Goal: Task Accomplishment & Management: Manage account settings

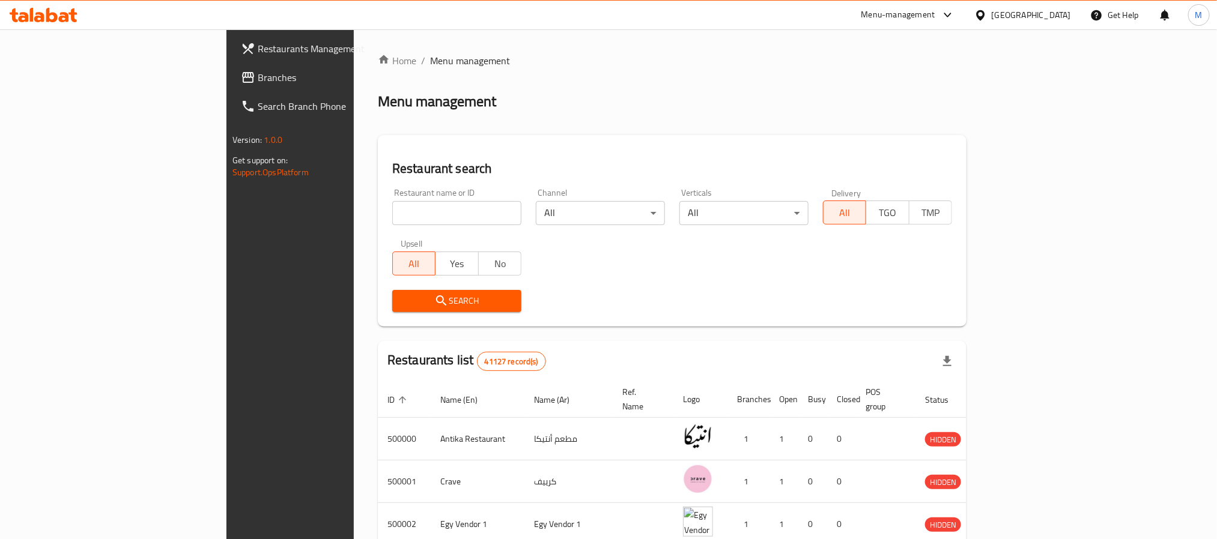
click at [1060, 10] on div "[GEOGRAPHIC_DATA]" at bounding box center [1031, 14] width 79 height 13
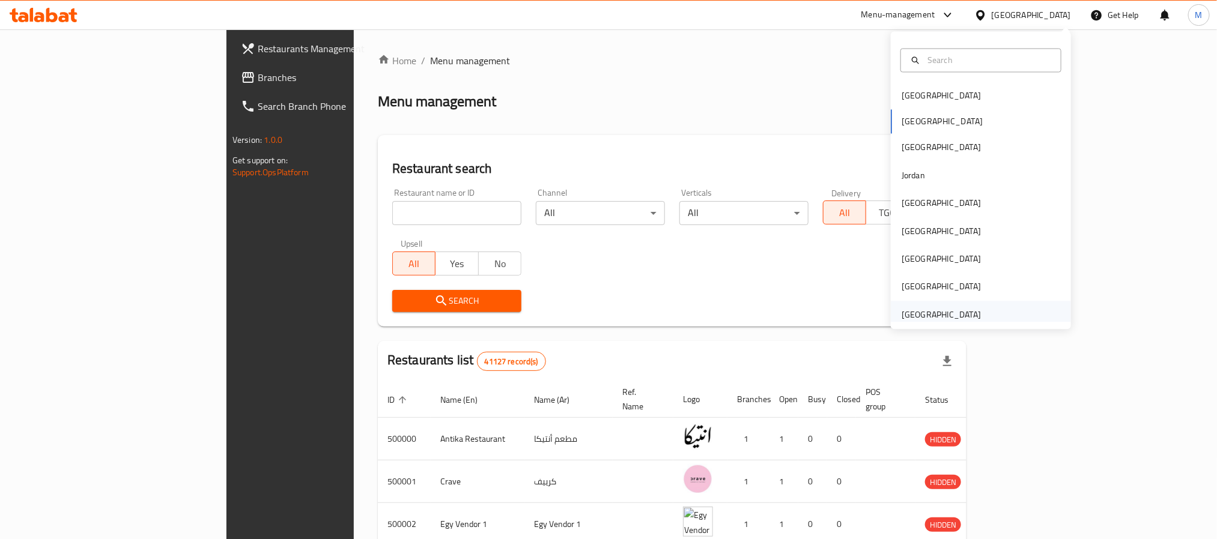
click at [932, 309] on div "[GEOGRAPHIC_DATA]" at bounding box center [941, 314] width 79 height 13
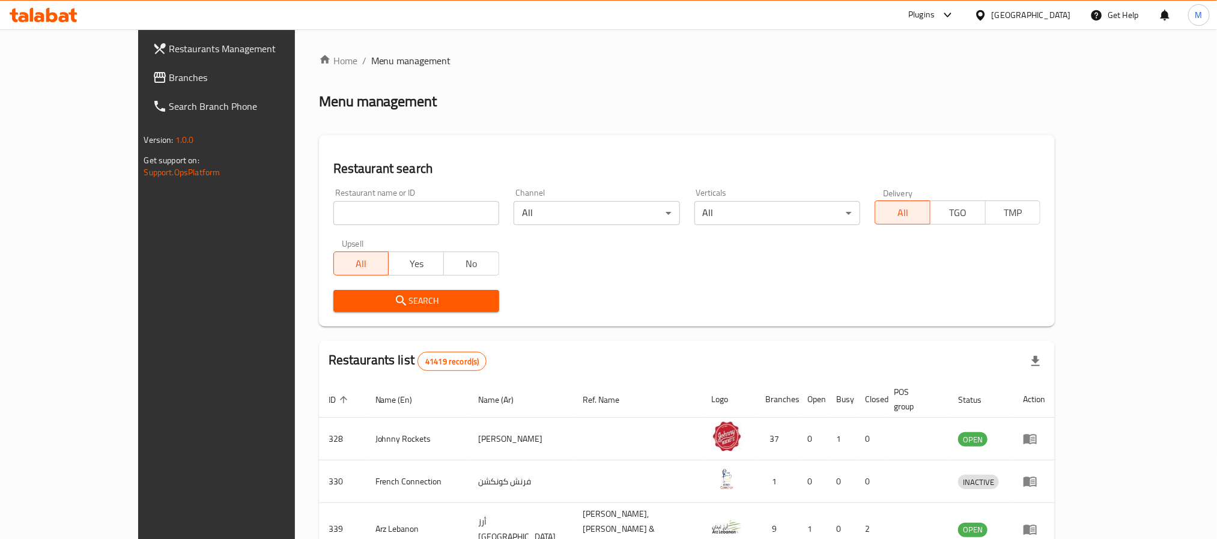
click at [333, 211] on input "search" at bounding box center [416, 213] width 166 height 24
paste input "764869"
type input "764869"
click button "Search" at bounding box center [416, 301] width 166 height 22
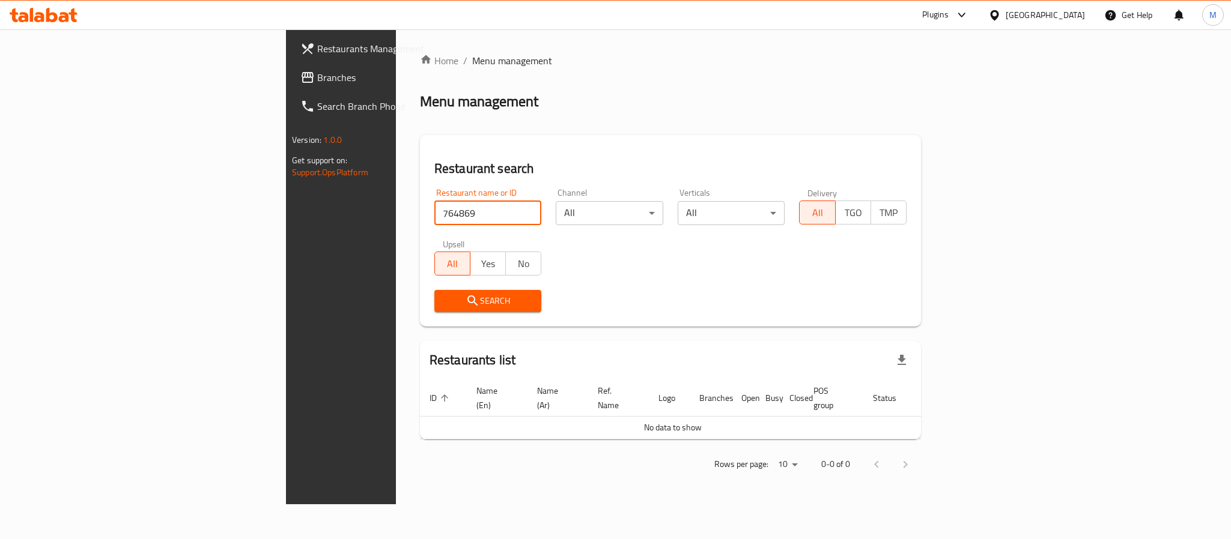
click at [317, 77] on span "Branches" at bounding box center [399, 77] width 165 height 14
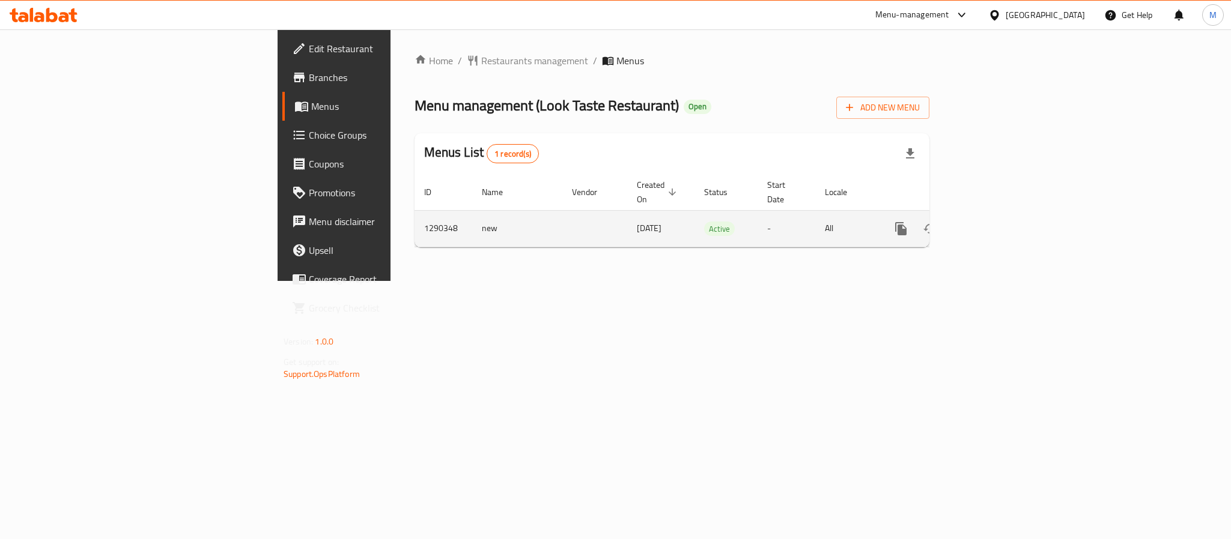
click at [995, 222] on icon "enhanced table" at bounding box center [987, 229] width 14 height 14
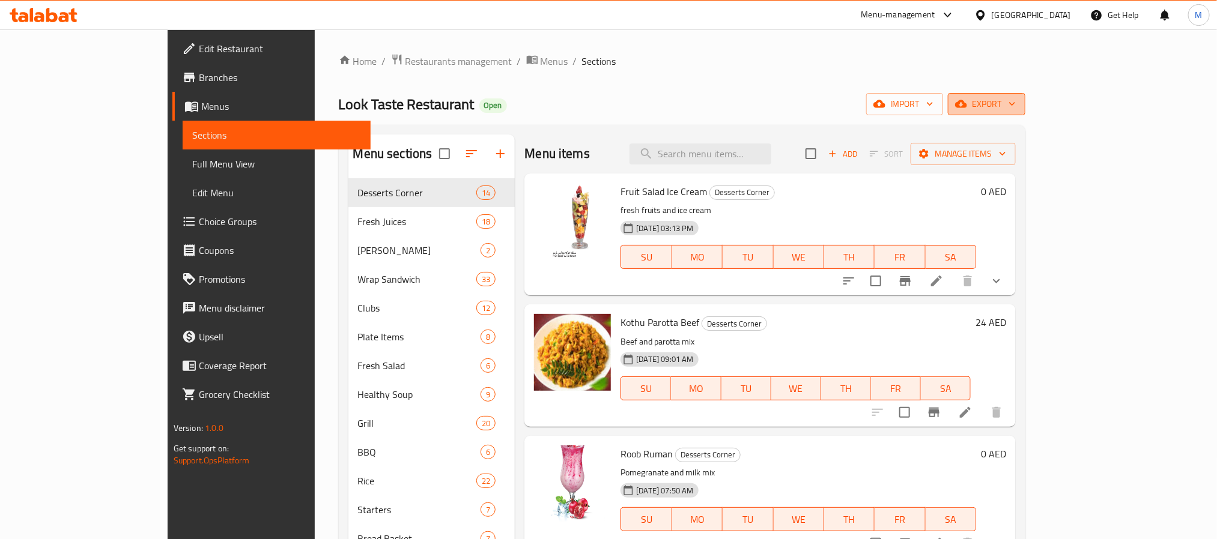
click at [1018, 102] on icon "button" at bounding box center [1012, 104] width 12 height 12
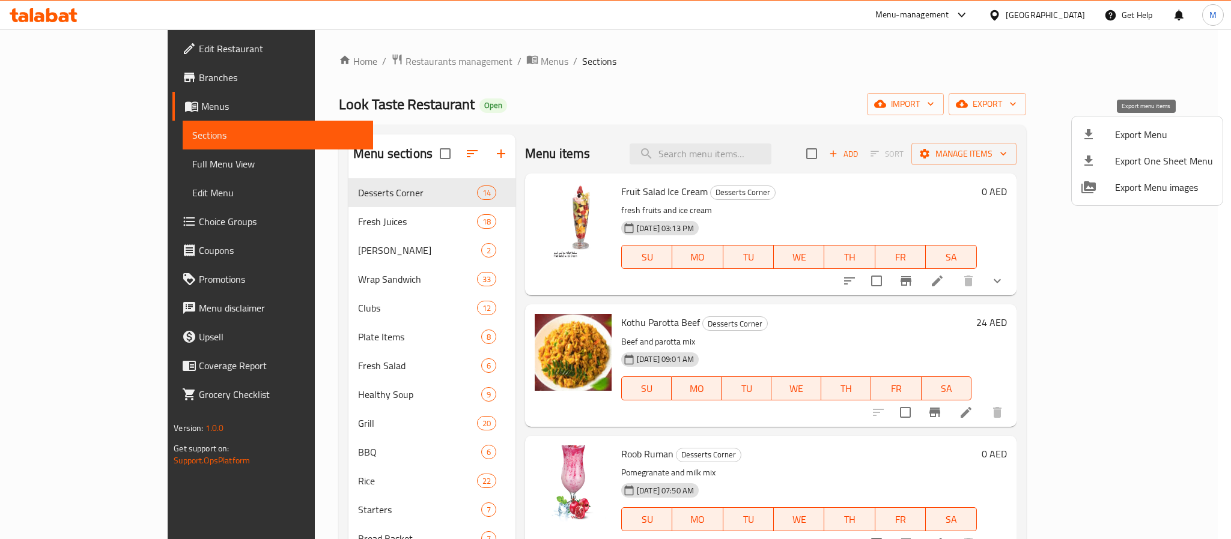
click at [1143, 127] on span "Export Menu" at bounding box center [1164, 134] width 98 height 14
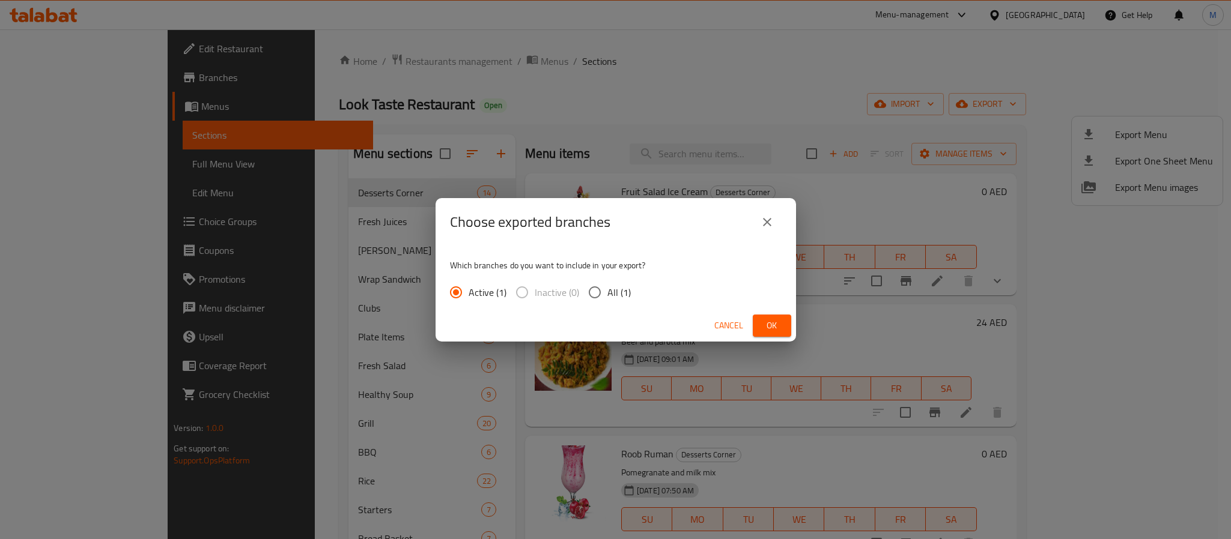
click at [604, 296] on input "All (1)" at bounding box center [594, 292] width 25 height 25
radio input "true"
click at [792, 321] on div "Cancel Ok" at bounding box center [616, 326] width 360 height 32
click at [780, 316] on button "Ok" at bounding box center [772, 326] width 38 height 22
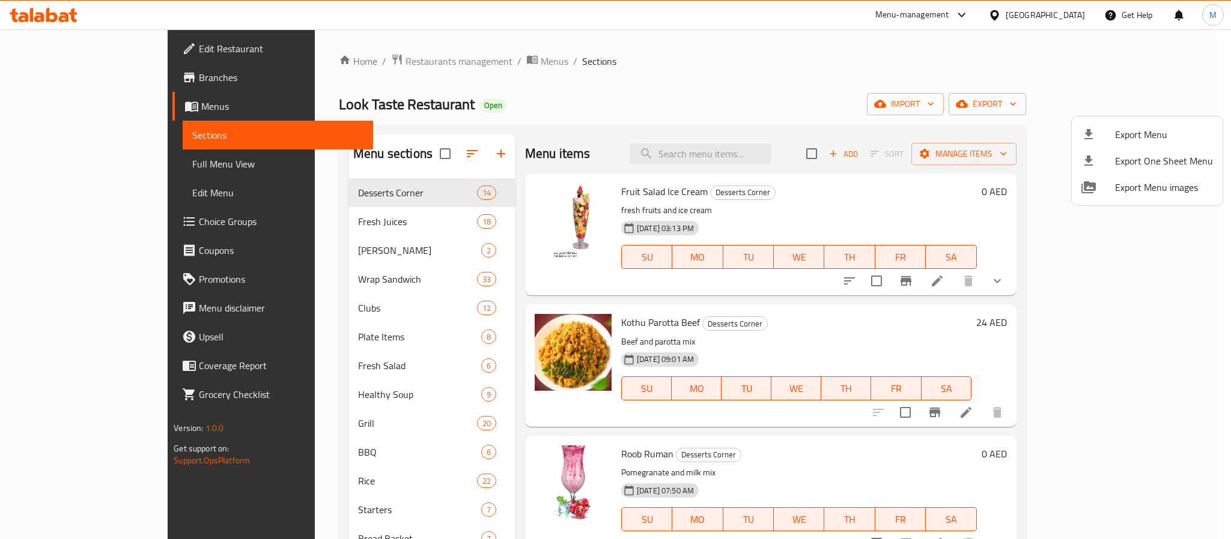
click at [83, 165] on div at bounding box center [615, 269] width 1231 height 539
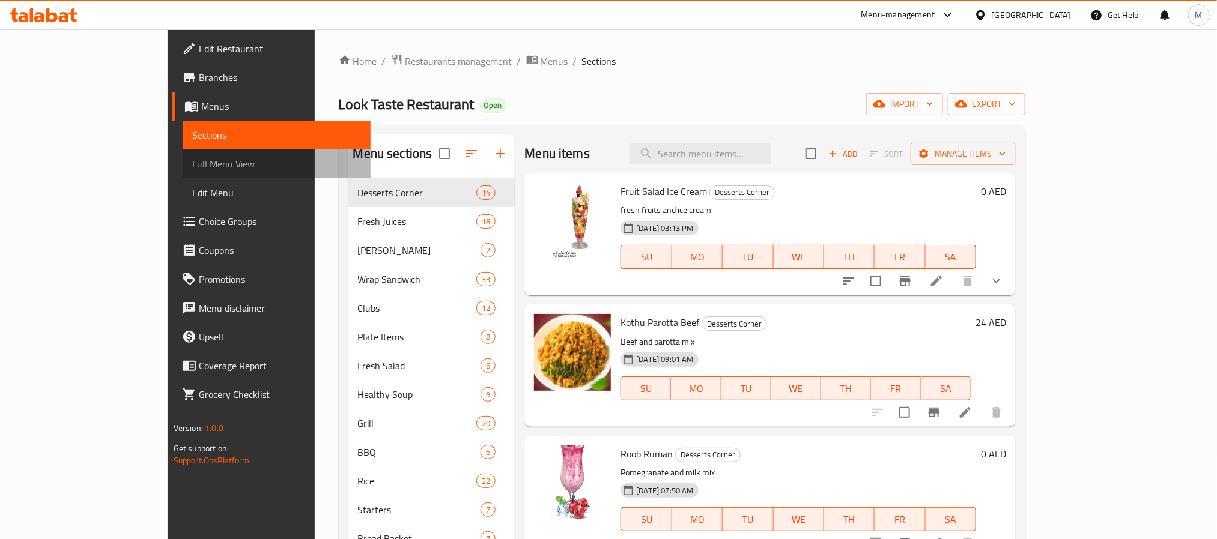
click at [192, 165] on span "Full Menu View" at bounding box center [276, 164] width 169 height 14
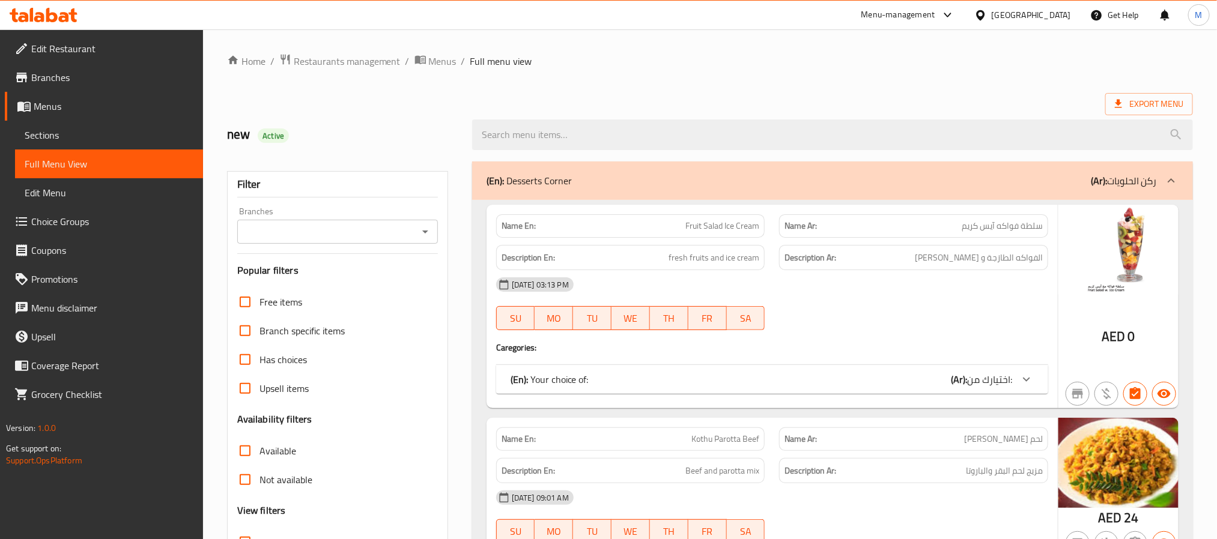
scroll to position [180, 0]
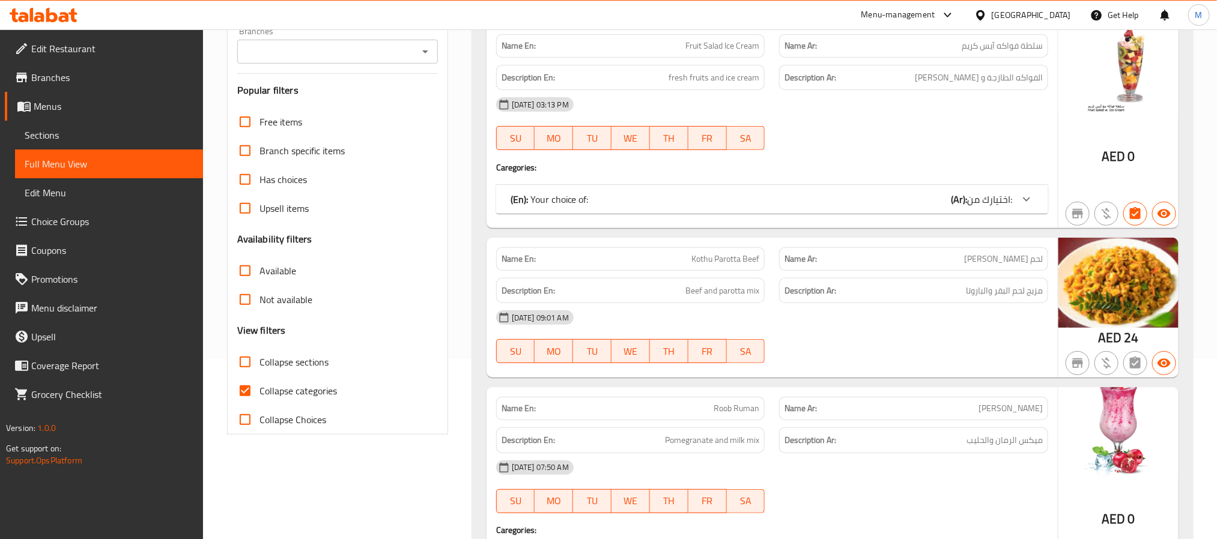
click at [249, 384] on input "Collapse categories" at bounding box center [245, 391] width 29 height 29
checkbox input "false"
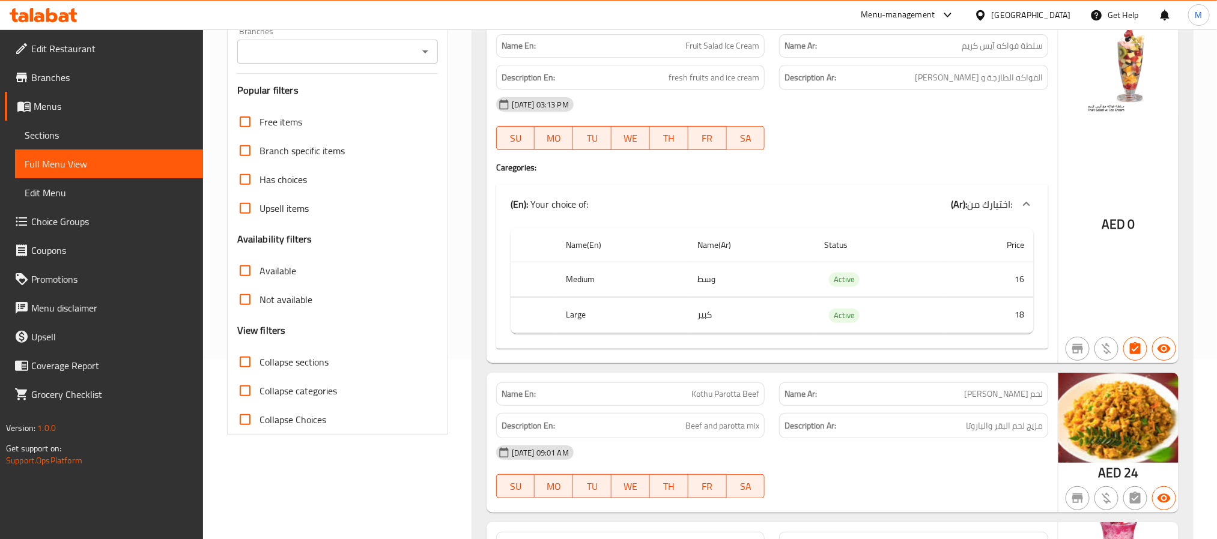
click at [430, 45] on icon "Open" at bounding box center [425, 51] width 14 height 14
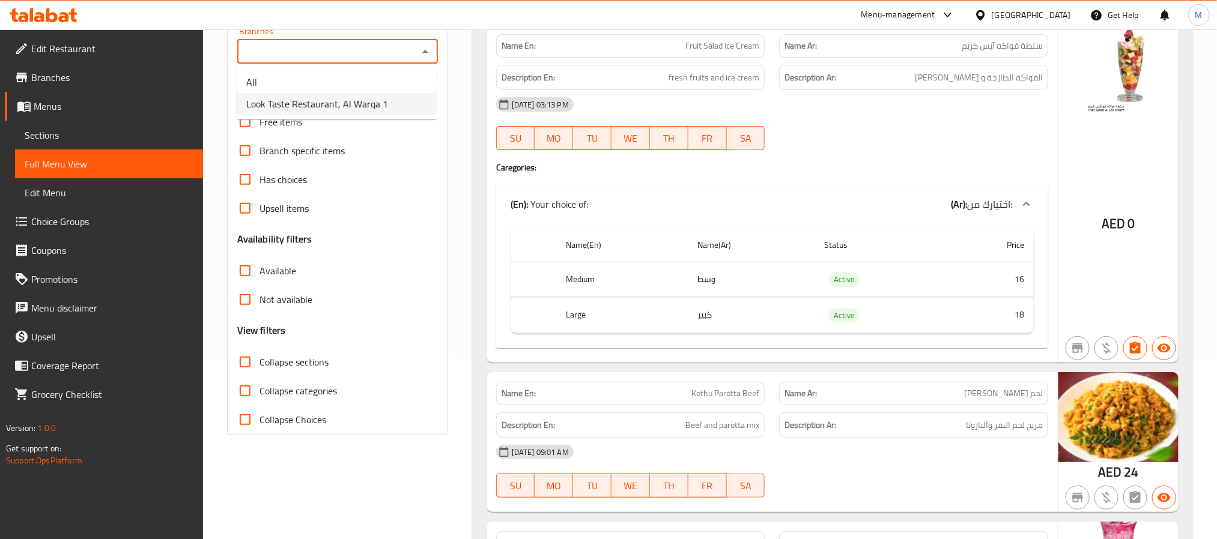
click at [352, 106] on span "Look Taste Restaurant, Al Warqa 1" at bounding box center [317, 104] width 142 height 14
type input "Look Taste Restaurant, Al Warqa 1"
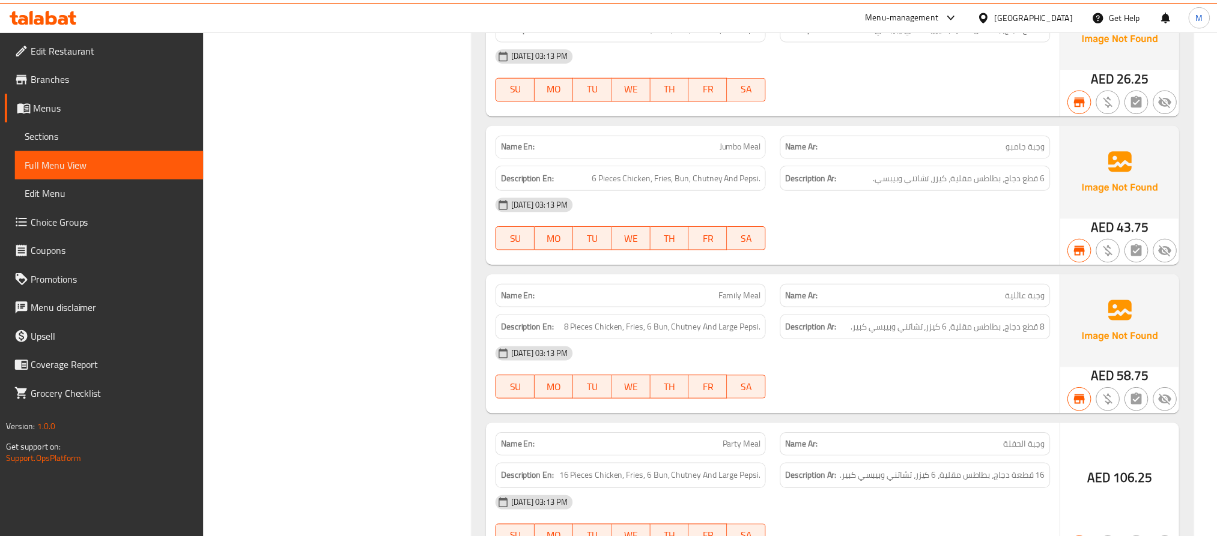
scroll to position [60931, 0]
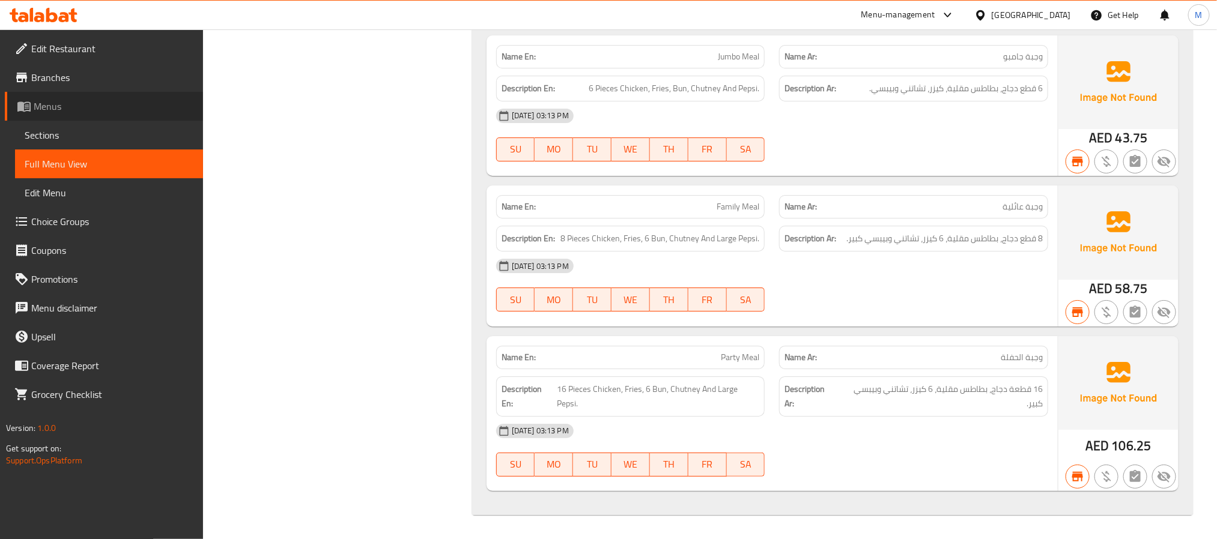
click at [60, 112] on span "Menus" at bounding box center [114, 106] width 160 height 14
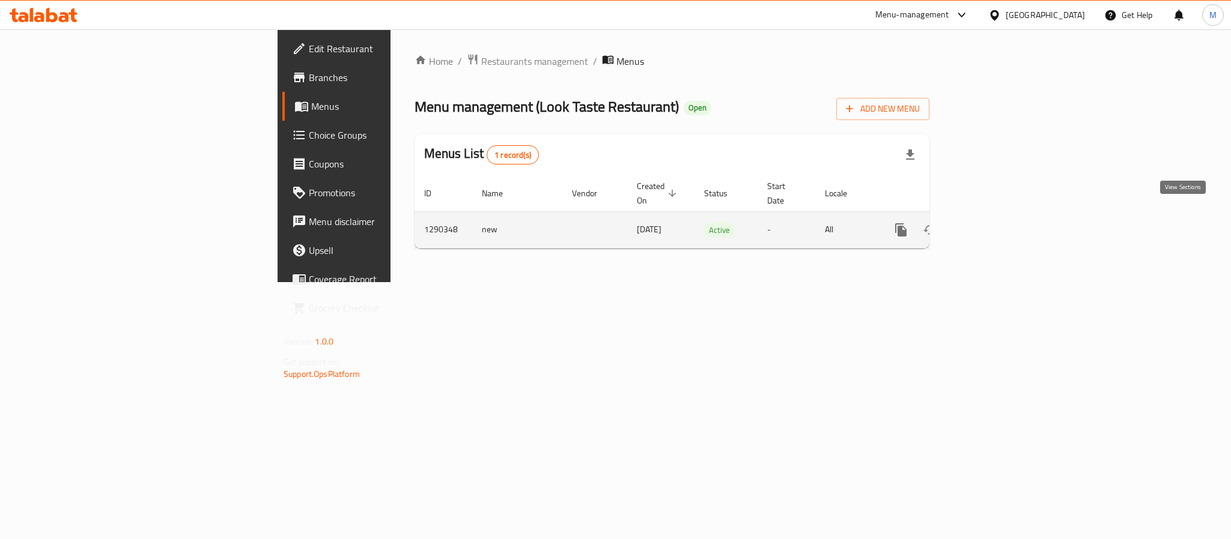
click at [1002, 219] on link "enhanced table" at bounding box center [987, 230] width 29 height 29
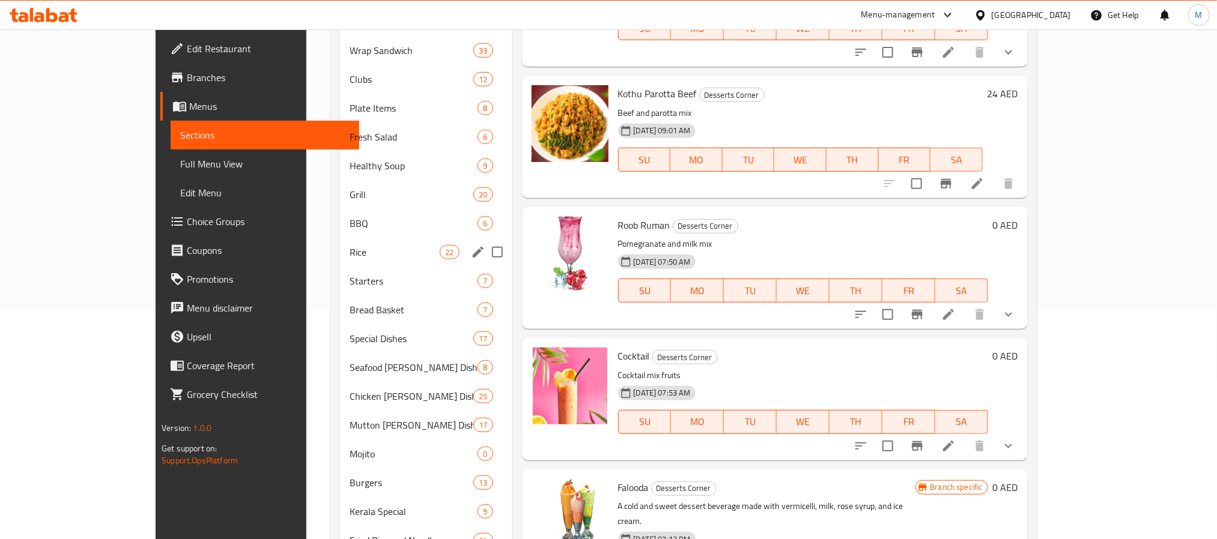
scroll to position [270, 0]
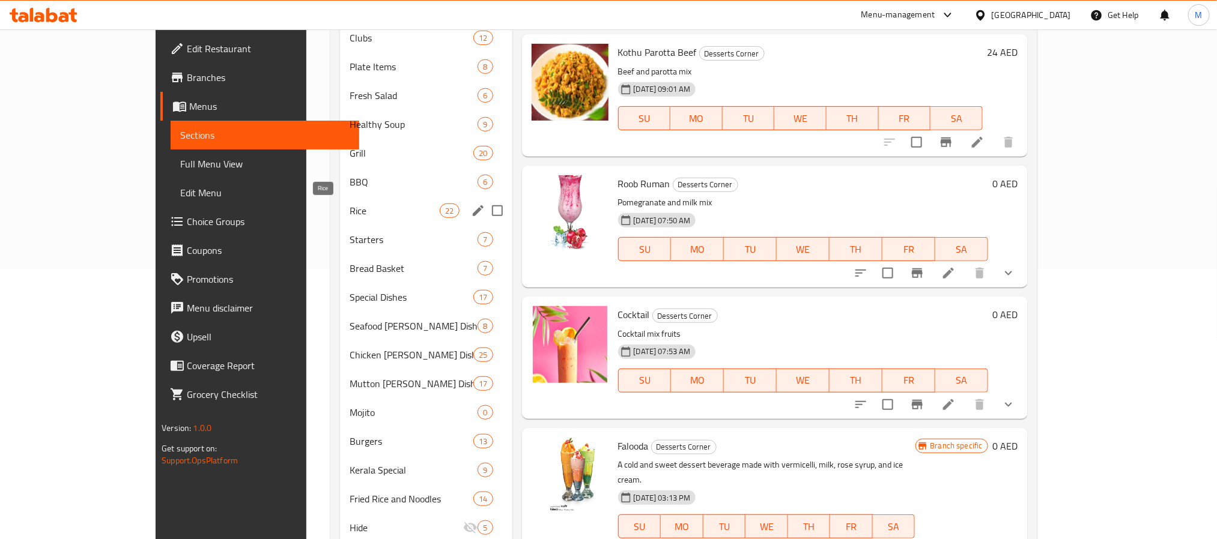
click at [350, 213] on span "Rice" at bounding box center [395, 211] width 90 height 14
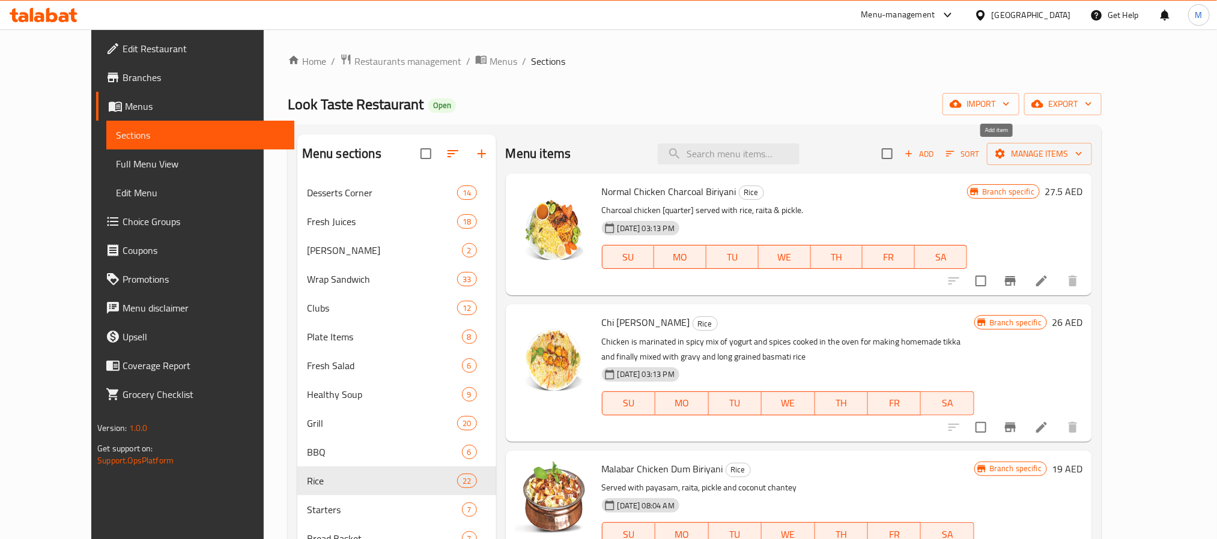
click at [914, 154] on icon "button" at bounding box center [908, 153] width 11 height 11
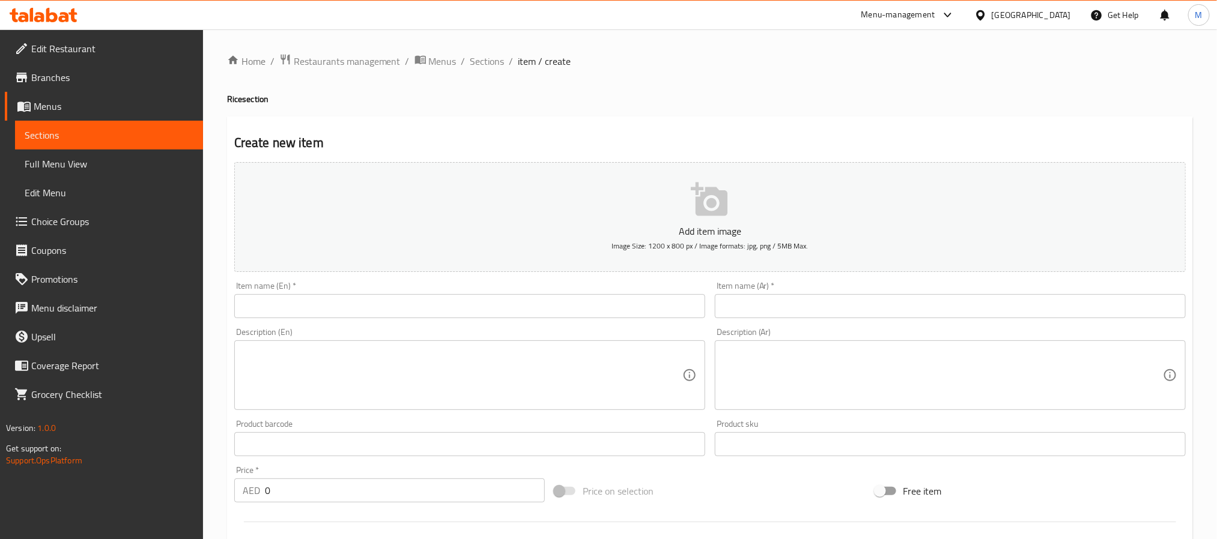
click at [472, 307] on input "text" at bounding box center [469, 306] width 471 height 24
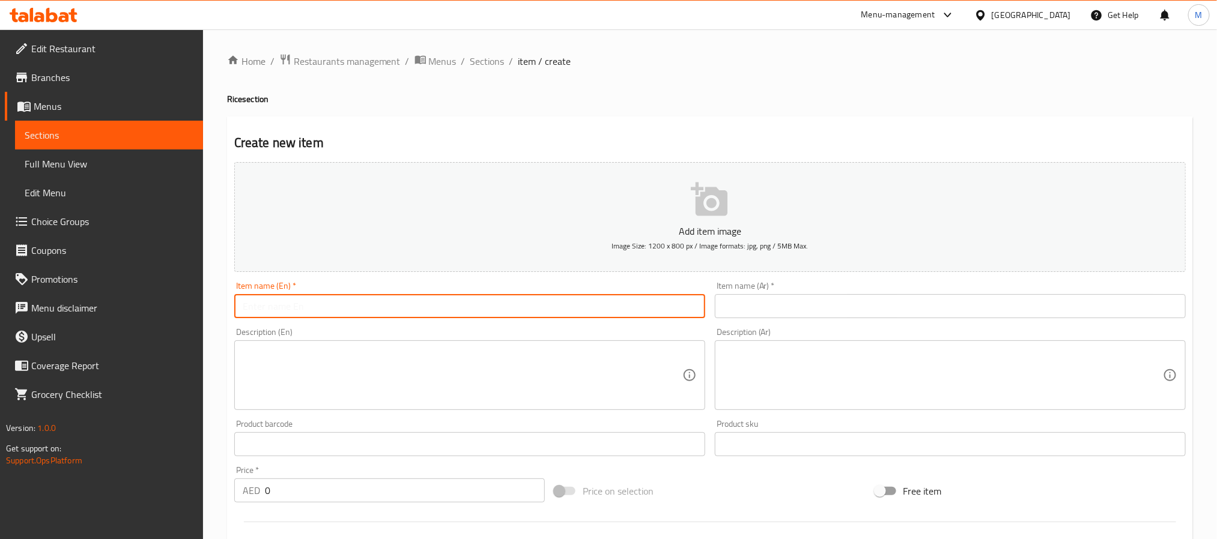
paste input "CHARCOAL BIRIYANI"
type input "Charcoal Biriyani"
click at [747, 312] on input "text" at bounding box center [950, 306] width 471 height 24
paste input "برياني الفحم"
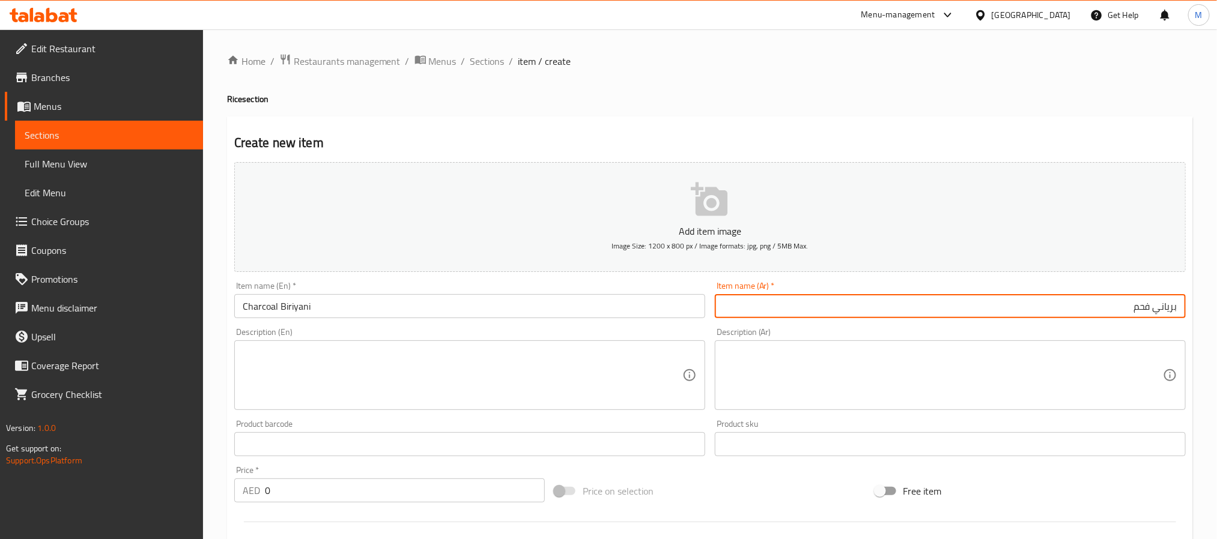
type input "برياني فحم"
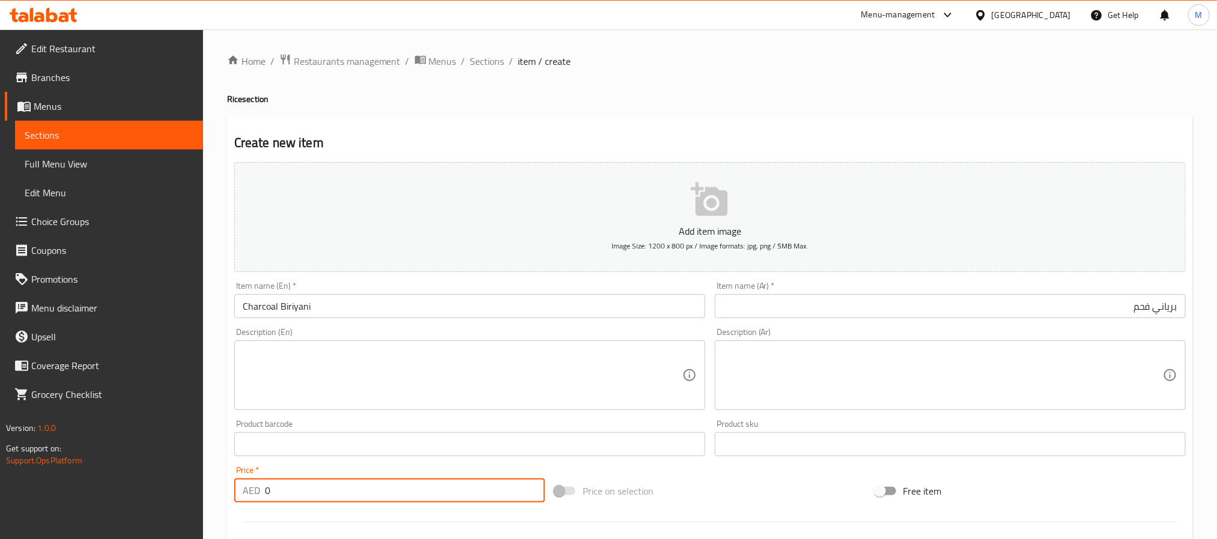
drag, startPoint x: 291, startPoint y: 500, endPoint x: -153, endPoint y: 444, distance: 447.4
click at [0, 444] on html "​ Menu-management United Arab Emirates Get Help M Edit Restaurant Branches Menu…" at bounding box center [608, 269] width 1217 height 539
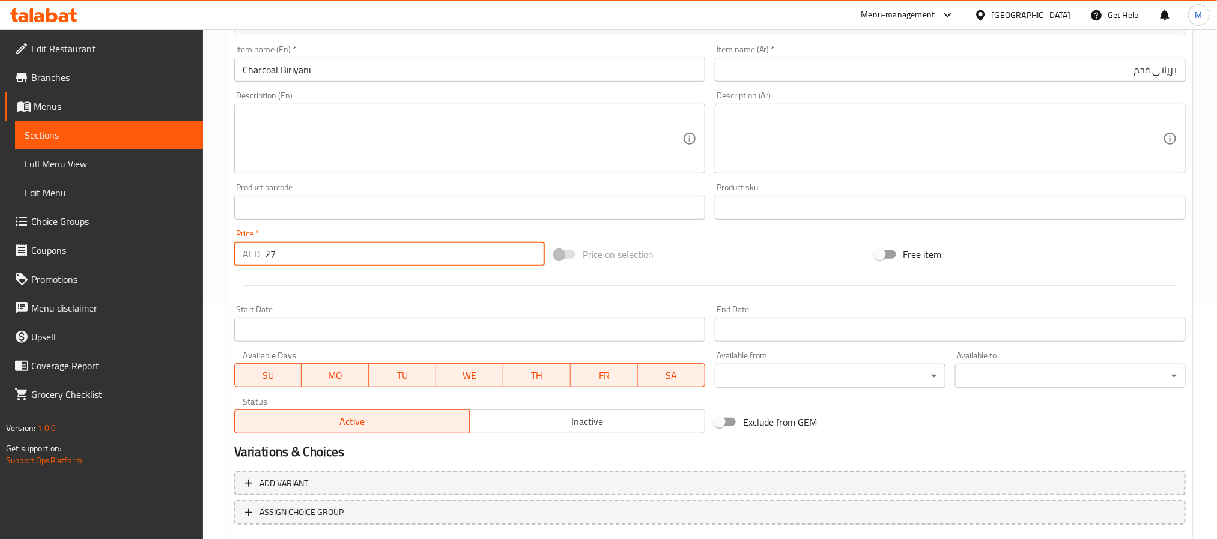
scroll to position [308, 0]
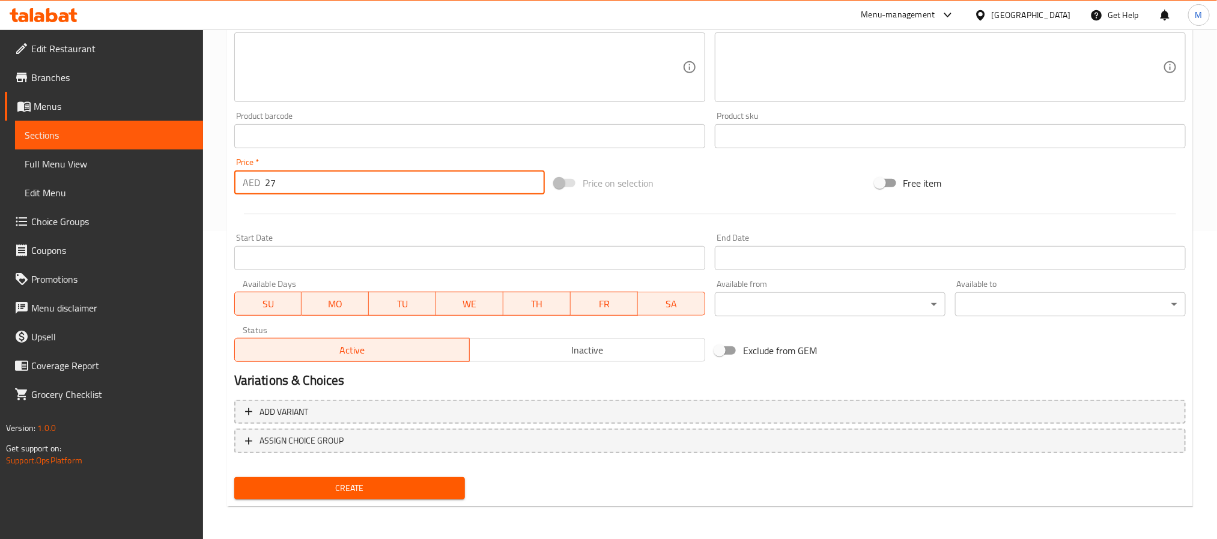
type input "27"
click at [386, 481] on span "Create" at bounding box center [349, 488] width 211 height 15
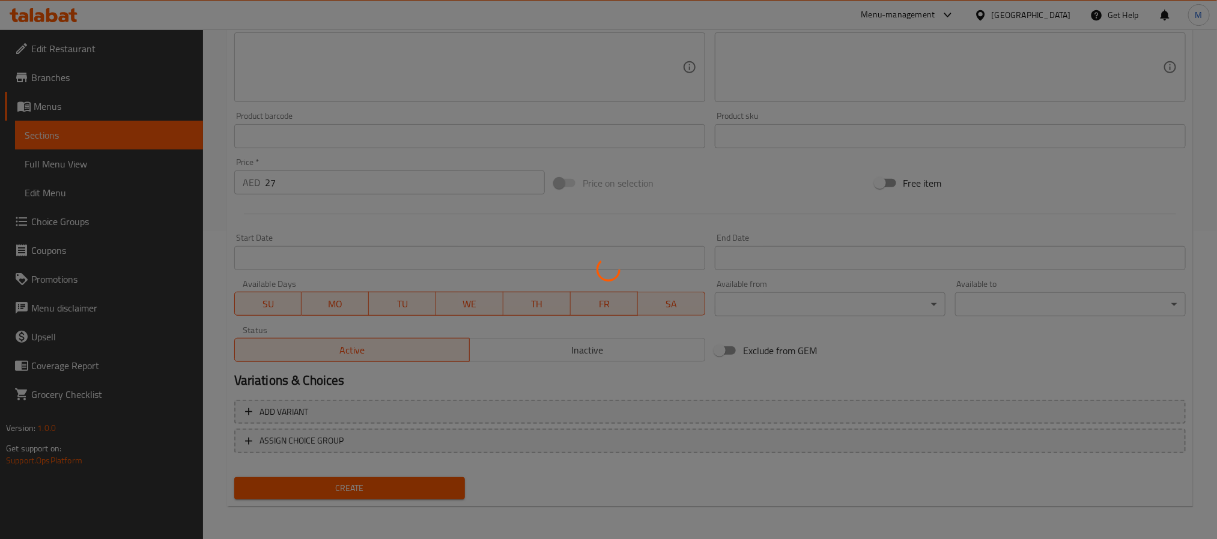
type input "0"
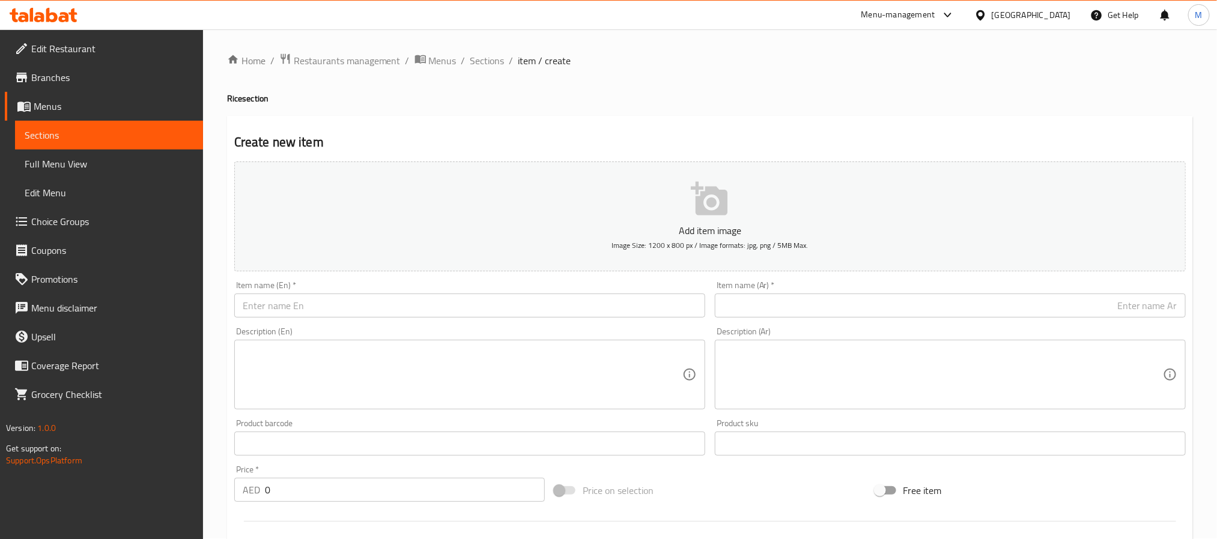
scroll to position [0, 0]
click at [303, 318] on input "text" at bounding box center [469, 306] width 471 height 24
paste input "MUSHROOM MASALA"
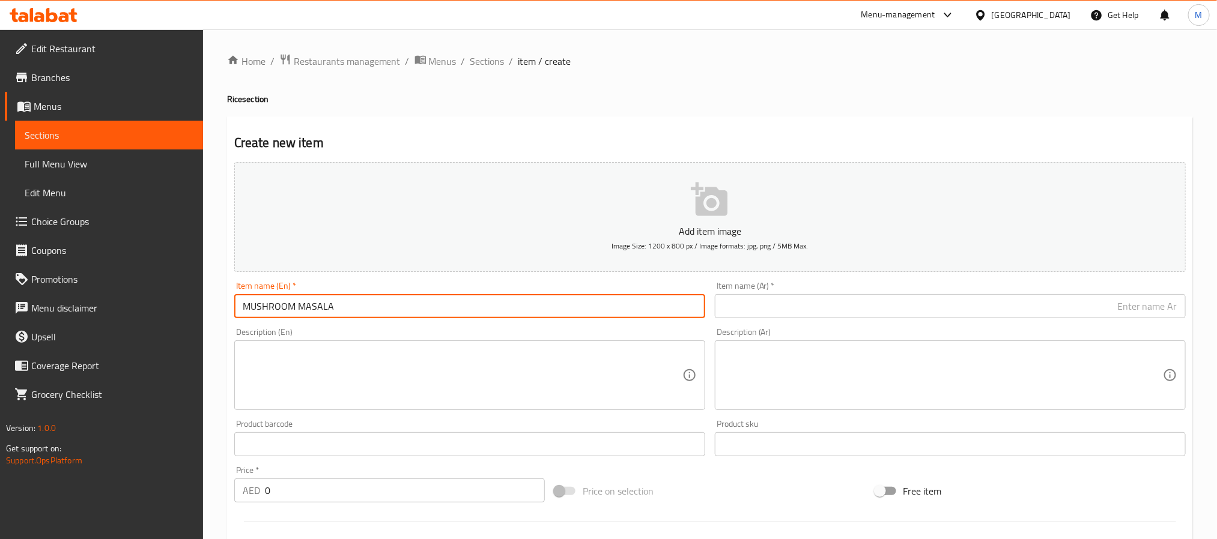
type input "MUSHROOM MASALA"
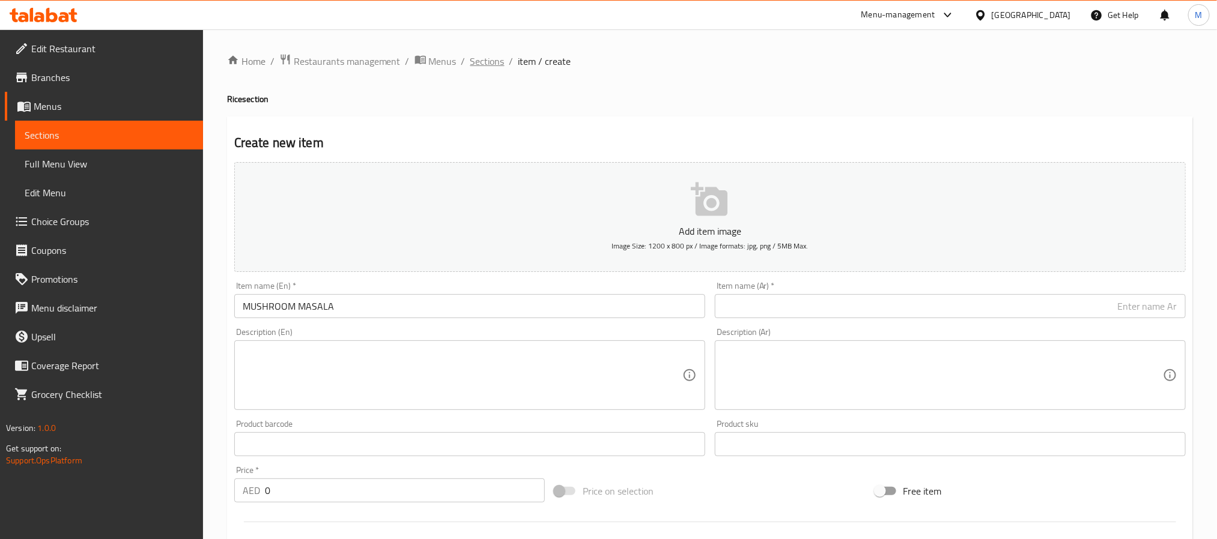
click at [484, 63] on span "Sections" at bounding box center [487, 61] width 34 height 14
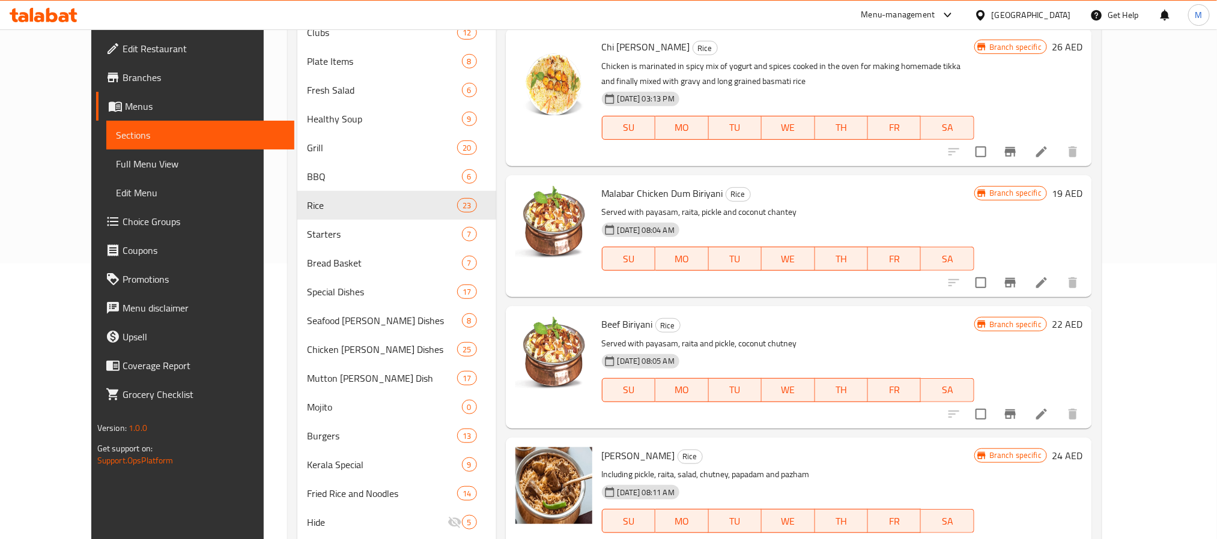
scroll to position [29, 0]
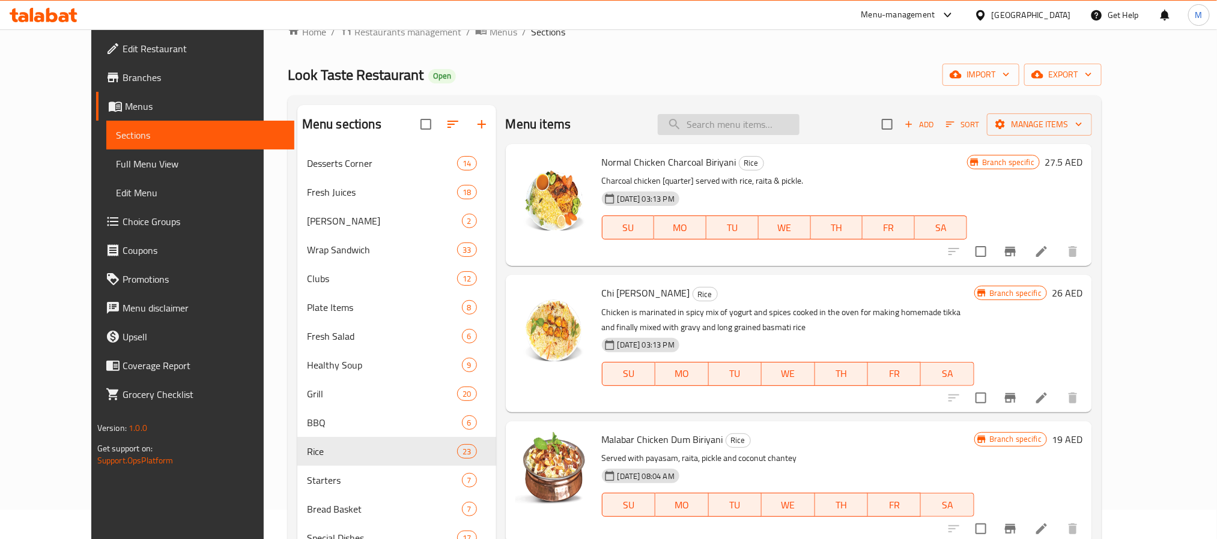
click at [790, 120] on input "search" at bounding box center [729, 124] width 142 height 21
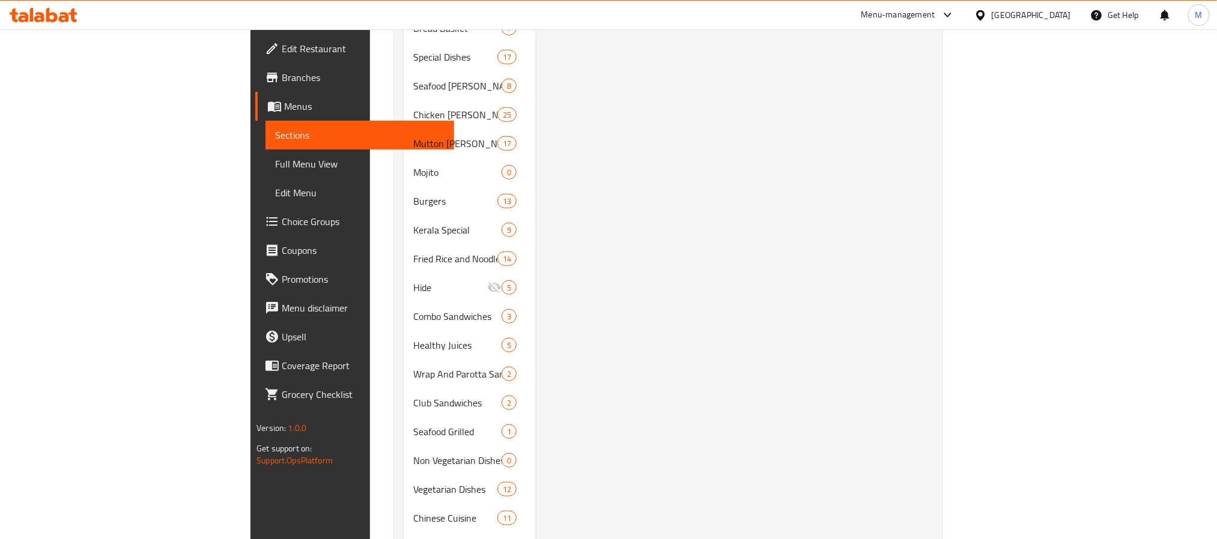
scroll to position [570, 0]
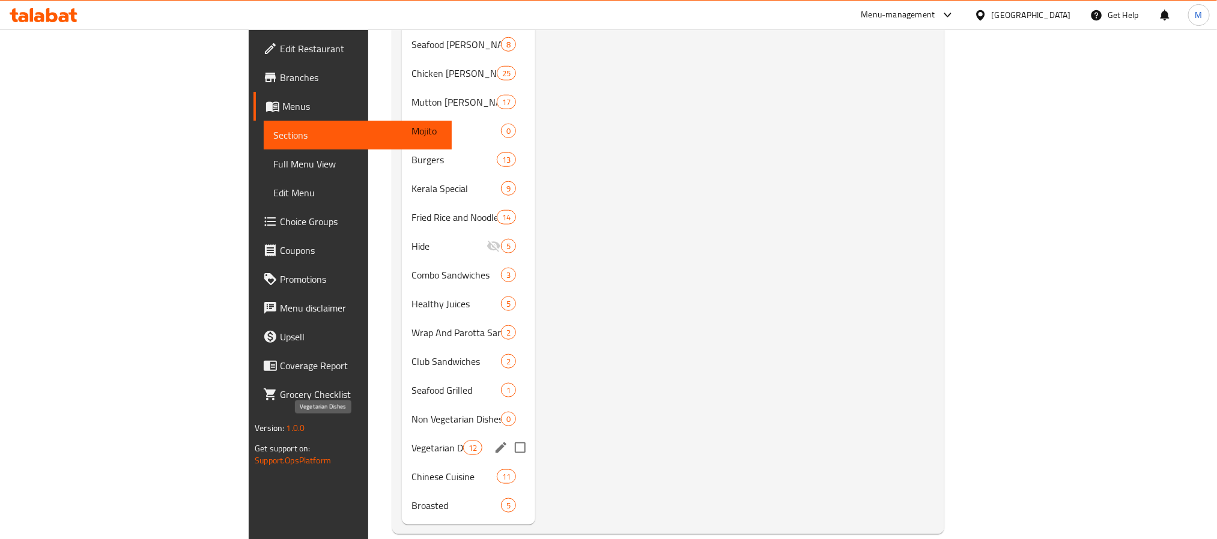
type input "kholapuri"
click at [411, 441] on span "Vegetarian Dishes" at bounding box center [436, 448] width 51 height 14
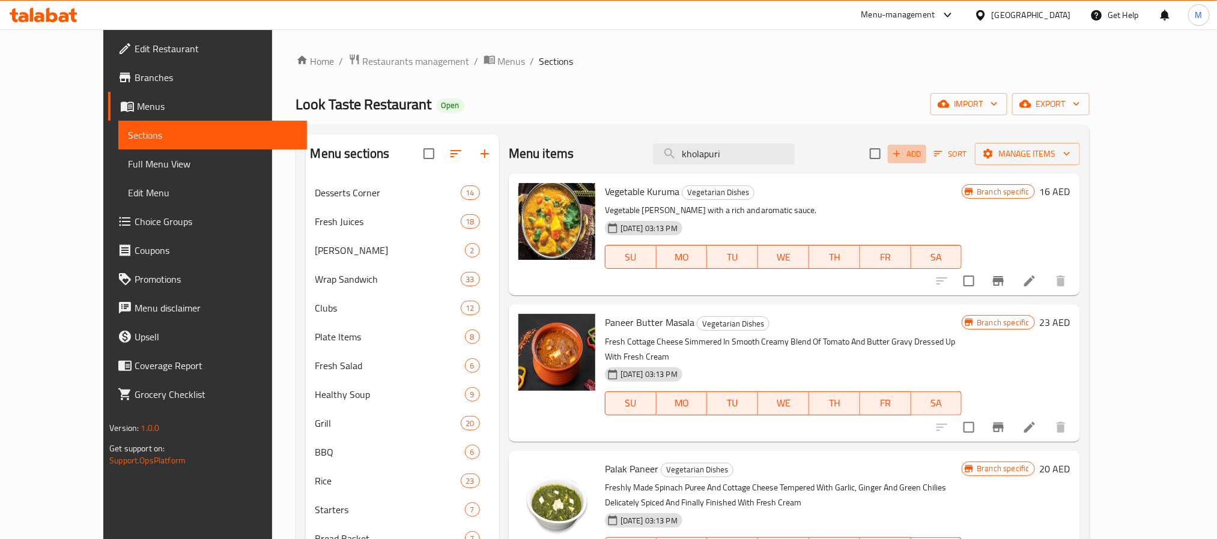
click at [923, 151] on span "Add" at bounding box center [907, 154] width 32 height 14
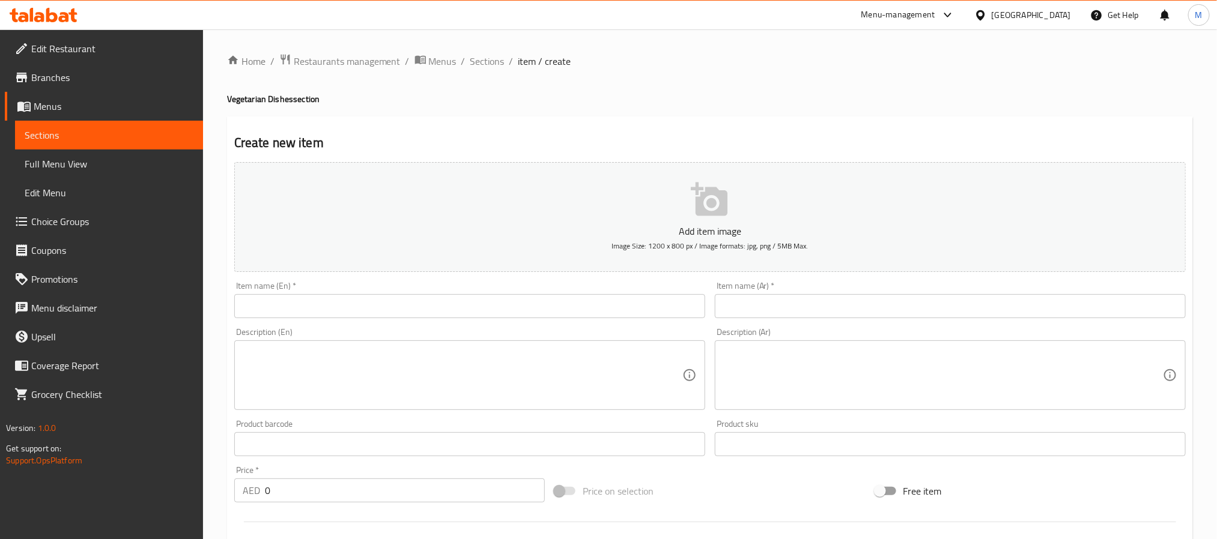
click at [547, 312] on input "text" at bounding box center [469, 306] width 471 height 24
paste input "MUSHROOM MASALA"
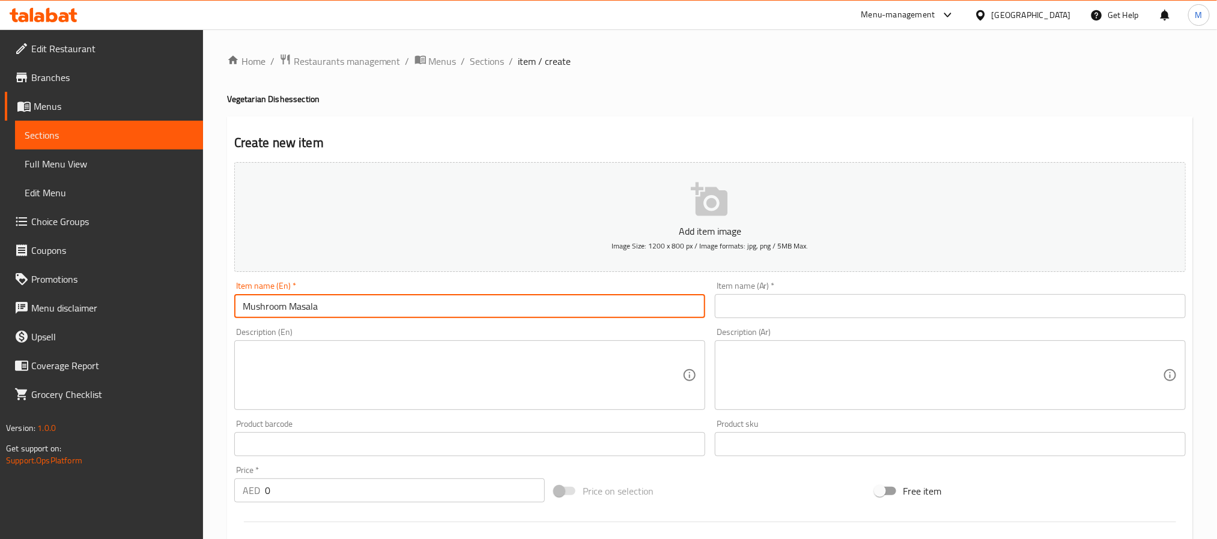
type input "Mushroom Masala"
click at [759, 315] on input "text" at bounding box center [950, 306] width 471 height 24
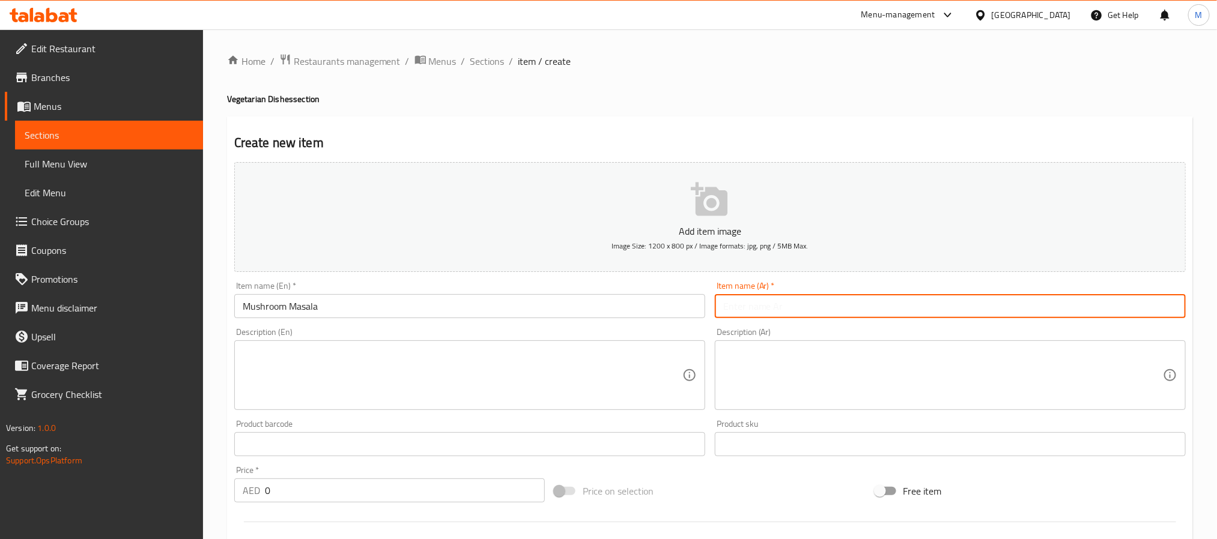
type input "a"
type input "مشروم ماسالا"
drag, startPoint x: 263, startPoint y: 491, endPoint x: 276, endPoint y: 493, distance: 13.3
click at [263, 491] on div "AED 0 Price *" at bounding box center [389, 491] width 311 height 24
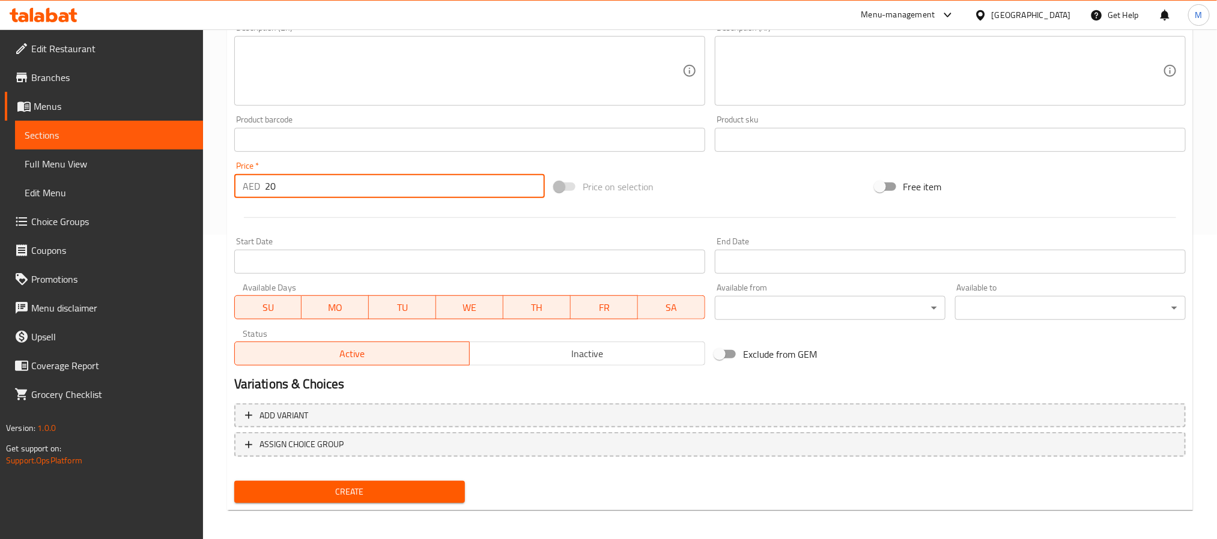
scroll to position [308, 0]
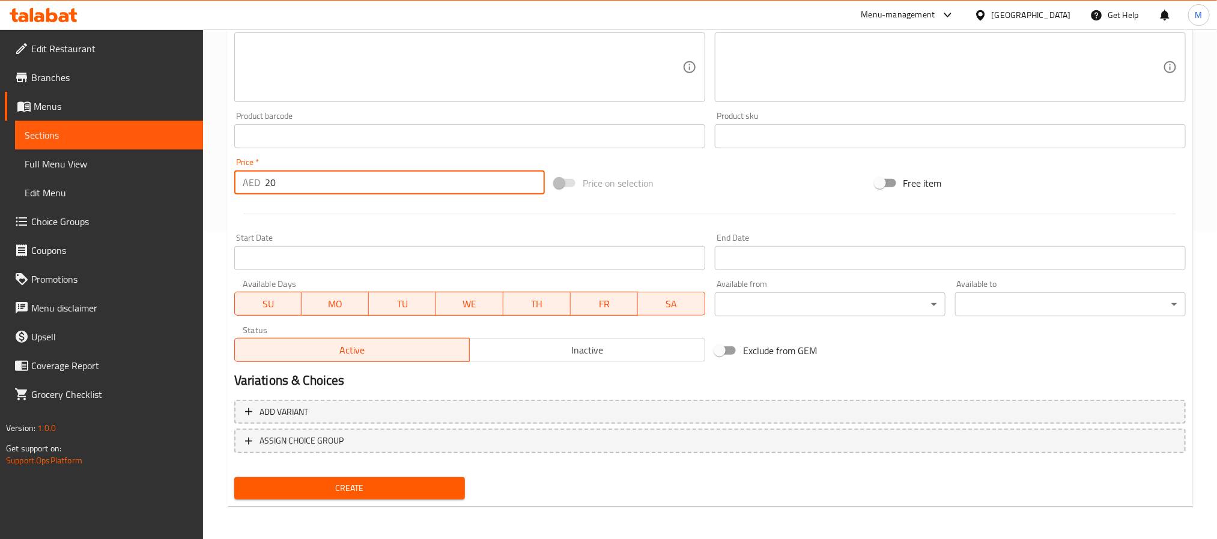
type input "20"
click at [368, 502] on div "Create" at bounding box center [349, 489] width 240 height 32
click at [362, 496] on button "Create" at bounding box center [349, 489] width 231 height 22
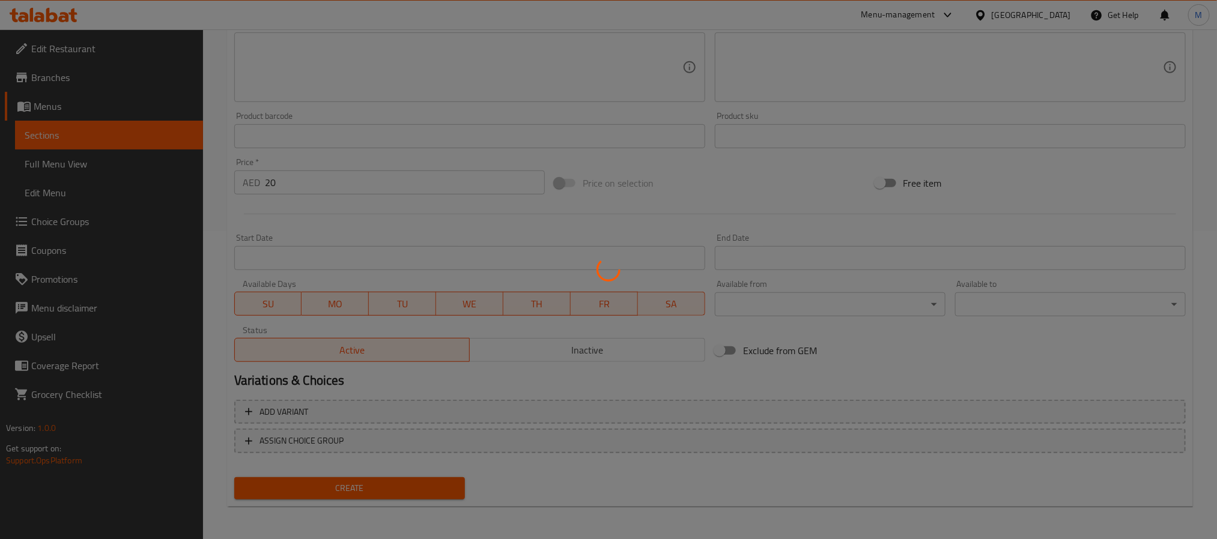
type input "0"
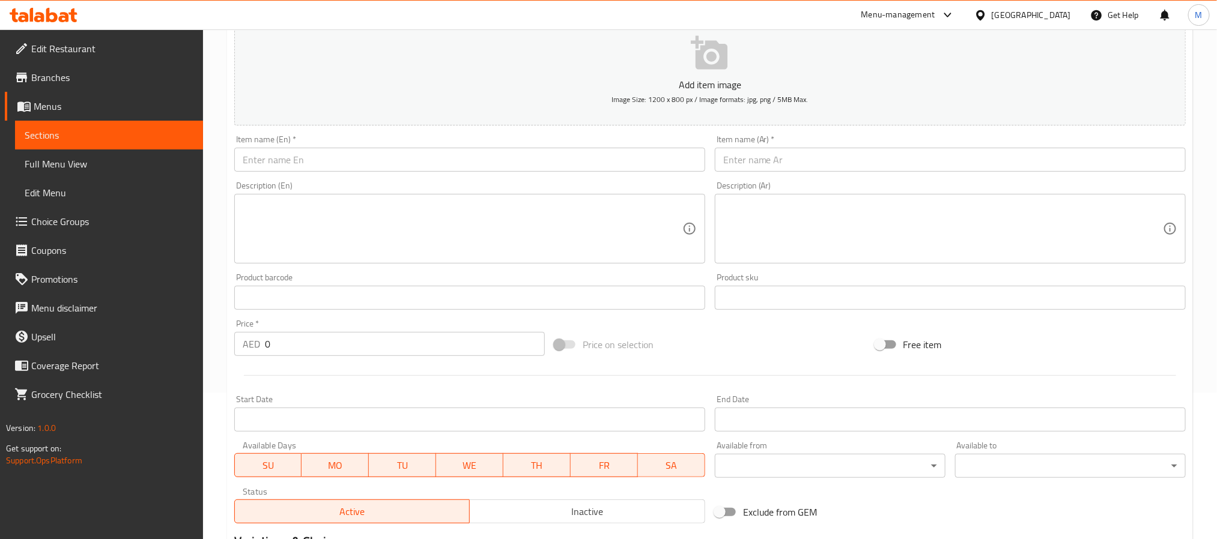
scroll to position [0, 0]
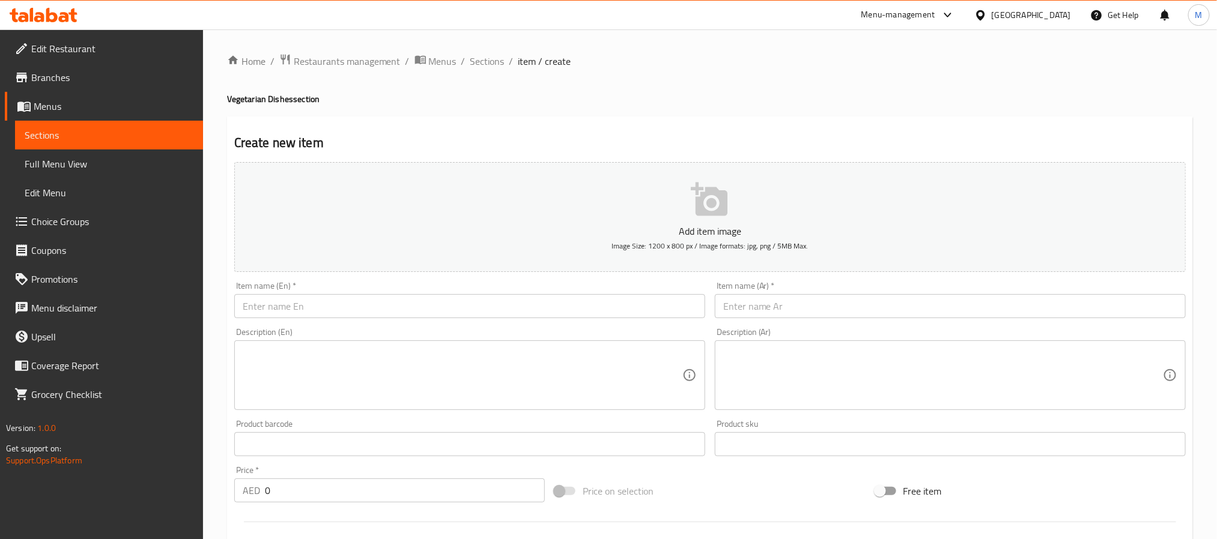
click at [291, 312] on input "text" at bounding box center [469, 306] width 471 height 24
paste input "VRG.KADAI"
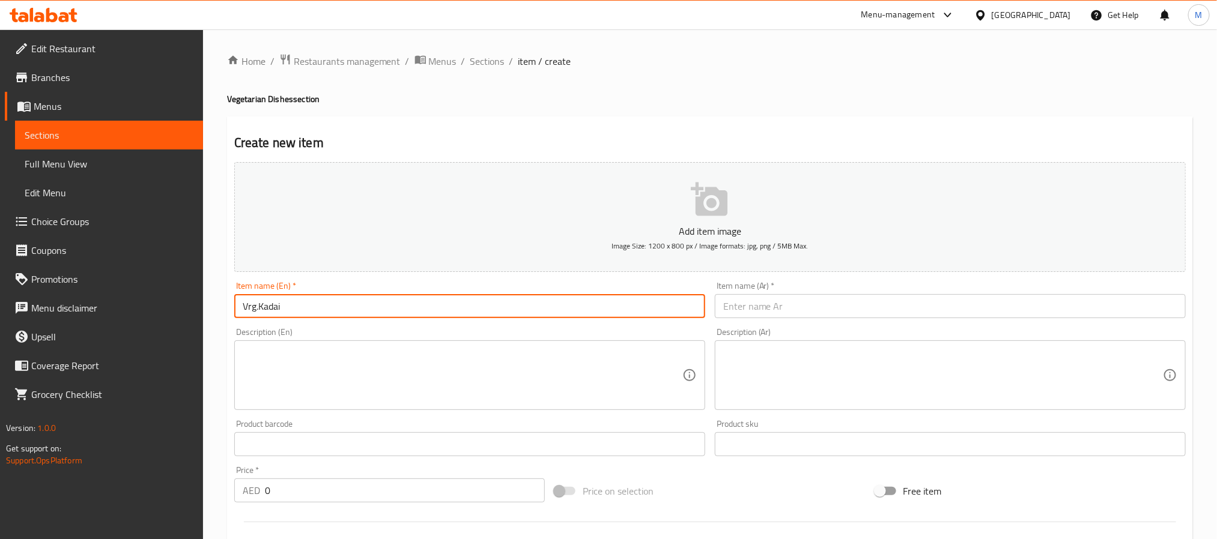
type input "Vrg.Kadai"
click at [765, 320] on div "Item name (Ar)   * Item name (Ar) *" at bounding box center [950, 300] width 481 height 46
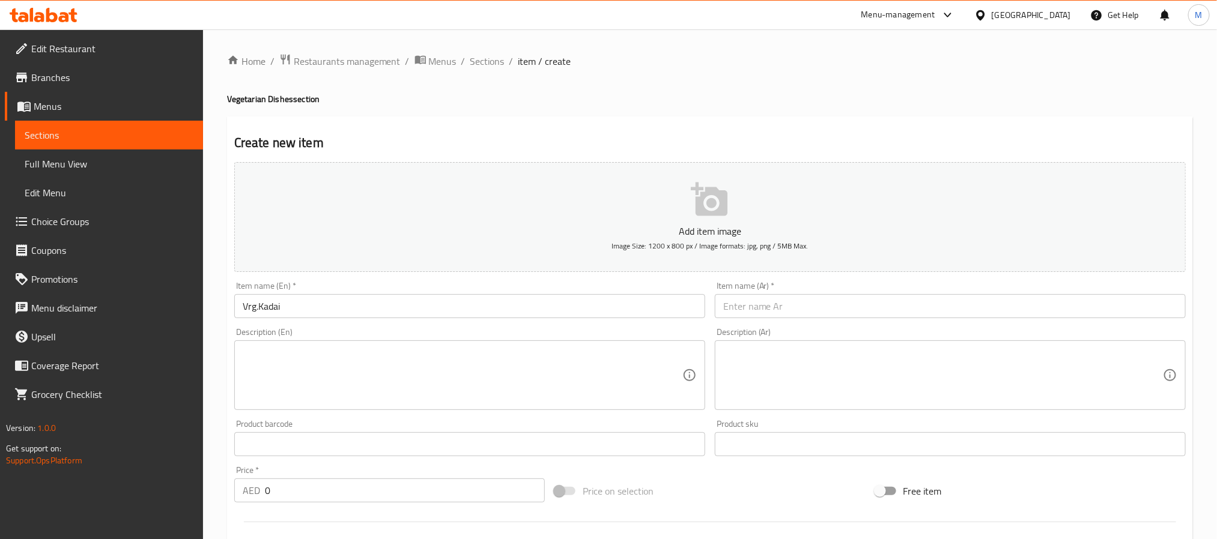
paste input "في آر جي كاداي"
click at [768, 299] on input "text" at bounding box center [950, 306] width 471 height 24
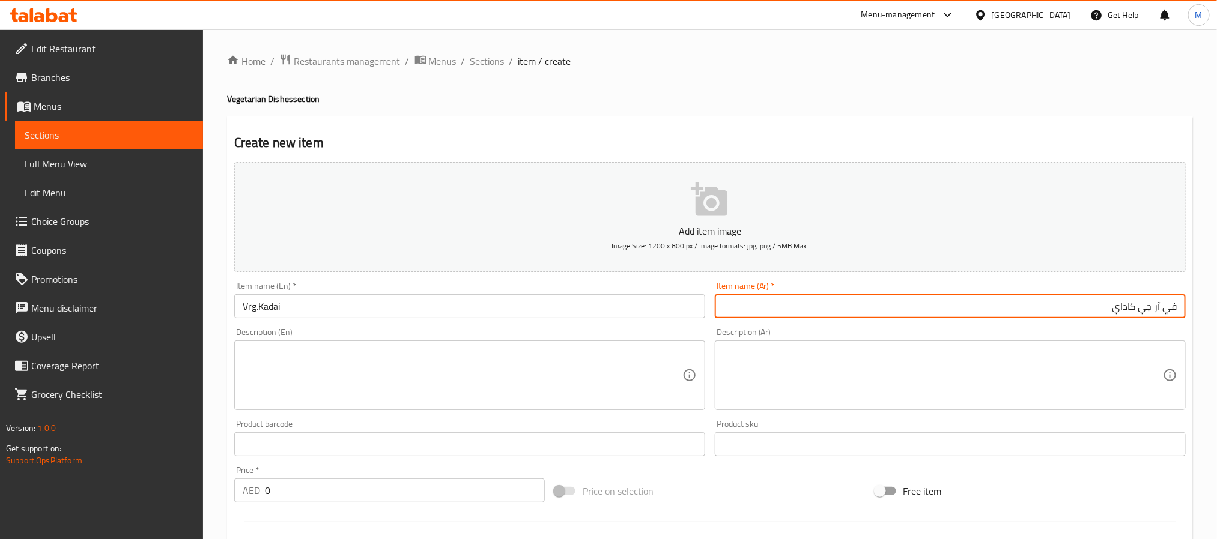
type input "في آر جي كاداي"
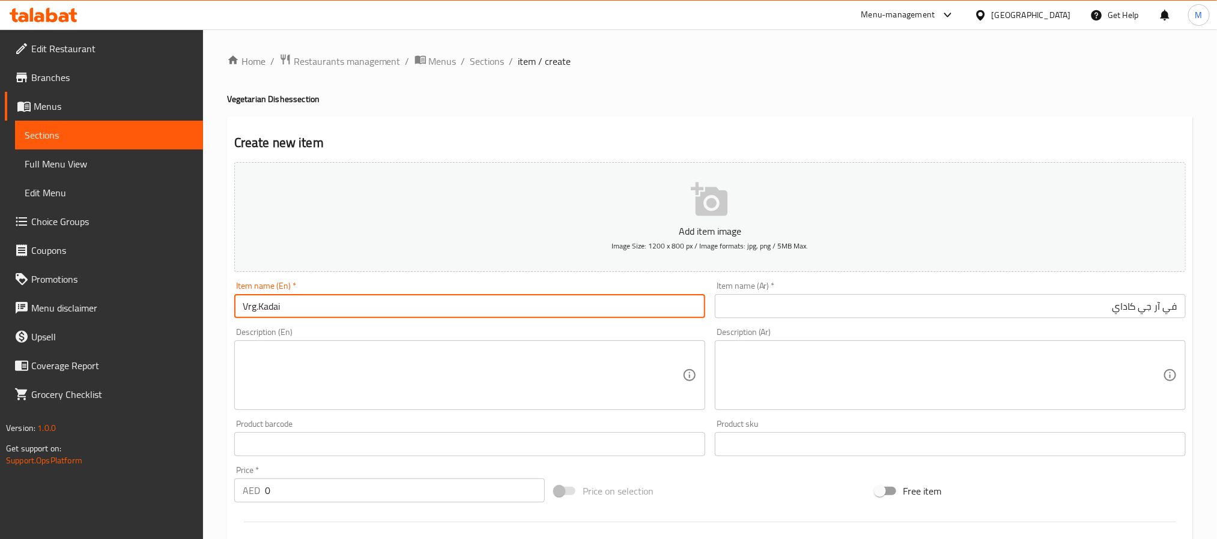
click at [251, 305] on input "Vrg.Kadai" at bounding box center [469, 306] width 471 height 24
drag, startPoint x: 256, startPoint y: 307, endPoint x: 247, endPoint y: 305, distance: 9.3
click at [247, 305] on input "Vrg.Kadai" at bounding box center [469, 306] width 471 height 24
type input "VRG.Kadai"
click at [269, 499] on input "0" at bounding box center [405, 491] width 280 height 24
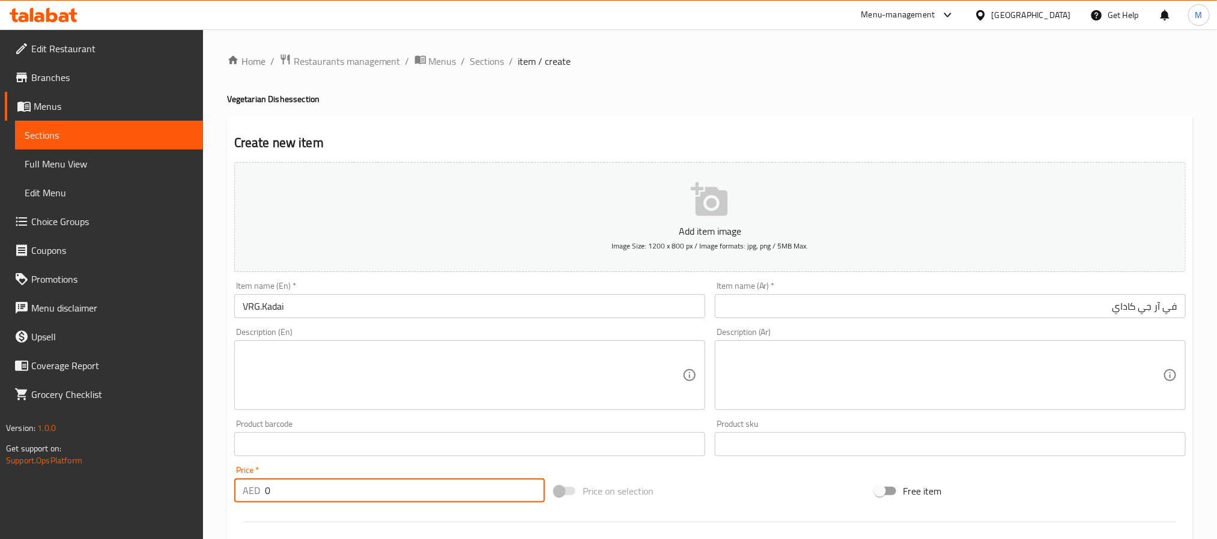
click at [266, 497] on input "0" at bounding box center [405, 491] width 280 height 24
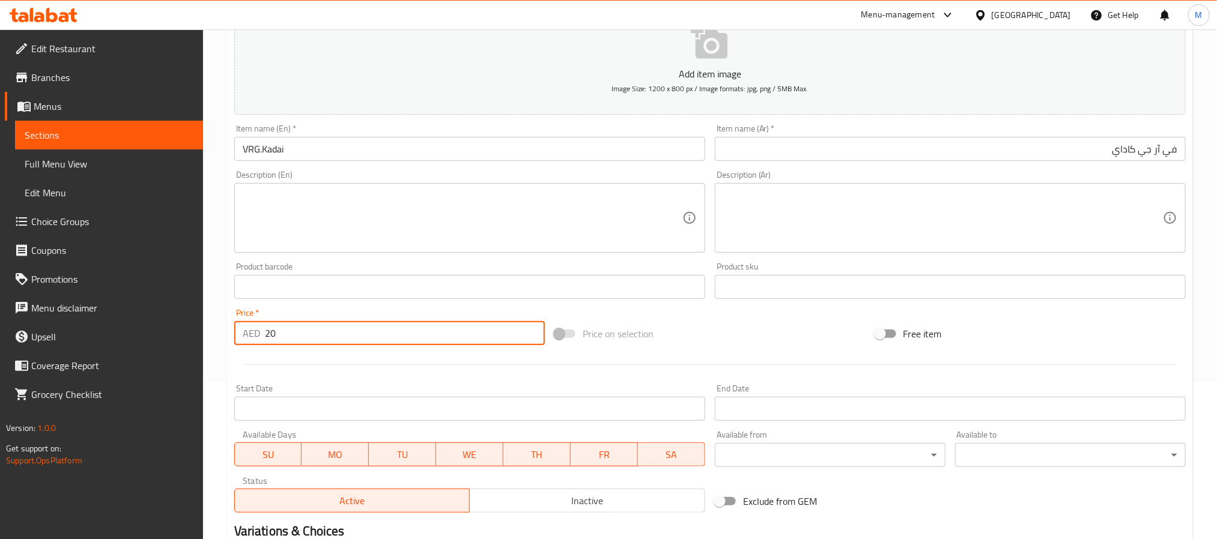
scroll to position [308, 0]
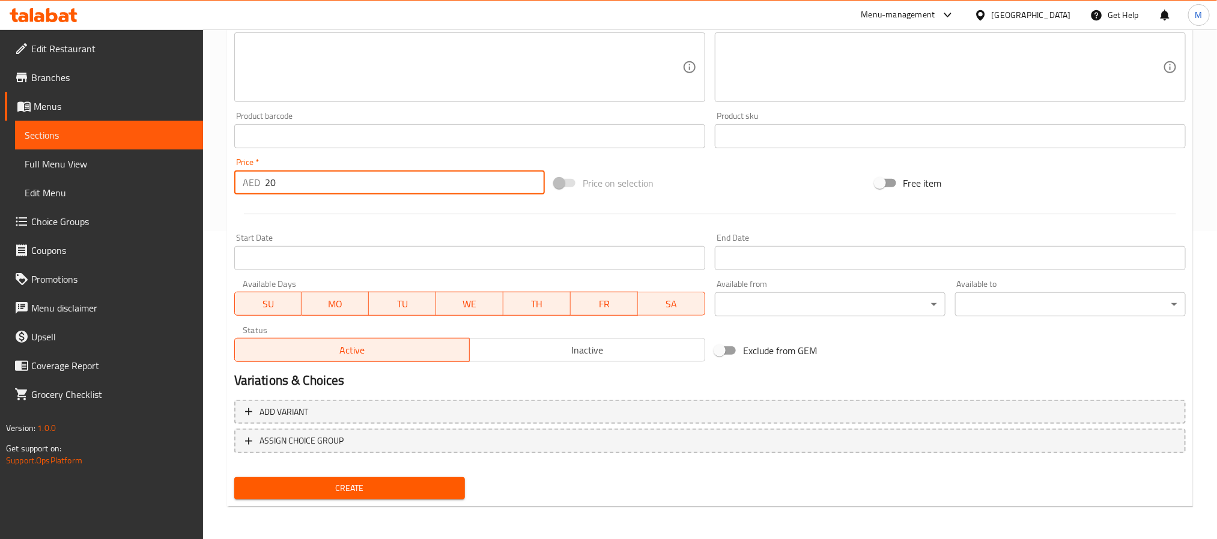
type input "20"
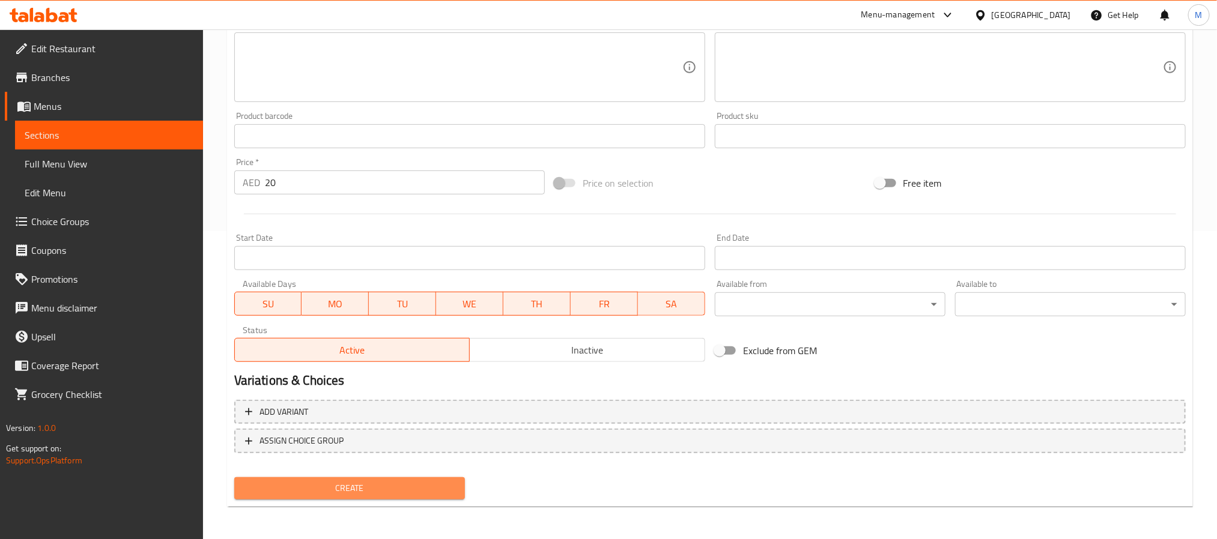
click at [318, 478] on button "Create" at bounding box center [349, 489] width 231 height 22
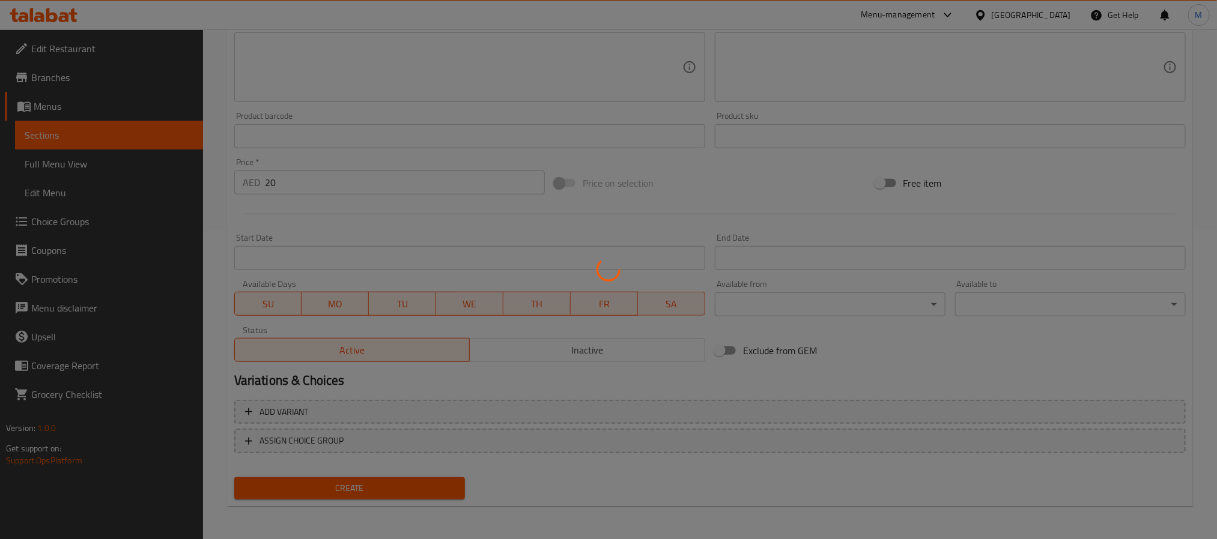
click at [334, 494] on div at bounding box center [608, 269] width 1217 height 539
type input "0"
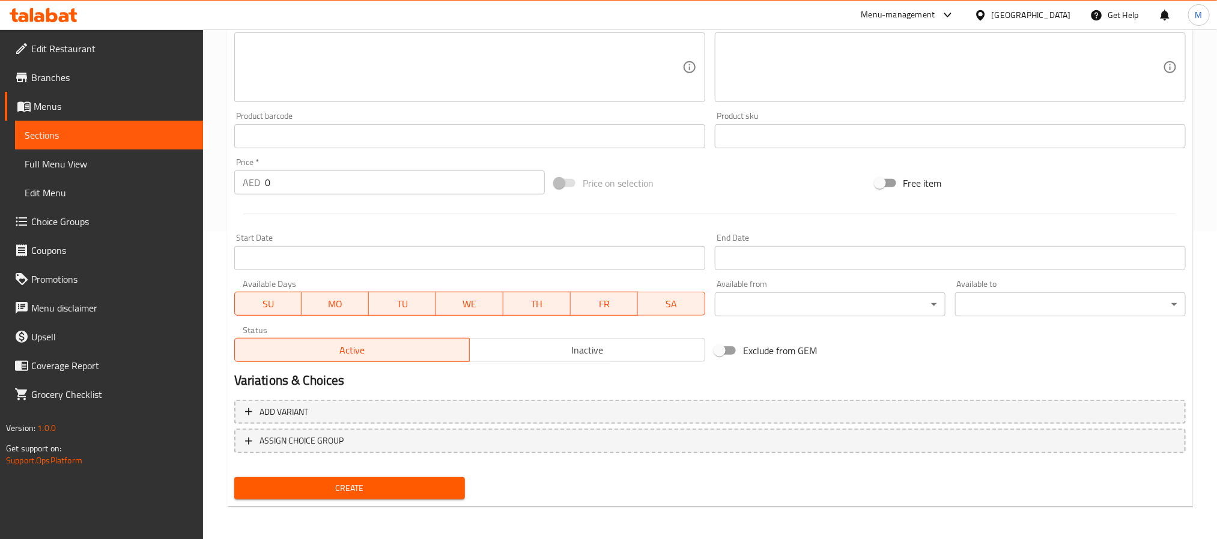
scroll to position [0, 0]
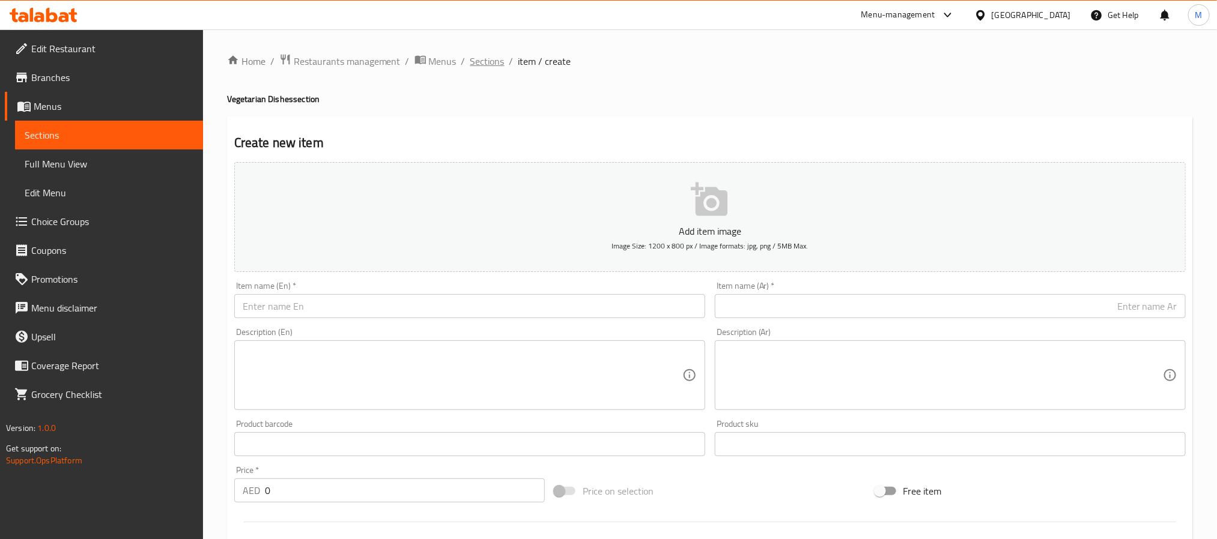
click at [497, 58] on span "Sections" at bounding box center [487, 61] width 34 height 14
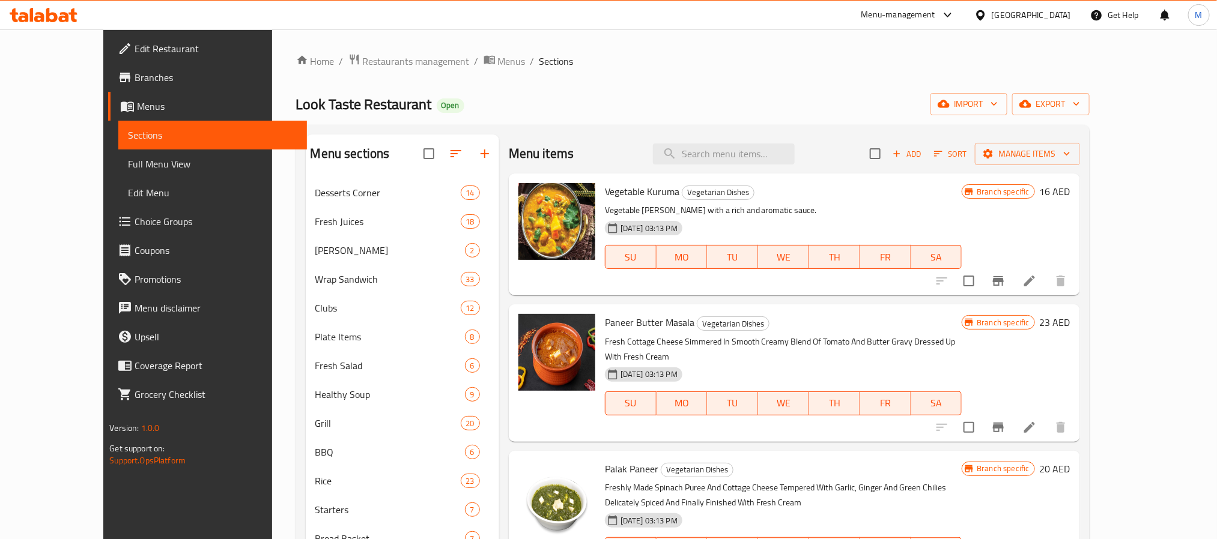
click at [848, 284] on div "Vegetable Kuruma Vegetarian Dishes Vegetable curry with a rich and aromatic sau…" at bounding box center [783, 234] width 367 height 112
click at [902, 157] on icon "button" at bounding box center [896, 153] width 11 height 11
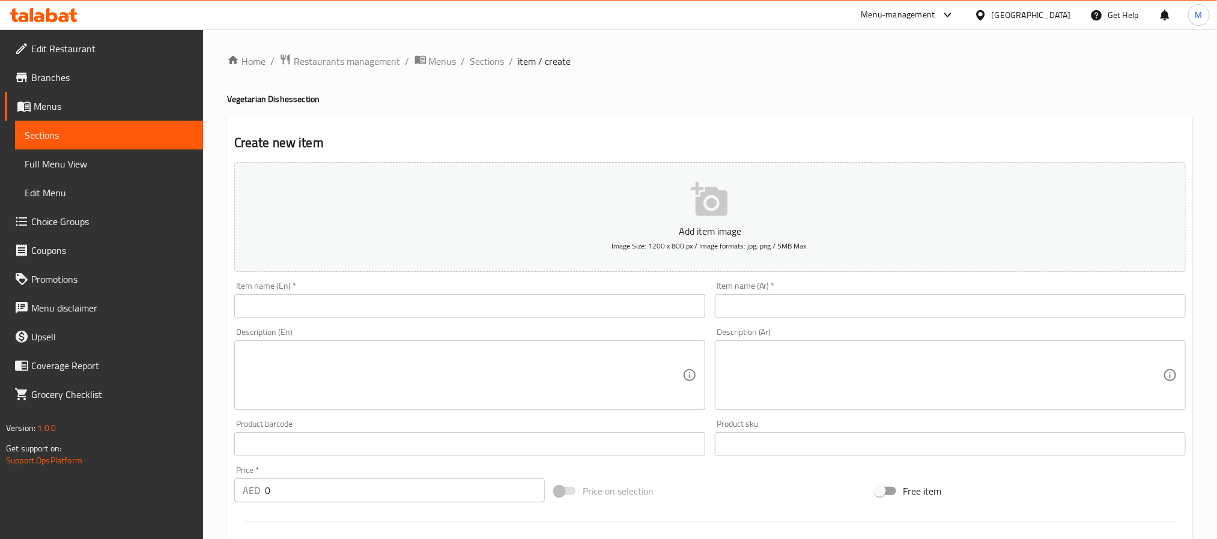
click at [479, 318] on input "text" at bounding box center [469, 306] width 471 height 24
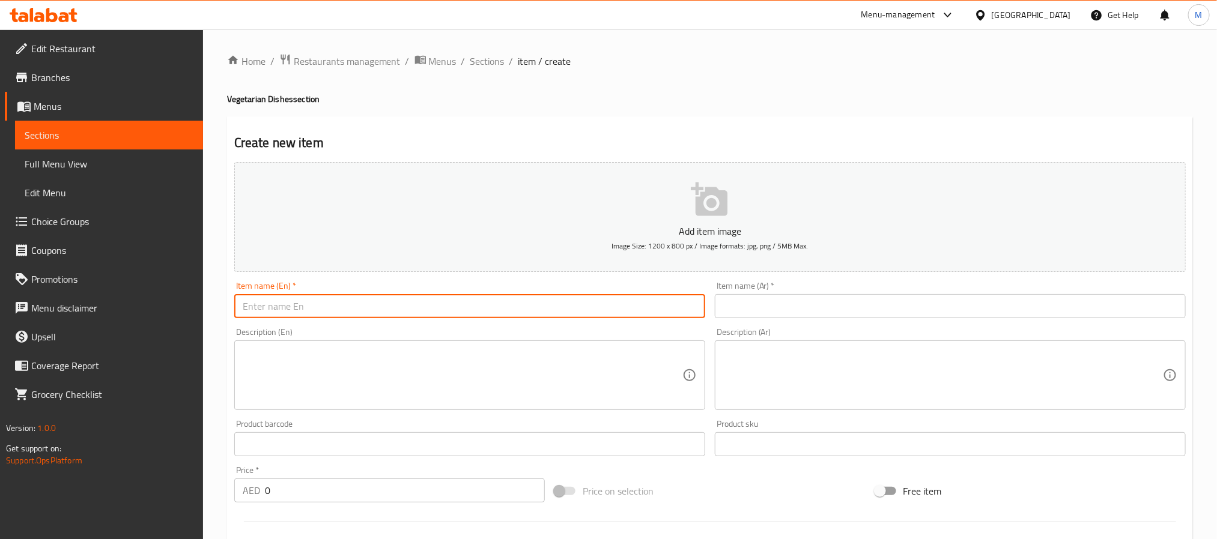
paste input "BHINDI"
paste input "MASALA"
type input "Bhindi Masala"
paste input "بهيندي ماسالا"
click at [811, 315] on input "text" at bounding box center [950, 306] width 471 height 24
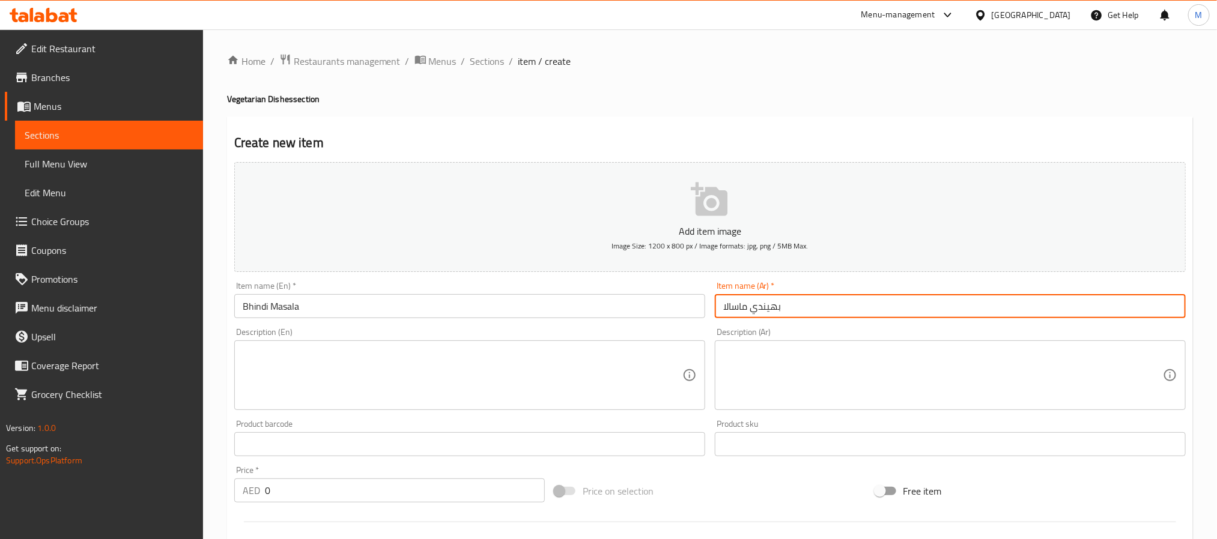
type input "بهيندي ماسالا"
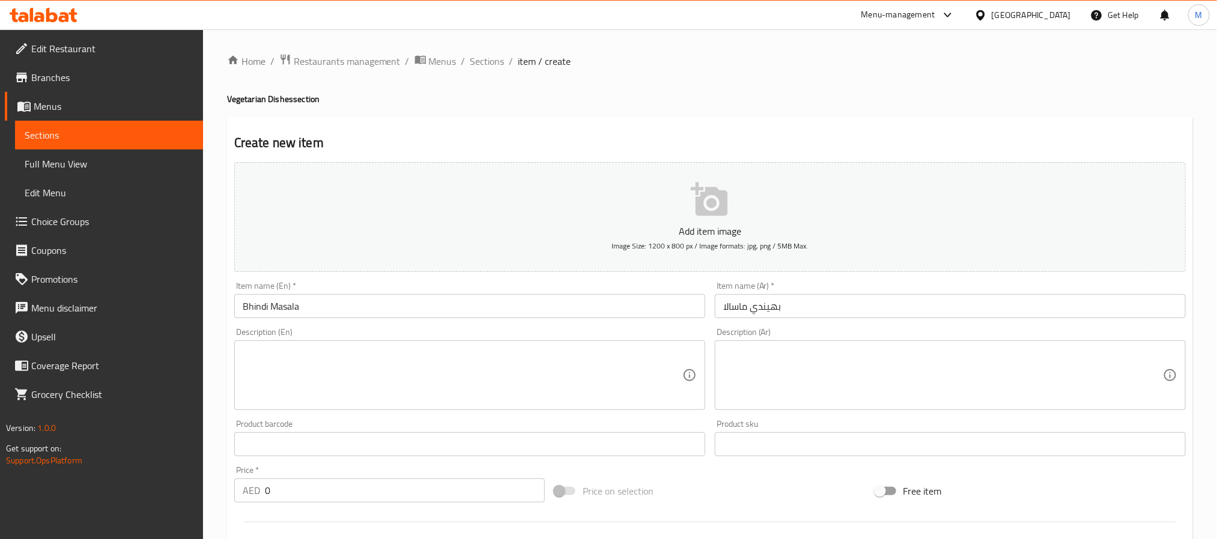
drag, startPoint x: 282, startPoint y: 493, endPoint x: 98, endPoint y: 492, distance: 183.8
click at [98, 492] on div "Edit Restaurant Branches Menus Sections Full Menu View Edit Menu Choice Groups …" at bounding box center [608, 438] width 1217 height 819
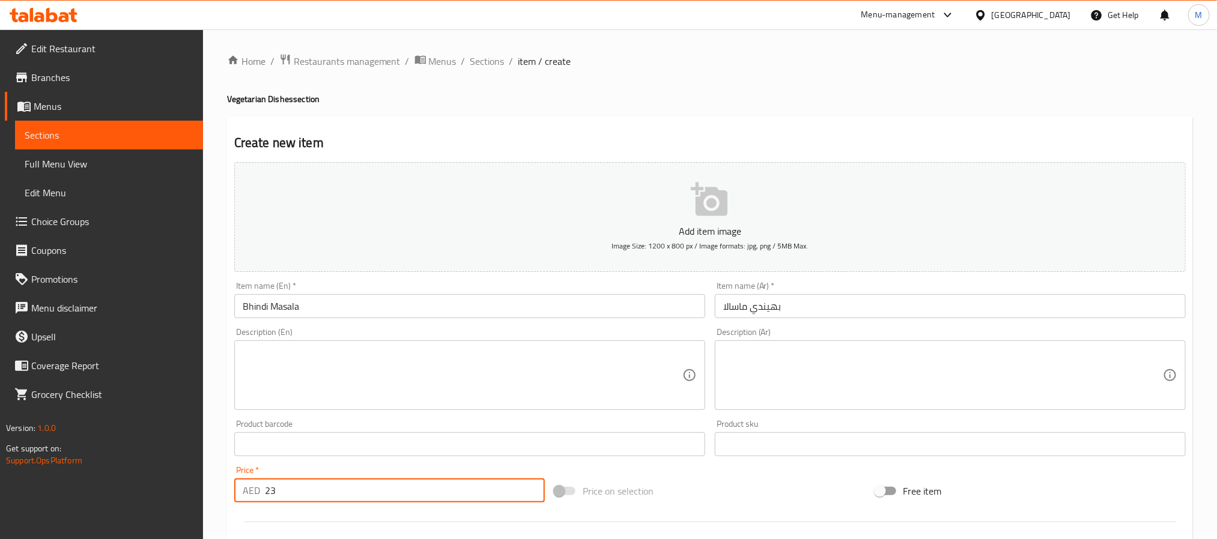
scroll to position [308, 0]
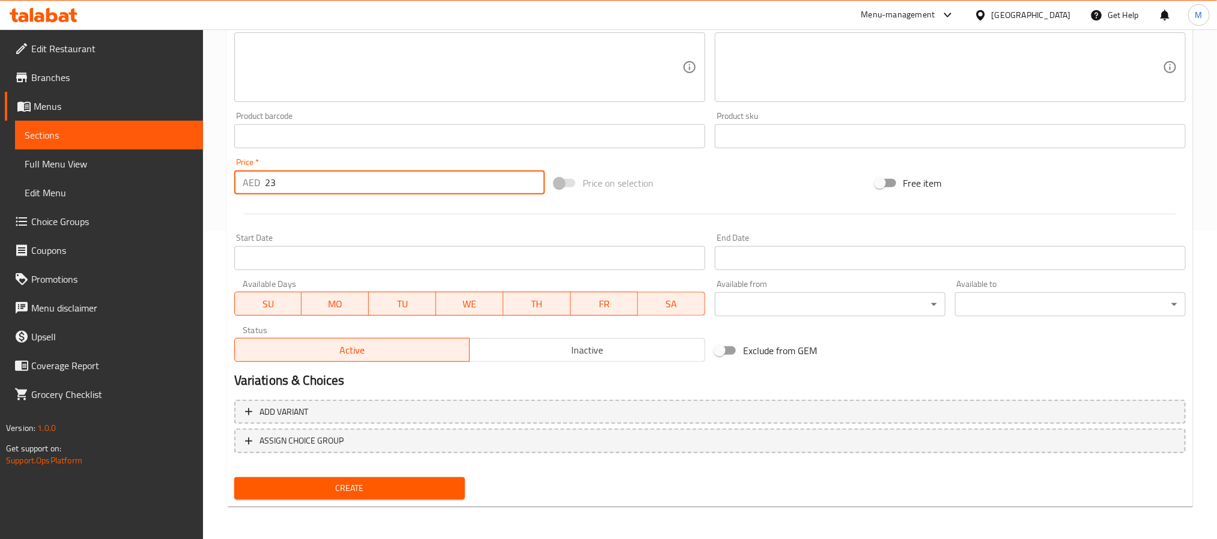
type input "23"
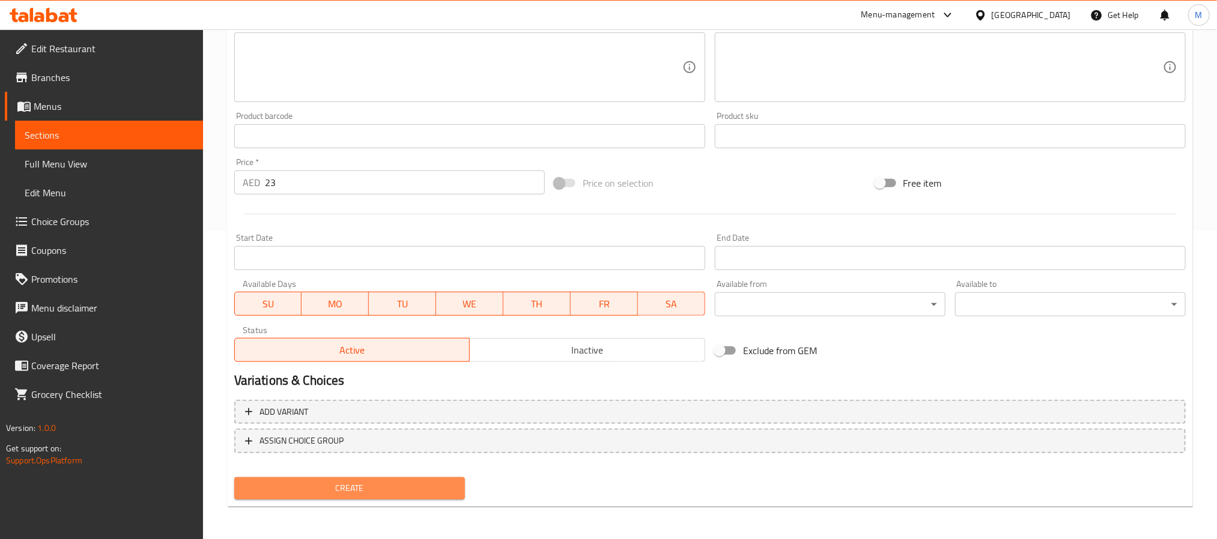
click at [343, 494] on span "Create" at bounding box center [349, 488] width 211 height 15
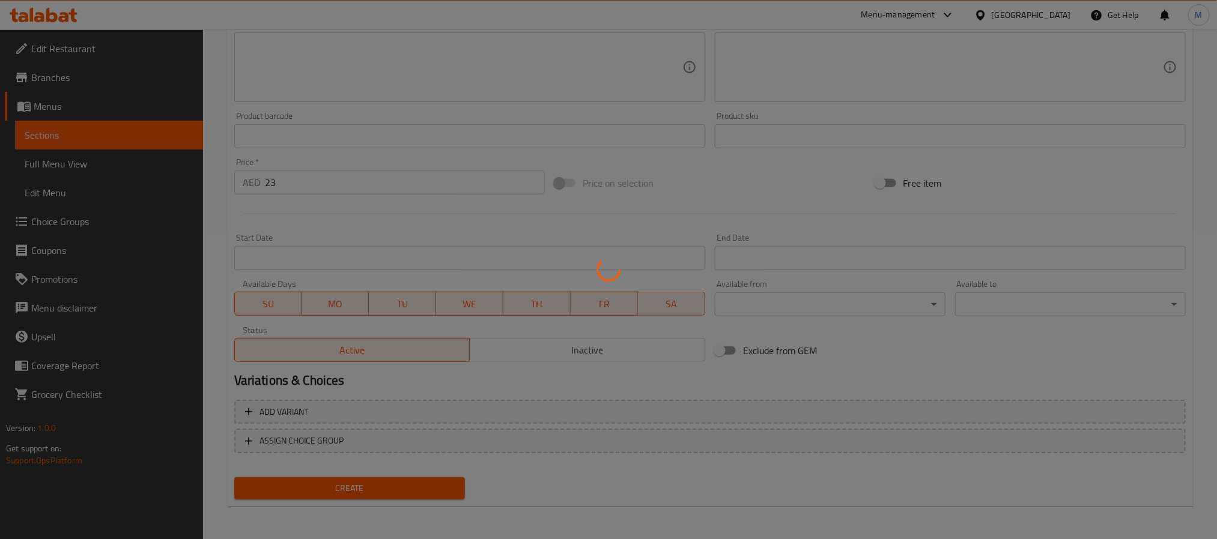
type input "0"
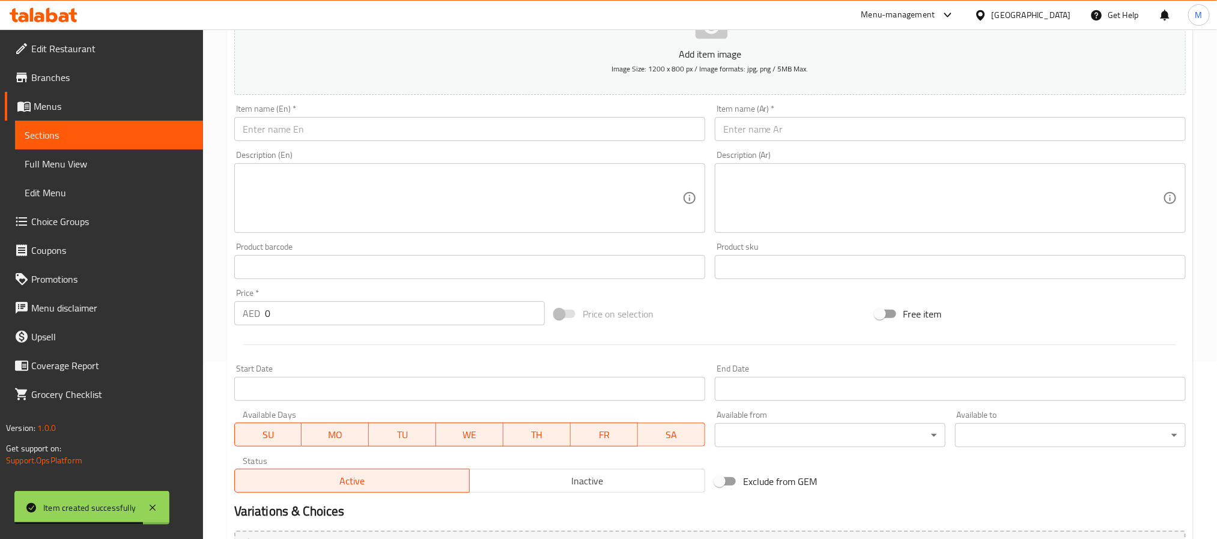
scroll to position [38, 0]
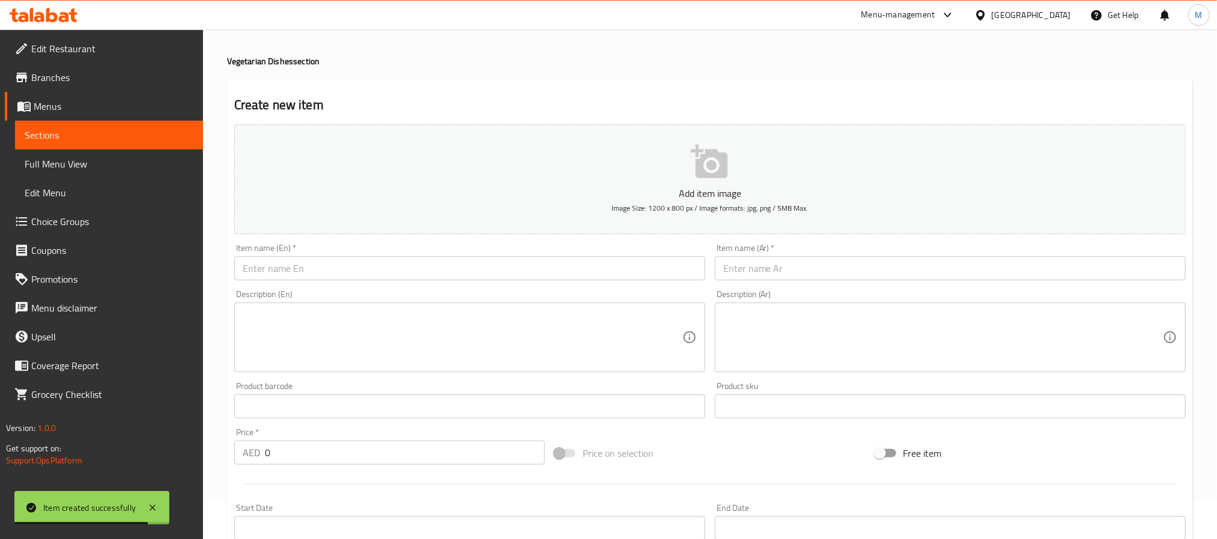
click at [330, 278] on input "text" at bounding box center [469, 269] width 471 height 24
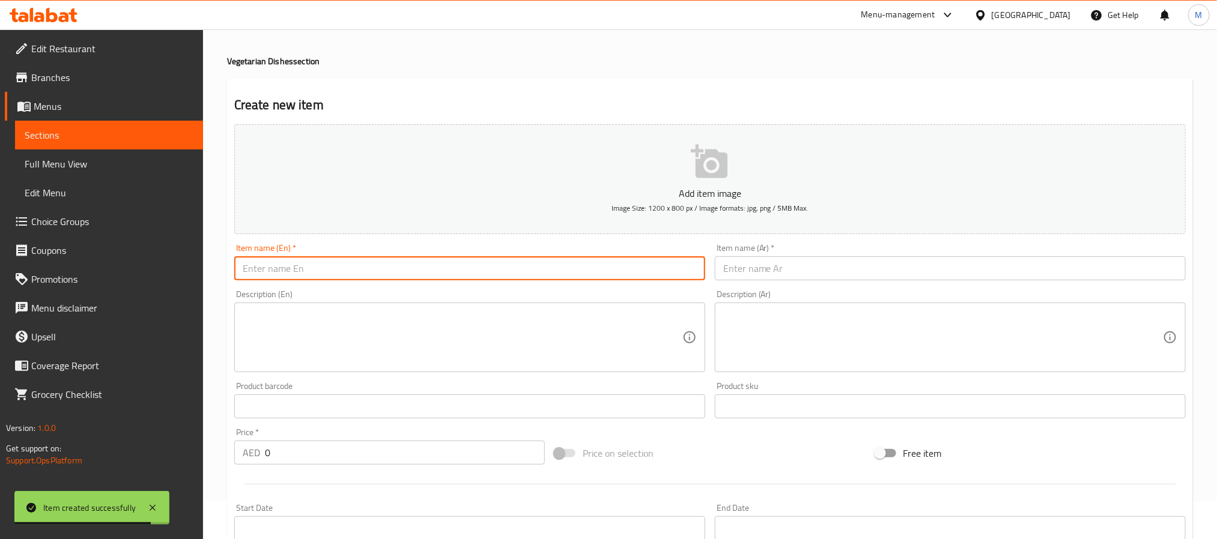
paste input "PANEER MUTTER"
type input "Paneer Mutter"
click at [346, 264] on input "Paneer Mutter" at bounding box center [469, 269] width 471 height 24
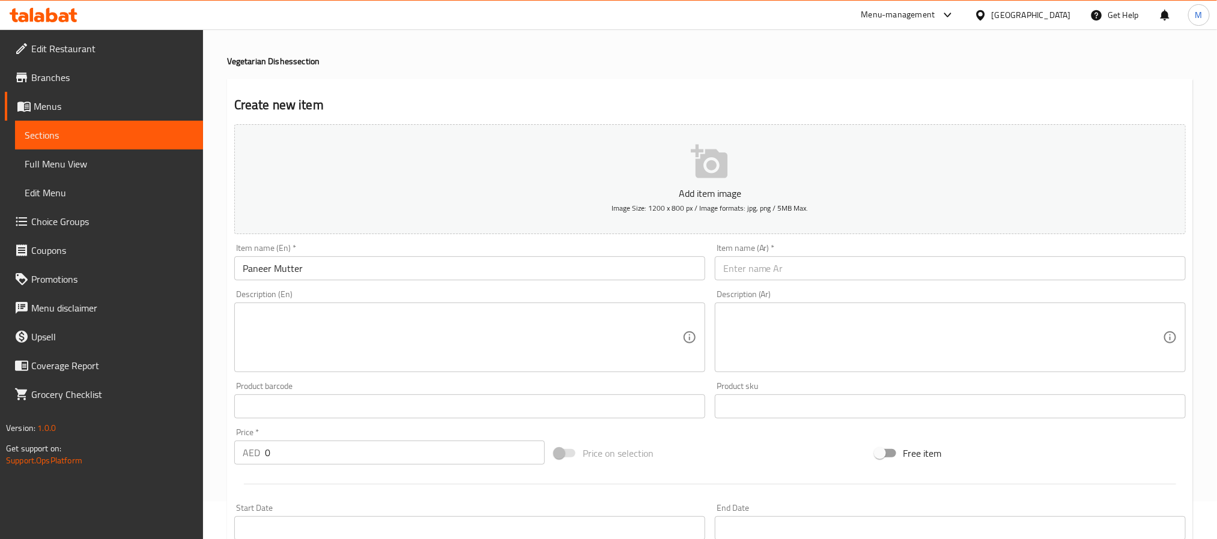
click at [816, 285] on div "Item name (Ar)   * Item name (Ar) *" at bounding box center [950, 262] width 481 height 46
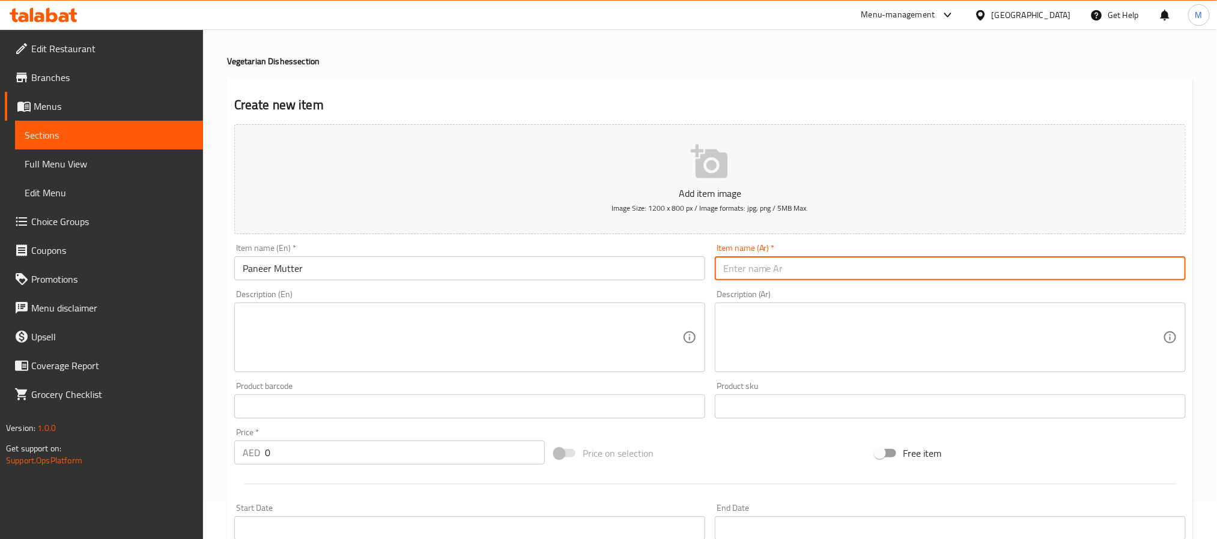
click at [824, 271] on input "text" at bounding box center [950, 269] width 471 height 24
paste input "بانير موتر"
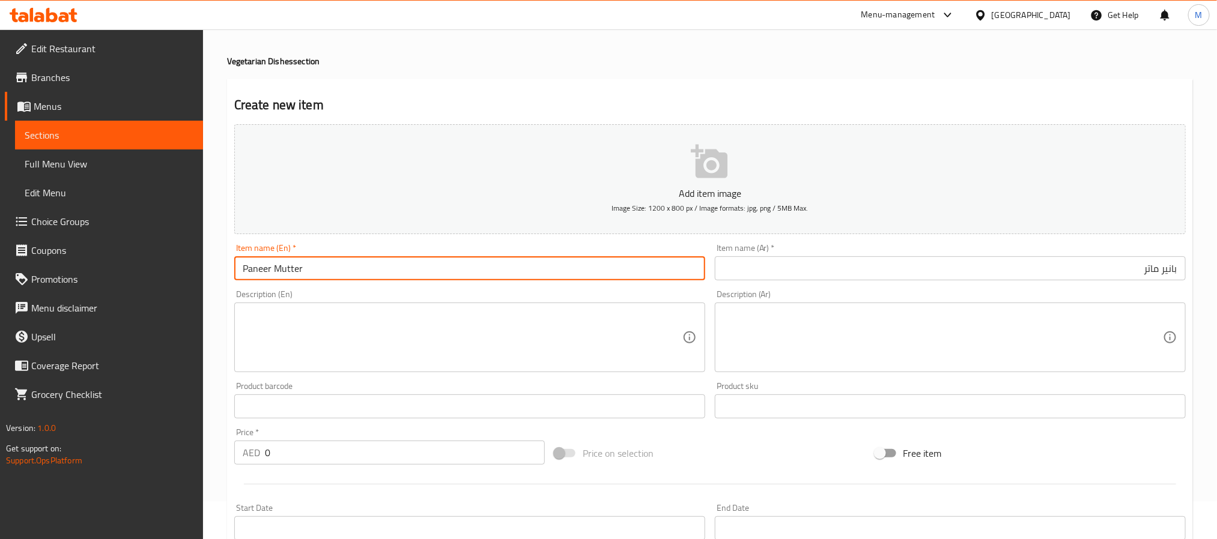
click at [311, 273] on input "Paneer Mutter" at bounding box center [469, 269] width 471 height 24
click at [779, 270] on input "بانير ماتر" at bounding box center [950, 269] width 471 height 24
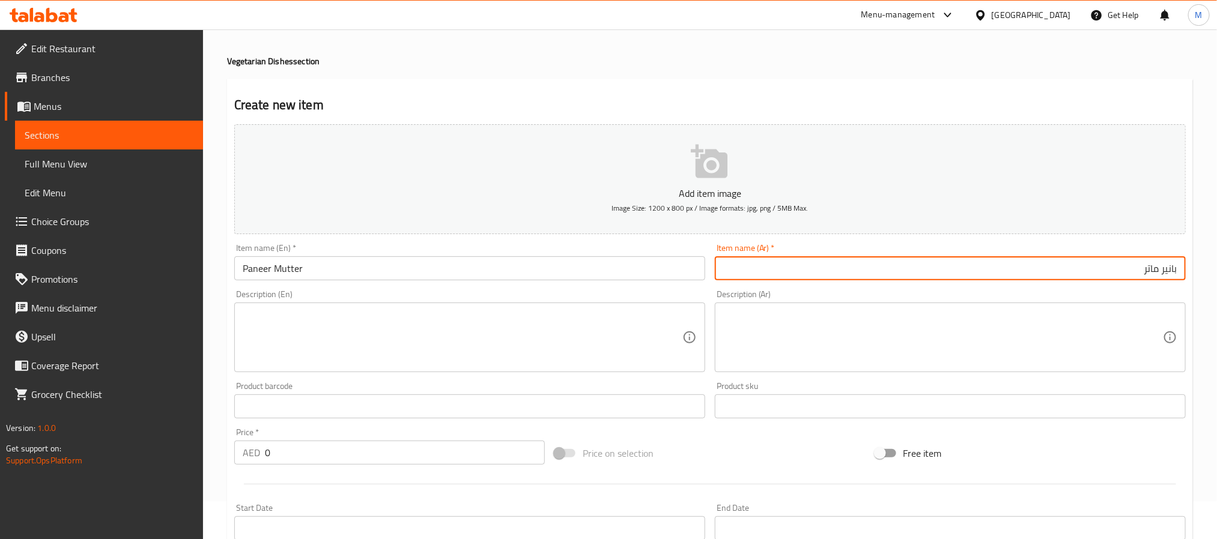
paste input "Paneer Mutter"
paste input "و"
type input "بانير موتر"
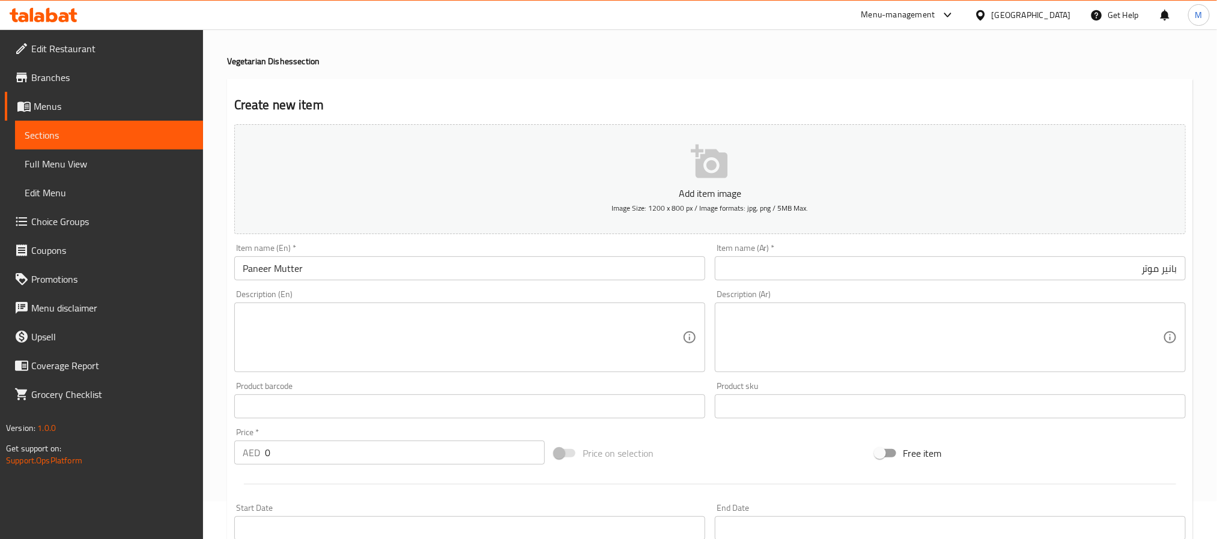
drag, startPoint x: 303, startPoint y: 458, endPoint x: 29, endPoint y: 449, distance: 273.5
click at [64, 449] on div "Edit Restaurant Branches Menus Sections Full Menu View Edit Menu Choice Groups …" at bounding box center [608, 401] width 1217 height 819
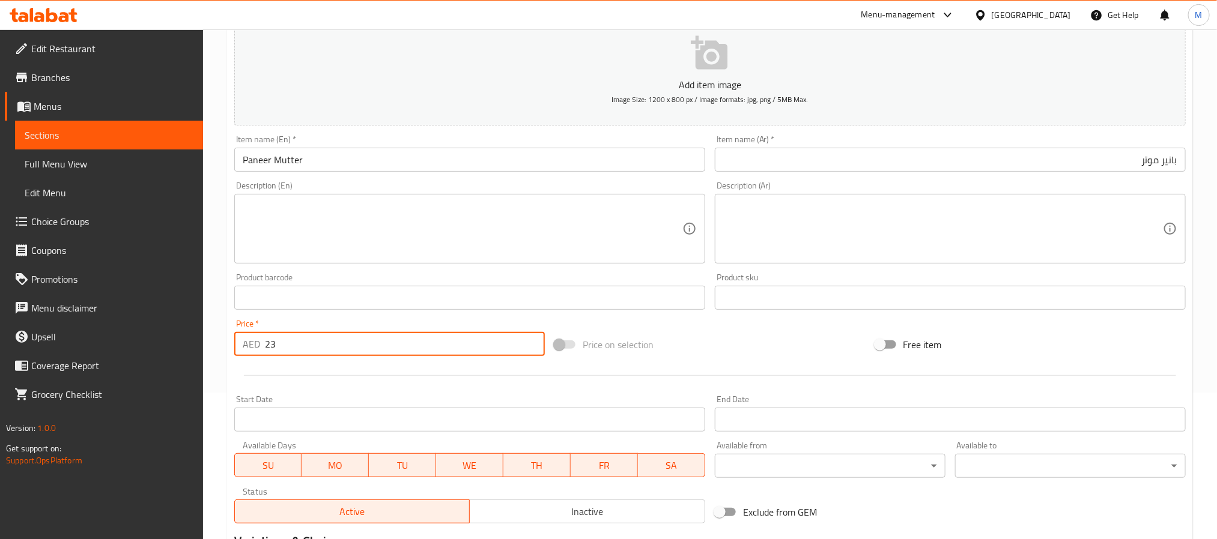
scroll to position [308, 0]
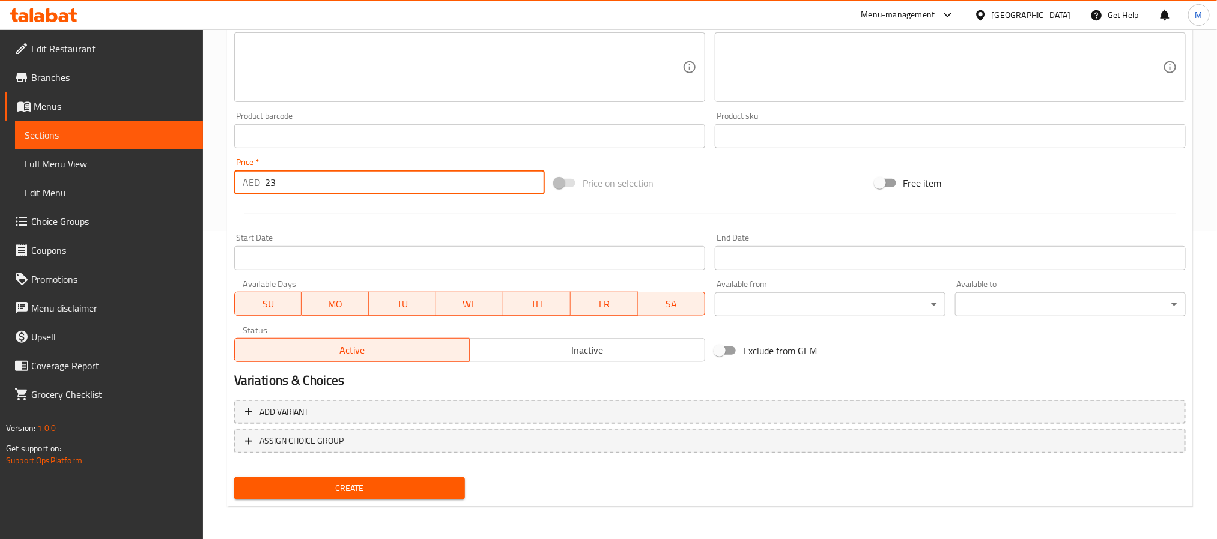
type input "23"
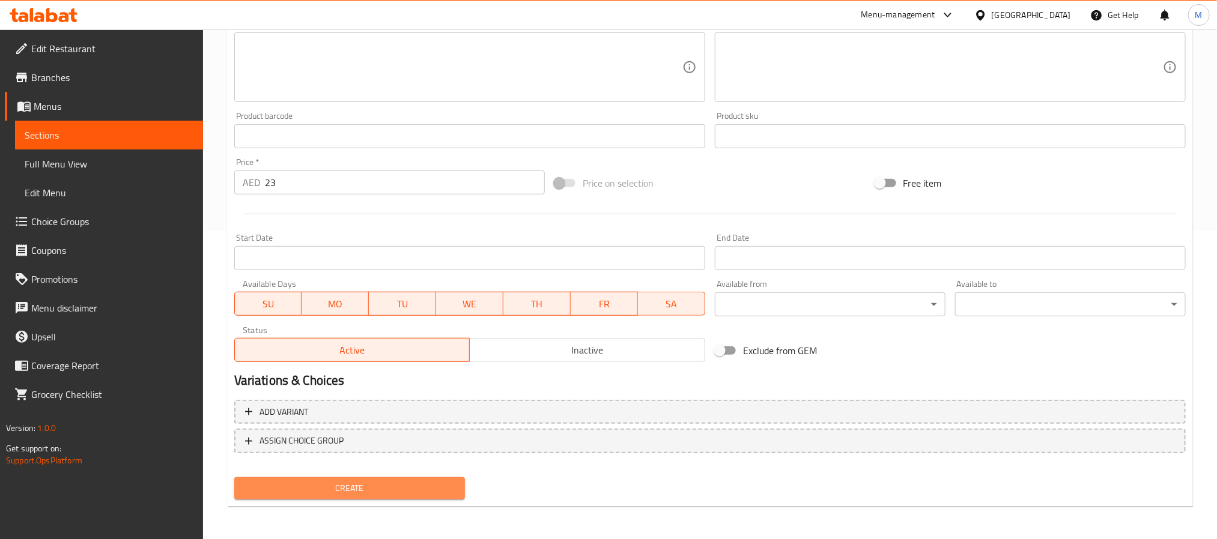
click at [392, 498] on button "Create" at bounding box center [349, 489] width 231 height 22
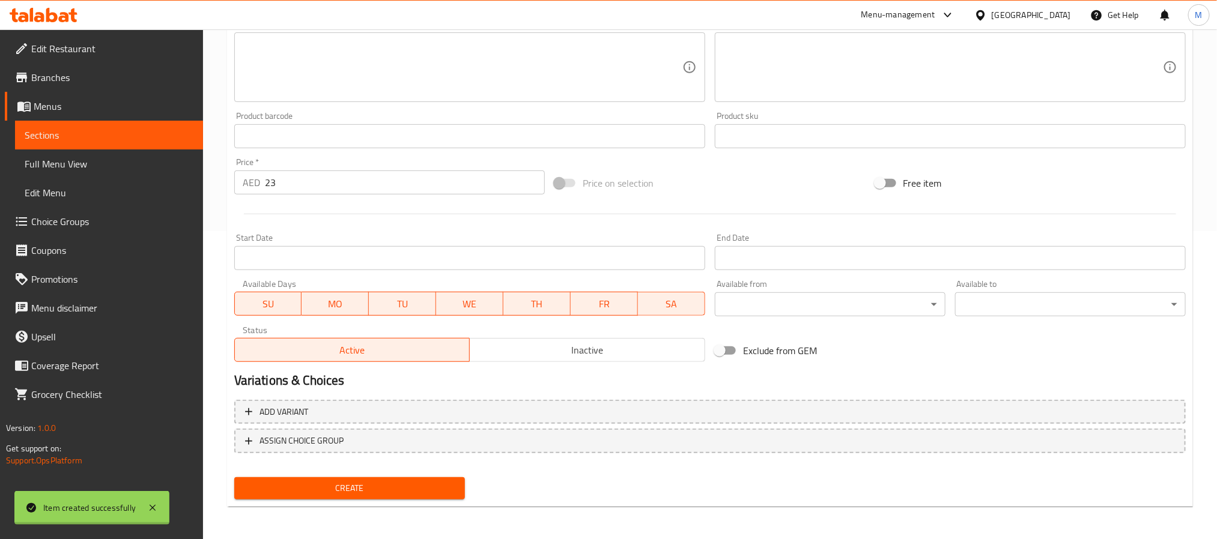
type input "0"
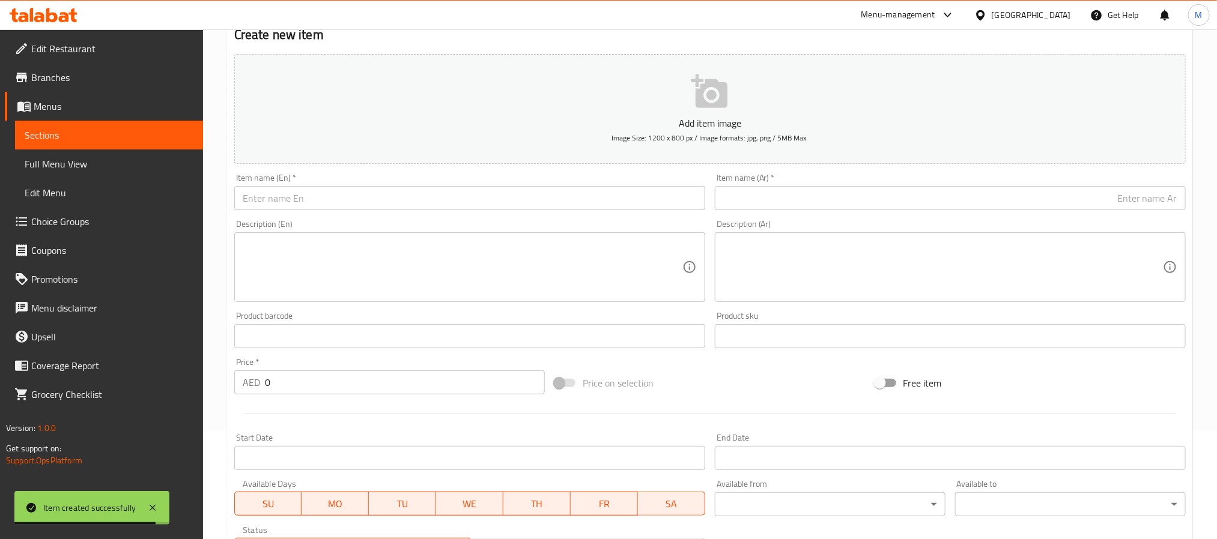
scroll to position [0, 0]
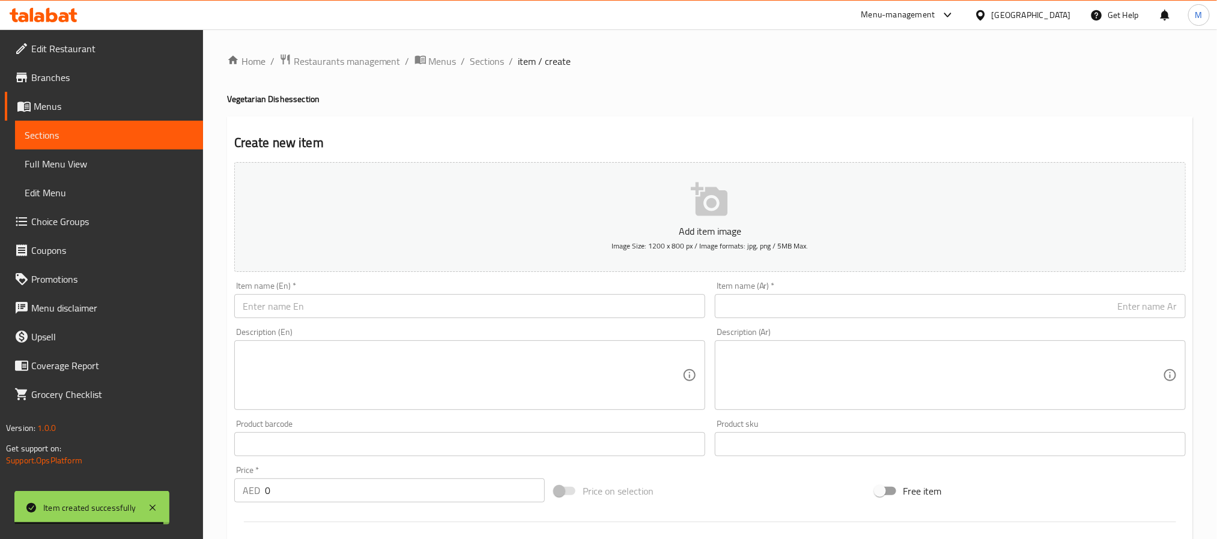
click at [343, 320] on div "Item name (En)   * Item name (En) *" at bounding box center [469, 300] width 481 height 46
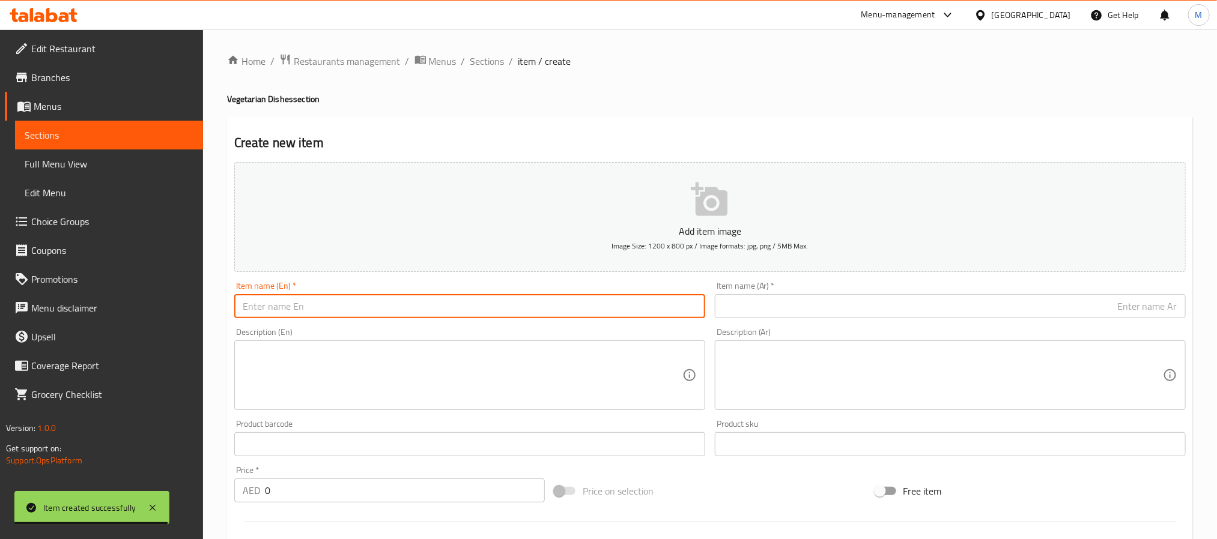
click at [345, 314] on input "text" at bounding box center [469, 306] width 471 height 24
paste input "VEG.JALFREZI"
type input "Veg.Jalfrezi"
click at [802, 320] on div "Item name (Ar)   * Item name (Ar) *" at bounding box center [950, 300] width 481 height 46
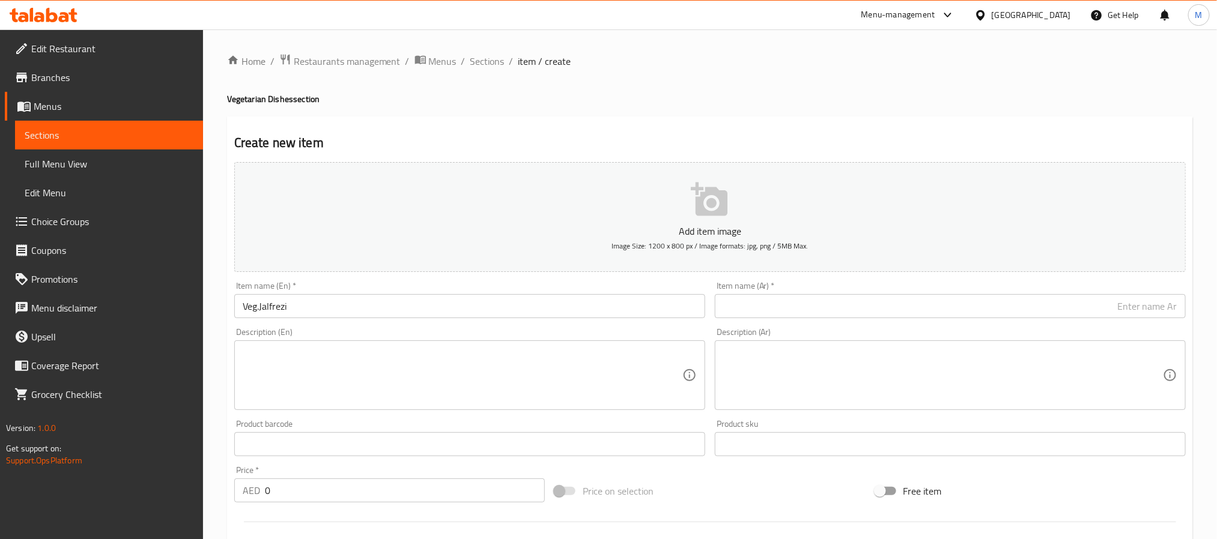
click at [804, 312] on input "text" at bounding box center [950, 306] width 471 height 24
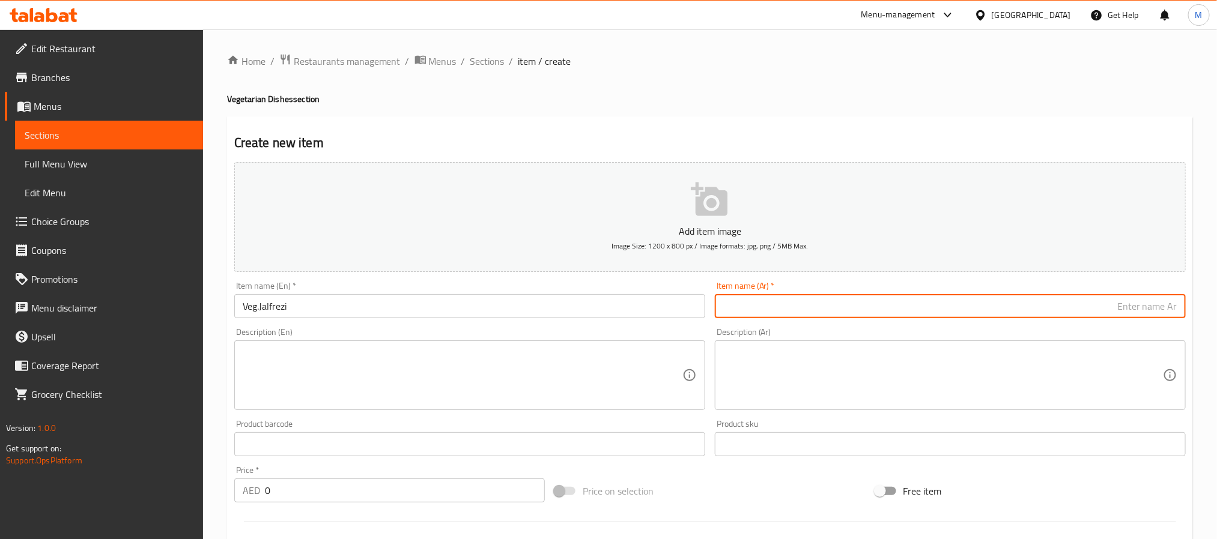
paste input "فيج جالفريزي"
click at [1170, 316] on input "فيج جالفريزي" at bounding box center [950, 306] width 471 height 24
type input "خضار [PERSON_NAME]"
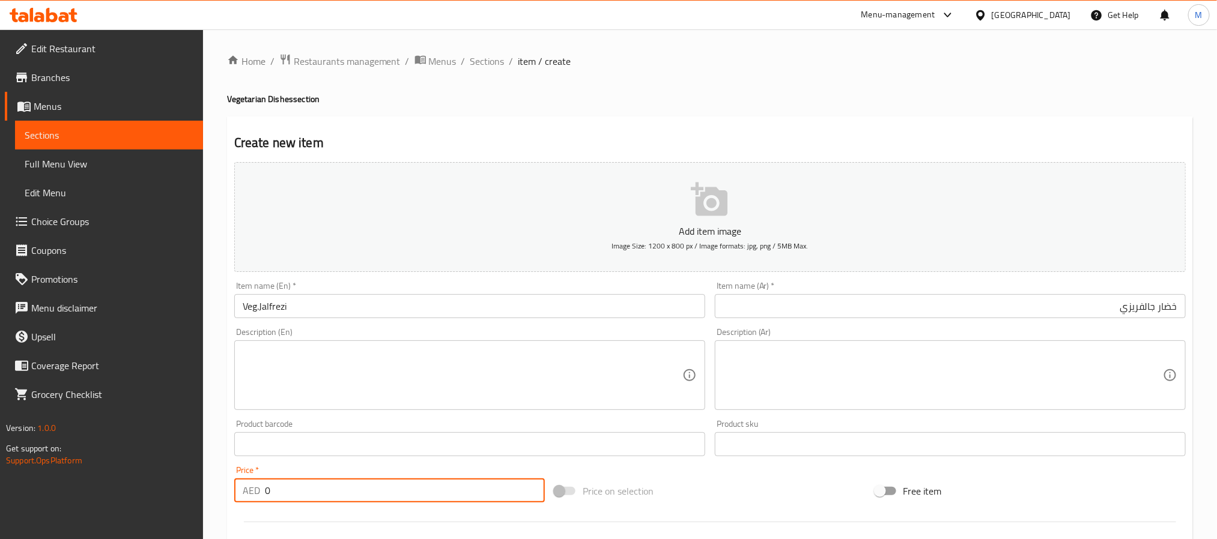
click at [265, 492] on input "0" at bounding box center [405, 491] width 280 height 24
type input "20"
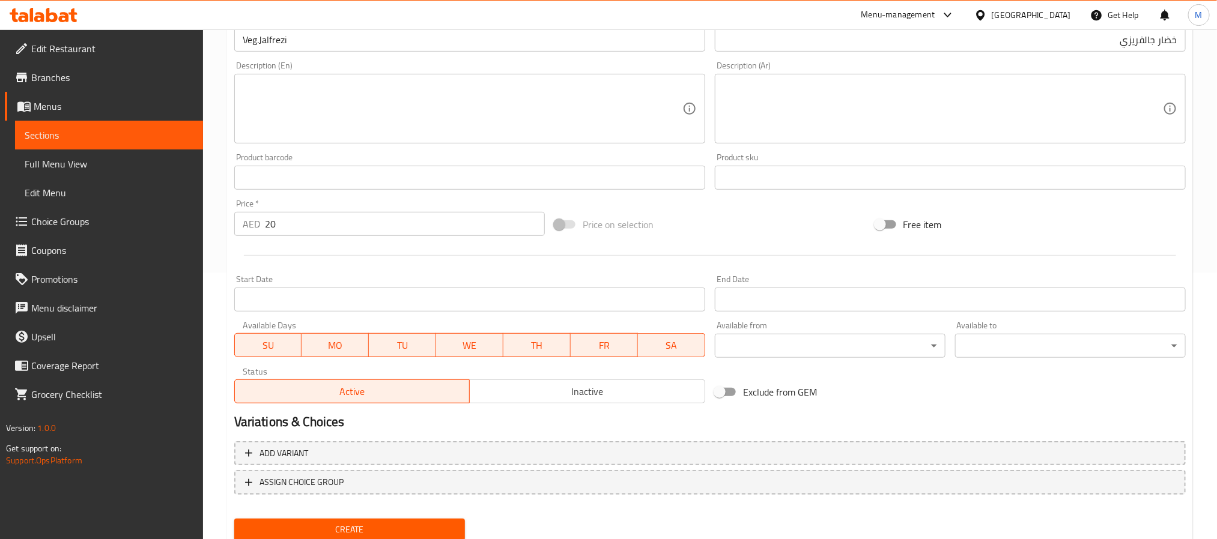
scroll to position [270, 0]
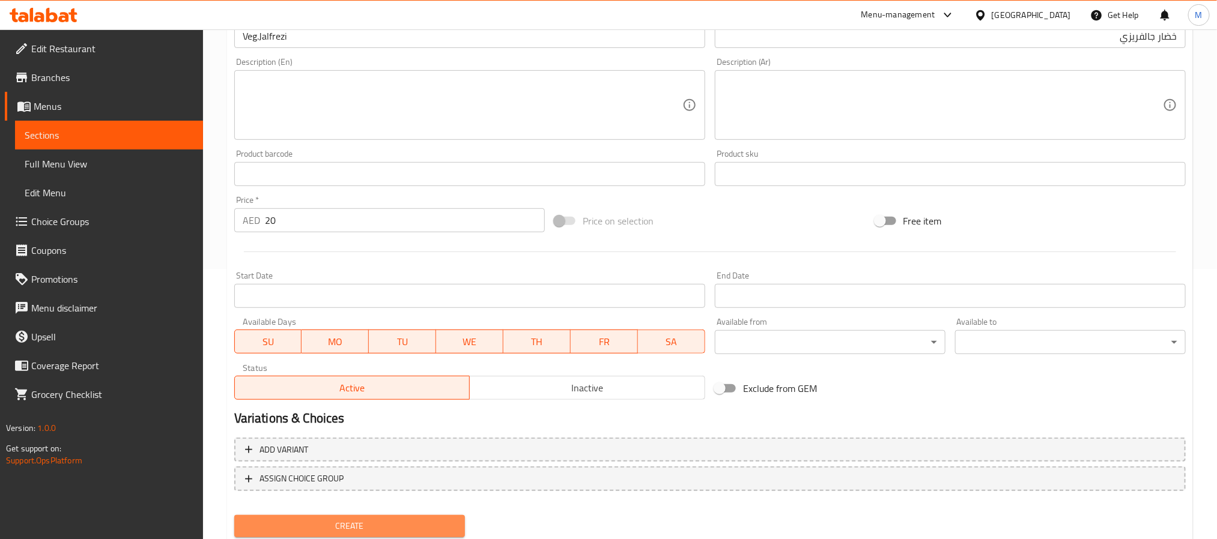
click at [324, 530] on span "Create" at bounding box center [349, 526] width 211 height 15
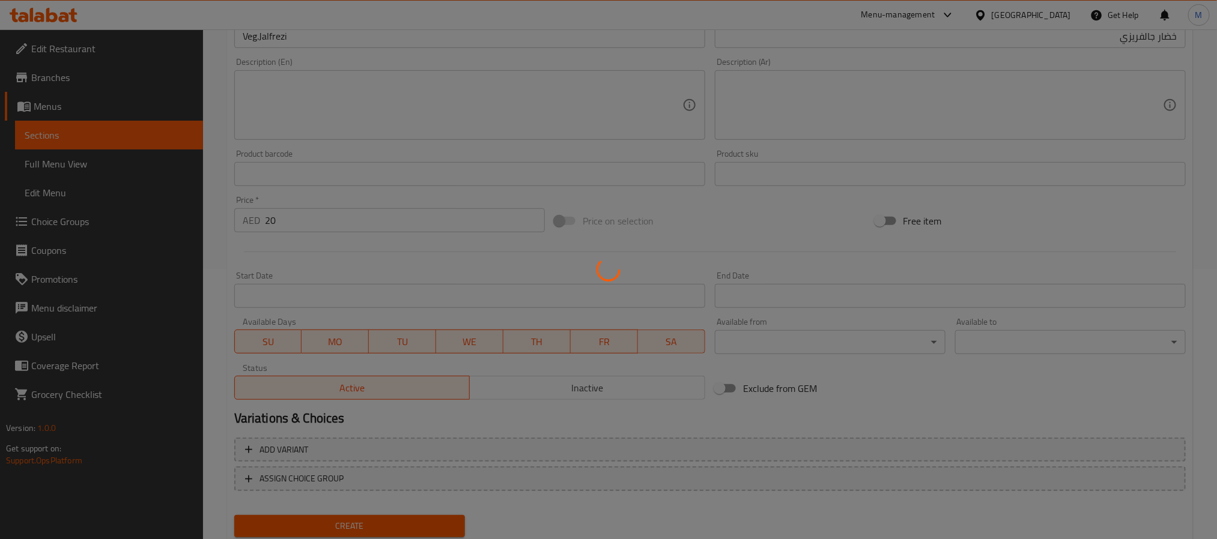
type input "0"
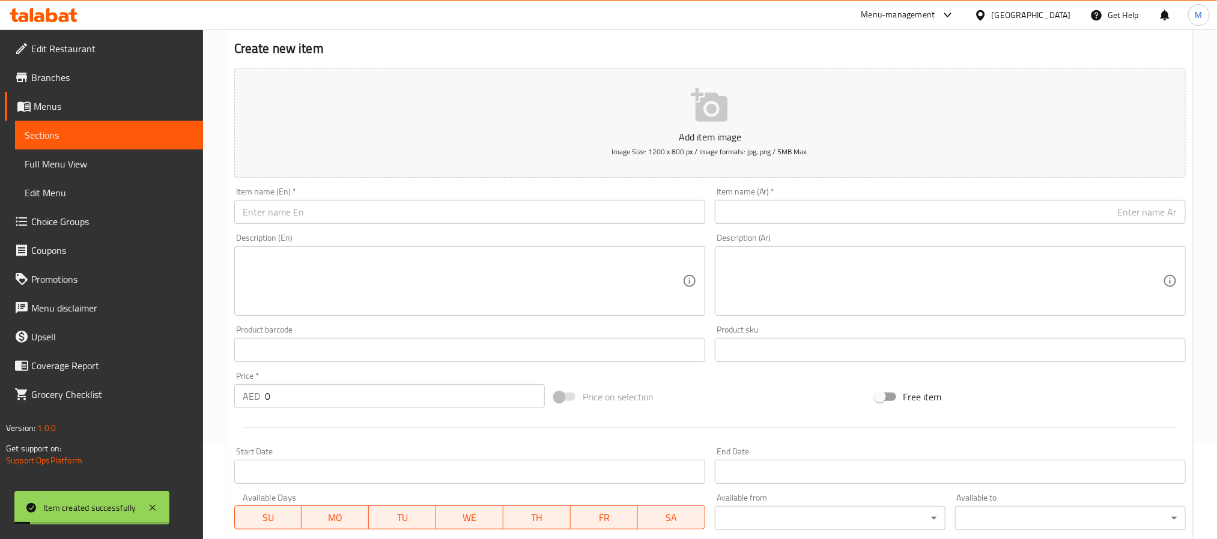
scroll to position [0, 0]
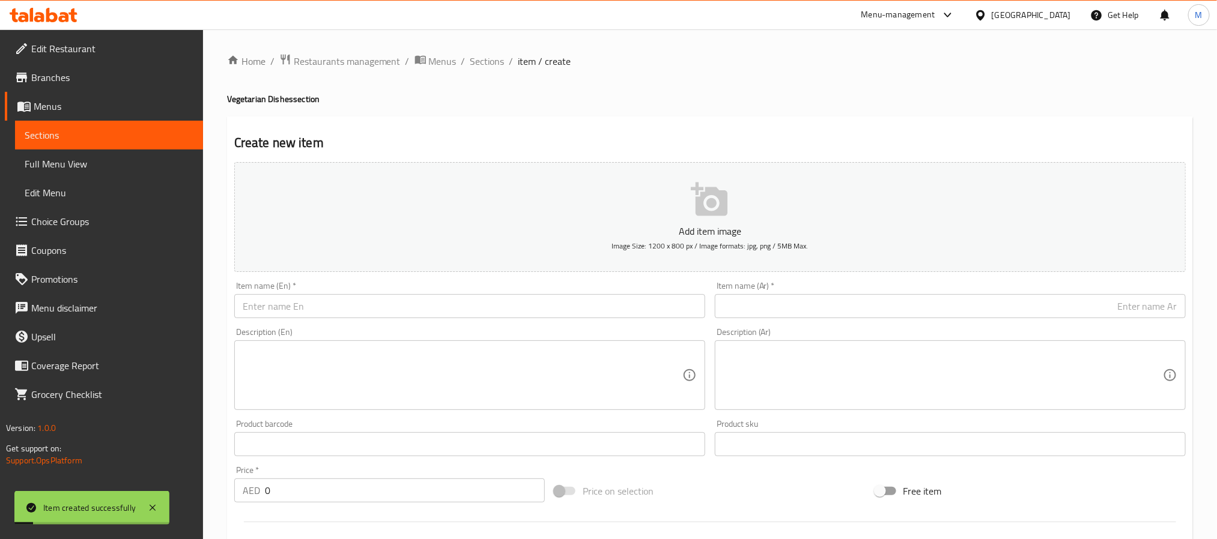
drag, startPoint x: 792, startPoint y: 299, endPoint x: 782, endPoint y: 299, distance: 9.6
click at [792, 299] on input "text" at bounding box center [950, 306] width 471 height 24
paste input "دال تادكا"
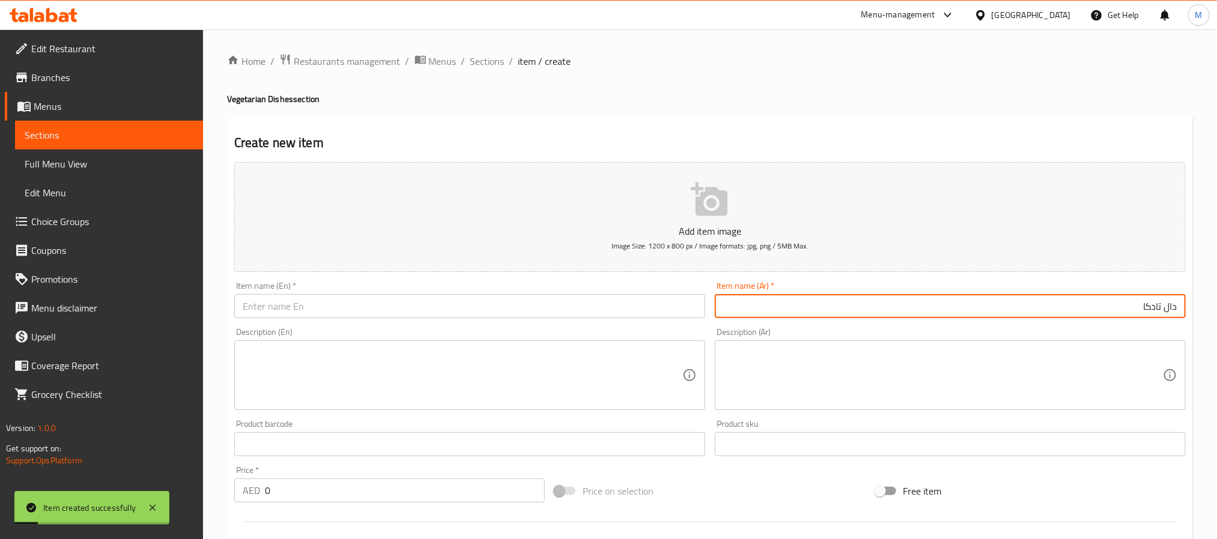
type input "دال تادكا"
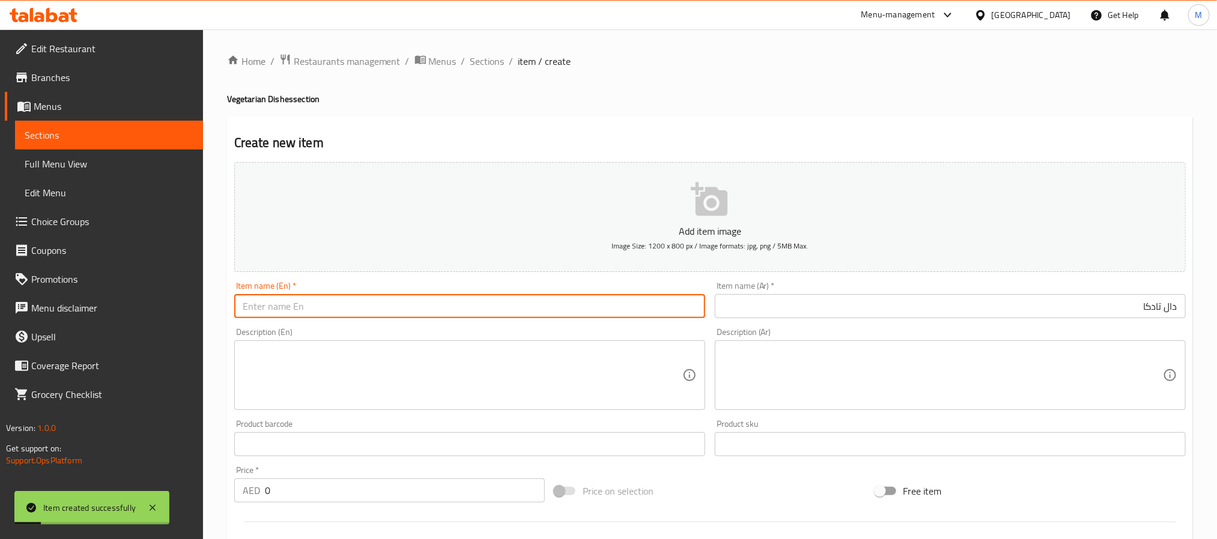
click at [565, 305] on input "text" at bounding box center [469, 306] width 471 height 24
paste input "DAL TADKA"
type input "DAL TADKA"
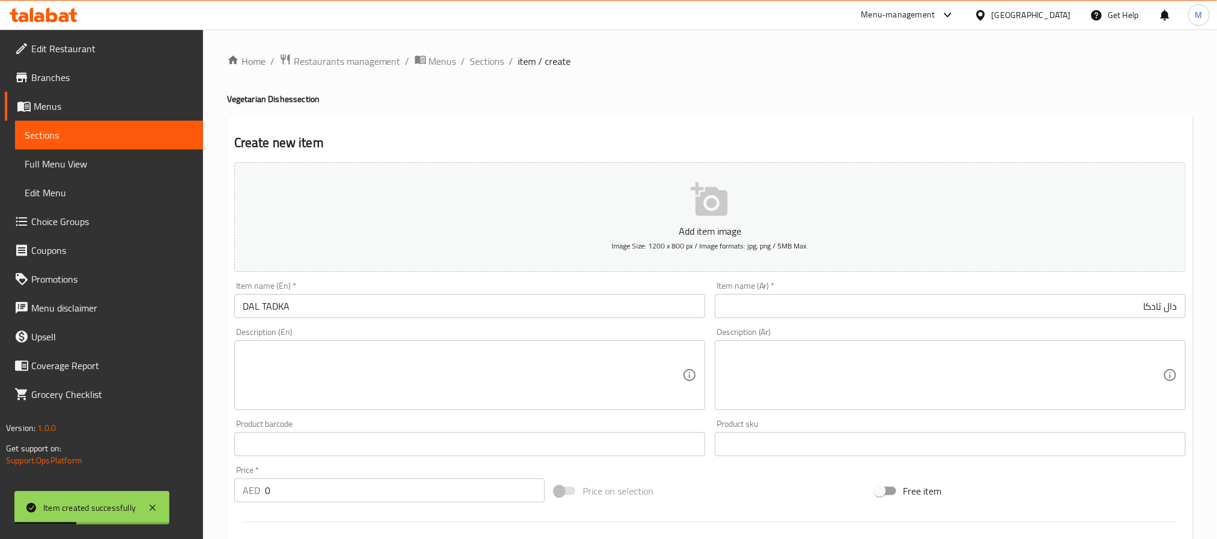
click at [261, 494] on div "AED 0 Price *" at bounding box center [389, 491] width 311 height 24
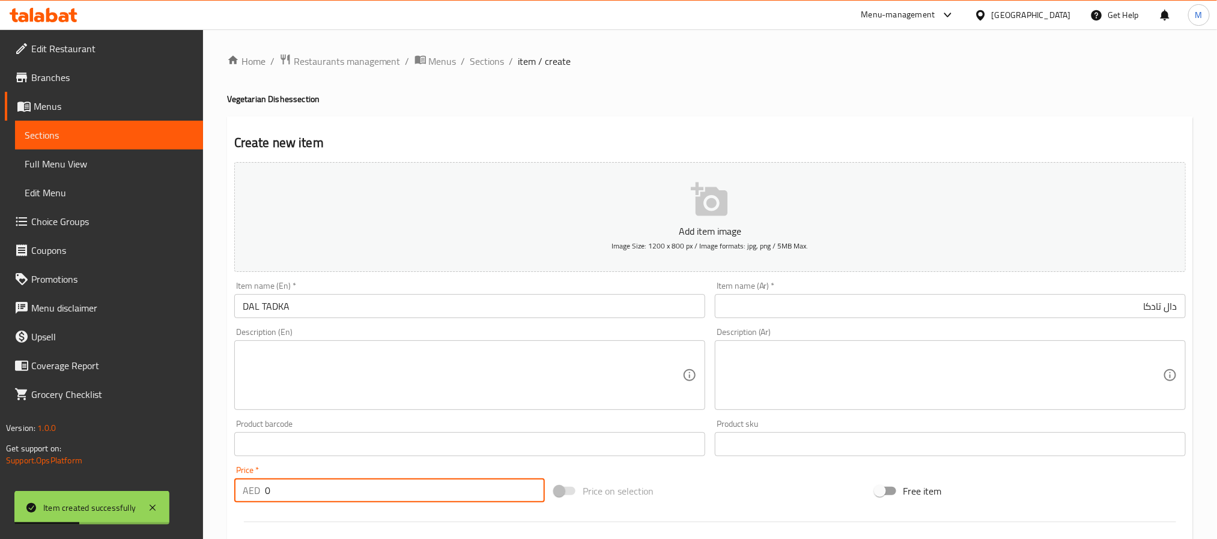
click at [263, 494] on div "AED 0 Price *" at bounding box center [389, 491] width 311 height 24
click at [266, 494] on input "0" at bounding box center [405, 491] width 280 height 24
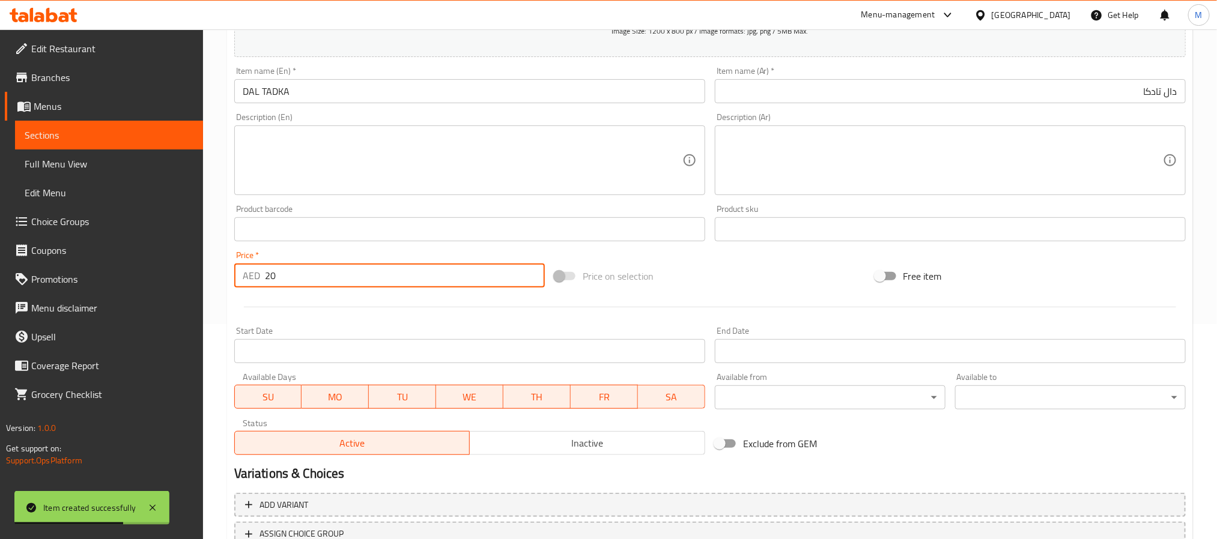
scroll to position [308, 0]
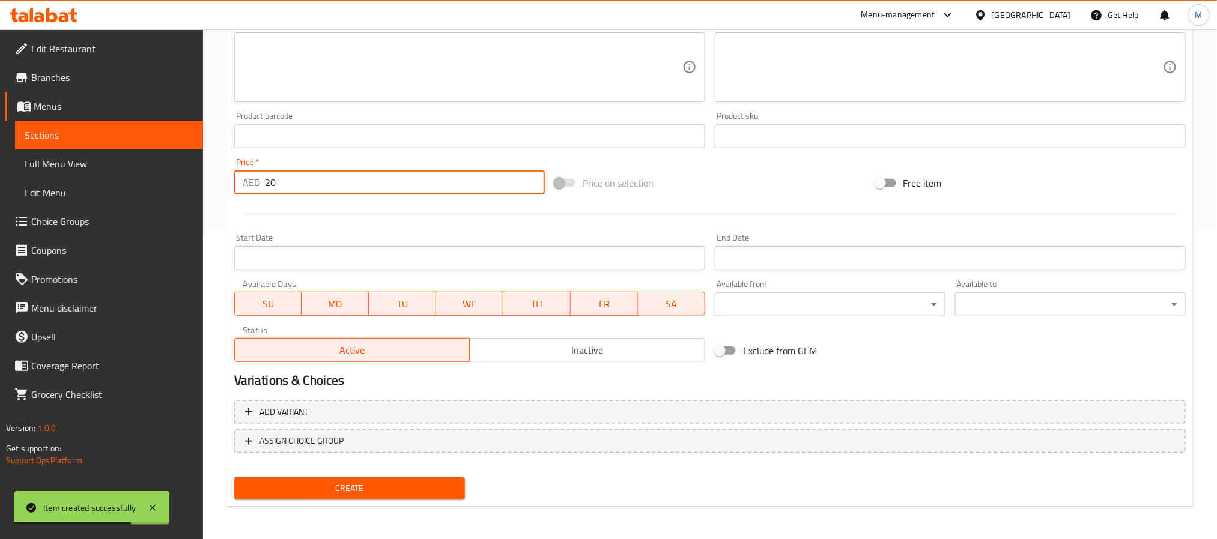
type input "20"
click at [335, 494] on span "Create" at bounding box center [349, 488] width 211 height 15
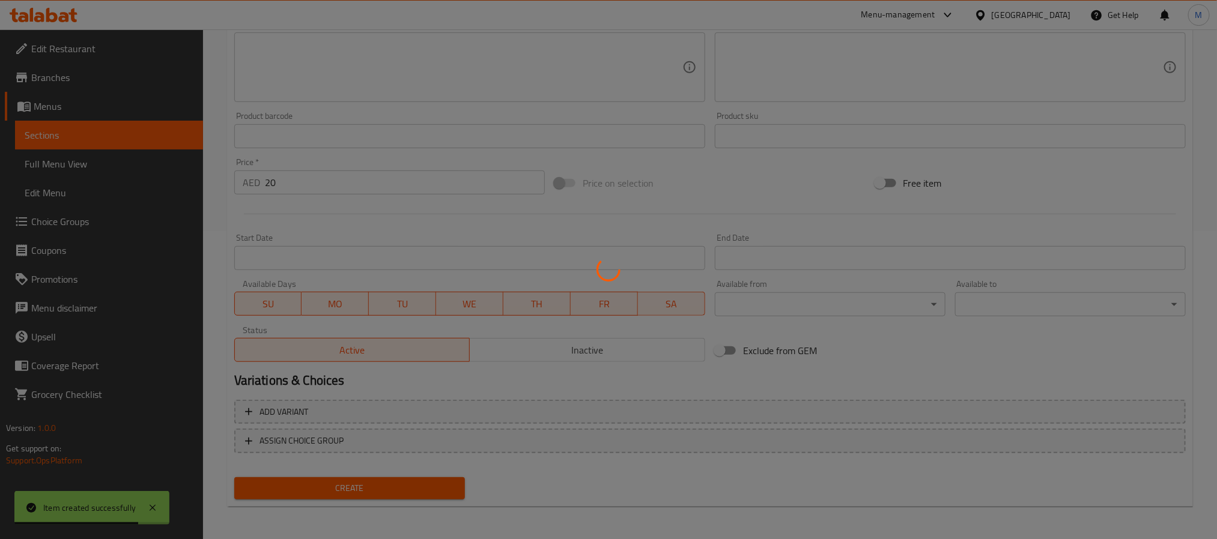
type input "0"
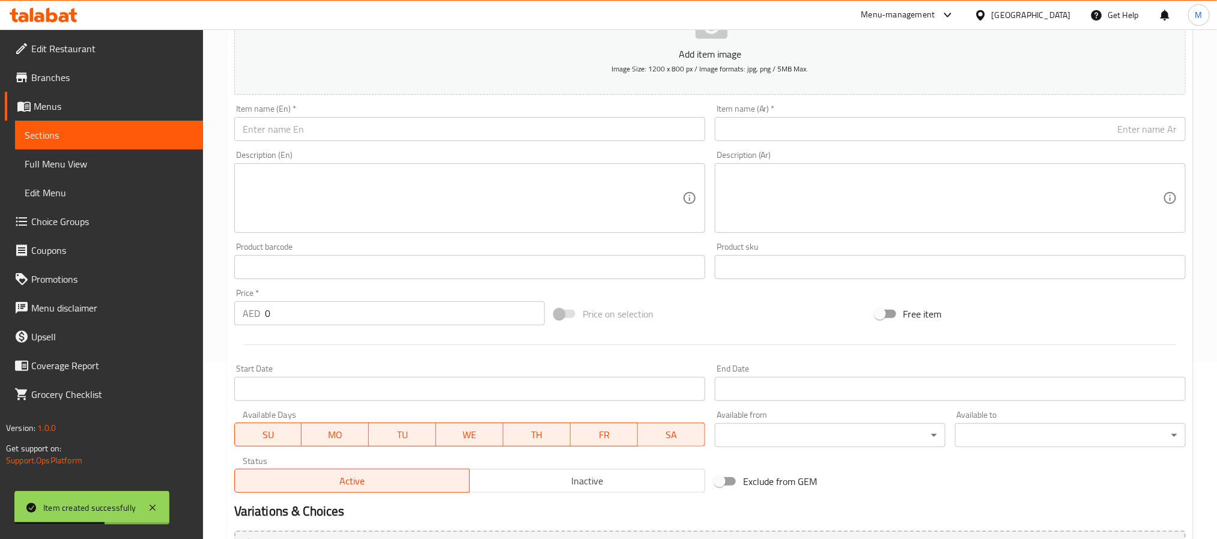
scroll to position [38, 0]
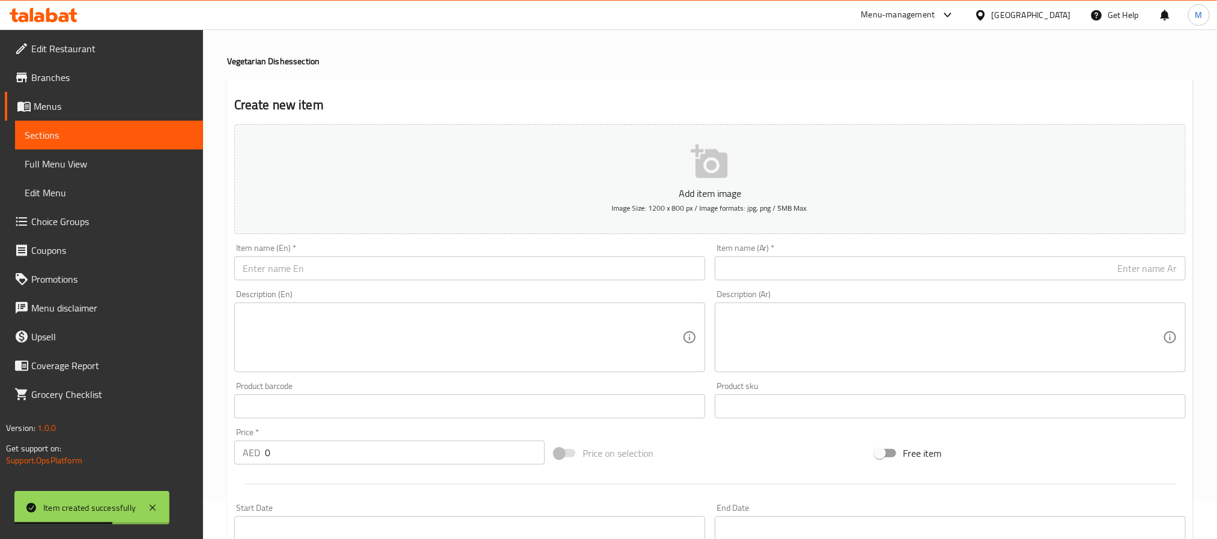
click at [321, 273] on input "text" at bounding box center [469, 269] width 471 height 24
paste input "DAL MAKHANI"
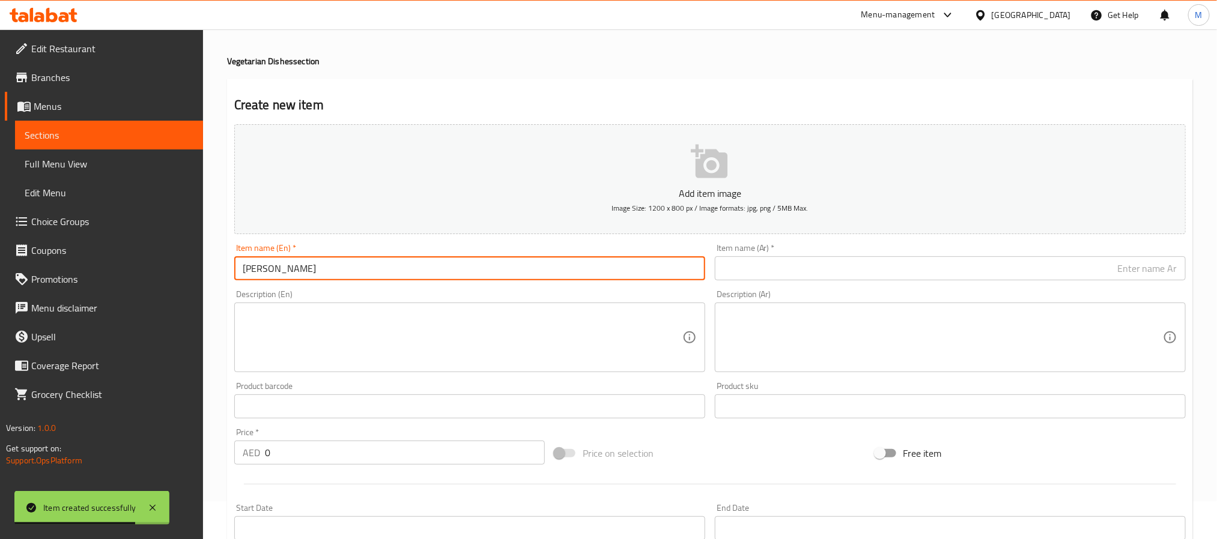
click at [321, 273] on input "[PERSON_NAME]" at bounding box center [469, 269] width 471 height 24
drag, startPoint x: 487, startPoint y: 278, endPoint x: 298, endPoint y: 305, distance: 190.5
click at [298, 305] on div "Add item image Image Size: 1200 x 800 px / Image formats: jpg, png / 5MB Max. I…" at bounding box center [709, 379] width 961 height 518
type input "[PERSON_NAME]"
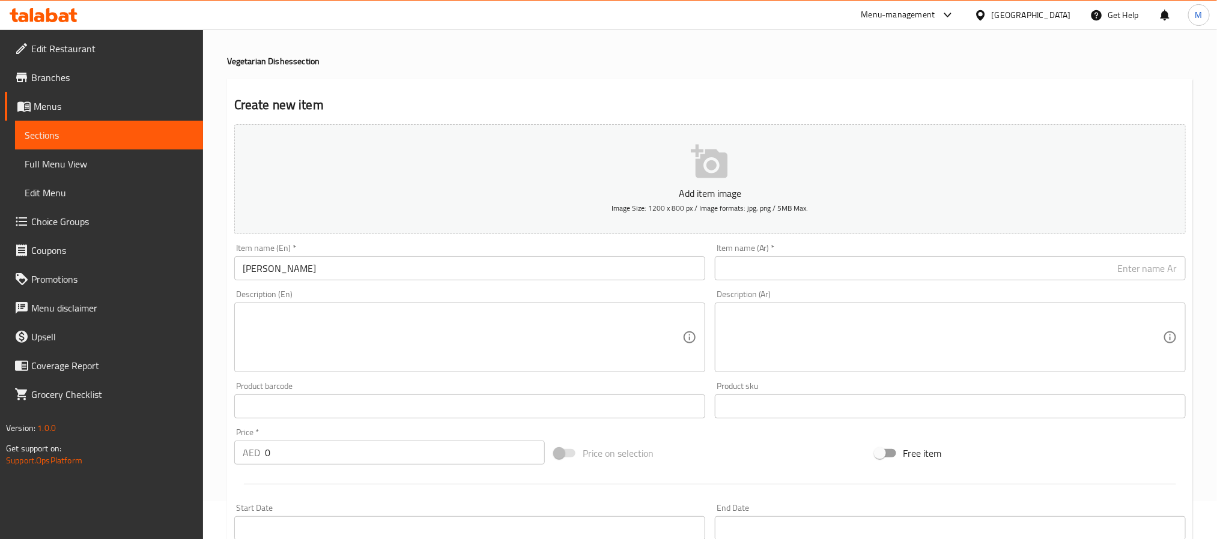
click at [293, 451] on input "0" at bounding box center [405, 453] width 280 height 24
paste input "20.0"
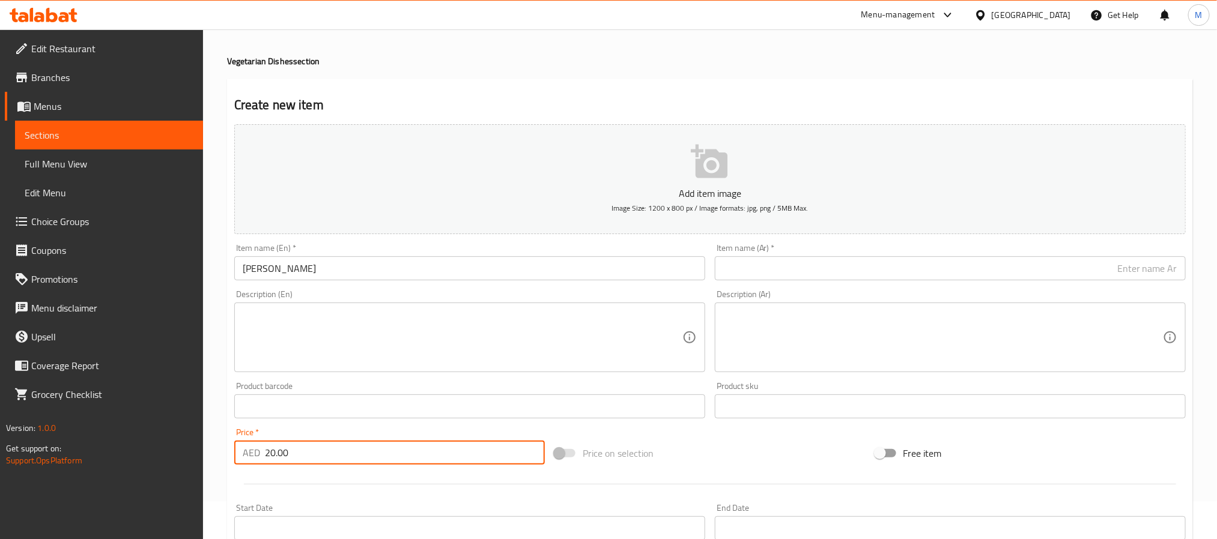
type input "20.00"
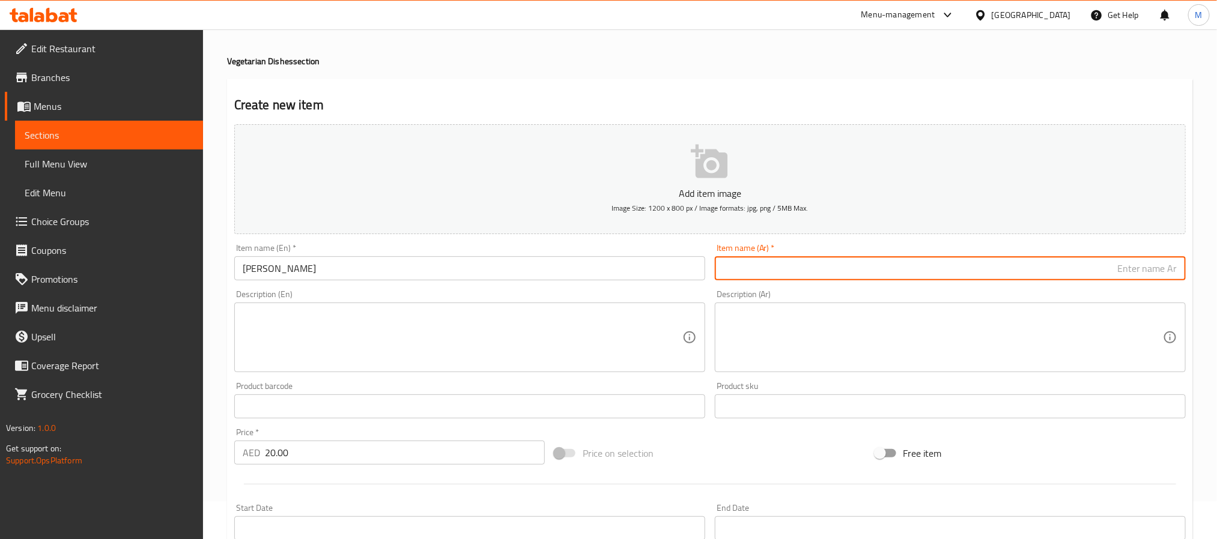
drag, startPoint x: 797, startPoint y: 272, endPoint x: 779, endPoint y: 303, distance: 36.1
click at [797, 272] on input "text" at bounding box center [950, 269] width 471 height 24
paste input "[PERSON_NAME]"
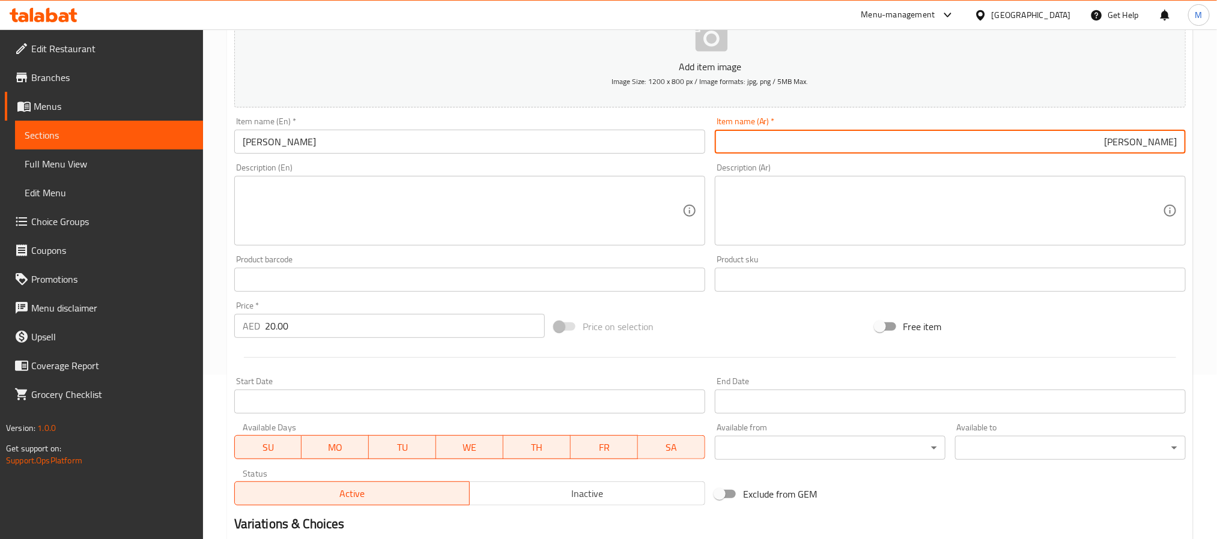
scroll to position [308, 0]
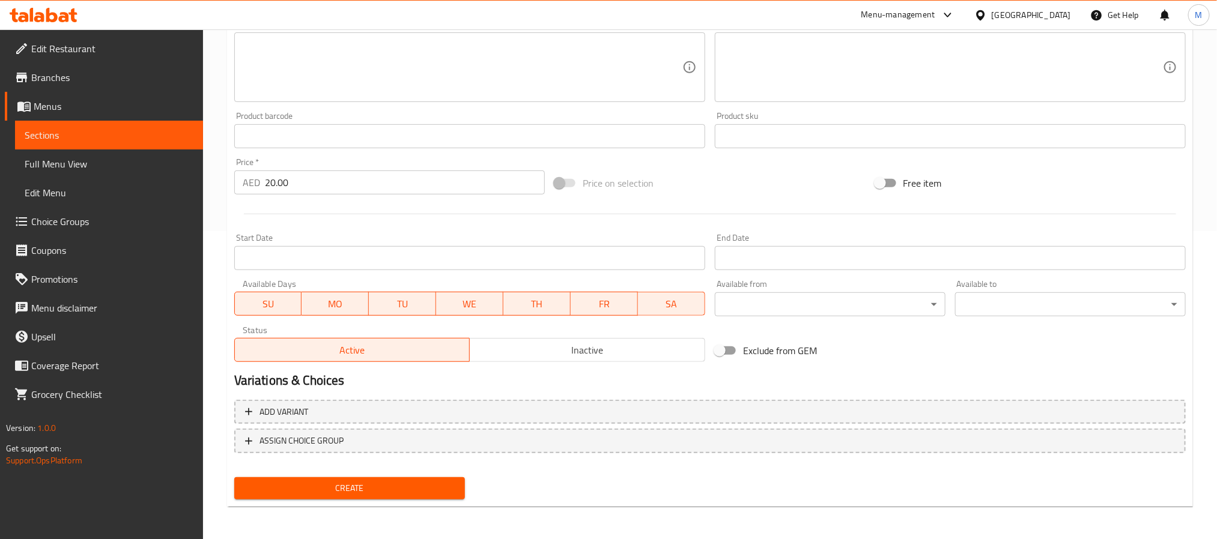
type input "[PERSON_NAME]"
click at [354, 483] on span "Create" at bounding box center [349, 488] width 211 height 15
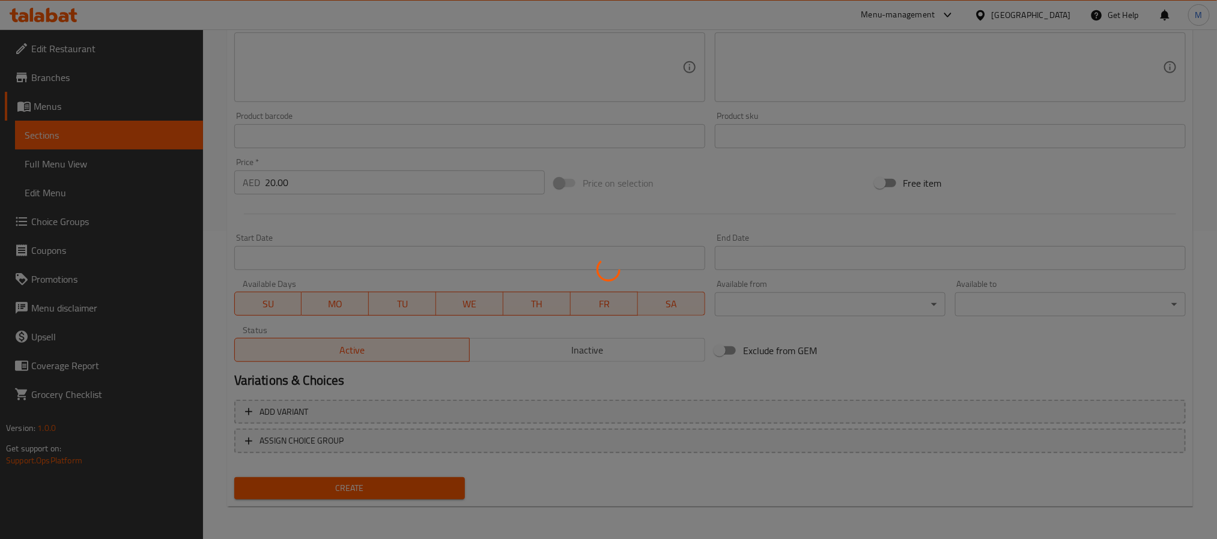
type input "0"
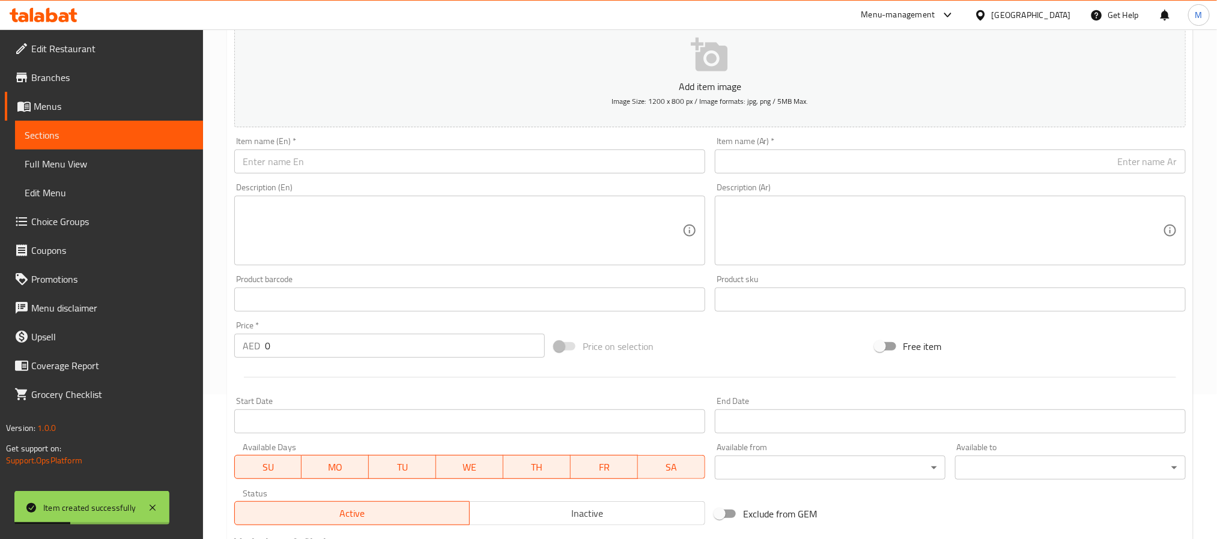
scroll to position [0, 0]
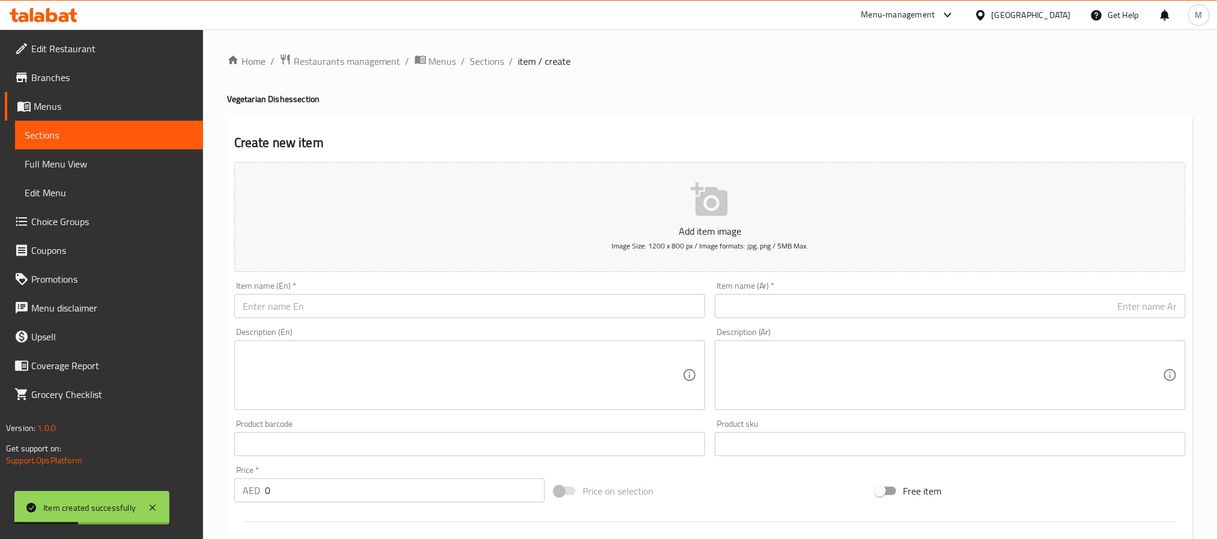
click at [342, 320] on div "Item name (En)   * Item name (En) *" at bounding box center [469, 300] width 481 height 46
paste input "CHANA MASALA"
click at [357, 307] on input "CHANA MASALA" at bounding box center [469, 306] width 471 height 24
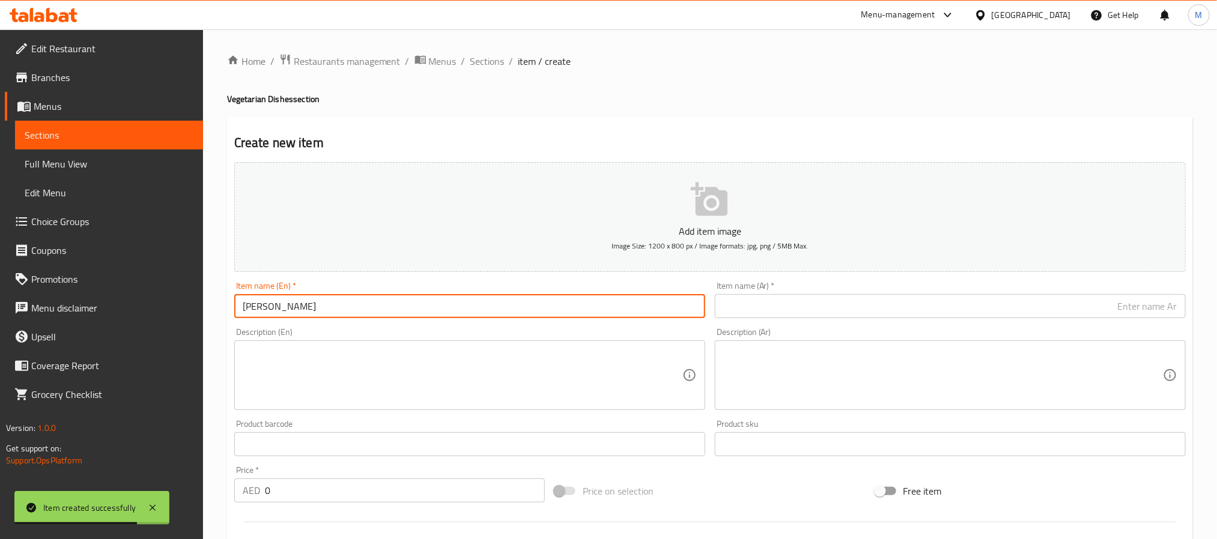
click at [439, 309] on input "[PERSON_NAME]" at bounding box center [469, 306] width 471 height 24
drag, startPoint x: 514, startPoint y: 311, endPoint x: 303, endPoint y: 324, distance: 211.3
click at [303, 324] on div "Add item image Image Size: 1200 x 800 px / Image formats: jpg, png / 5MB Max. I…" at bounding box center [709, 416] width 961 height 518
type input "[PERSON_NAME]"
drag, startPoint x: 910, startPoint y: 297, endPoint x: 795, endPoint y: 312, distance: 116.2
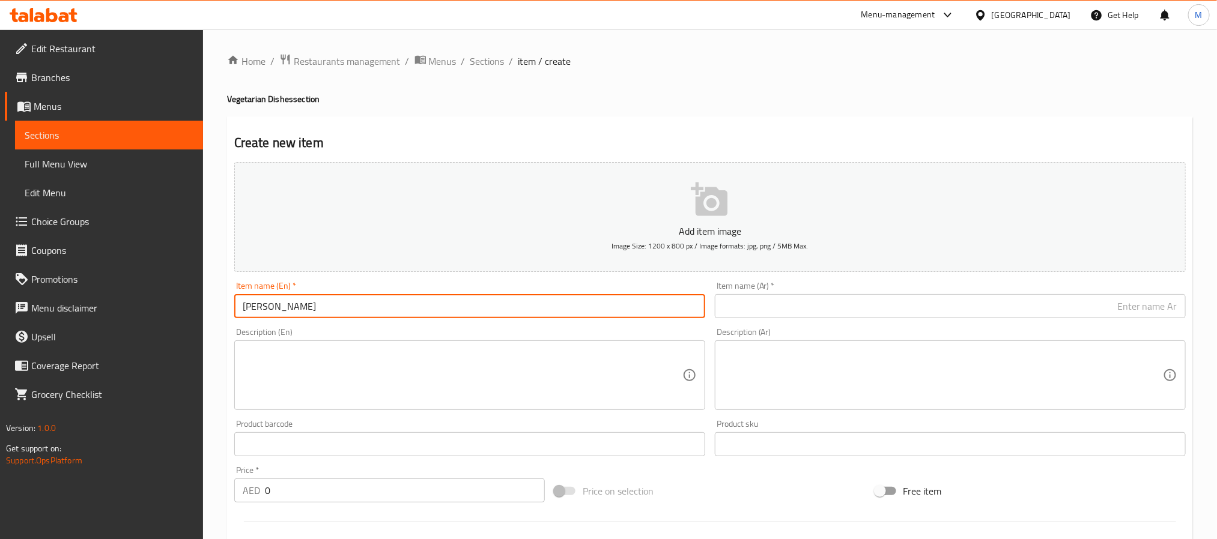
click at [910, 297] on input "text" at bounding box center [950, 306] width 471 height 24
paste input "تشانا ماسالا"
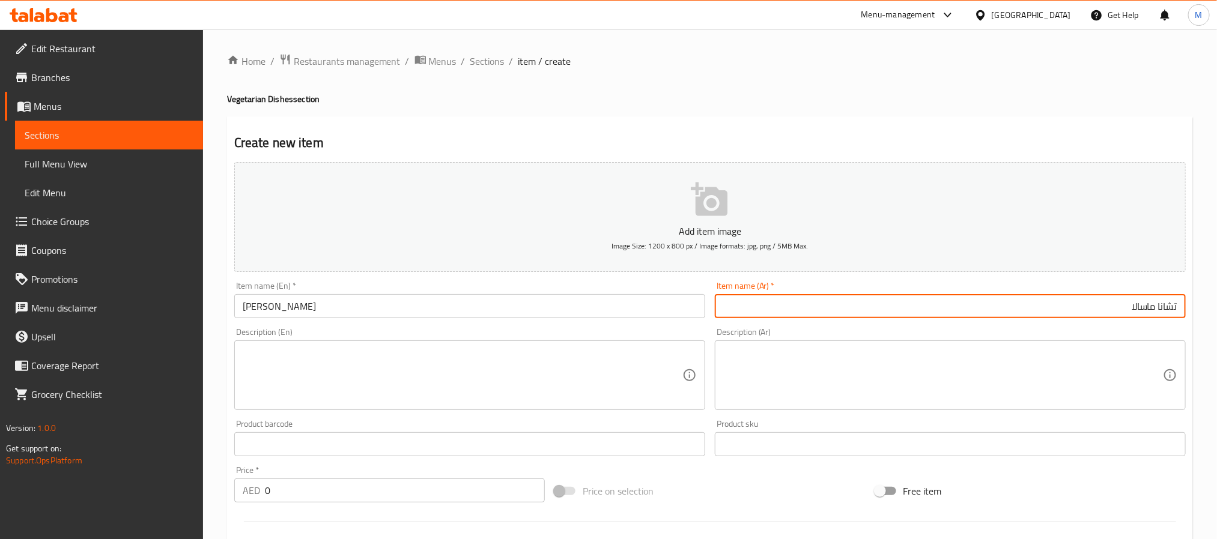
type input "تشانا ماسالا"
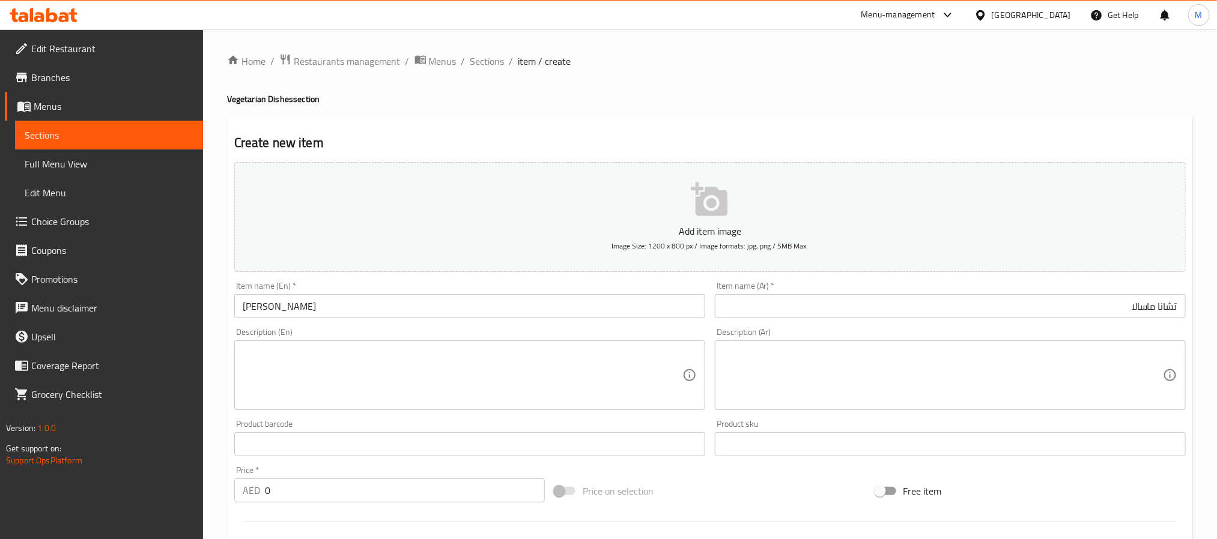
drag, startPoint x: 275, startPoint y: 487, endPoint x: 20, endPoint y: 514, distance: 256.2
click at [29, 511] on div "Edit Restaurant Branches Menus Sections Full Menu View Edit Menu Choice Groups …" at bounding box center [608, 438] width 1217 height 819
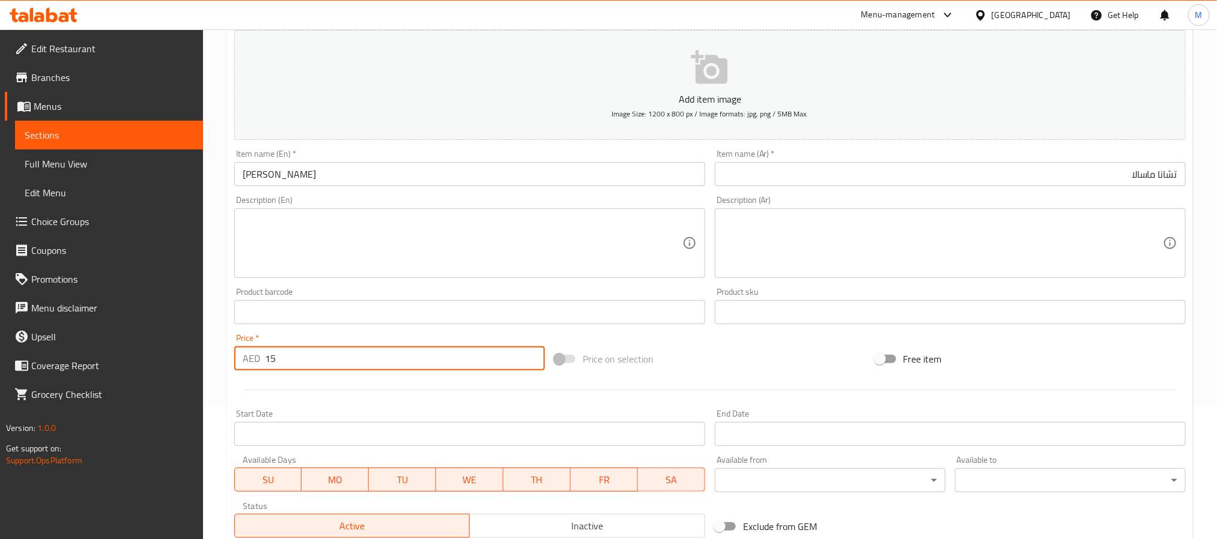
scroll to position [308, 0]
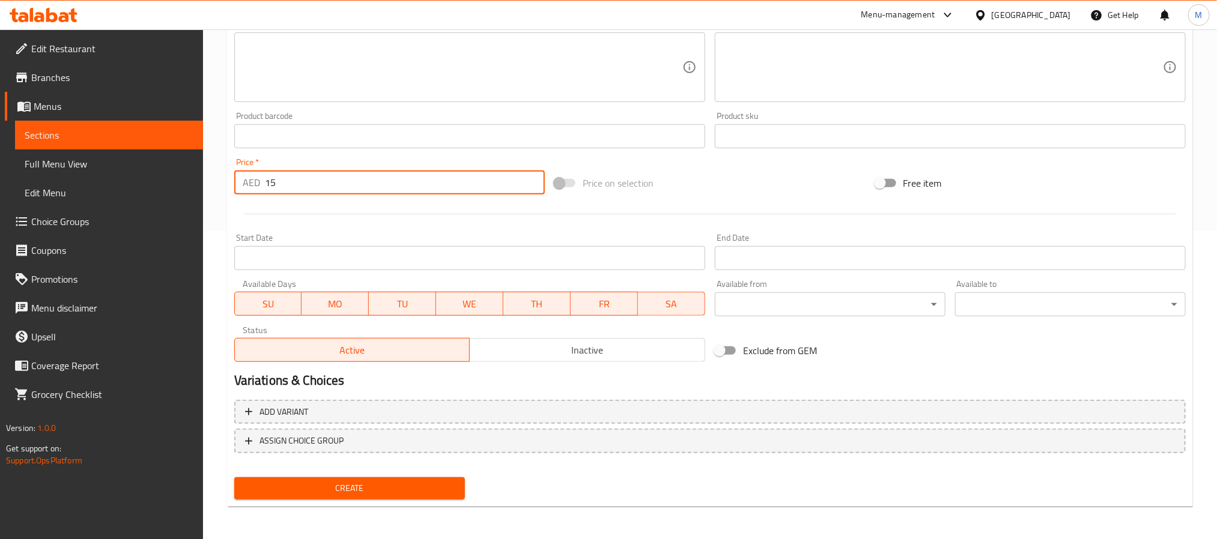
type input "15"
click at [273, 474] on div "Create" at bounding box center [349, 489] width 240 height 32
click at [284, 500] on div "Create" at bounding box center [349, 489] width 240 height 32
click at [281, 491] on span "Create" at bounding box center [349, 488] width 211 height 15
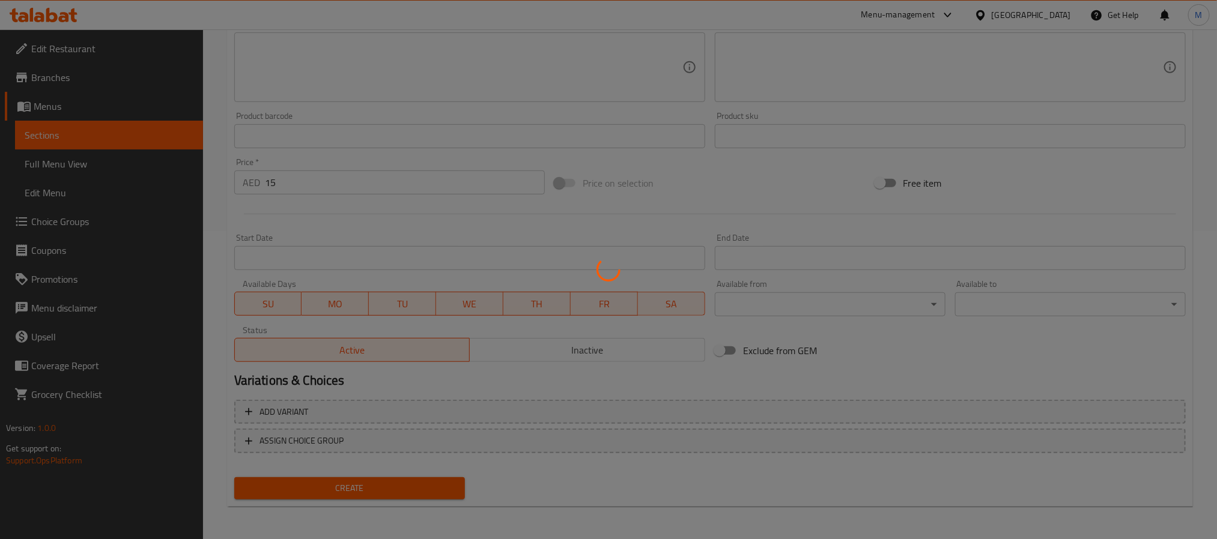
type input "0"
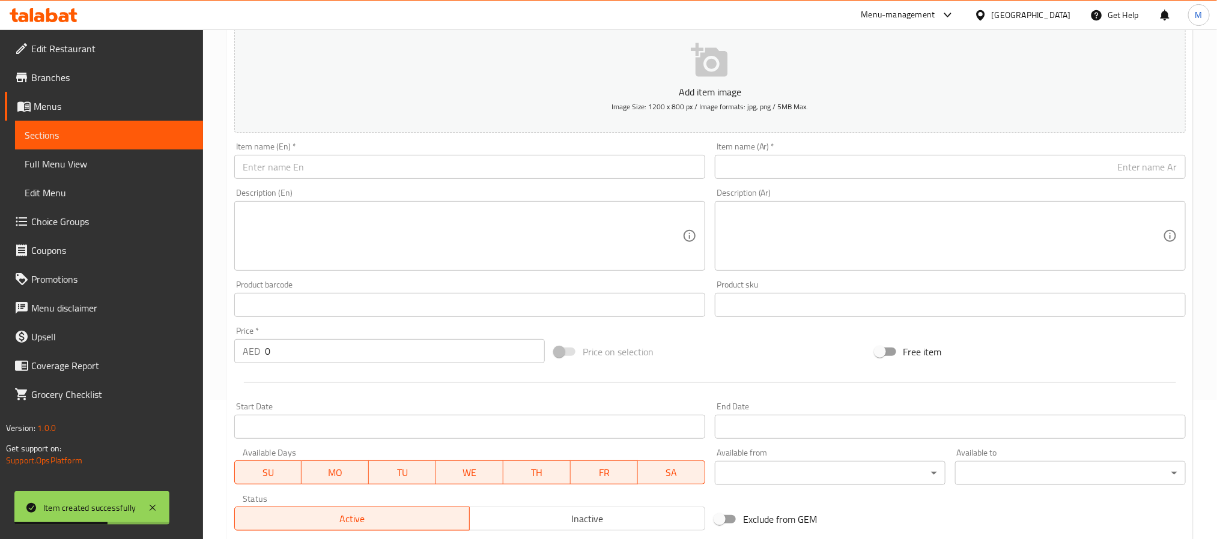
scroll to position [128, 0]
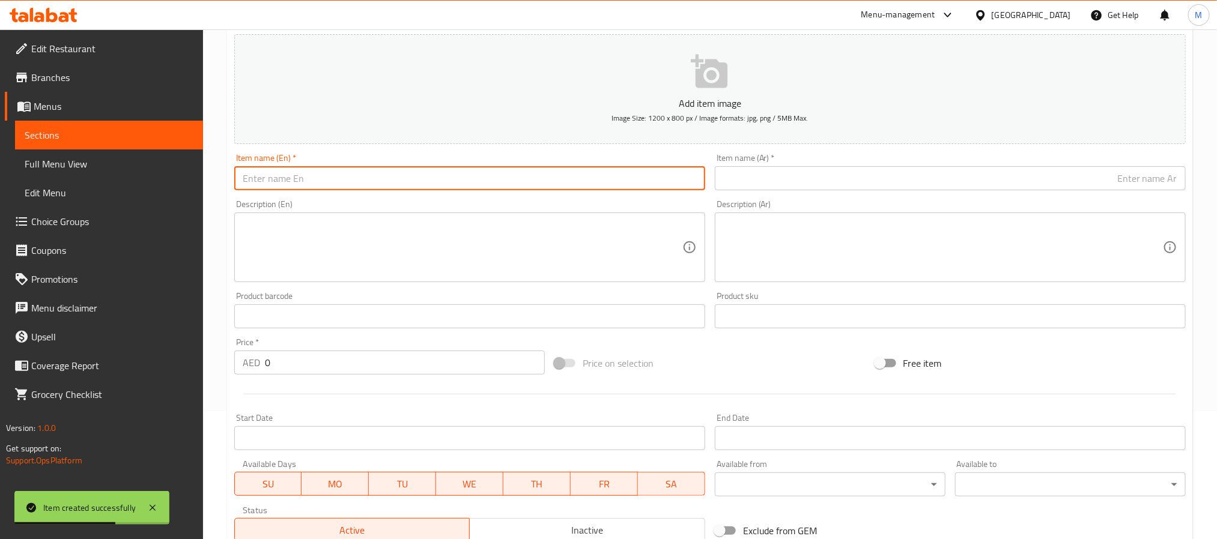
click at [355, 189] on input "text" at bounding box center [469, 178] width 471 height 24
paste input "ALOO PALAK"
type input "Aloo Palak"
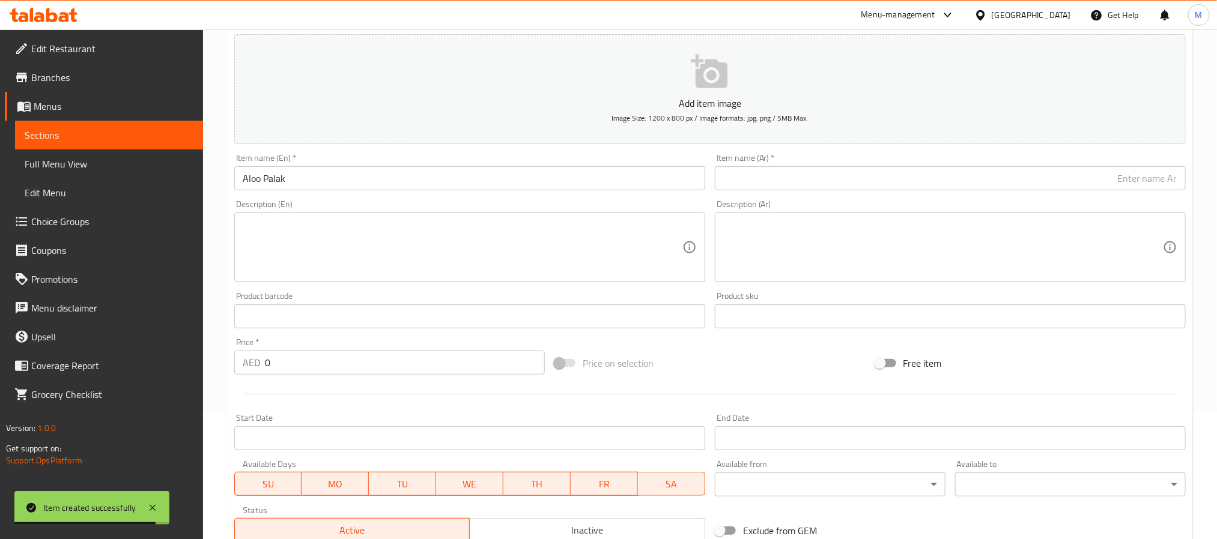
click at [770, 166] on div "Item name (Ar)   * Item name (Ar) *" at bounding box center [950, 172] width 471 height 37
click at [772, 182] on input "text" at bounding box center [950, 178] width 471 height 24
paste input "ألو بالاك"
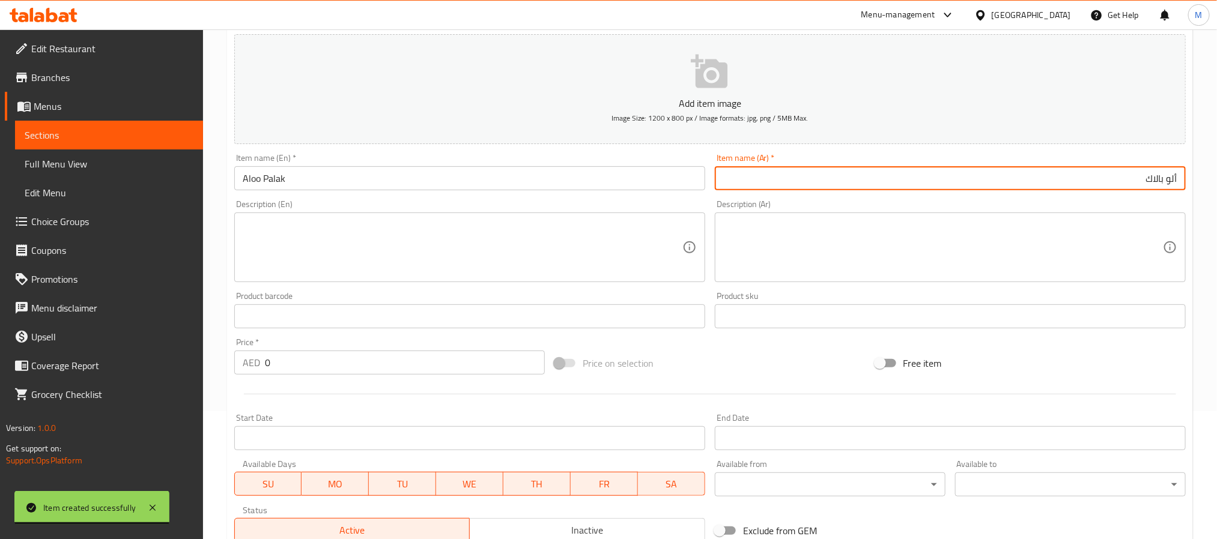
type input "ألو بالاك"
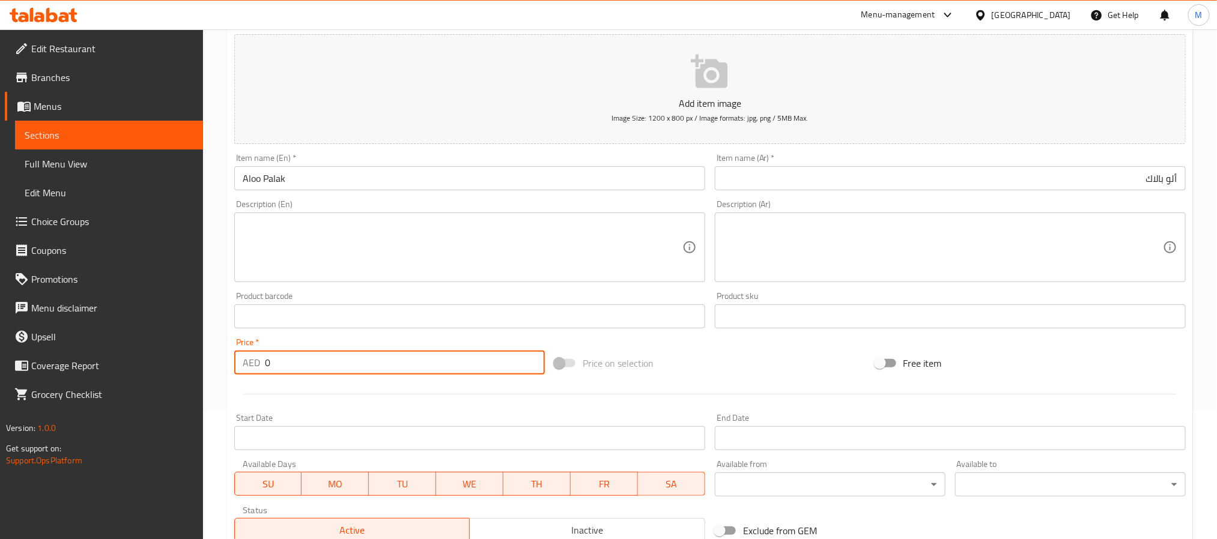
drag, startPoint x: 335, startPoint y: 355, endPoint x: 141, endPoint y: 356, distance: 194.0
click at [141, 356] on div "Edit Restaurant Branches Menus Sections Full Menu View Edit Menu Choice Groups …" at bounding box center [608, 310] width 1217 height 819
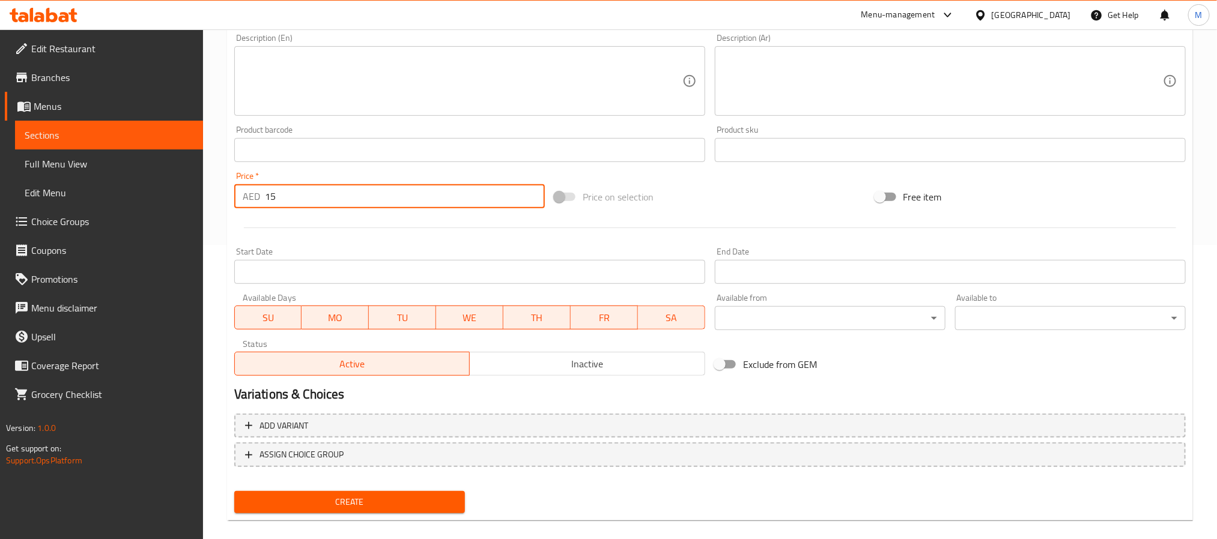
scroll to position [308, 0]
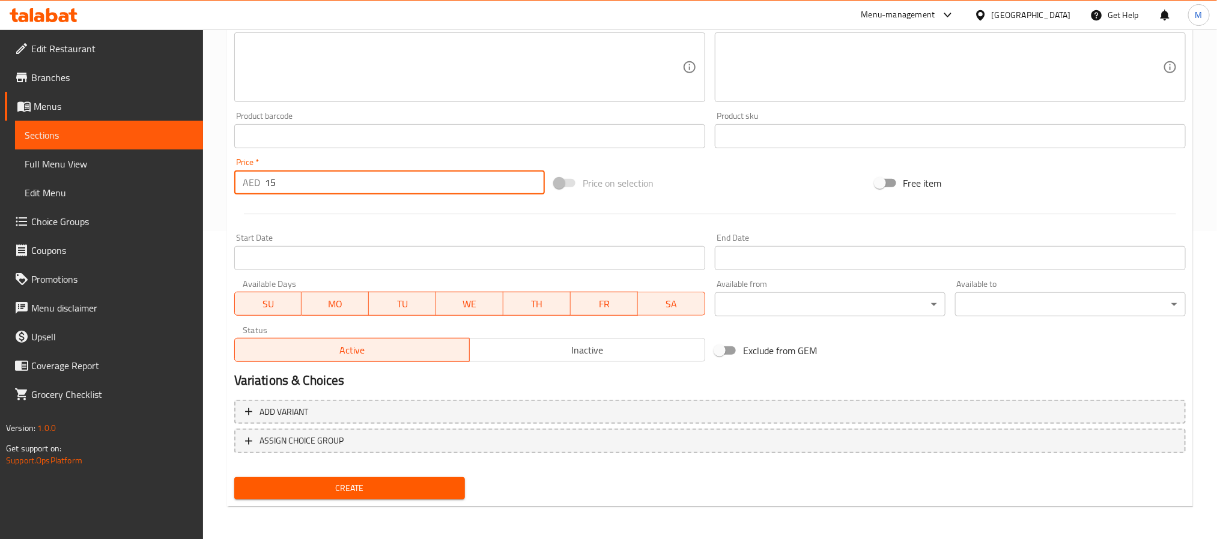
type input "15"
click at [384, 481] on span "Create" at bounding box center [349, 488] width 211 height 15
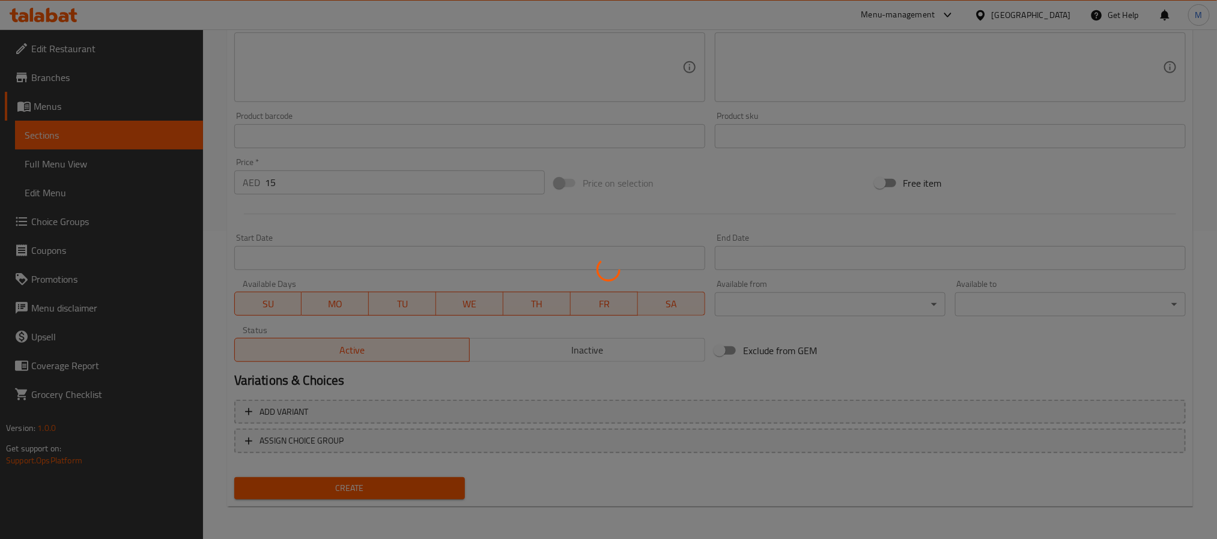
type input "0"
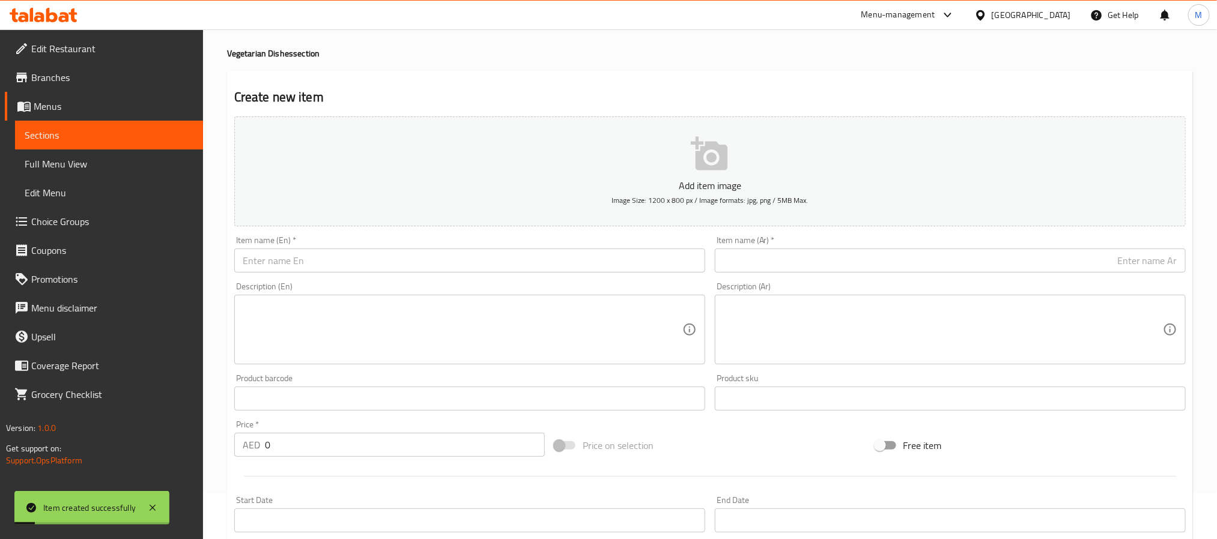
scroll to position [38, 0]
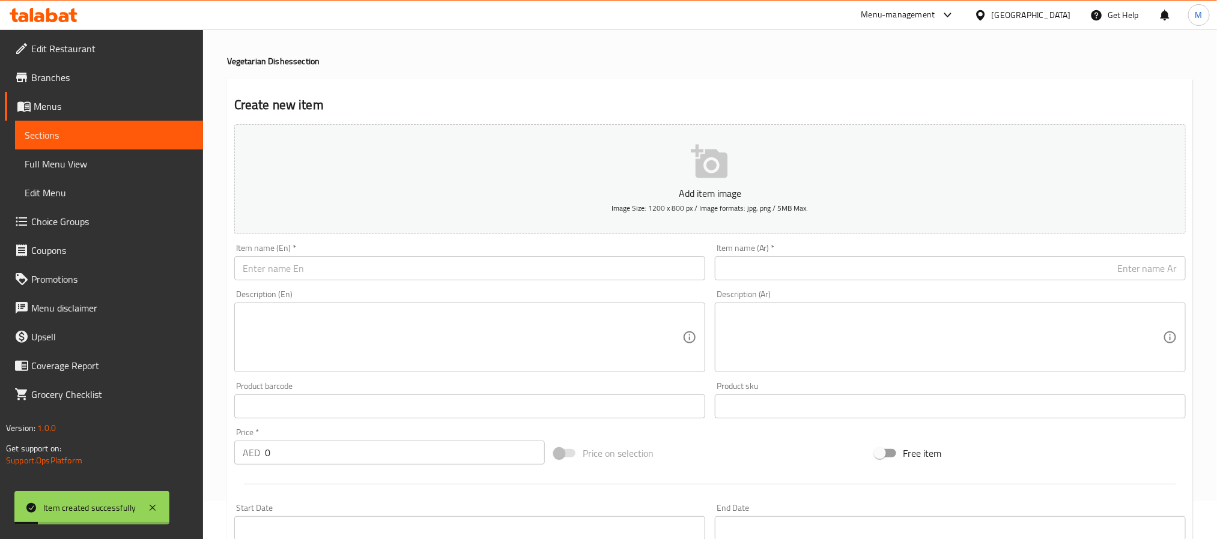
click at [418, 267] on input "text" at bounding box center [469, 269] width 471 height 24
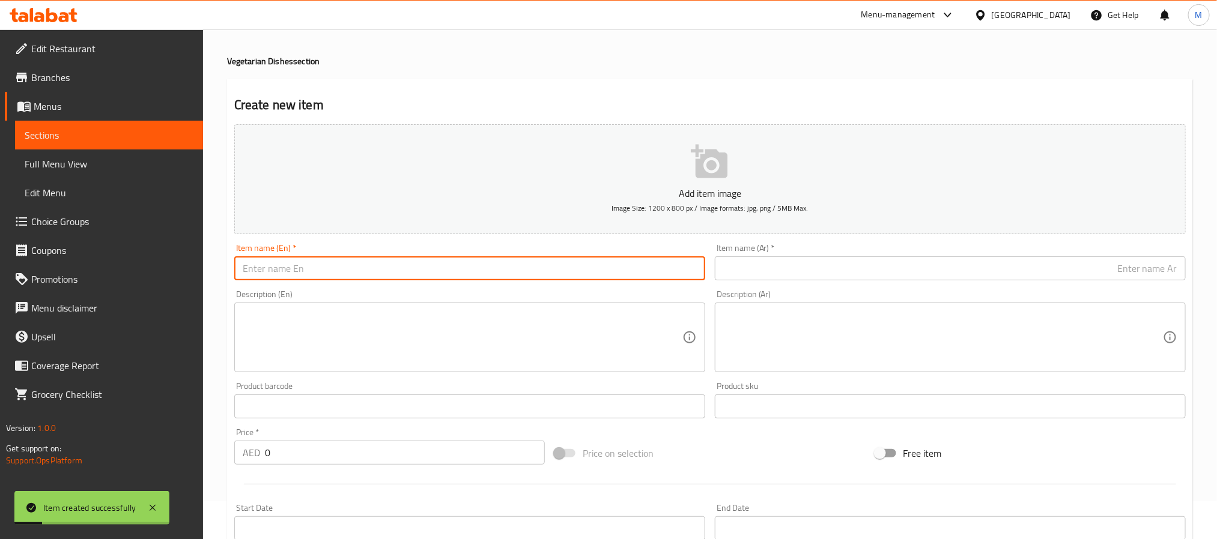
paste input "DAL PALAK"
type input "Dal Palak"
click at [763, 273] on input "text" at bounding box center [950, 269] width 471 height 24
paste input "دال بالاك"
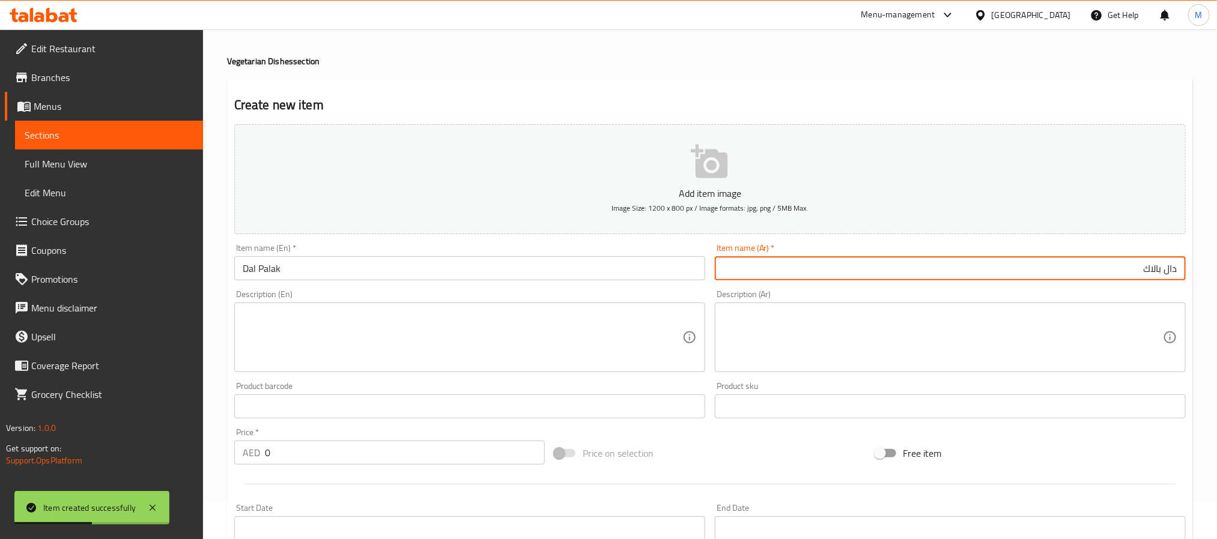
type input "دال بالاك"
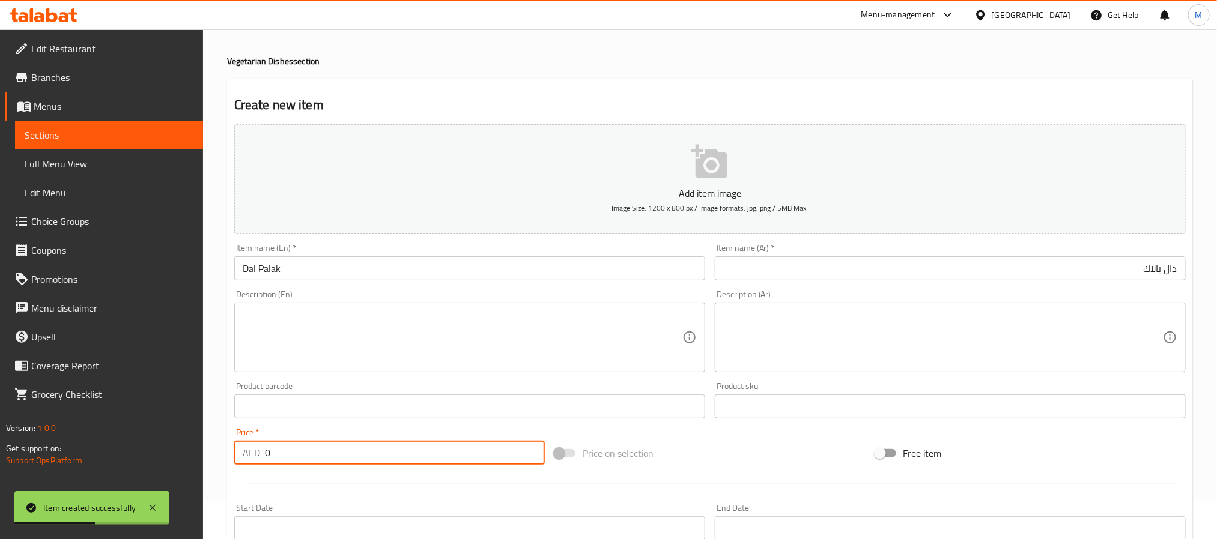
click at [0, 454] on html "Item created successfully ​ Menu-management United Arab Emirates Get Help M Edi…" at bounding box center [608, 231] width 1217 height 539
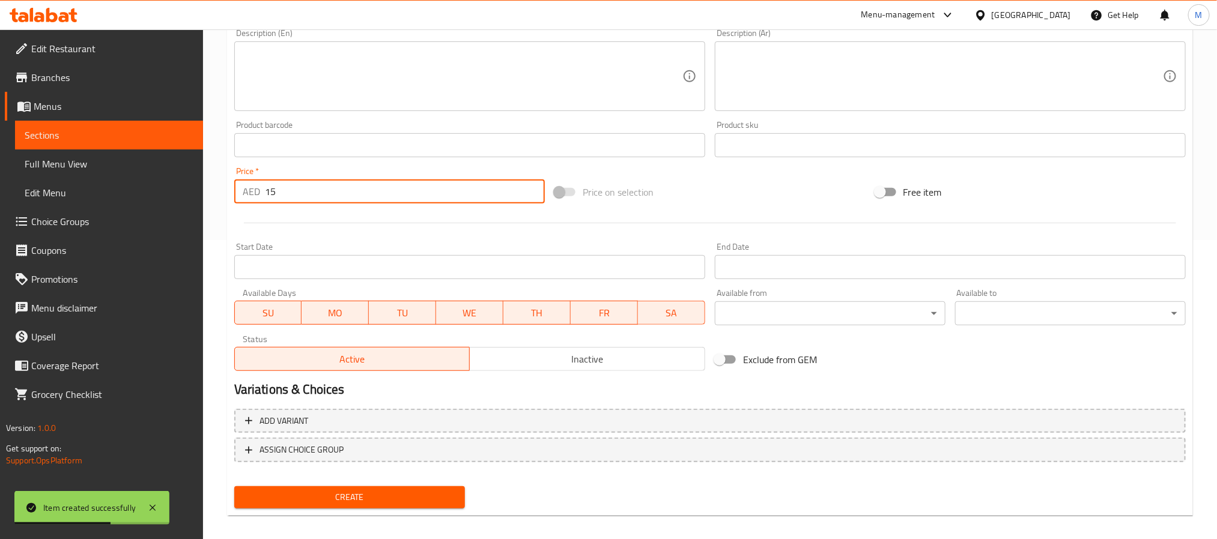
scroll to position [308, 0]
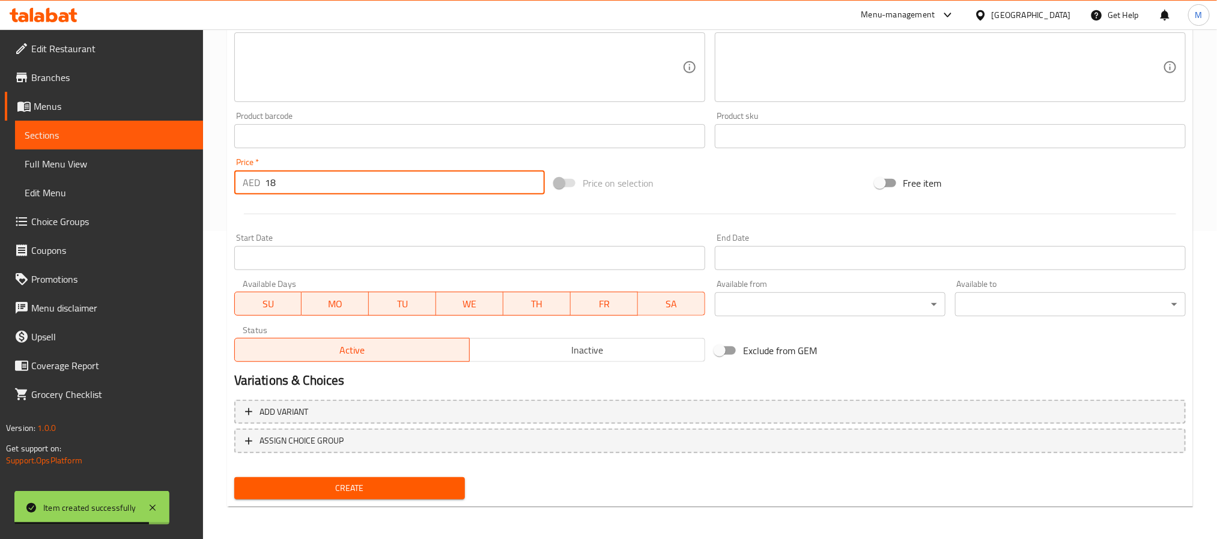
type input "18"
click at [362, 473] on div "Create" at bounding box center [349, 489] width 240 height 32
click at [371, 483] on span "Create" at bounding box center [349, 488] width 211 height 15
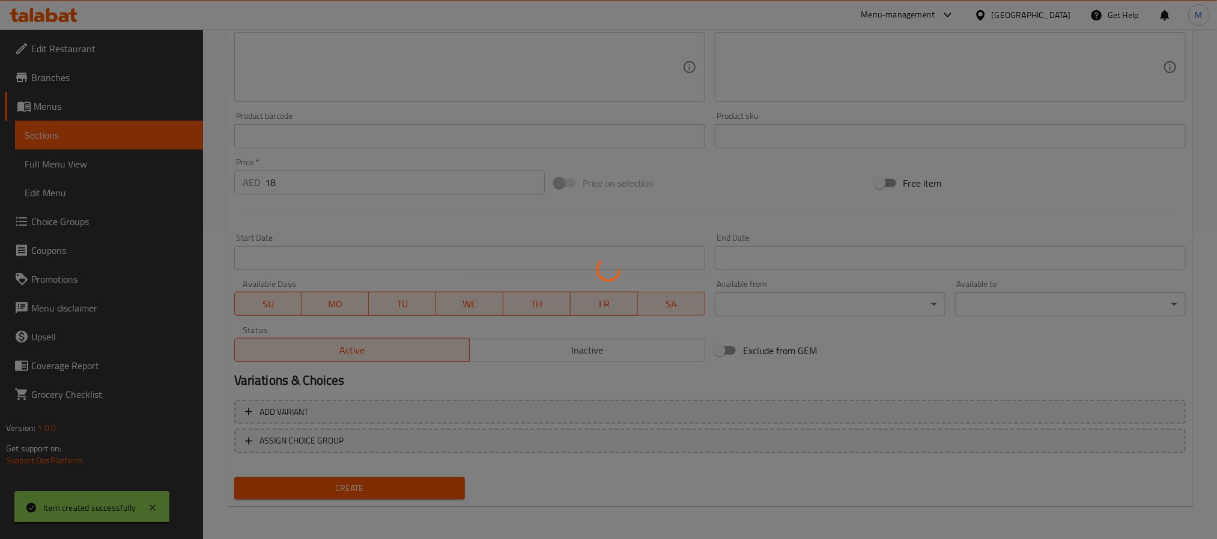
type input "0"
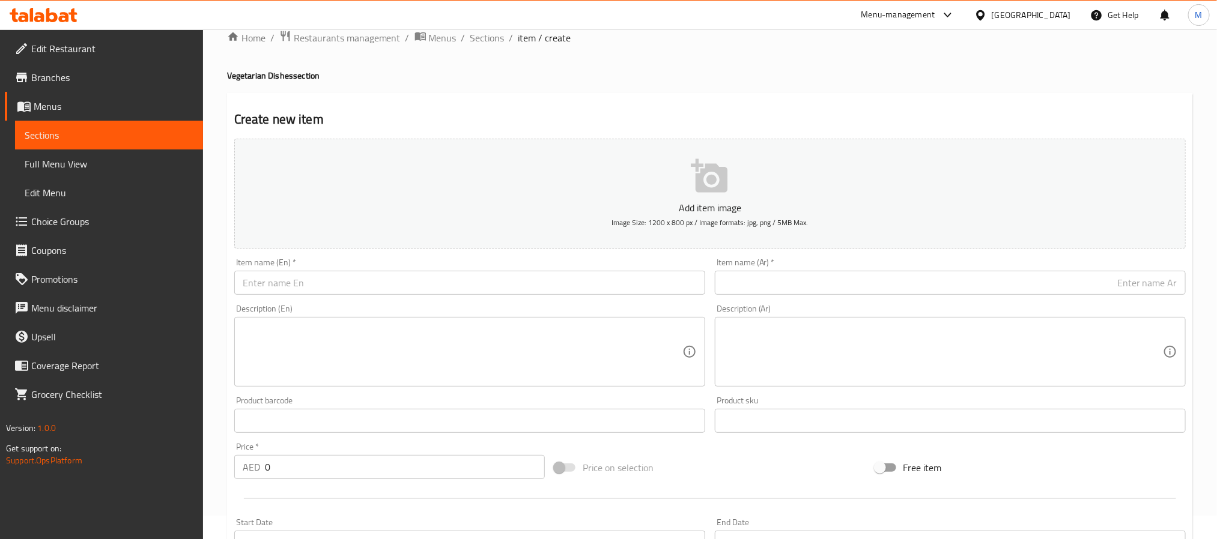
scroll to position [0, 0]
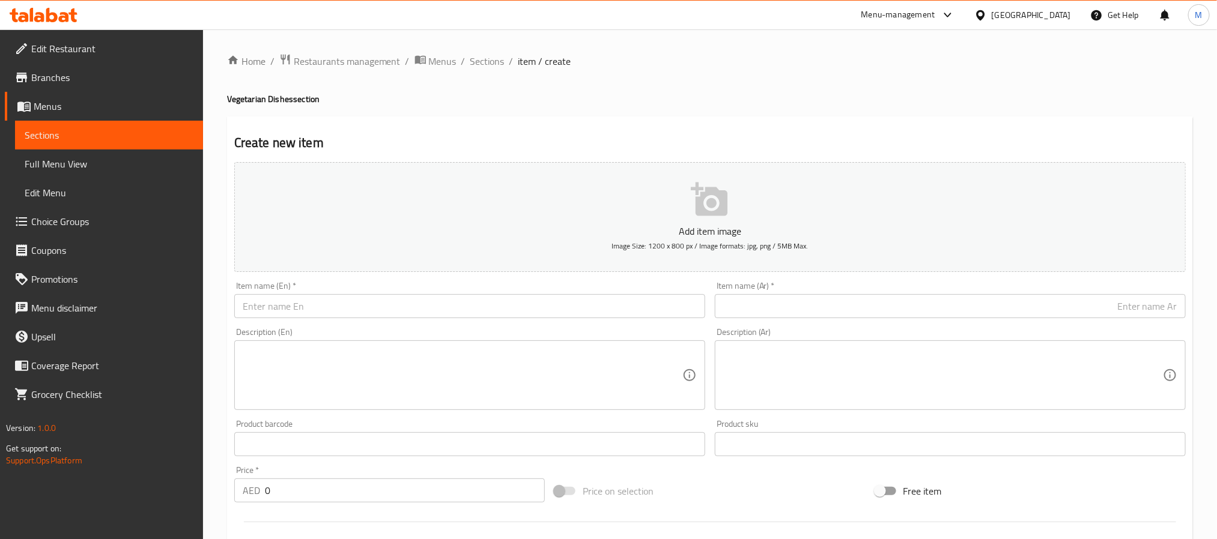
click at [350, 314] on input "text" at bounding box center [469, 306] width 471 height 24
paste input "DAL MASH"
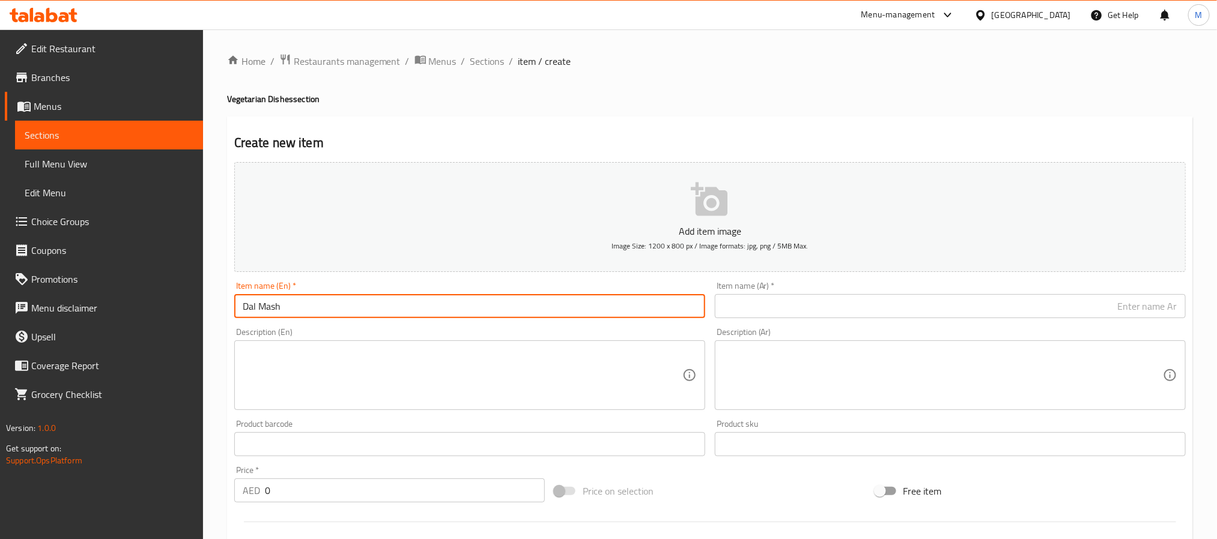
type input "Dal Mash"
paste input "دال ماش"
click at [757, 309] on input "text" at bounding box center [950, 306] width 471 height 24
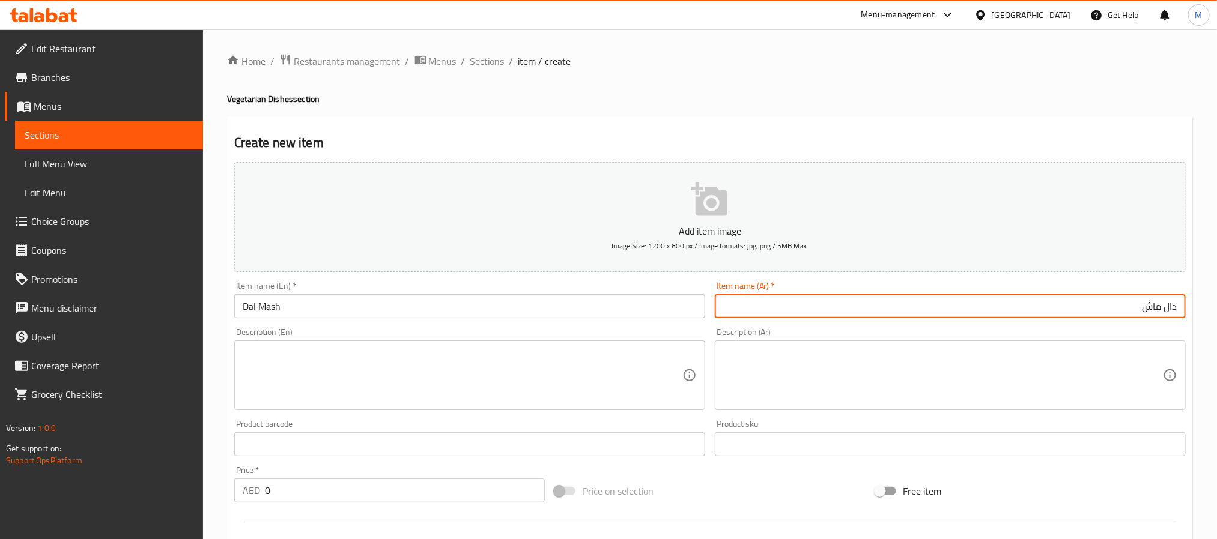
type input "دال ماش"
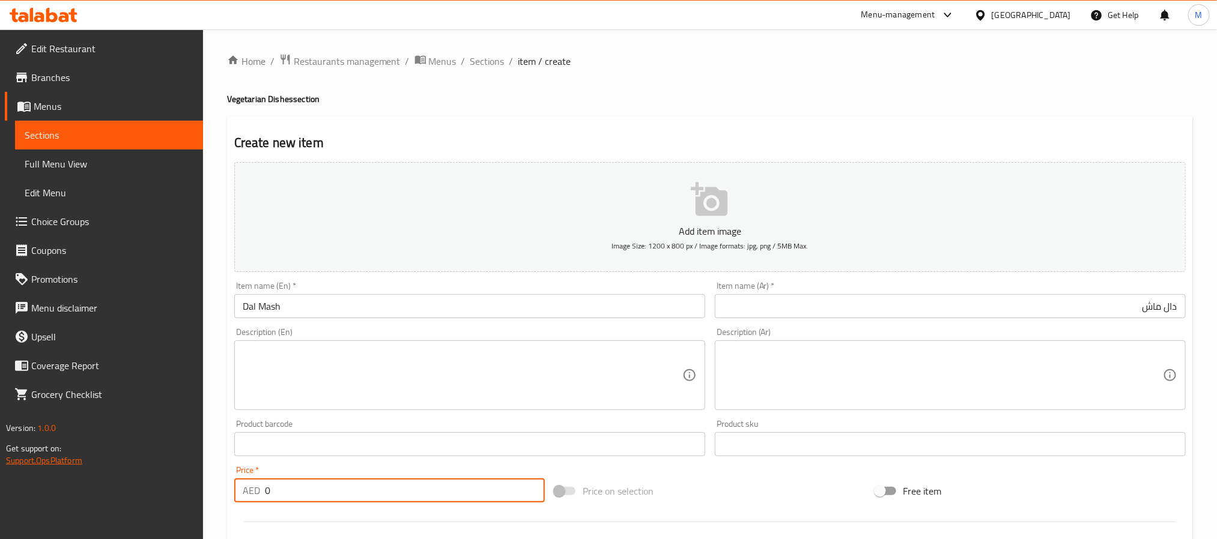
drag, startPoint x: 343, startPoint y: 485, endPoint x: 46, endPoint y: 458, distance: 298.6
click at [46, 458] on div "Edit Restaurant Branches Menus Sections Full Menu View Edit Menu Choice Groups …" at bounding box center [608, 438] width 1217 height 819
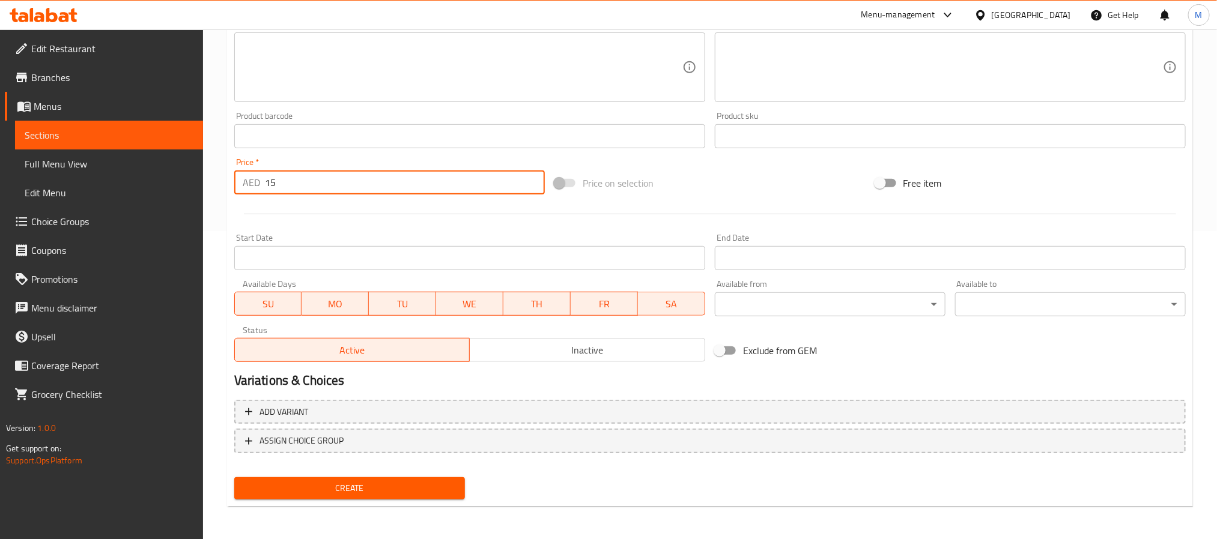
type input "15"
click at [353, 481] on span "Create" at bounding box center [349, 488] width 211 height 15
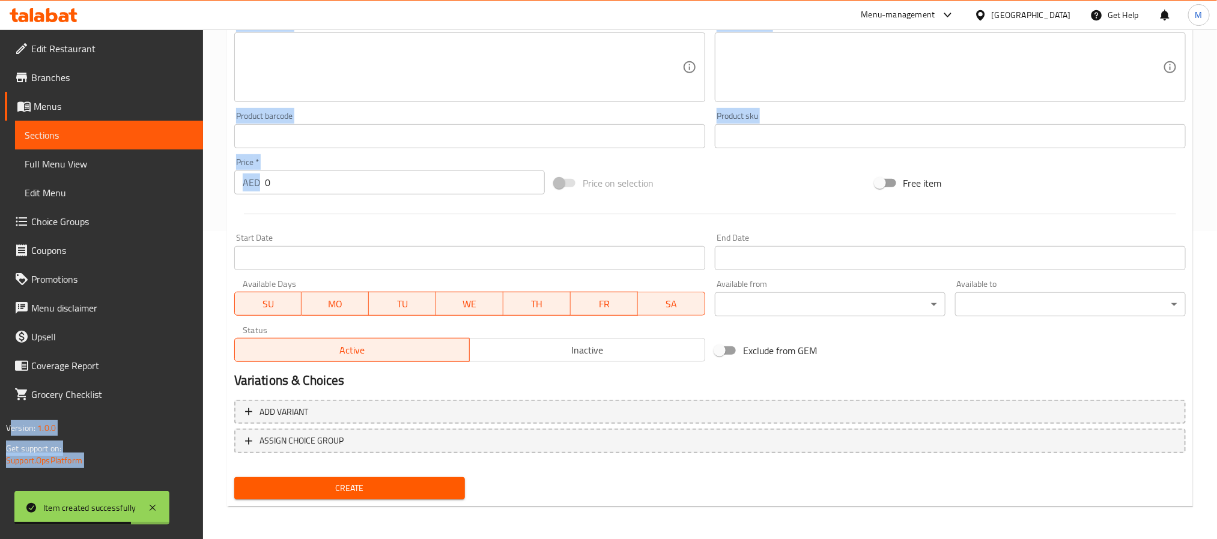
drag, startPoint x: 296, startPoint y: 196, endPoint x: 196, endPoint y: 180, distance: 101.0
click at [196, 180] on div "Edit Restaurant Branches Menus Sections Full Menu View Edit Menu Choice Groups …" at bounding box center [608, 130] width 1217 height 819
click at [279, 186] on input "0" at bounding box center [405, 183] width 280 height 24
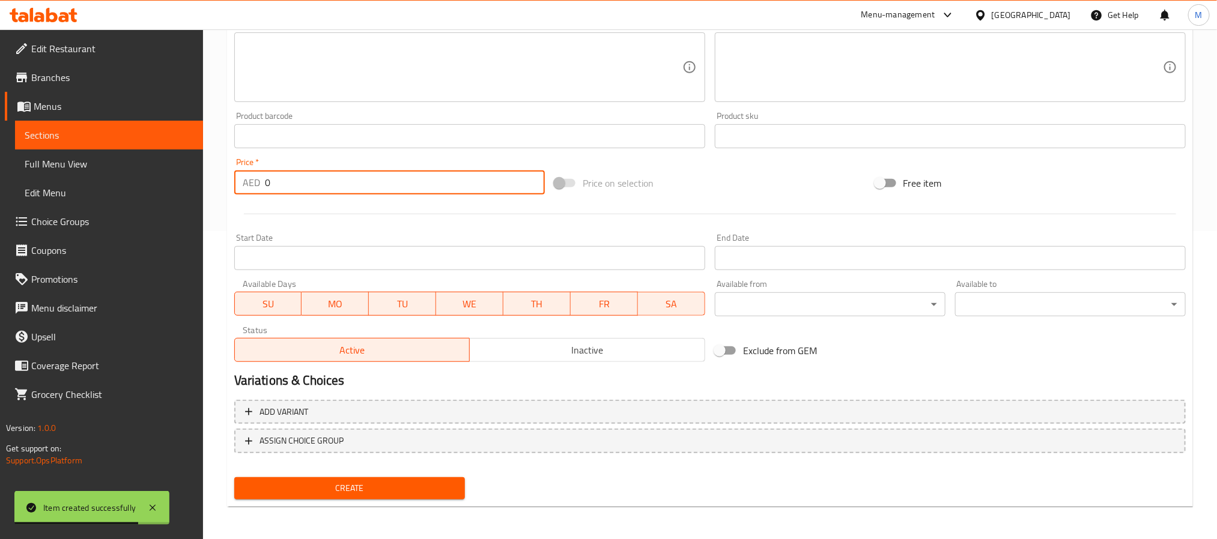
click at [279, 186] on input "0" at bounding box center [405, 183] width 280 height 24
drag, startPoint x: 270, startPoint y: 183, endPoint x: 287, endPoint y: 187, distance: 17.5
click at [287, 187] on input "15" at bounding box center [405, 183] width 280 height 24
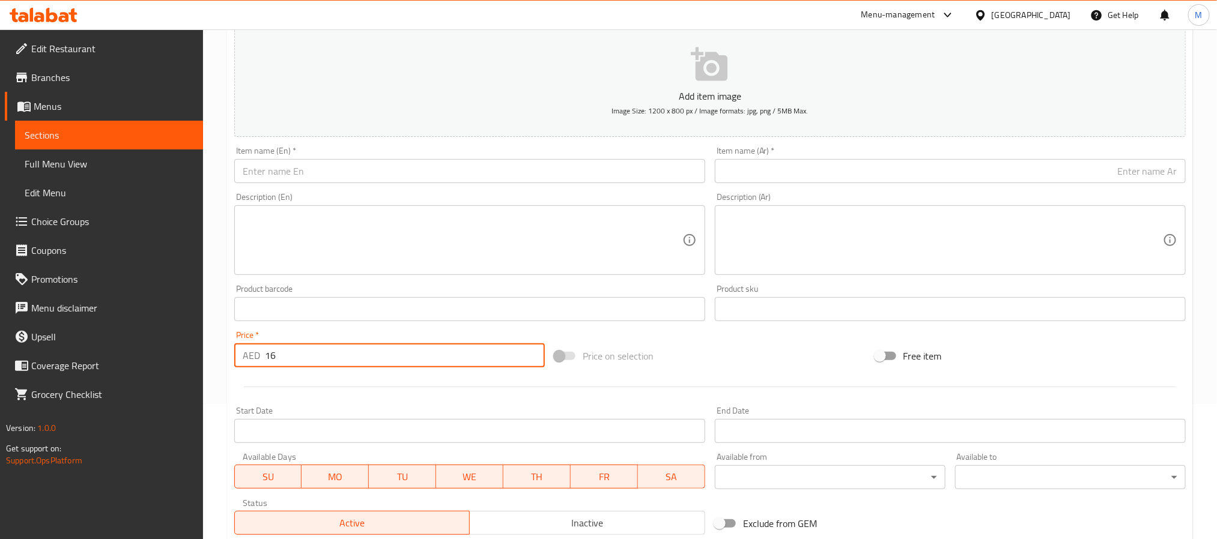
scroll to position [128, 0]
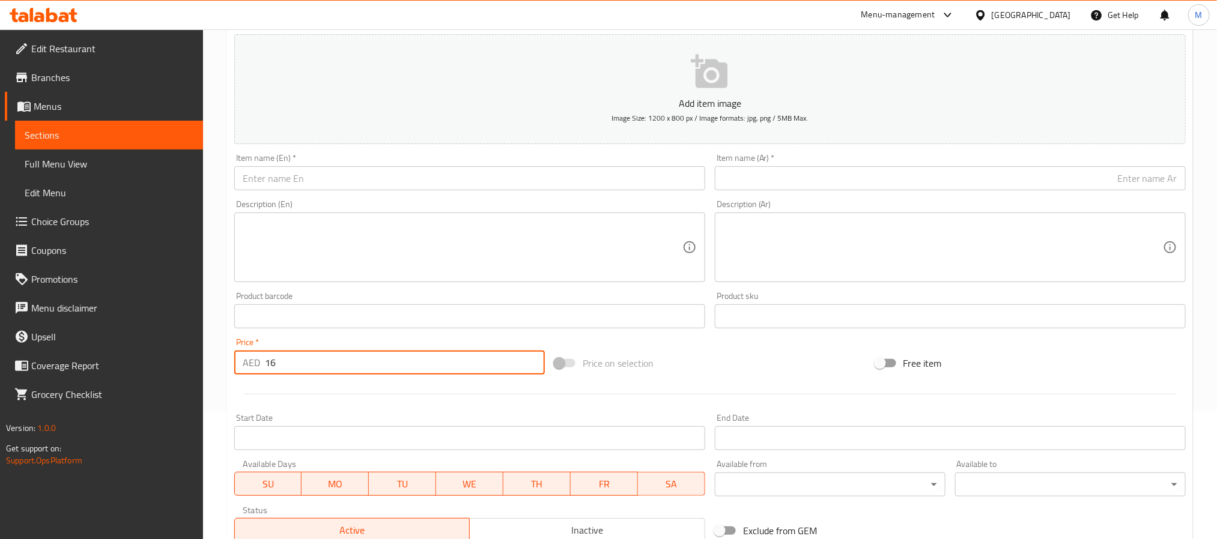
type input "16"
click at [303, 195] on div "Item name (En)   * Item name (En) *" at bounding box center [469, 172] width 481 height 46
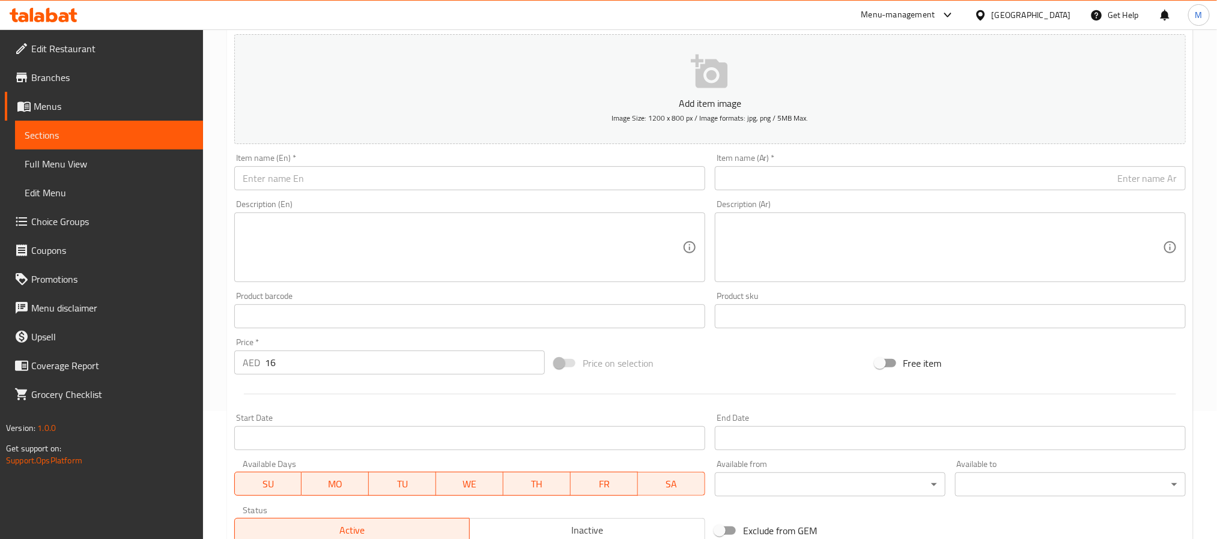
paste input "PALAK"
click at [312, 186] on input "PALAK" at bounding box center [469, 178] width 471 height 24
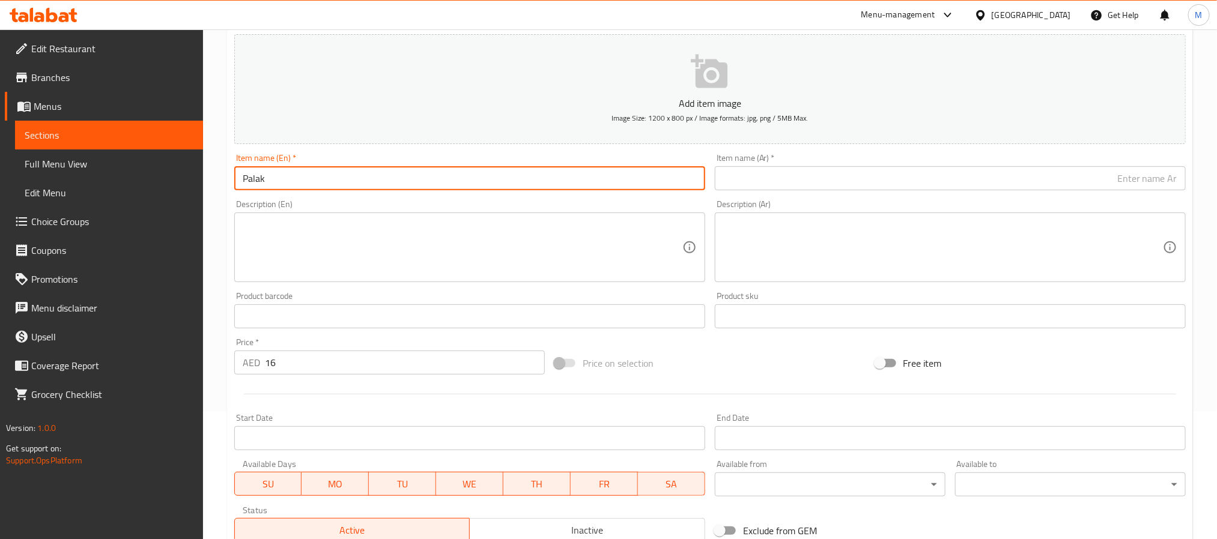
type input "Palak"
drag, startPoint x: 783, startPoint y: 190, endPoint x: 670, endPoint y: 234, distance: 120.8
click at [783, 190] on input "text" at bounding box center [950, 178] width 471 height 24
paste input "بالاك"
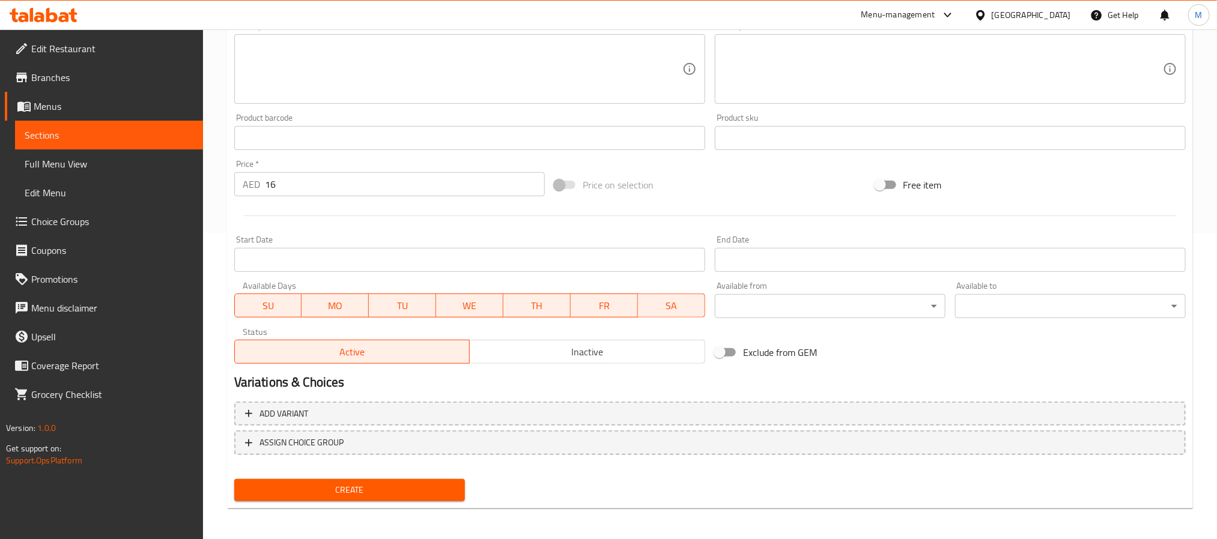
scroll to position [308, 0]
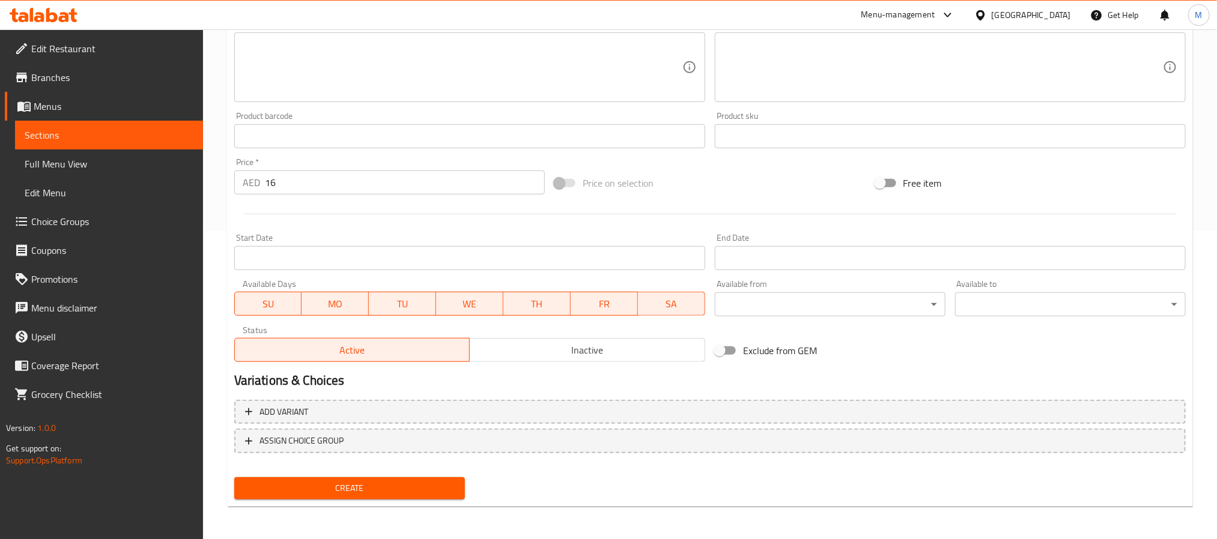
type input "بالاك"
click at [357, 481] on span "Create" at bounding box center [349, 488] width 211 height 15
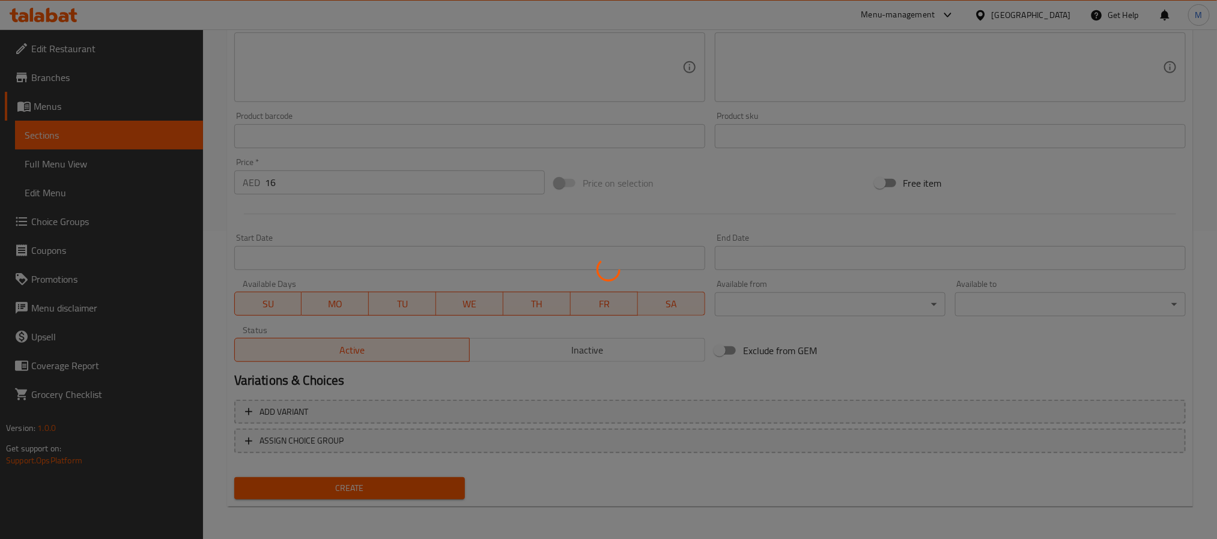
type input "0"
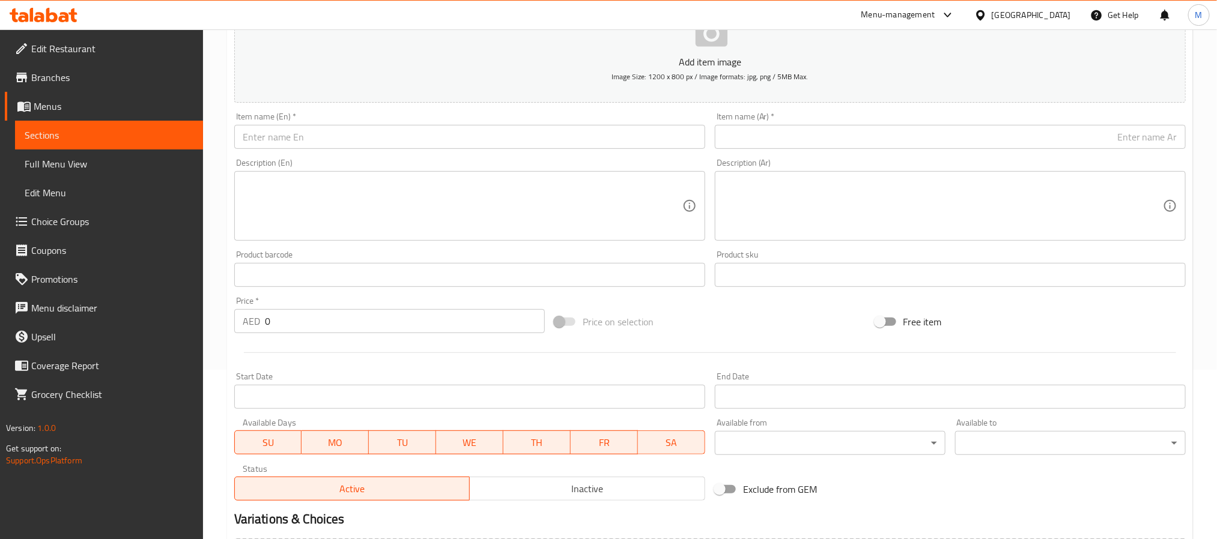
scroll to position [38, 0]
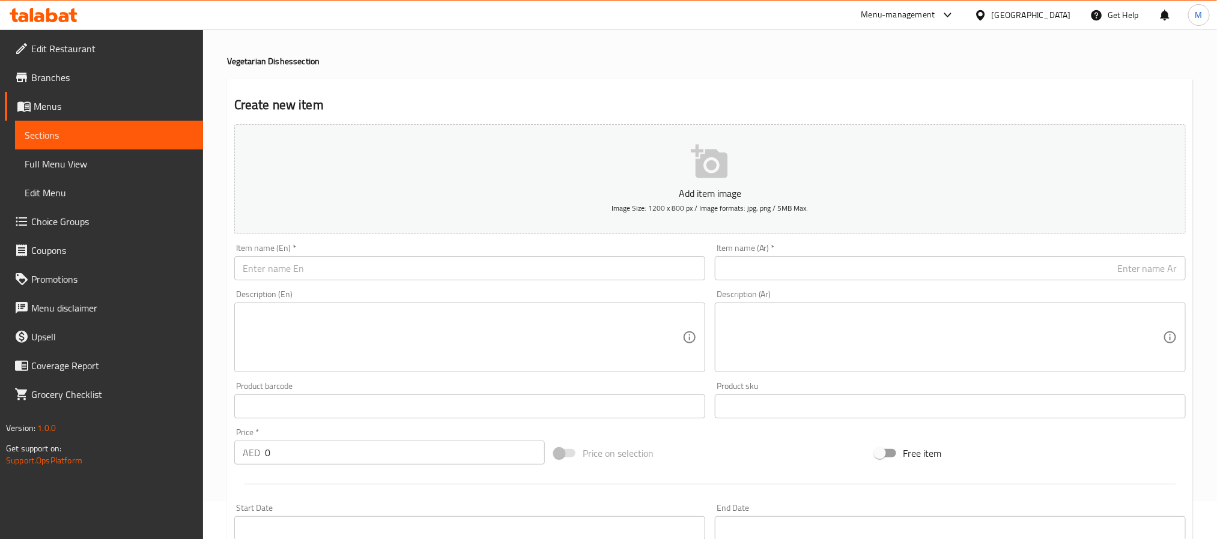
click at [386, 256] on div "Item name (En)   * Item name (En) *" at bounding box center [469, 262] width 471 height 37
click at [386, 274] on input "text" at bounding box center [469, 269] width 471 height 24
paste input "PANEER GARLIC"
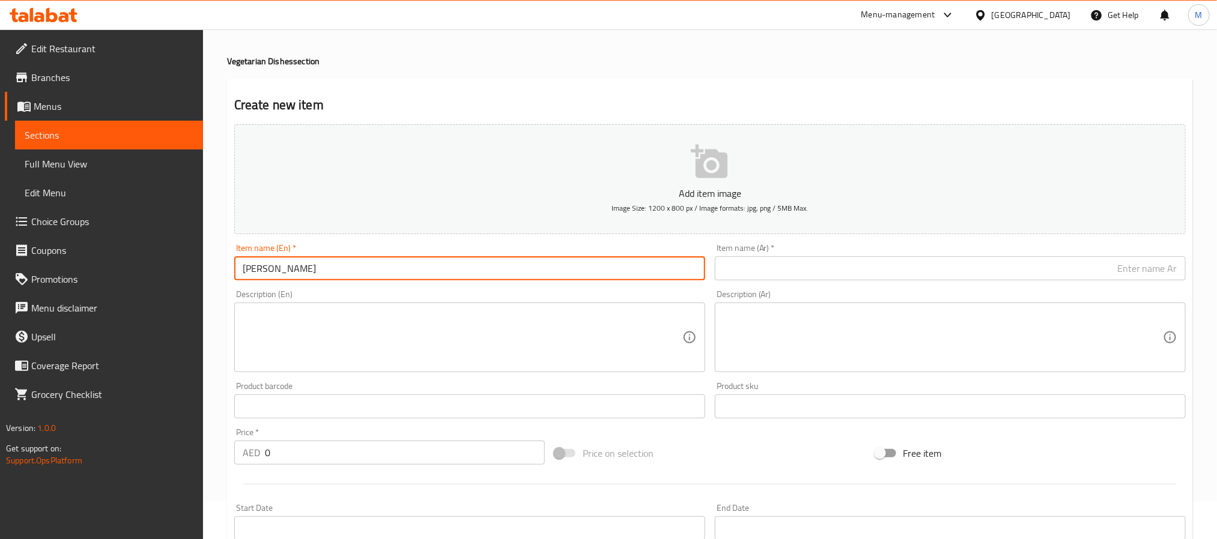
type input "[PERSON_NAME]"
click at [757, 272] on input "text" at bounding box center [950, 269] width 471 height 24
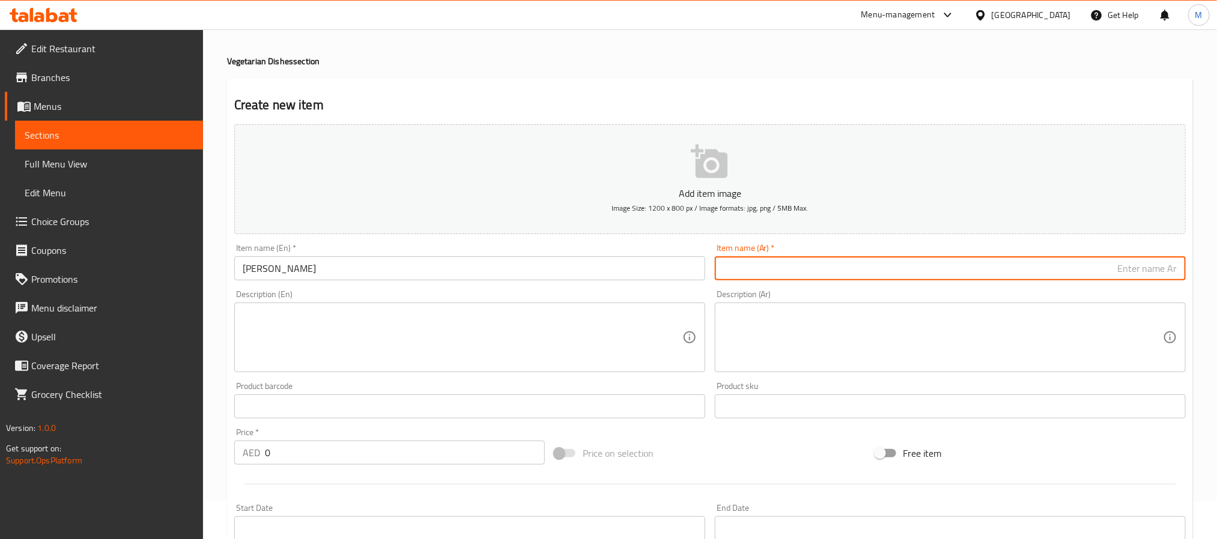
paste input "بانير بالثوم"
type input "بانير بالثوم"
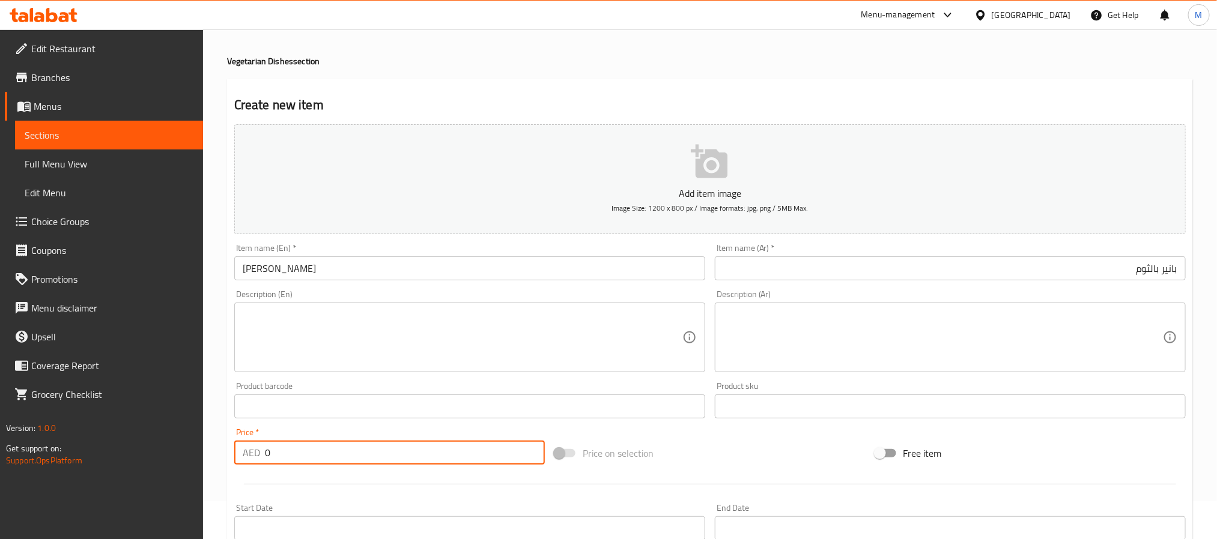
click at [265, 451] on input "0" at bounding box center [405, 453] width 280 height 24
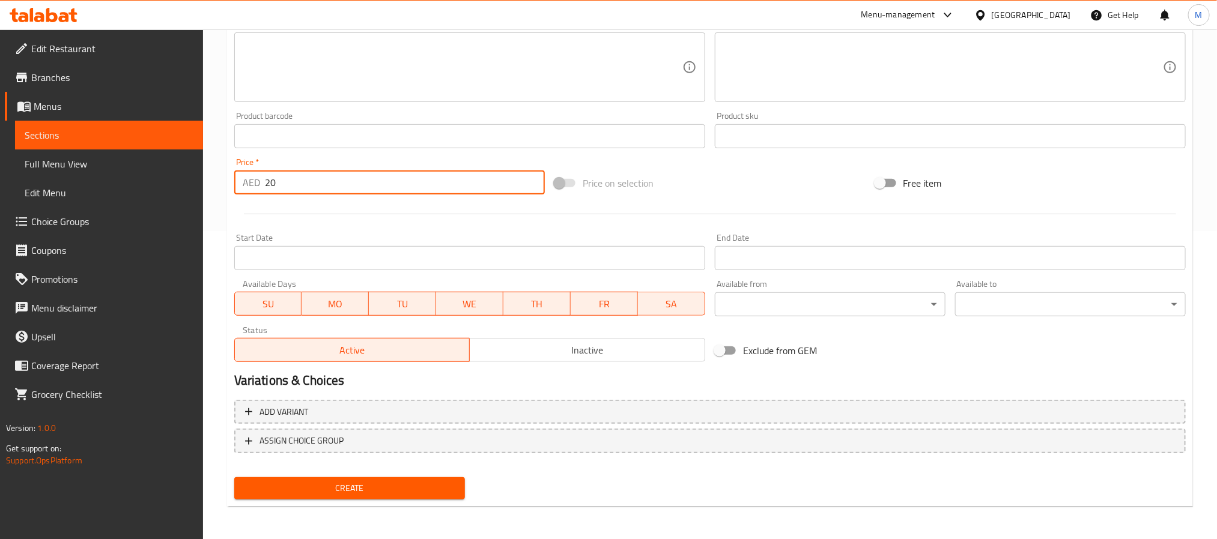
type input "20"
click at [372, 493] on span "Create" at bounding box center [349, 488] width 211 height 15
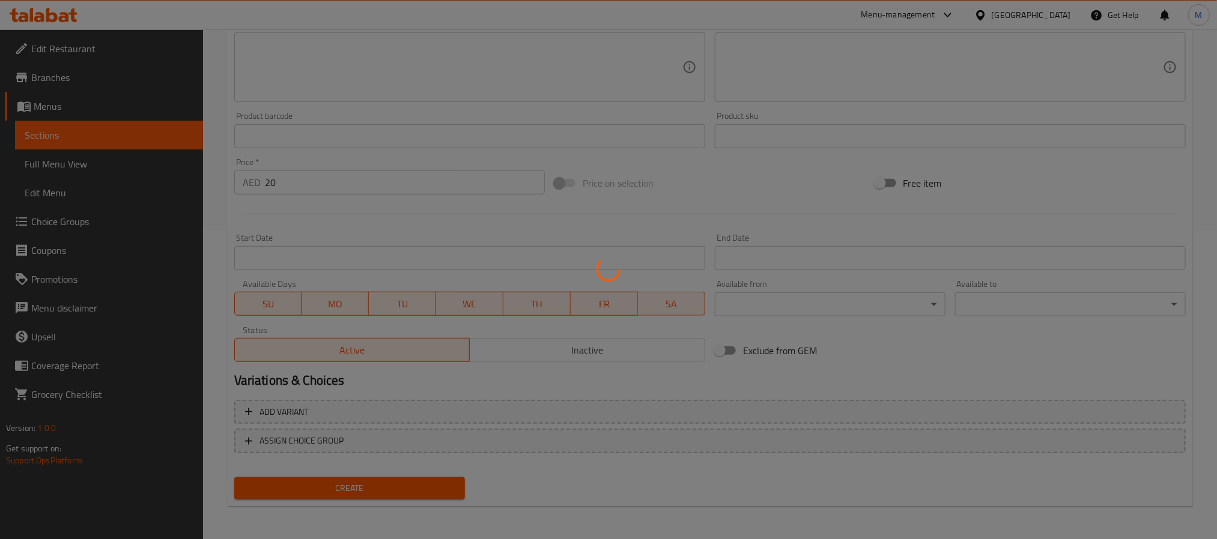
type input "0"
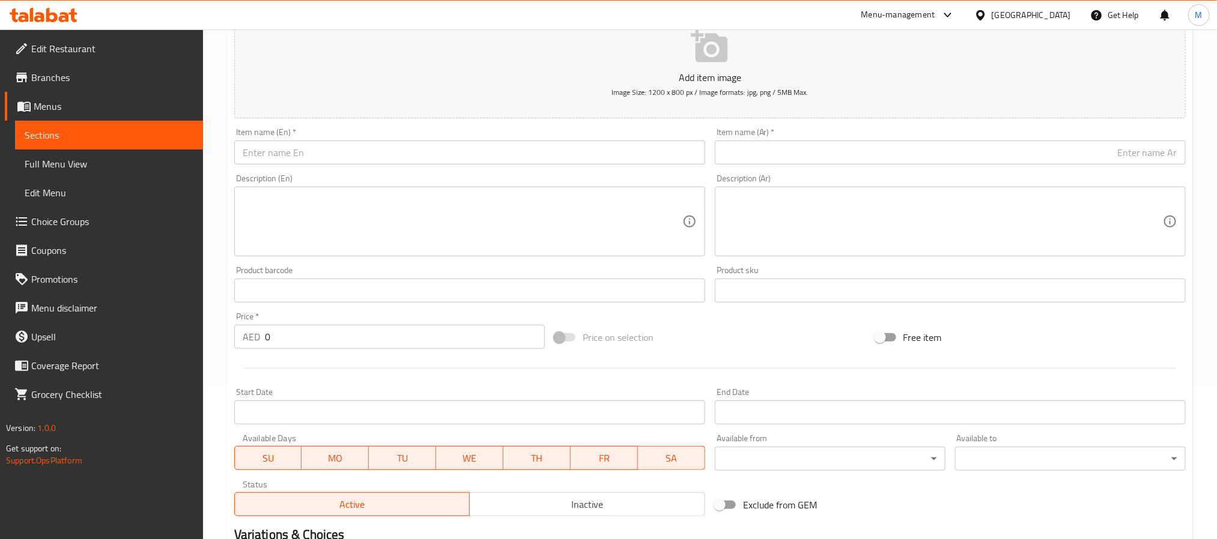
scroll to position [0, 0]
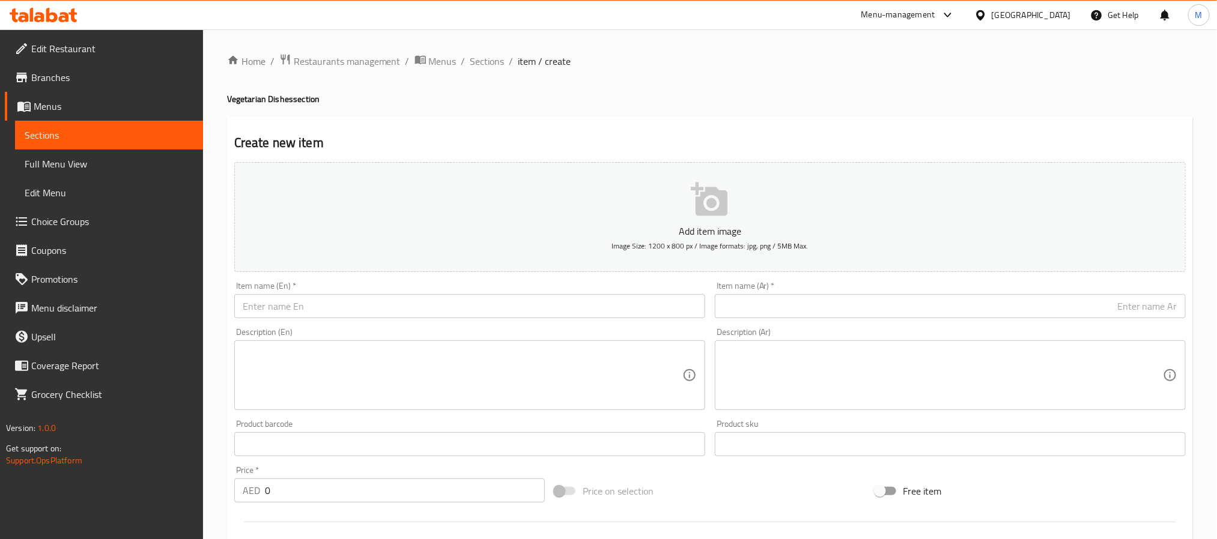
click at [373, 294] on input "text" at bounding box center [469, 306] width 471 height 24
paste input "PANEER GINGER"
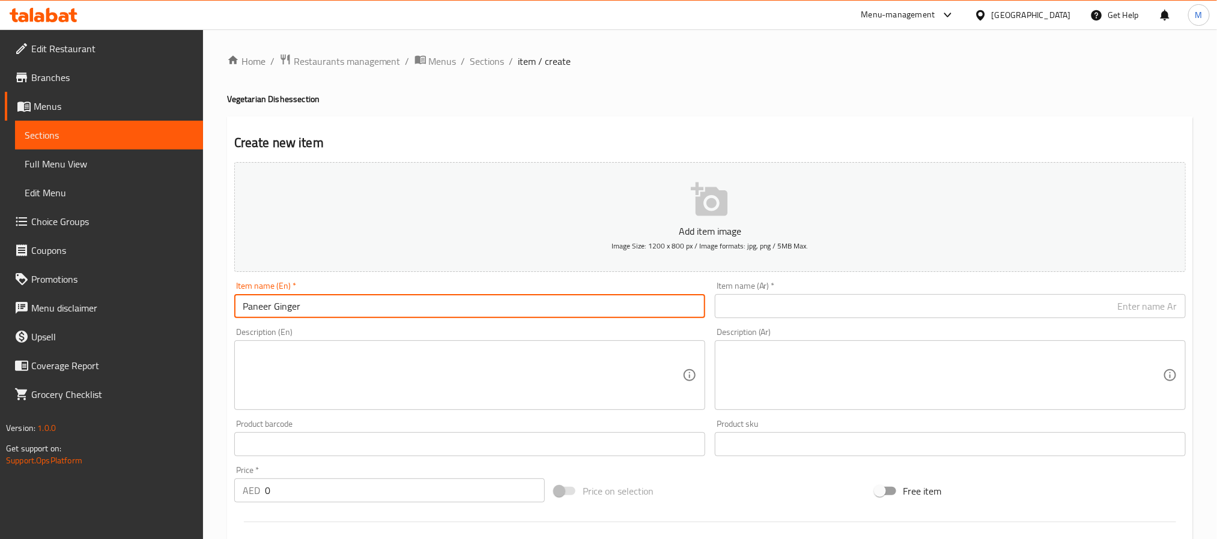
type input "Paneer Ginger"
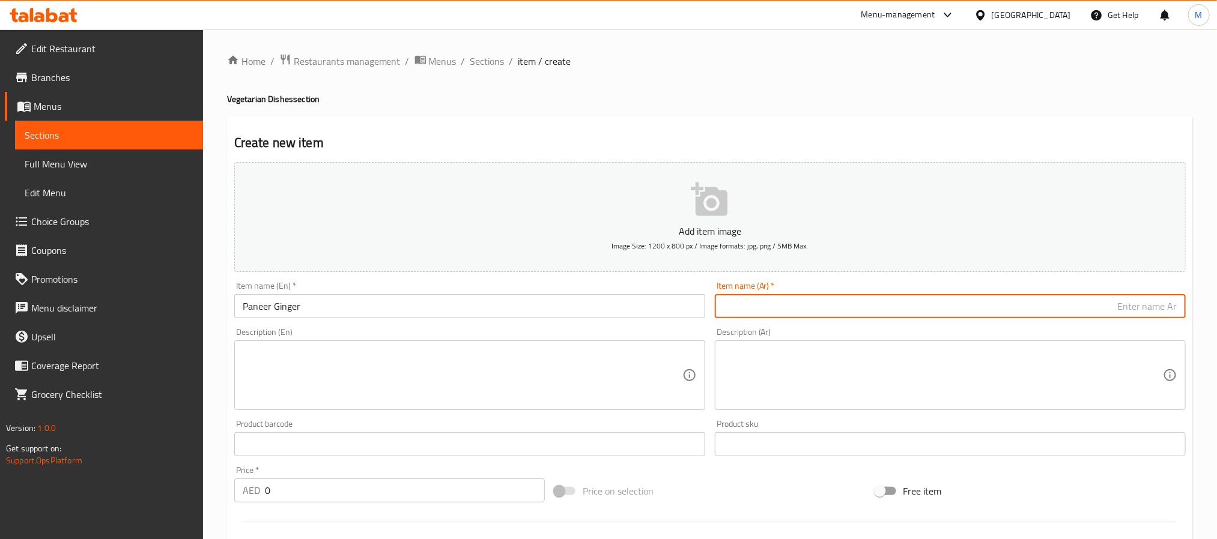
click at [765, 298] on input "text" at bounding box center [950, 306] width 471 height 24
paste input "بانير الزنجبيل"
type input "بانير الزنجبيل"
click at [265, 501] on input "0" at bounding box center [405, 491] width 280 height 24
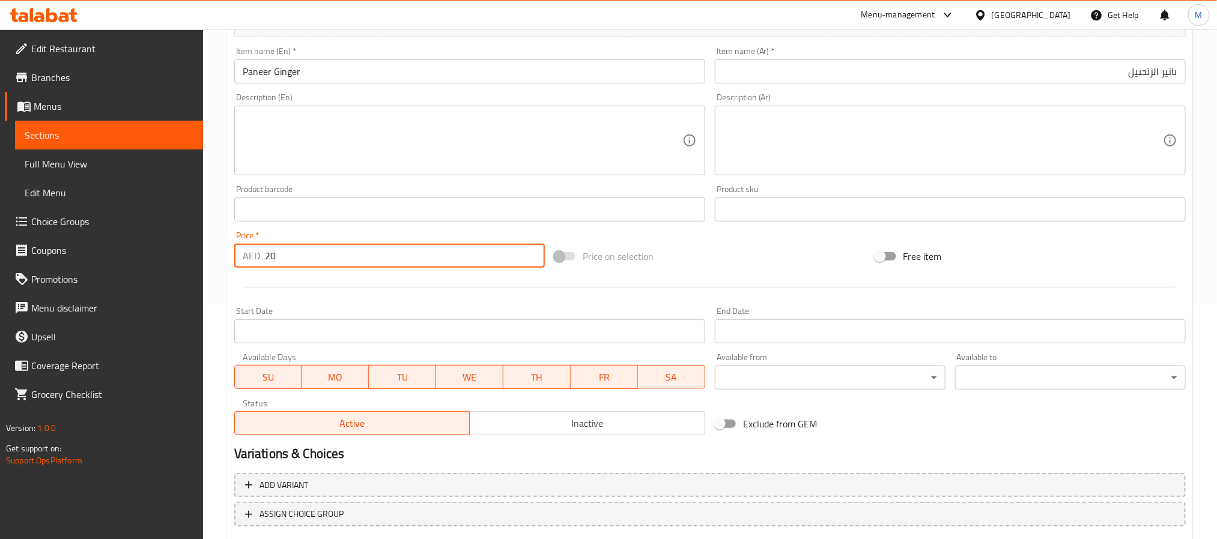
scroll to position [308, 0]
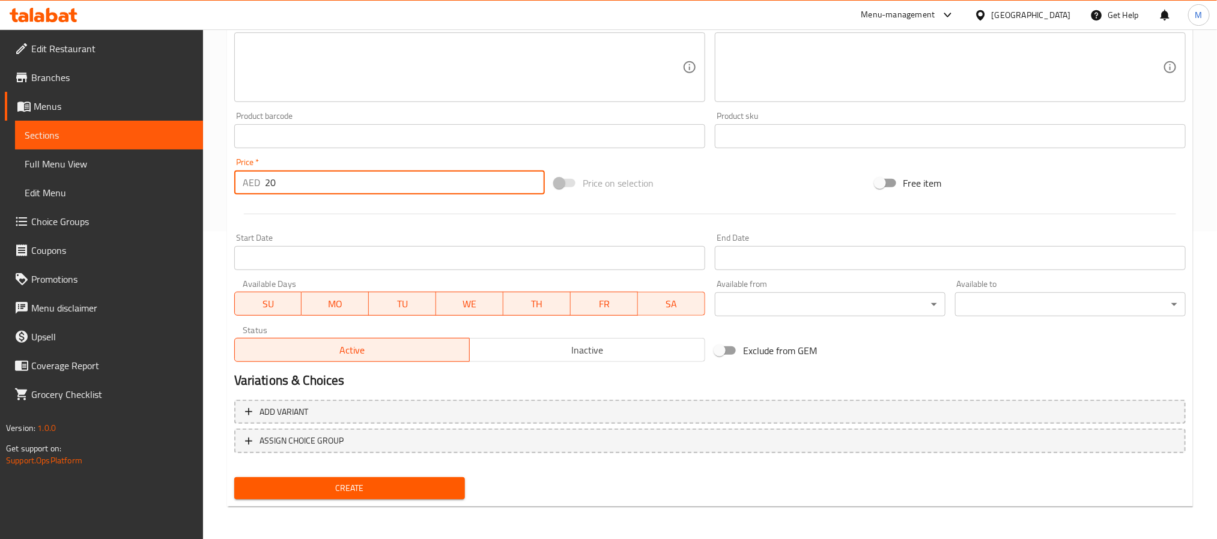
type input "20"
click at [320, 488] on span "Create" at bounding box center [349, 488] width 211 height 15
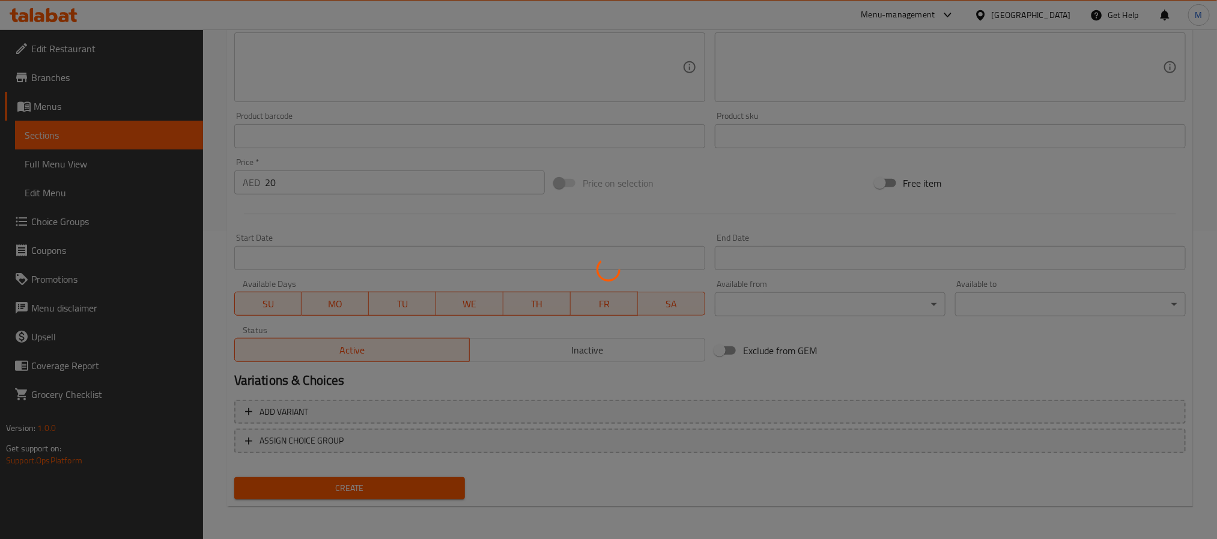
type input "0"
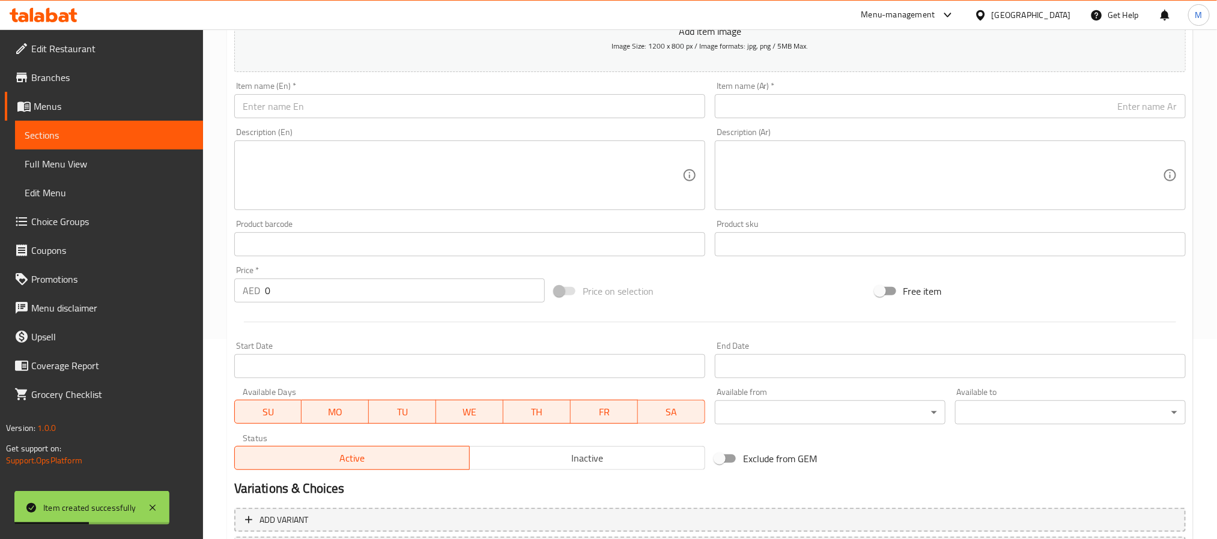
scroll to position [128, 0]
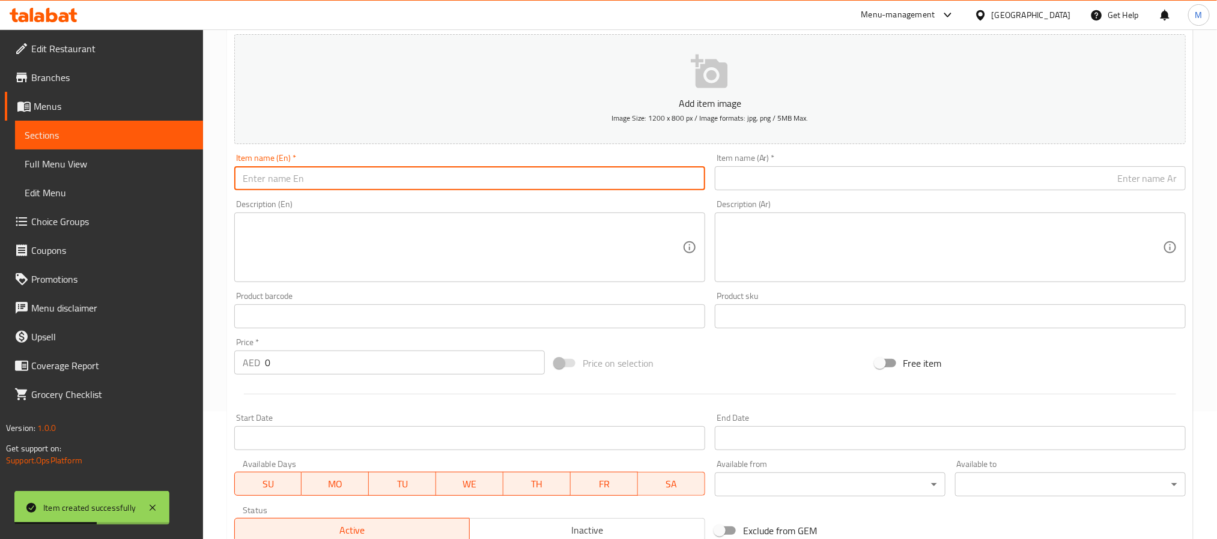
click at [318, 186] on input "text" at bounding box center [469, 178] width 471 height 24
paste input "PANEER KADAI"
type input "[PERSON_NAME]"
click at [797, 172] on input "text" at bounding box center [950, 178] width 471 height 24
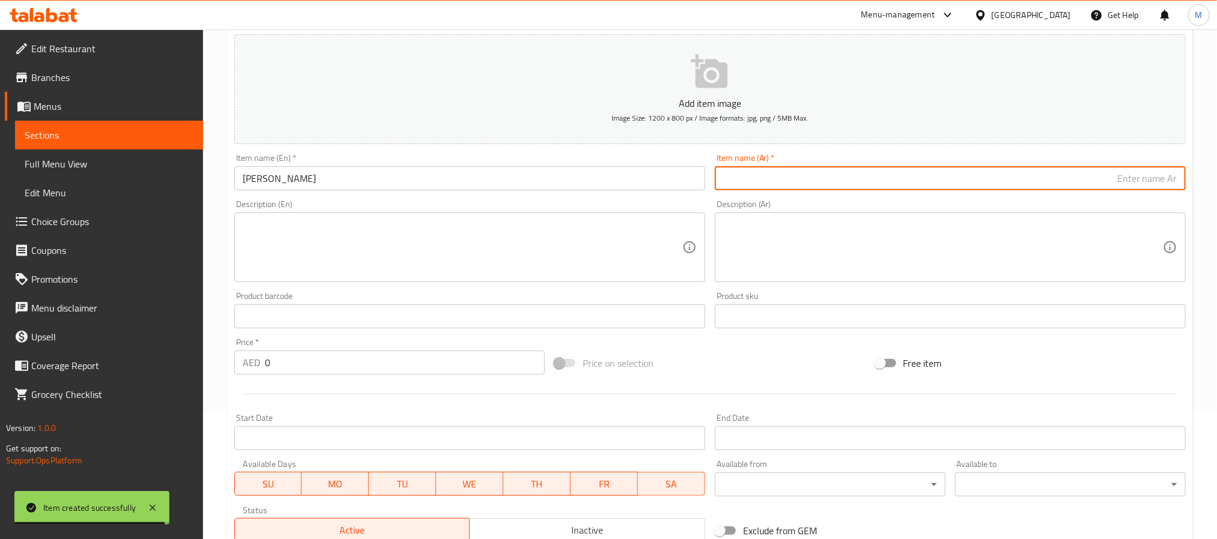
paste input "[PERSON_NAME]"
type input "[PERSON_NAME]"
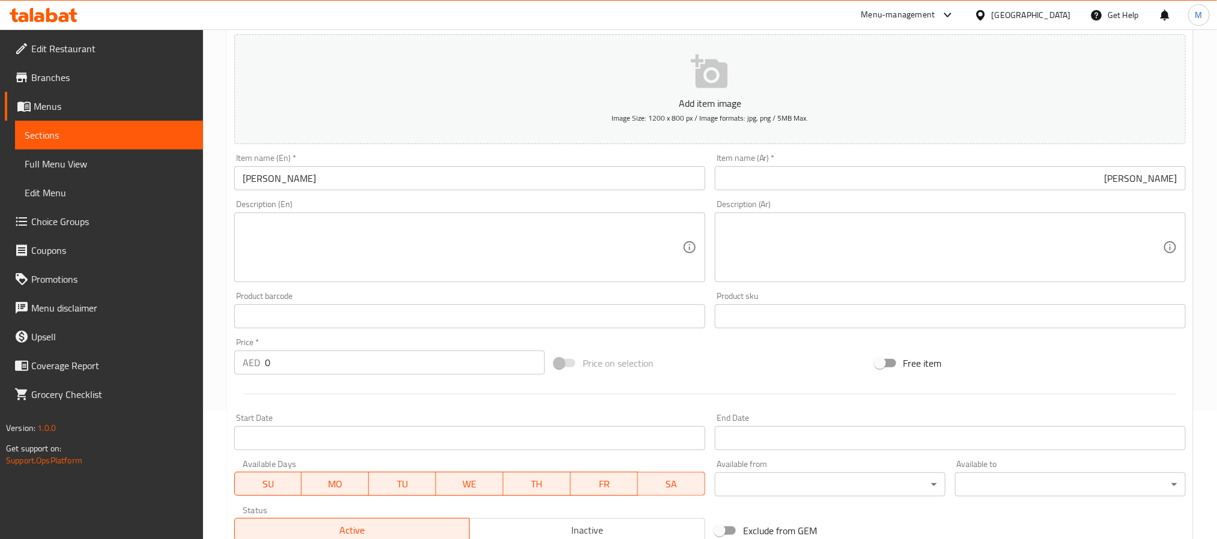
click at [261, 368] on div "AED 0 Price *" at bounding box center [389, 363] width 311 height 24
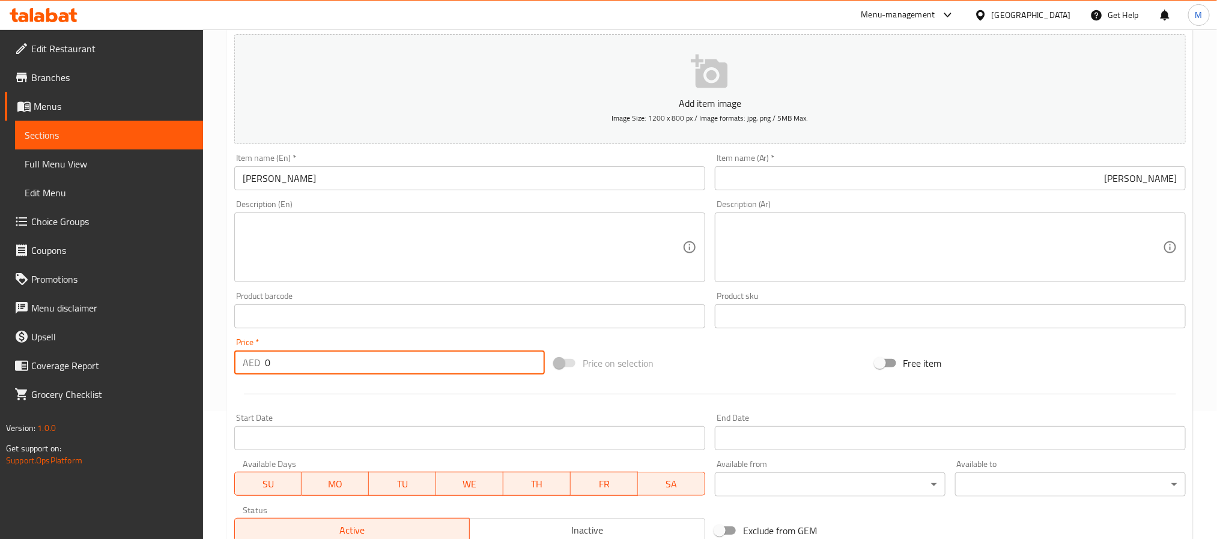
click at [265, 368] on input "0" at bounding box center [405, 363] width 280 height 24
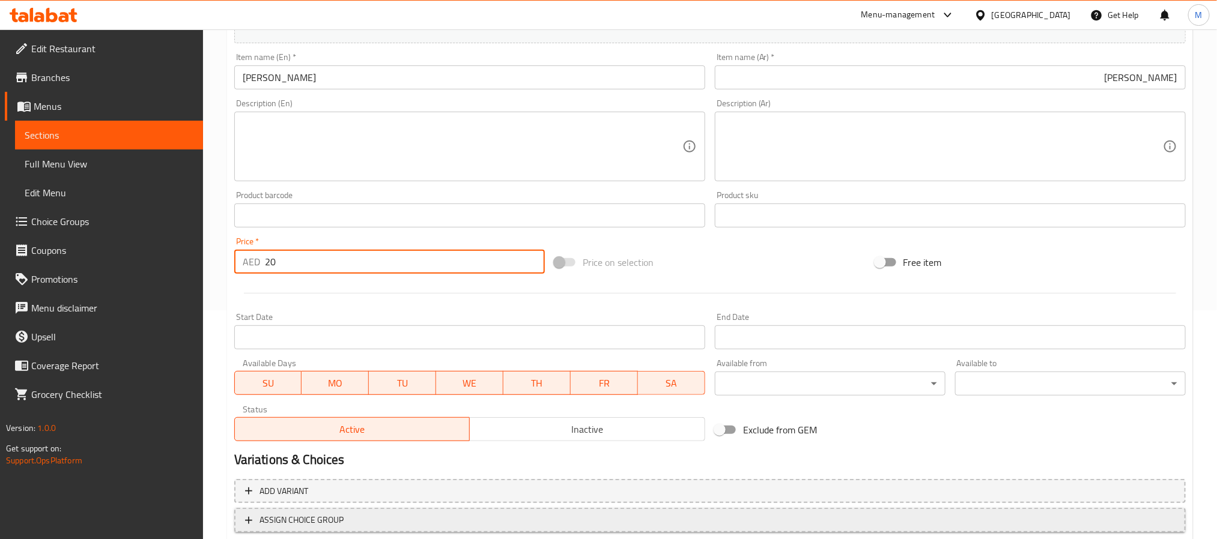
scroll to position [308, 0]
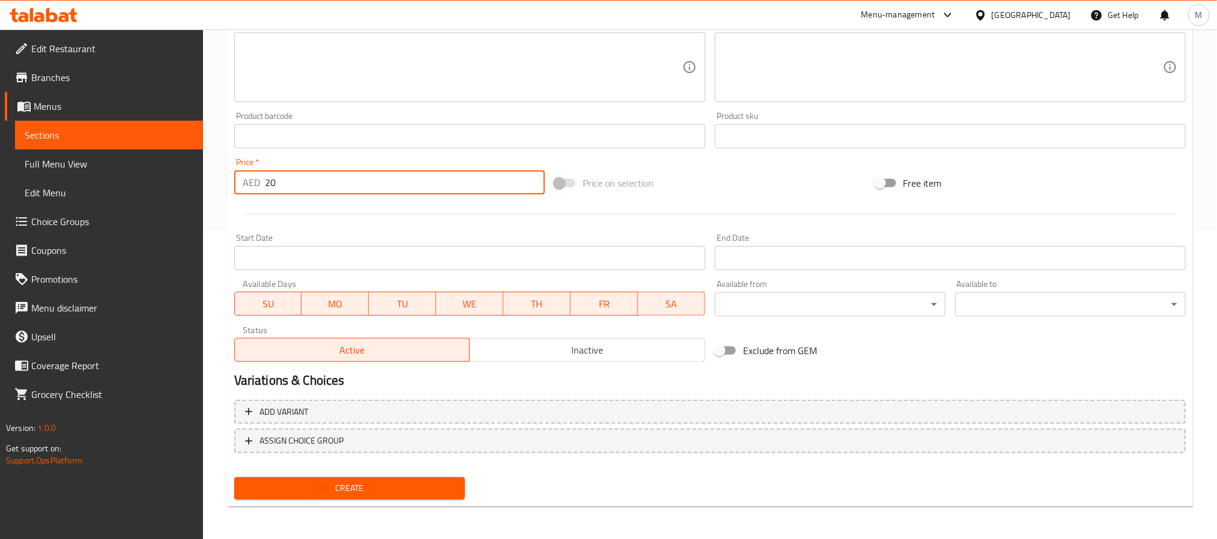
type input "20"
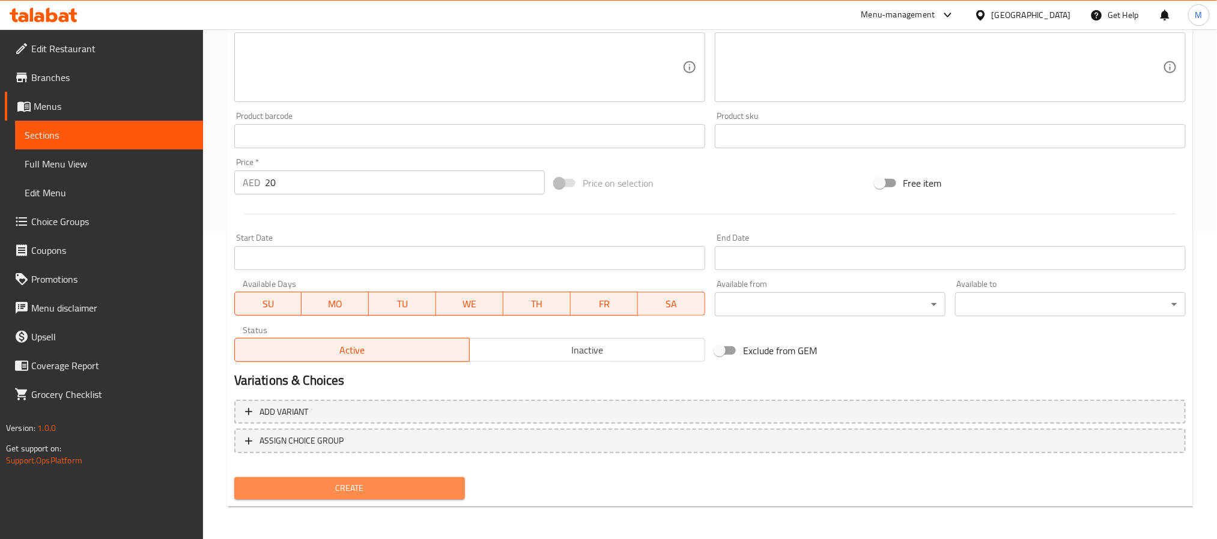
click at [359, 481] on span "Create" at bounding box center [349, 488] width 211 height 15
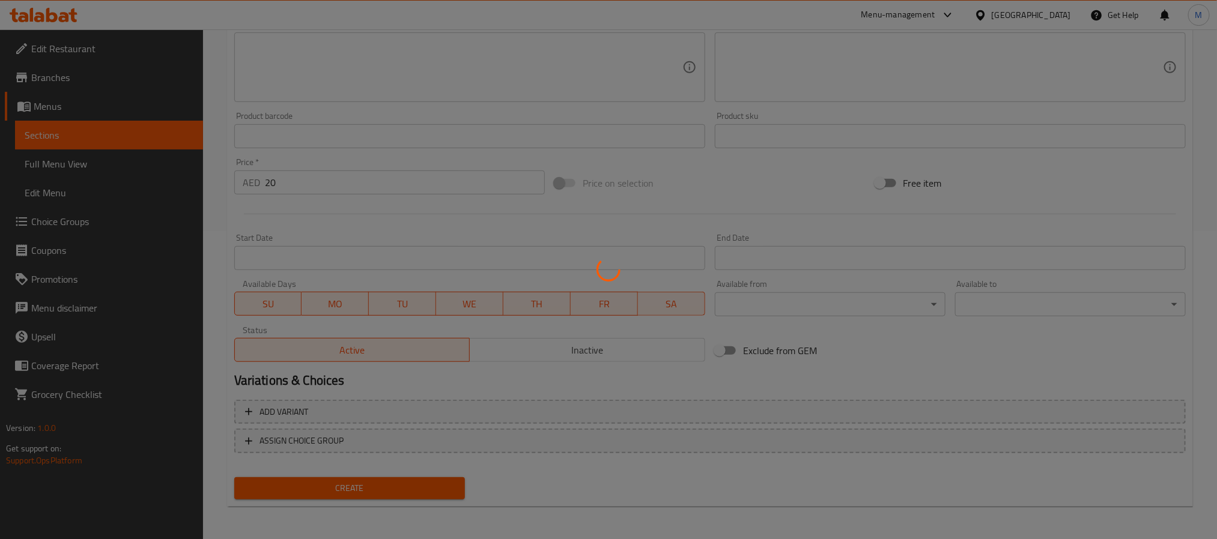
type input "0"
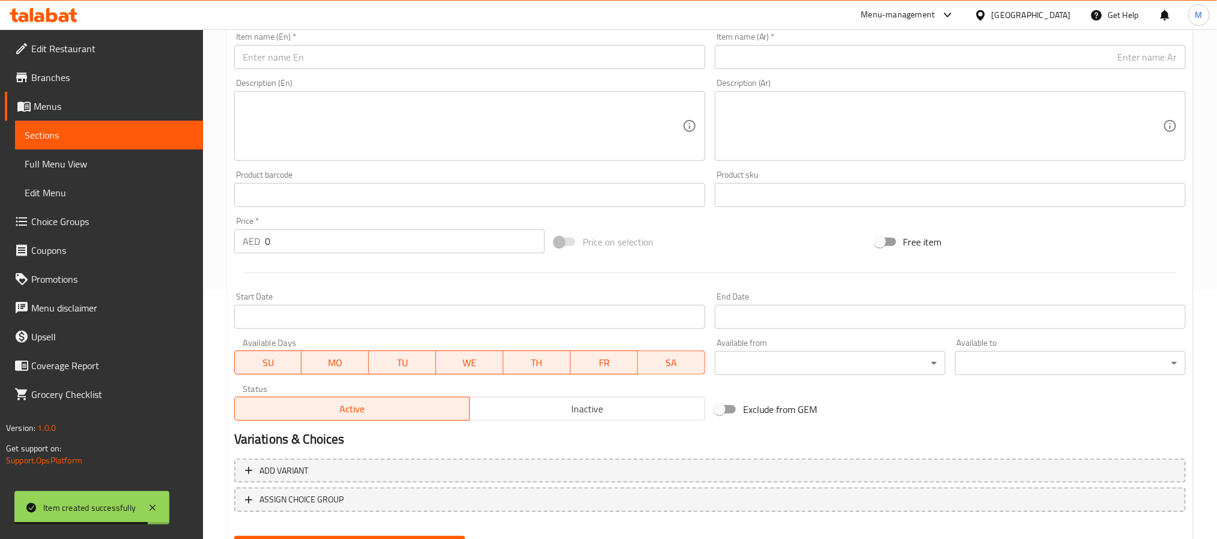
scroll to position [218, 0]
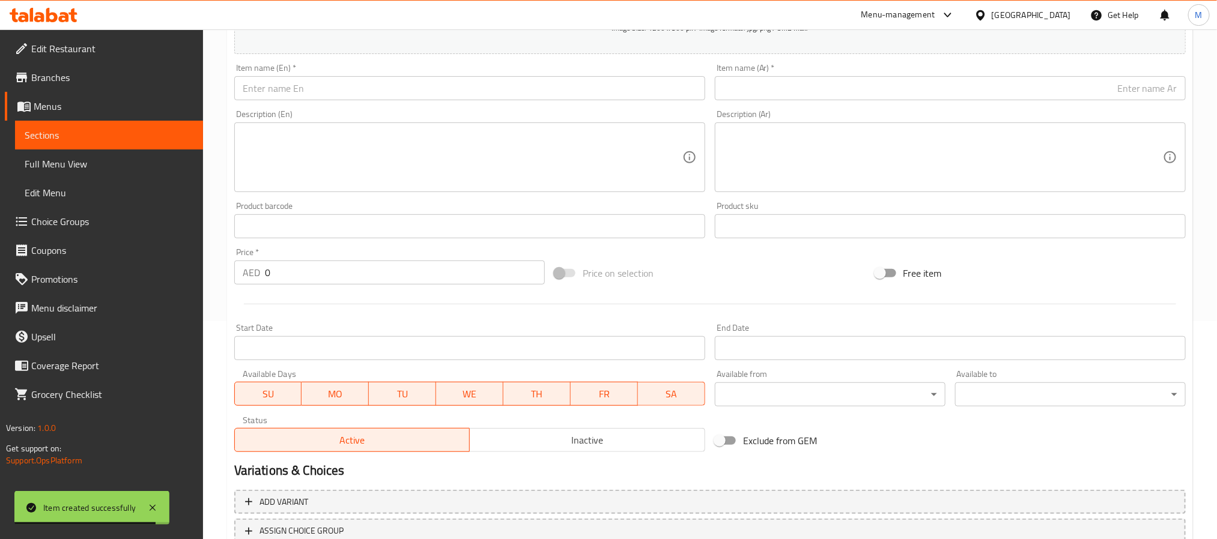
click at [359, 106] on div "Description (En) Description (En)" at bounding box center [469, 151] width 481 height 92
click at [366, 96] on div "Add item image Image Size: 1200 x 800 px / Image formats: jpg, png / 5MB Max. I…" at bounding box center [709, 198] width 961 height 518
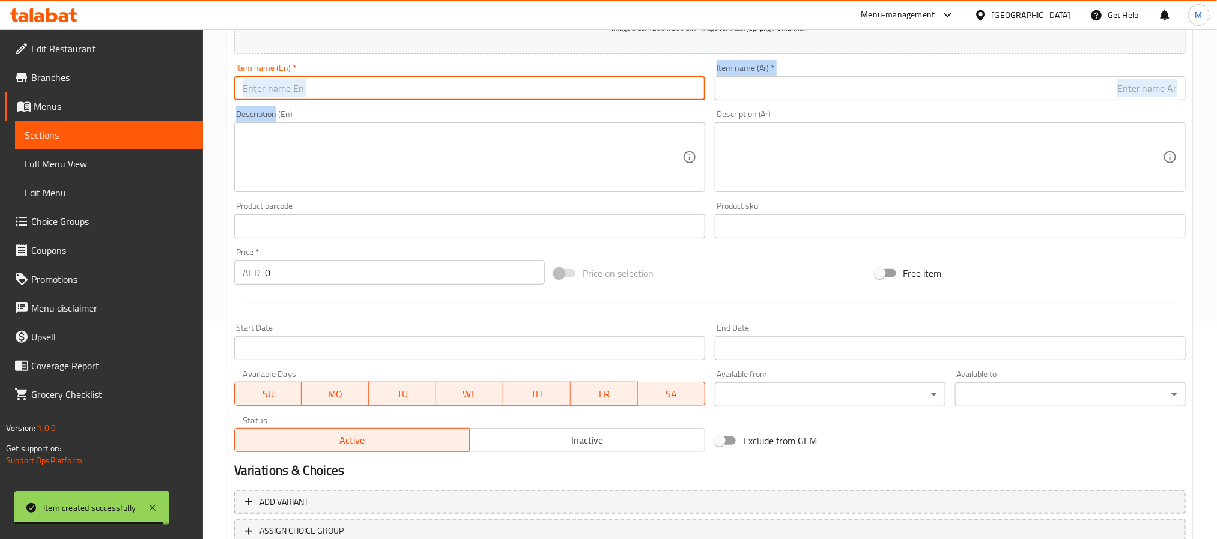
click at [375, 89] on input "text" at bounding box center [469, 88] width 471 height 24
paste input "MIX VEGETABLE"
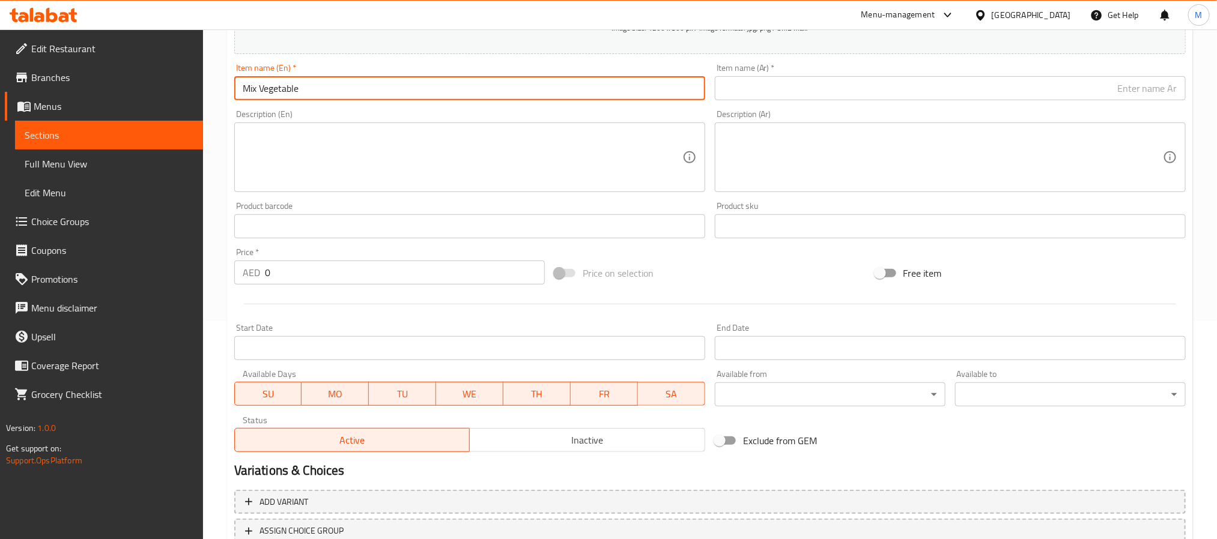
type input "Mix Vegetable"
click at [799, 103] on div "Item name (Ar)   * Item name (Ar) *" at bounding box center [950, 82] width 481 height 46
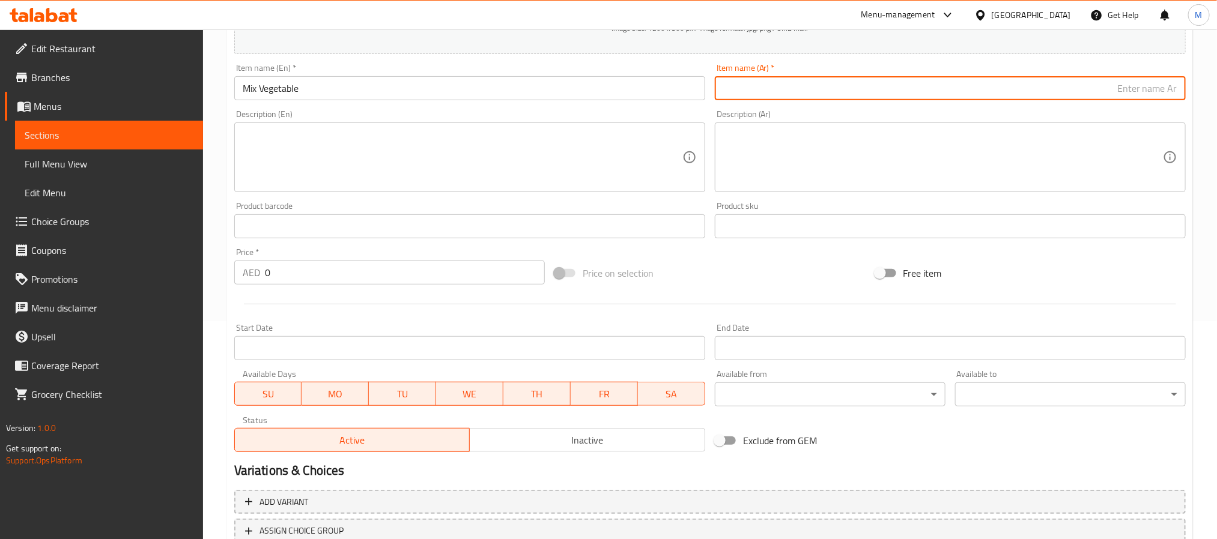
click at [802, 93] on input "text" at bounding box center [950, 88] width 471 height 24
paste input "مزيج الخضار"
click at [1163, 96] on input "مزيج الخضار" at bounding box center [950, 88] width 471 height 24
drag, startPoint x: 1163, startPoint y: 96, endPoint x: 1153, endPoint y: 102, distance: 11.3
click at [1162, 96] on input "مزيج الخضار" at bounding box center [950, 88] width 471 height 24
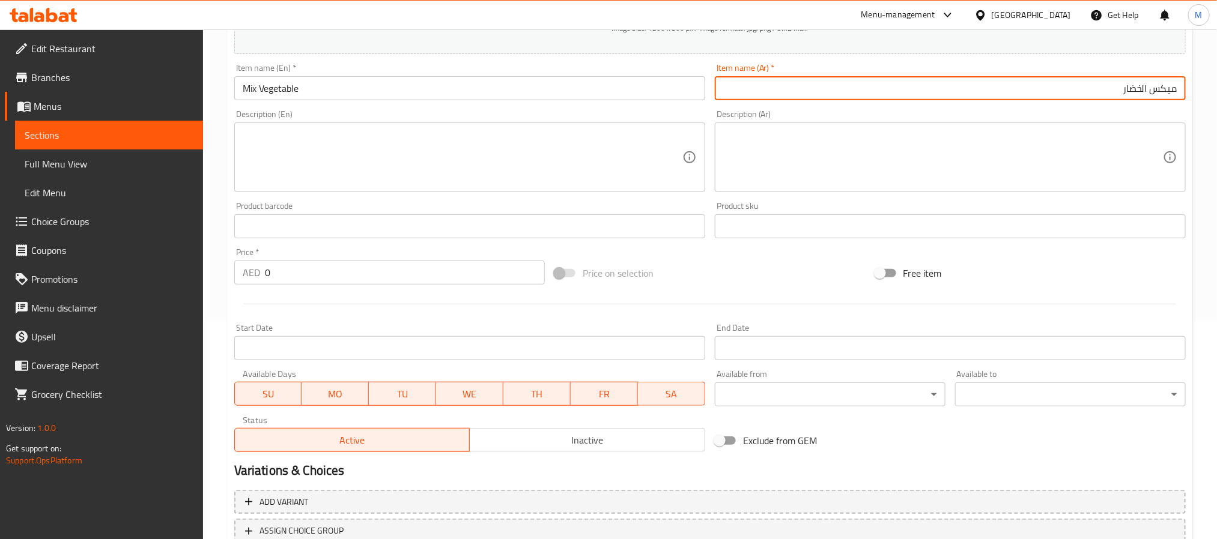
type input "ميكس الخضار"
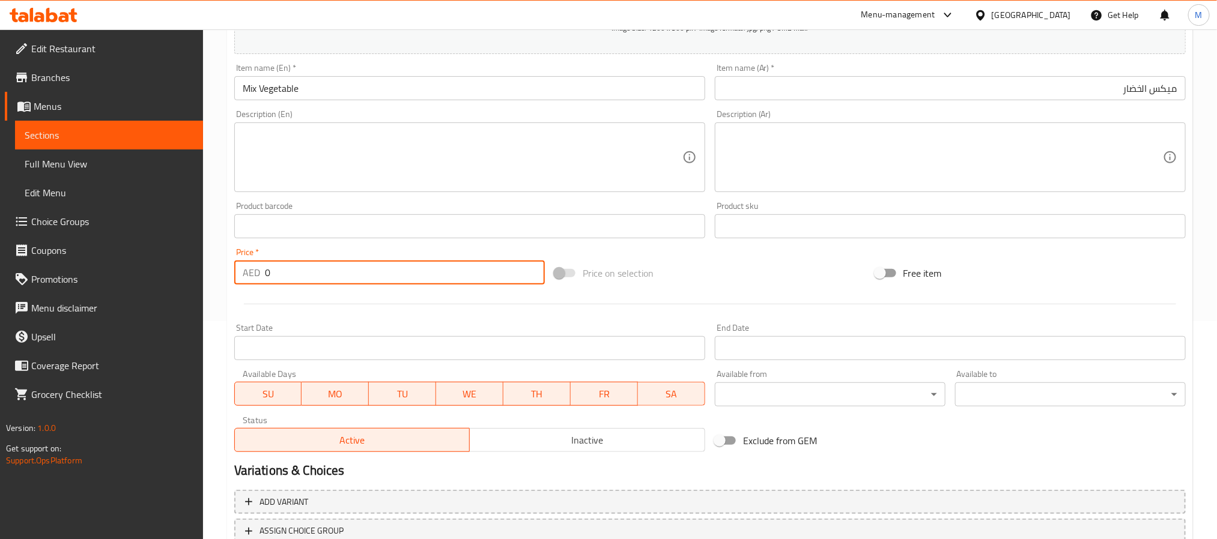
drag, startPoint x: 328, startPoint y: 272, endPoint x: 63, endPoint y: 290, distance: 265.5
click at [63, 290] on div "Edit Restaurant Branches Menus Sections Full Menu View Edit Menu Choice Groups …" at bounding box center [608, 220] width 1217 height 819
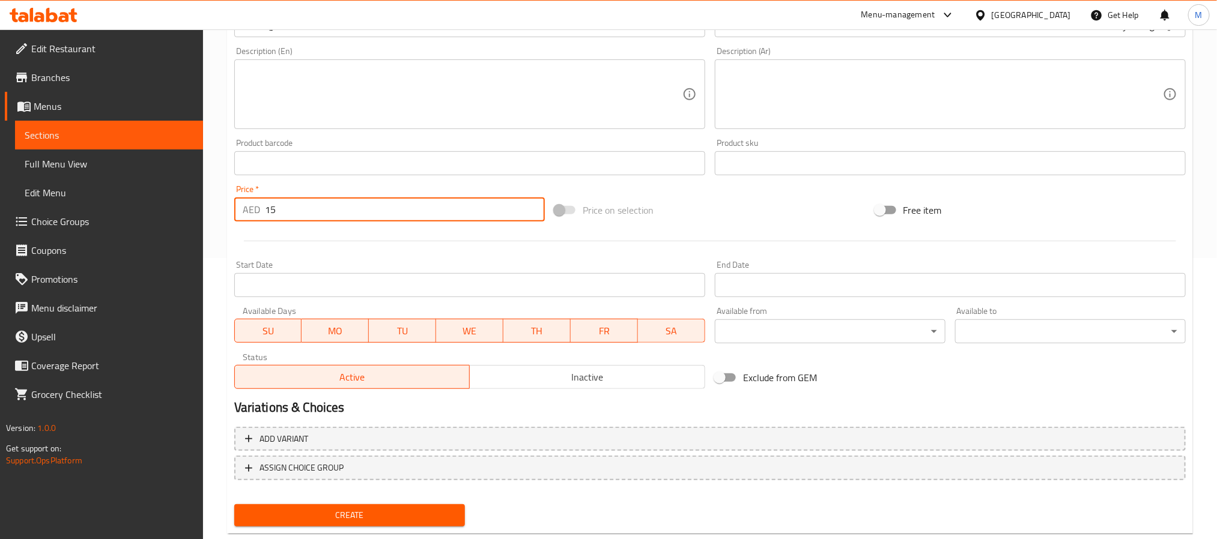
scroll to position [308, 0]
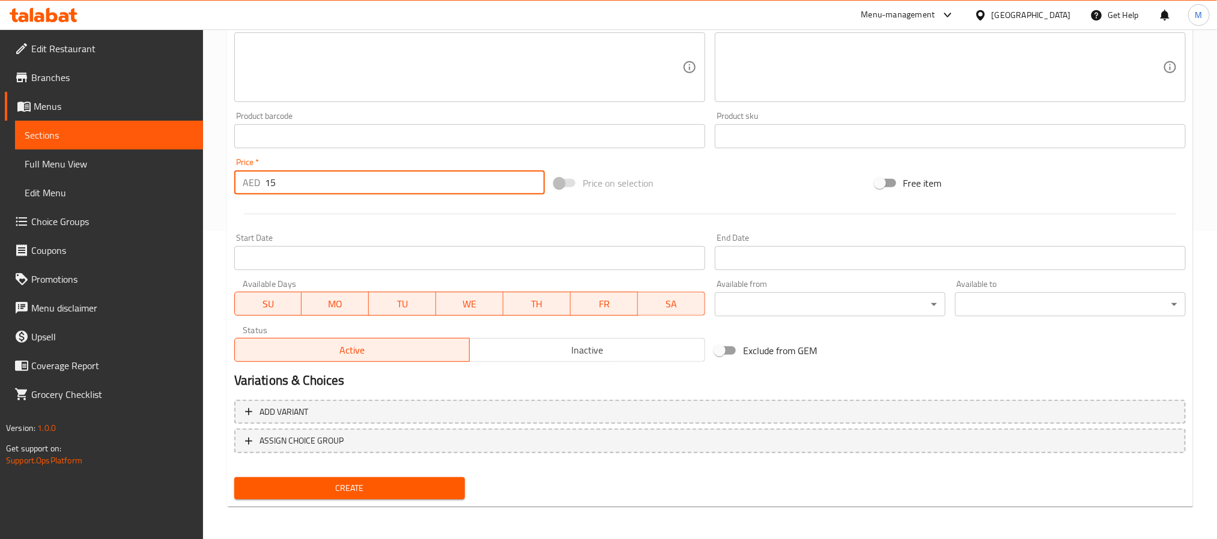
type input "15"
click at [354, 483] on span "Create" at bounding box center [349, 488] width 211 height 15
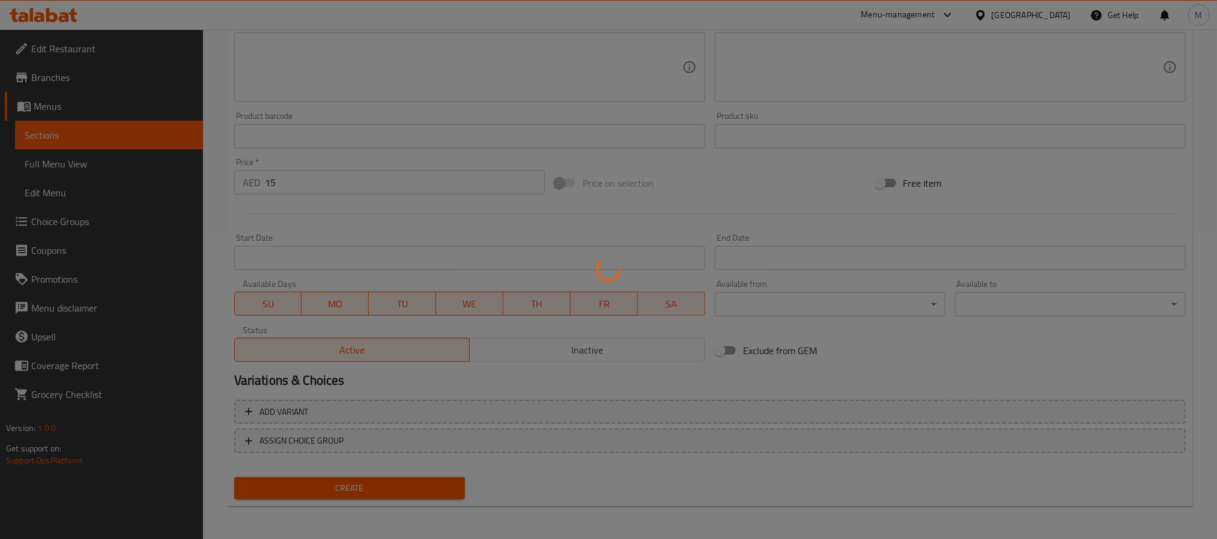
type input "0"
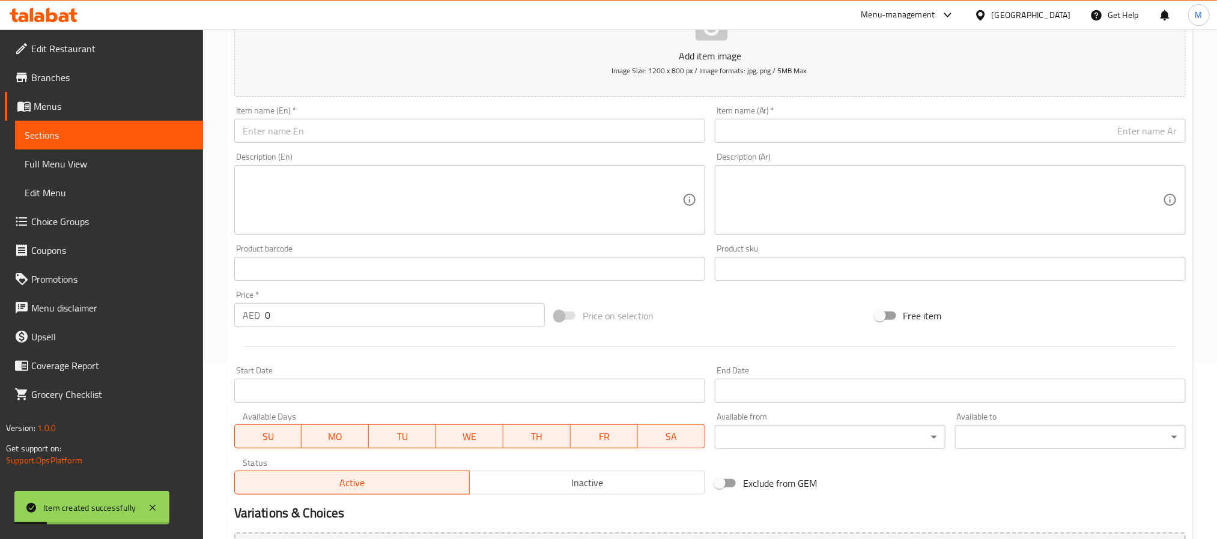
scroll to position [38, 0]
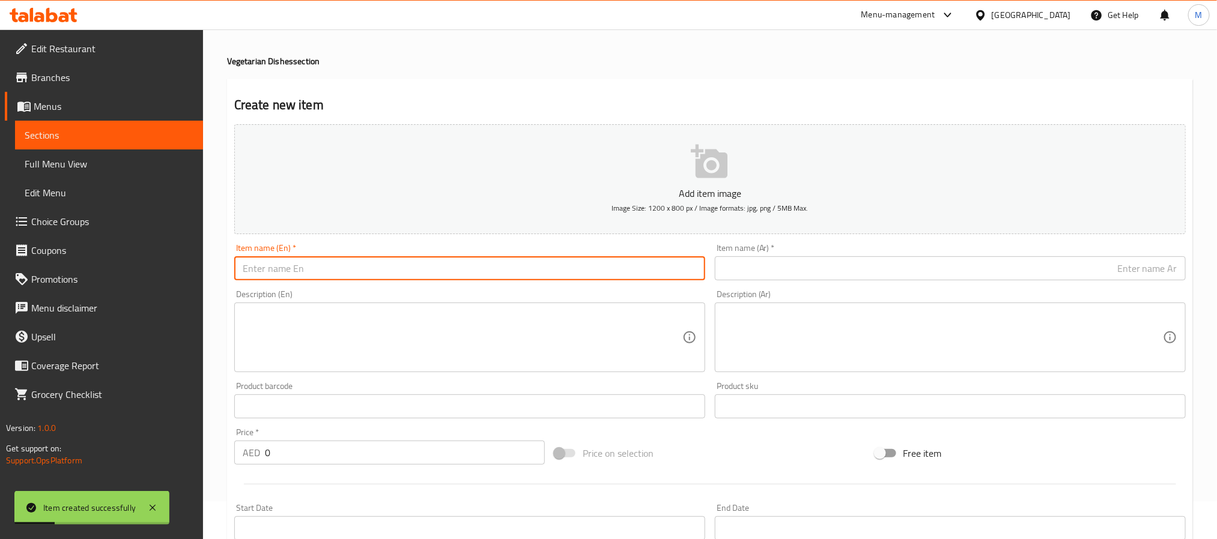
click at [365, 263] on input "text" at bounding box center [469, 269] width 471 height 24
paste input "DAL FRY"
type input "[PERSON_NAME]"
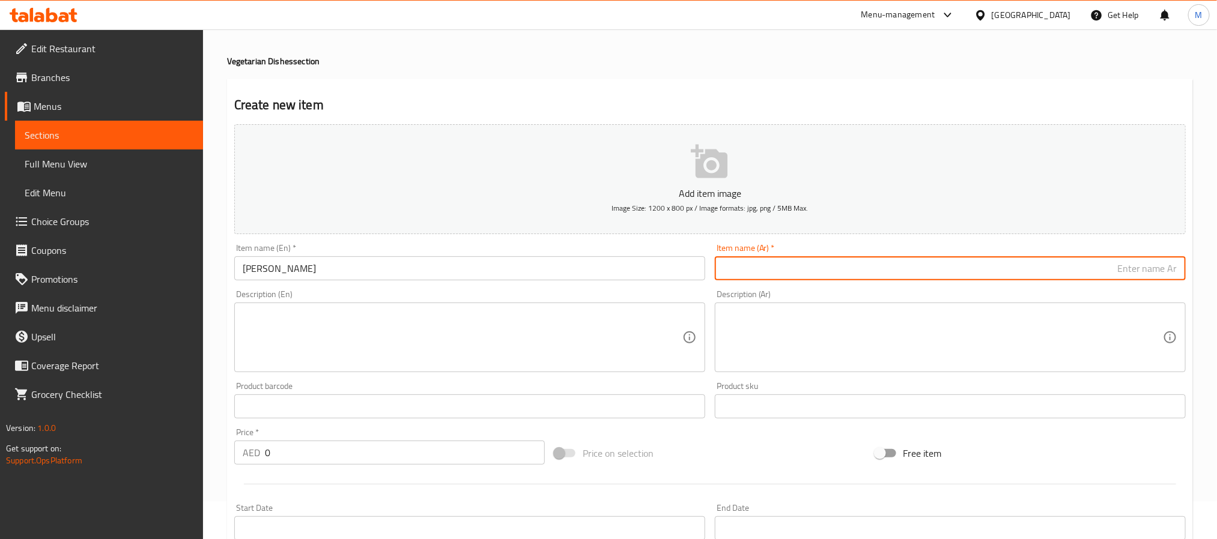
click at [744, 269] on input "text" at bounding box center [950, 269] width 471 height 24
paste input "[PERSON_NAME]"
type input "[PERSON_NAME]"
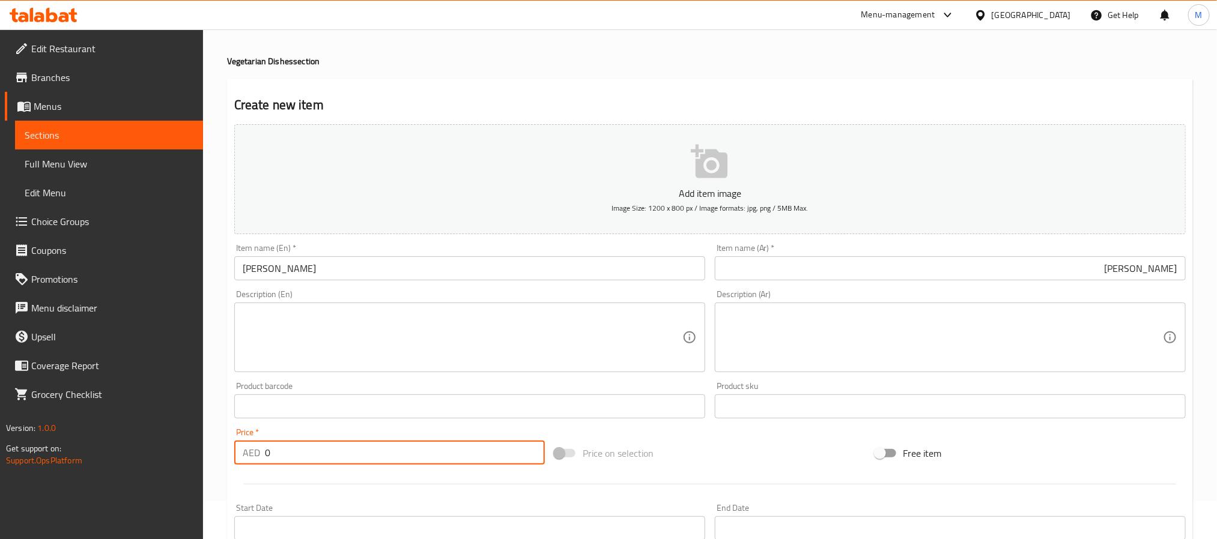
drag, startPoint x: 308, startPoint y: 451, endPoint x: 103, endPoint y: 445, distance: 204.9
click at [103, 445] on div "Edit Restaurant Branches Menus Sections Full Menu View Edit Menu Choice Groups …" at bounding box center [608, 401] width 1217 height 819
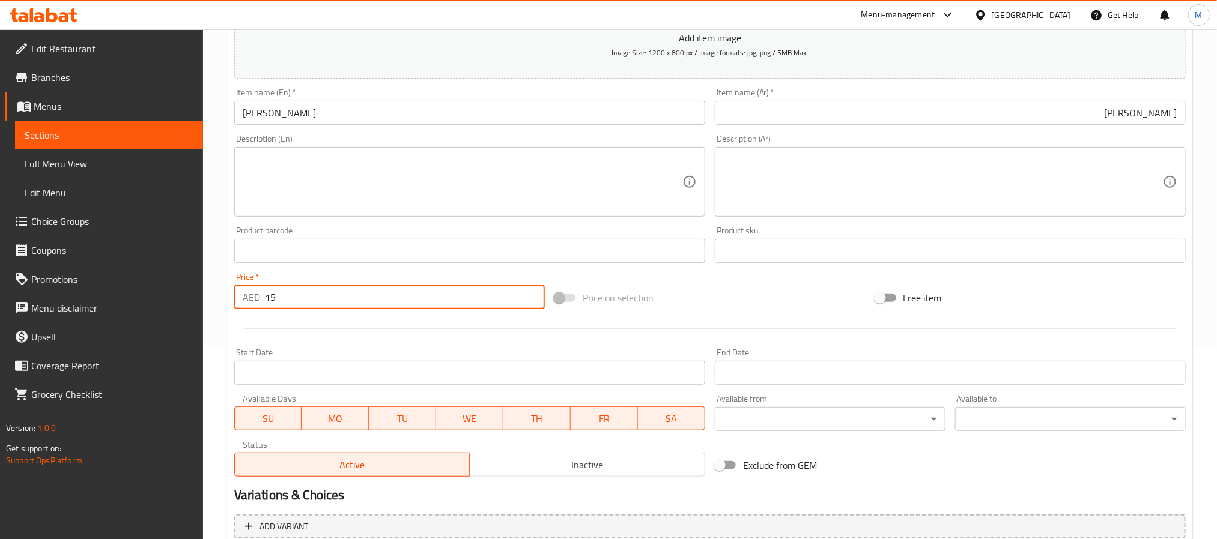
scroll to position [308, 0]
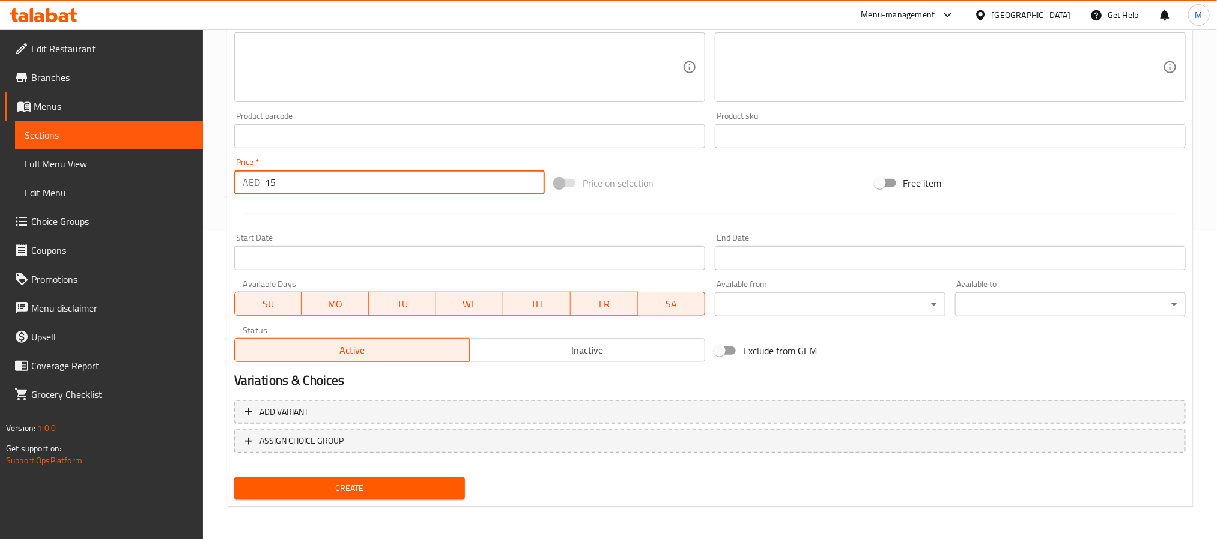
type input "15"
click at [411, 494] on span "Create" at bounding box center [349, 488] width 211 height 15
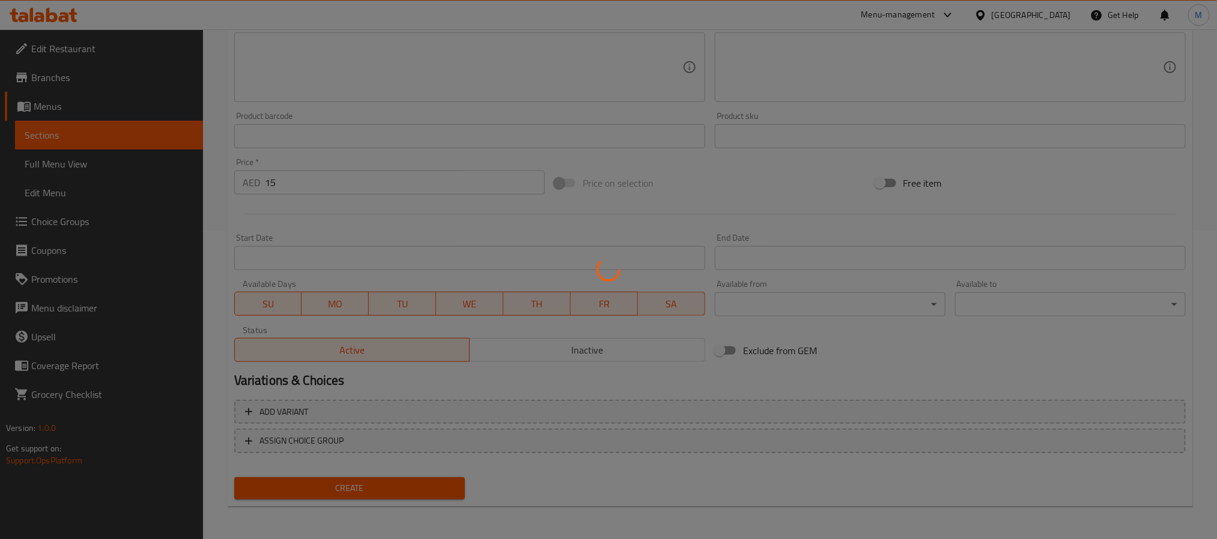
type input "0"
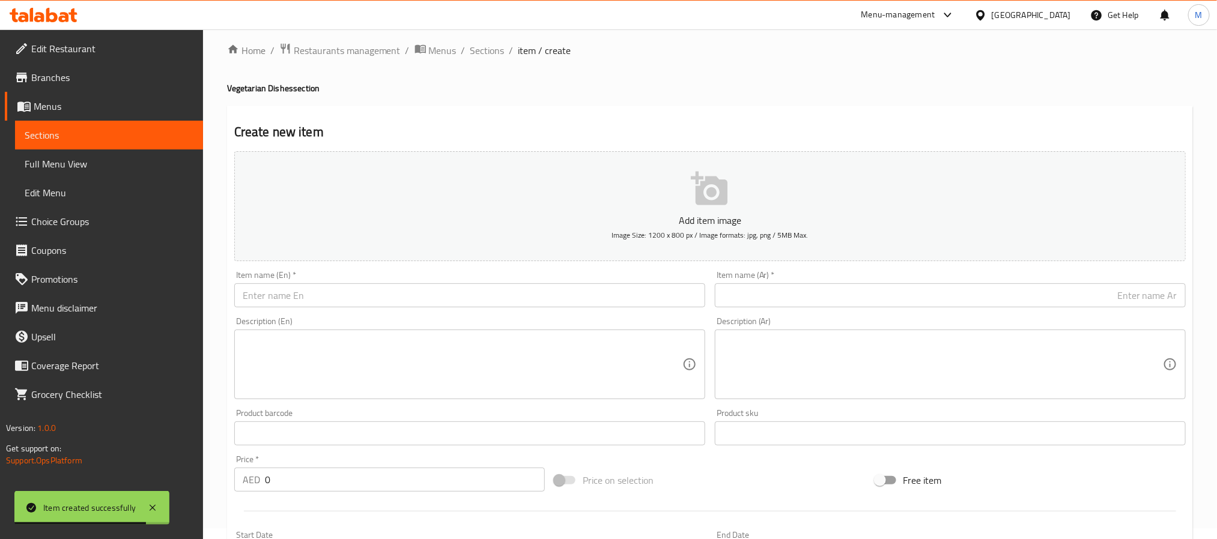
scroll to position [0, 0]
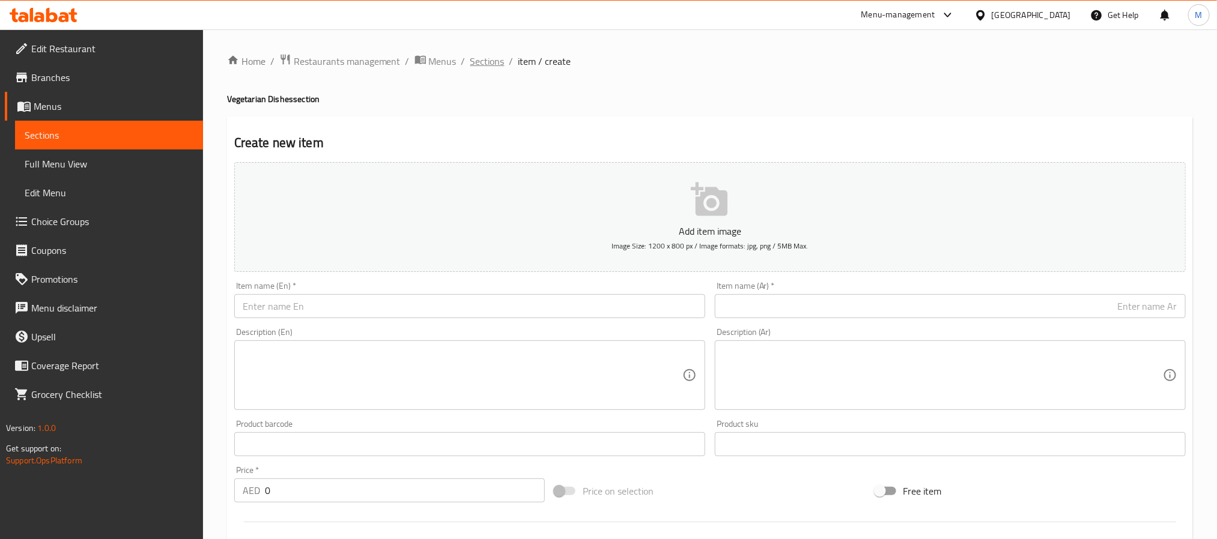
click at [479, 63] on span "Sections" at bounding box center [487, 61] width 34 height 14
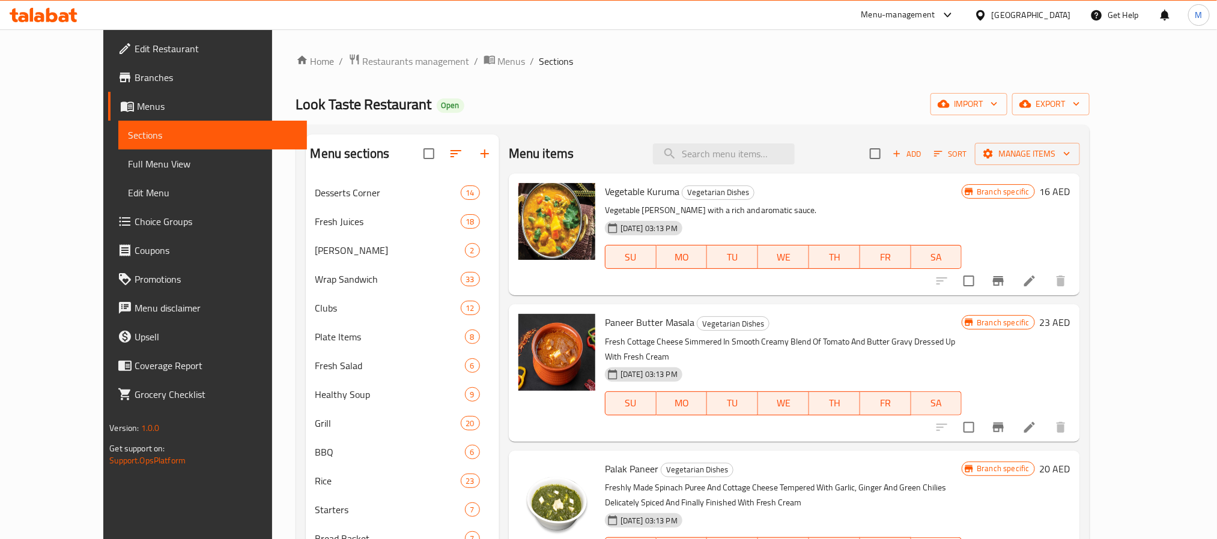
click at [770, 290] on div "Vegetable Kuruma Vegetarian Dishes Vegetable curry with a rich and aromatic sau…" at bounding box center [783, 234] width 367 height 112
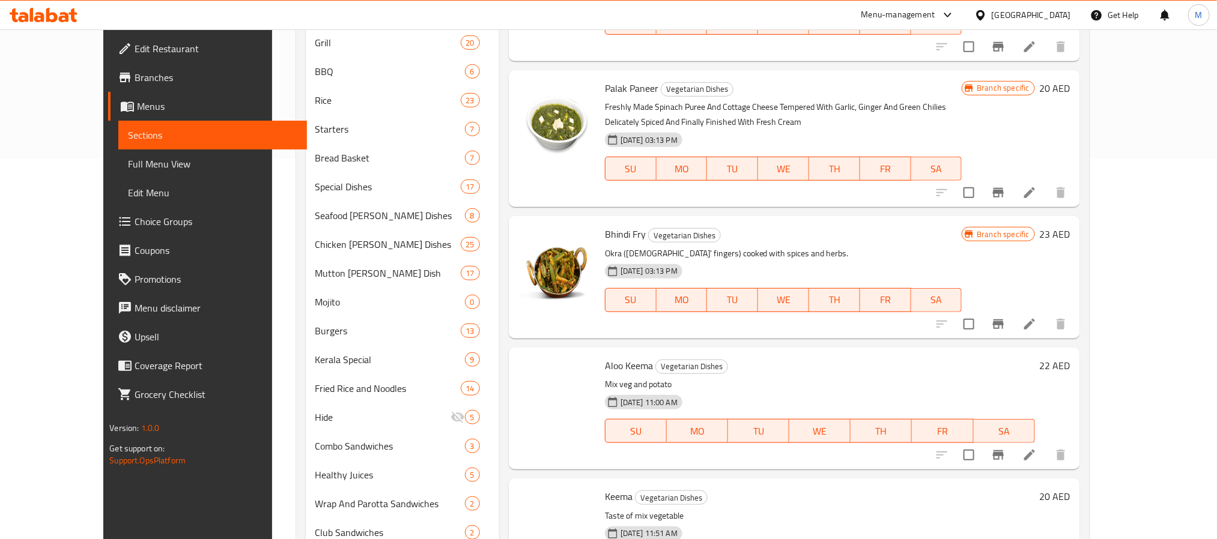
scroll to position [2602, 0]
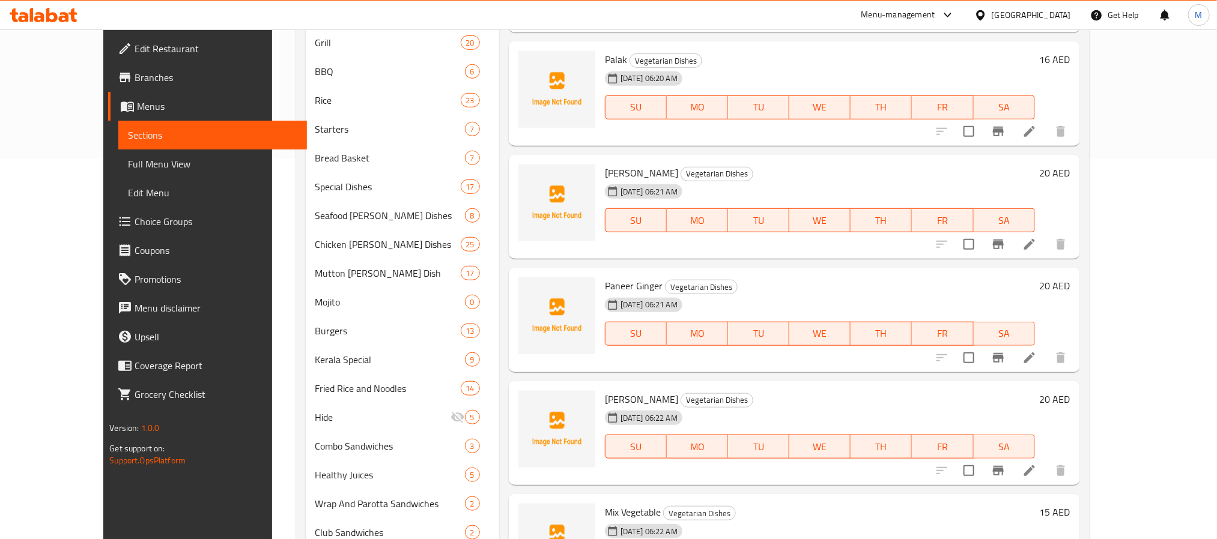
click at [696, 293] on div "[DATE] 06:21 AM" at bounding box center [655, 305] width 110 height 24
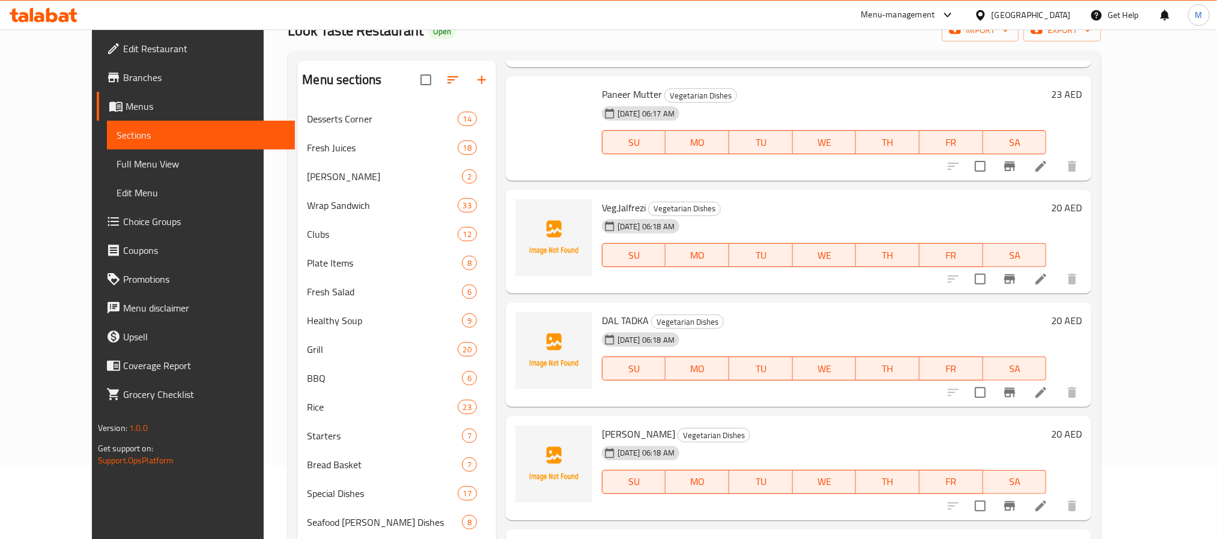
scroll to position [29, 0]
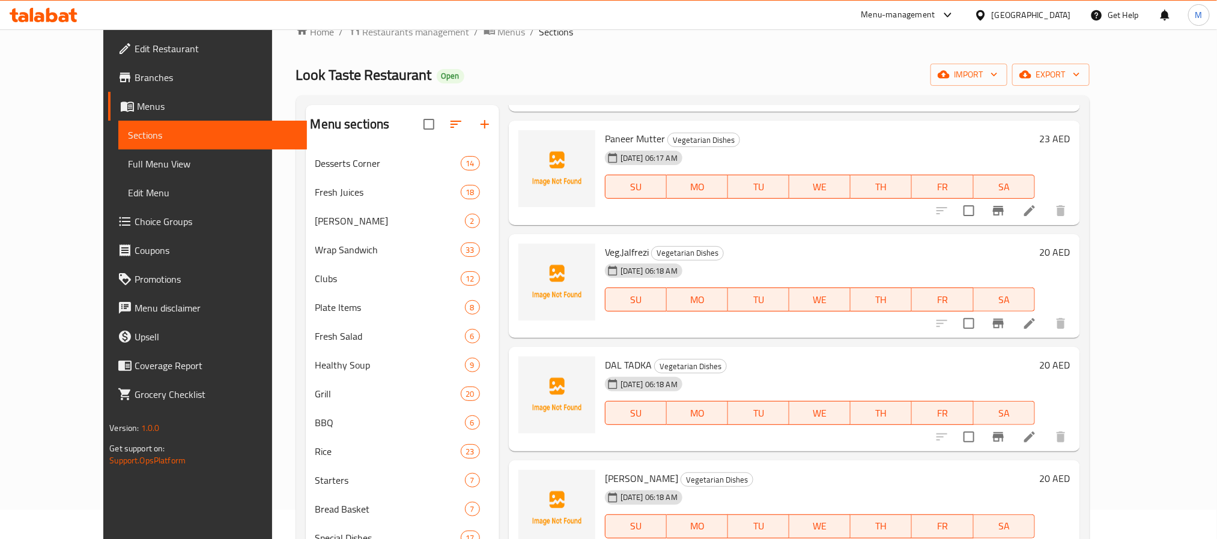
click at [514, 308] on div at bounding box center [557, 286] width 87 height 95
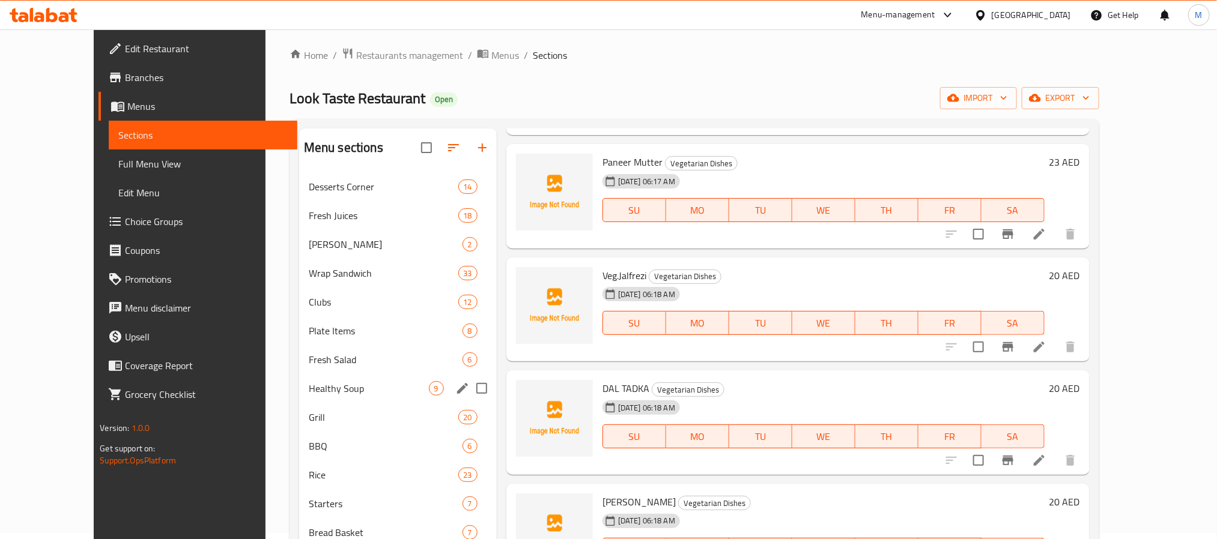
scroll to position [0, 0]
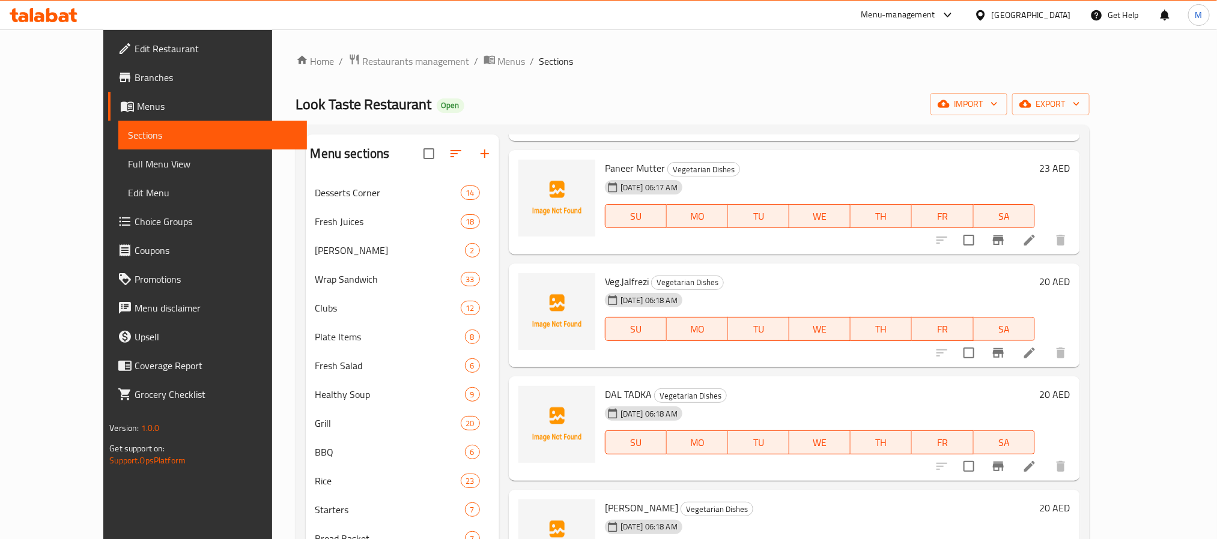
click at [478, 152] on icon "button" at bounding box center [485, 154] width 14 height 14
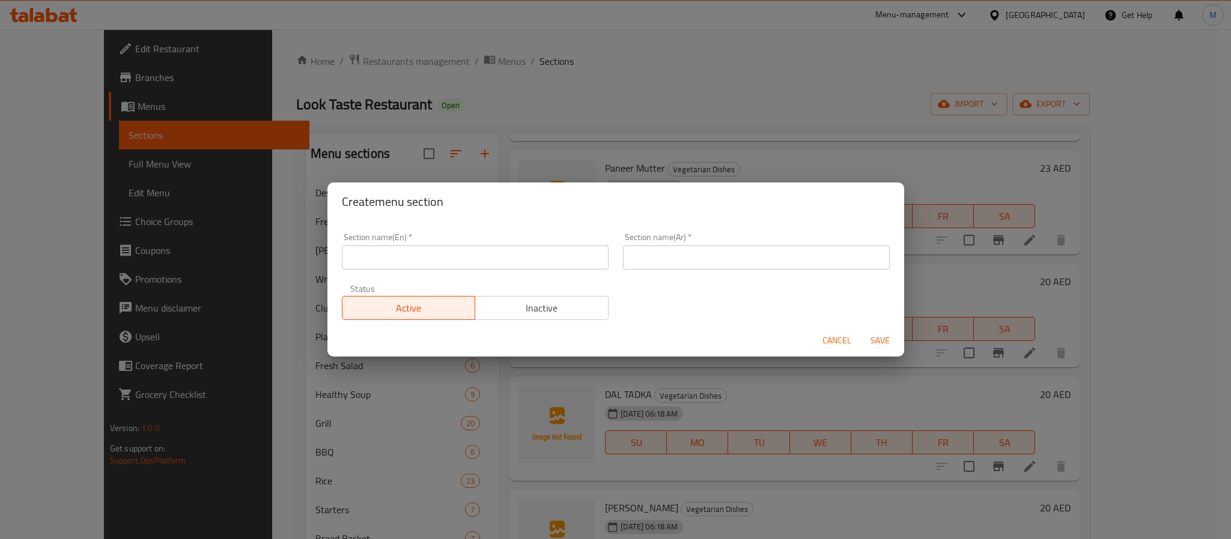
click at [485, 266] on input "text" at bounding box center [475, 258] width 267 height 24
paste input "EGG"
type input "Egg"
click at [725, 260] on input "text" at bounding box center [756, 258] width 267 height 24
type input "بيض"
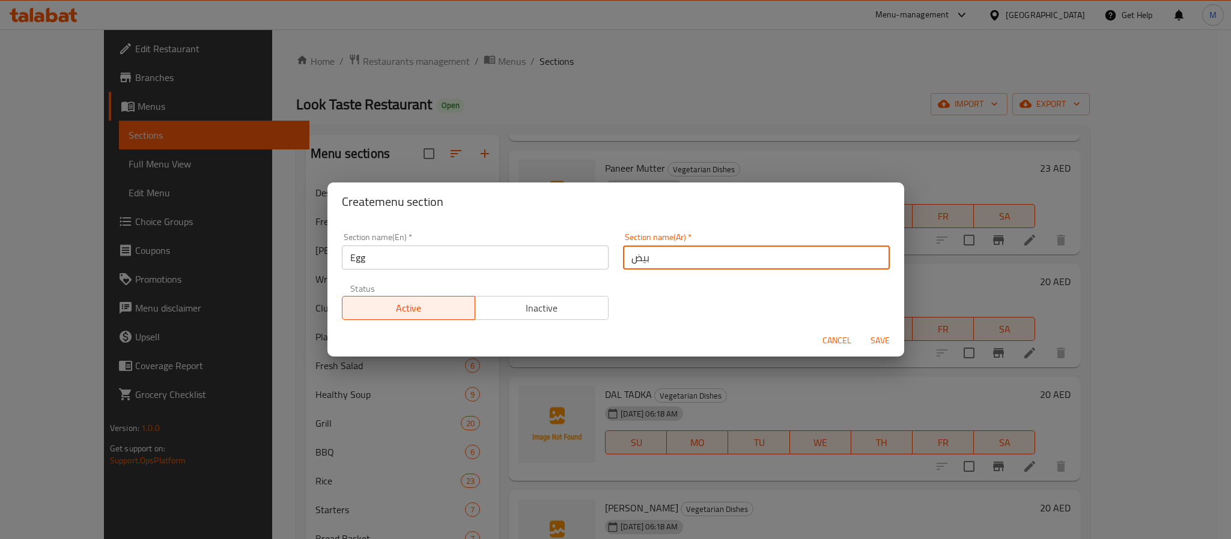
click at [881, 333] on span "Save" at bounding box center [880, 340] width 29 height 15
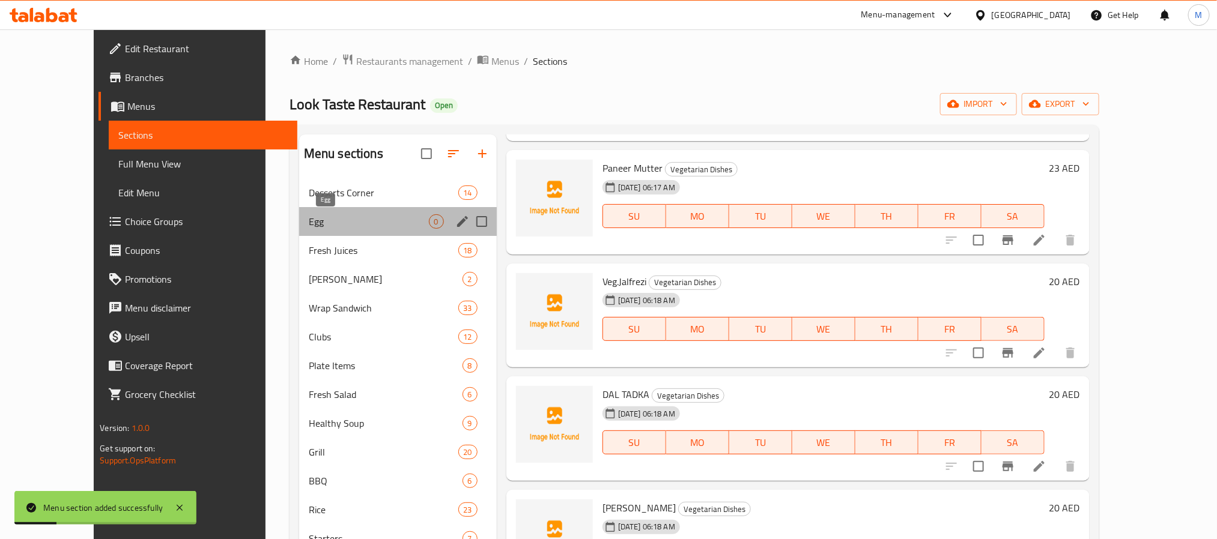
click at [337, 216] on span "Egg" at bounding box center [369, 221] width 120 height 14
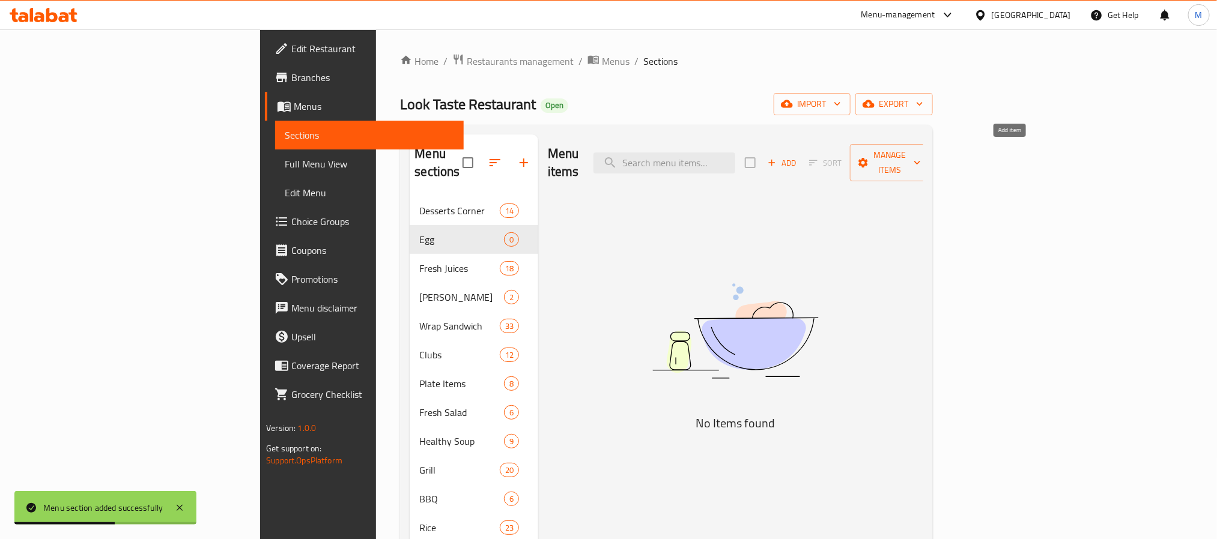
click at [798, 156] on span "Add" at bounding box center [782, 163] width 32 height 14
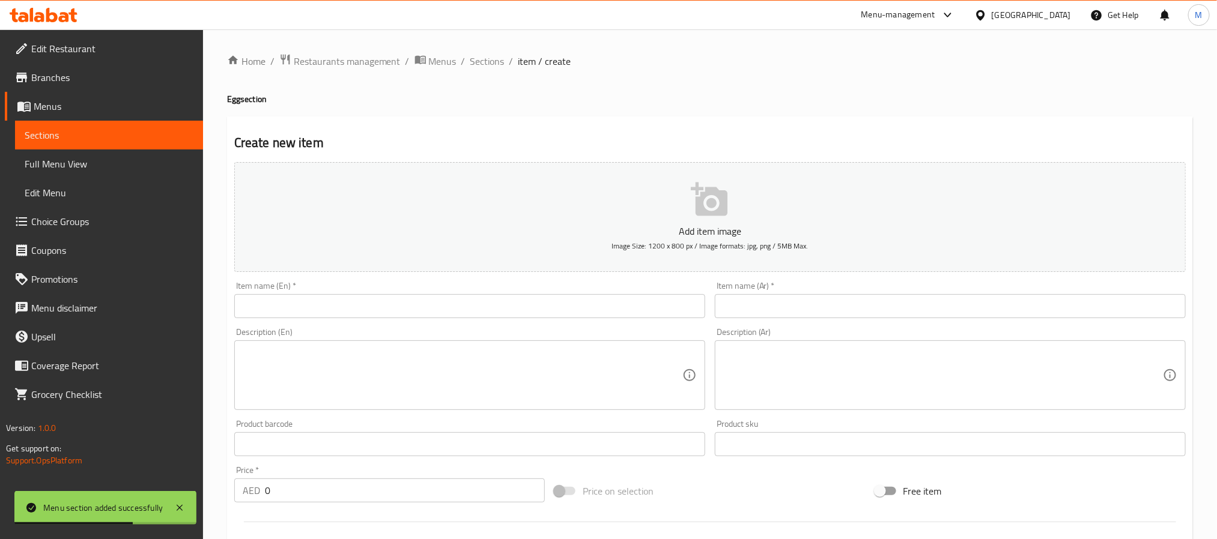
click at [505, 312] on input "text" at bounding box center [469, 306] width 471 height 24
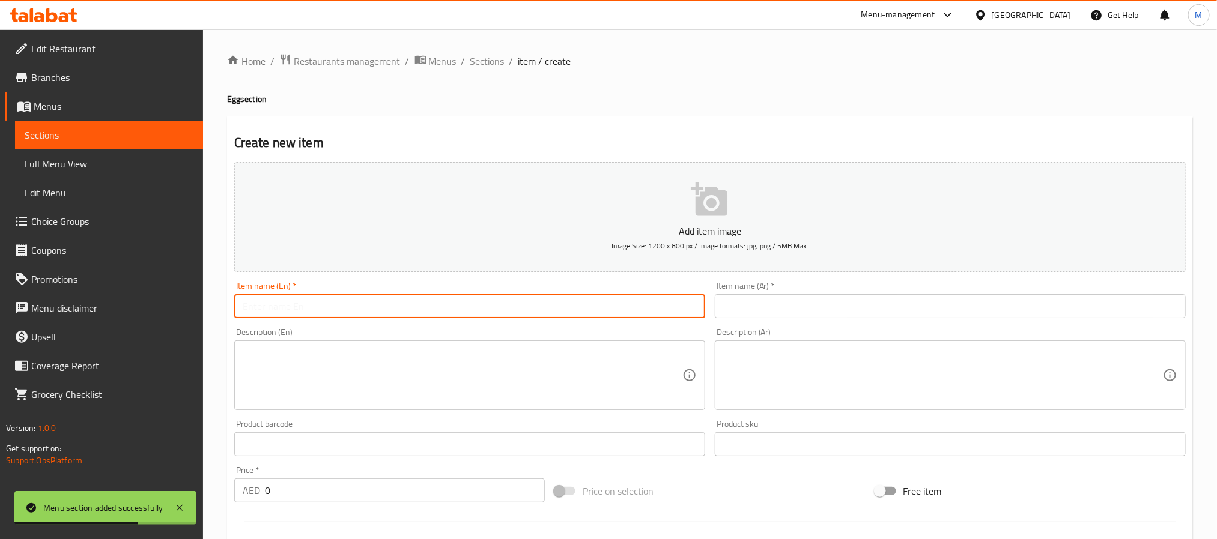
paste input "EGG"
type input "EGG"
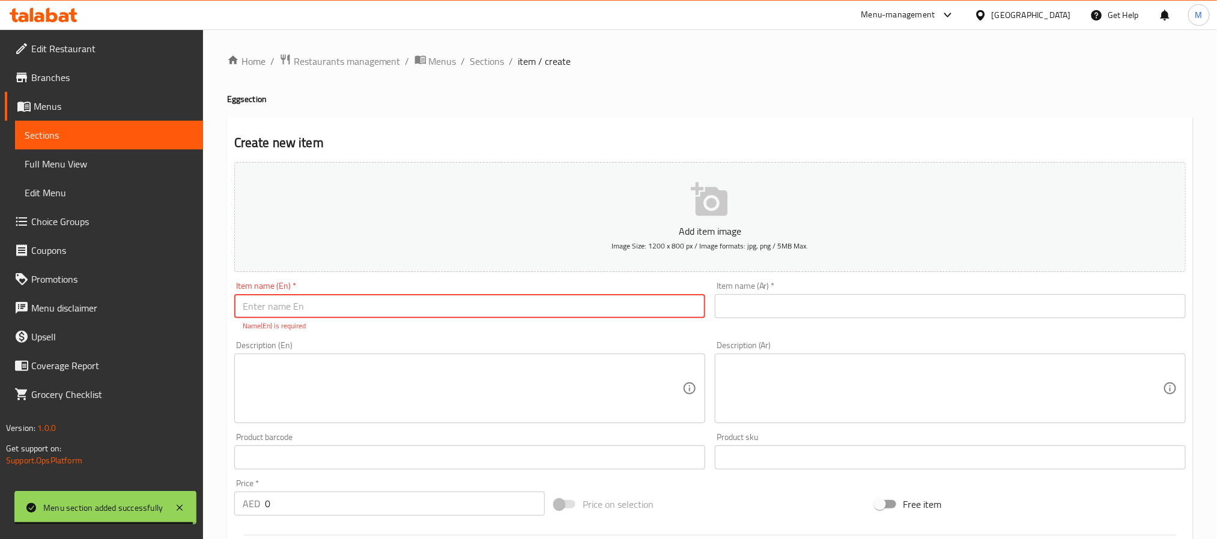
click at [348, 302] on input "text" at bounding box center [469, 306] width 471 height 24
paste input "EGG BURJI"
type input "Egg Burji"
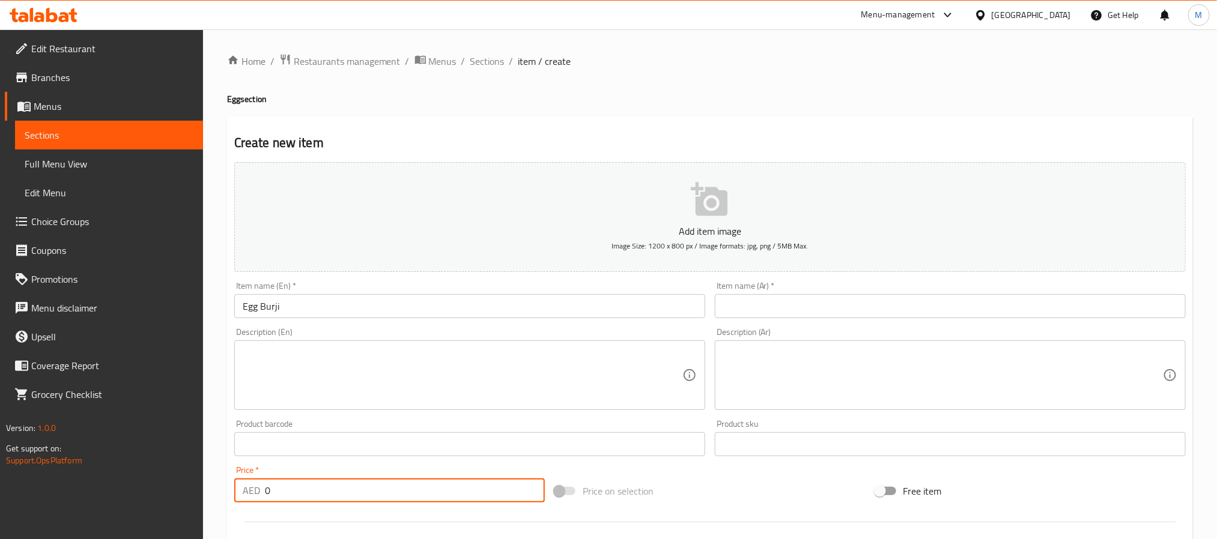
drag, startPoint x: 296, startPoint y: 502, endPoint x: -57, endPoint y: 498, distance: 353.2
click at [0, 498] on html "​ Menu-management United Arab Emirates Get Help M Edit Restaurant Branches Menu…" at bounding box center [608, 269] width 1217 height 539
type input "15"
click at [423, 306] on input "Egg Burji" at bounding box center [469, 306] width 471 height 24
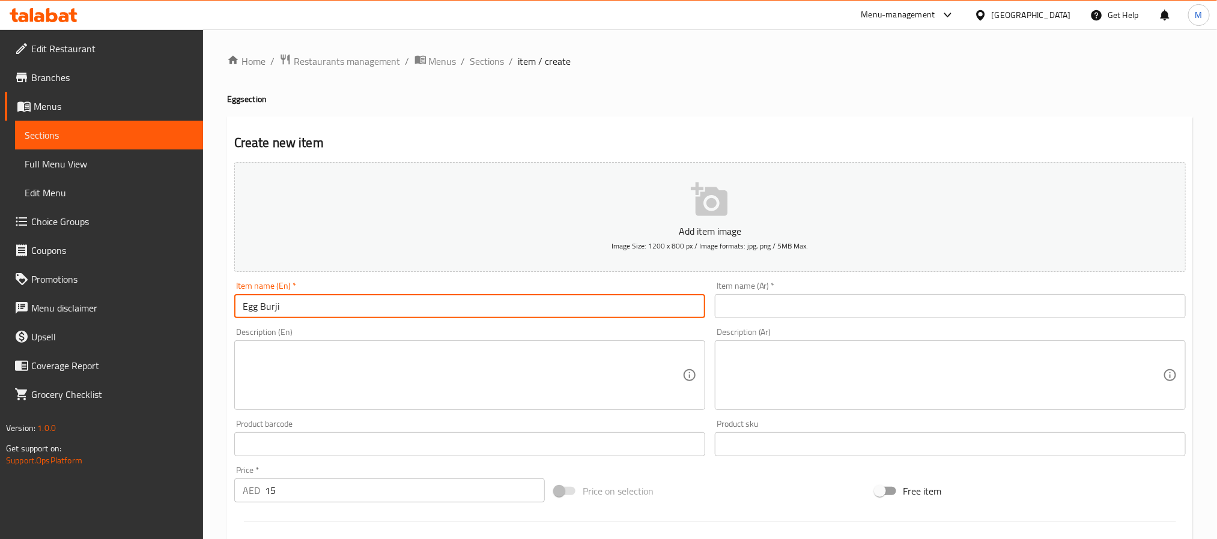
click at [804, 293] on div "Item name (Ar)   * Item name (Ar) *" at bounding box center [950, 300] width 471 height 37
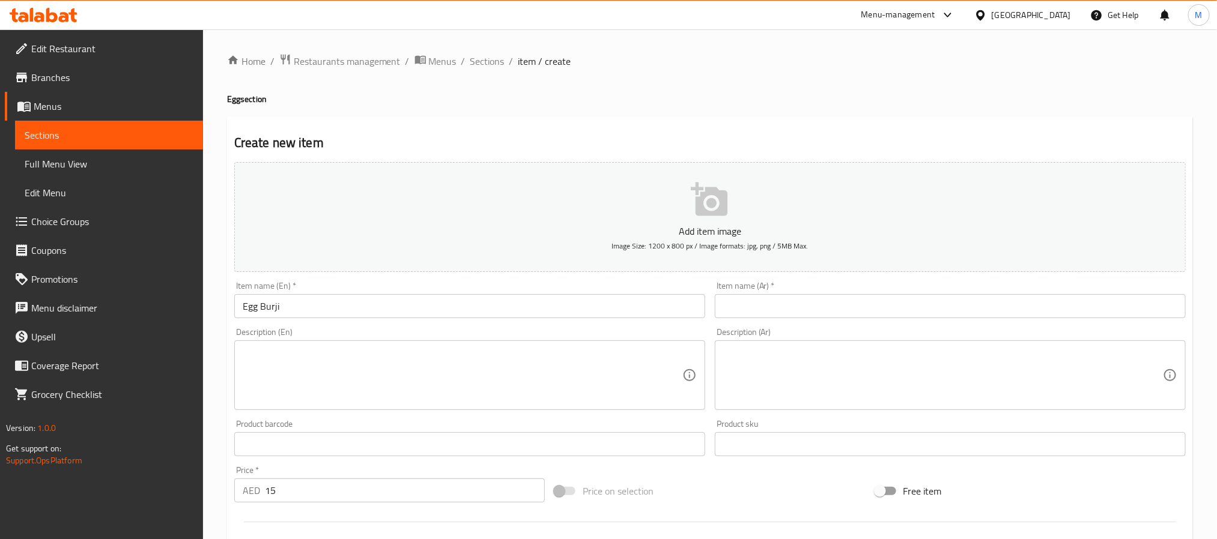
click at [806, 305] on input "text" at bounding box center [950, 306] width 471 height 24
paste input "بيضة بهورجي"
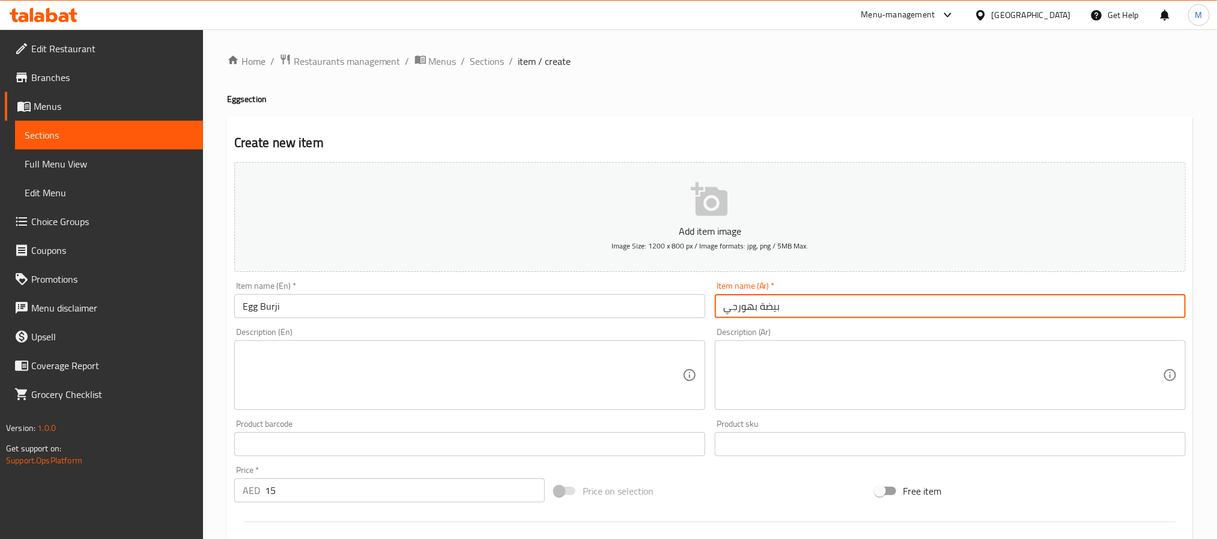
click at [756, 309] on input "بيضة بهورجي" at bounding box center [950, 306] width 471 height 24
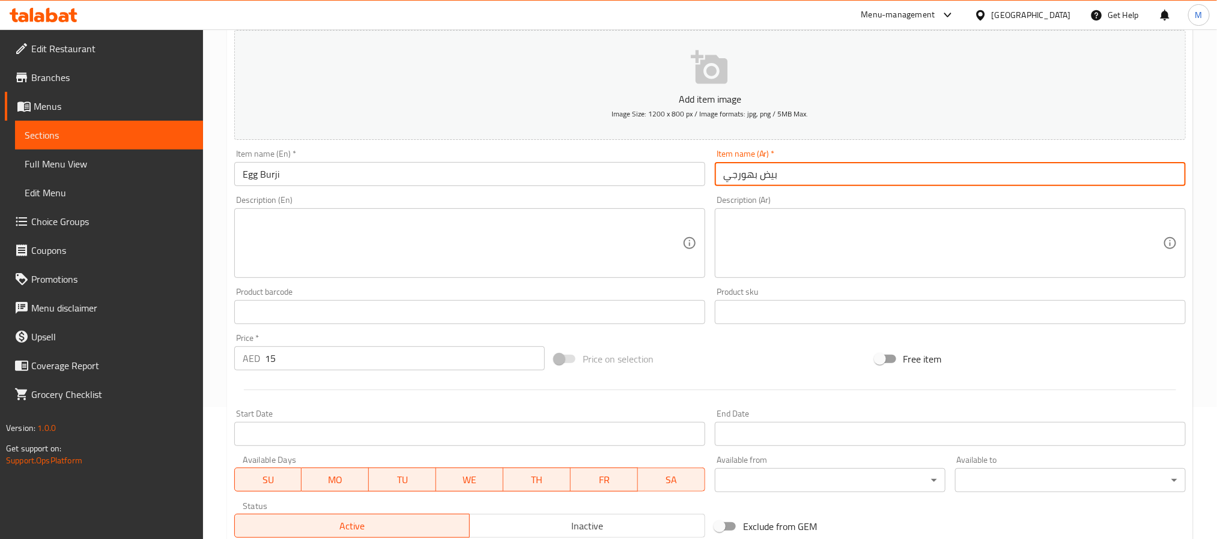
scroll to position [308, 0]
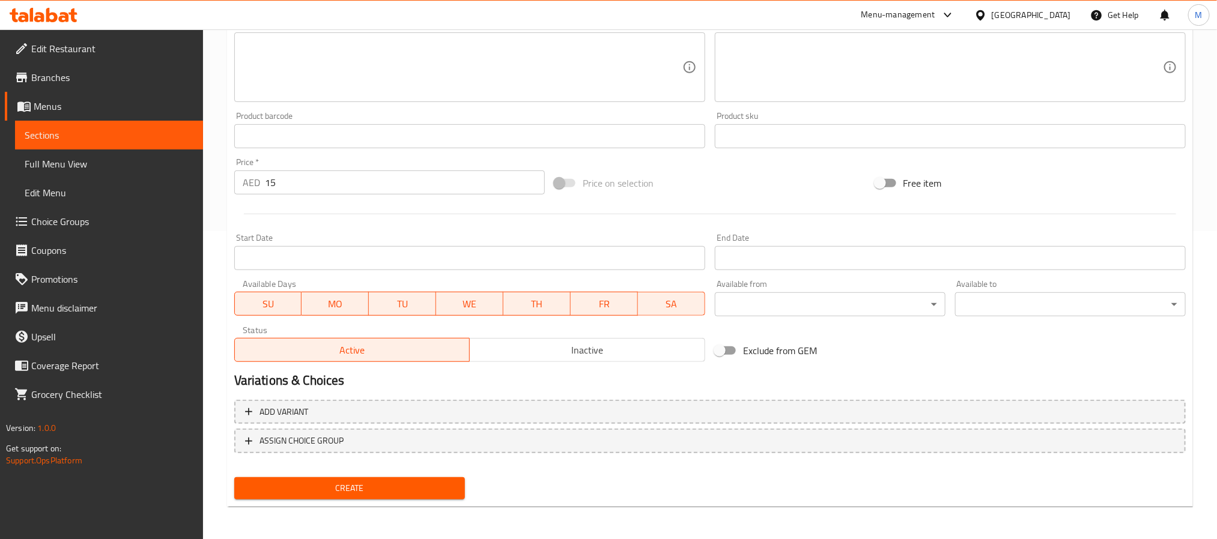
type input "بيض بهورجي"
click at [343, 469] on div "Add variant ASSIGN CHOICE GROUP" at bounding box center [709, 434] width 961 height 78
click at [343, 484] on span "Create" at bounding box center [349, 488] width 211 height 15
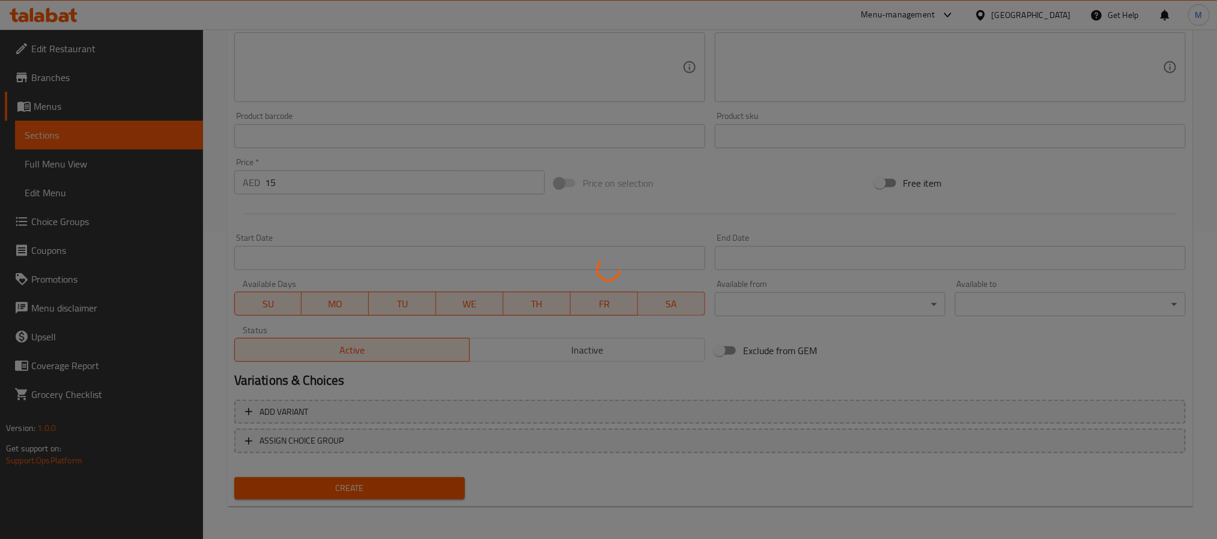
type input "0"
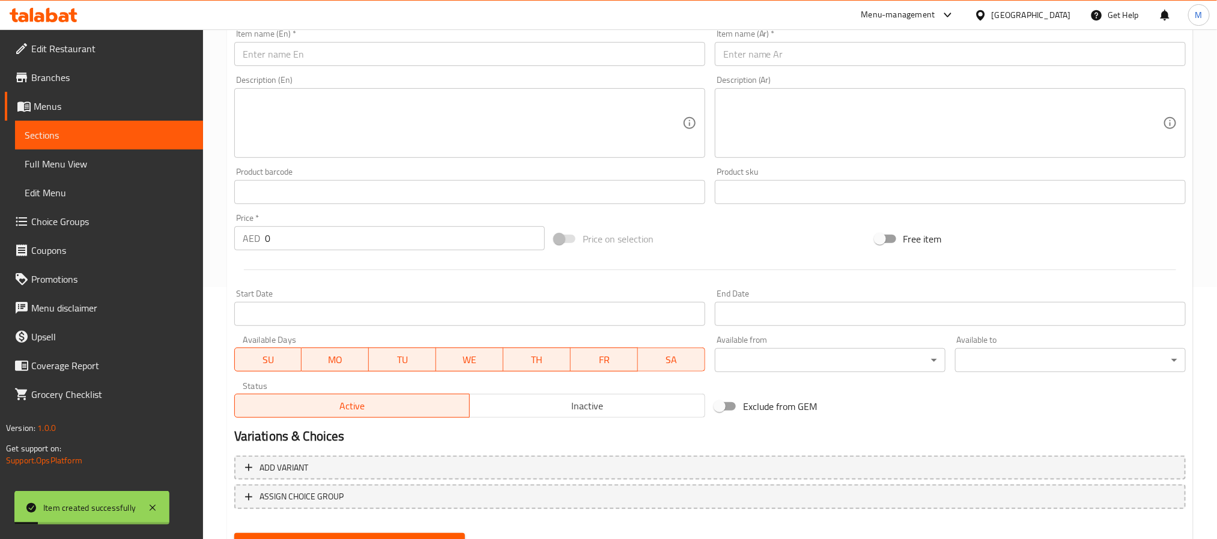
scroll to position [38, 0]
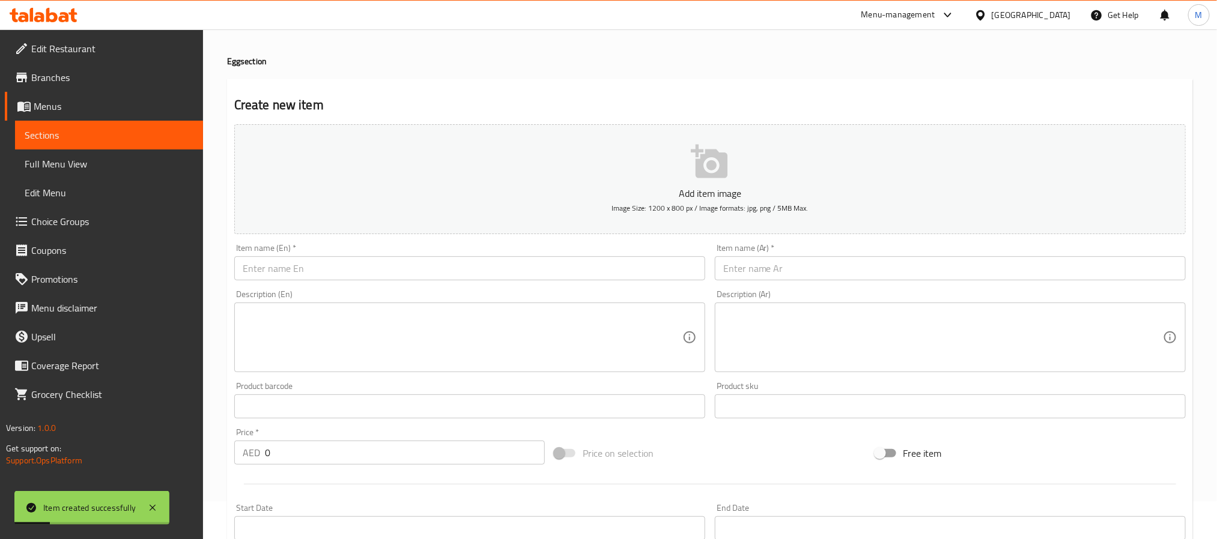
click at [311, 267] on input "text" at bounding box center [469, 269] width 471 height 24
paste input "EGG MASALA"
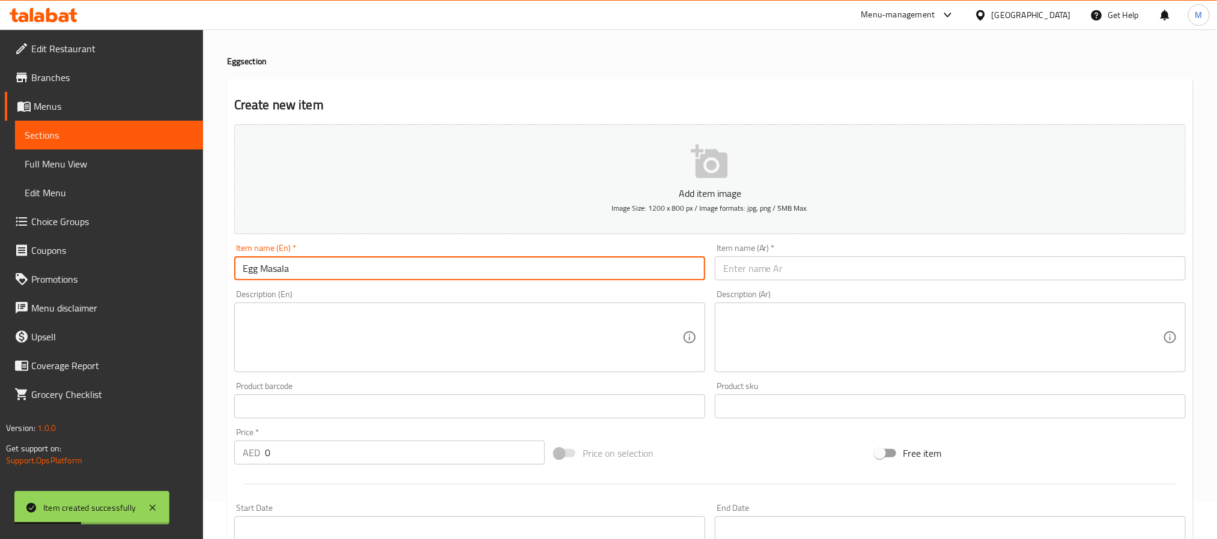
type input "Egg Masala"
click at [806, 256] on div "Item name (Ar)   * Item name (Ar) *" at bounding box center [950, 262] width 471 height 37
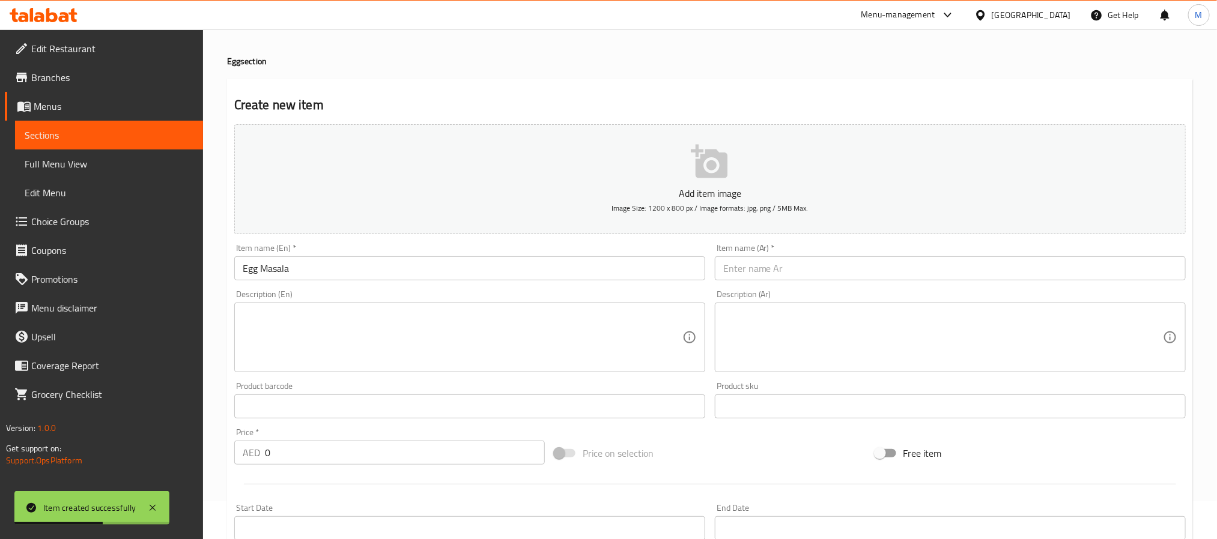
drag, startPoint x: 806, startPoint y: 272, endPoint x: 770, endPoint y: 282, distance: 37.3
click at [806, 273] on input "text" at bounding box center [950, 269] width 471 height 24
paste input "بيض ماسالا"
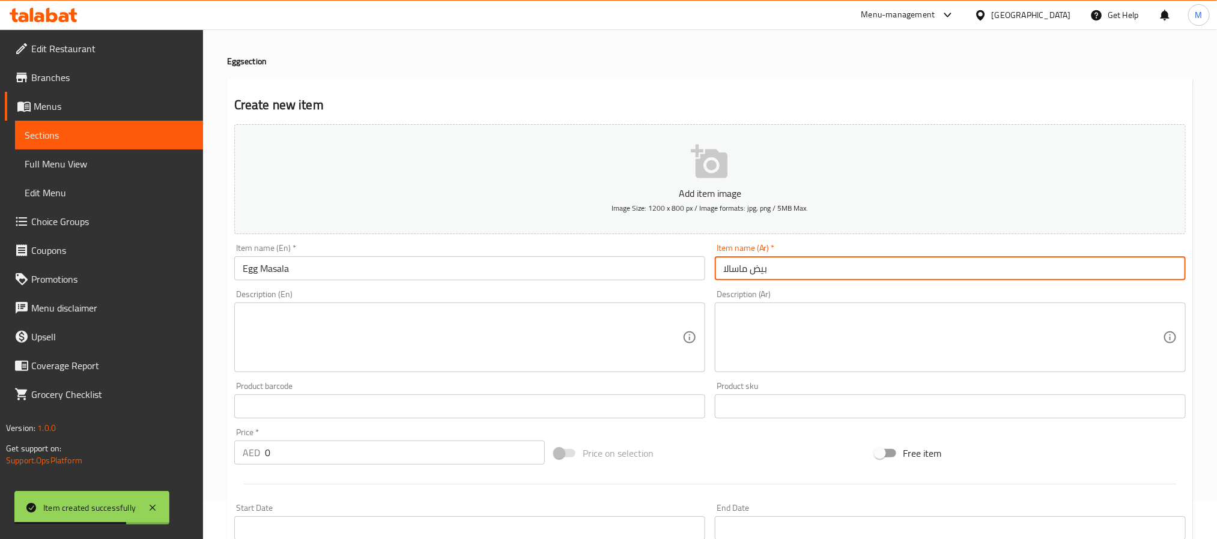
type input "بيض ماسالا"
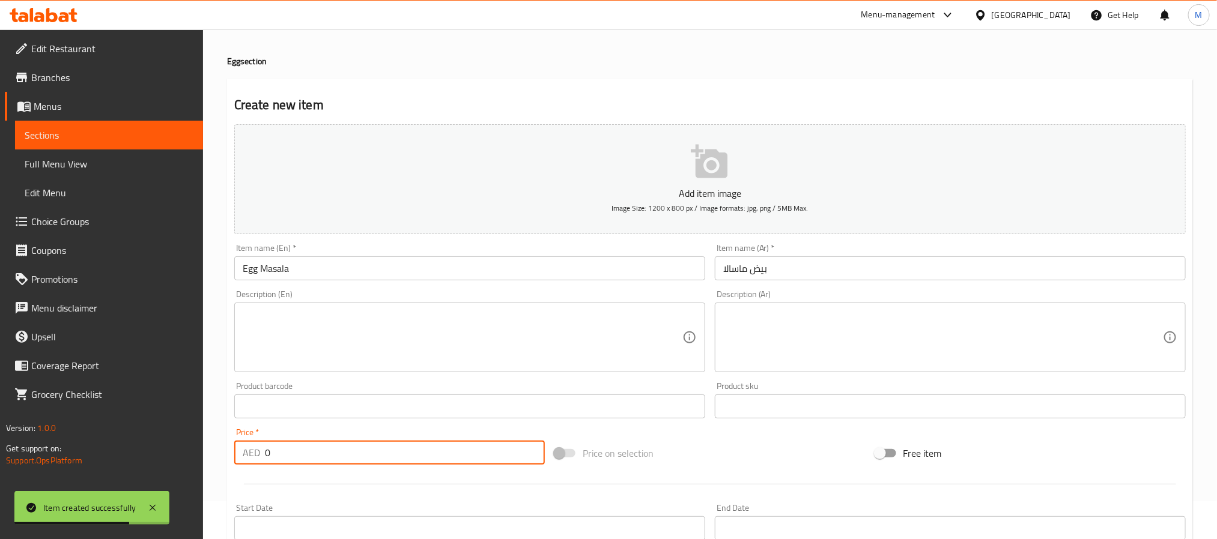
drag, startPoint x: 323, startPoint y: 453, endPoint x: 133, endPoint y: 471, distance: 190.1
click at [52, 458] on div "Edit Restaurant Branches Menus Sections Full Menu View Edit Menu Choice Groups …" at bounding box center [608, 401] width 1217 height 819
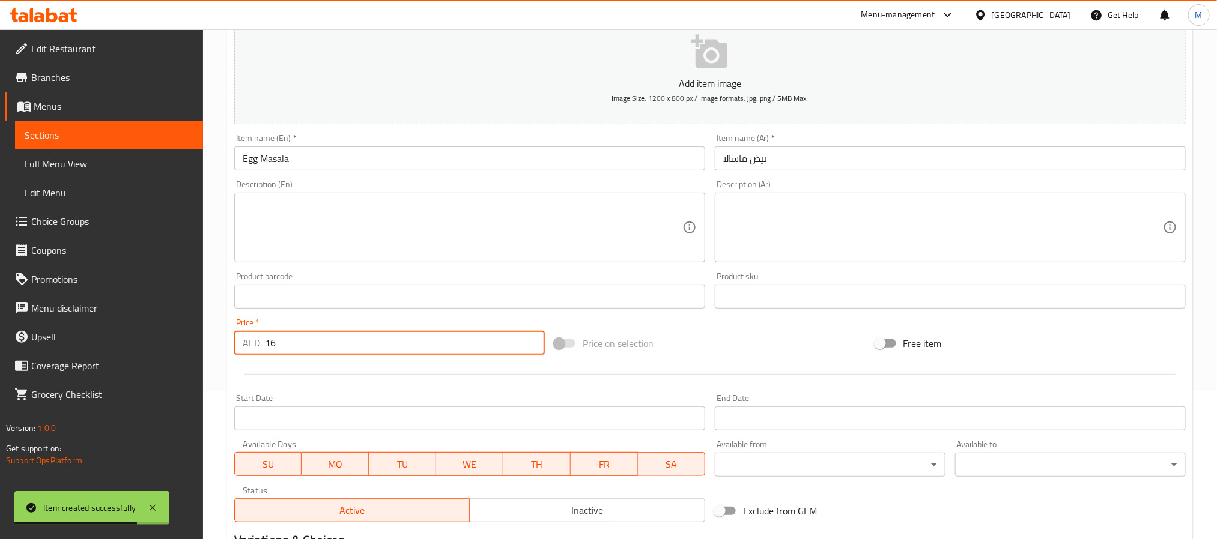
scroll to position [308, 0]
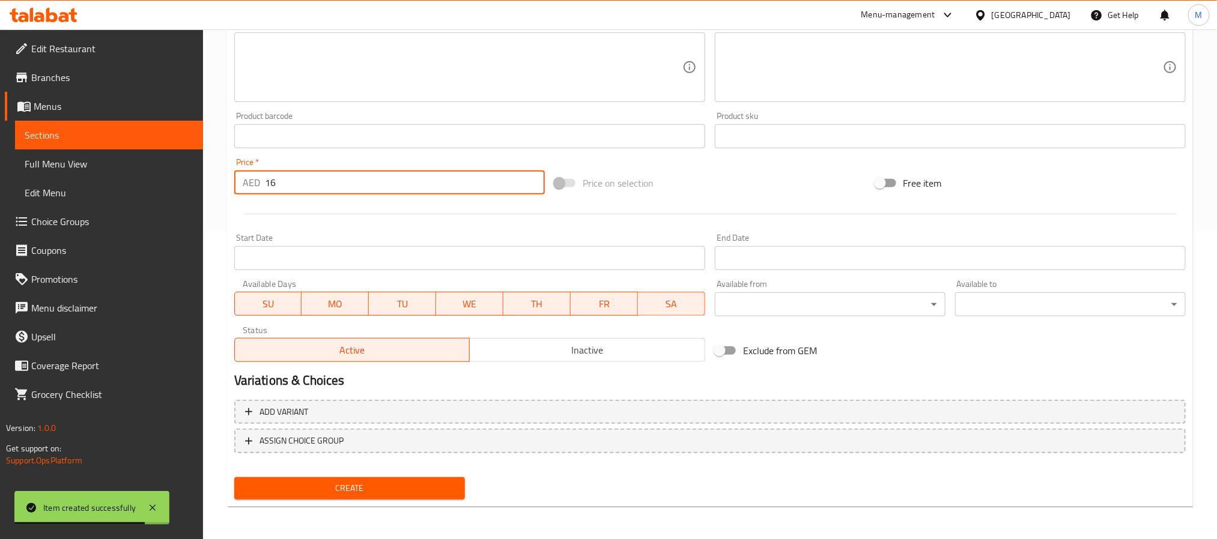
type input "16"
click at [377, 478] on button "Create" at bounding box center [349, 489] width 231 height 22
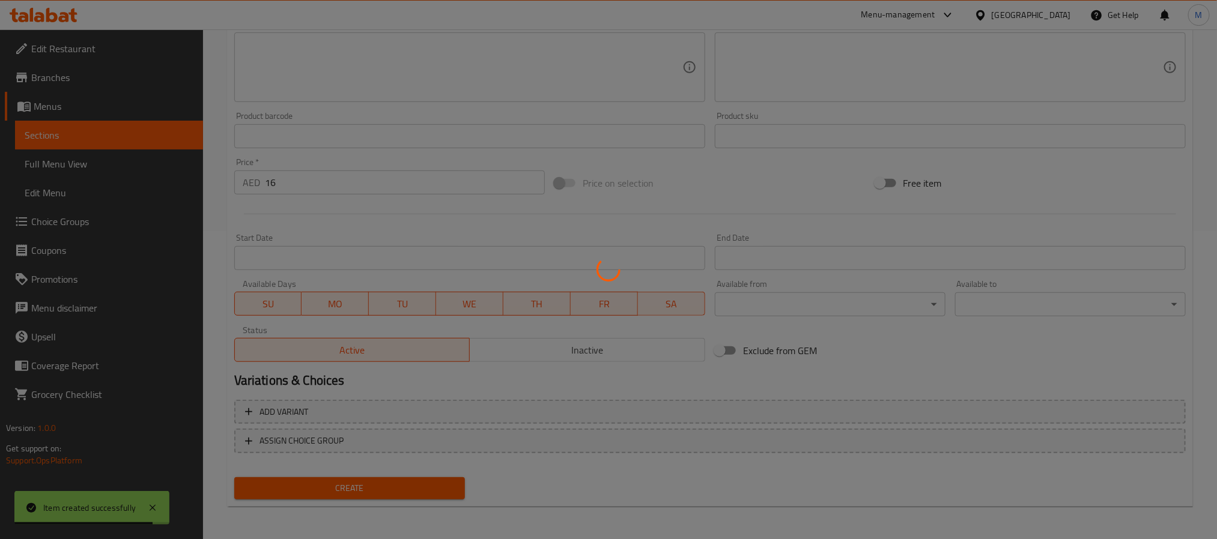
type input "0"
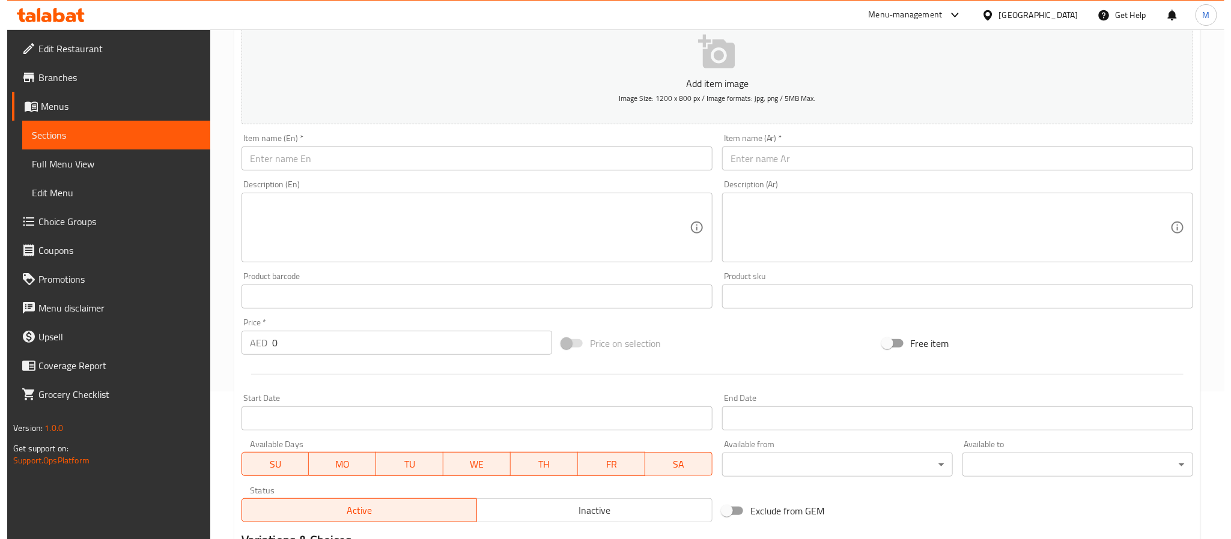
scroll to position [0, 0]
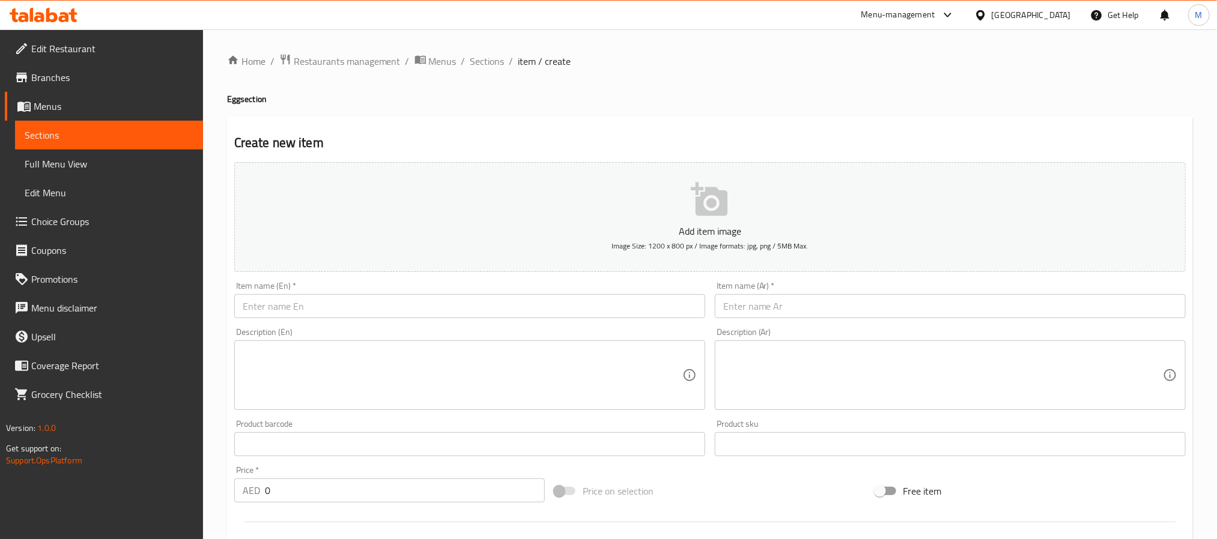
click at [480, 50] on div "Home / Restaurants management / Menus / Sections / item / create Egg section Cr…" at bounding box center [710, 438] width 1014 height 819
click at [489, 61] on span "Sections" at bounding box center [487, 61] width 34 height 14
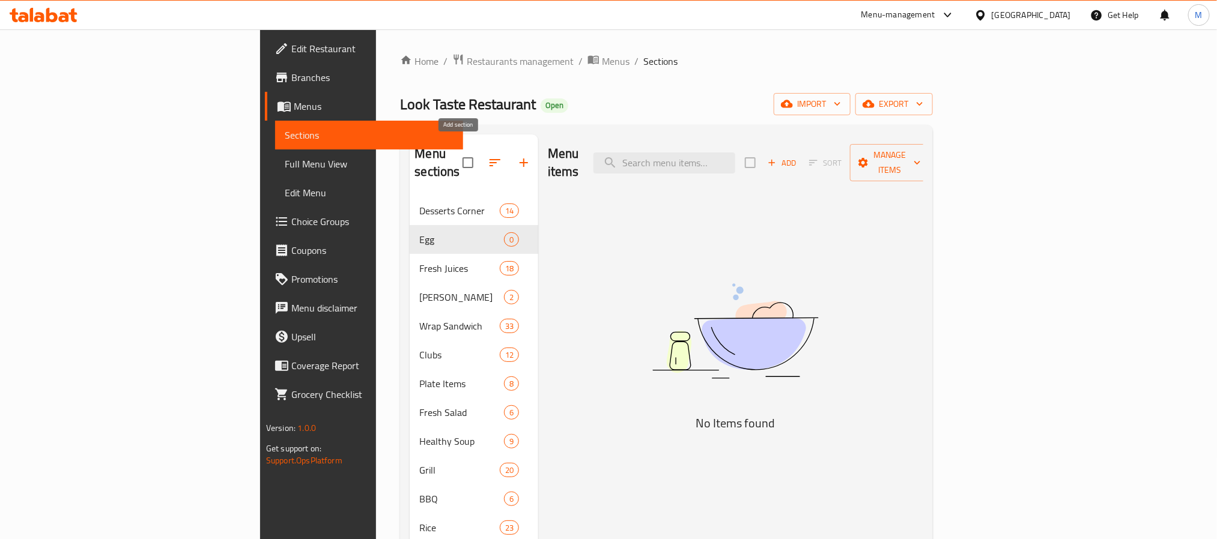
click at [517, 160] on icon "button" at bounding box center [524, 163] width 14 height 14
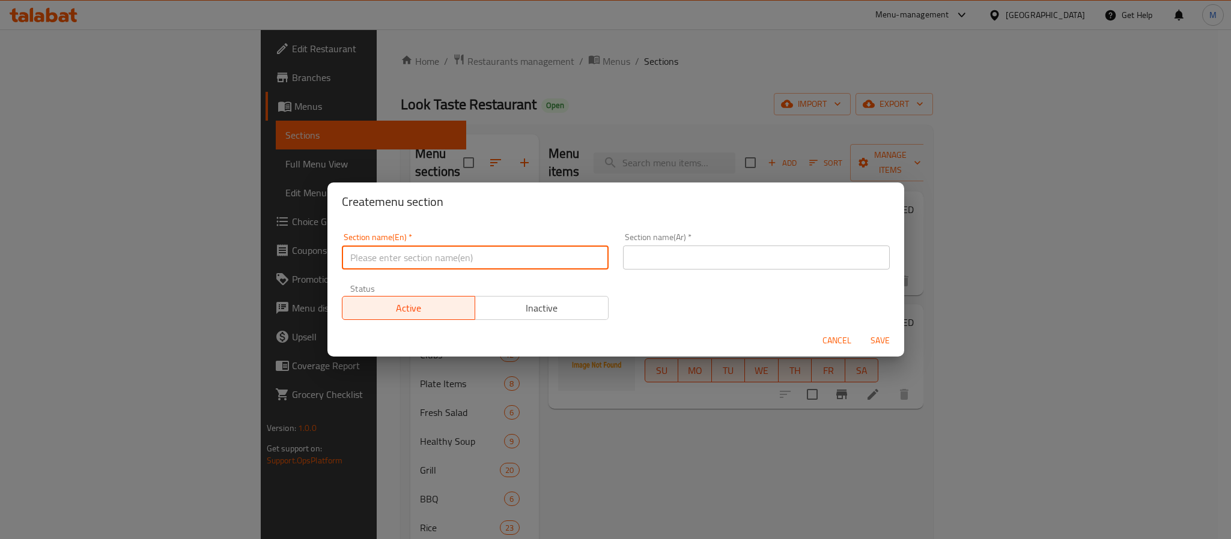
click at [431, 250] on input "text" at bounding box center [475, 258] width 267 height 24
paste input "FRIED RICE & NOODLES"
paste input "text"
click at [444, 258] on input "FRIED RICE & NOODLES" at bounding box center [475, 258] width 267 height 24
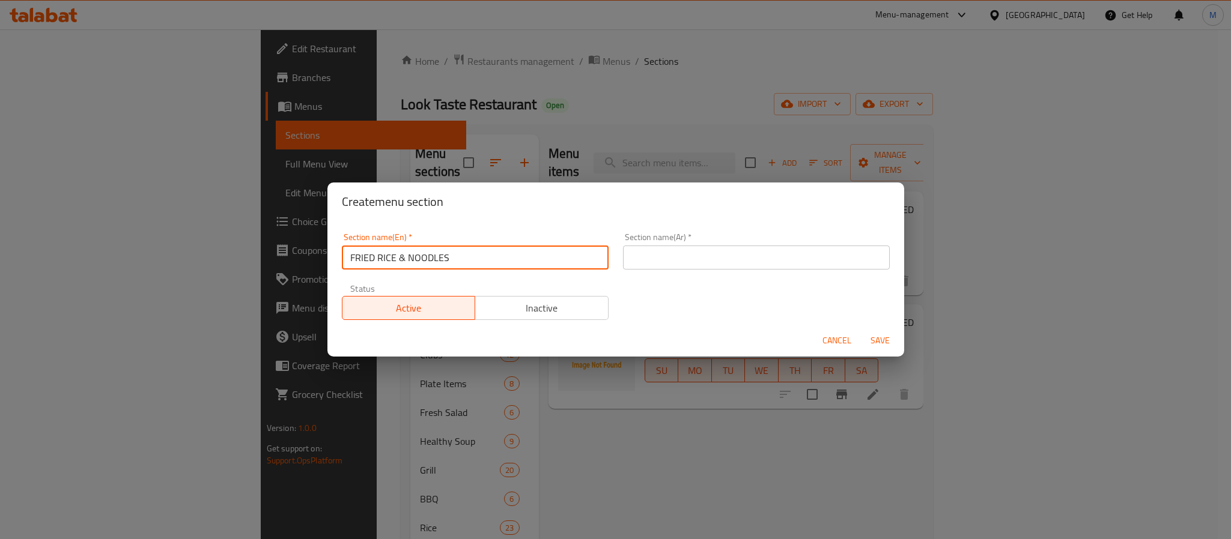
paste input "FRIED RICE & NOODLES"
type input "Fried Rice And Fried Rice"
click at [748, 246] on input "text" at bounding box center [756, 258] width 267 height 24
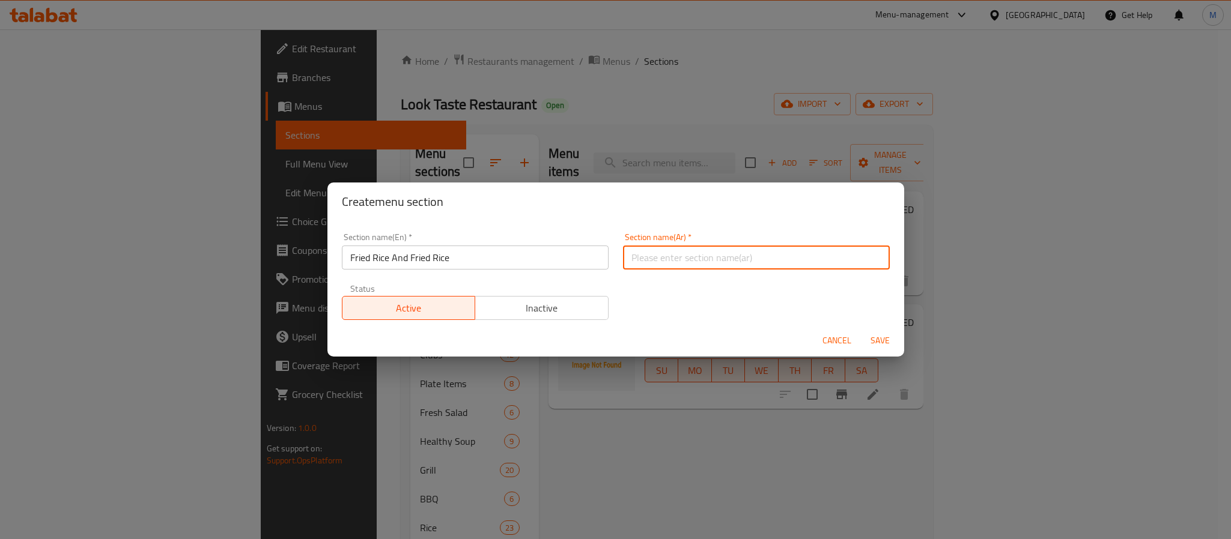
paste input "أرز مقلي وأرز مقلي"
click at [637, 256] on input "أرز مقلي وأرز مقلي" at bounding box center [756, 258] width 267 height 24
type input "أرز مقلي وأرز مقلي"
click at [390, 260] on input "Fried Rice And Fried Rice" at bounding box center [475, 258] width 267 height 24
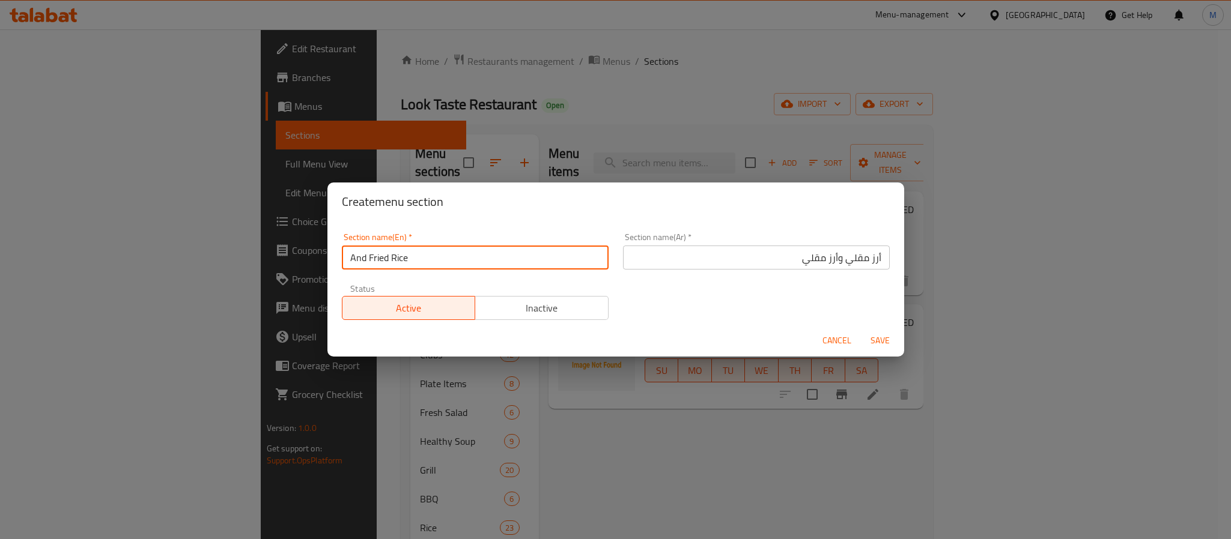
click at [346, 254] on input "And Fried Rice" at bounding box center [475, 258] width 267 height 24
click at [383, 260] on input "And Fried Rice" at bounding box center [475, 258] width 267 height 24
drag, startPoint x: 383, startPoint y: 260, endPoint x: 400, endPoint y: 260, distance: 17.4
click at [400, 260] on input "And Fried Rice" at bounding box center [475, 258] width 267 height 24
click at [343, 252] on input "And Fried Rice" at bounding box center [475, 258] width 267 height 24
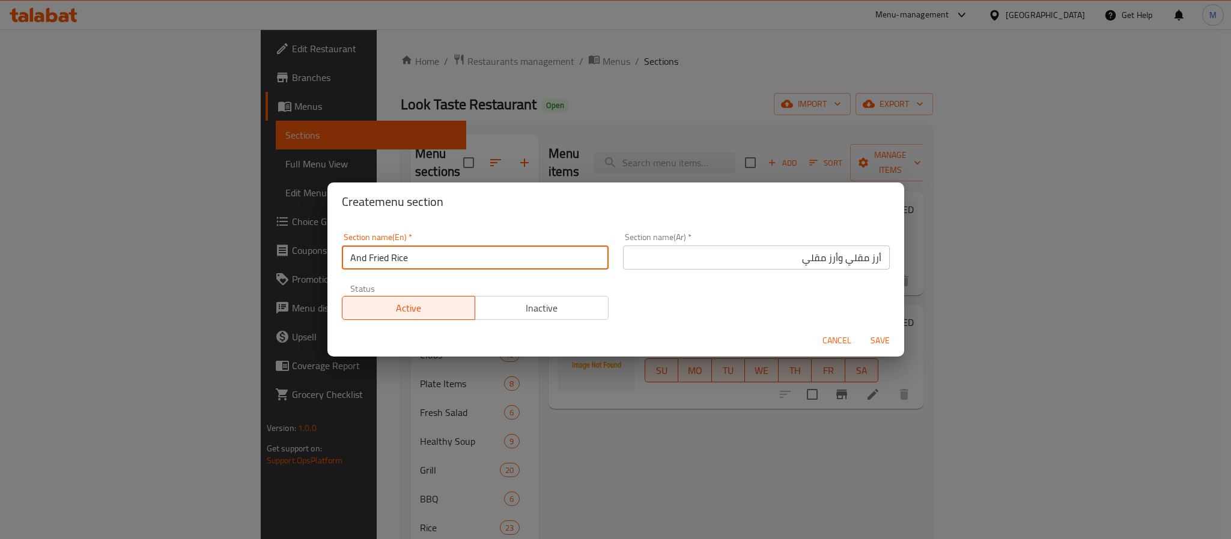
paste input "Fried Rice"
click at [414, 258] on input "Fried Rice And Fried Rice" at bounding box center [475, 258] width 267 height 24
drag, startPoint x: 414, startPoint y: 258, endPoint x: 448, endPoint y: 260, distance: 33.1
click at [448, 260] on input "Fried Rice And Fried Rice" at bounding box center [475, 258] width 267 height 24
paste input "NOODLES"
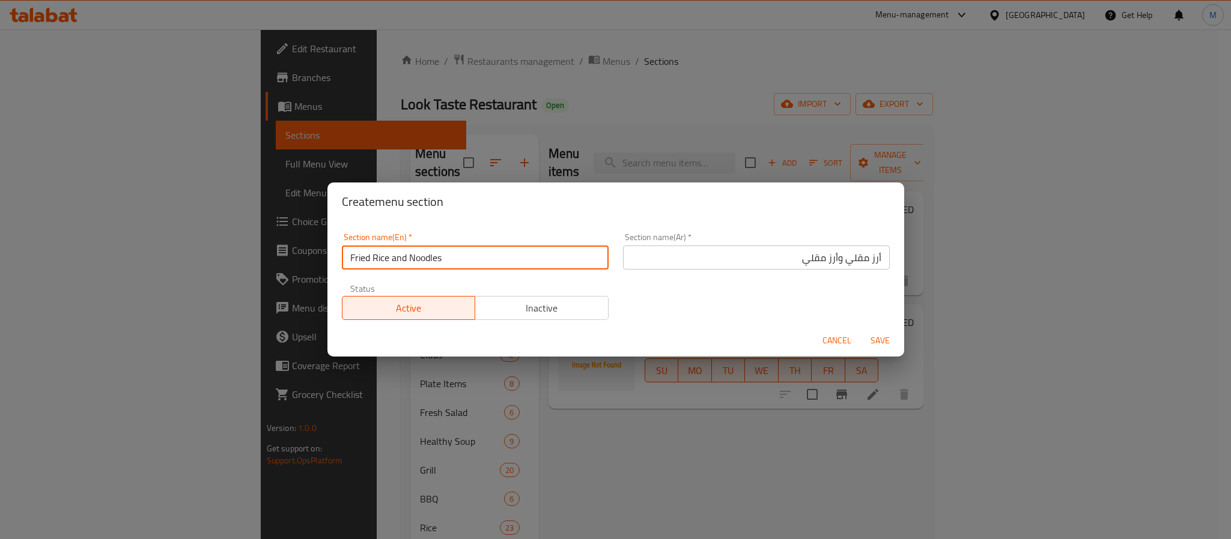
type input "Fried Rice and Noodles"
click at [721, 243] on div "Section name(Ar)   * أرز مقلي وأرز مقلي Section name(Ar) *" at bounding box center [756, 251] width 267 height 37
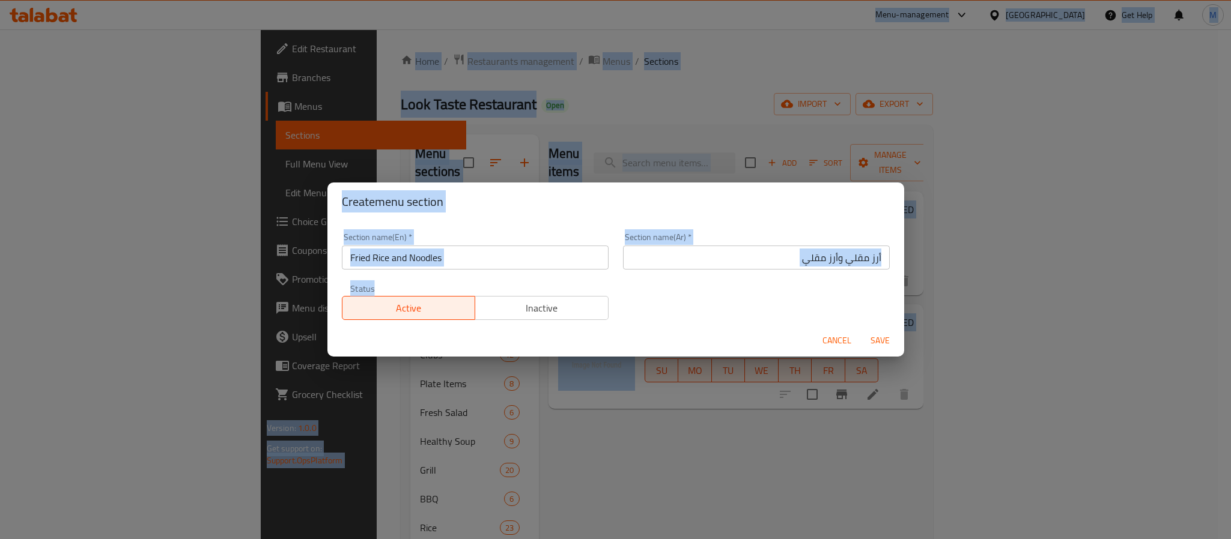
click at [734, 262] on input "أرز مقلي وأرز مقلي" at bounding box center [756, 258] width 267 height 24
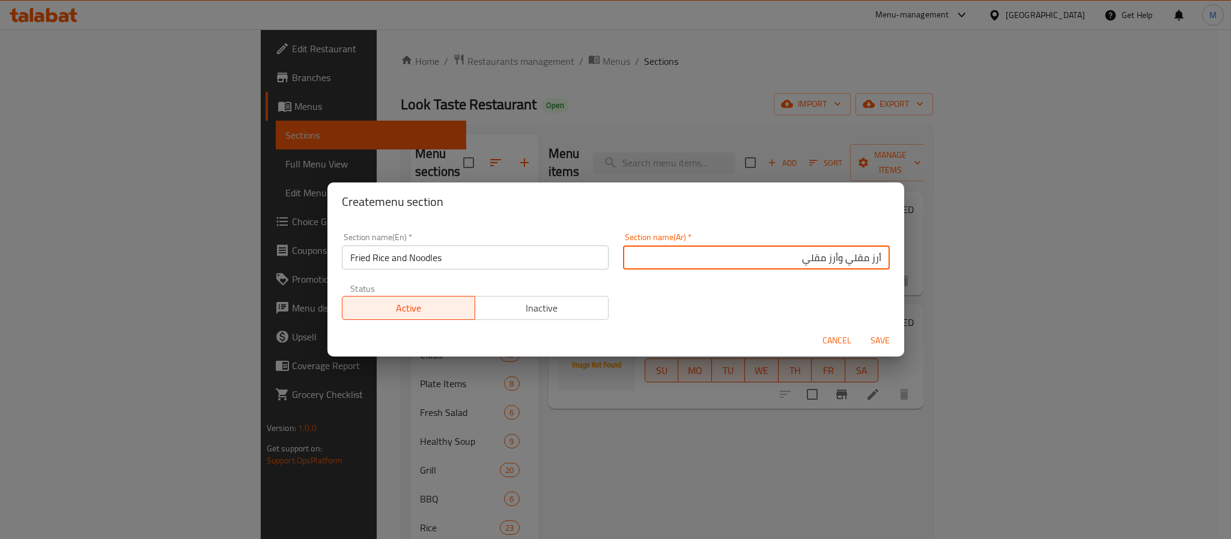
paste input "نودلز"
type input "أرز مقلي ونودلز"
click at [883, 343] on span "Save" at bounding box center [880, 340] width 29 height 15
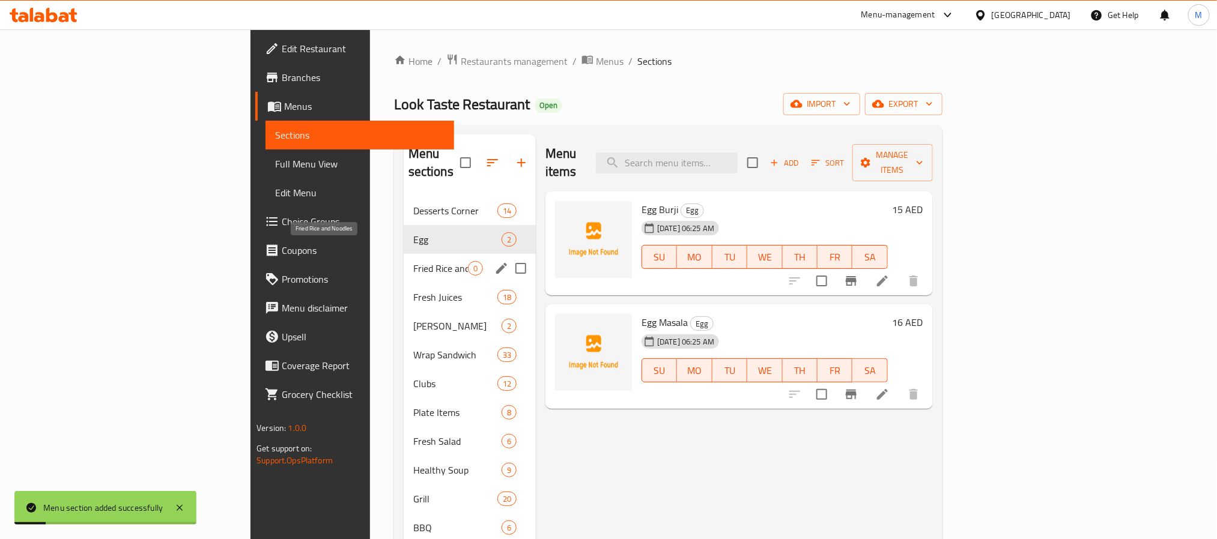
click at [413, 261] on span "Fried Rice and Noodles" at bounding box center [440, 268] width 55 height 14
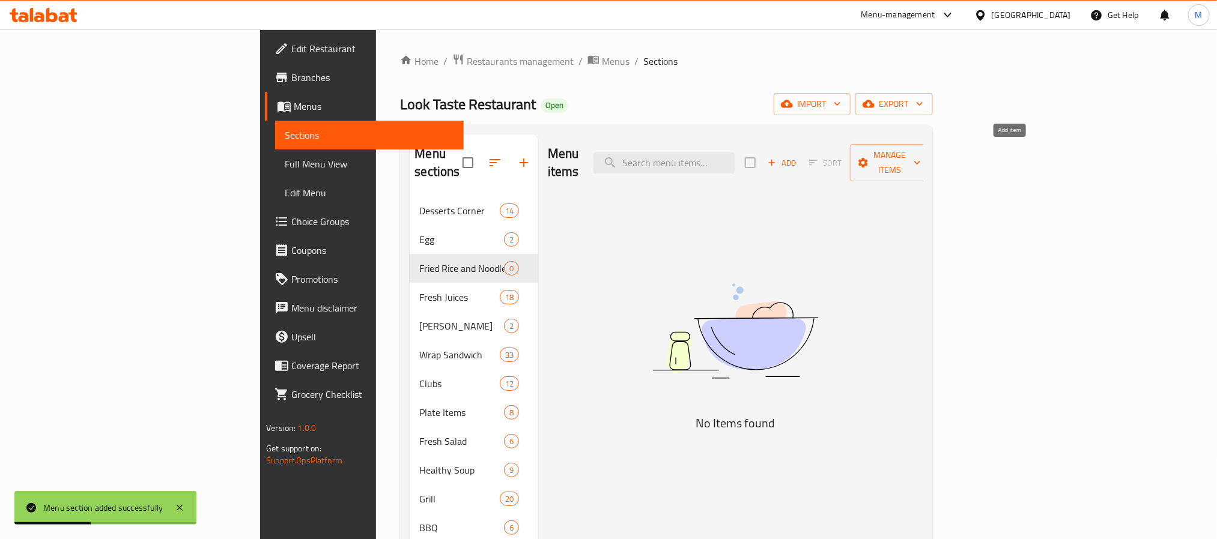
click at [798, 156] on span "Add" at bounding box center [782, 163] width 32 height 14
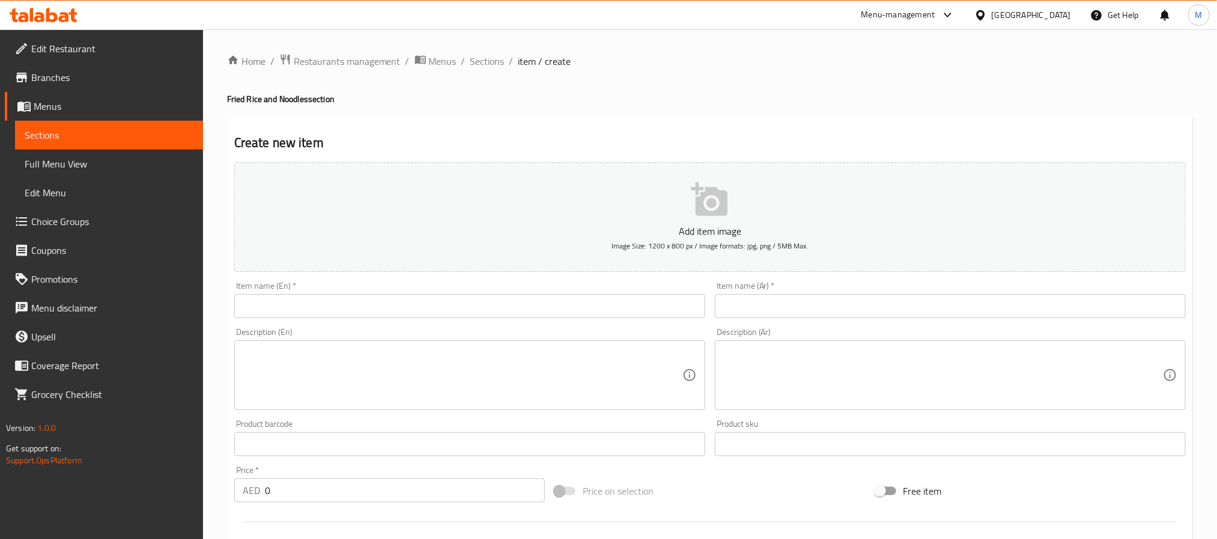
click at [321, 296] on input "text" at bounding box center [469, 306] width 471 height 24
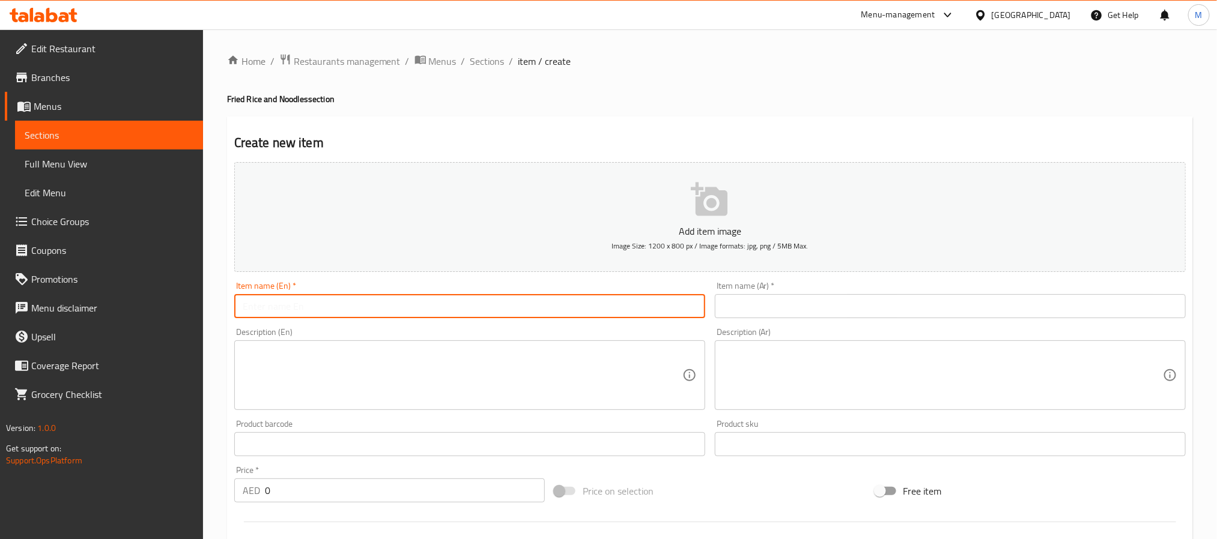
paste input "SCHEZWAN NOODLES"
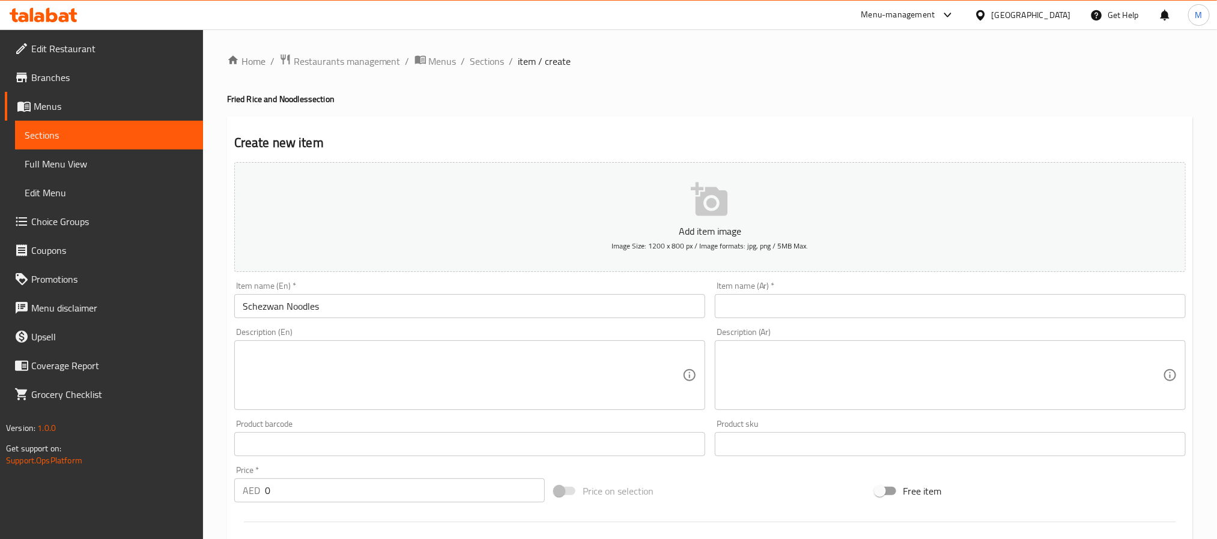
click at [496, 302] on input "Schezwan Noodles" at bounding box center [469, 306] width 471 height 24
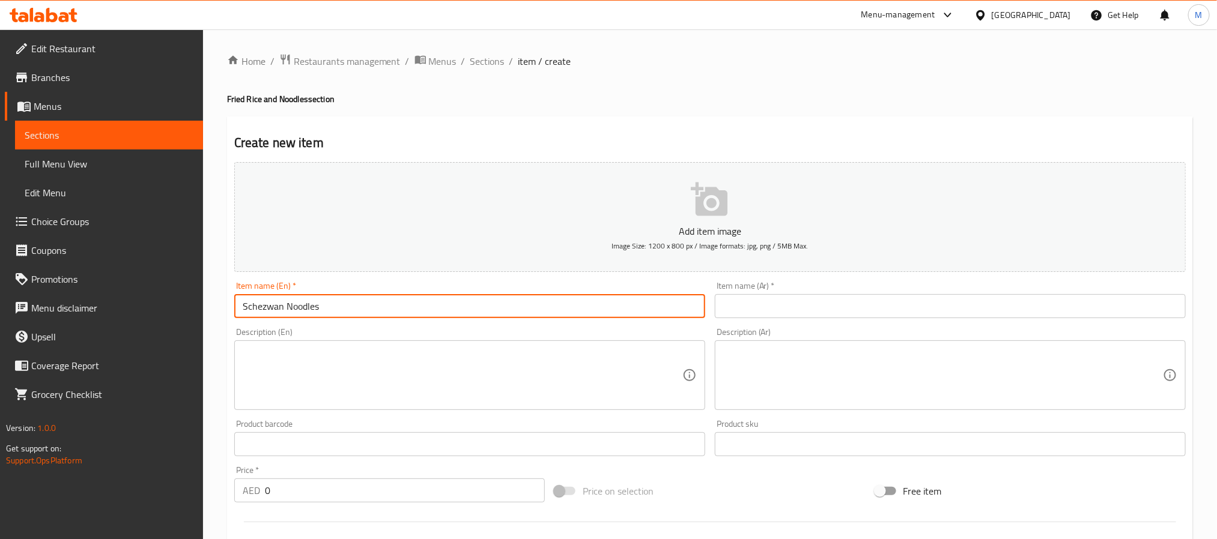
paste input "VEGETABLE"
click at [393, 310] on input "Schezwan Noodles Vegetable" at bounding box center [469, 306] width 471 height 24
paste input "VEGETABLE Fried Noodles"
paste input "text"
click at [393, 310] on input "Schezwan Vegetable Fried Noodles" at bounding box center [469, 306] width 471 height 24
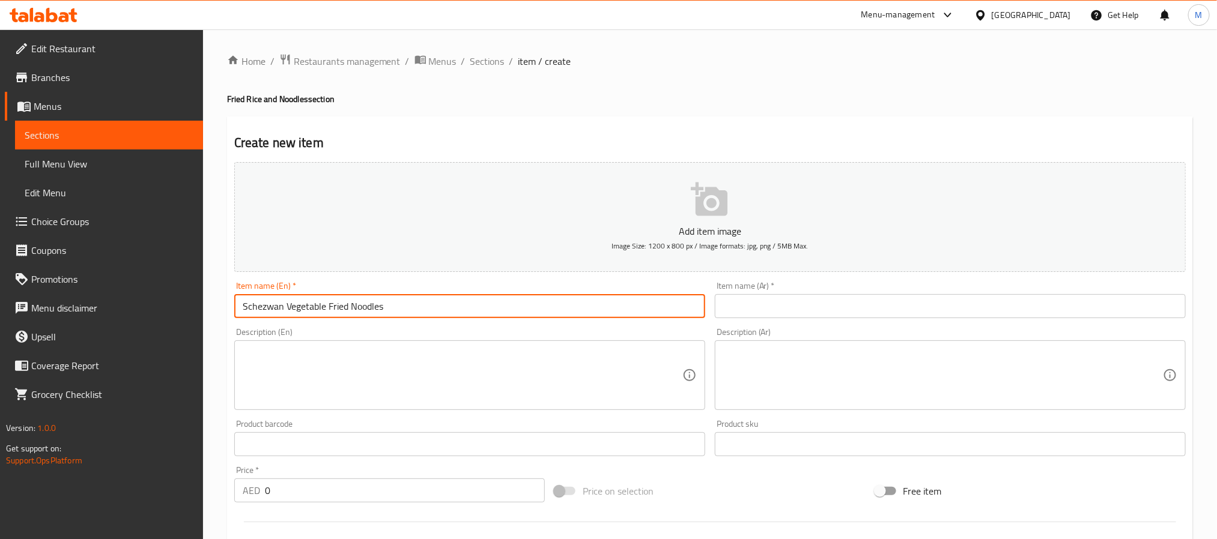
type input "Schezwan Vegetable Fried Noodles"
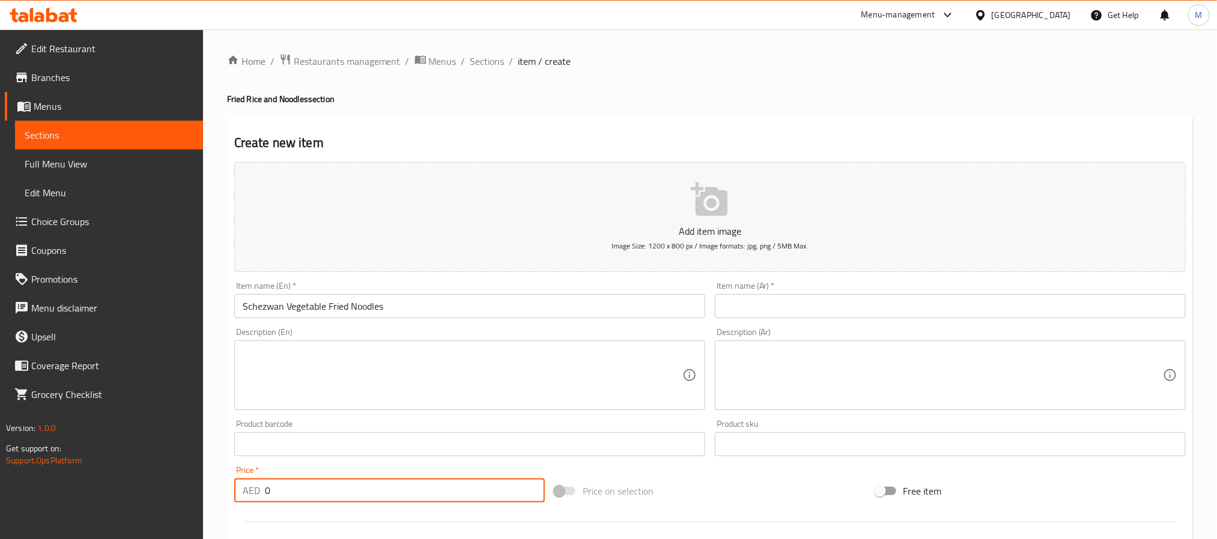
drag, startPoint x: 285, startPoint y: 484, endPoint x: 198, endPoint y: 454, distance: 91.9
click at [159, 480] on div "Edit Restaurant Branches Menus Sections Full Menu View Edit Menu Choice Groups …" at bounding box center [608, 438] width 1217 height 819
type input "22"
click at [374, 309] on input "Schezwan Vegetable Fried Noodles" at bounding box center [469, 306] width 471 height 24
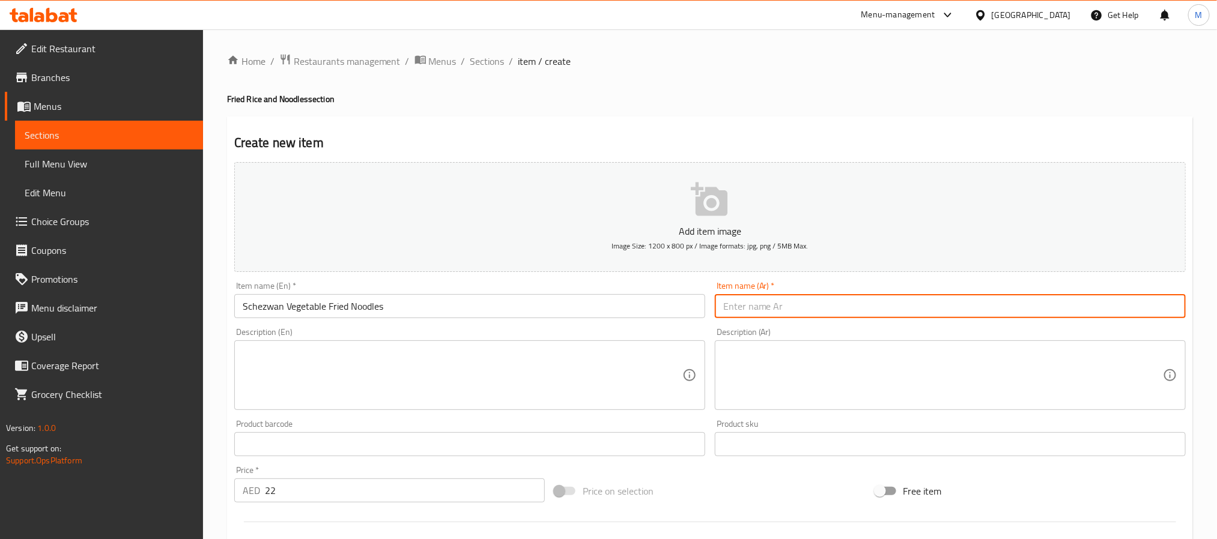
drag, startPoint x: 773, startPoint y: 316, endPoint x: 781, endPoint y: 310, distance: 9.9
click at [773, 316] on input "text" at bounding box center [950, 306] width 471 height 24
paste input "نودلز مقلية بالخضار على طريقة شيزوان"
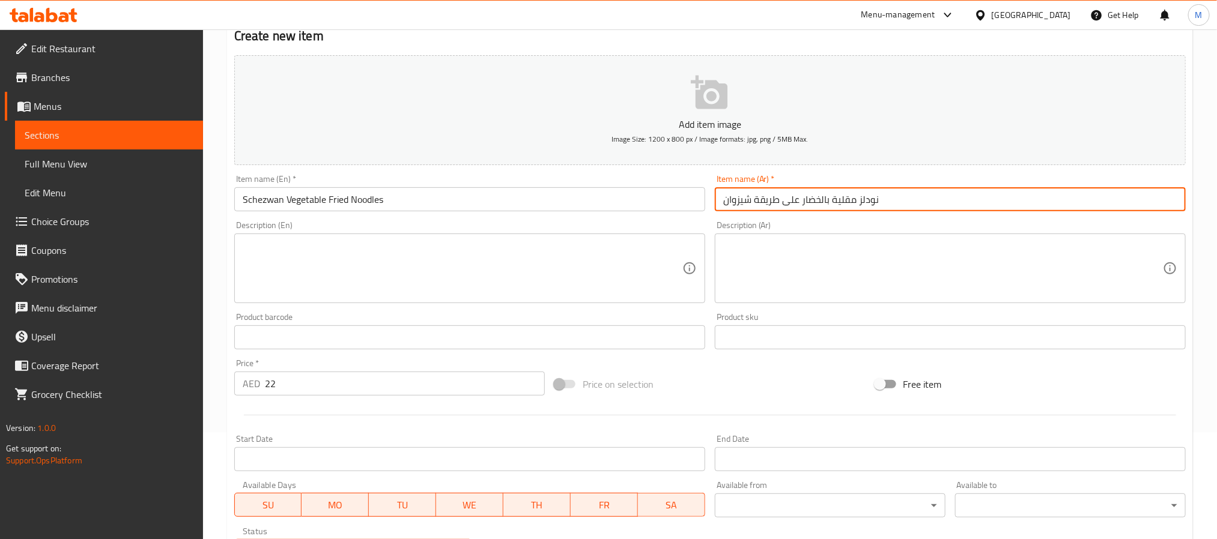
scroll to position [308, 0]
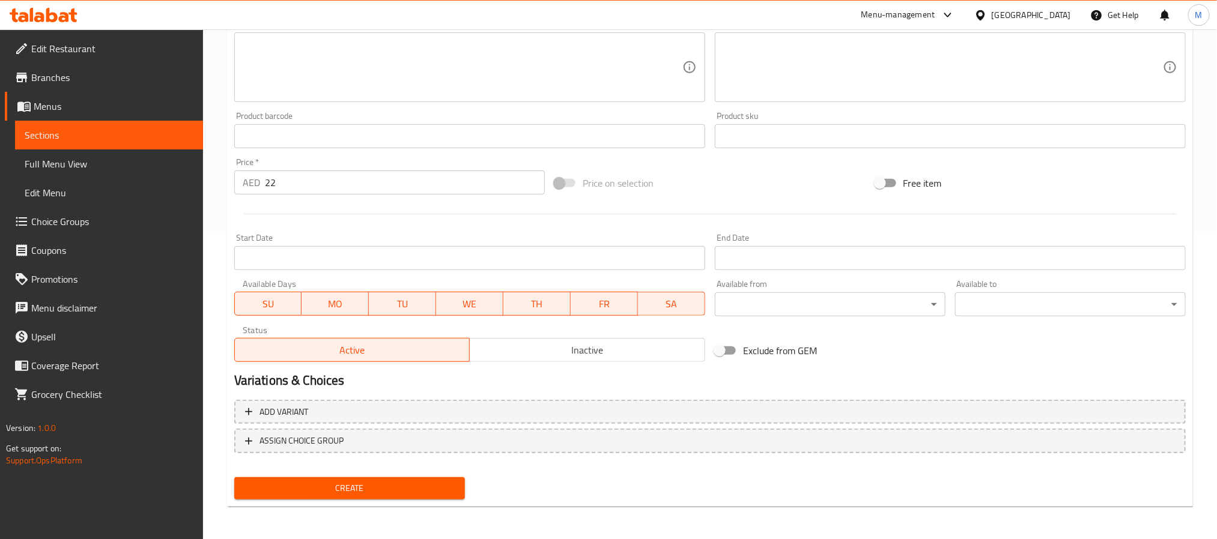
type input "نودلز مقلية بالخضار على طريقة شيزوان"
click at [311, 485] on span "Create" at bounding box center [349, 488] width 211 height 15
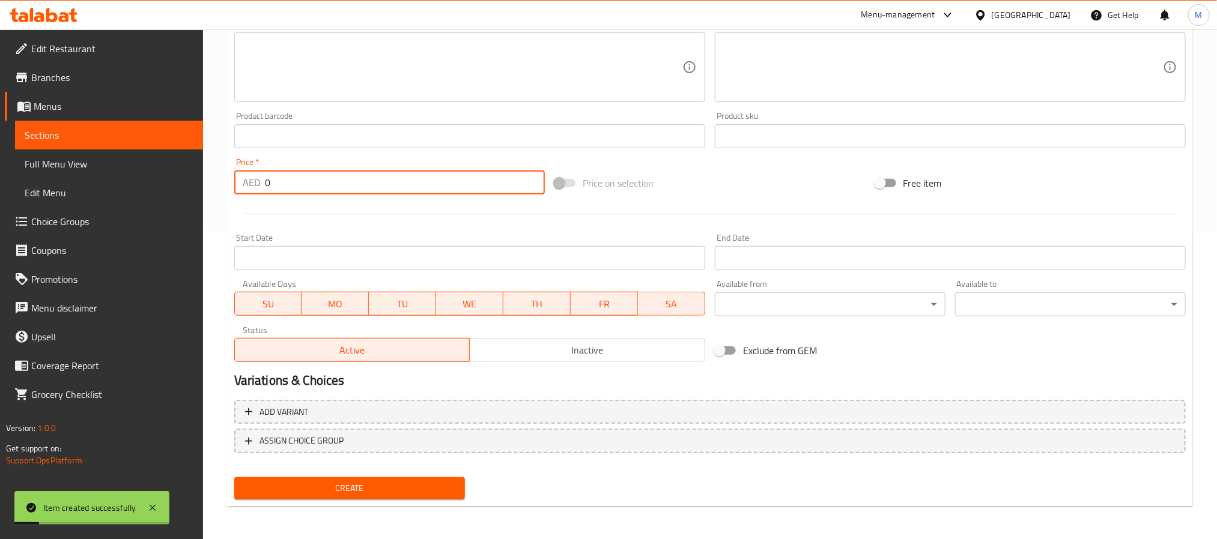
click at [298, 171] on input "0" at bounding box center [405, 183] width 280 height 24
drag, startPoint x: 298, startPoint y: 177, endPoint x: 160, endPoint y: 181, distance: 137.6
click at [160, 181] on div "Edit Restaurant Branches Menus Sections Full Menu View Edit Menu Choice Groups …" at bounding box center [608, 130] width 1217 height 819
type input "22"
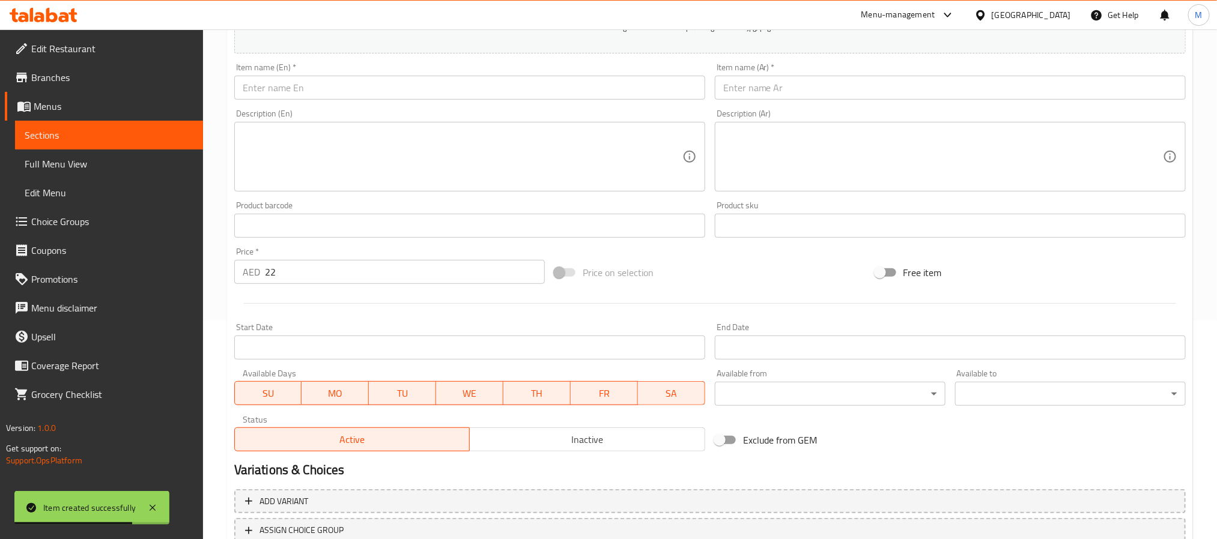
scroll to position [0, 0]
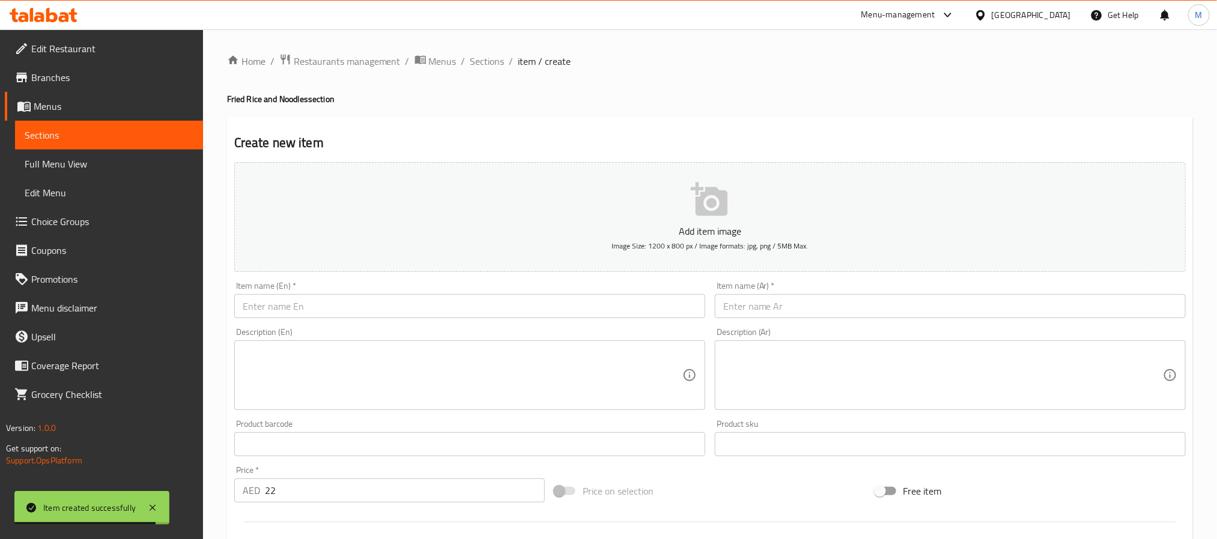
click at [312, 308] on input "text" at bounding box center [469, 306] width 471 height 24
paste input "Schezwan BEEF Fried Noodles"
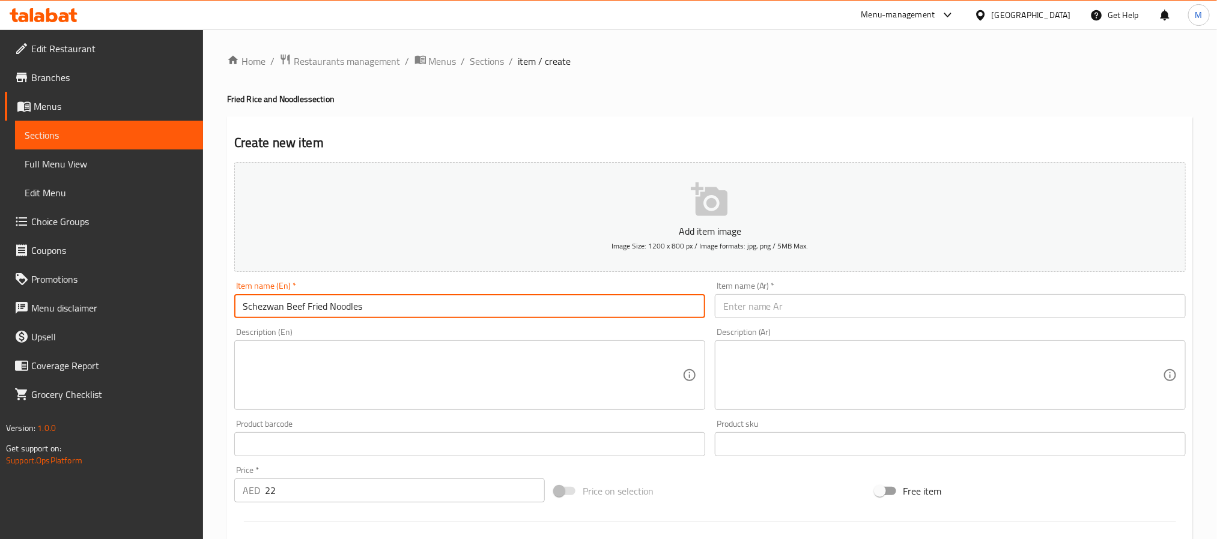
click at [251, 314] on input "Schezwan Beef Fried Noodles" at bounding box center [469, 306] width 471 height 24
type input "Schezwan Beef Fried Noodles"
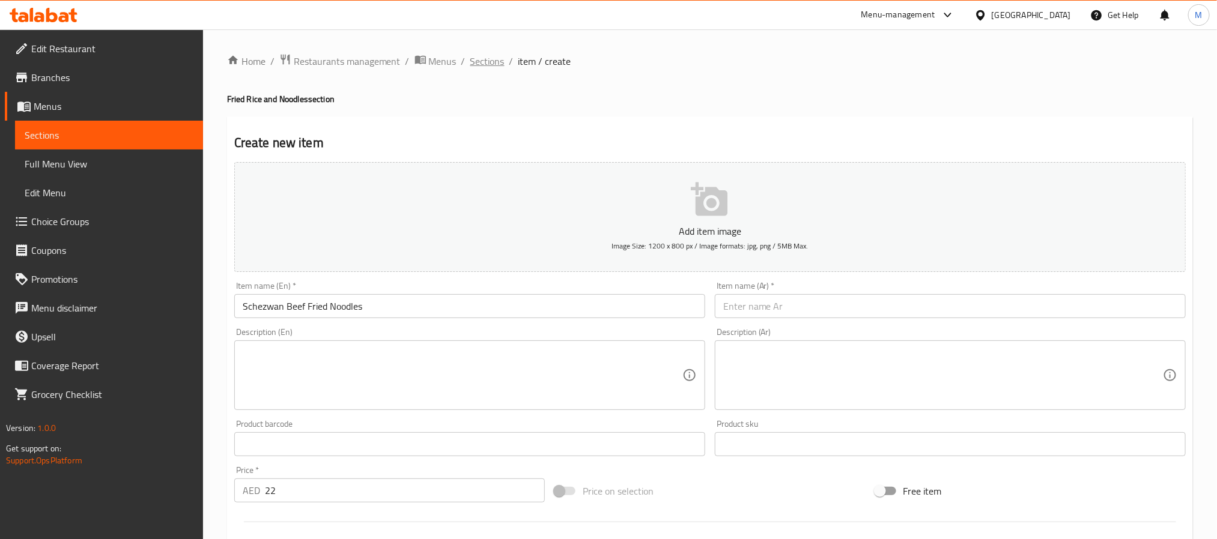
click at [490, 63] on span "Sections" at bounding box center [487, 61] width 34 height 14
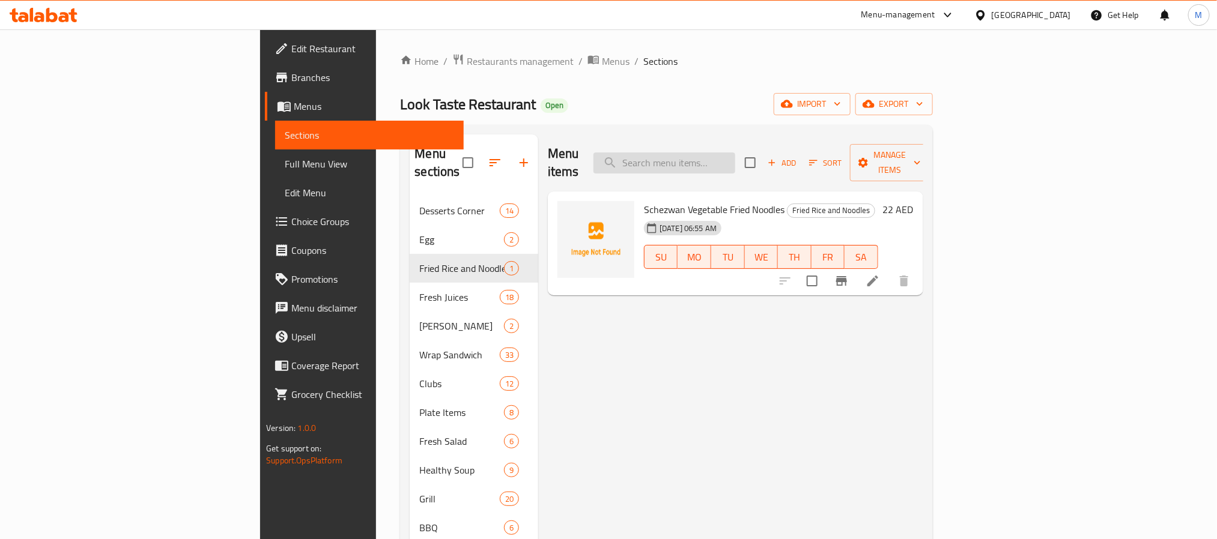
click at [735, 156] on input "search" at bounding box center [664, 163] width 142 height 21
paste input "Schezwan"
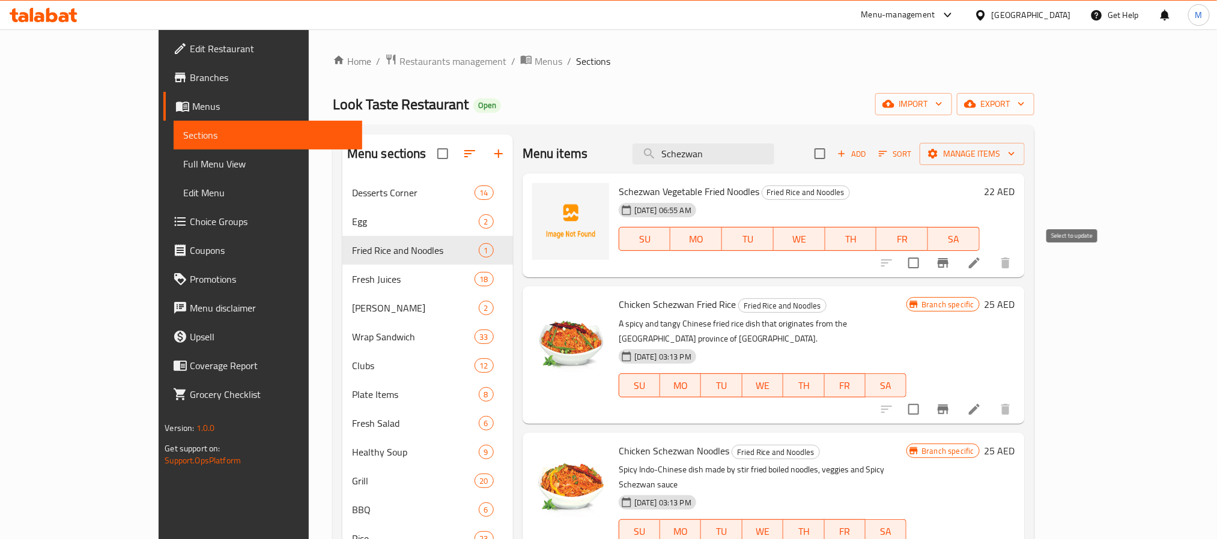
type input "Schezwan"
click at [926, 267] on input "checkbox" at bounding box center [913, 262] width 25 height 25
checkbox input "true"
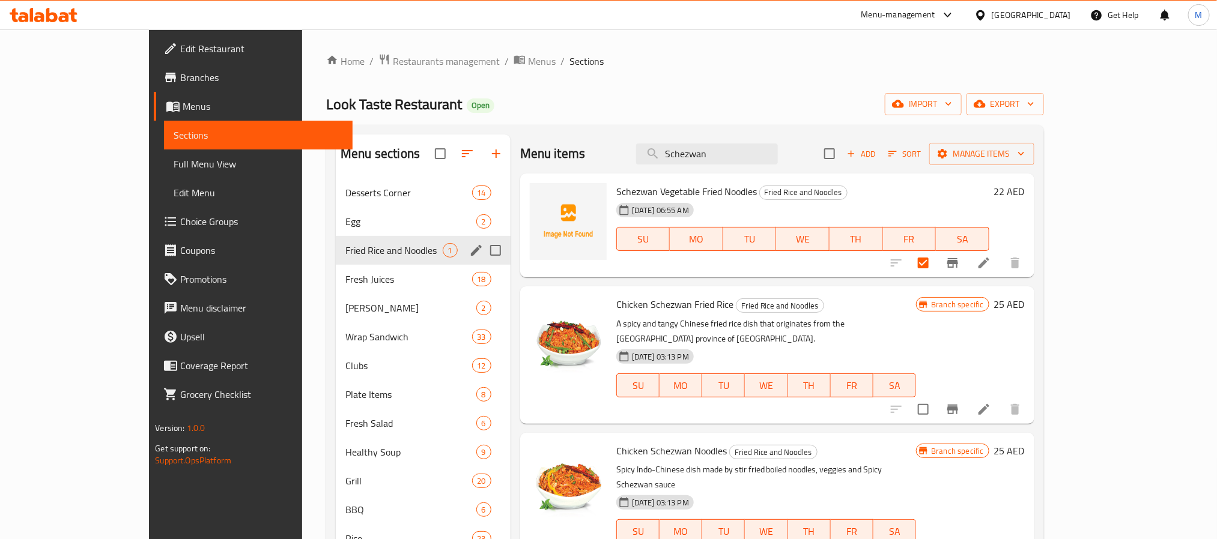
click at [357, 260] on div "Fried Rice and Noodles 1" at bounding box center [423, 250] width 175 height 29
click at [469, 249] on icon "edit" at bounding box center [476, 250] width 14 height 14
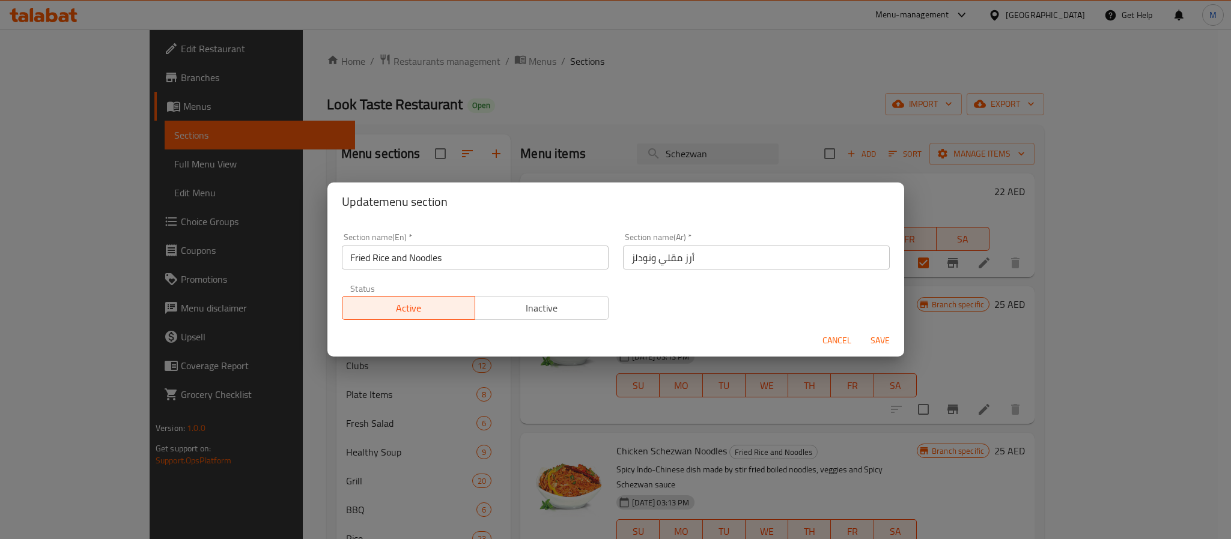
click at [512, 312] on span "Inactive" at bounding box center [542, 308] width 124 height 17
click at [885, 336] on span "Save" at bounding box center [880, 340] width 29 height 15
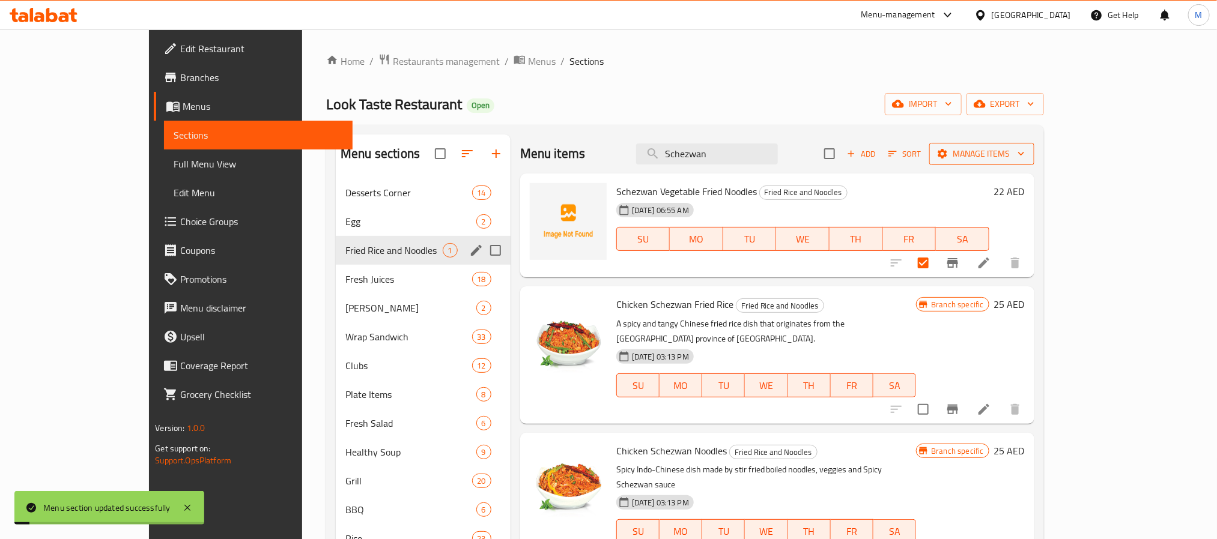
click at [1025, 157] on span "Manage items" at bounding box center [982, 154] width 86 height 15
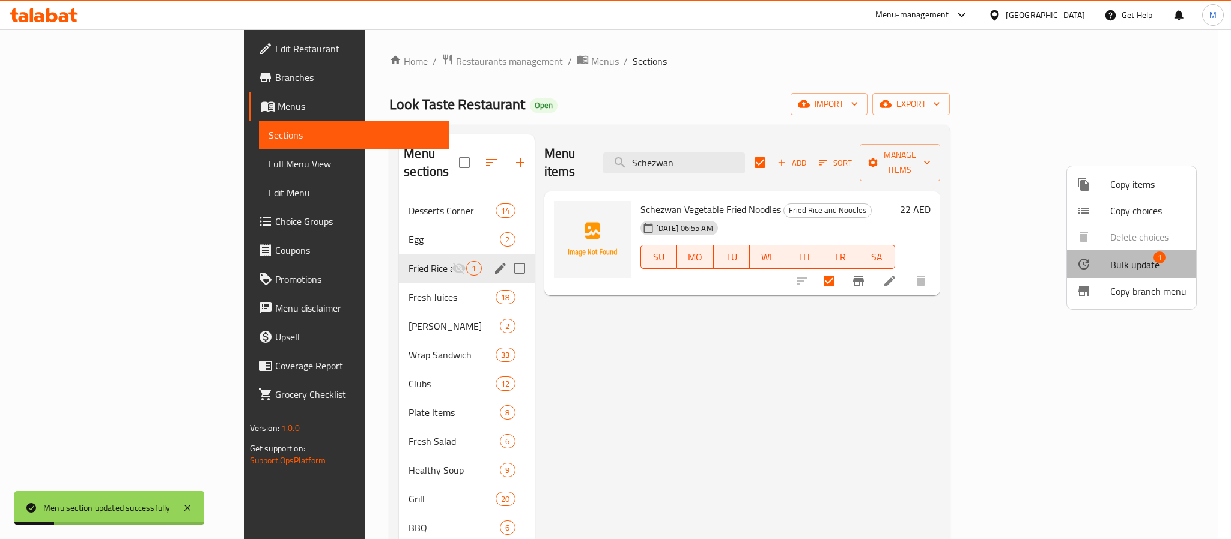
click at [1139, 269] on span "Bulk update" at bounding box center [1134, 265] width 49 height 14
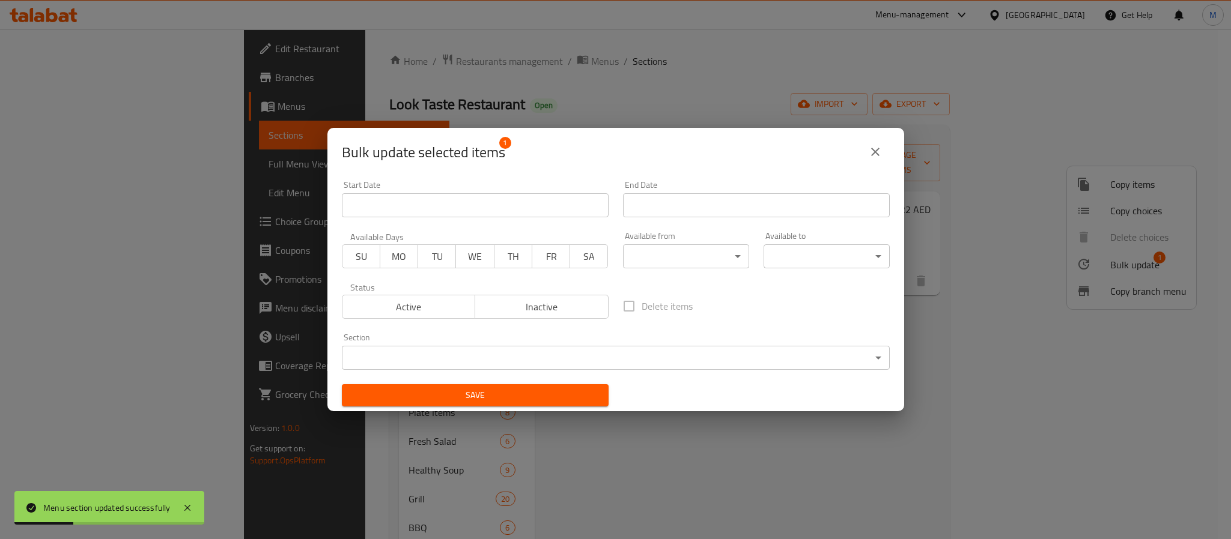
drag, startPoint x: 581, startPoint y: 341, endPoint x: 584, endPoint y: 350, distance: 9.5
click at [583, 348] on div "Section ​ ​" at bounding box center [616, 351] width 548 height 37
click at [584, 351] on body "Menu section updated successfully ​ Menu-management United Arab Emirates Get He…" at bounding box center [615, 284] width 1231 height 510
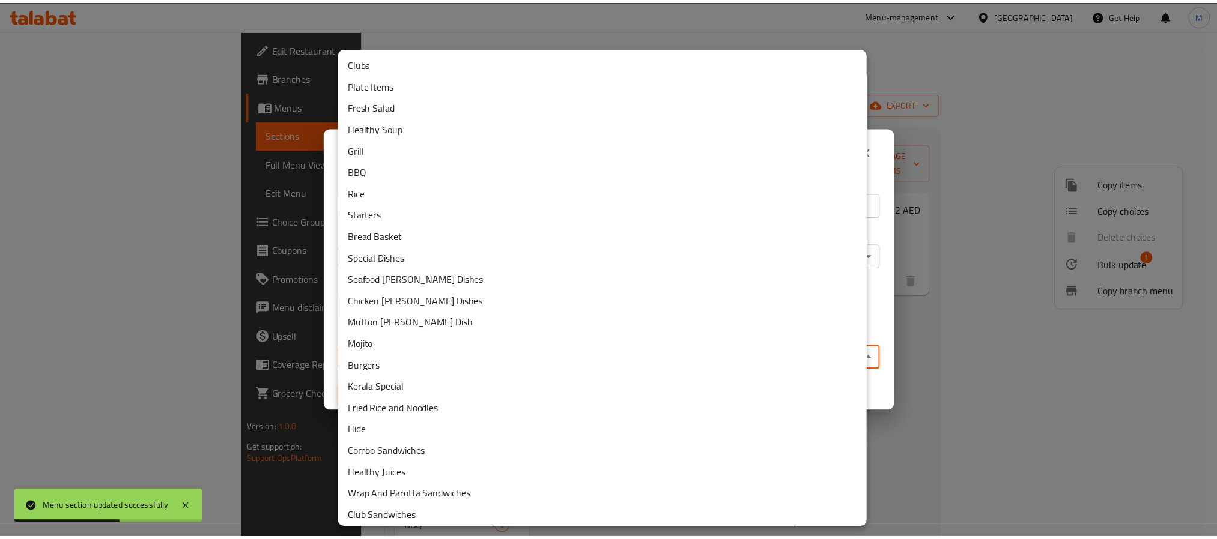
scroll to position [240, 0]
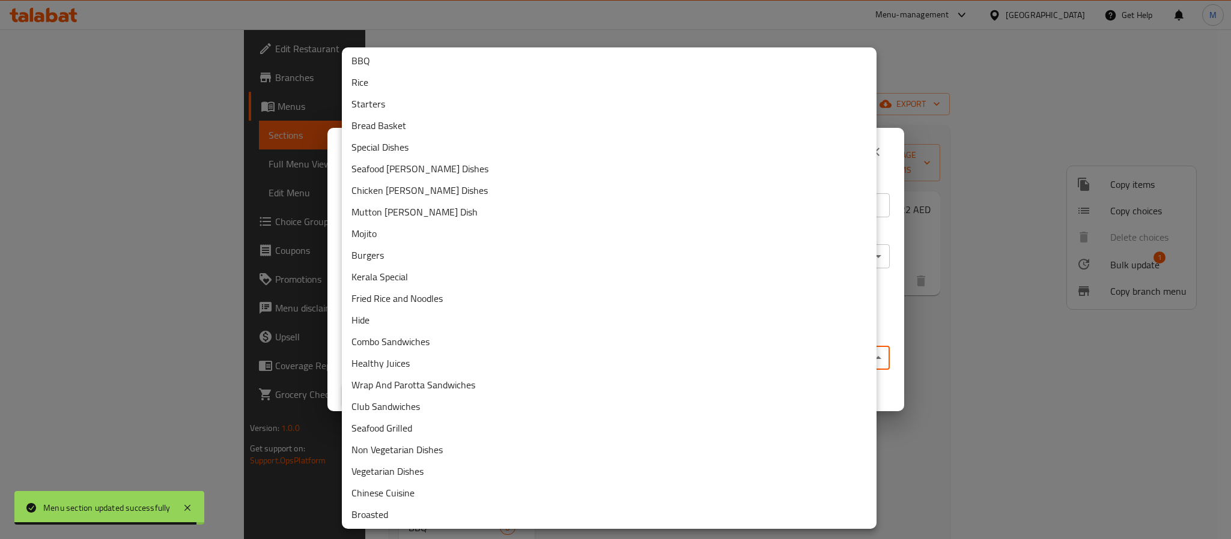
click at [429, 298] on li "Fried Rice and Noodles" at bounding box center [609, 299] width 535 height 22
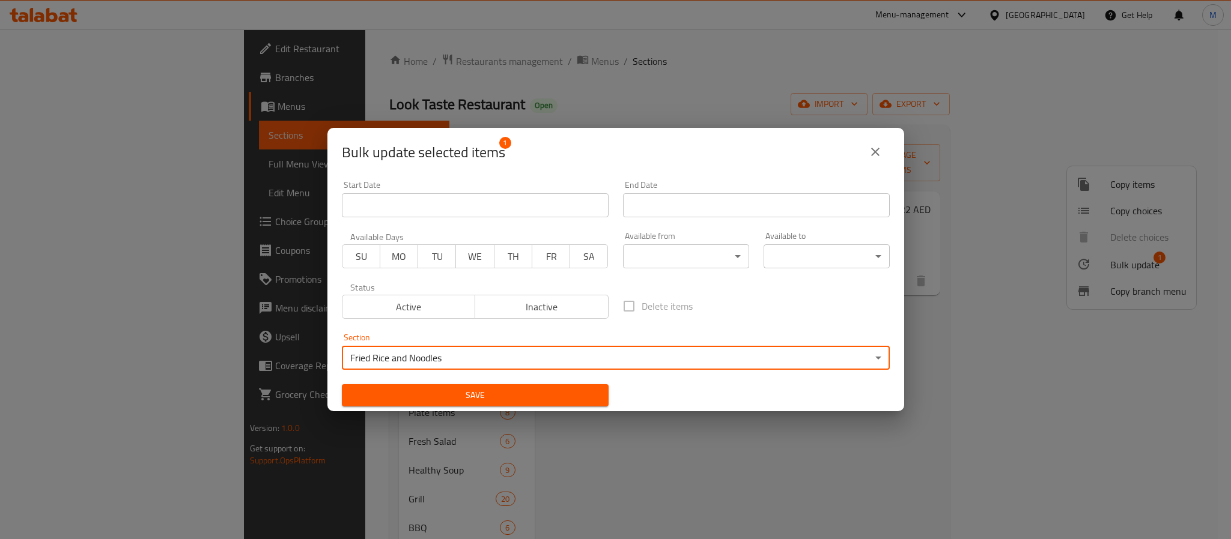
click at [424, 392] on span "Save" at bounding box center [474, 395] width 247 height 15
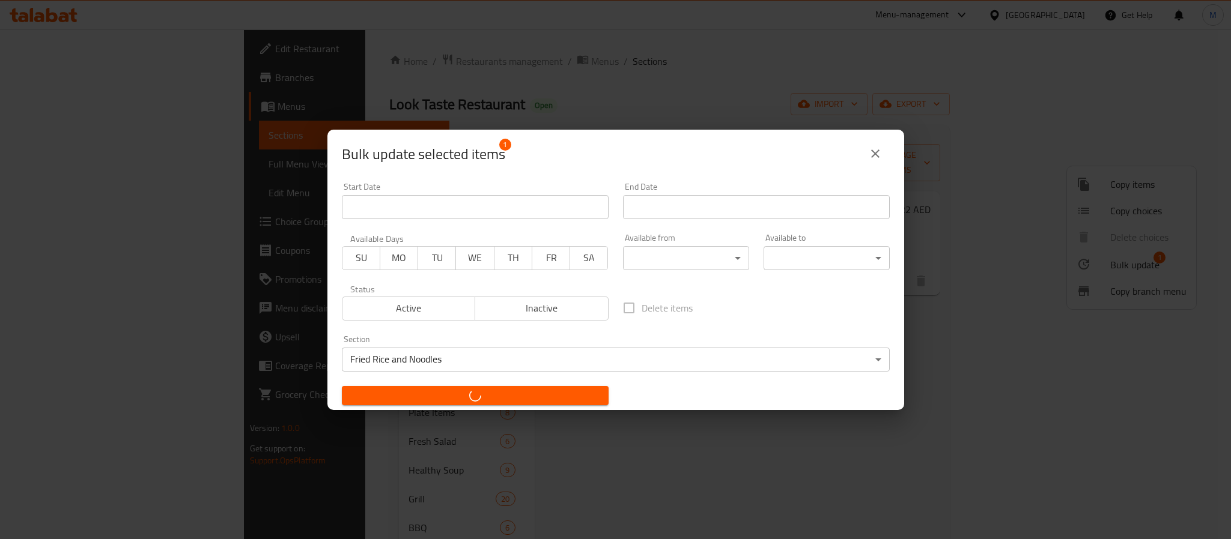
checkbox input "false"
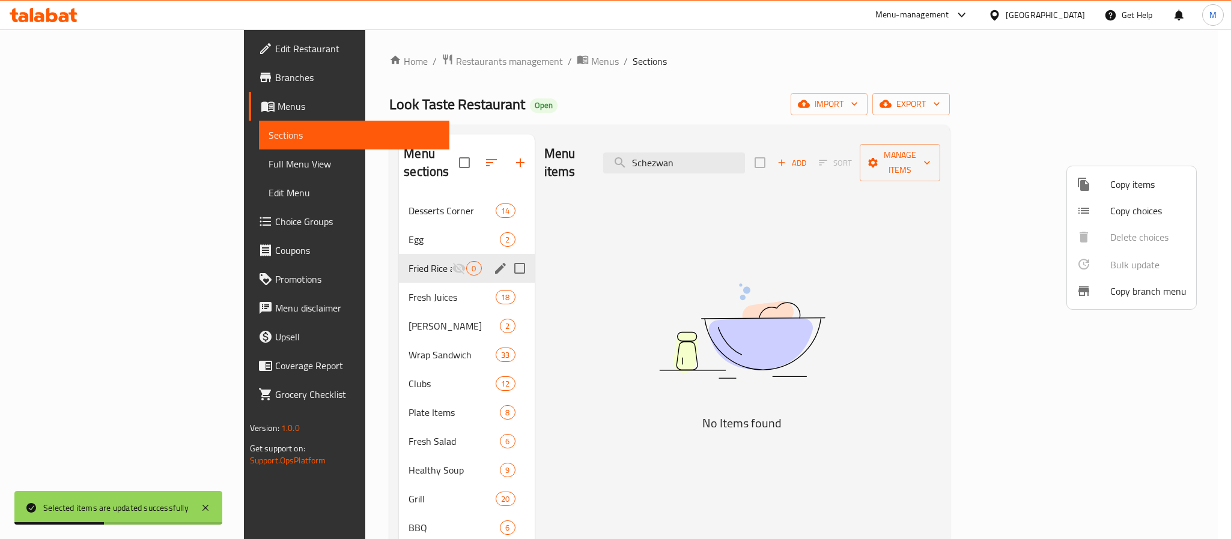
click at [490, 326] on div at bounding box center [615, 269] width 1231 height 539
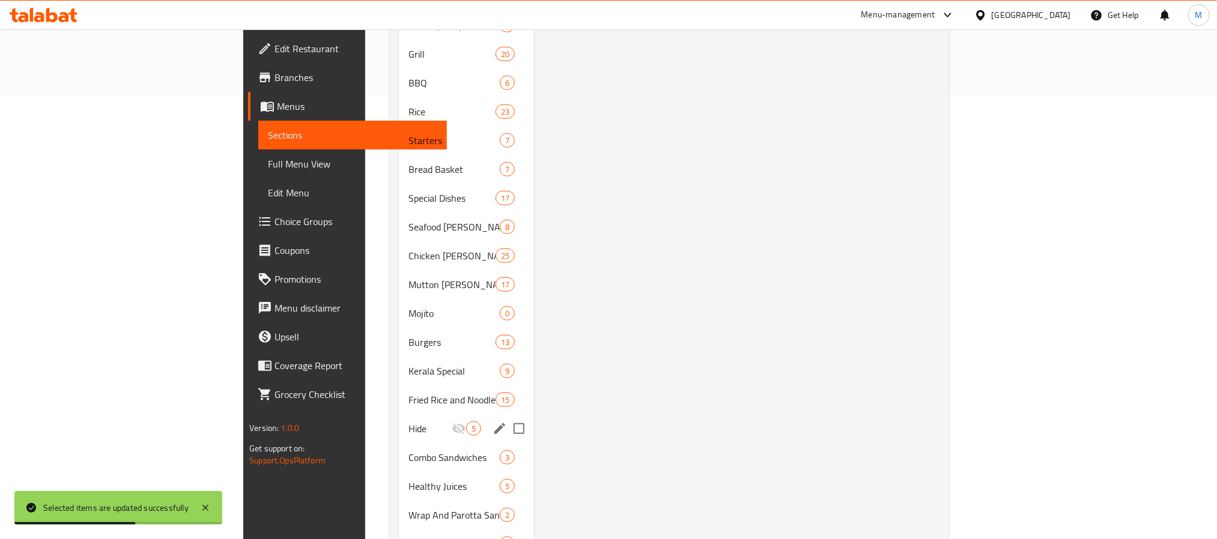
scroll to position [451, 0]
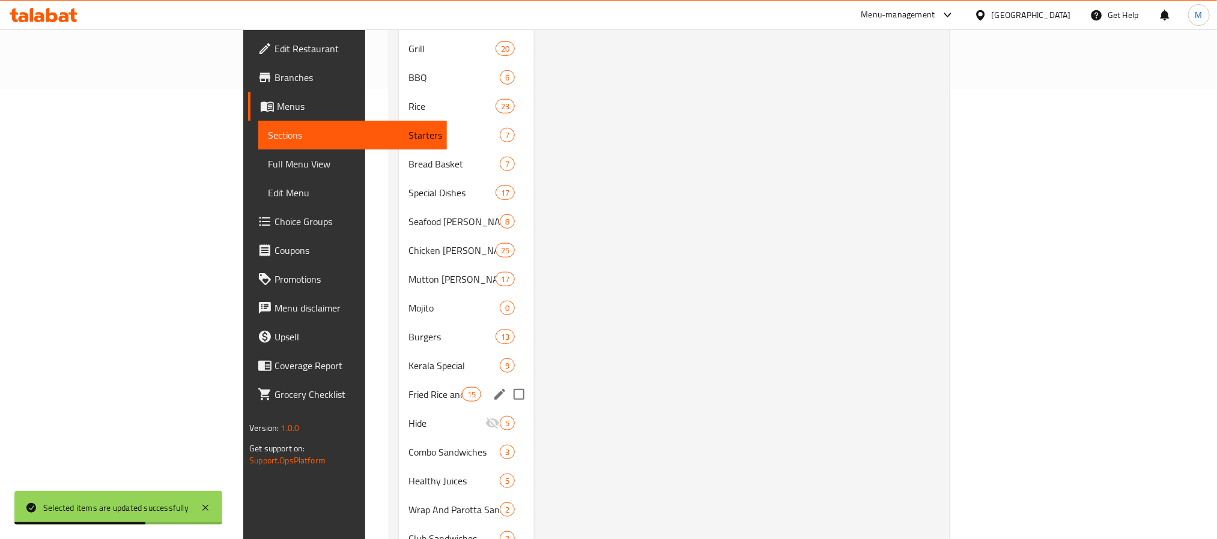
click at [399, 384] on div "Fried Rice and Noodles 15" at bounding box center [466, 394] width 135 height 29
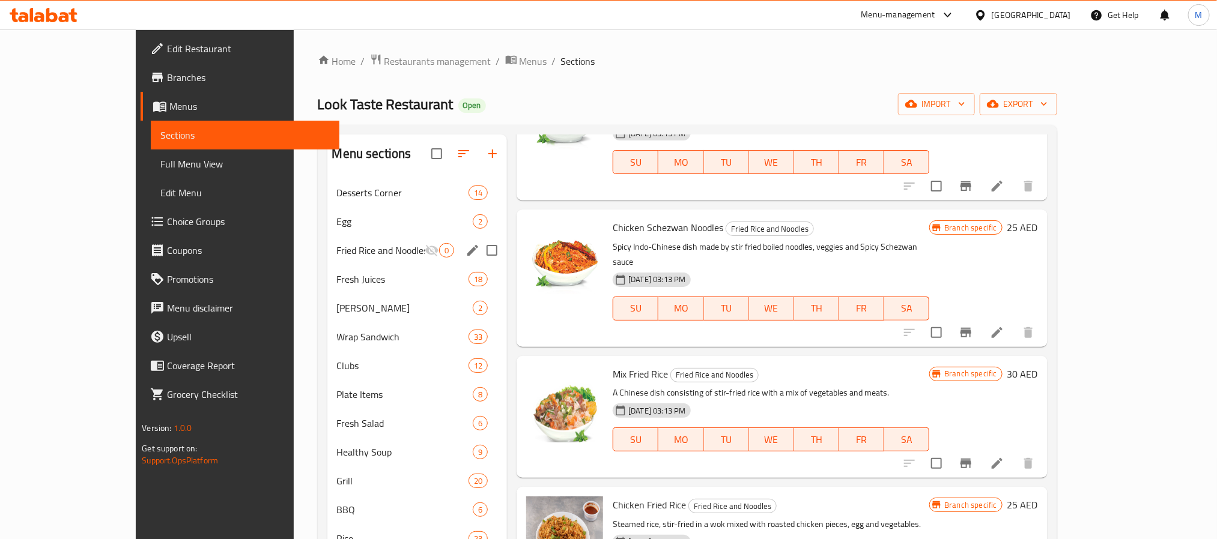
scroll to position [360, 0]
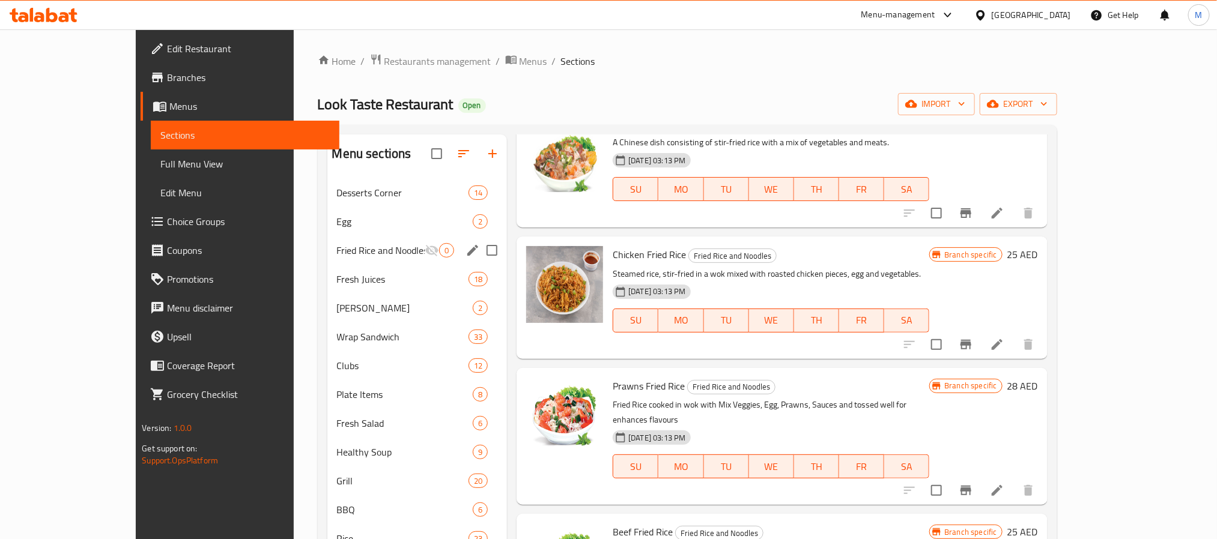
click at [770, 316] on div "Chicken Fried Rice Fried Rice and Noodles Steamed rice, stir-fried in a wok mix…" at bounding box center [771, 297] width 326 height 112
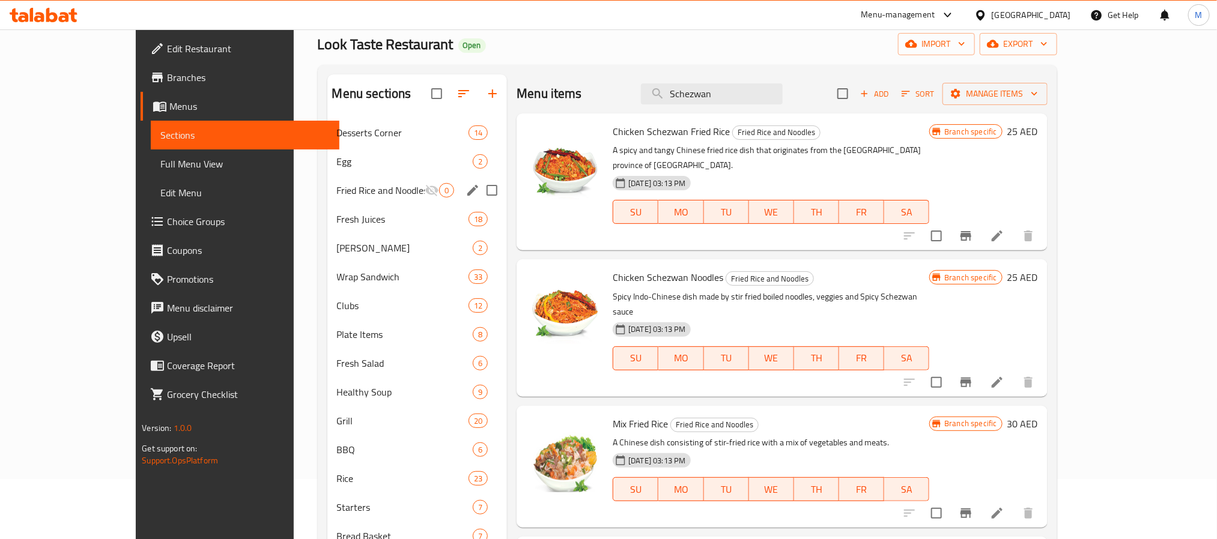
scroll to position [0, 0]
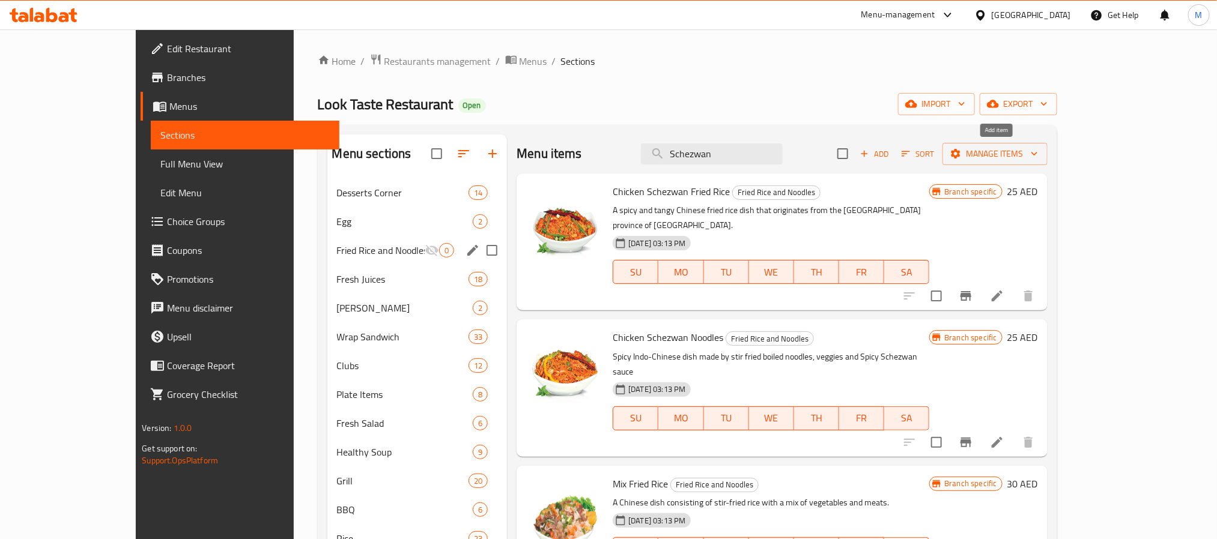
click at [891, 160] on span "Add" at bounding box center [874, 154] width 32 height 14
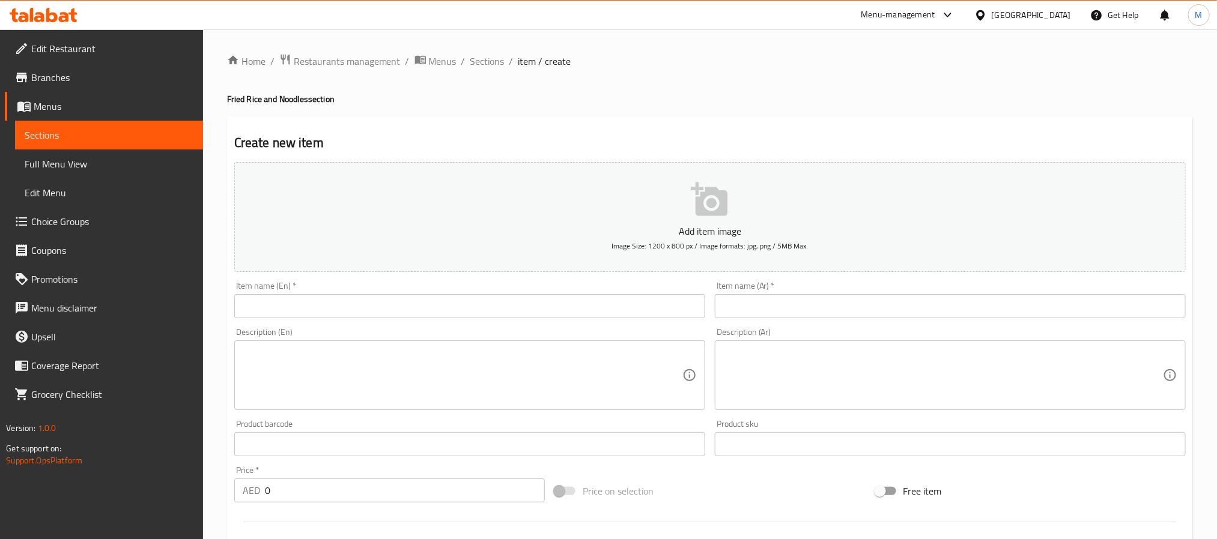
click at [542, 314] on input "text" at bounding box center [469, 306] width 471 height 24
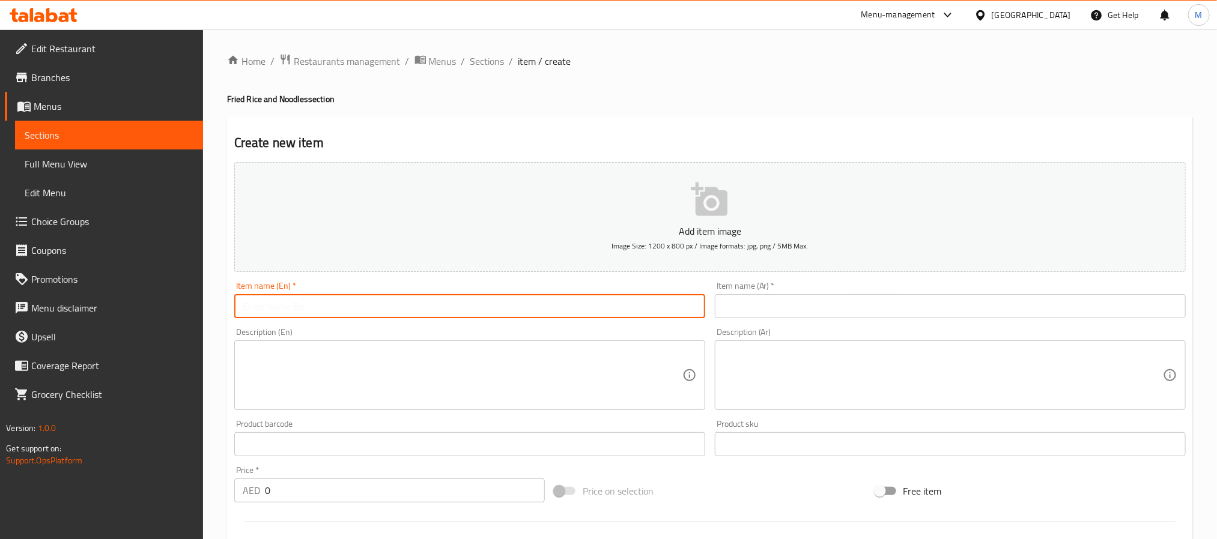
paste input "Schezwan BEEF Fried Noodles"
type input "Schezwan Beef Fried Noodles"
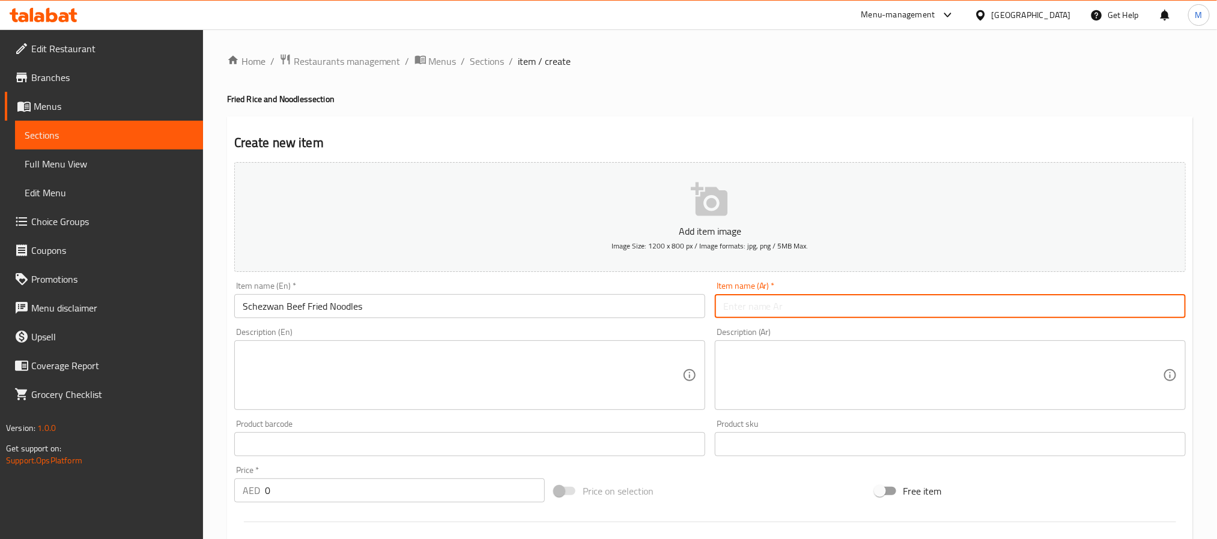
drag, startPoint x: 833, startPoint y: 301, endPoint x: 766, endPoint y: 316, distance: 67.8
click at [833, 301] on input "text" at bounding box center [950, 306] width 471 height 24
paste input "نودلز مقلية باللحم البقري على طريقة شيزوان"
type input "نودلز مقلية باللحم البقري على طريقة شيزوان"
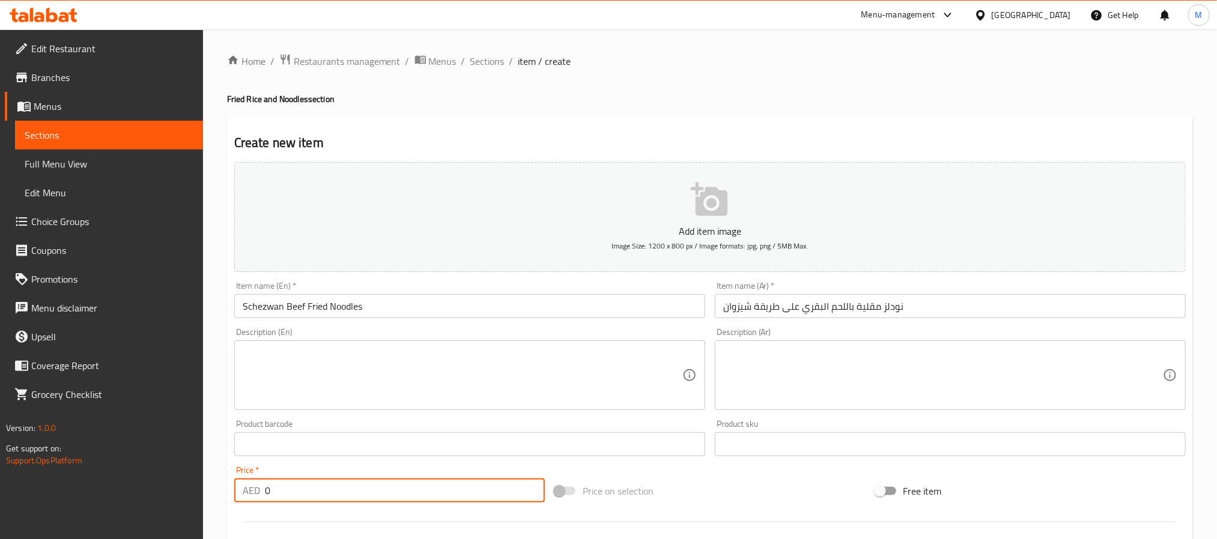
drag, startPoint x: 276, startPoint y: 498, endPoint x: 166, endPoint y: 452, distance: 119.0
click at [110, 467] on div "Edit Restaurant Branches Menus Sections Full Menu View Edit Menu Choice Groups …" at bounding box center [608, 438] width 1217 height 819
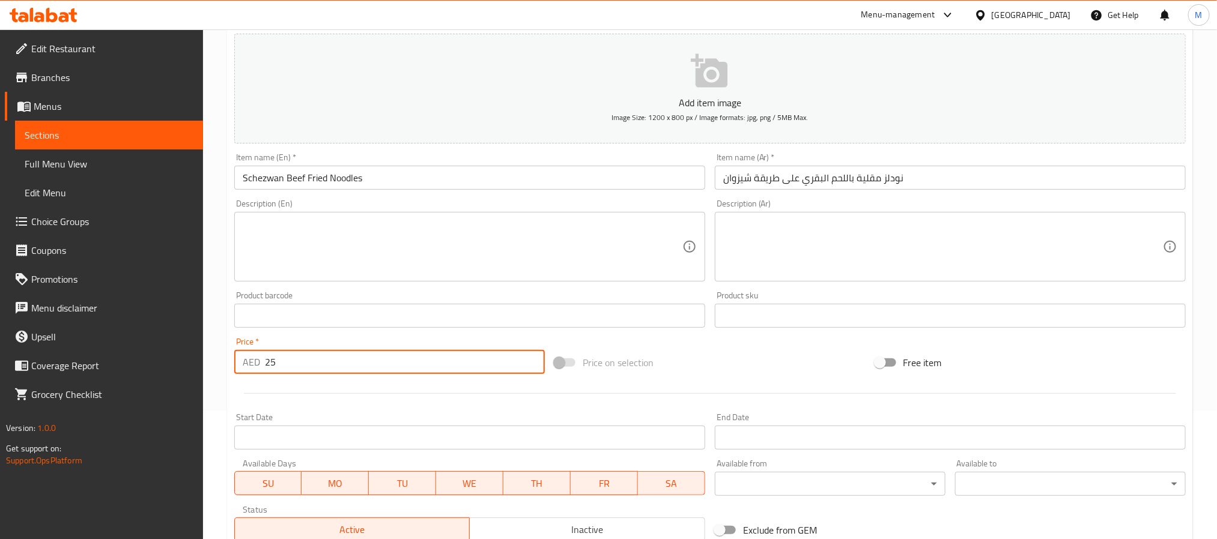
scroll to position [308, 0]
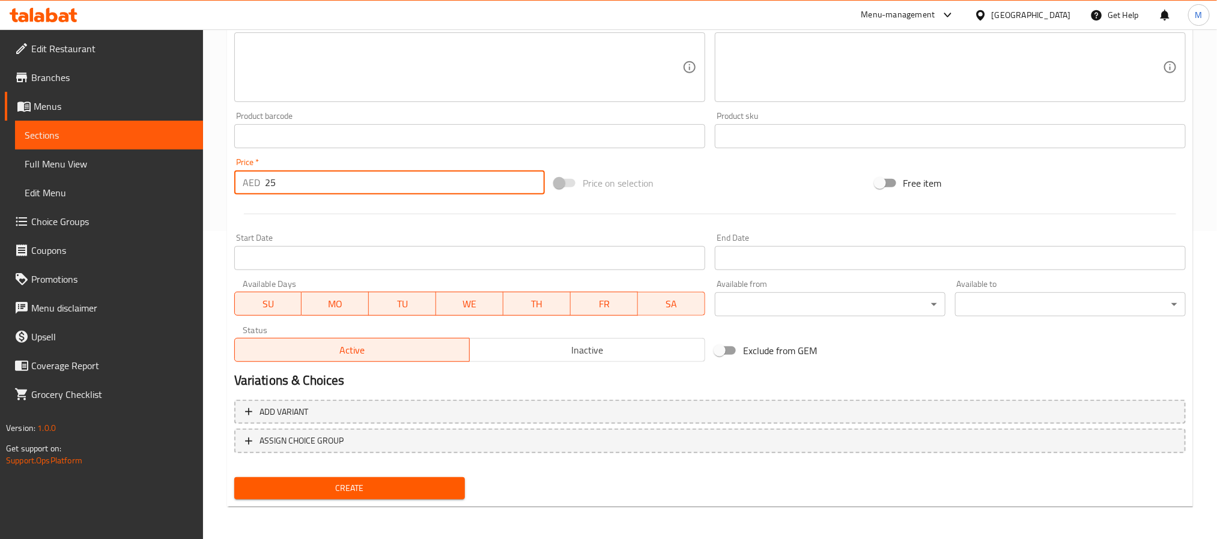
type input "25"
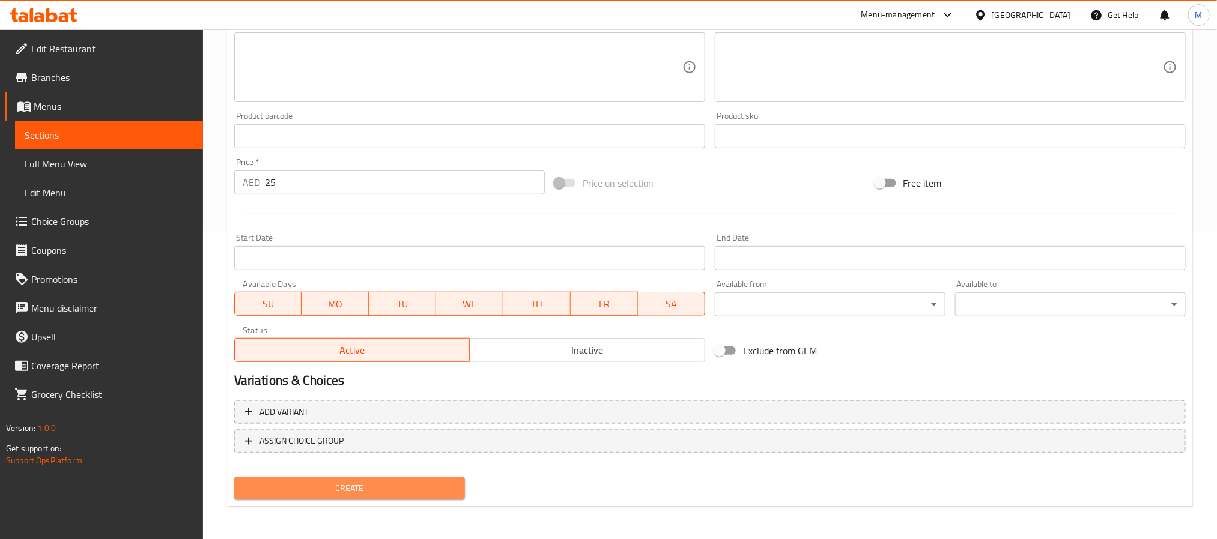
click at [366, 485] on span "Create" at bounding box center [349, 488] width 211 height 15
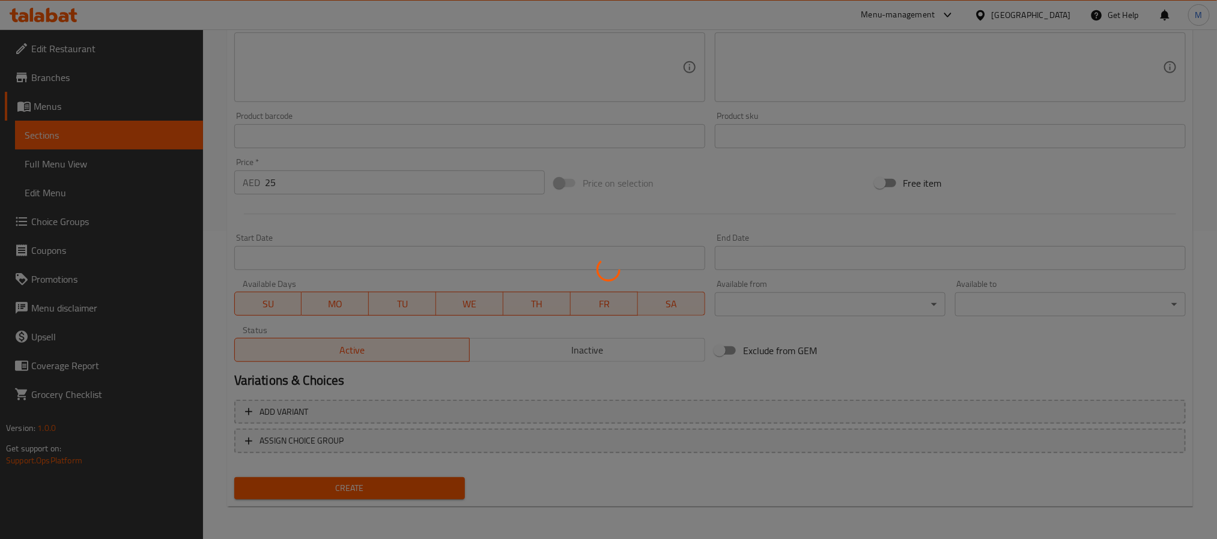
type input "0"
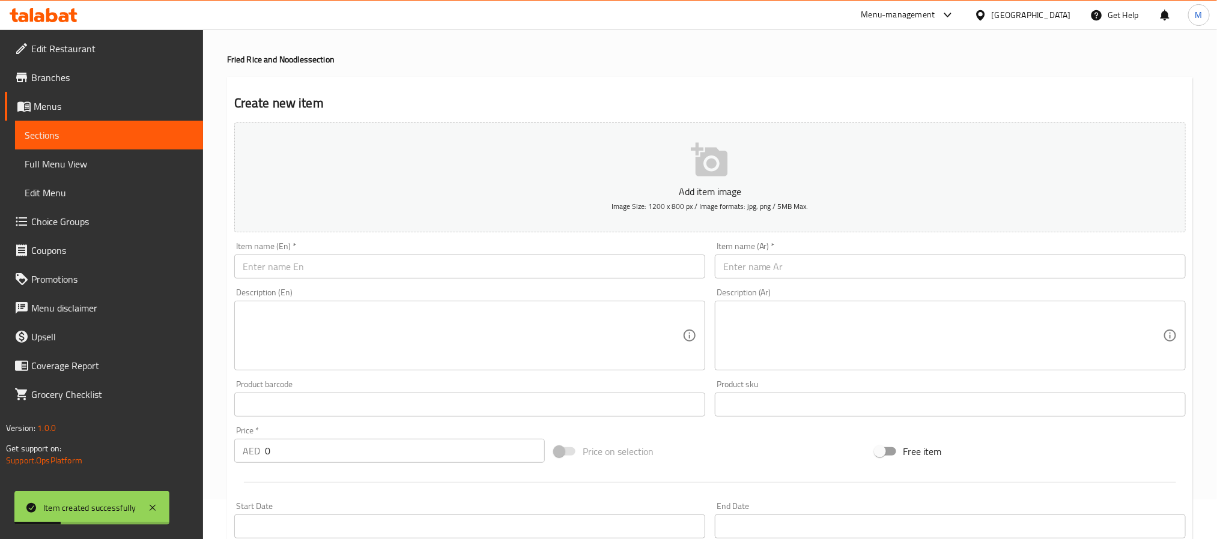
scroll to position [38, 0]
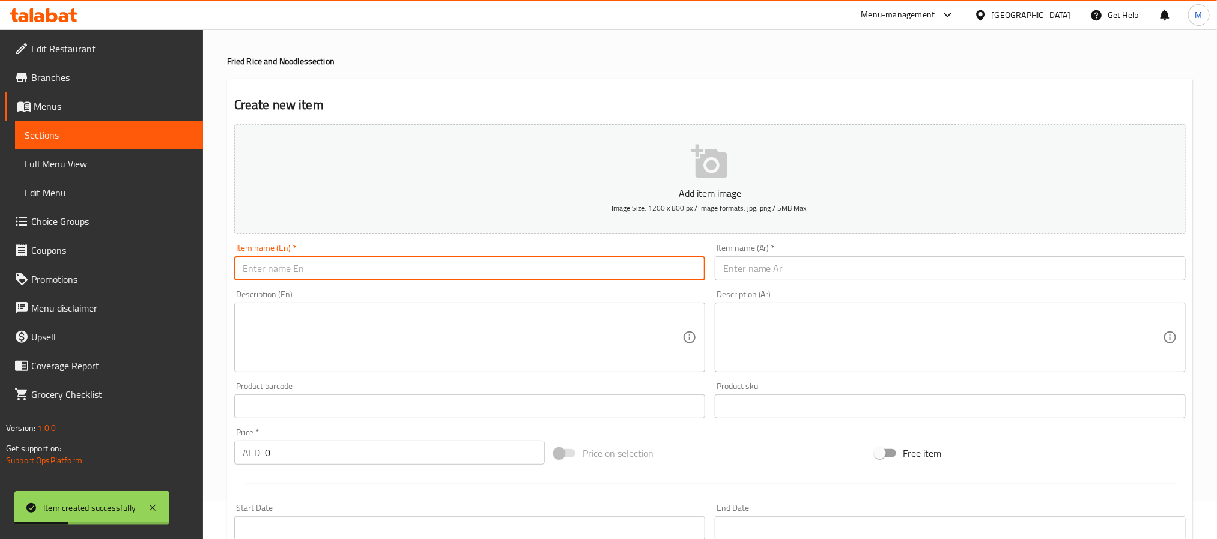
click at [321, 269] on input "text" at bounding box center [469, 269] width 471 height 24
paste input "Schezwan PRAWNS Fried Noodles"
type input "Schezwan Prawns Fried Noodles"
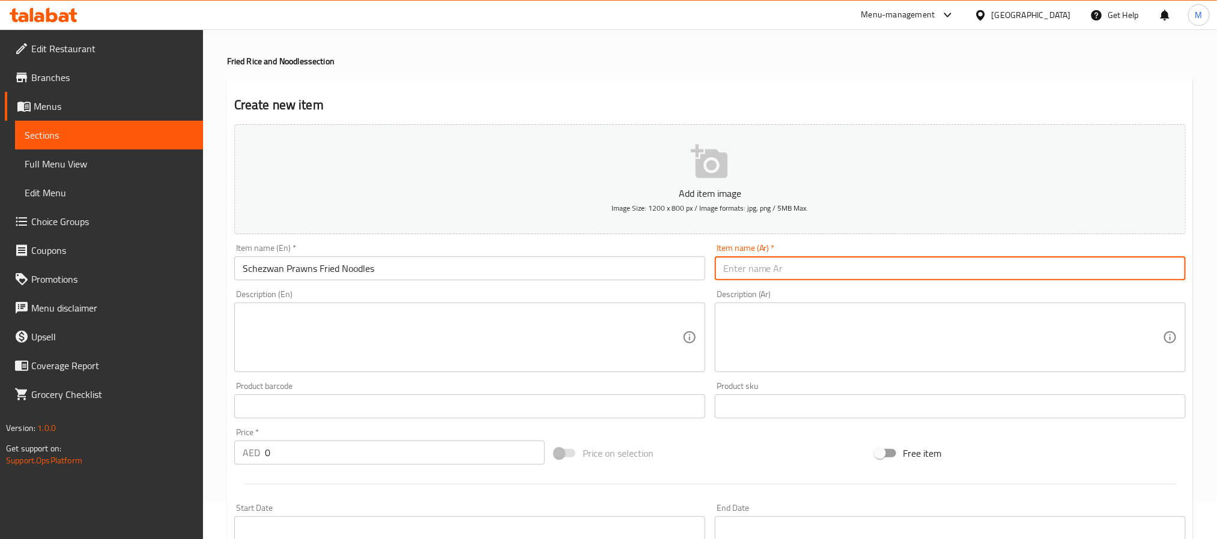
click at [768, 278] on input "text" at bounding box center [950, 269] width 471 height 24
paste input "روبيان شيزوان مع نودلز مقلية"
type input "روبيان شيزوان مع نودلز مقلية"
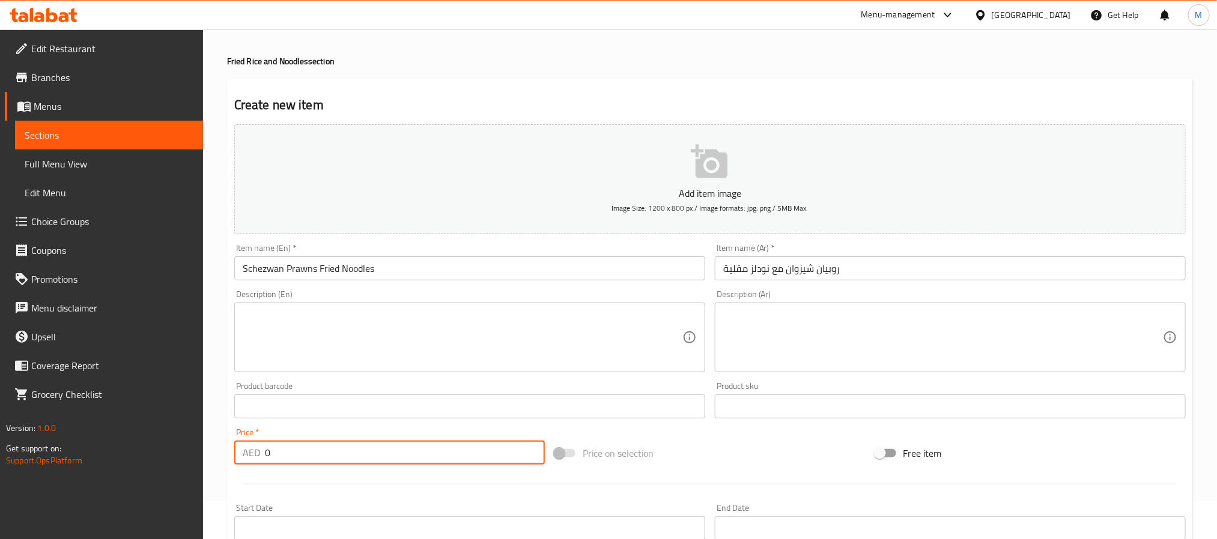
click at [266, 456] on input "0" at bounding box center [405, 453] width 280 height 24
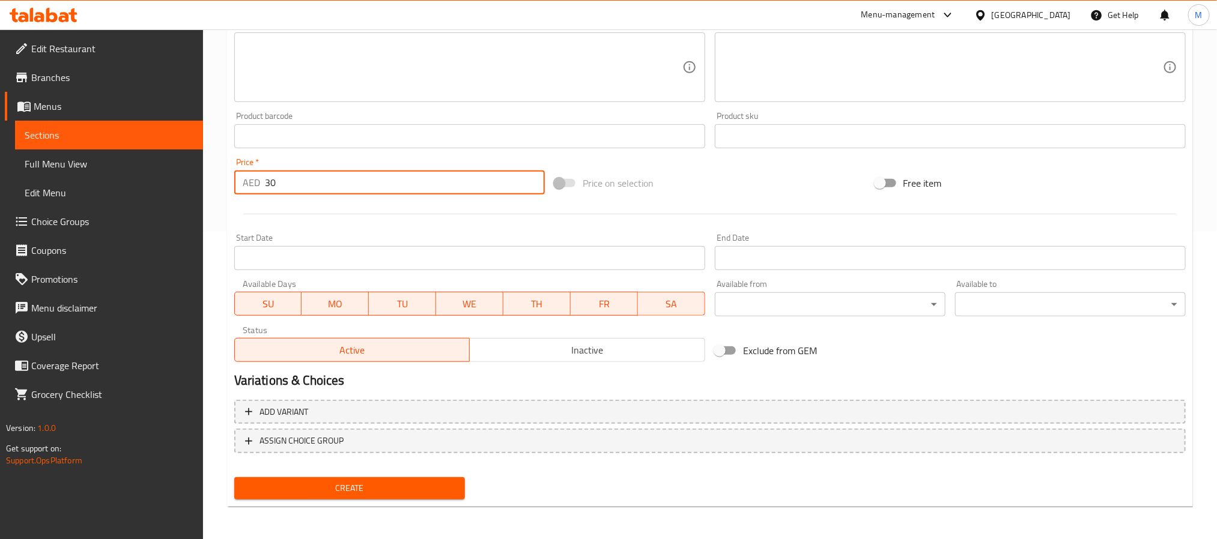
type input "30"
click at [316, 491] on span "Create" at bounding box center [349, 488] width 211 height 15
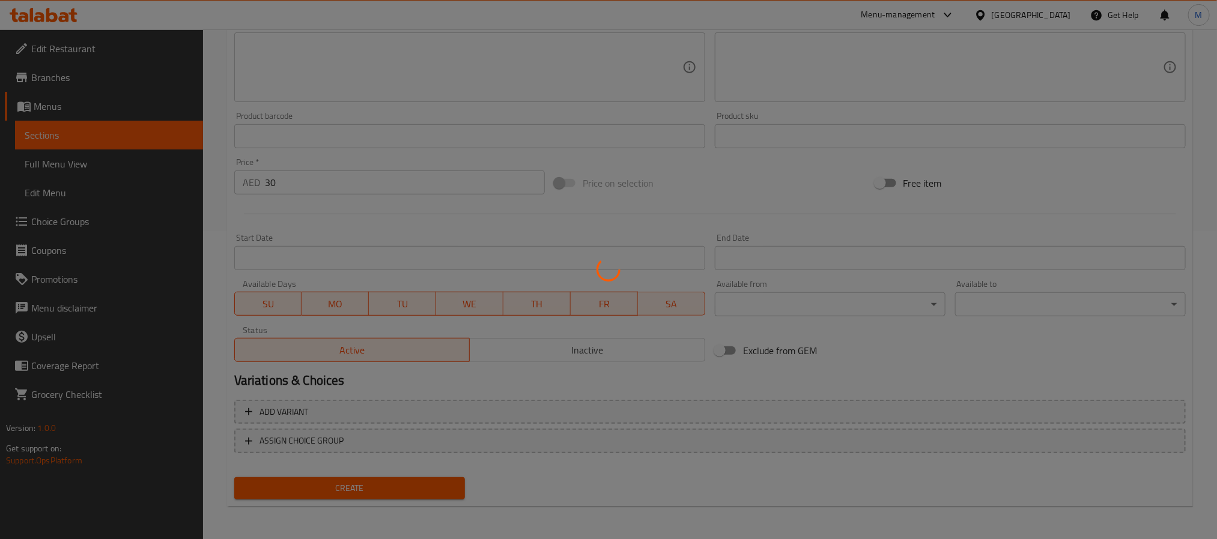
type input "0"
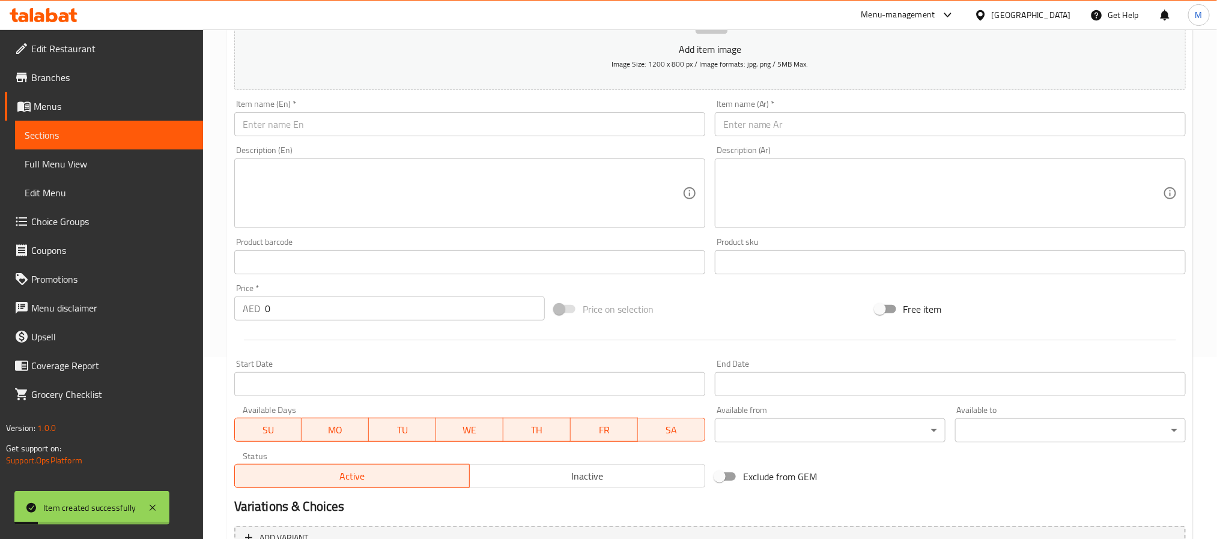
scroll to position [38, 0]
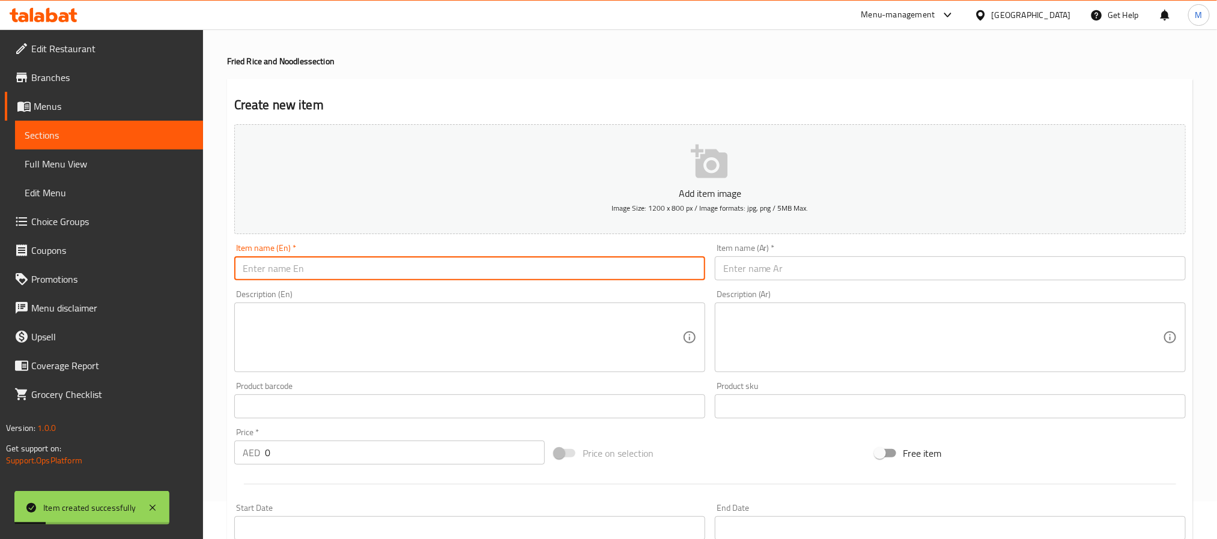
paste input "MIX"
click at [298, 274] on input "text" at bounding box center [469, 269] width 471 height 24
type input "Mix"
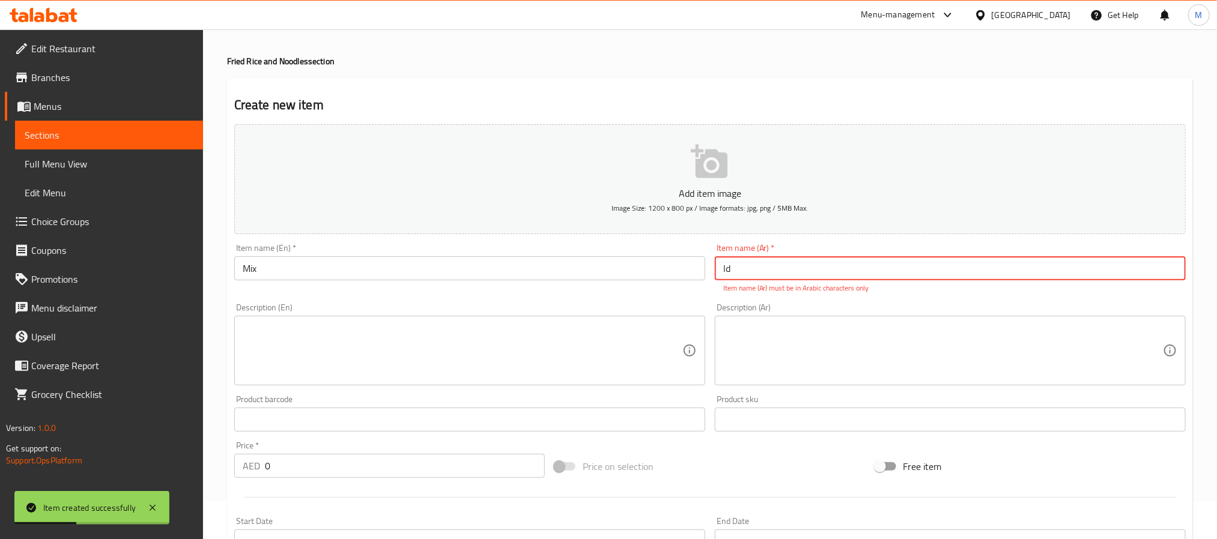
type input "l"
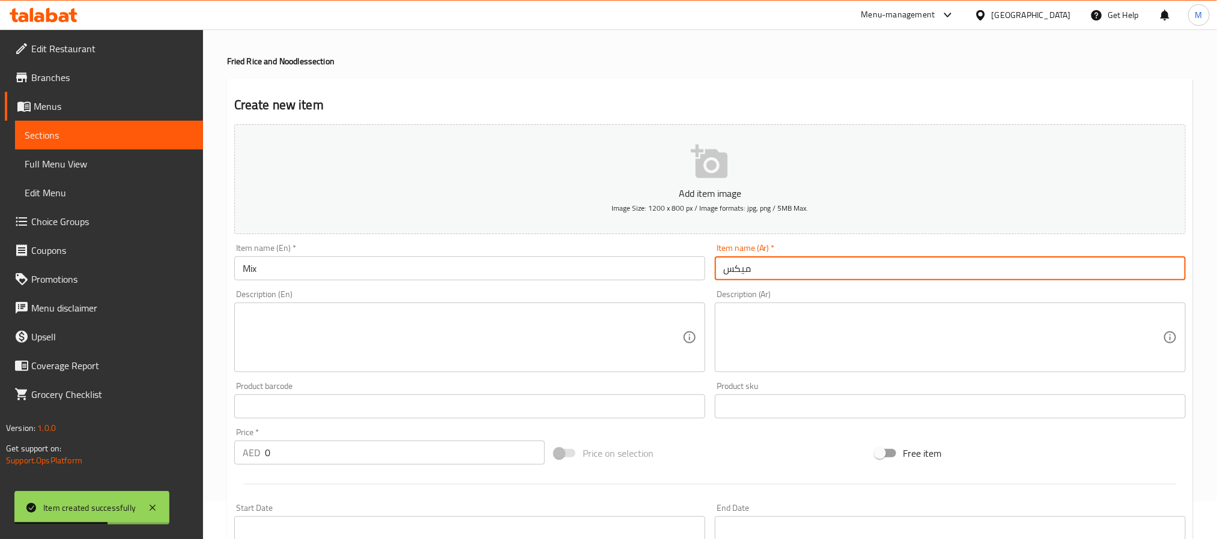
type input "ميكس"
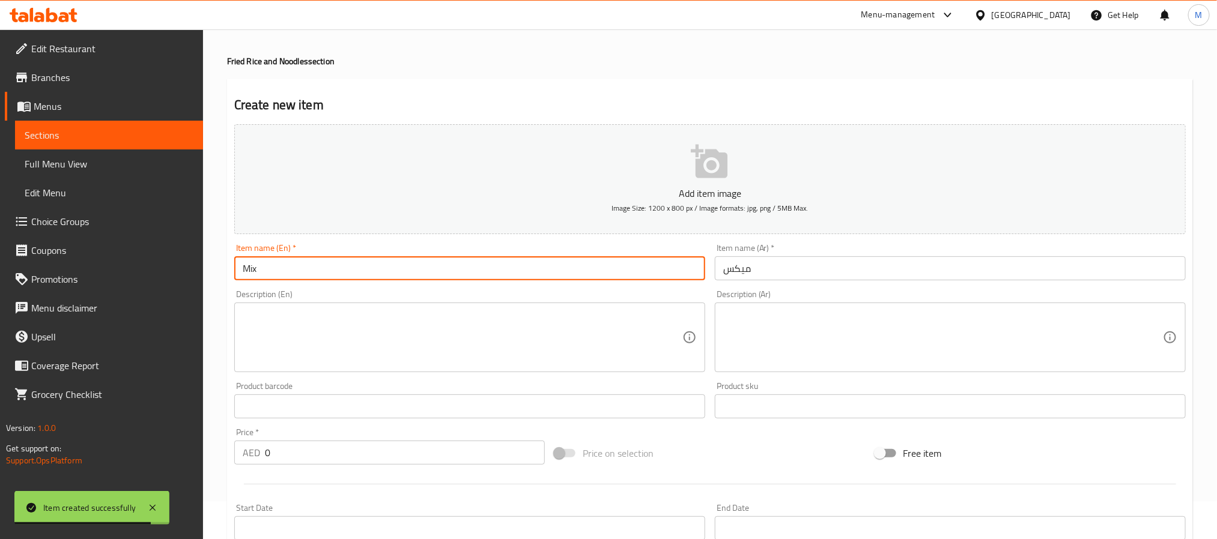
click at [557, 266] on input "Mix" at bounding box center [469, 269] width 471 height 24
paste input "Schezwan MIX Fried Noodles"
paste input "text"
type input "Schezwan MIX Fried Noodles"
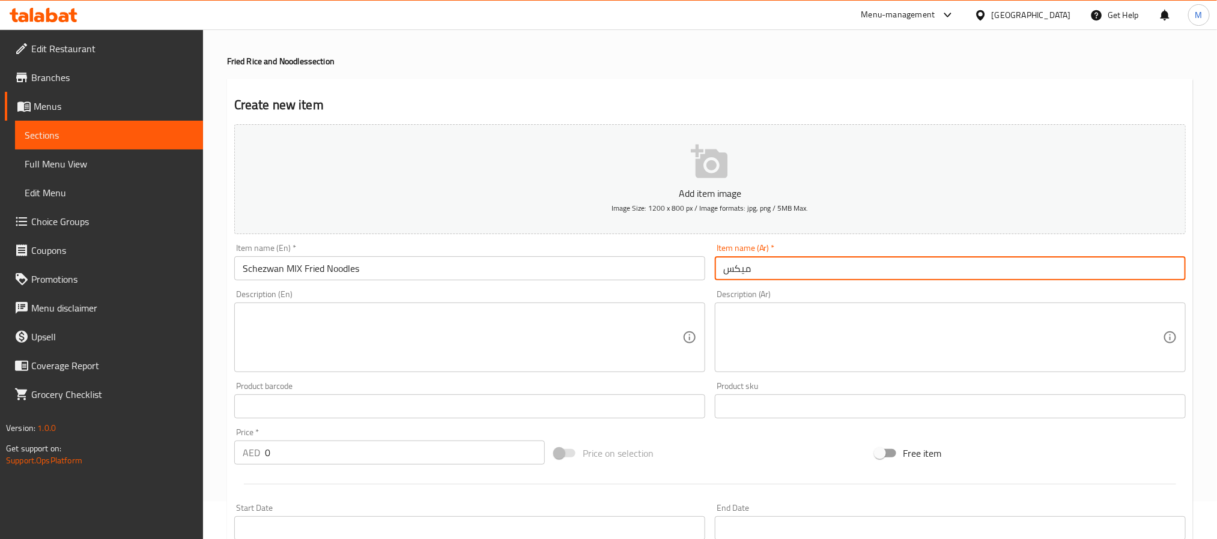
click at [798, 269] on input "ميكس" at bounding box center [950, 269] width 471 height 24
paste input "ودلز مقلية بمزيج شيزوان"
click at [766, 267] on input "نودلز مقلية بمزيج شيزوان" at bounding box center [950, 269] width 471 height 24
type input "نودلز مقلية [PERSON_NAME]"
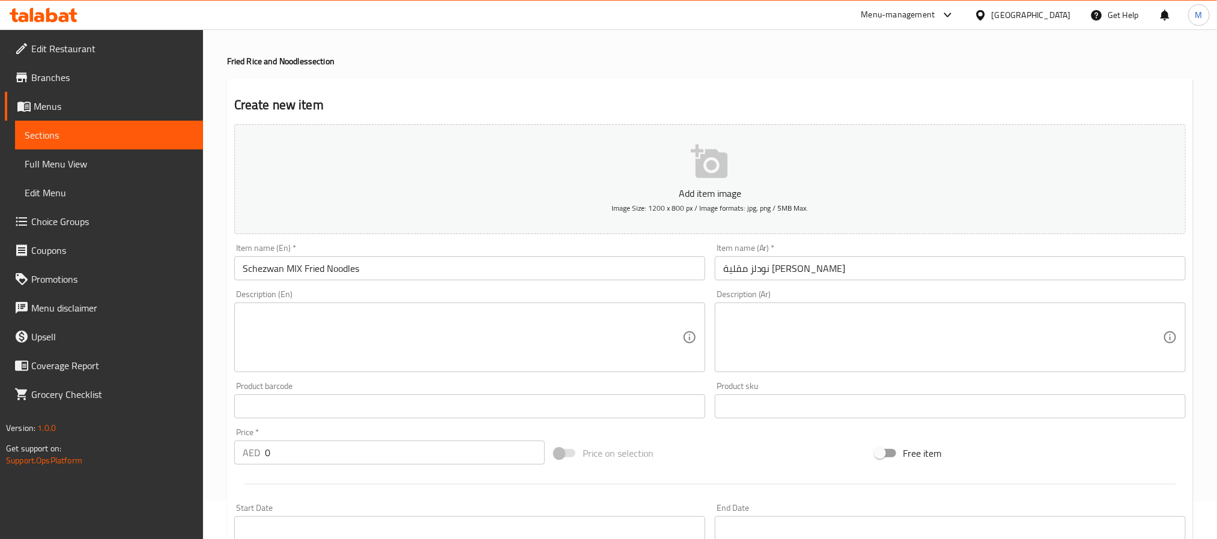
click at [267, 449] on input "0" at bounding box center [405, 453] width 280 height 24
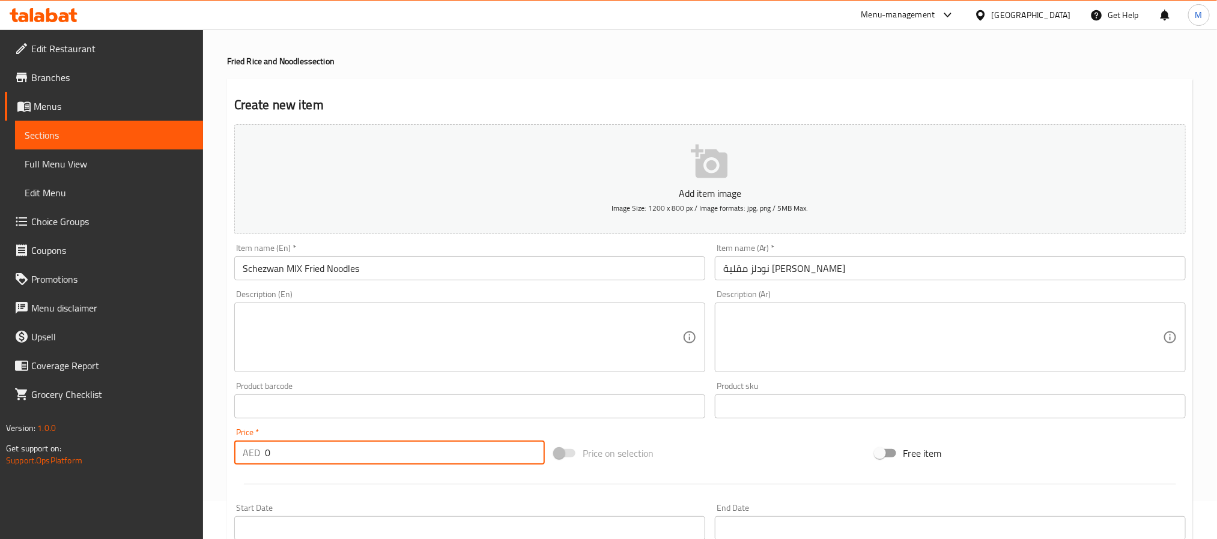
click at [263, 451] on div "AED 0 Price *" at bounding box center [389, 453] width 311 height 24
click at [265, 454] on input "0" at bounding box center [405, 453] width 280 height 24
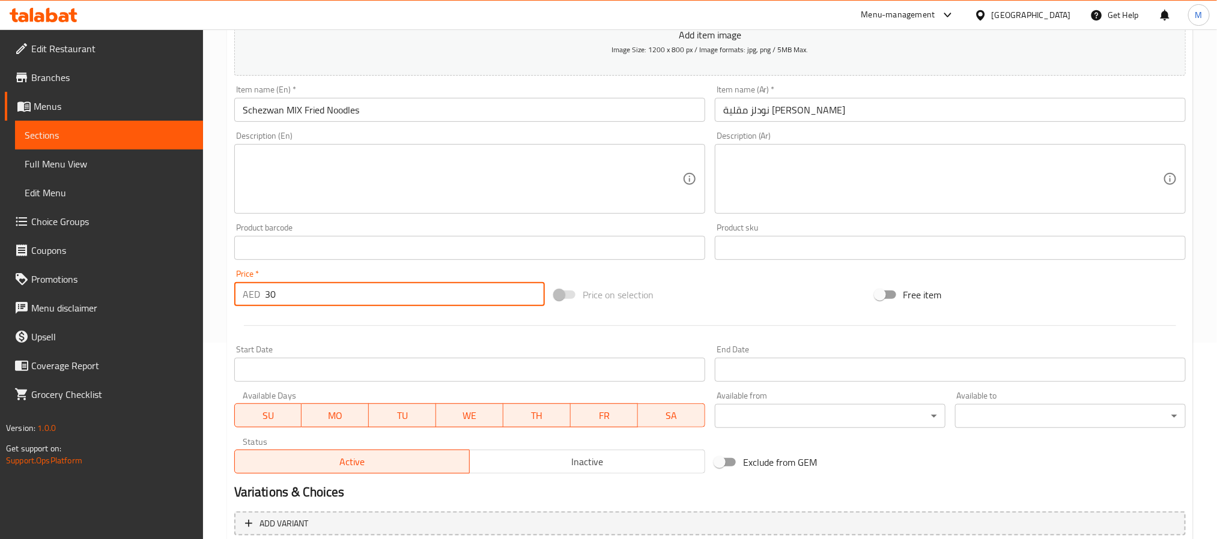
scroll to position [308, 0]
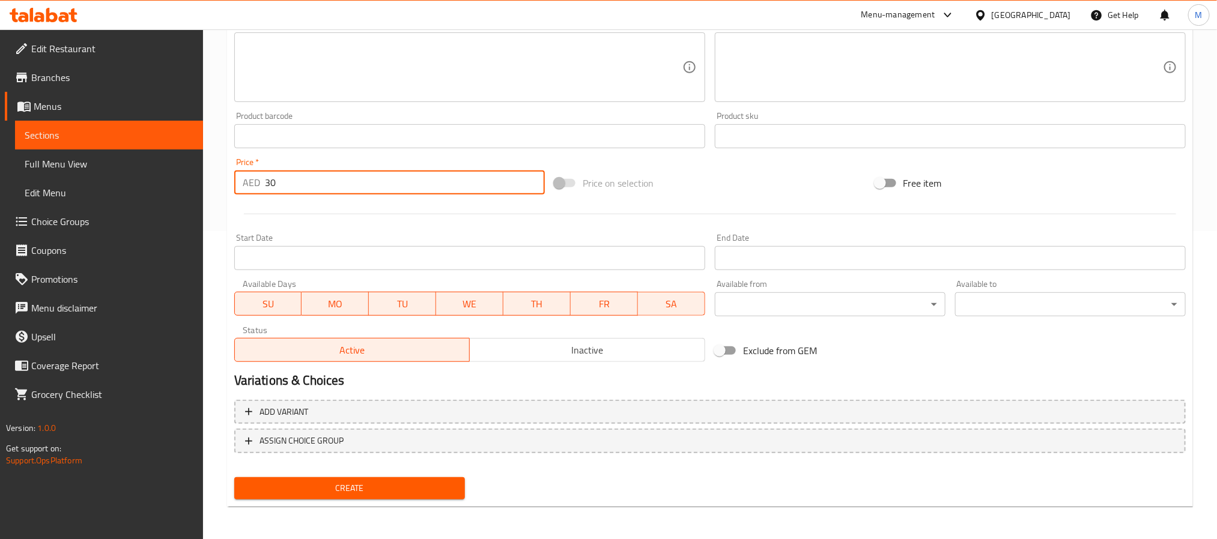
type input "30"
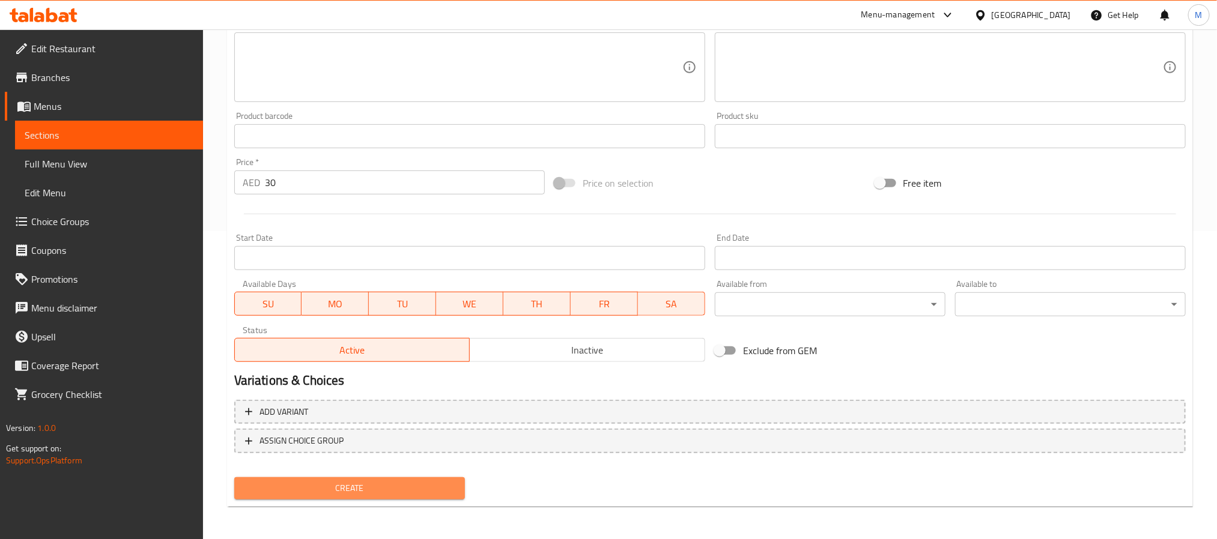
click at [318, 494] on span "Create" at bounding box center [349, 488] width 211 height 15
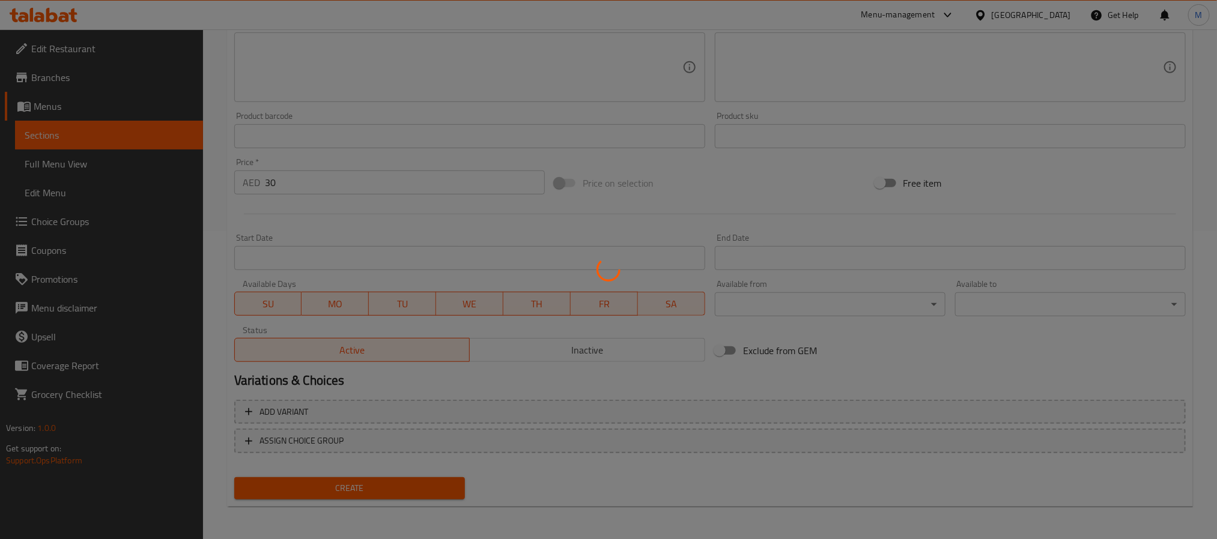
type input "0"
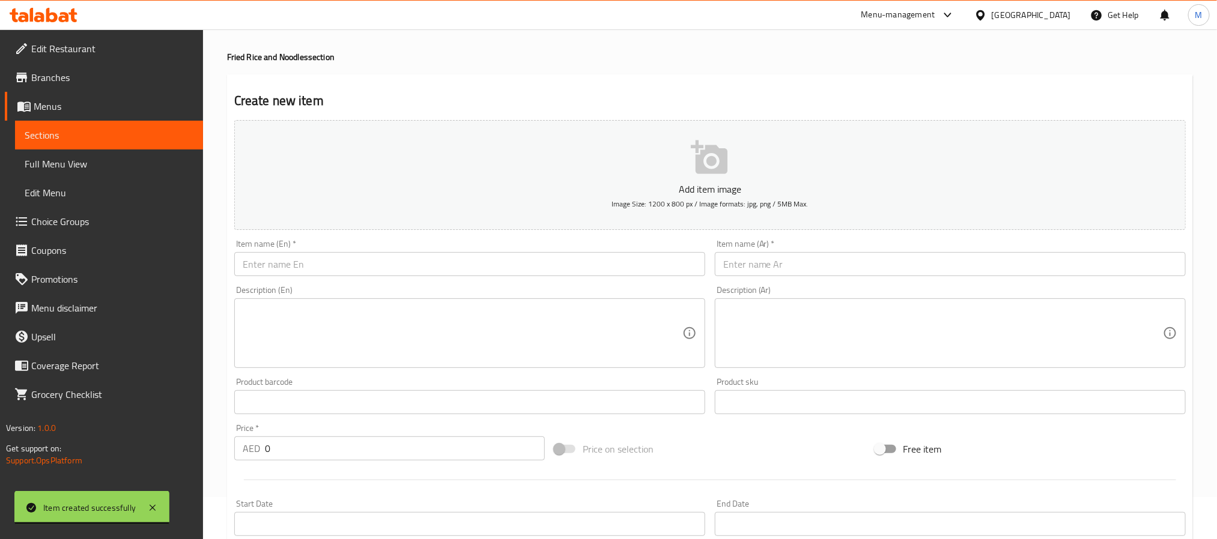
scroll to position [38, 0]
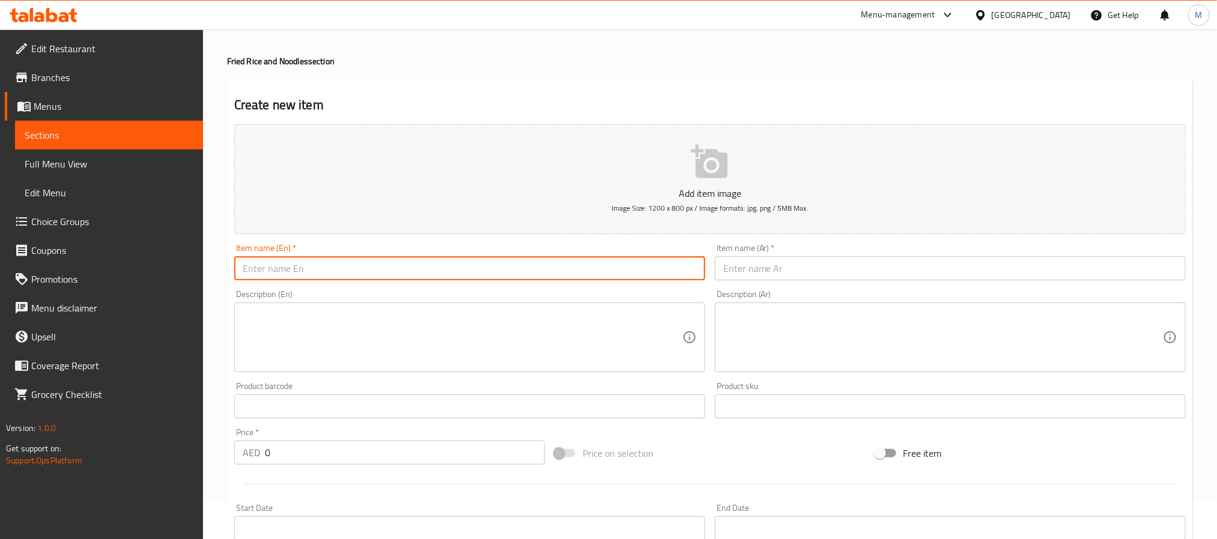
click at [350, 267] on input "text" at bounding box center [469, 269] width 471 height 24
paste input "VEGETABLE Schezwan Fried Rice"
type input "Vegetable Schezwan Fried Rice"
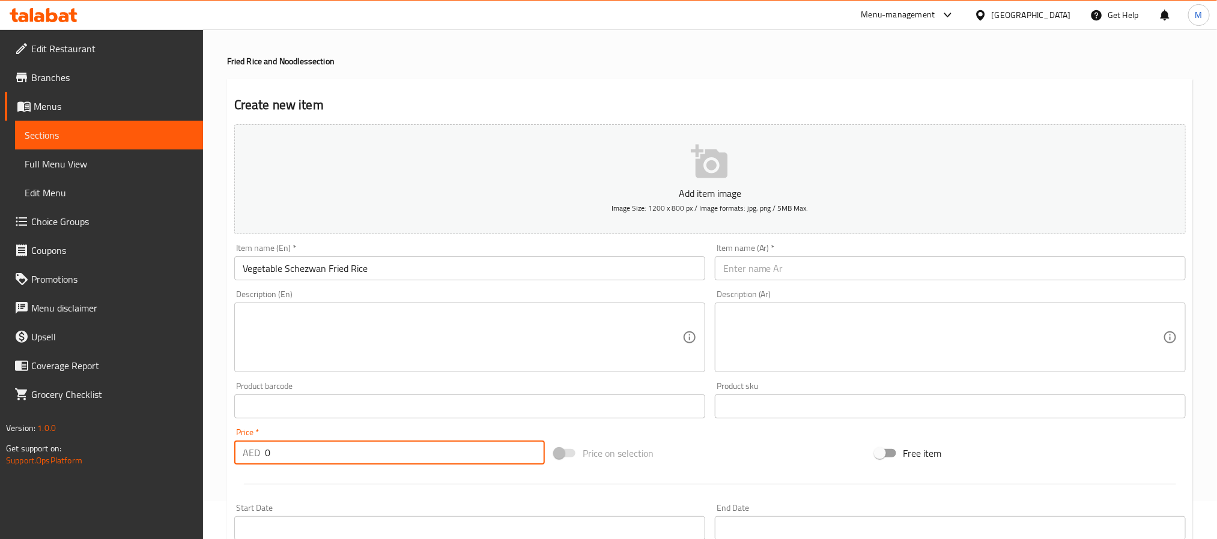
drag, startPoint x: 297, startPoint y: 451, endPoint x: 123, endPoint y: 456, distance: 174.9
click at [139, 458] on div "Edit Restaurant Branches Menus Sections Full Menu View Edit Menu Choice Groups …" at bounding box center [608, 401] width 1217 height 819
type input "22"
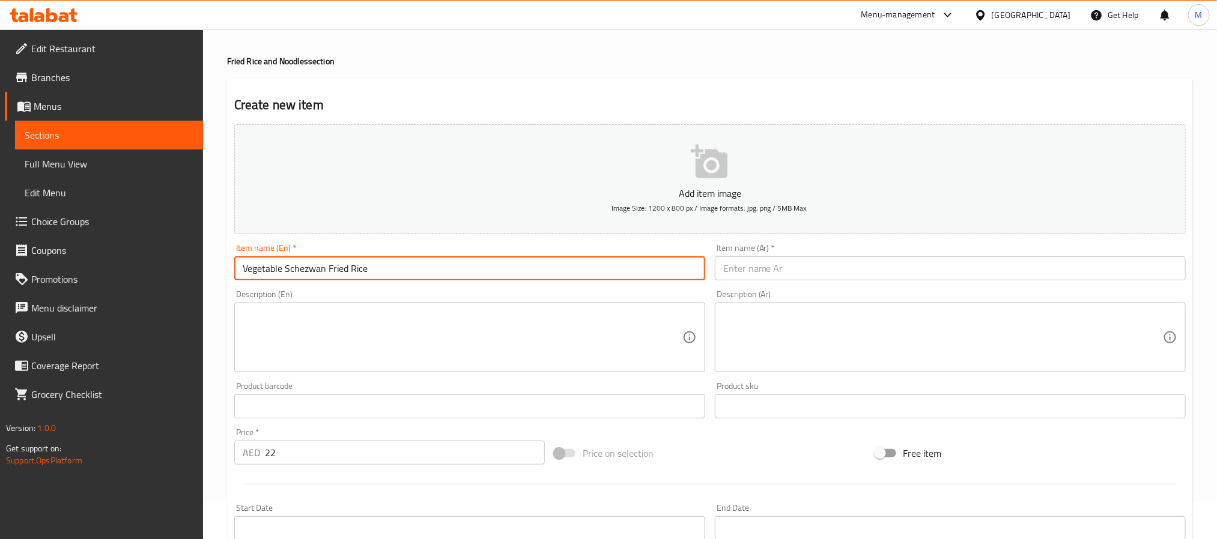
click at [348, 260] on input "Vegetable Schezwan Fried Rice" at bounding box center [469, 269] width 471 height 24
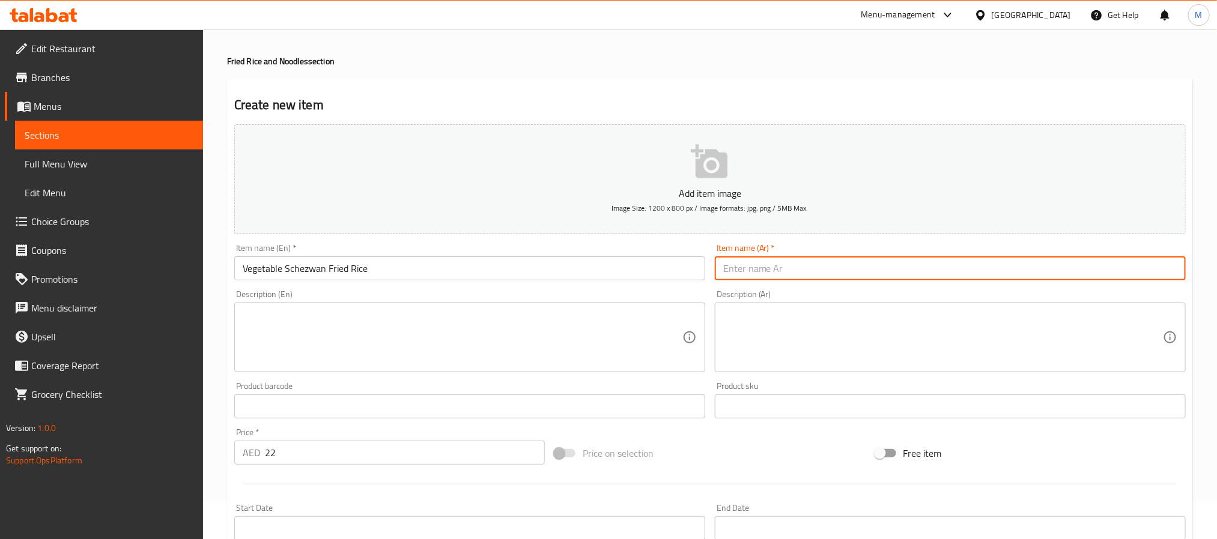
drag, startPoint x: 783, startPoint y: 260, endPoint x: 714, endPoint y: 300, distance: 79.6
click at [783, 260] on input "text" at bounding box center [950, 269] width 471 height 24
paste input "أرز مقلي بالخضار على طريقة شيزوان"
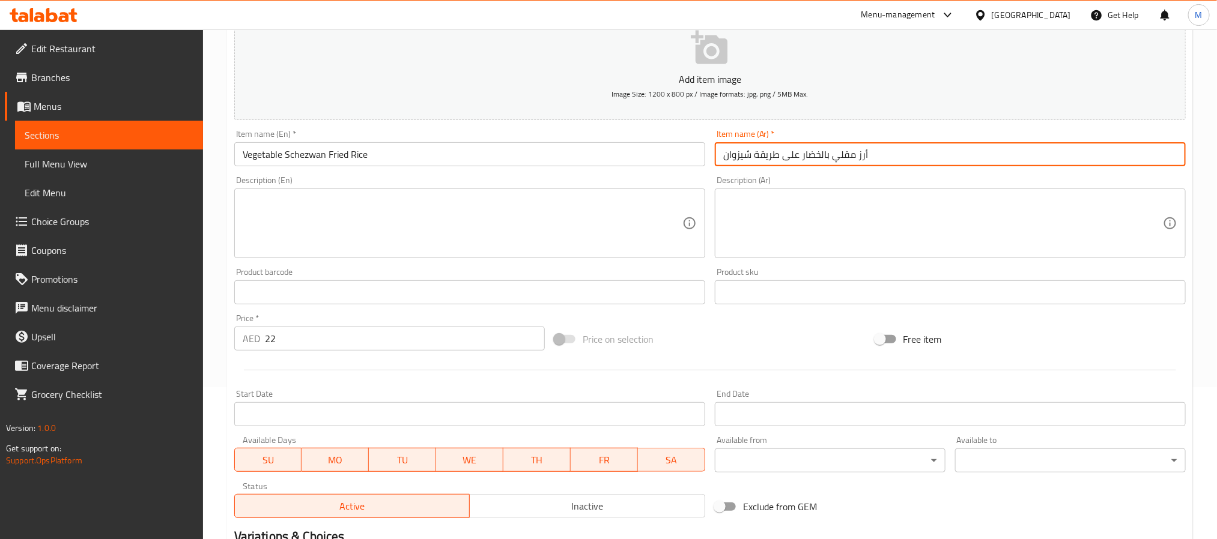
scroll to position [308, 0]
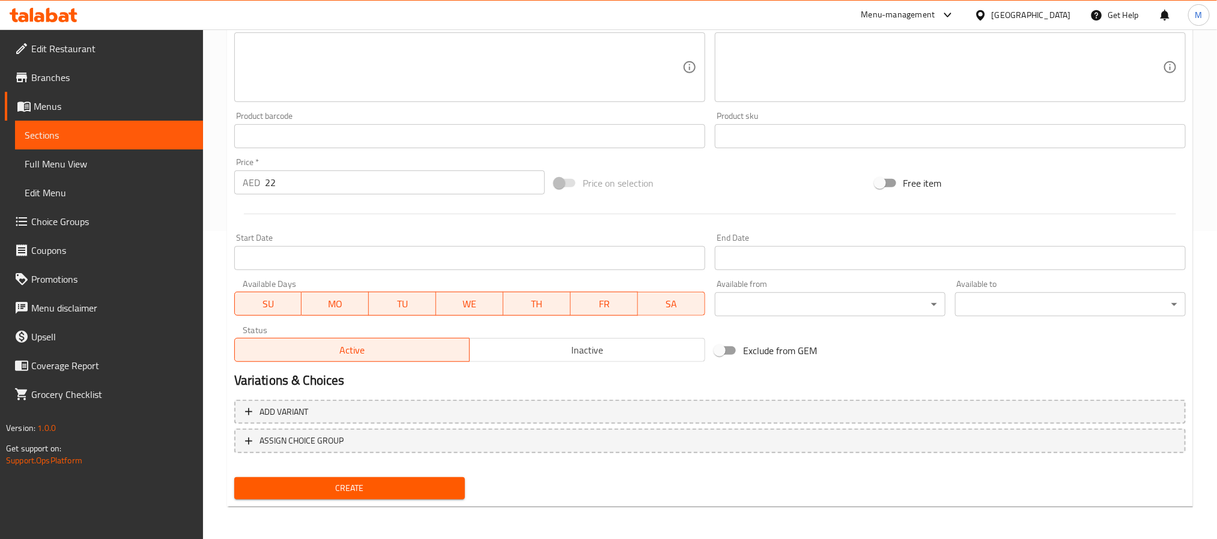
type input "أرز مقلي بالخضار على طريقة شيزوان"
click at [315, 483] on span "Create" at bounding box center [349, 488] width 211 height 15
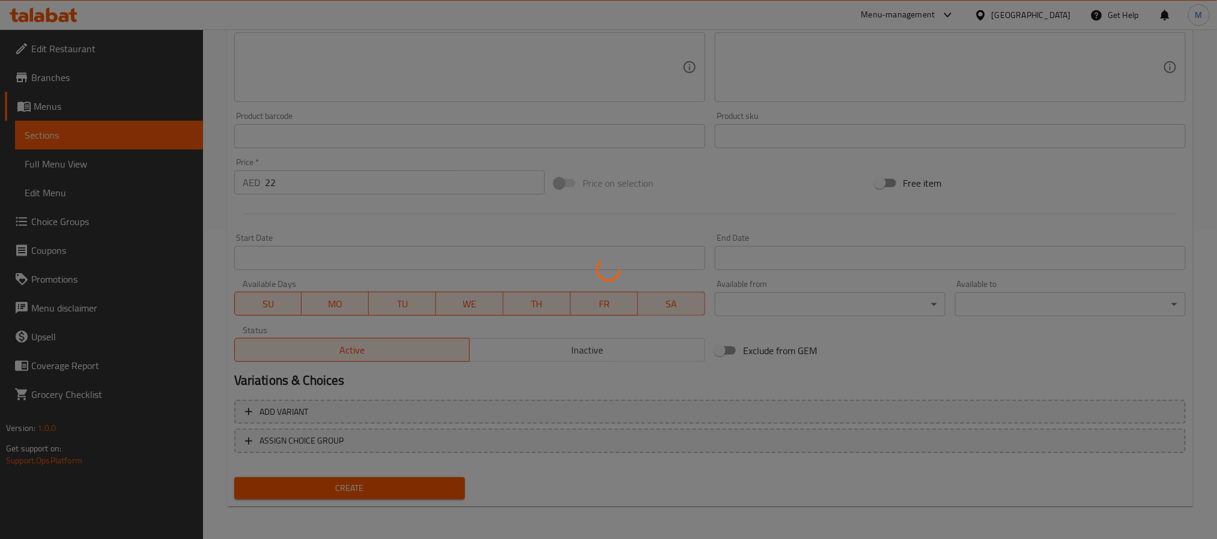
type input "0"
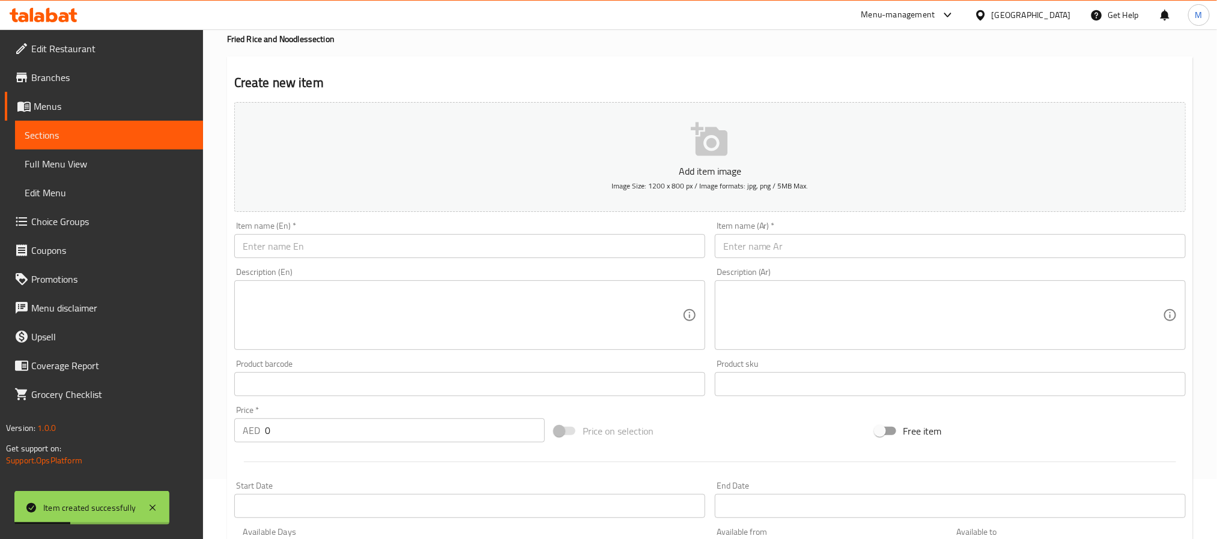
scroll to position [38, 0]
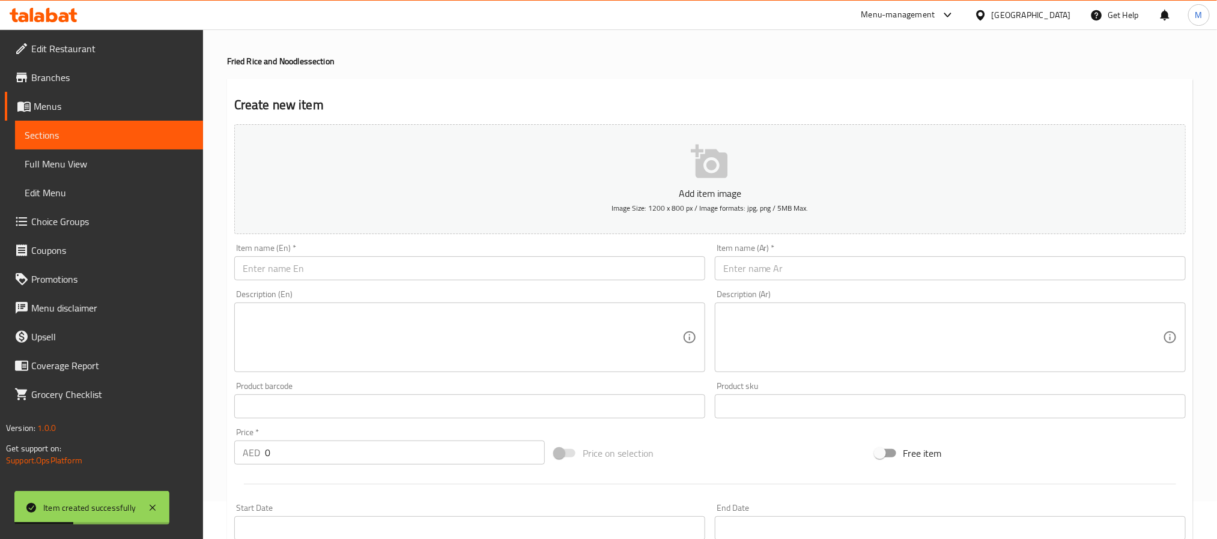
click at [315, 276] on input "text" at bounding box center [469, 269] width 471 height 24
paste input "EGG Schezwan Fried Rice"
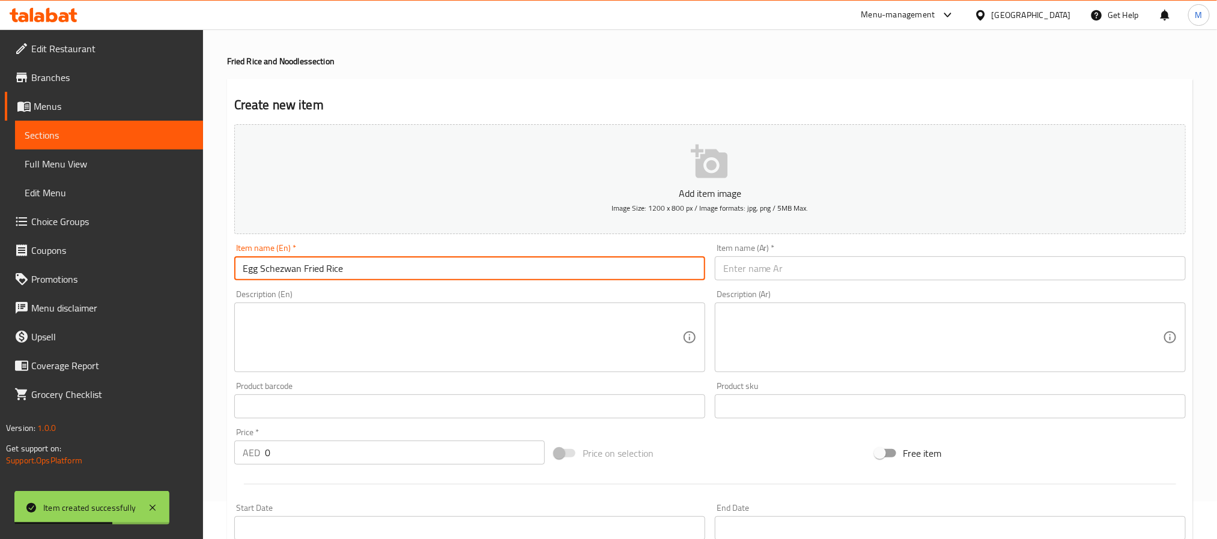
type input "Egg Schezwan Fried Rice"
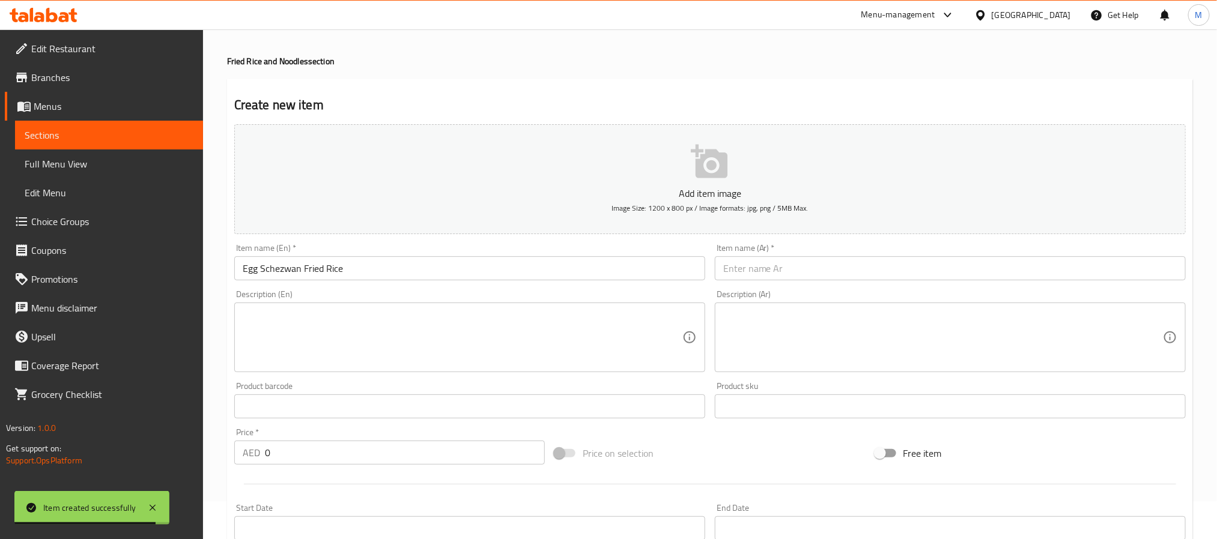
click at [296, 448] on input "0" at bounding box center [405, 453] width 280 height 24
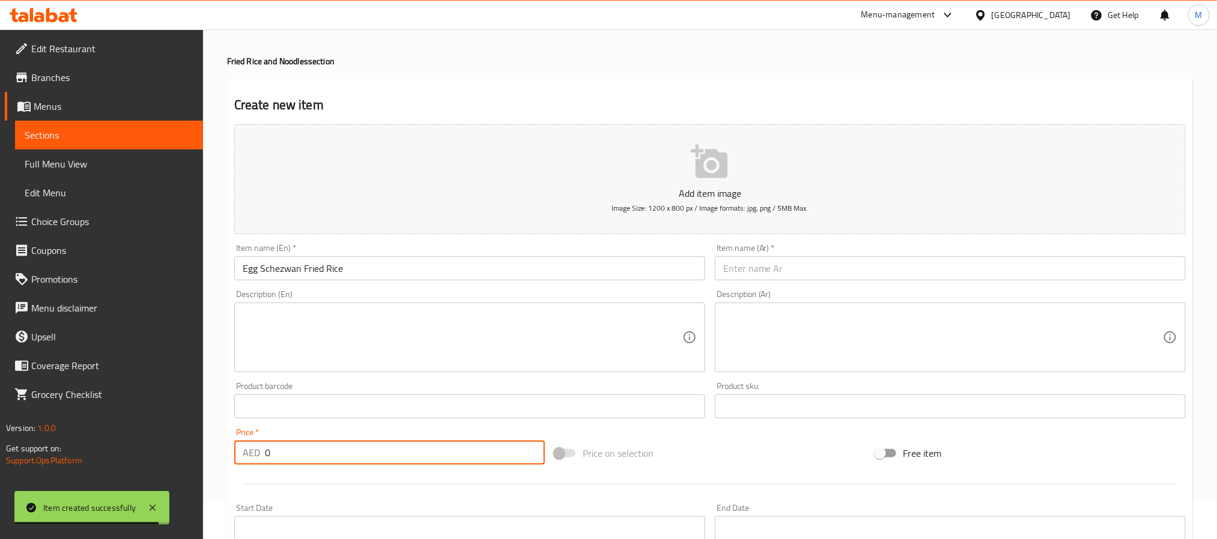
drag, startPoint x: 296, startPoint y: 448, endPoint x: 201, endPoint y: 452, distance: 95.0
click at [201, 452] on div "Edit Restaurant Branches Menus Sections Full Menu View Edit Menu Choice Groups …" at bounding box center [608, 401] width 1217 height 819
type input "22"
click at [309, 282] on div "Item name (En)   * Egg Schezwan Fried Rice Item name (En) *" at bounding box center [469, 262] width 481 height 46
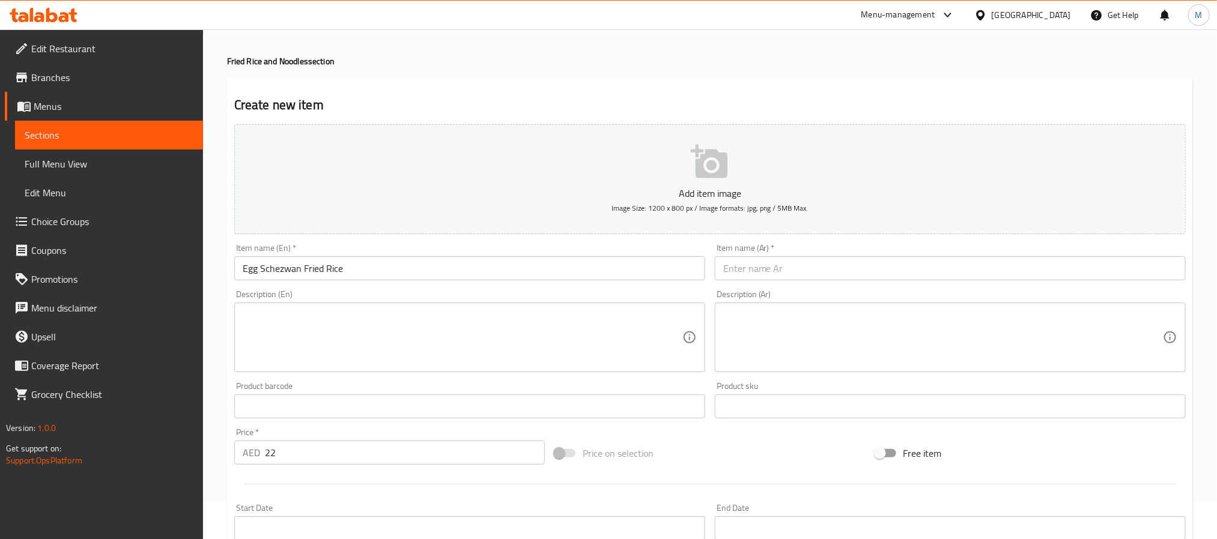
click at [314, 267] on input "Egg Schezwan Fried Rice" at bounding box center [469, 269] width 471 height 24
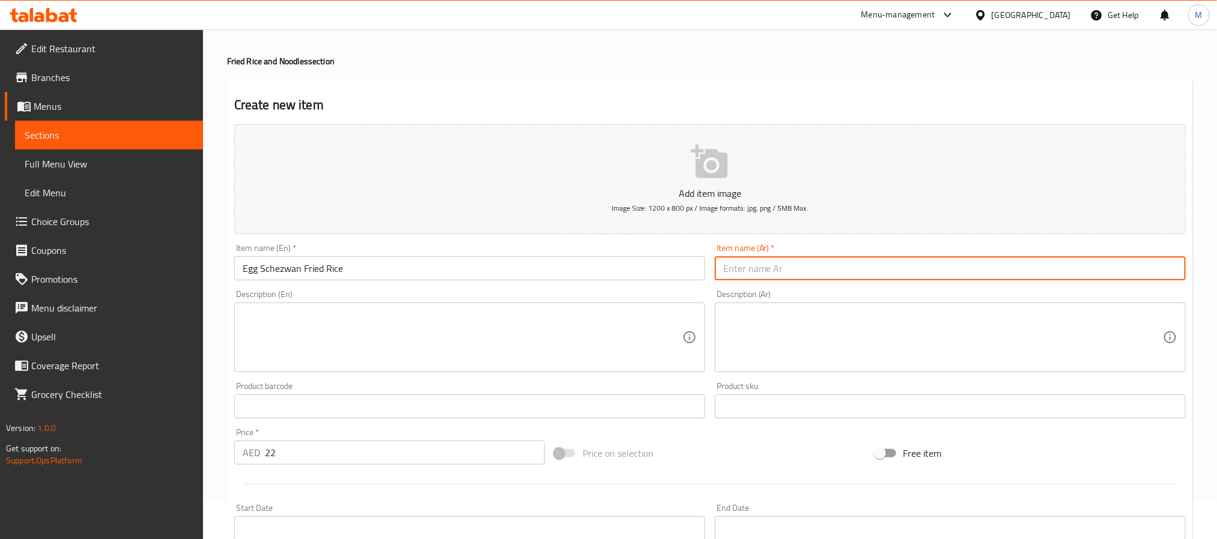
click at [750, 278] on input "text" at bounding box center [950, 269] width 471 height 24
paste input "أرز مقلي بالبيض والشيزوان"
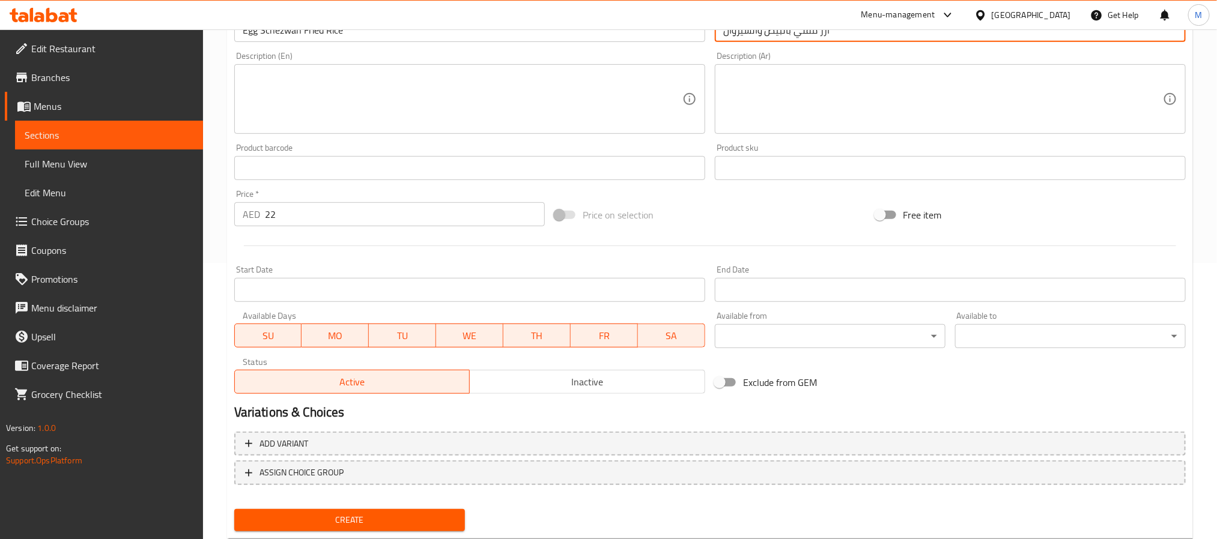
scroll to position [308, 0]
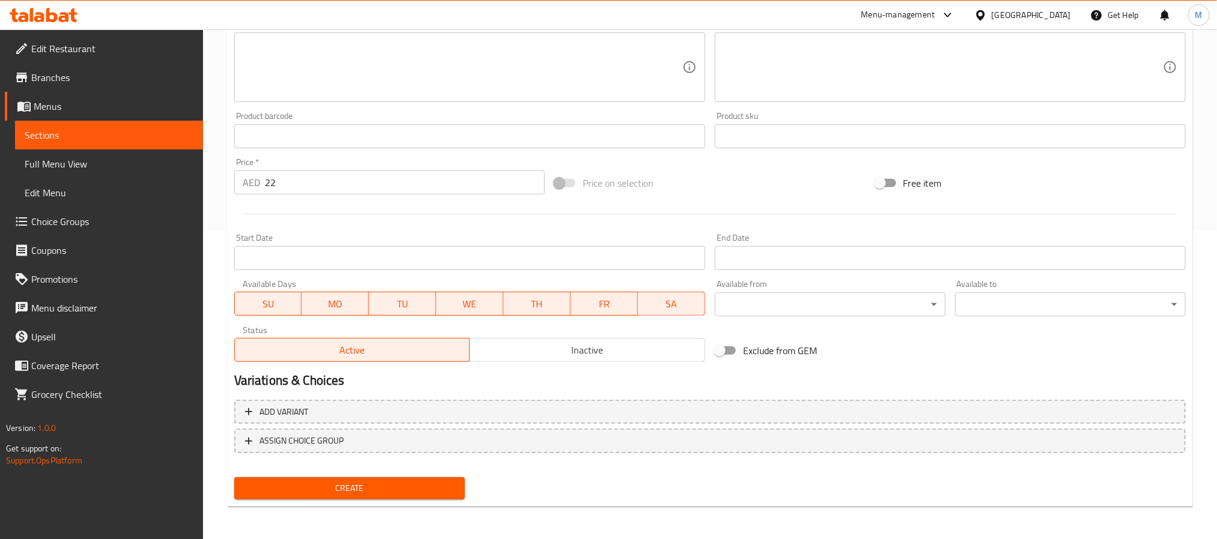
type input "أرز مقلي بالبيض والشيزوان"
click at [359, 487] on span "Create" at bounding box center [349, 488] width 211 height 15
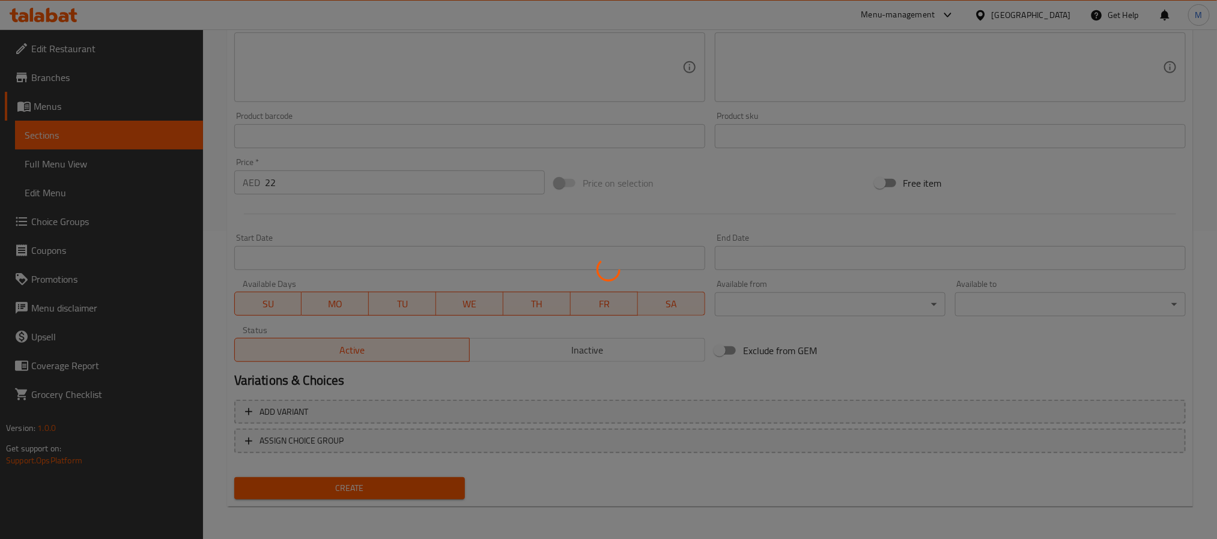
type input "0"
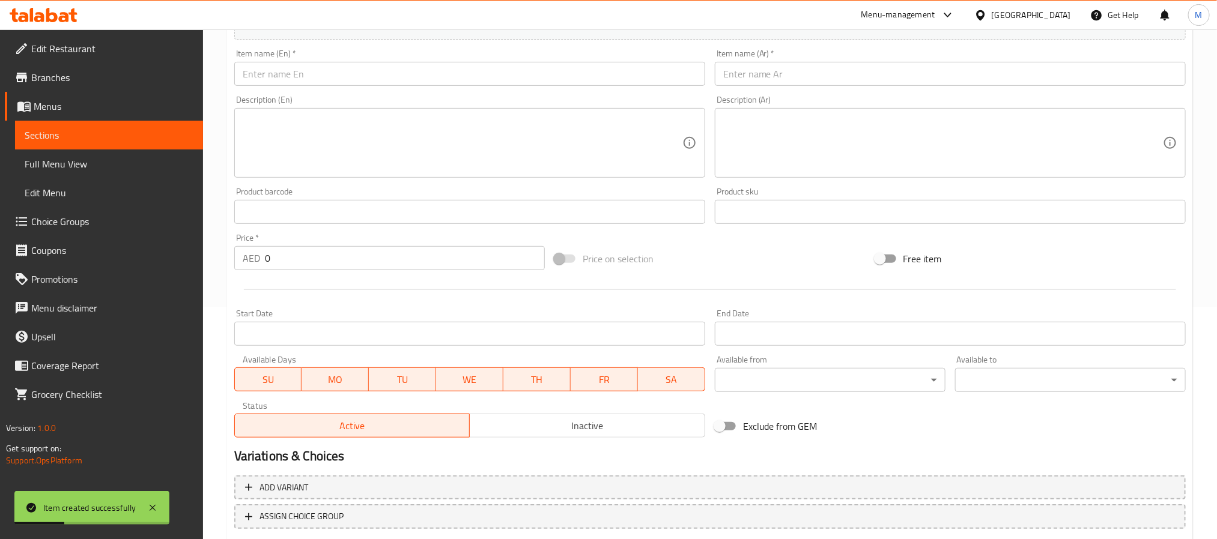
scroll to position [128, 0]
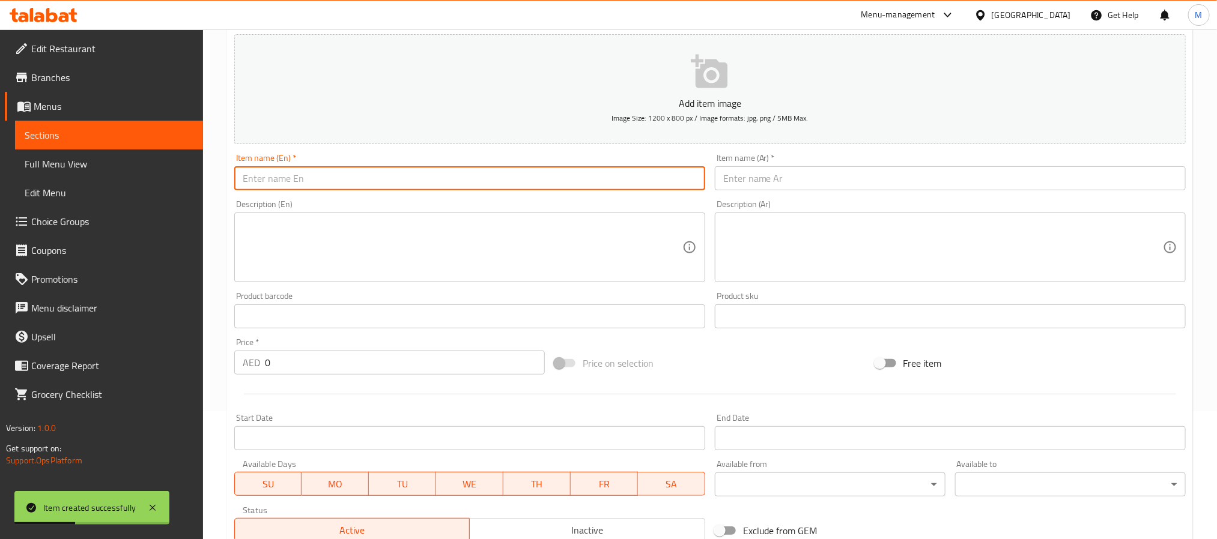
click at [334, 175] on input "text" at bounding box center [469, 178] width 471 height 24
paste input "BEEF Schezwan Fried Rice"
type input "Beef Schezwan Fried Rice"
click at [830, 179] on input "text" at bounding box center [950, 178] width 471 height 24
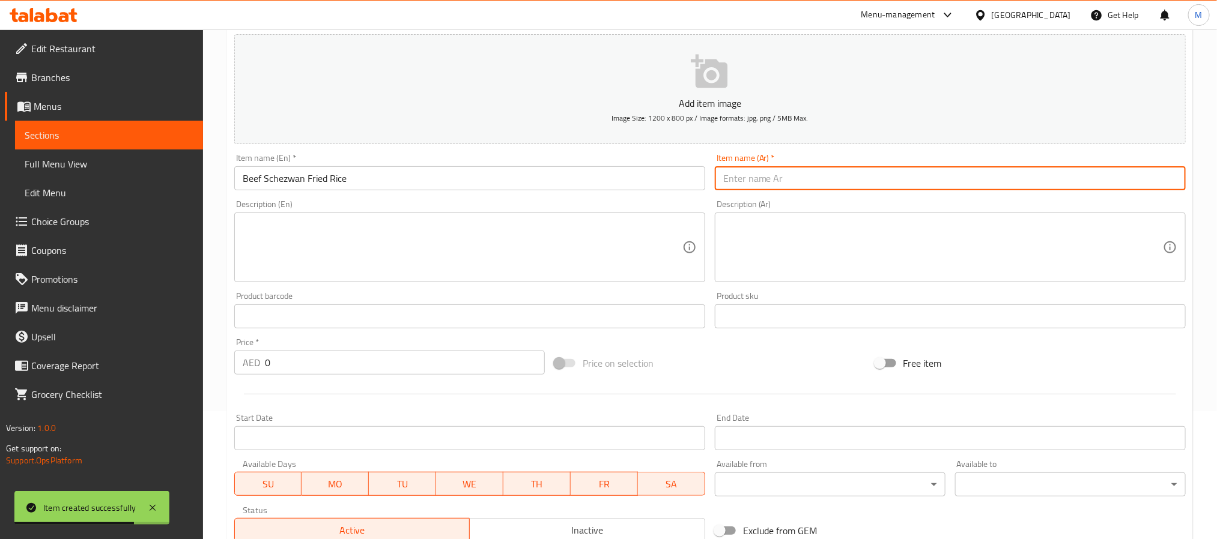
paste input "أرز مقلي باللحم البقري سيشوان"
type input "أرز مقلي باللحم البقري سيشوان"
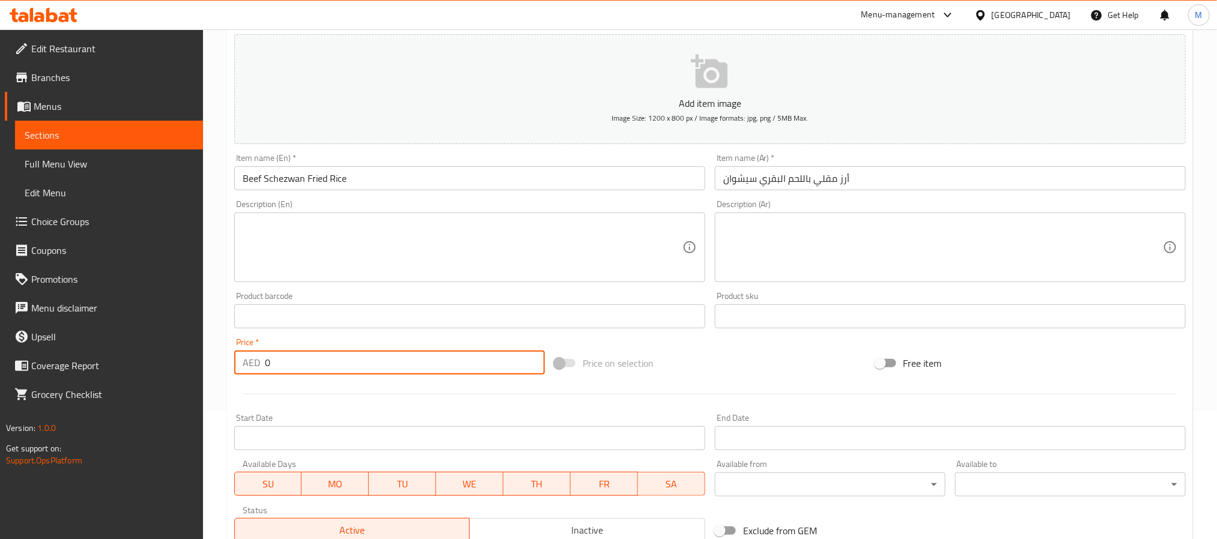
drag, startPoint x: 283, startPoint y: 368, endPoint x: 52, endPoint y: 360, distance: 230.8
click at [83, 362] on div "Edit Restaurant Branches Menus Sections Full Menu View Edit Menu Choice Groups …" at bounding box center [608, 310] width 1217 height 819
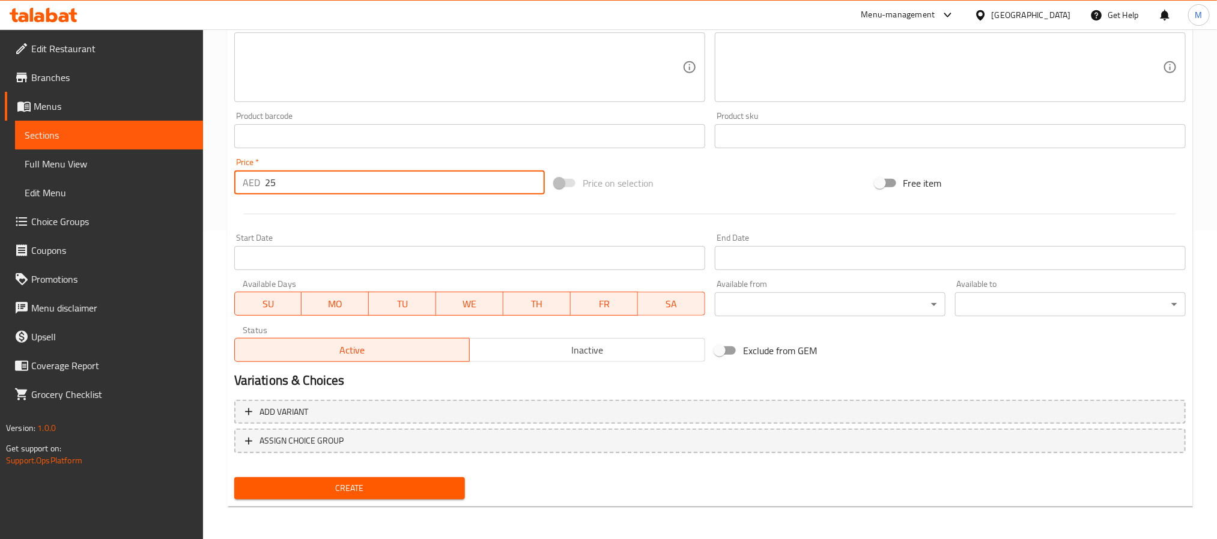
type input "25"
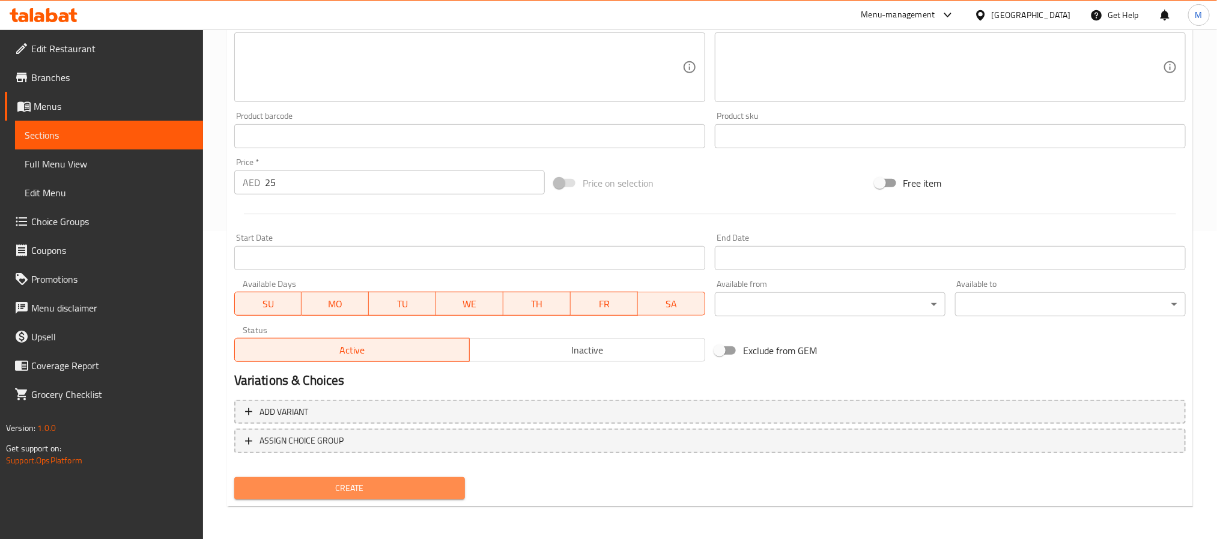
click at [357, 482] on span "Create" at bounding box center [349, 488] width 211 height 15
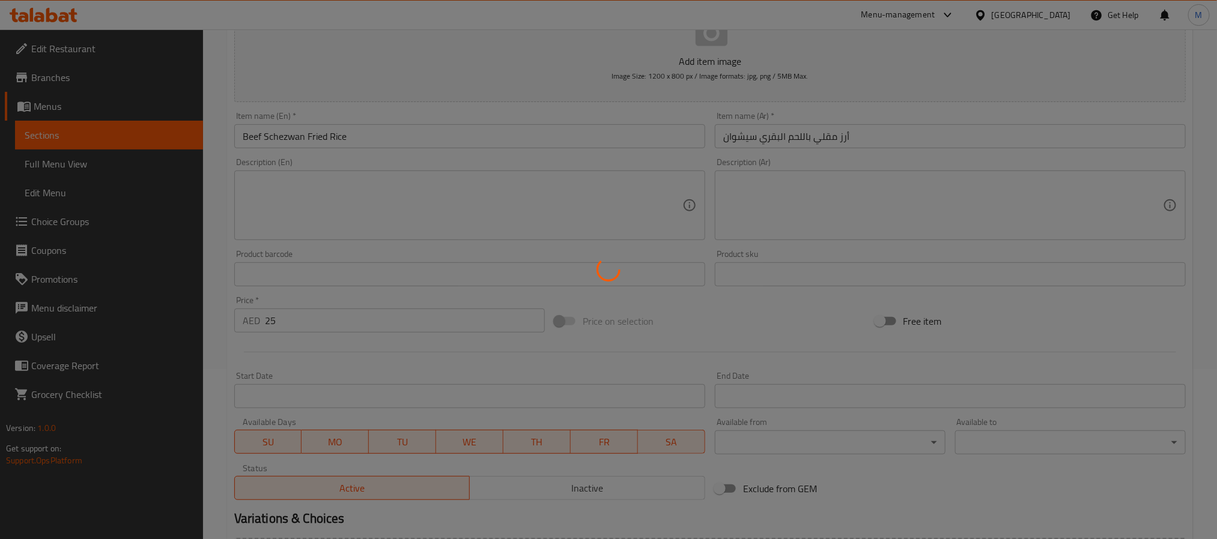
scroll to position [1, 0]
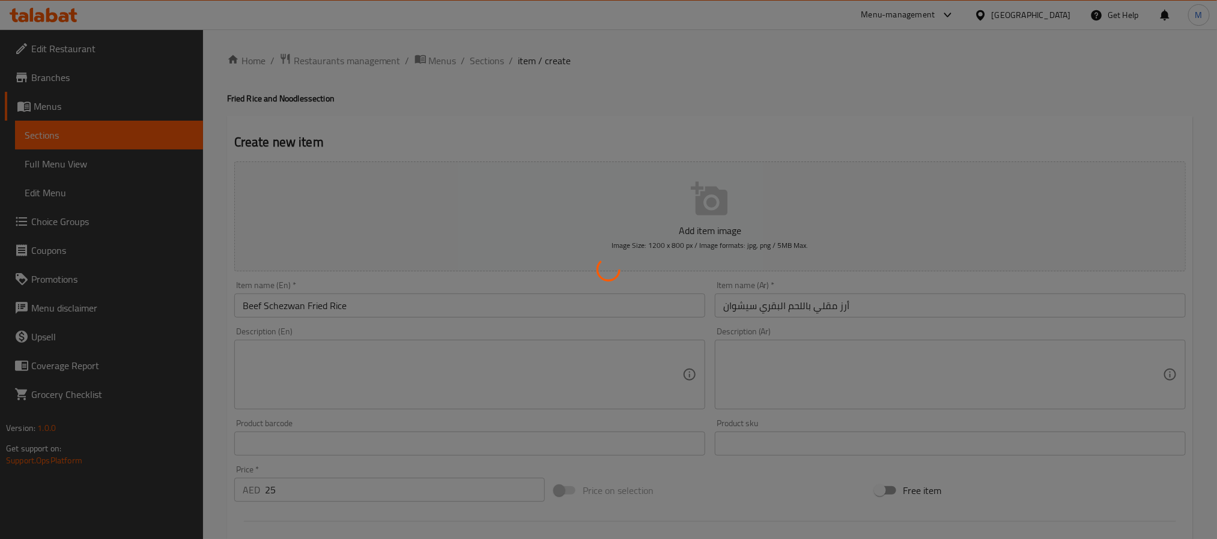
type input "0"
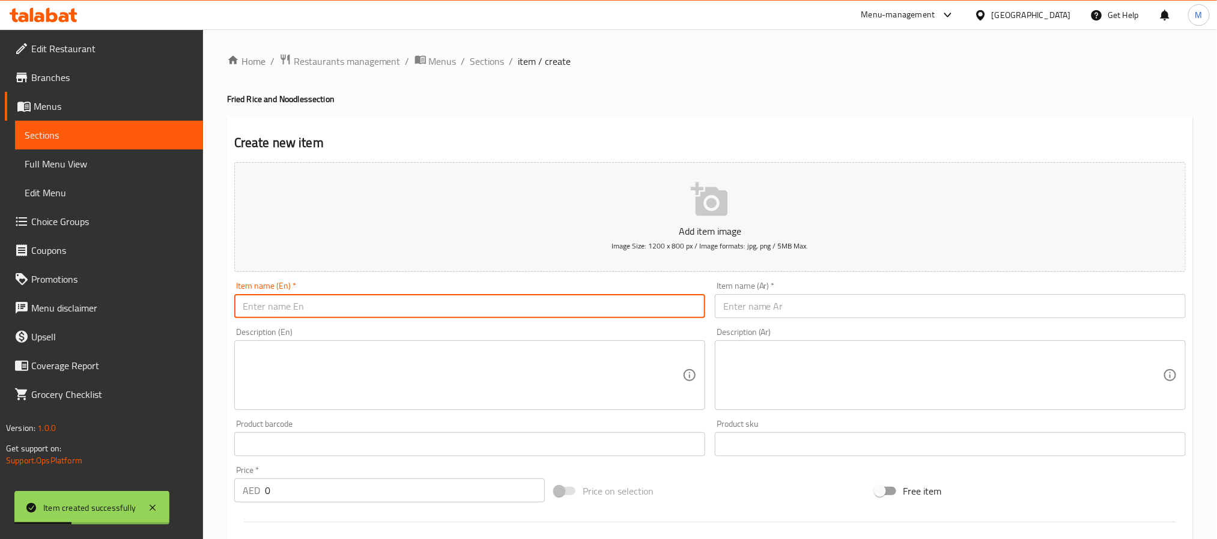
paste input "PRAWNS Schezwan Fried Rice"
click at [324, 309] on input "PRAWNS Schezwan Fried Rice" at bounding box center [469, 306] width 471 height 24
type input "Prawns Schezwan Fried Rice"
click at [748, 298] on input "text" at bounding box center [950, 306] width 471 height 24
paste input "أرز مقلي بالروبيان مع صلصة سيشوان"
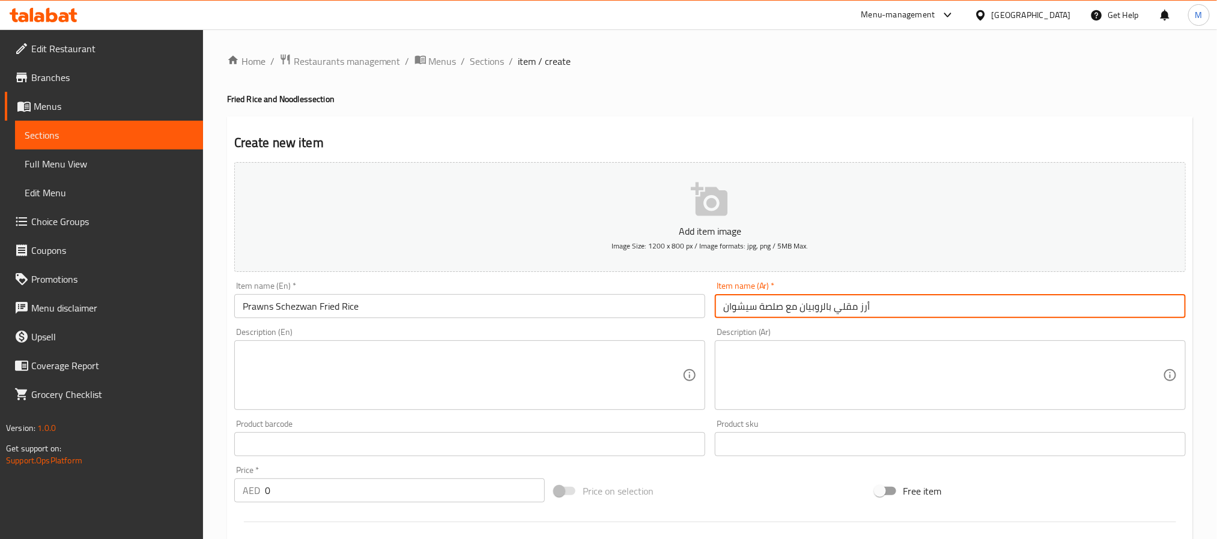
type input "أرز مقلي بالروبيان مع صلصة سيشوان"
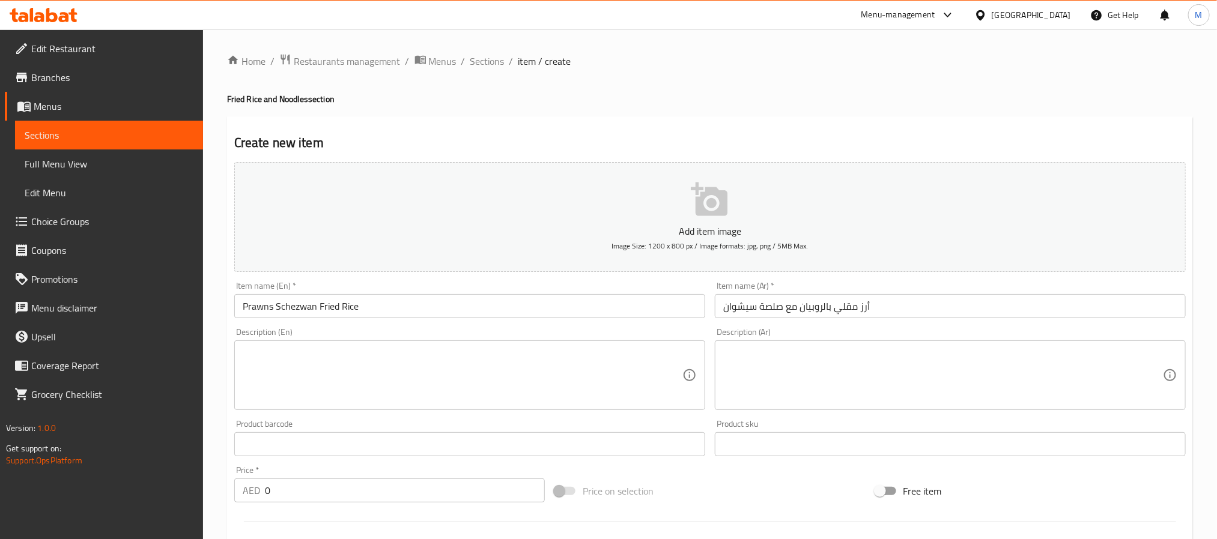
click at [263, 490] on div "AED 0 Price *" at bounding box center [389, 491] width 311 height 24
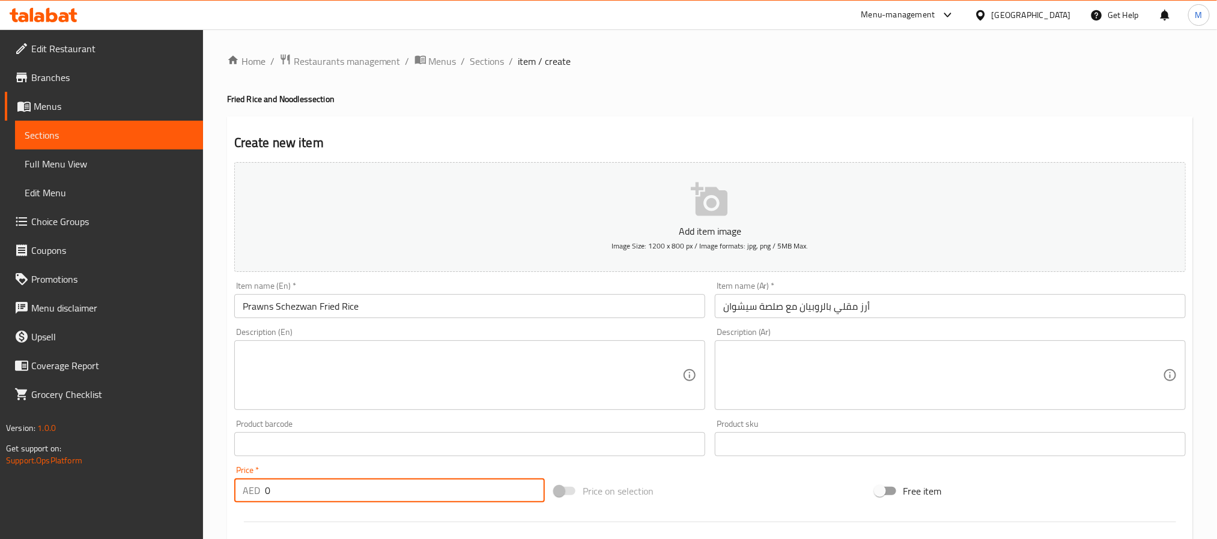
click at [266, 488] on input "0" at bounding box center [405, 491] width 280 height 24
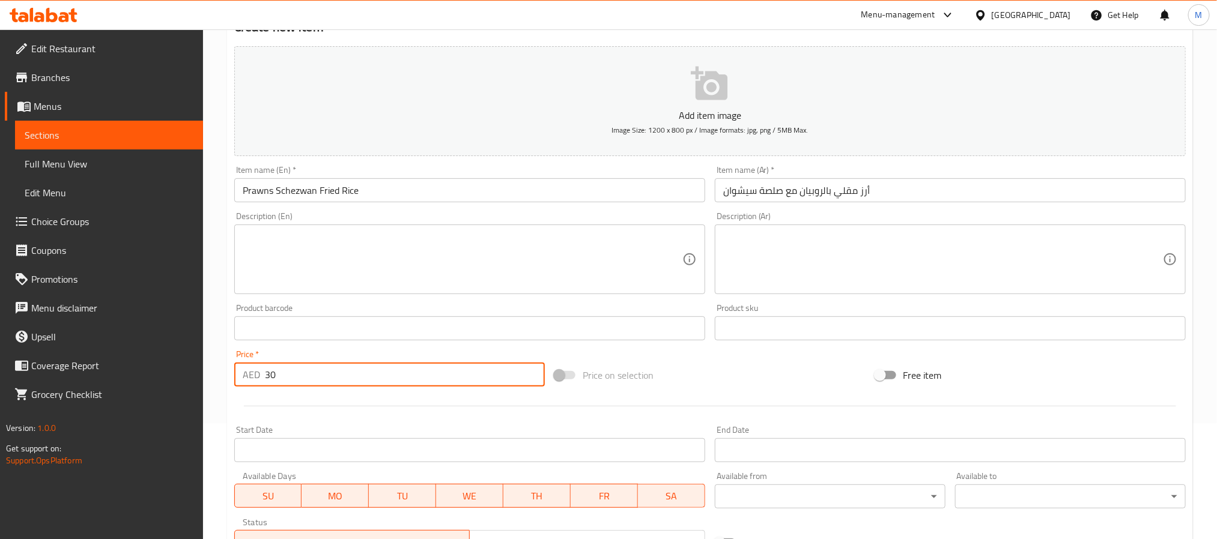
scroll to position [270, 0]
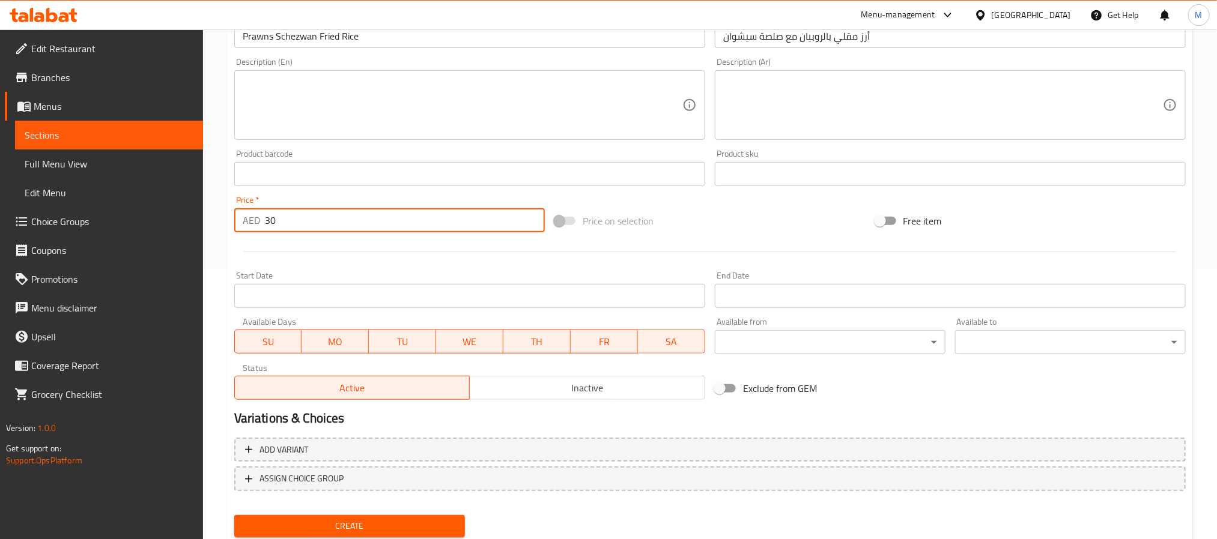
type input "30"
click at [310, 523] on span "Create" at bounding box center [349, 526] width 211 height 15
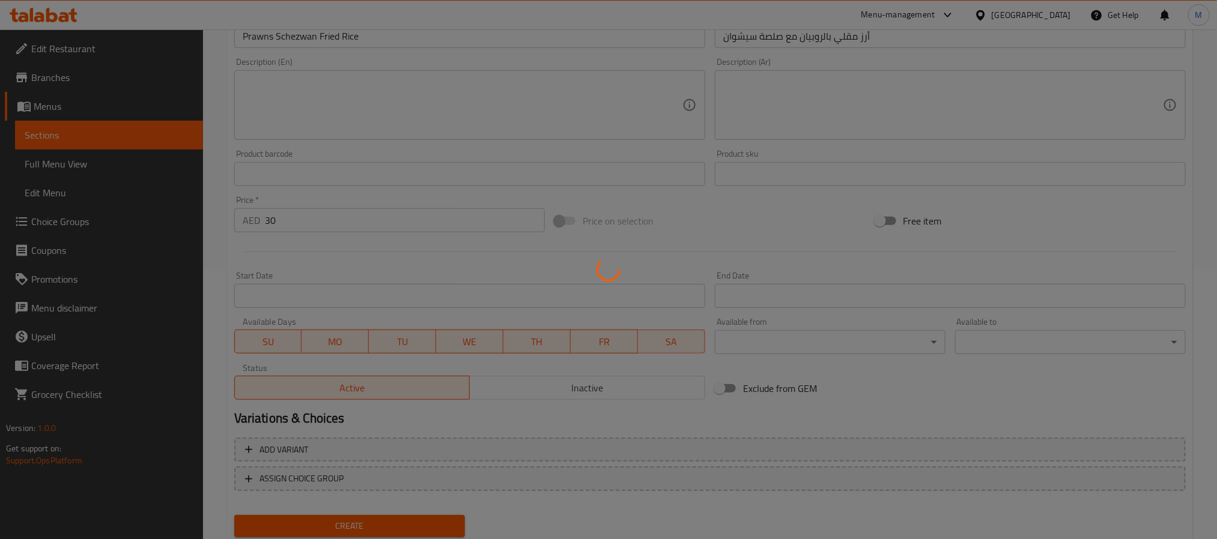
type input "0"
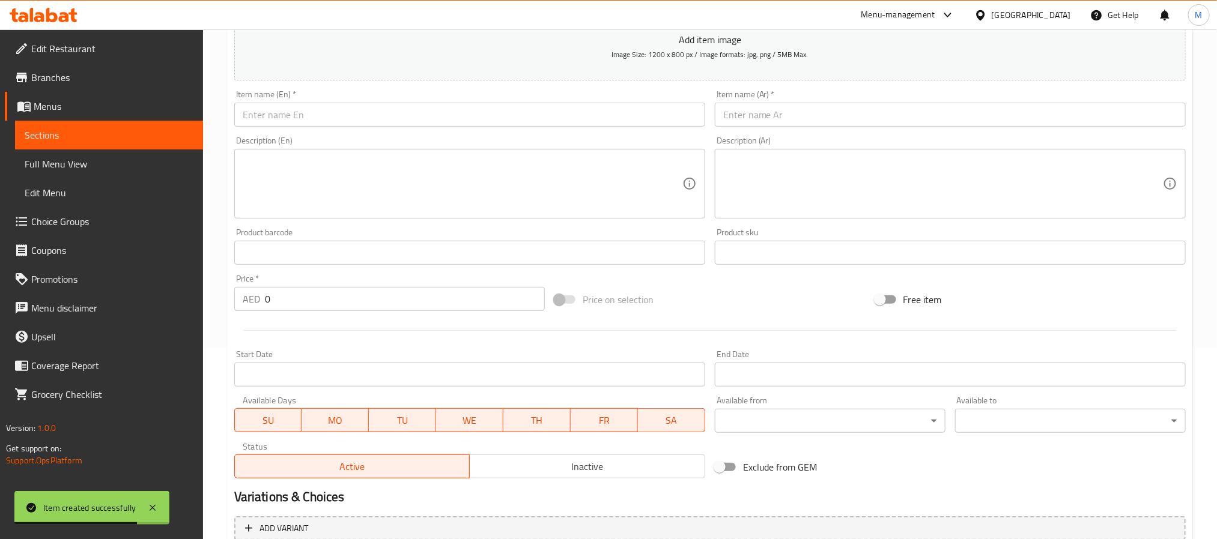
scroll to position [90, 0]
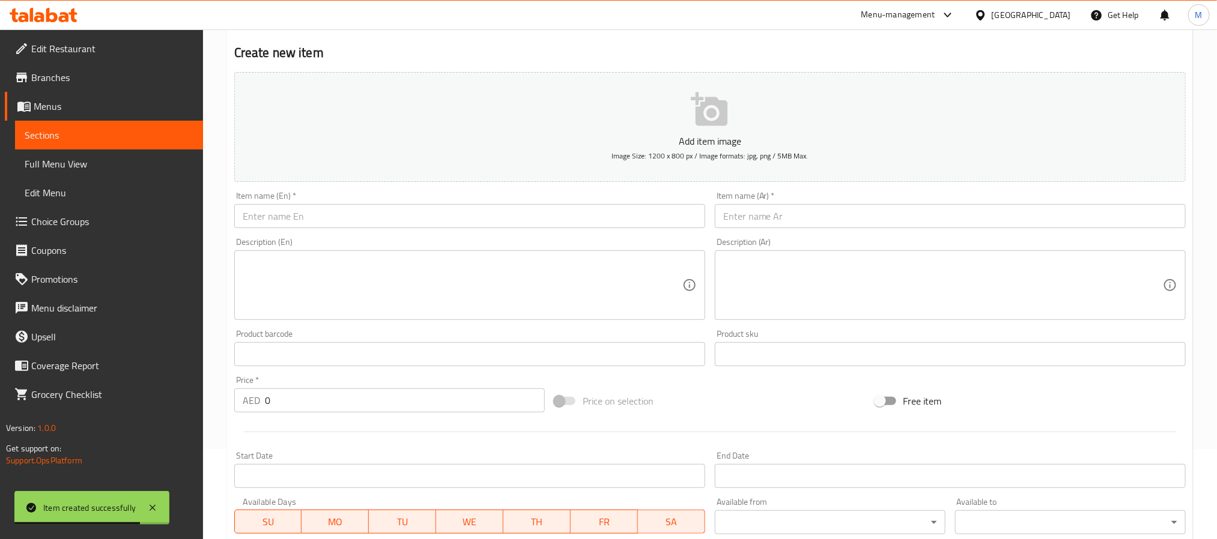
click at [291, 227] on input "text" at bounding box center [469, 216] width 471 height 24
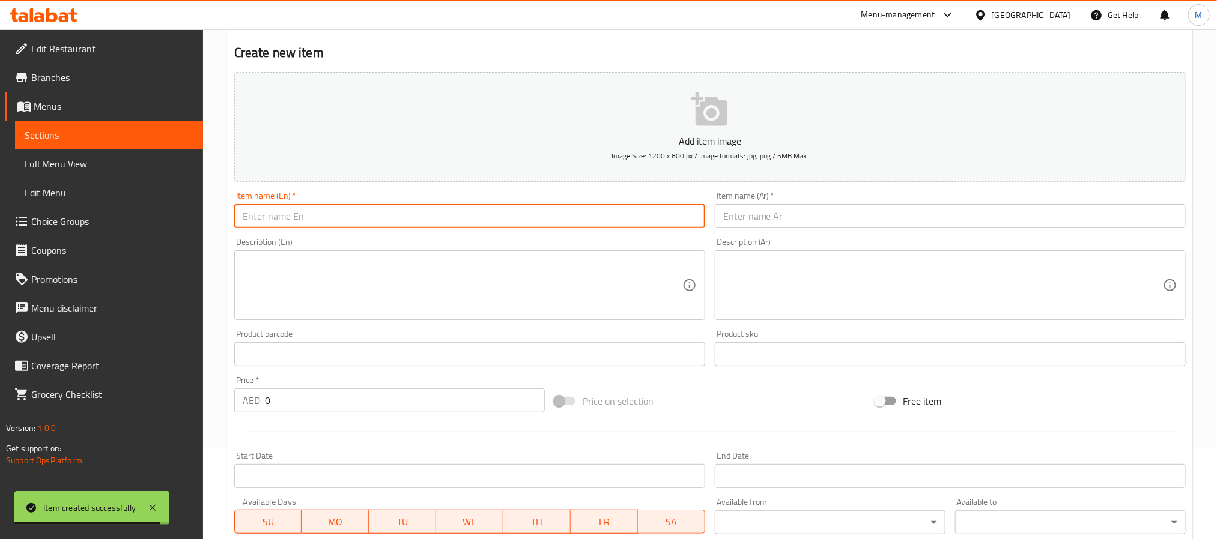
paste input "MIX Schezwan Fried Rice"
type input "MIX Schezwan Fried Rice"
paste input "أرز مقلي [PERSON_NAME]"
drag, startPoint x: 807, startPoint y: 210, endPoint x: 675, endPoint y: 238, distance: 135.9
click at [807, 210] on input "أرز مقلي [PERSON_NAME]" at bounding box center [950, 216] width 471 height 24
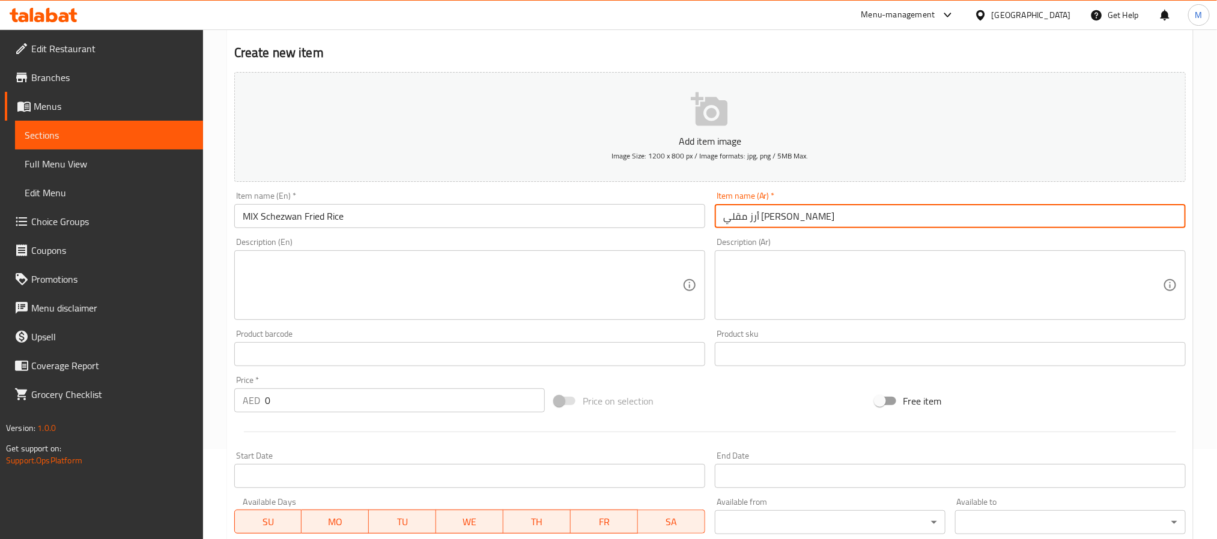
type input "أرز مقلي [PERSON_NAME]"
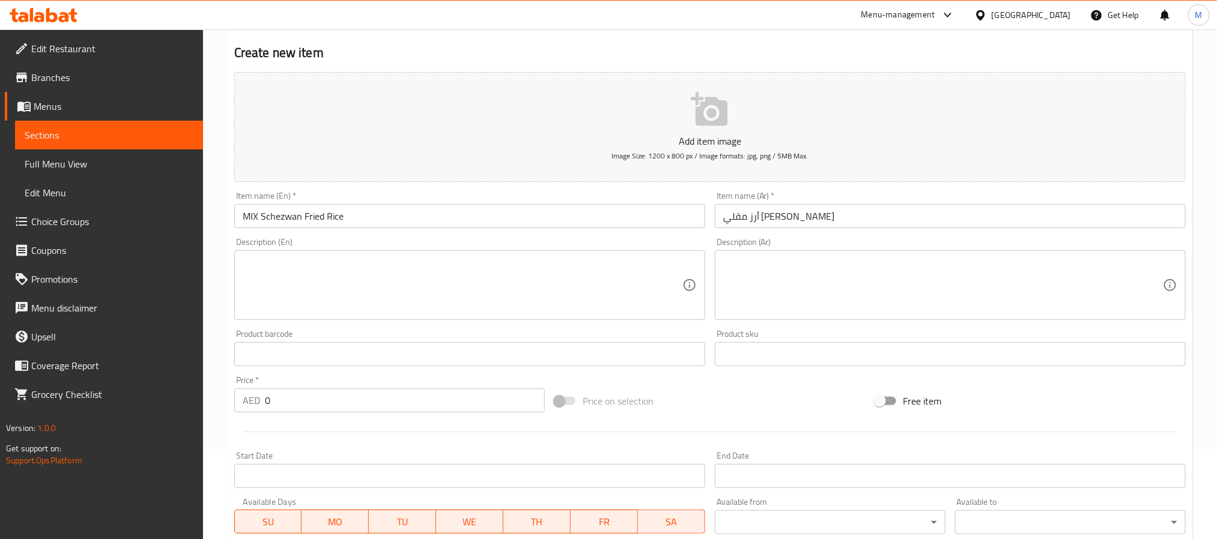
click at [266, 401] on input "0" at bounding box center [405, 401] width 280 height 24
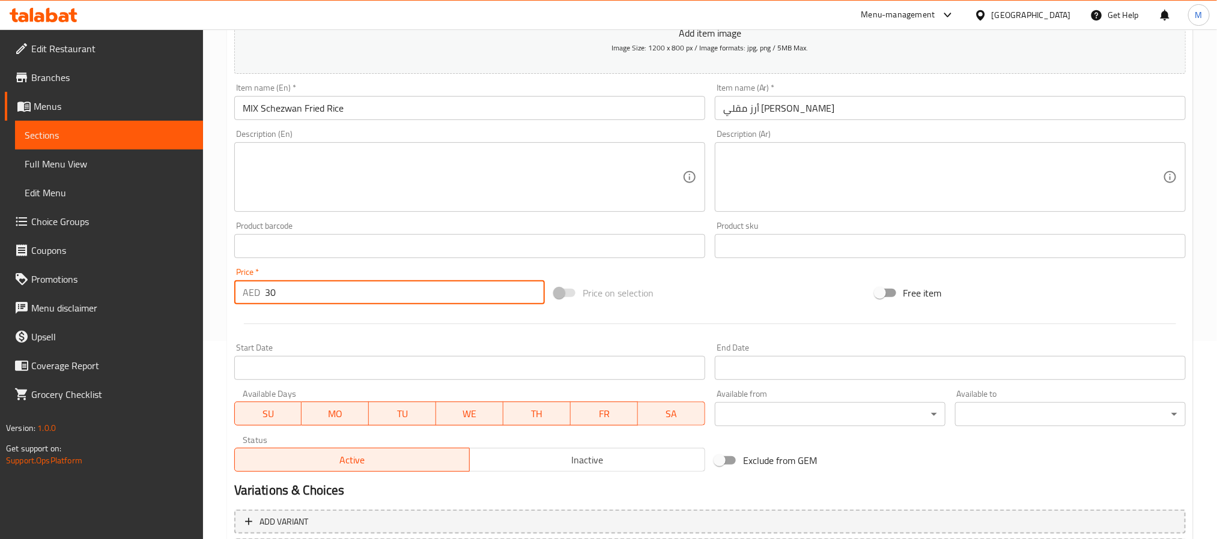
scroll to position [308, 0]
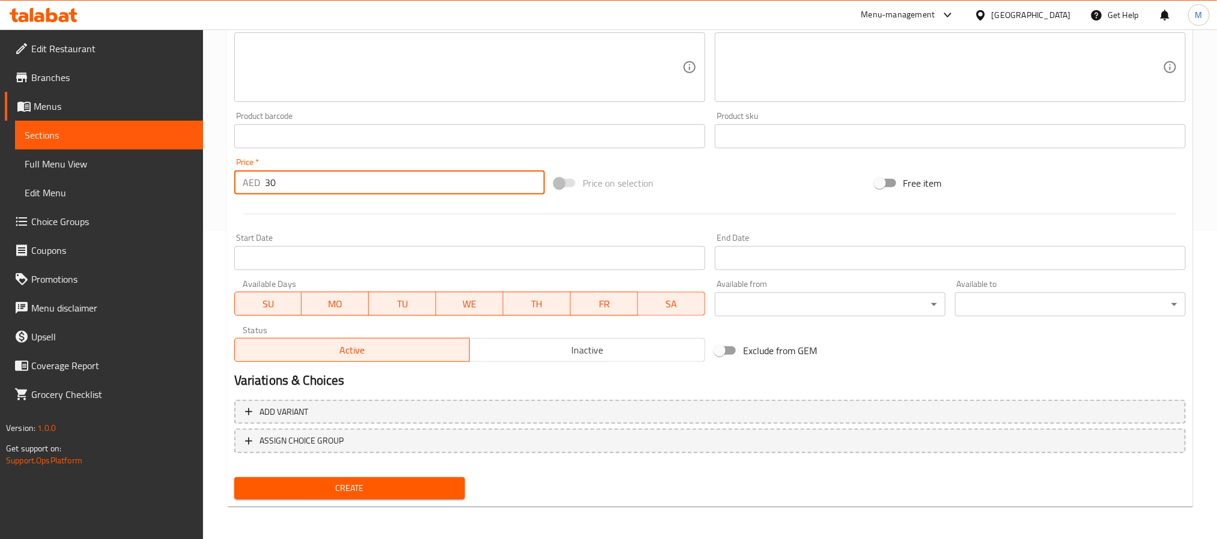
type input "30"
click at [328, 487] on span "Create" at bounding box center [349, 488] width 211 height 15
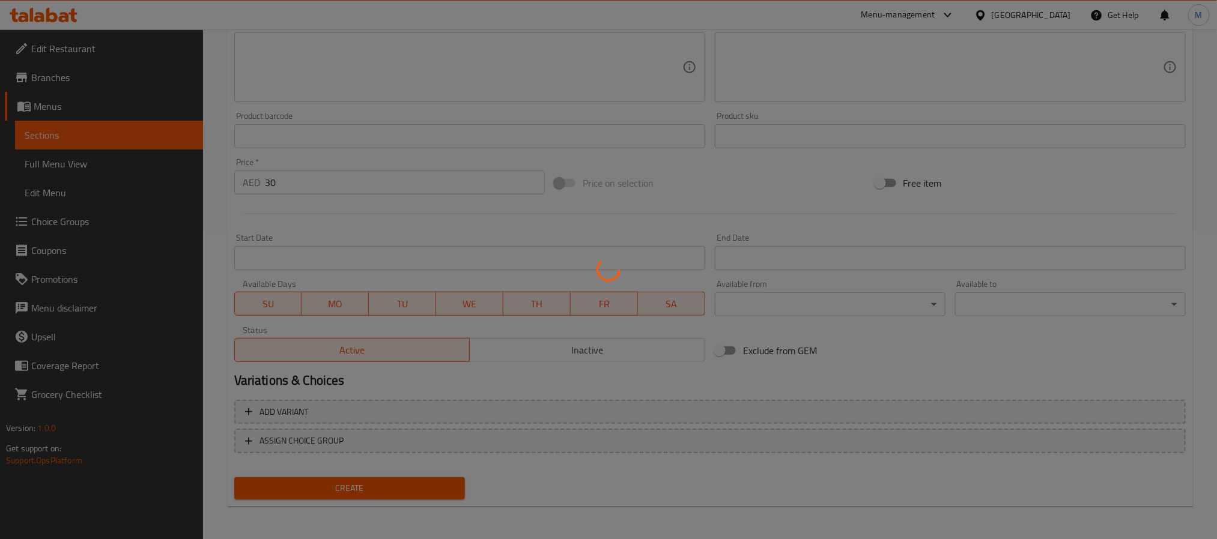
type input "0"
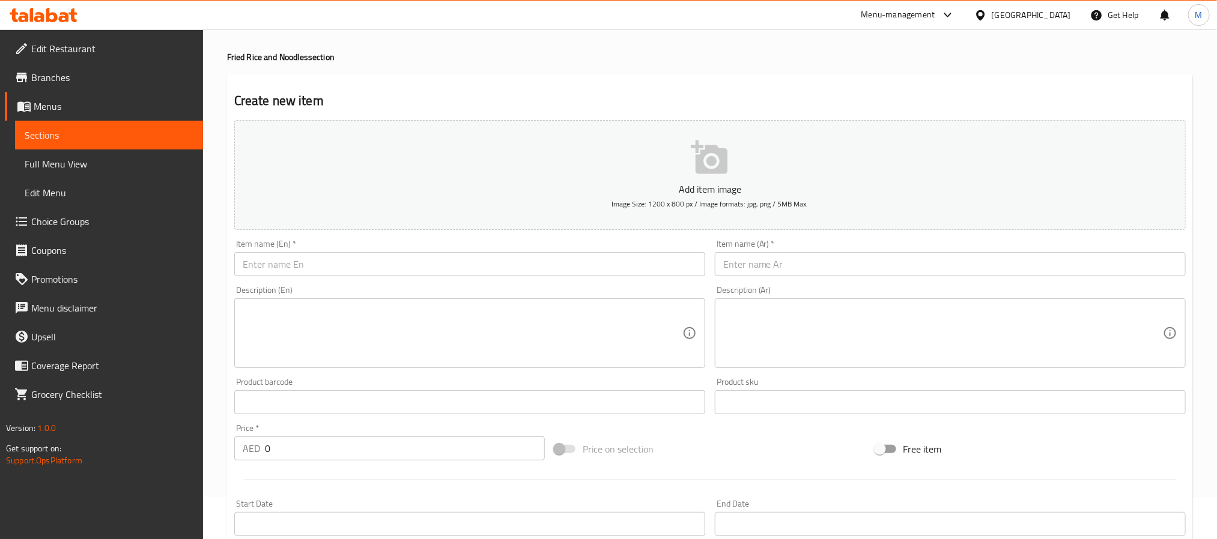
scroll to position [38, 0]
click at [318, 269] on input "text" at bounding box center [469, 269] width 471 height 24
paste input "EGG NOODLES"
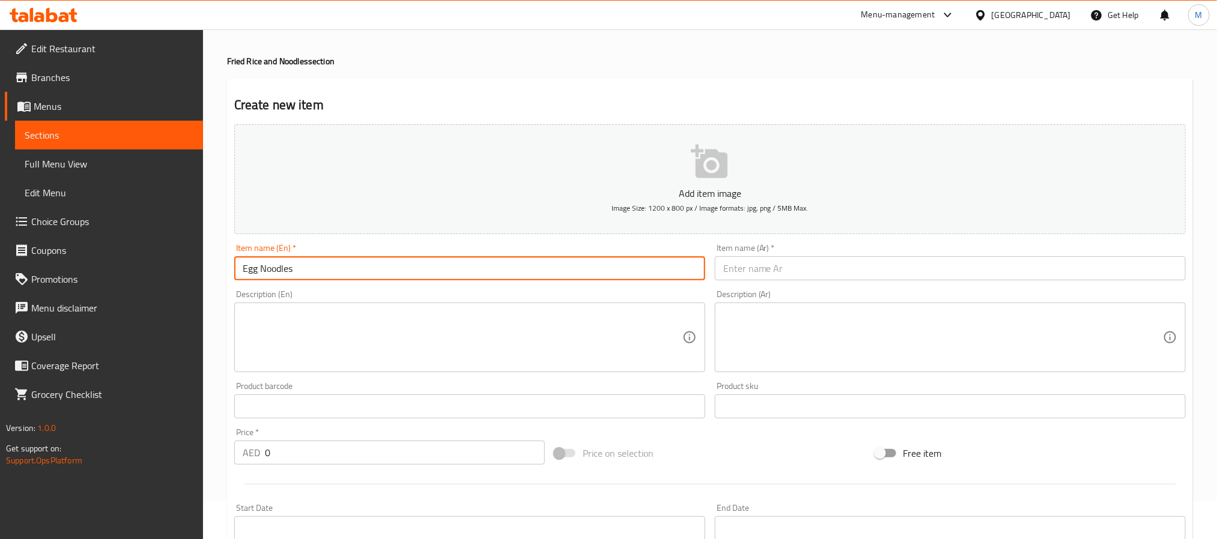
type input "Egg Noodles"
click at [774, 279] on input "text" at bounding box center [950, 269] width 471 height 24
paste input "نودلز البيض"
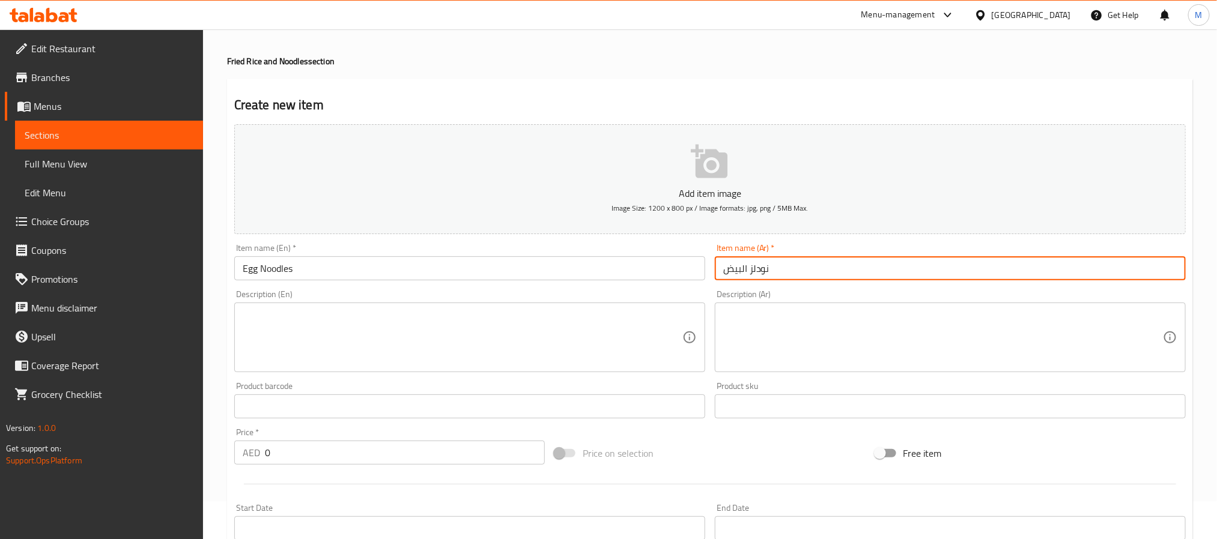
click at [741, 271] on input "نودلز البيض" at bounding box center [950, 269] width 471 height 24
type input "نودلز بيض"
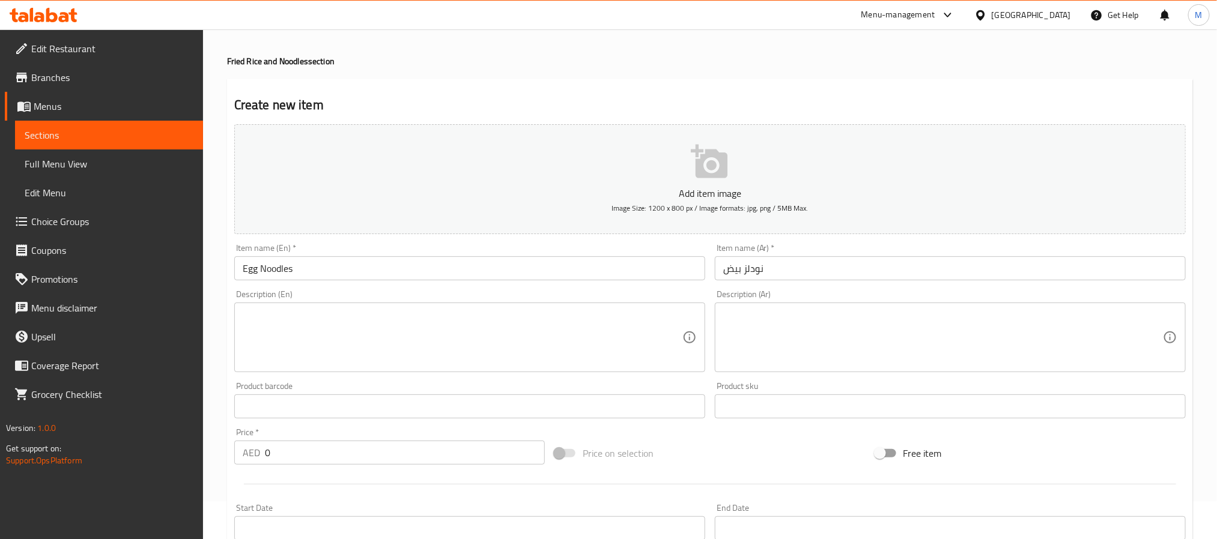
click at [265, 446] on input "0" at bounding box center [405, 453] width 280 height 24
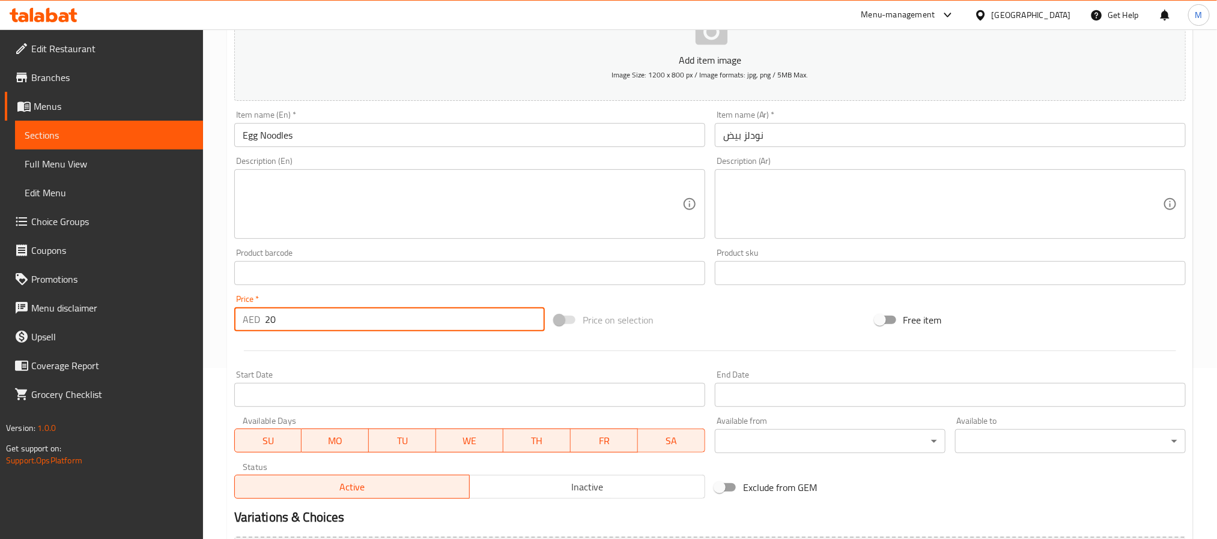
scroll to position [308, 0]
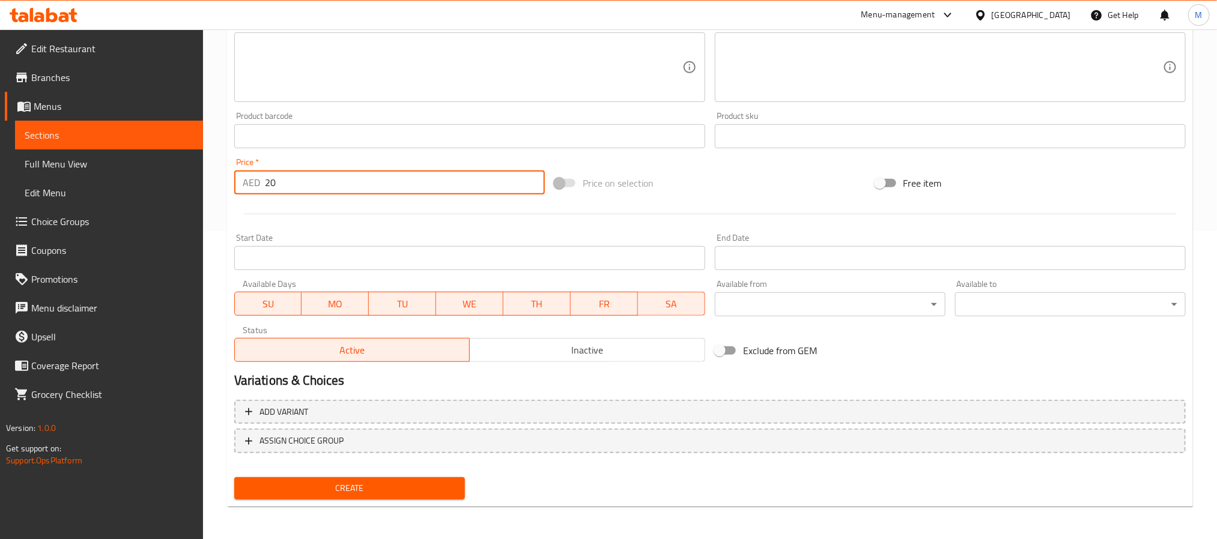
click at [373, 496] on button "Create" at bounding box center [349, 489] width 231 height 22
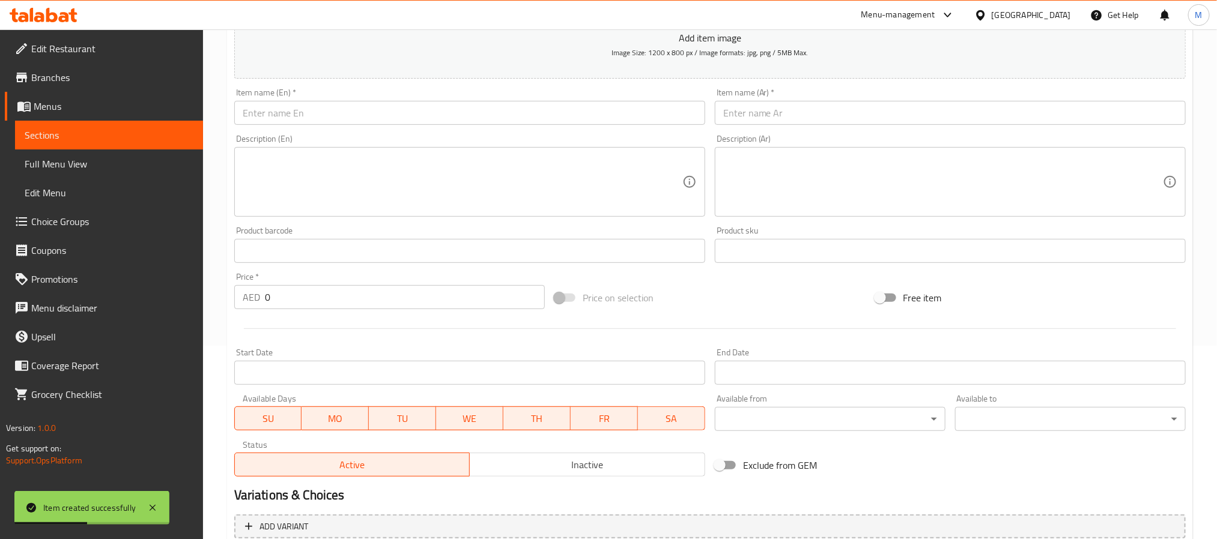
scroll to position [128, 0]
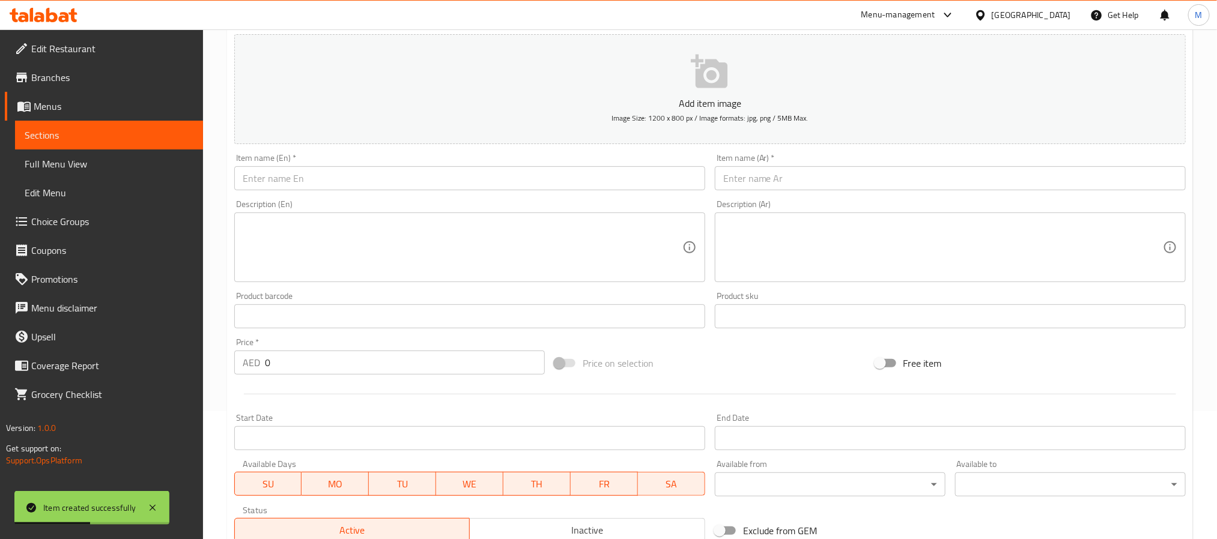
paste input "VEG NOODLES"
click at [326, 173] on input "text" at bounding box center [469, 178] width 471 height 24
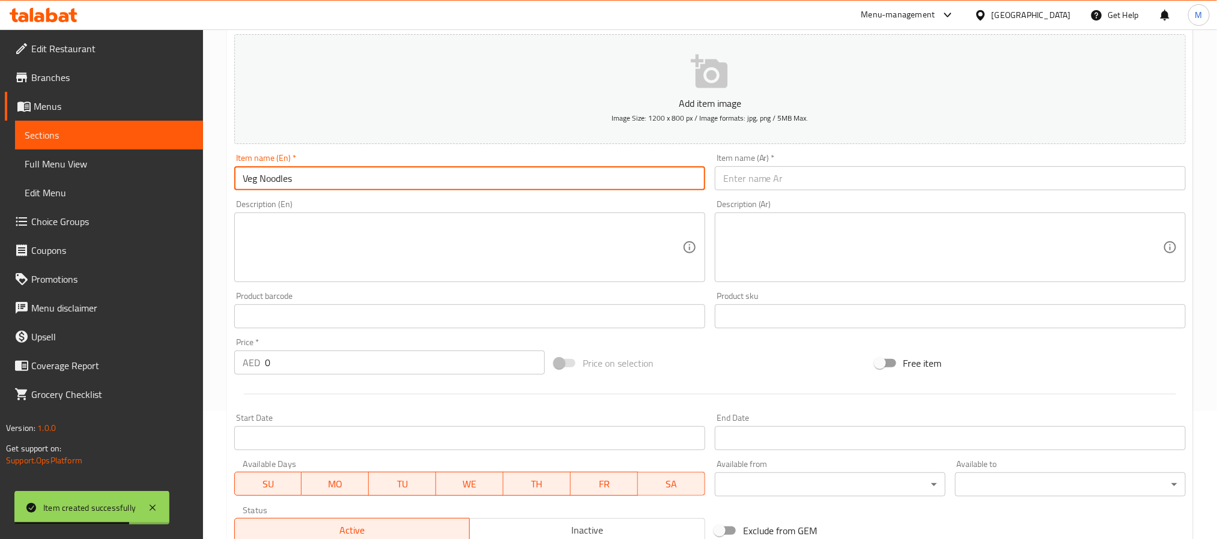
click at [816, 186] on input "text" at bounding box center [950, 178] width 471 height 24
paste input "نودلز الخضار"
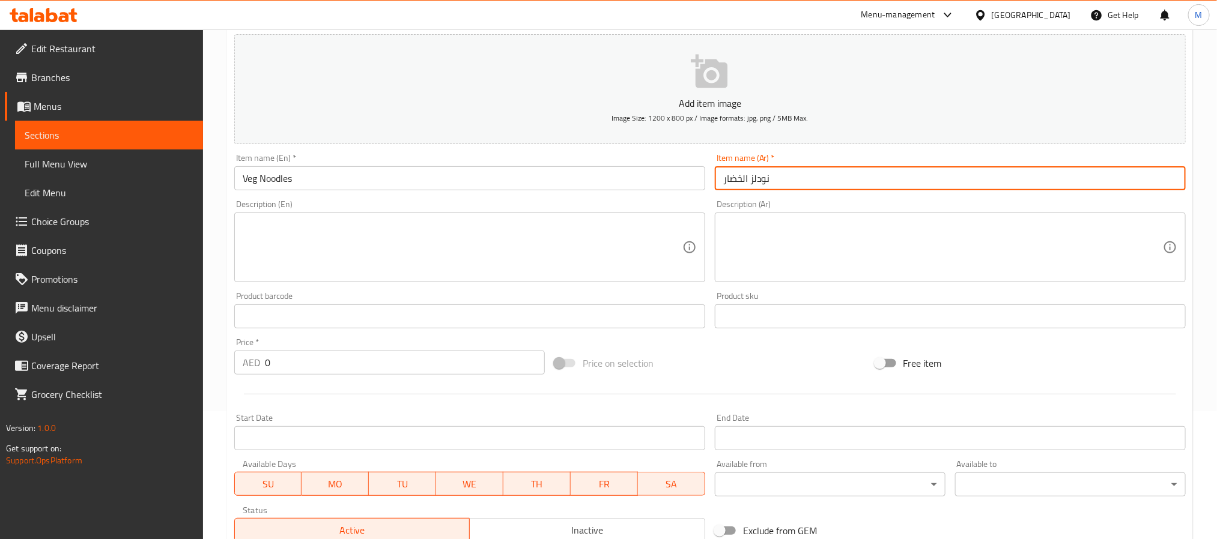
click at [267, 365] on input "0" at bounding box center [405, 363] width 280 height 24
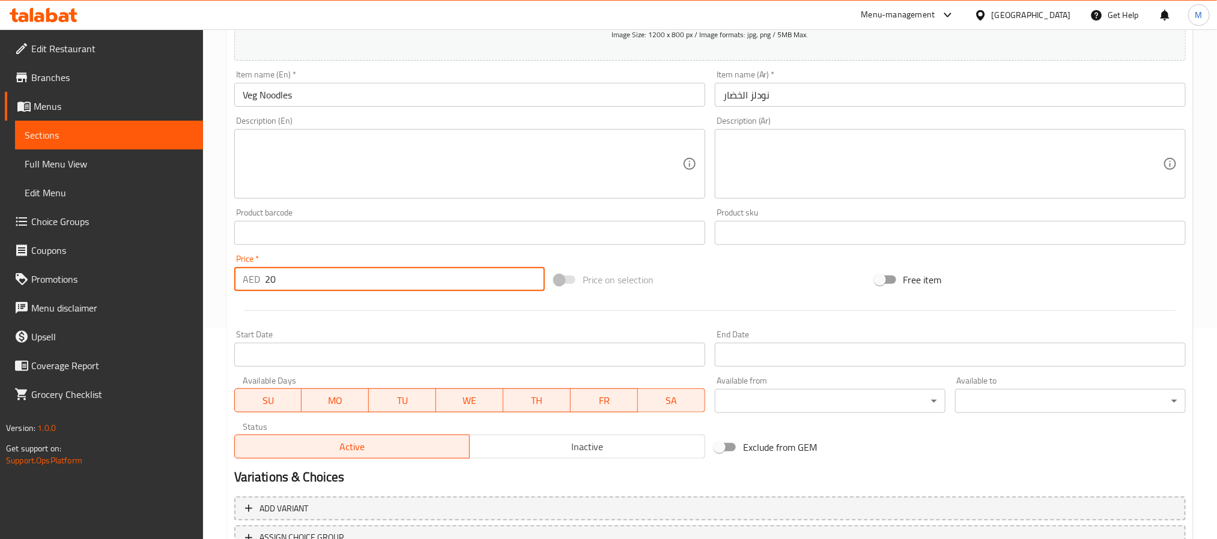
scroll to position [308, 0]
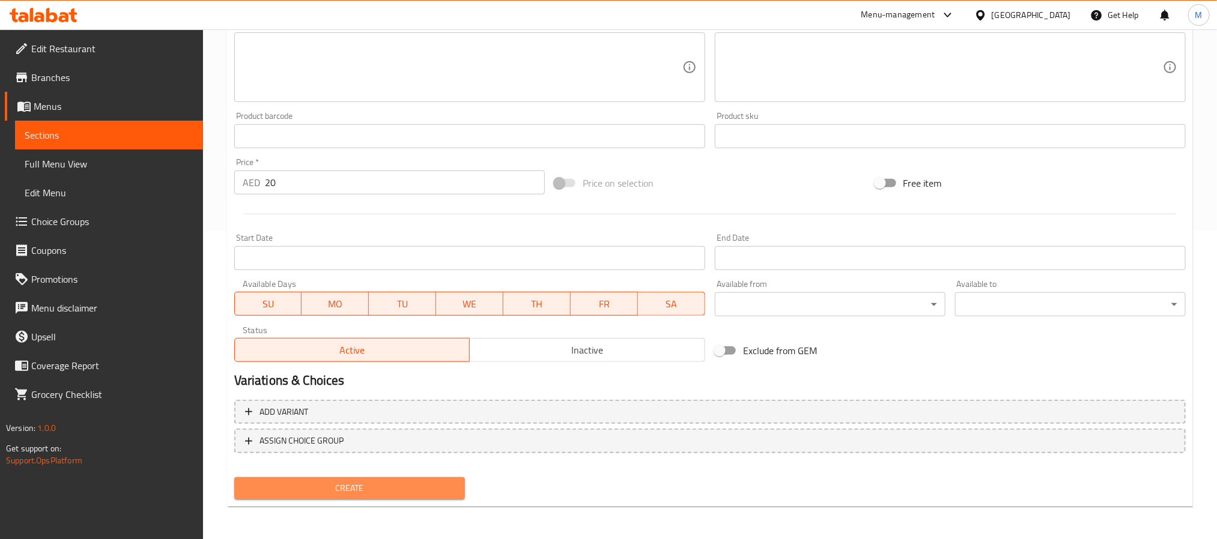
click at [346, 483] on span "Create" at bounding box center [349, 488] width 211 height 15
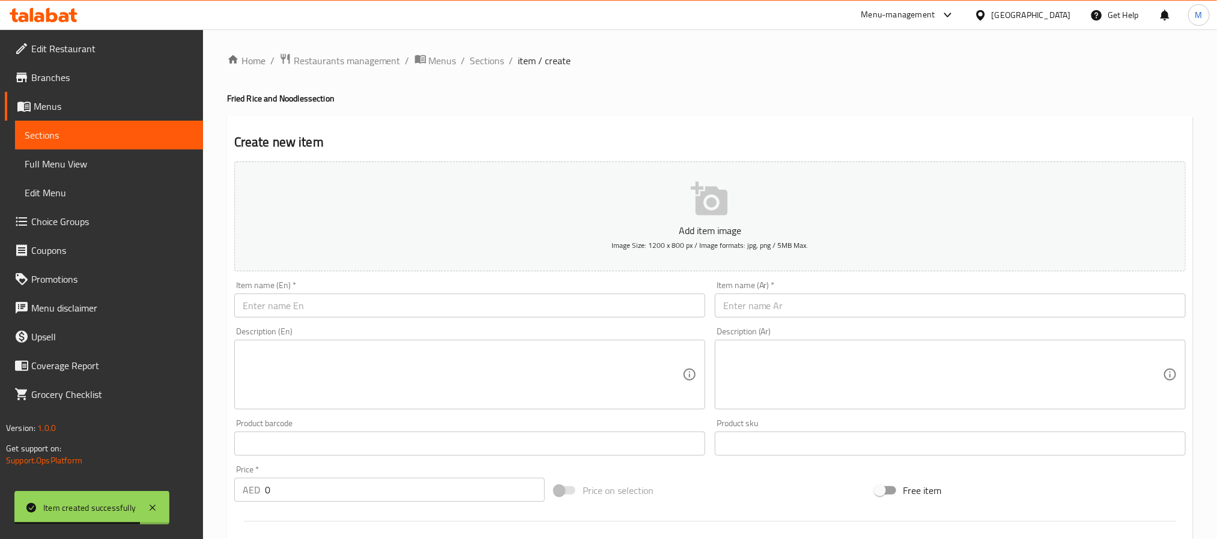
scroll to position [0, 0]
click at [487, 54] on span "Sections" at bounding box center [487, 61] width 34 height 14
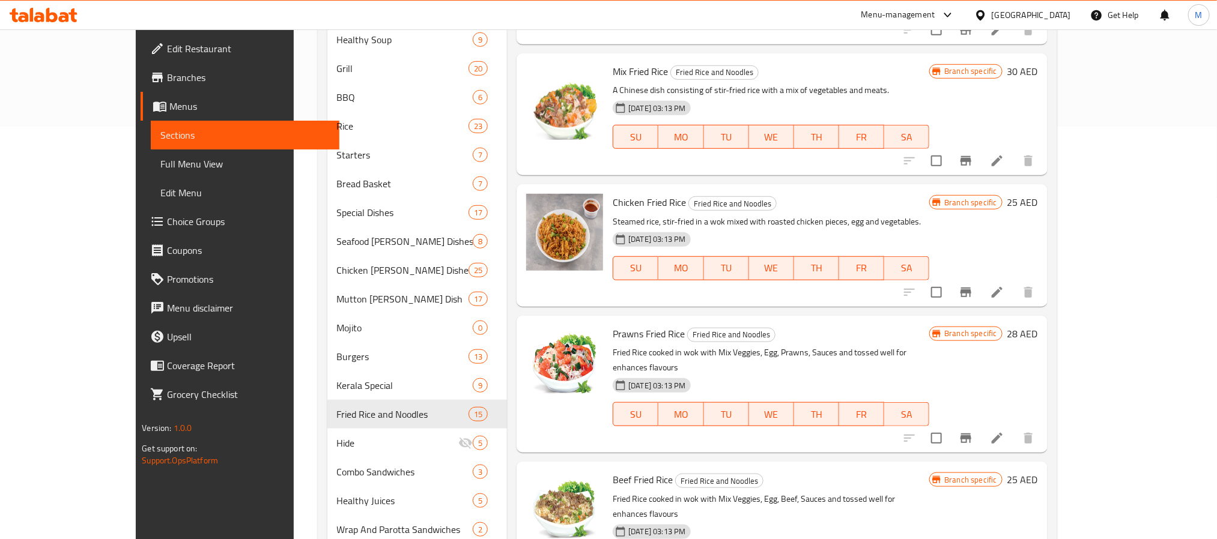
scroll to position [628, 0]
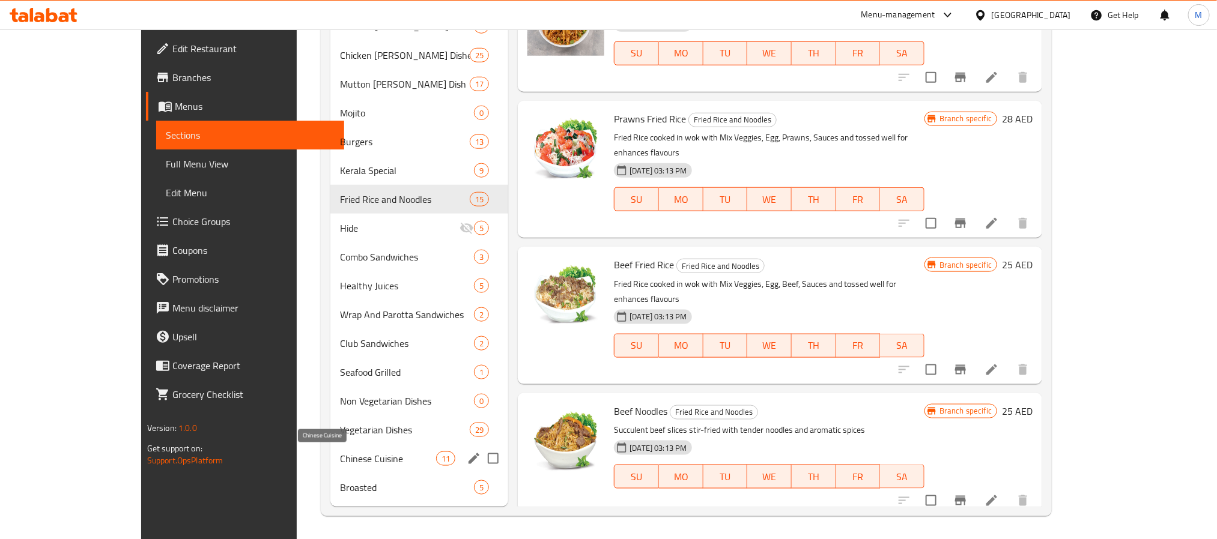
click at [340, 461] on span "Chinese Cuisine" at bounding box center [388, 459] width 96 height 14
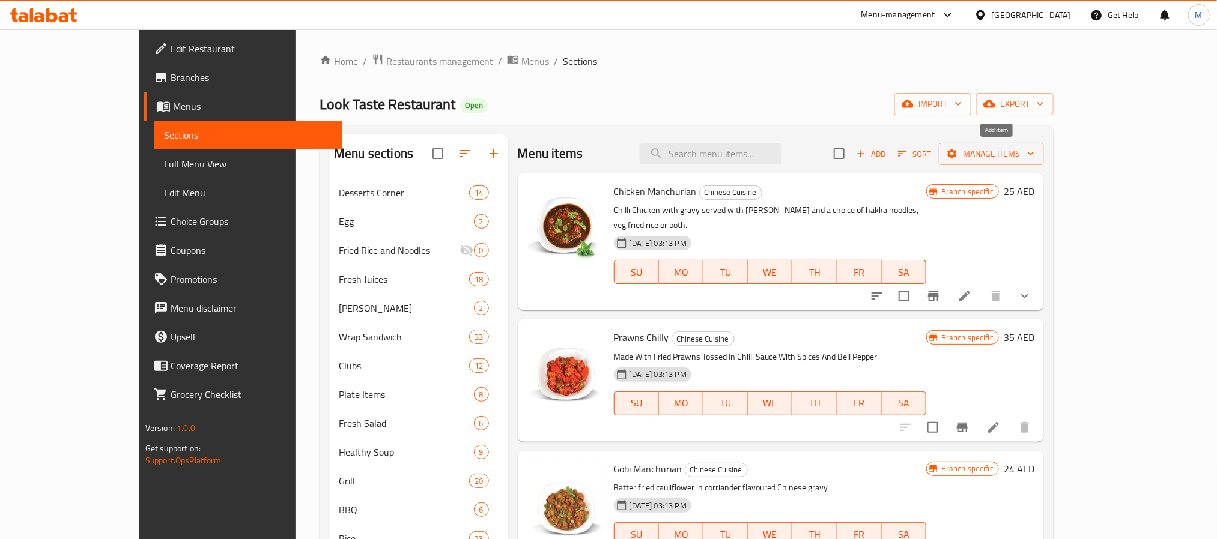
click at [887, 155] on span "Add" at bounding box center [871, 154] width 32 height 14
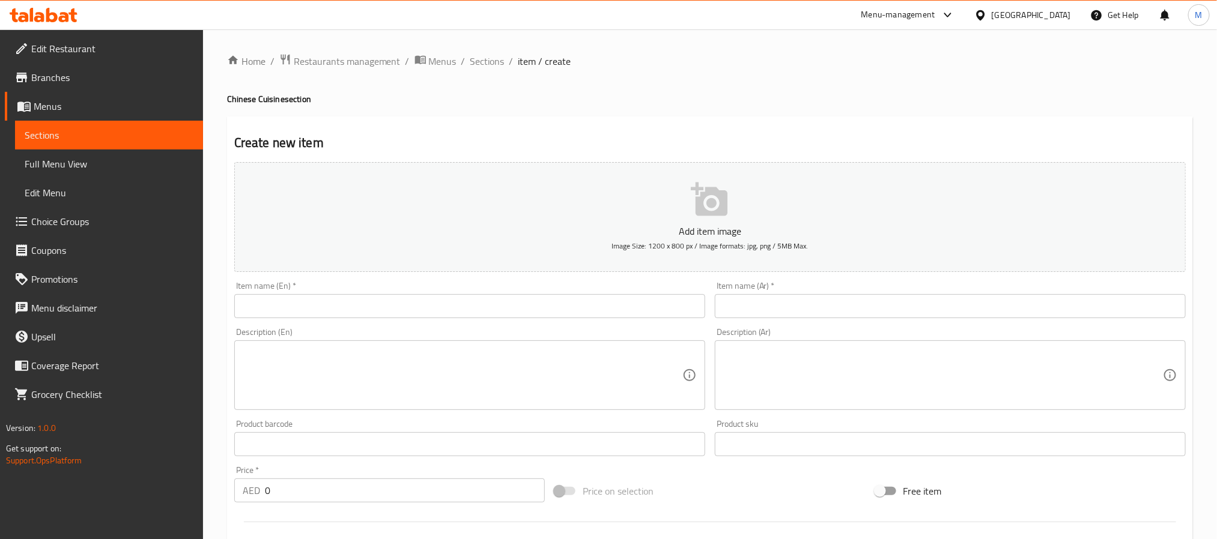
click at [460, 305] on input "text" at bounding box center [469, 306] width 471 height 24
paste input "CHI.LEMON SAUCE"
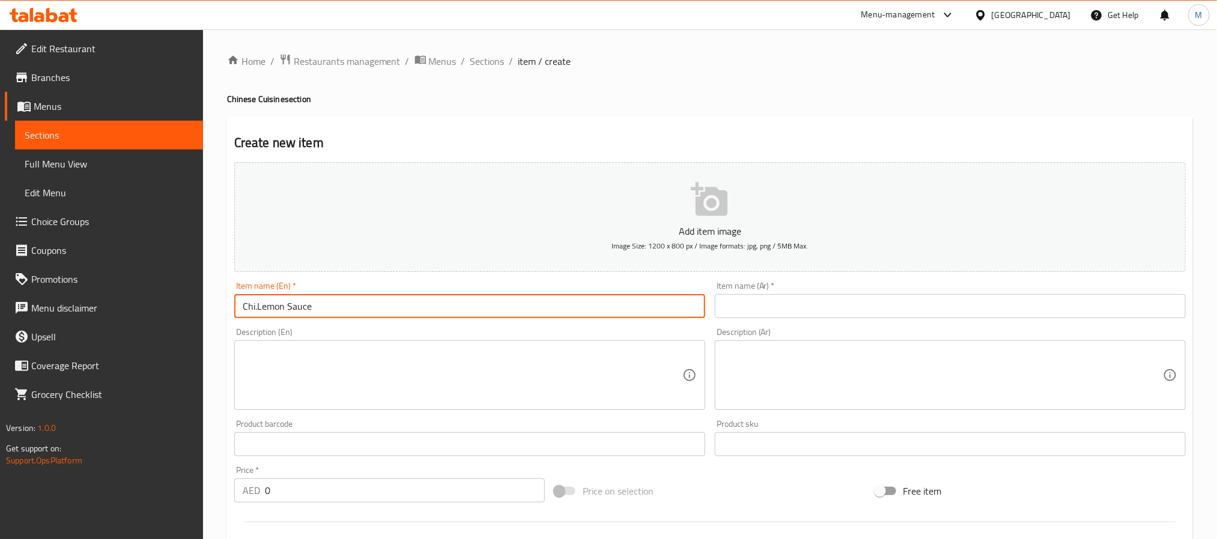
drag, startPoint x: 820, startPoint y: 307, endPoint x: 627, endPoint y: 352, distance: 198.0
click at [820, 307] on input "text" at bounding box center [950, 306] width 471 height 24
paste input "صلصة الفلفل الحار والليمون"
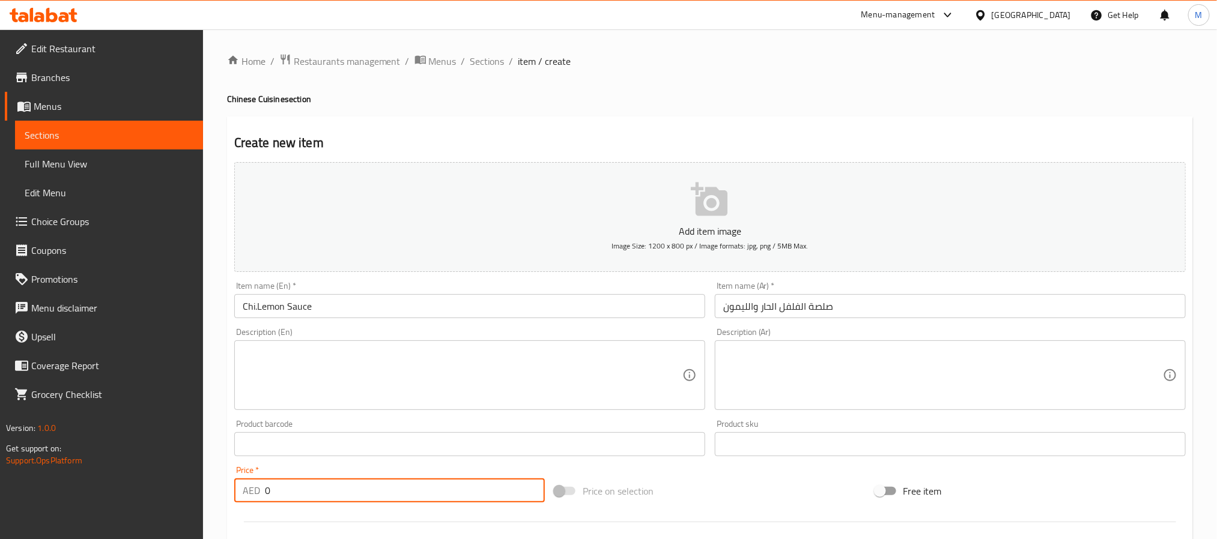
drag, startPoint x: 275, startPoint y: 500, endPoint x: 229, endPoint y: 494, distance: 46.0
click at [229, 494] on div "Price   * AED 0 Price *" at bounding box center [389, 484] width 320 height 46
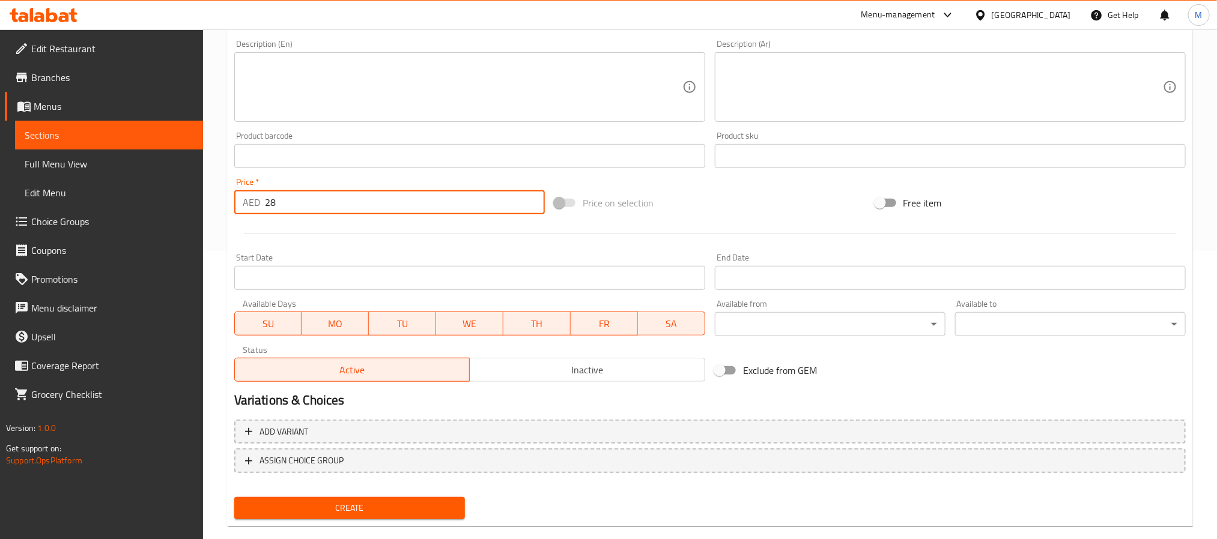
scroll to position [308, 0]
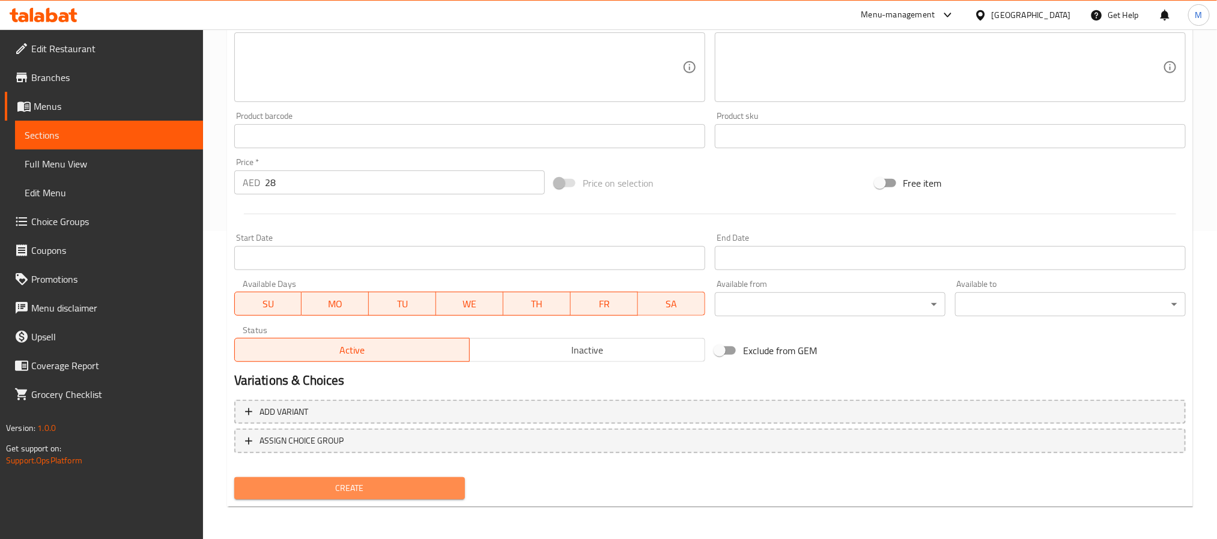
click at [294, 493] on span "Create" at bounding box center [349, 488] width 211 height 15
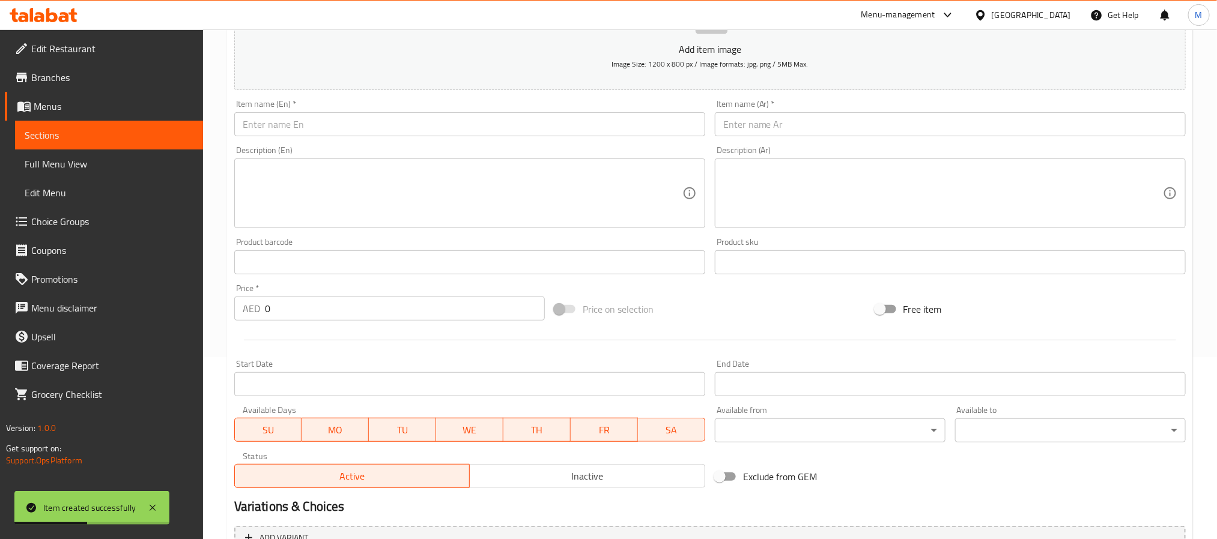
scroll to position [0, 0]
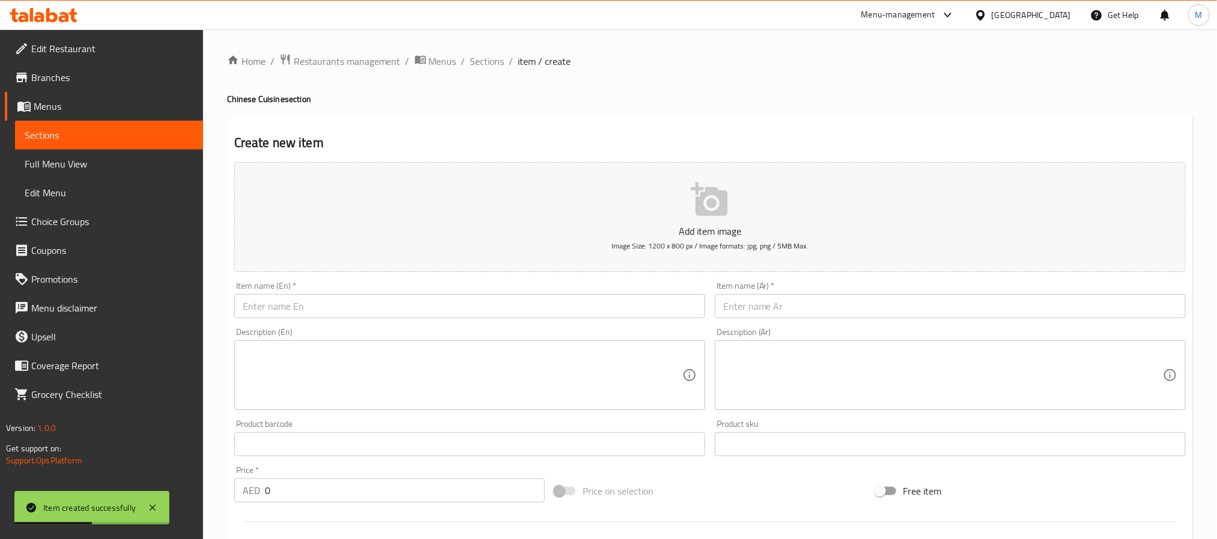
click at [377, 324] on div "Description (En) Description (En)" at bounding box center [469, 369] width 481 height 92
paste input "SINGAPORE CHICKEN"
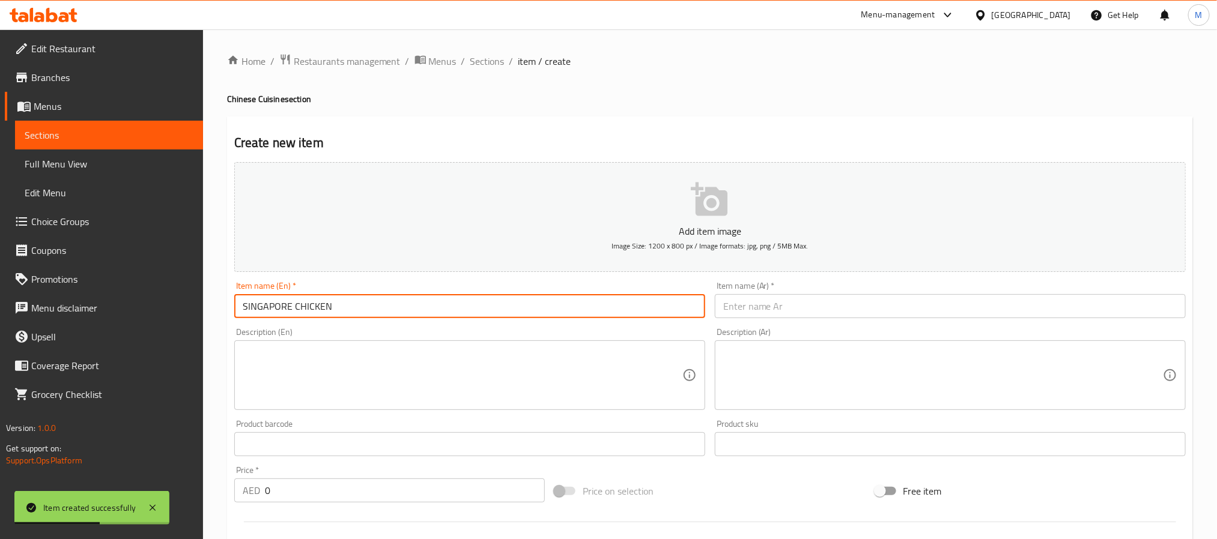
click at [388, 312] on input "SINGAPORE CHICKEN" at bounding box center [469, 306] width 471 height 24
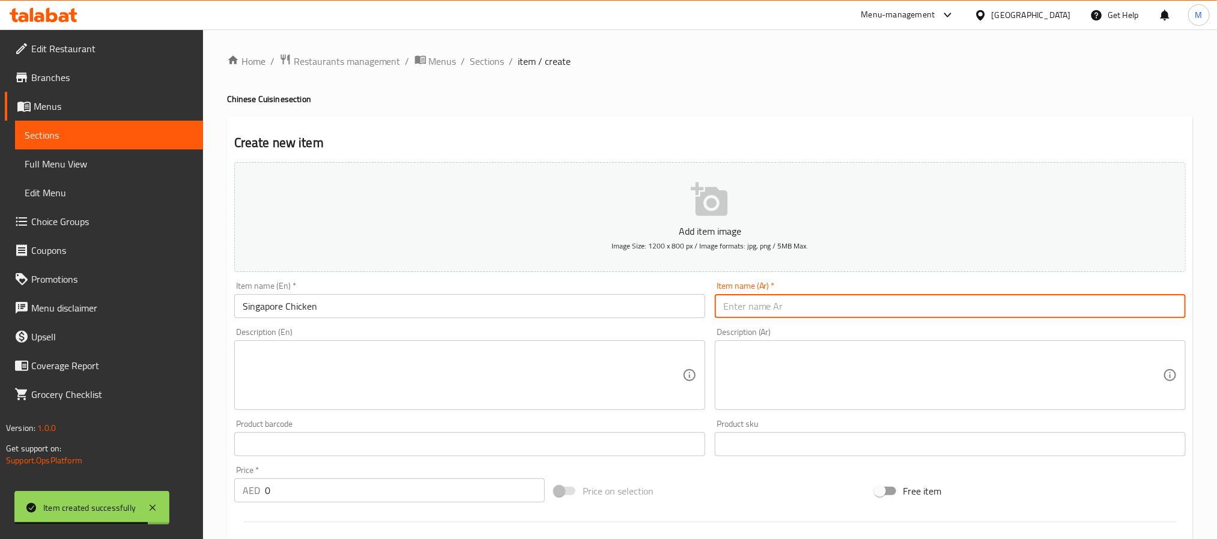
click at [834, 312] on input "text" at bounding box center [950, 306] width 471 height 24
paste input "دجاج سنغافورة"
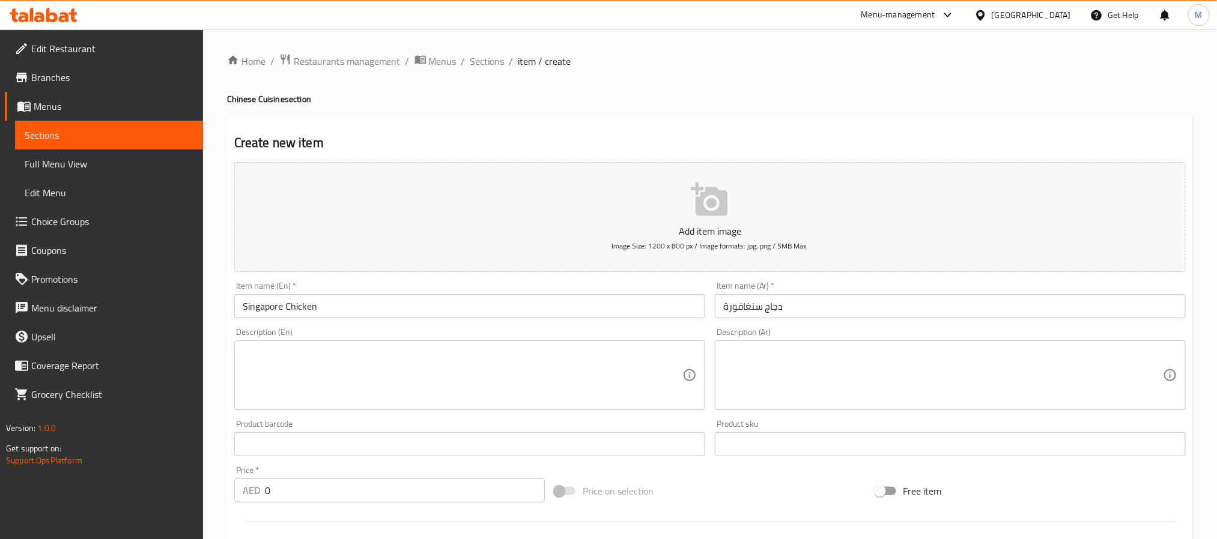
click at [267, 485] on input "0" at bounding box center [405, 491] width 280 height 24
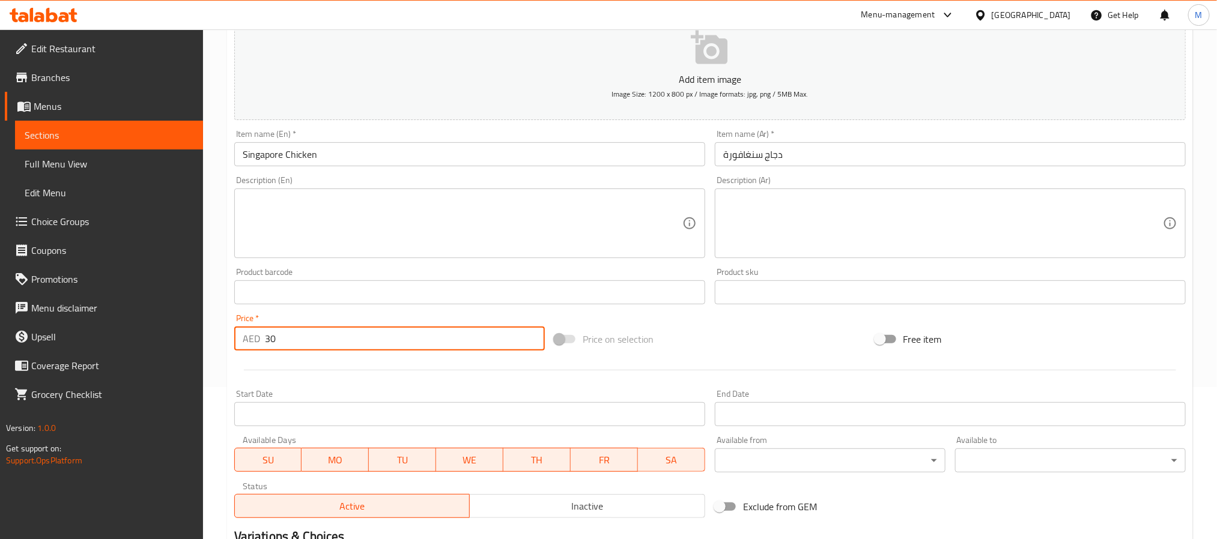
scroll to position [308, 0]
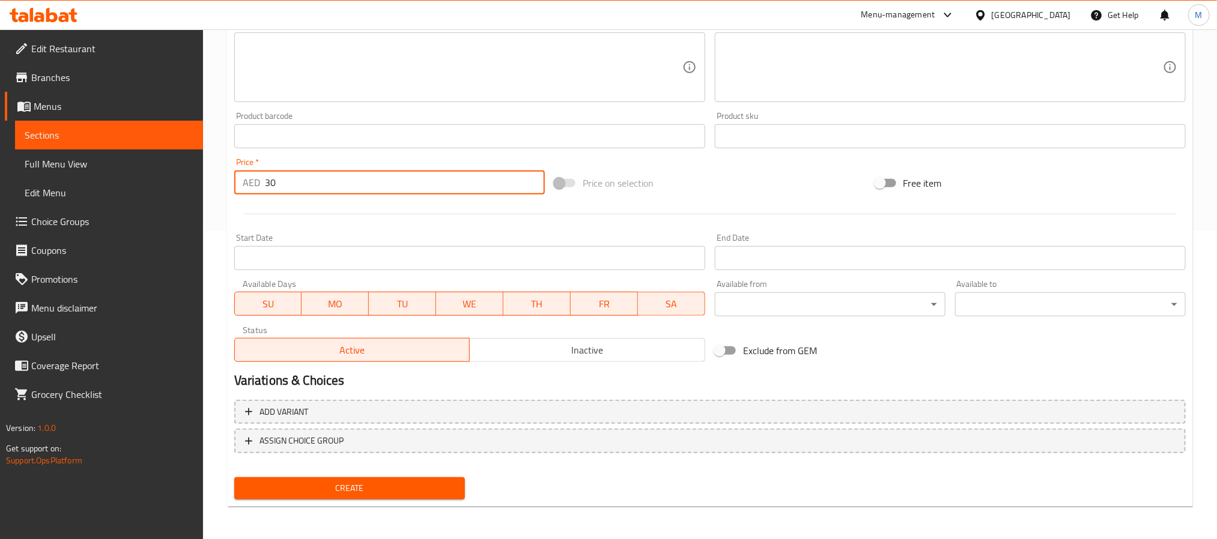
click at [353, 488] on span "Create" at bounding box center [349, 488] width 211 height 15
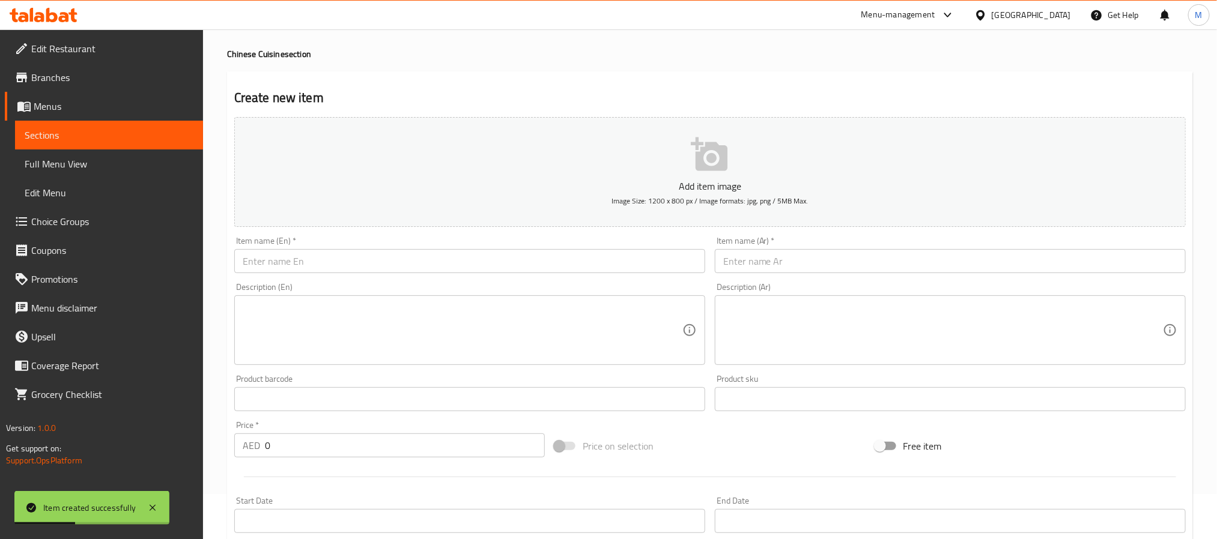
scroll to position [38, 0]
click at [341, 261] on input "text" at bounding box center [469, 269] width 471 height 24
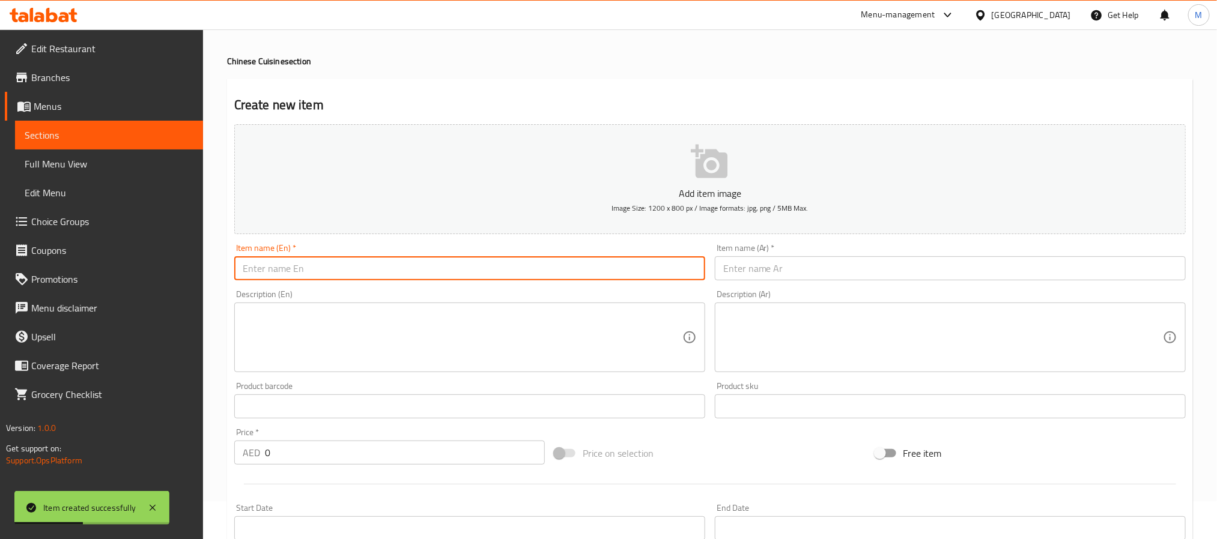
paste input "FISH CHILLI"
click at [278, 265] on input "Fish Chilli" at bounding box center [469, 269] width 471 height 24
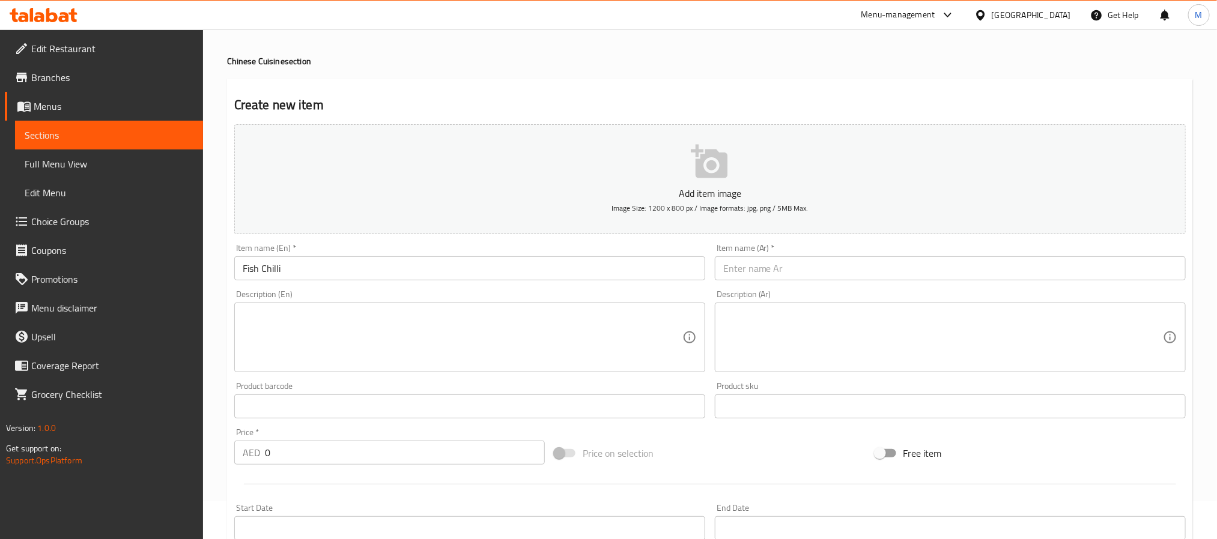
drag, startPoint x: 294, startPoint y: 444, endPoint x: -193, endPoint y: 386, distance: 490.6
click at [0, 386] on html "​ Menu-management United Arab Emirates Get Help M Edit Restaurant Branches Menu…" at bounding box center [608, 231] width 1217 height 539
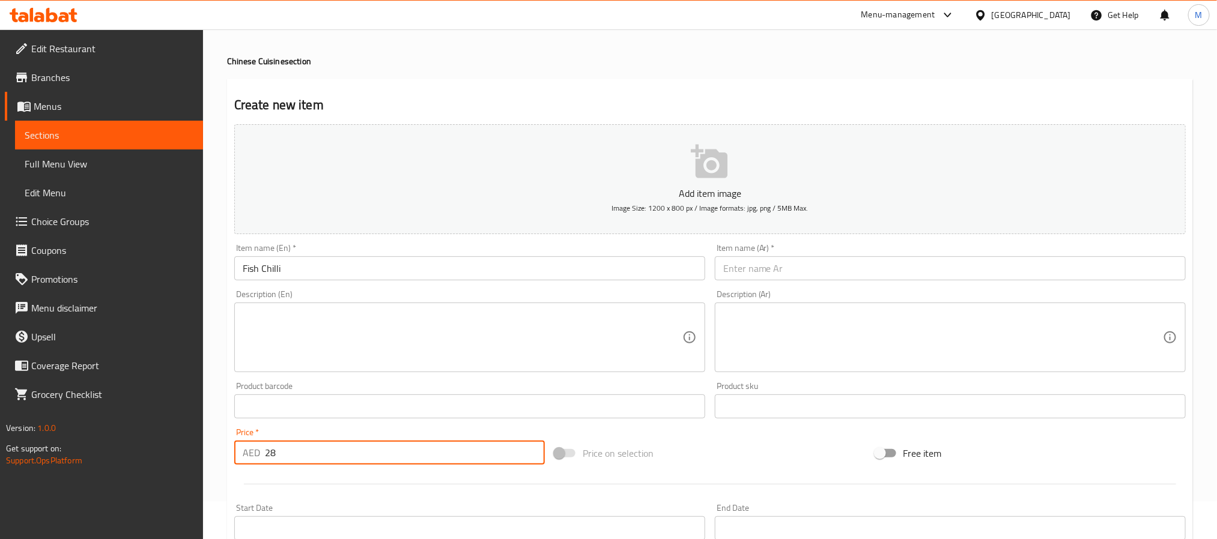
click at [384, 262] on input "Fish Chilli" at bounding box center [469, 269] width 471 height 24
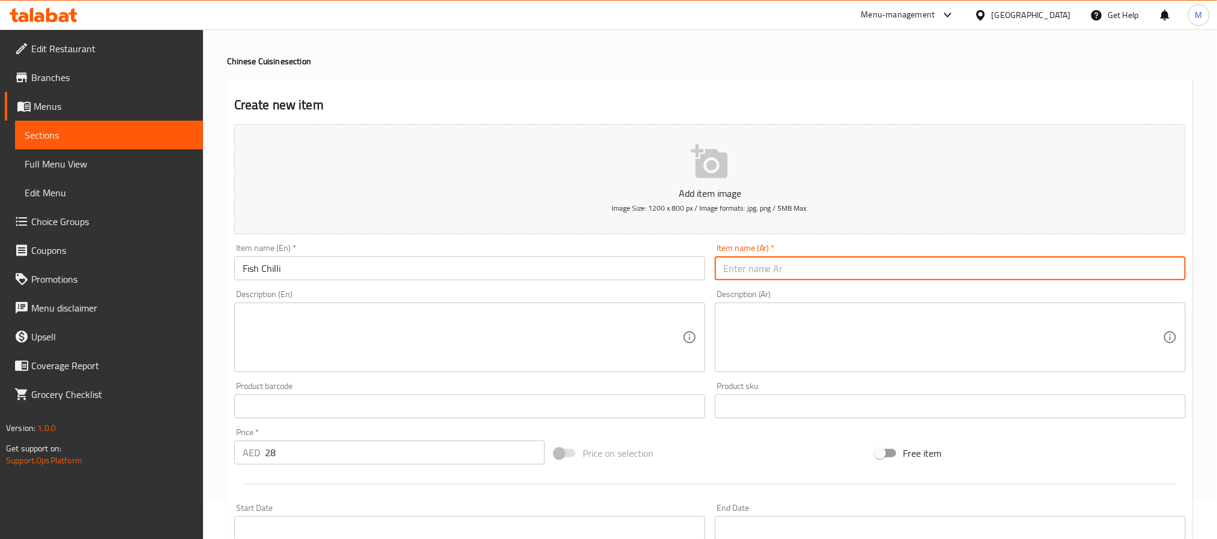
click at [770, 265] on input "text" at bounding box center [950, 269] width 471 height 24
paste input "سمك تشيلي"
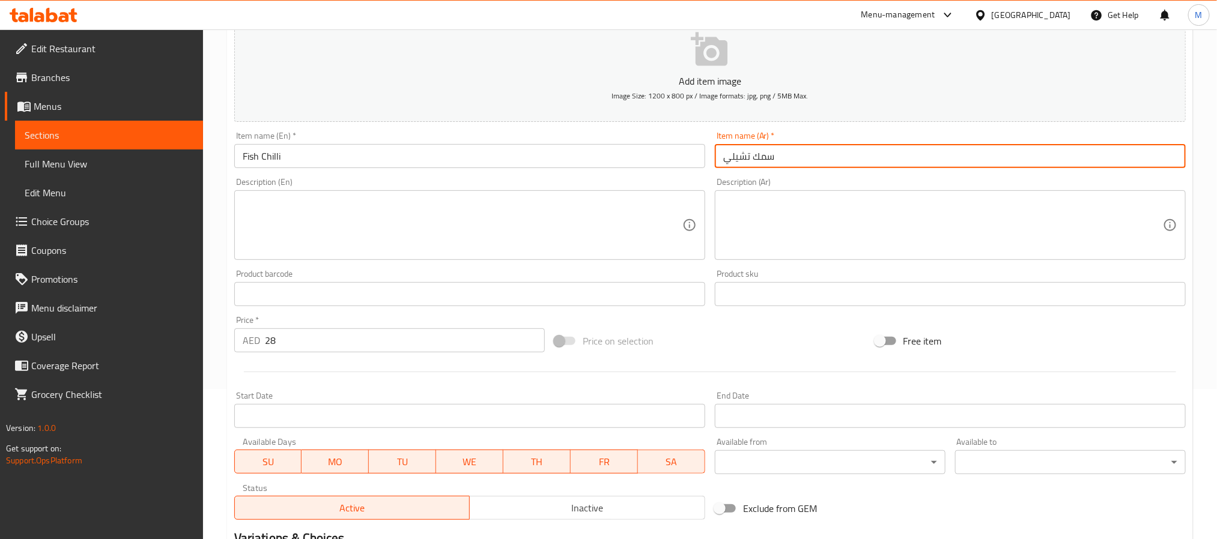
scroll to position [308, 0]
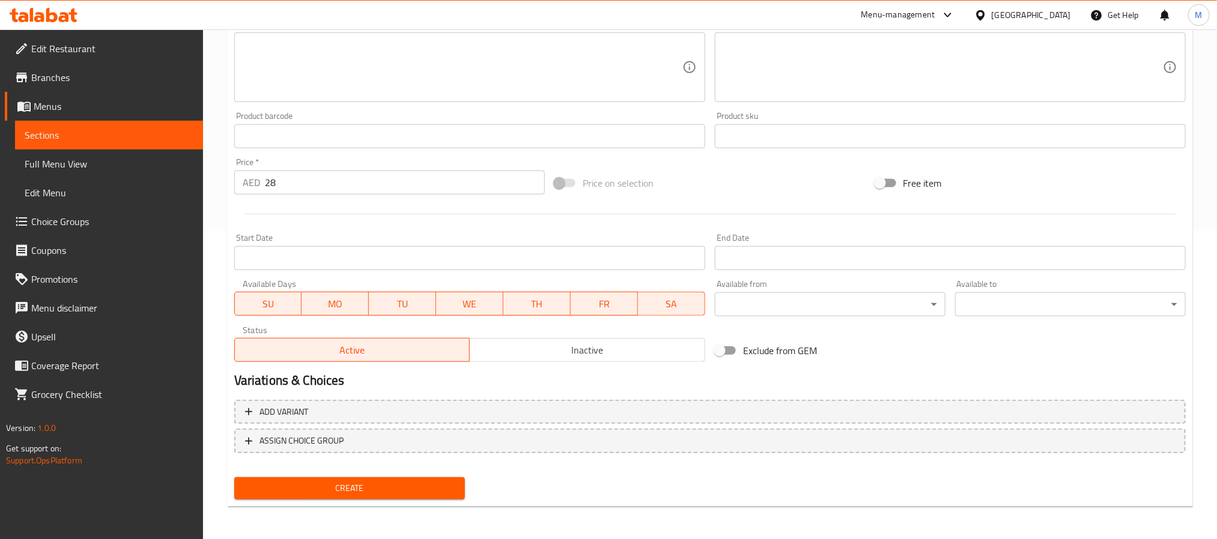
click at [317, 497] on button "Create" at bounding box center [349, 489] width 231 height 22
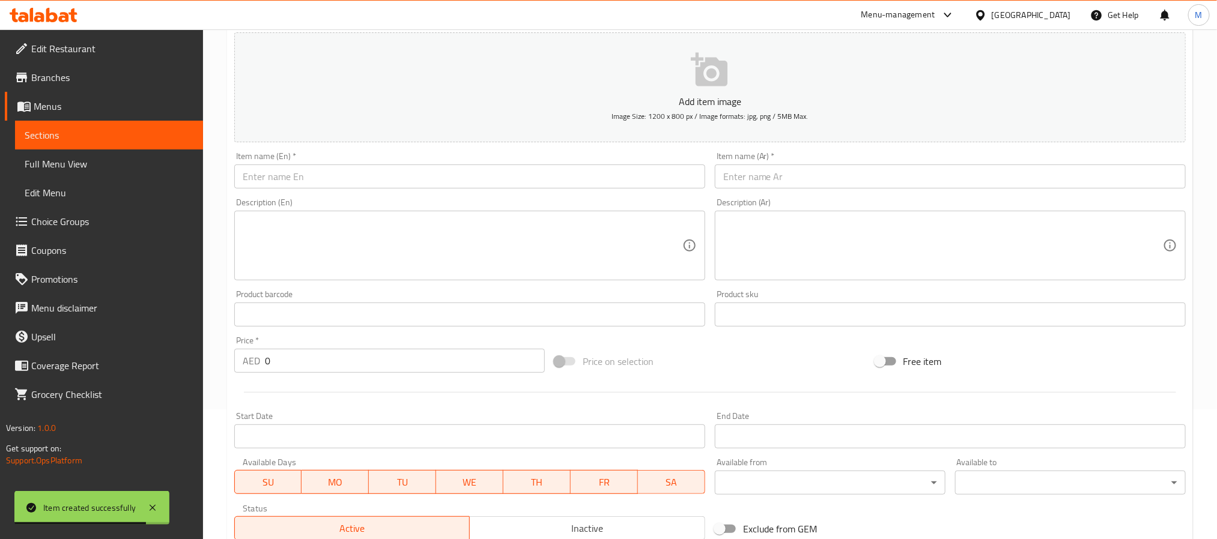
scroll to position [38, 0]
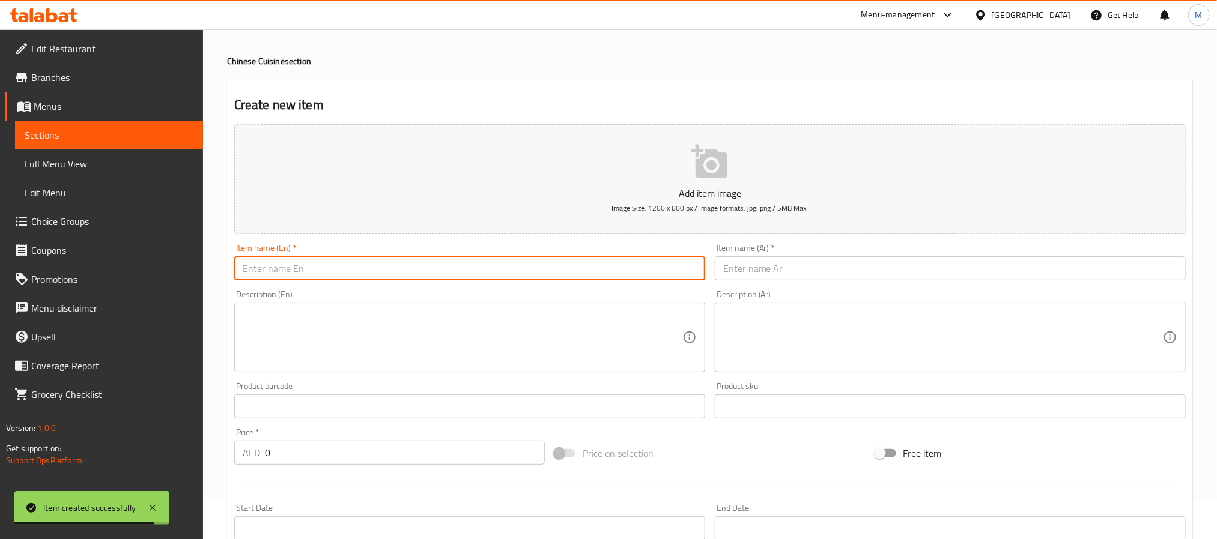
click at [309, 281] on input "text" at bounding box center [469, 269] width 471 height 24
paste input "SWEET N SOUR PRAWNS"
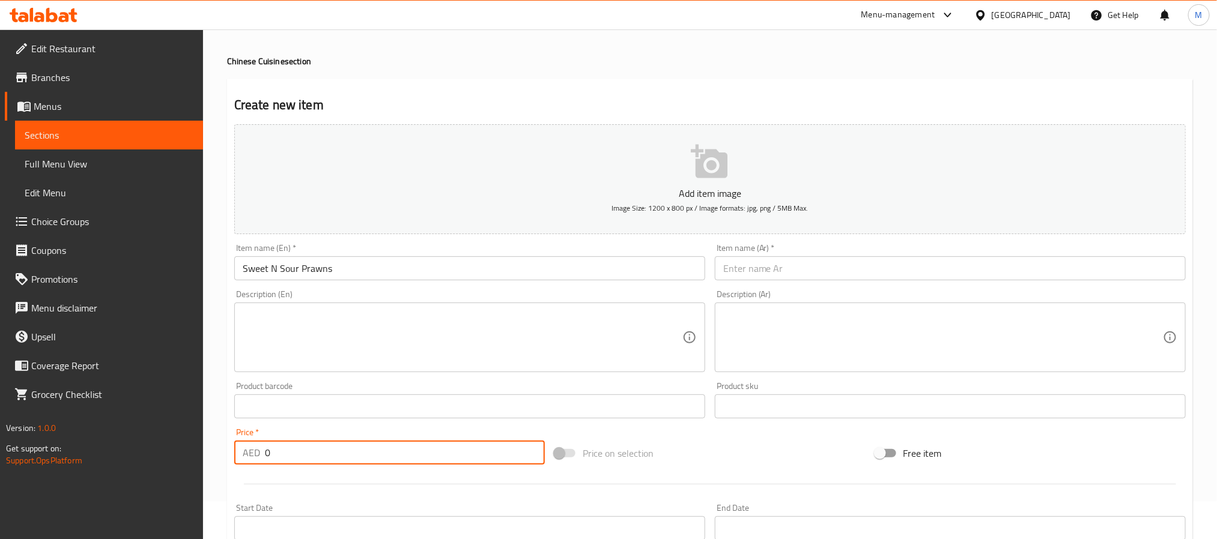
drag, startPoint x: 257, startPoint y: 449, endPoint x: -30, endPoint y: 423, distance: 287.7
click at [0, 423] on html "​ Menu-management United Arab Emirates Get Help M Edit Restaurant Branches Menu…" at bounding box center [608, 231] width 1217 height 539
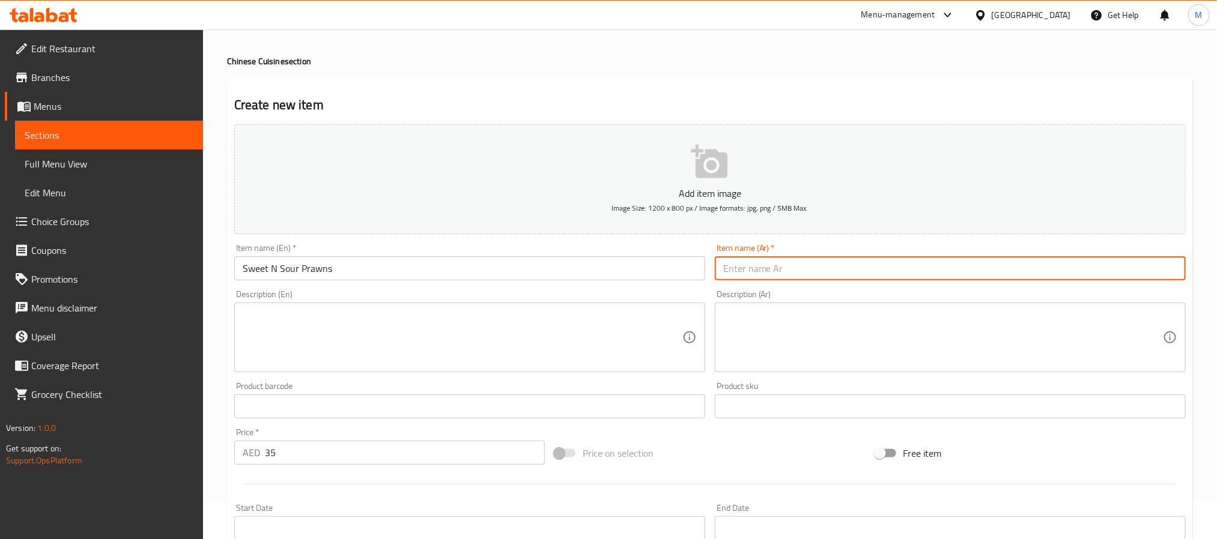
click at [768, 276] on input "text" at bounding box center [950, 269] width 471 height 24
paste input "روبيان حلو وحامض"
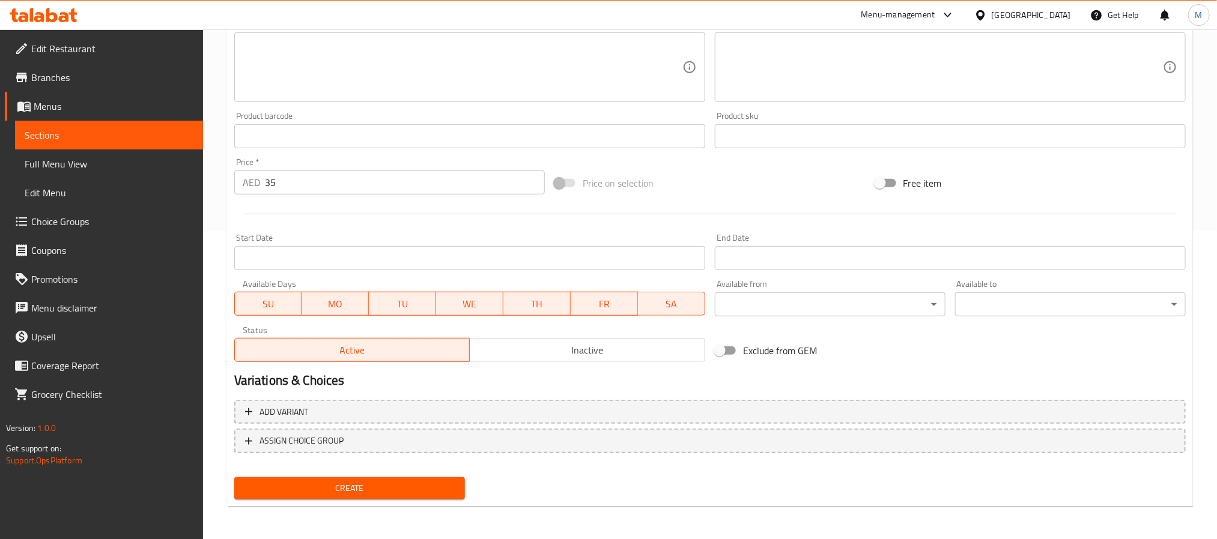
click at [391, 489] on span "Create" at bounding box center [349, 488] width 211 height 15
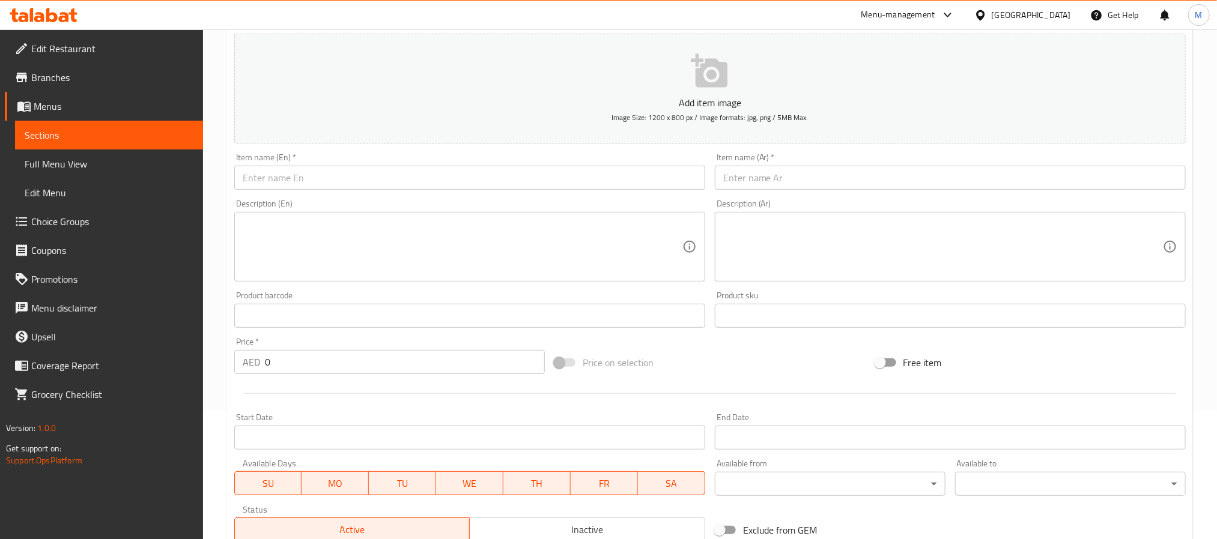
scroll to position [128, 0]
click at [339, 180] on input "text" at bounding box center [469, 178] width 471 height 24
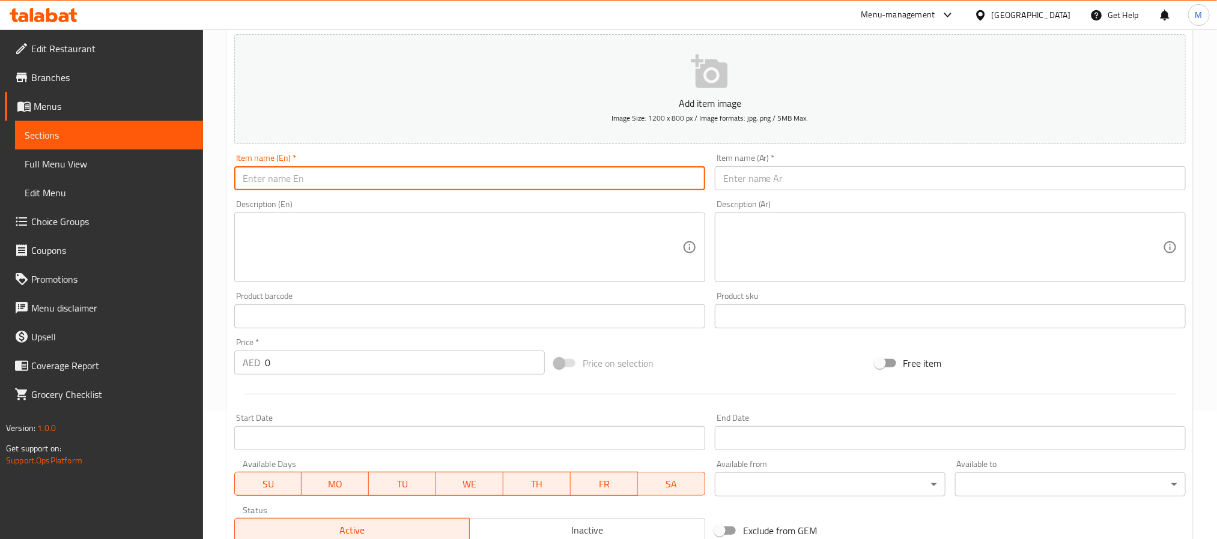
paste input "PRAWNS IN"
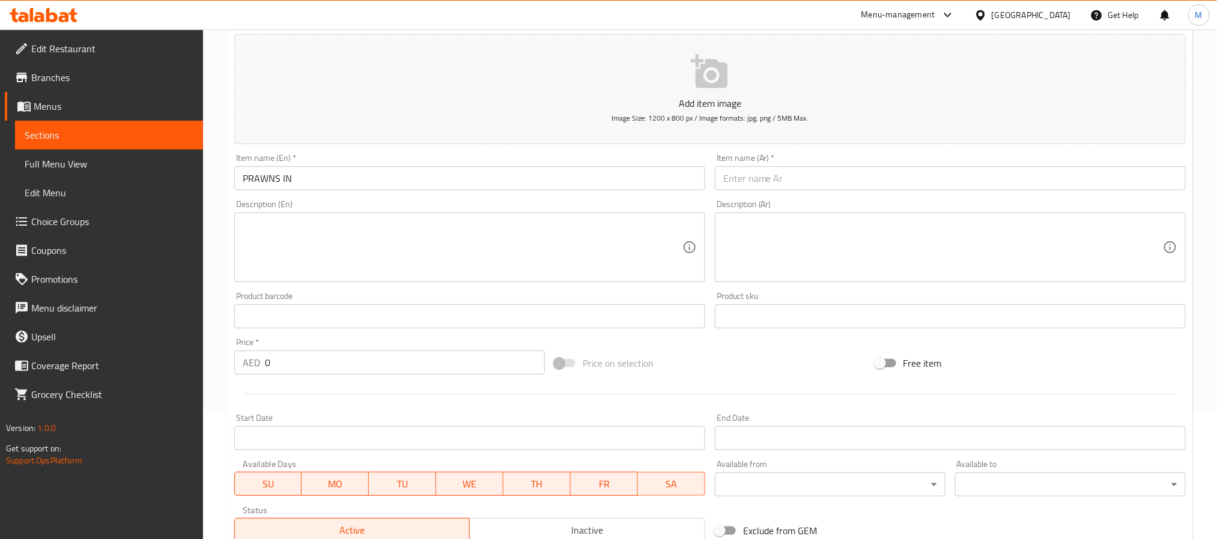
drag, startPoint x: 465, startPoint y: 163, endPoint x: 458, endPoint y: 175, distance: 14.2
click at [465, 163] on div "Item name (En)   * PRAWNS IN Item name (En) *" at bounding box center [469, 172] width 471 height 37
click at [458, 177] on input "PRAWNS IN" at bounding box center [469, 178] width 471 height 24
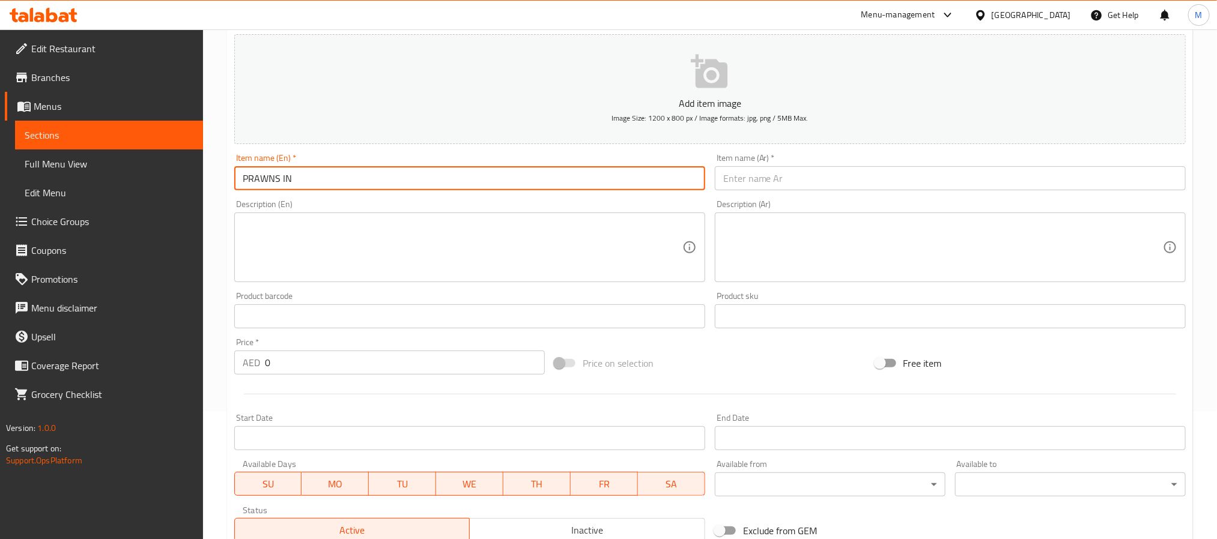
paste input "GARLIC"
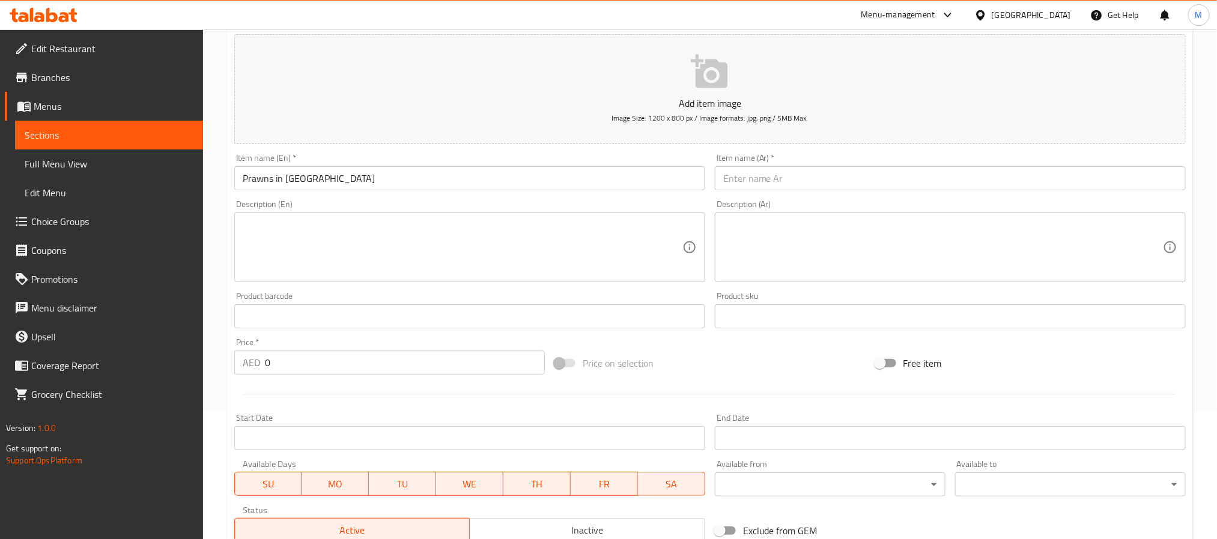
drag, startPoint x: 353, startPoint y: 365, endPoint x: 38, endPoint y: 347, distance: 315.3
click at [76, 347] on div "Edit Restaurant Branches Menus Sections Full Menu View Edit Menu Choice Groups …" at bounding box center [608, 310] width 1217 height 819
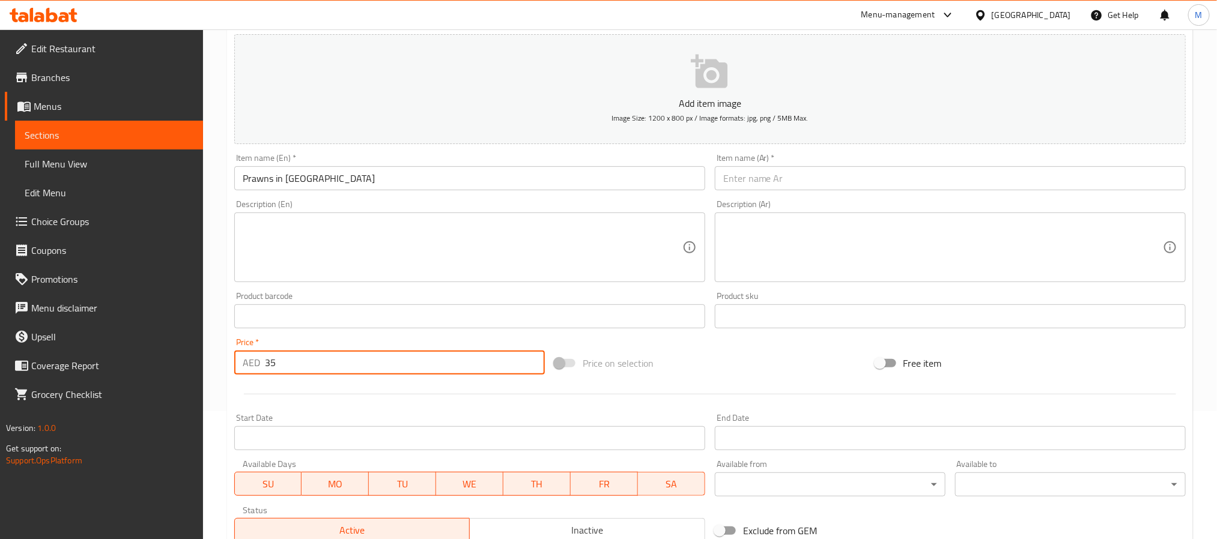
drag, startPoint x: 332, startPoint y: 195, endPoint x: 226, endPoint y: 202, distance: 106.0
click at [227, 202] on div "Create new item Add item image Image Size: 1200 x 800 px / Image formats: jpg, …" at bounding box center [710, 338] width 966 height 699
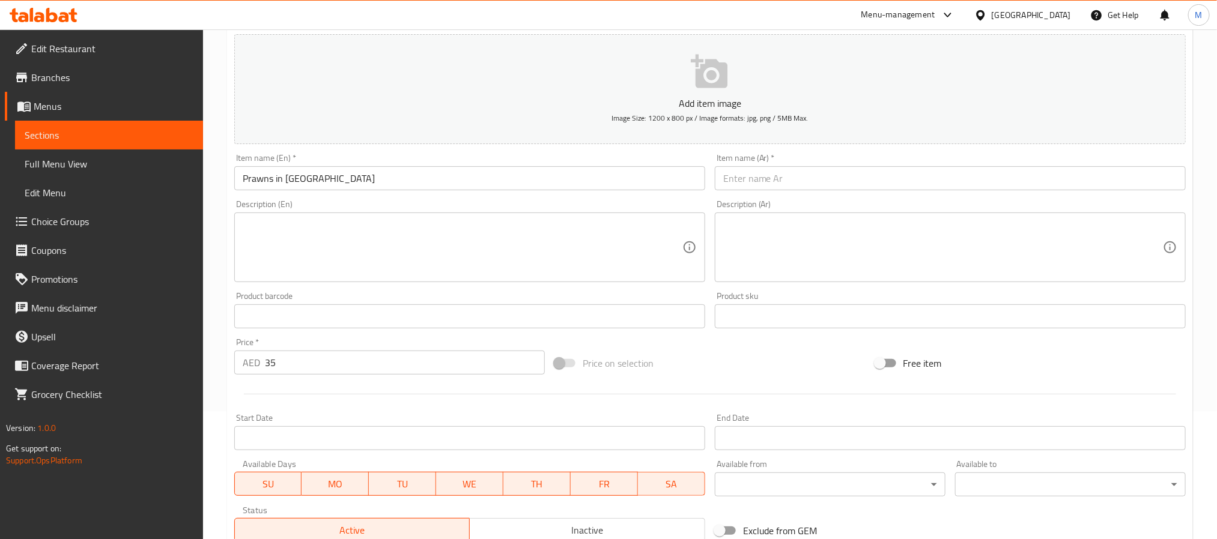
click at [308, 181] on input "Prawns in Garlic" at bounding box center [469, 178] width 471 height 24
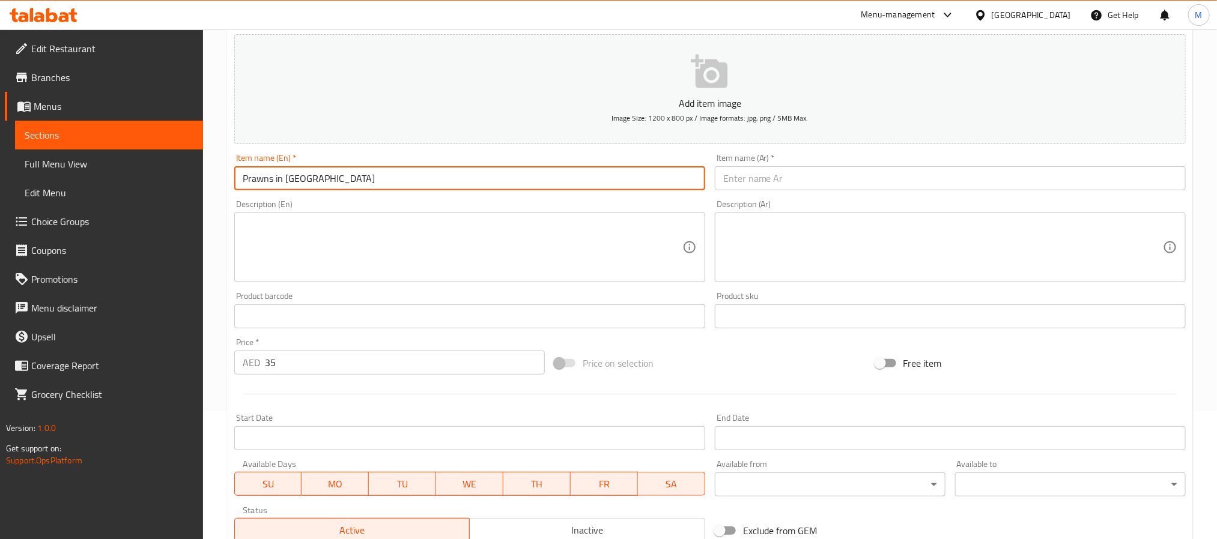
paste input "RAWNS IN (GARLIC/GINGER)"
click at [372, 186] on input "PRAWNS IN (GARLIC/GINGER)" at bounding box center [469, 178] width 471 height 24
click at [291, 175] on input "Prawns in (garlic/ginger)" at bounding box center [469, 178] width 471 height 24
drag, startPoint x: 291, startPoint y: 175, endPoint x: 316, endPoint y: 178, distance: 25.5
click at [316, 178] on input "Prawns in (garlic/ginger)" at bounding box center [469, 178] width 471 height 24
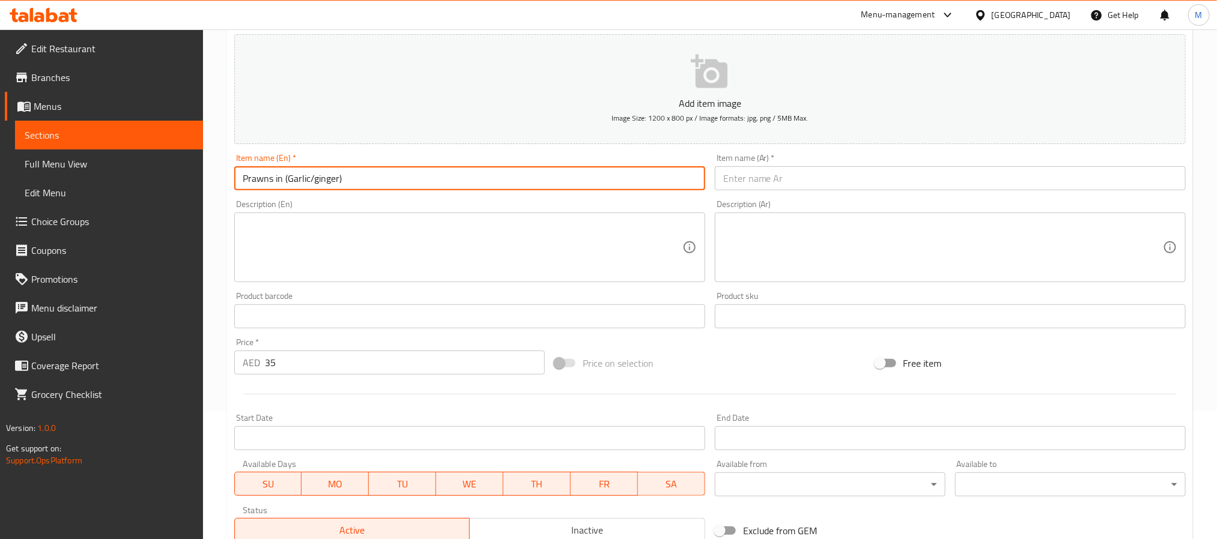
click at [323, 184] on input "Prawns in (Garlic/ginger)" at bounding box center [469, 178] width 471 height 24
click at [276, 183] on input "Prawns in (Garlic/Ginger)" at bounding box center [469, 178] width 471 height 24
click at [863, 166] on div "Item name (Ar)   * Item name (Ar) *" at bounding box center [950, 172] width 471 height 37
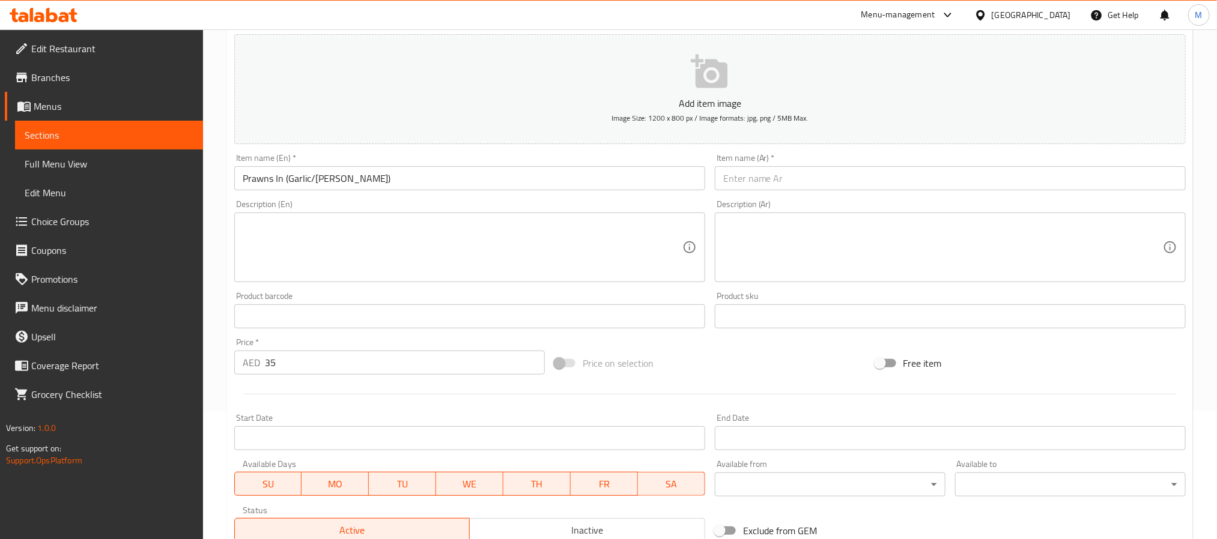
click at [863, 200] on div "Description (Ar) Description (Ar)" at bounding box center [950, 241] width 471 height 82
paste input "روبيان بالثوم والزنجبيل"
click at [873, 180] on input "روبيان بالثوم والزنجبيل" at bounding box center [950, 178] width 471 height 24
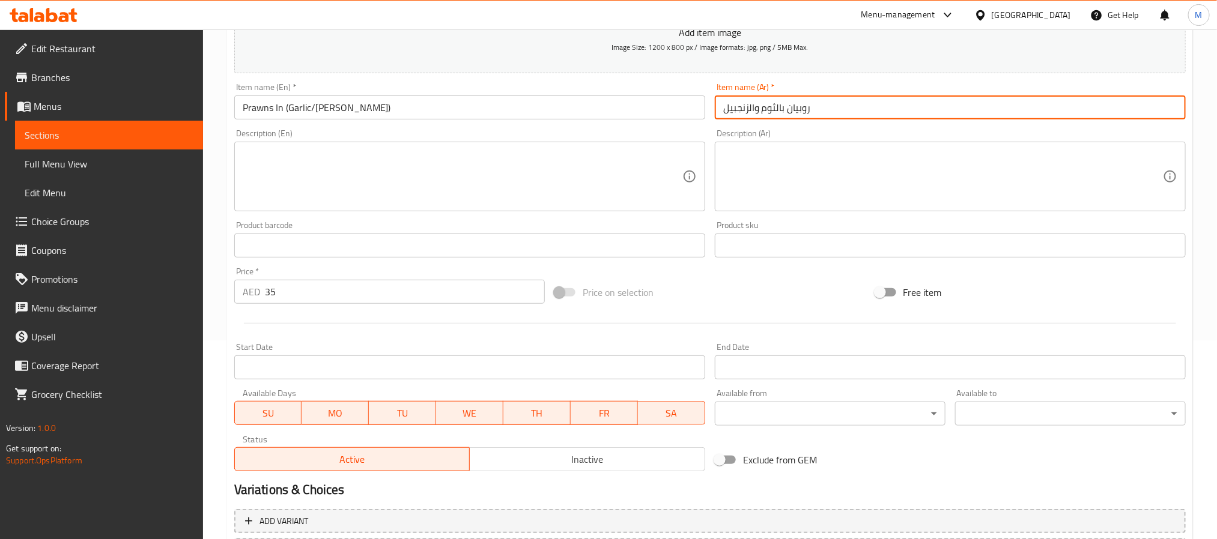
scroll to position [308, 0]
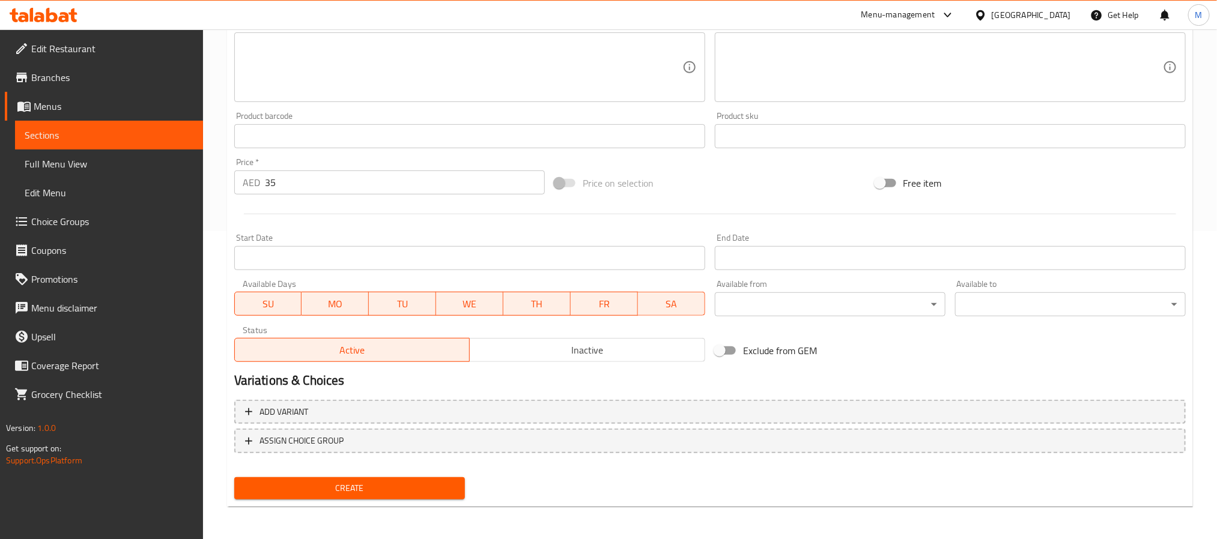
click at [335, 489] on span "Create" at bounding box center [349, 488] width 211 height 15
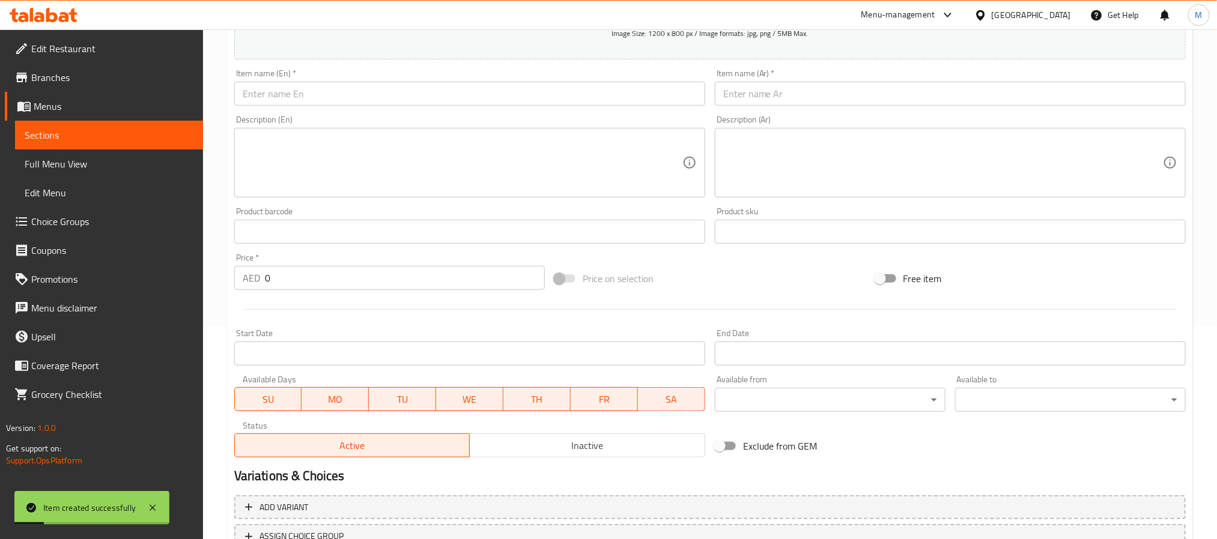
scroll to position [128, 0]
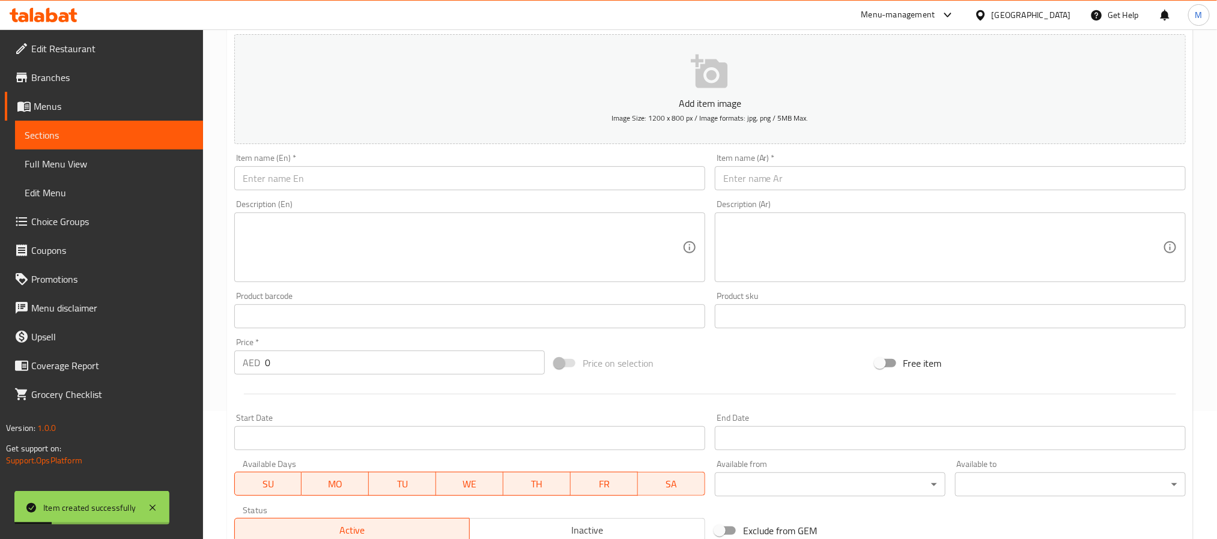
paste input "FISH MANCHURIAN"
click at [326, 186] on input "text" at bounding box center [469, 178] width 471 height 24
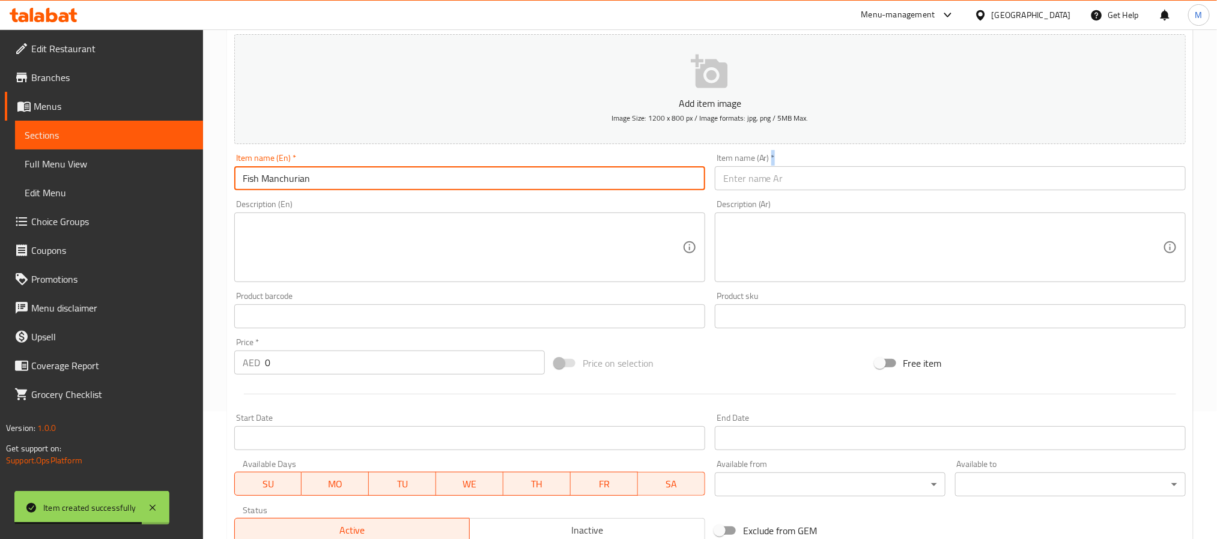
click at [772, 179] on div "Item name (Ar)   * Item name (Ar) *" at bounding box center [950, 172] width 471 height 37
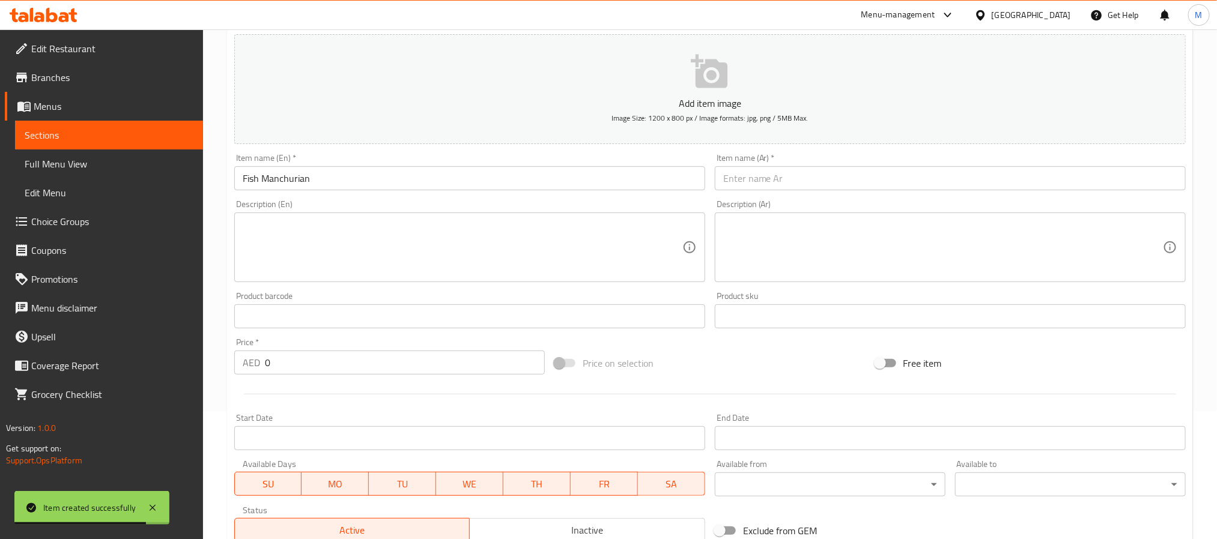
click at [772, 179] on input "text" at bounding box center [950, 178] width 471 height 24
paste input "سمك منشوريا"
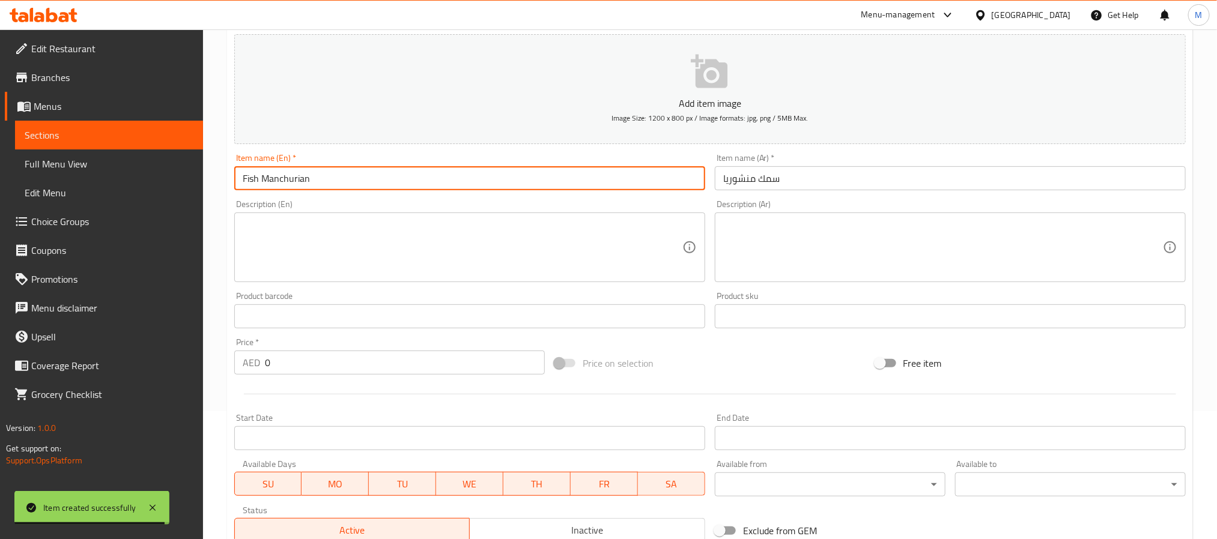
click at [284, 173] on input "Fish Manchurian" at bounding box center [469, 178] width 471 height 24
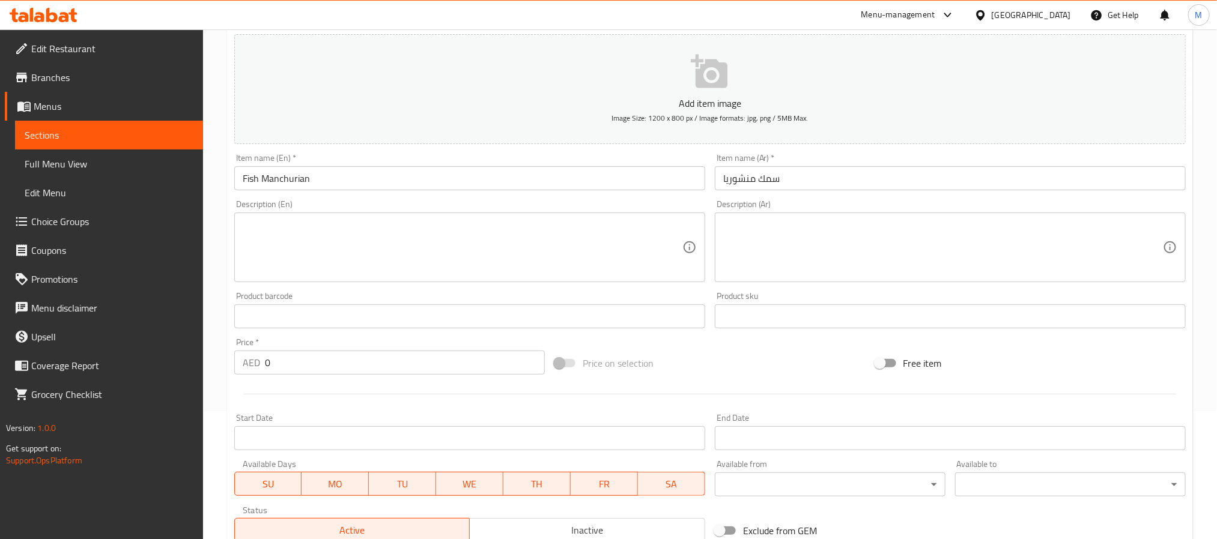
click at [739, 184] on input "سمك منشوريا" at bounding box center [950, 178] width 471 height 24
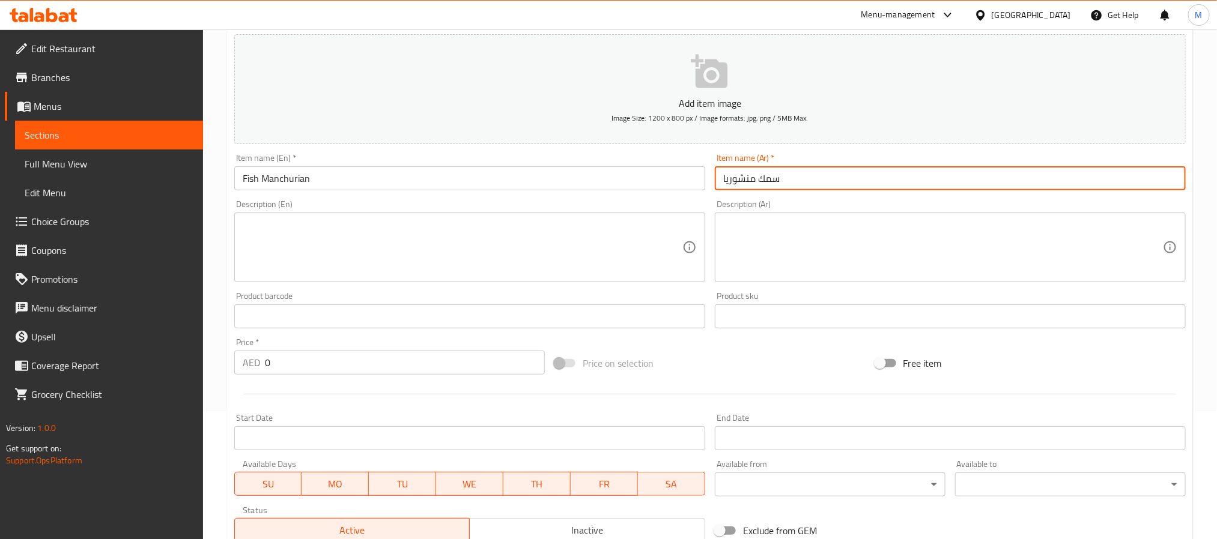
click at [739, 184] on input "سمك منشوريا" at bounding box center [950, 178] width 471 height 24
paste input "ن"
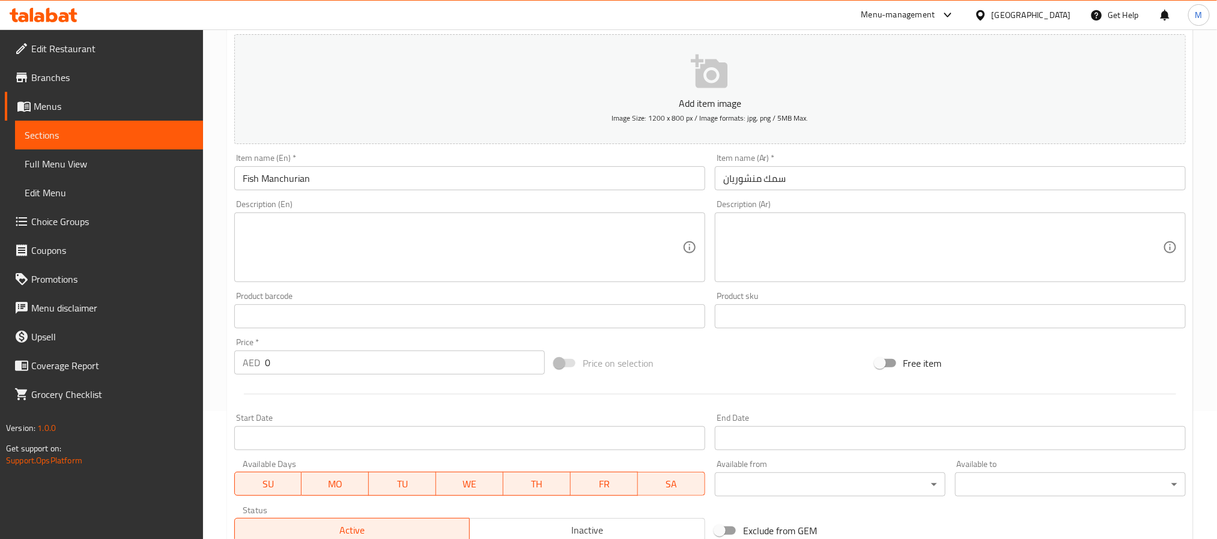
click at [262, 371] on div "AED 0 Price *" at bounding box center [389, 363] width 311 height 24
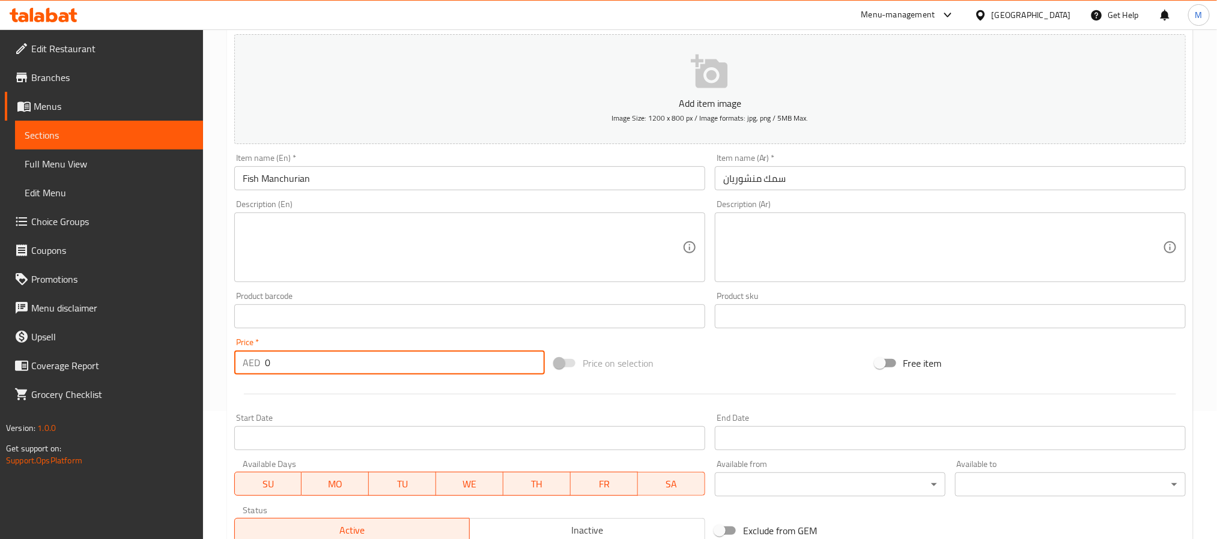
click at [262, 371] on div "AED 0 Price *" at bounding box center [389, 363] width 311 height 24
click at [266, 371] on input "0" at bounding box center [405, 363] width 280 height 24
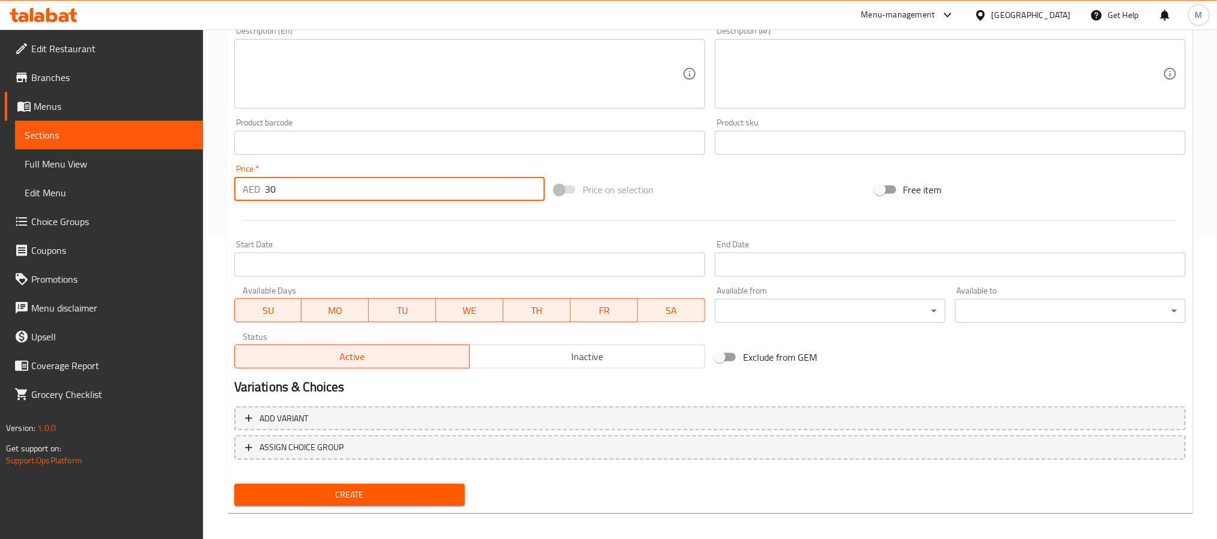
scroll to position [308, 0]
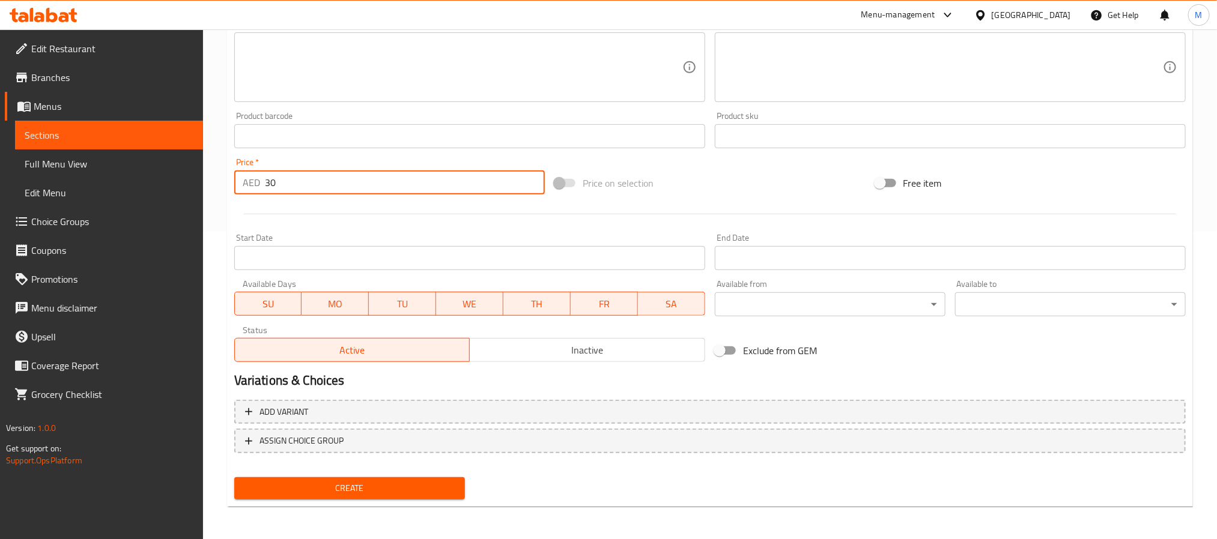
drag, startPoint x: 320, startPoint y: 490, endPoint x: 310, endPoint y: 485, distance: 10.7
click at [321, 489] on span "Create" at bounding box center [349, 488] width 211 height 15
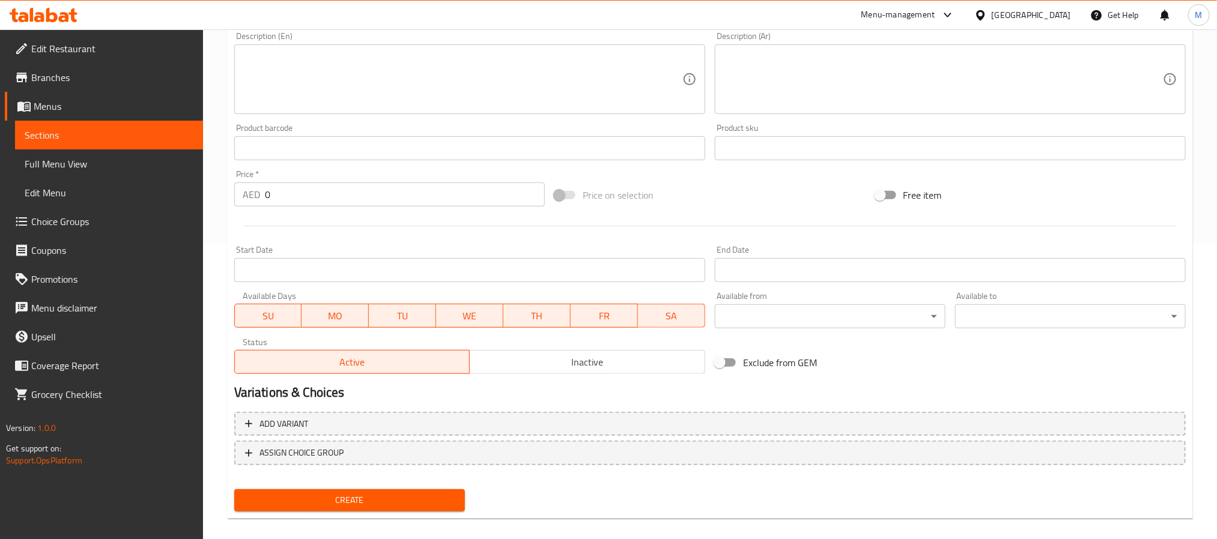
scroll to position [128, 0]
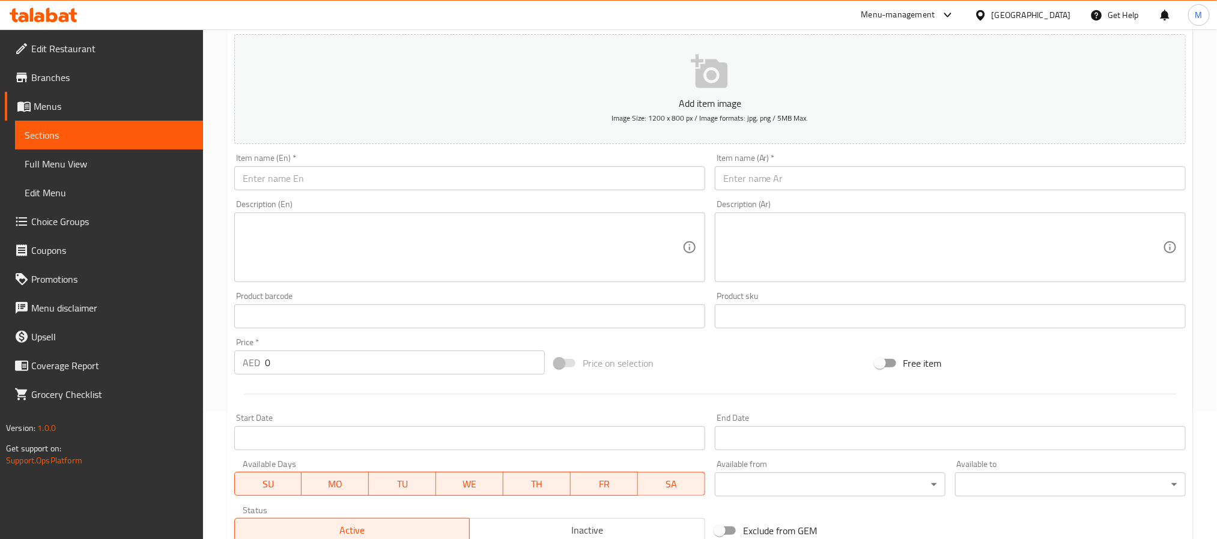
click at [310, 195] on div "Item name (En)   * Item name (En) *" at bounding box center [469, 172] width 481 height 46
paste input "FISH(GARLIC/GINGER)"
click at [330, 177] on input "FISH(GARLIC/GINGER)" at bounding box center [469, 178] width 471 height 24
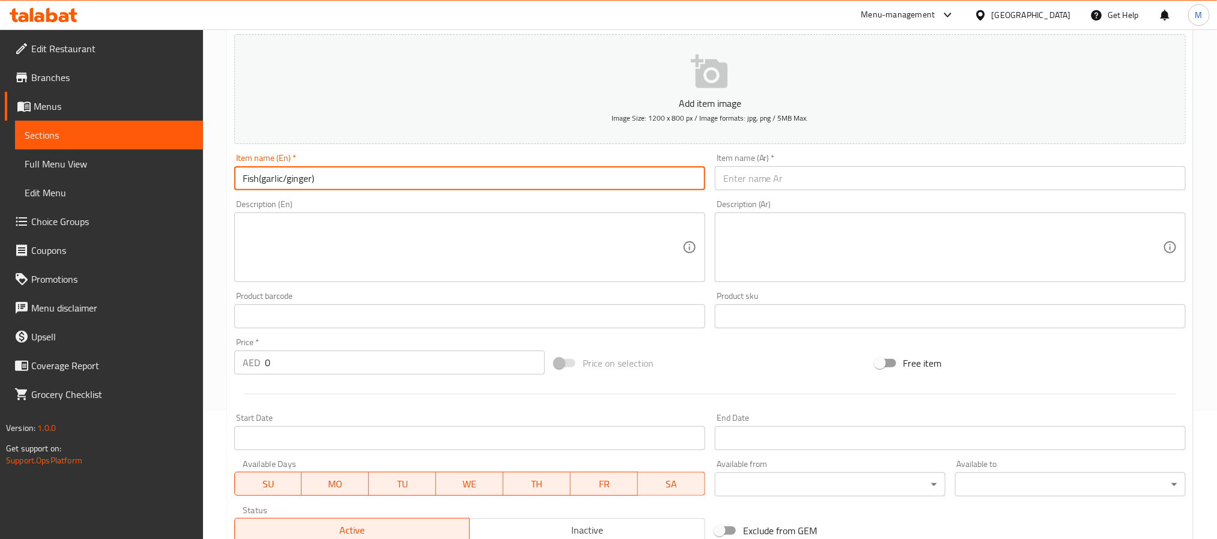
click at [297, 179] on input "Fish(garlic/ginger)" at bounding box center [469, 178] width 471 height 24
drag, startPoint x: 297, startPoint y: 179, endPoint x: 289, endPoint y: 177, distance: 8.6
click at [297, 179] on input "Fish(garlic/ginger)" at bounding box center [469, 178] width 471 height 24
click at [274, 177] on input "Fish(garlic/Ginger)" at bounding box center [469, 178] width 471 height 24
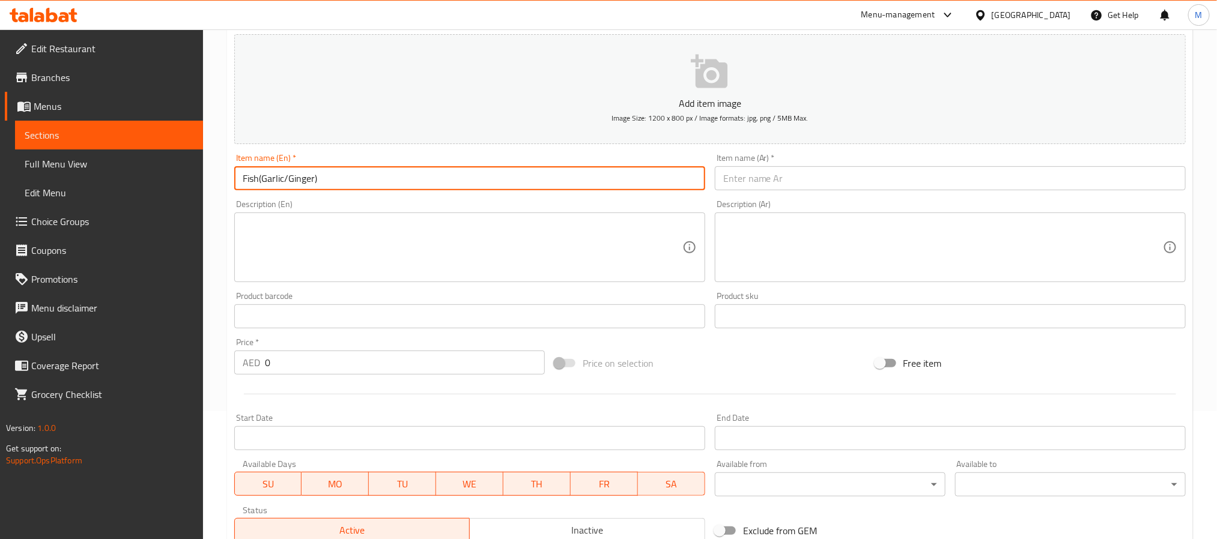
click at [257, 178] on input "Fish(Garlic/Ginger)" at bounding box center [469, 178] width 471 height 24
click at [780, 180] on input "text" at bounding box center [950, 178] width 471 height 24
paste input "سمك (ثوم/زنجبيل)"
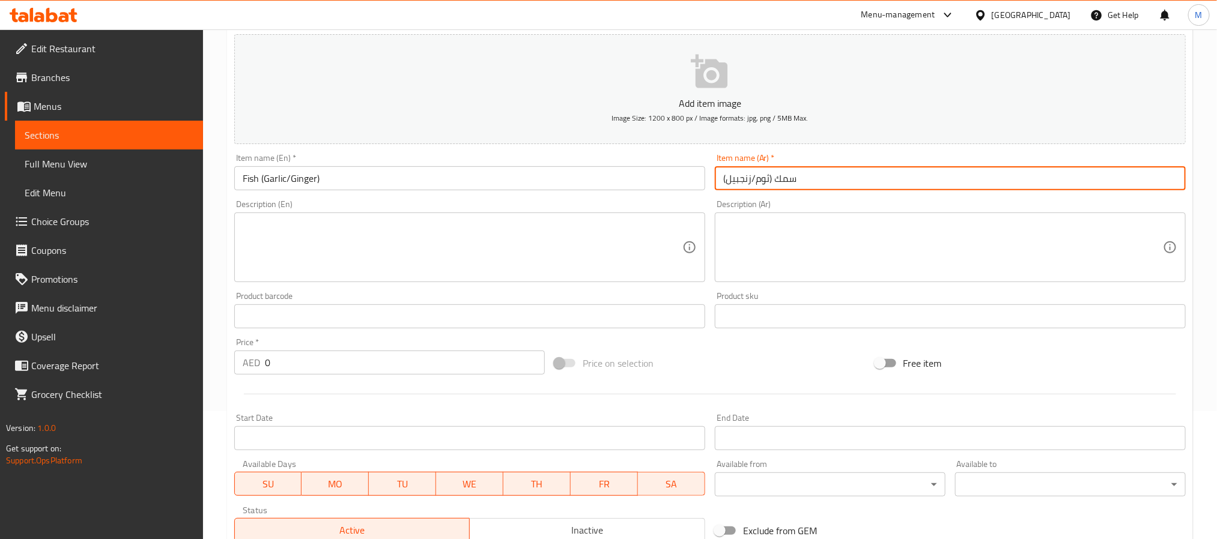
click at [269, 181] on input "Fish (Garlic/Ginger)" at bounding box center [469, 178] width 471 height 24
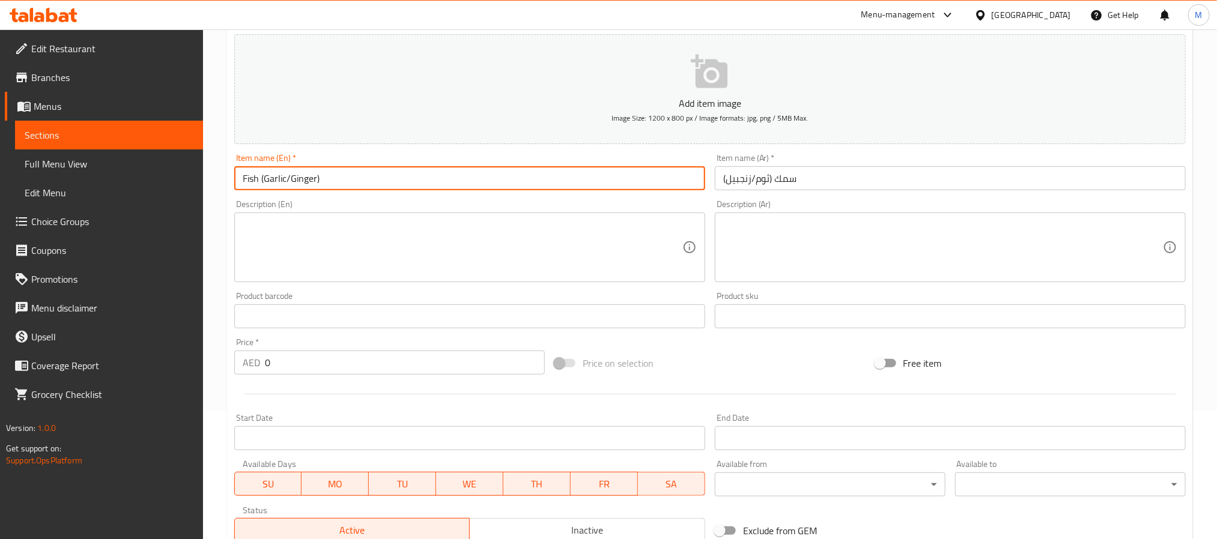
drag, startPoint x: 269, startPoint y: 181, endPoint x: 301, endPoint y: 177, distance: 32.1
click at [301, 177] on input "Fish (Garlic/Ginger)" at bounding box center [469, 178] width 471 height 24
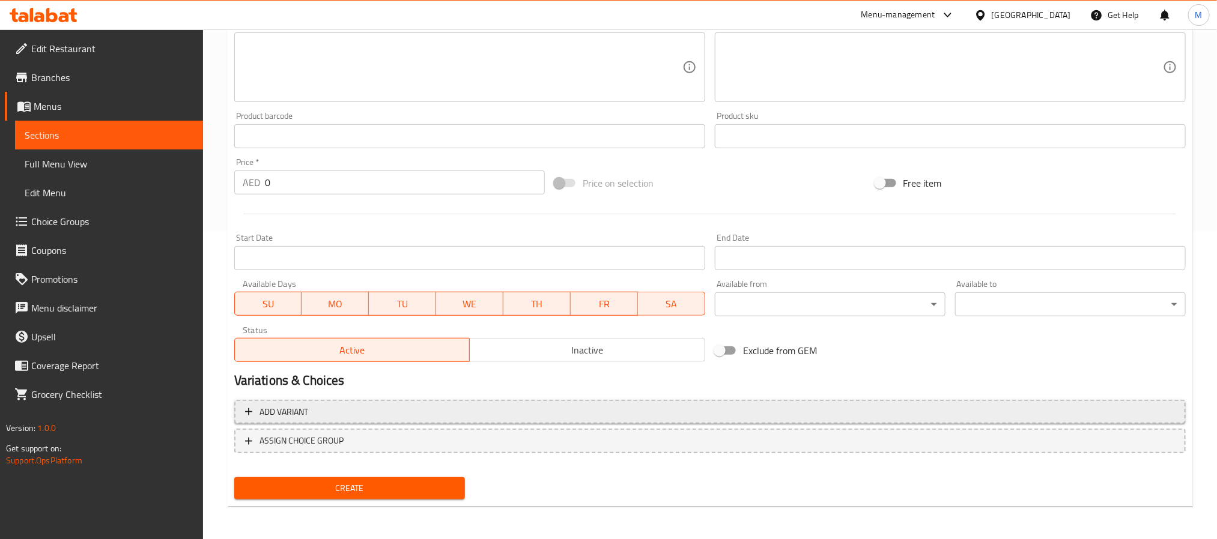
click at [709, 411] on span "Add variant" at bounding box center [710, 412] width 930 height 15
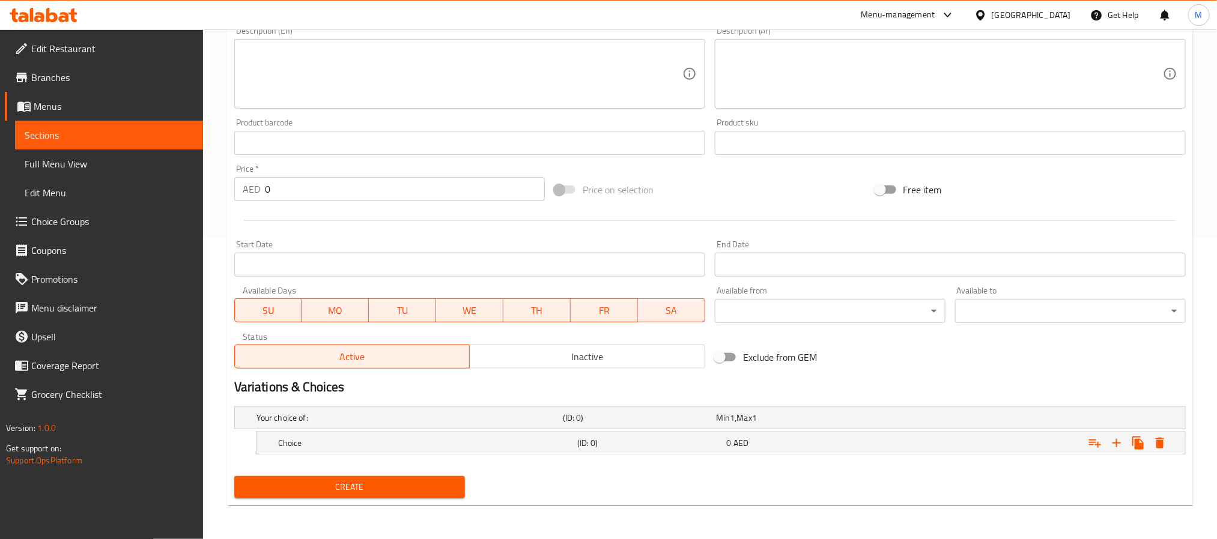
scroll to position [303, 0]
click at [1116, 448] on icon "Expand" at bounding box center [1117, 443] width 14 height 14
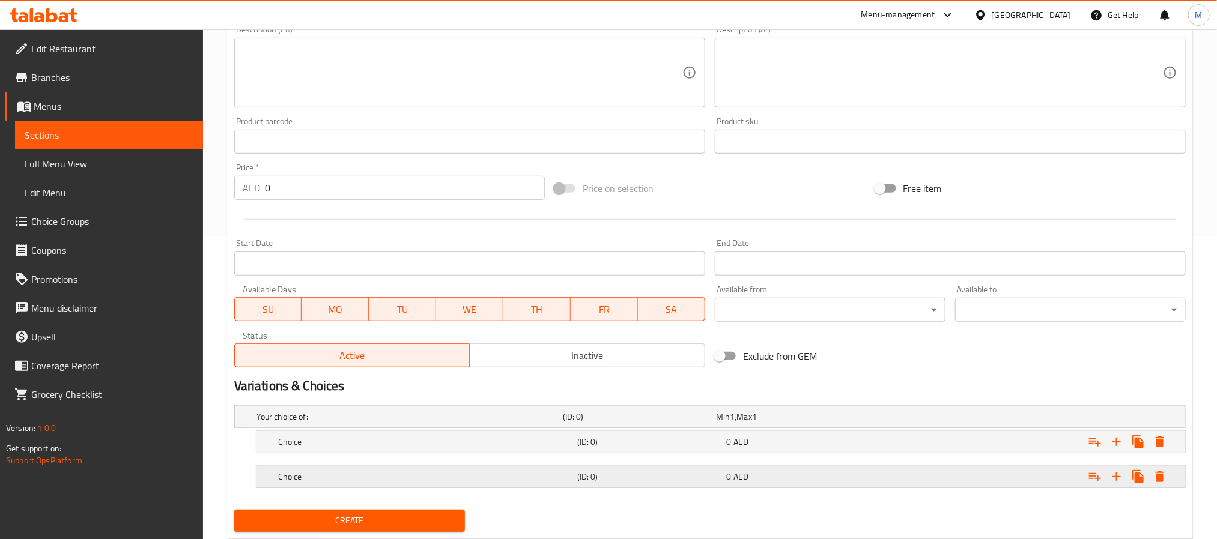
click at [338, 482] on h5 "Choice" at bounding box center [425, 477] width 294 height 12
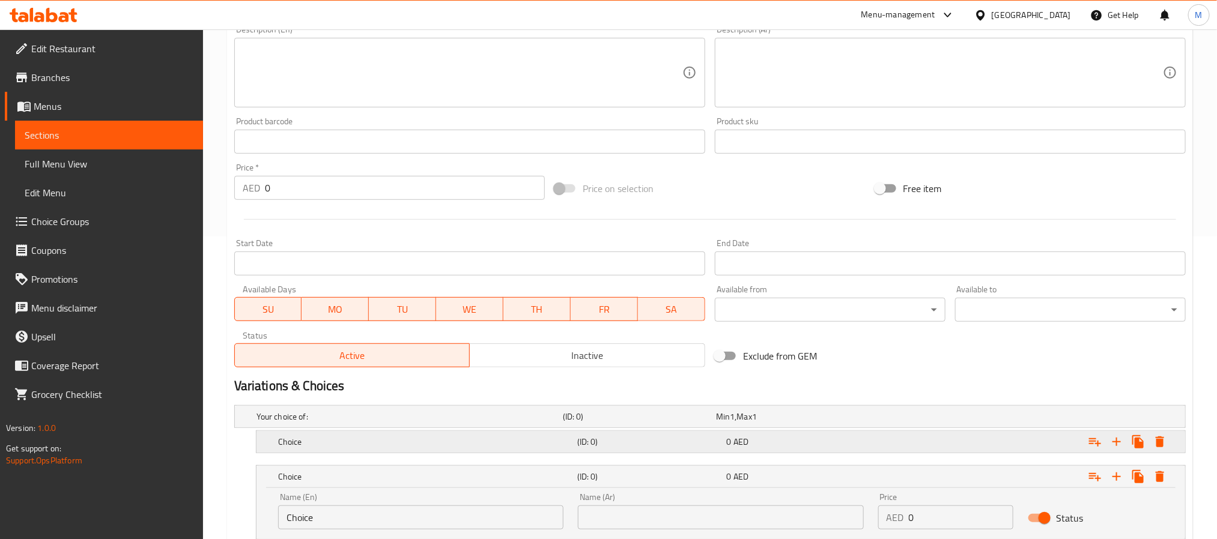
click at [345, 444] on h5 "Choice" at bounding box center [425, 442] width 294 height 12
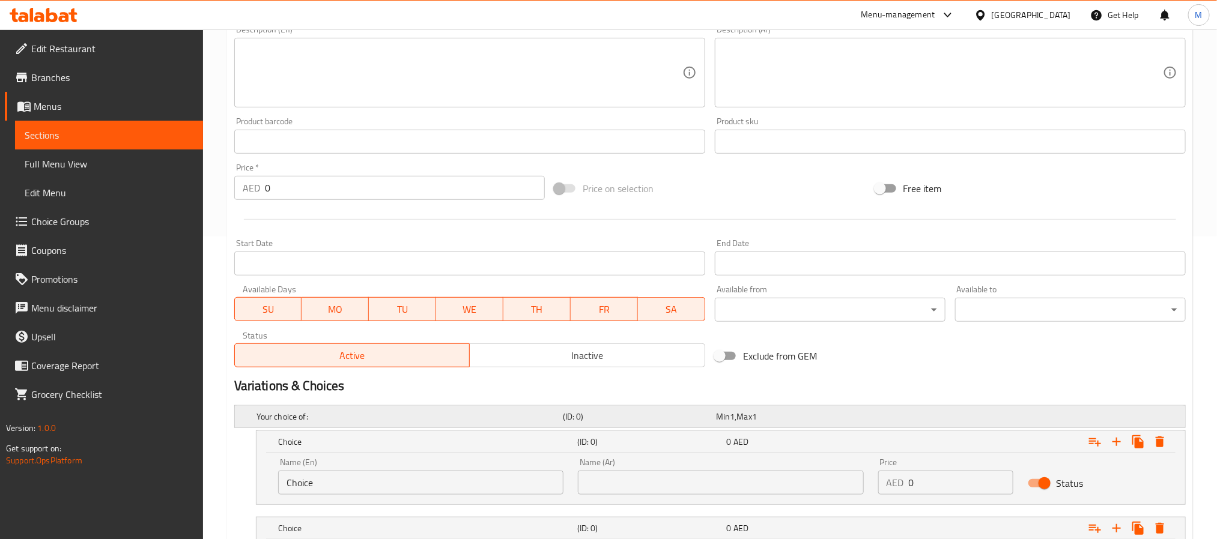
drag, startPoint x: 934, startPoint y: 478, endPoint x: 613, endPoint y: 424, distance: 325.3
click at [651, 426] on div "Your choice of: (ID: 0) Min 1 , Max 1 Name (En) Your choice of: Name (En) Name …" at bounding box center [709, 505] width 961 height 208
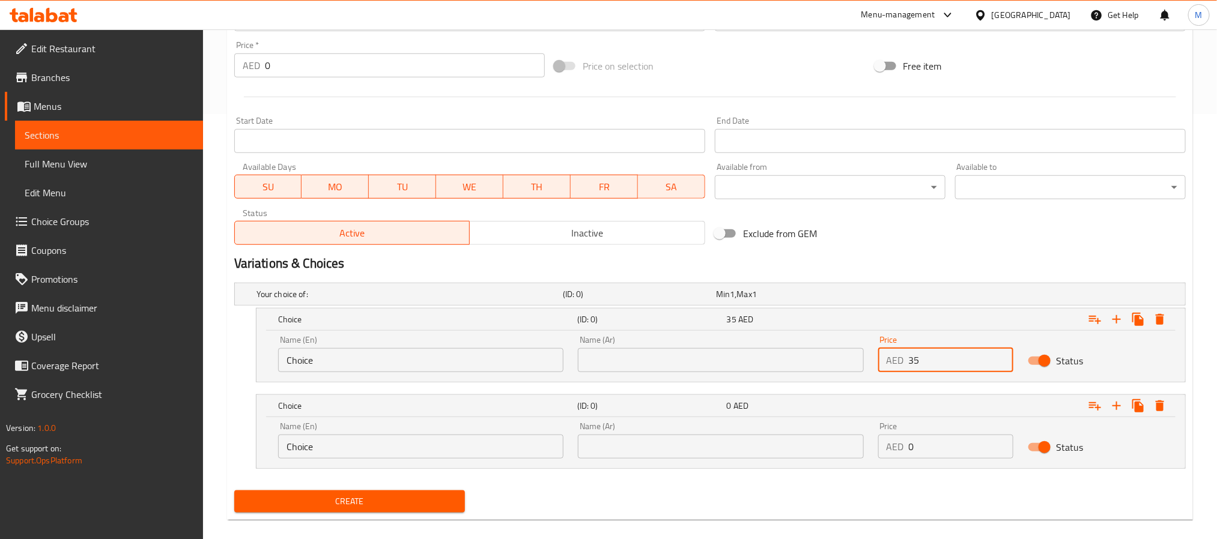
scroll to position [440, 0]
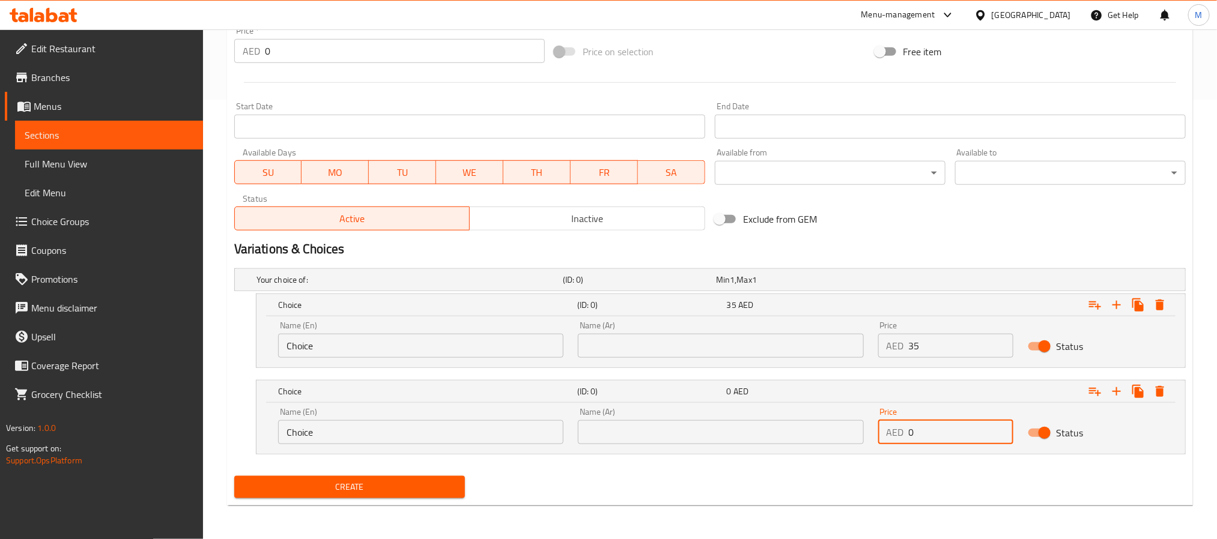
drag, startPoint x: 935, startPoint y: 433, endPoint x: 651, endPoint y: 420, distance: 285.0
click at [666, 423] on div "Name (En) Choice Name (En) Name (Ar) Name (Ar) Price AED 0 Price Status" at bounding box center [721, 426] width 900 height 51
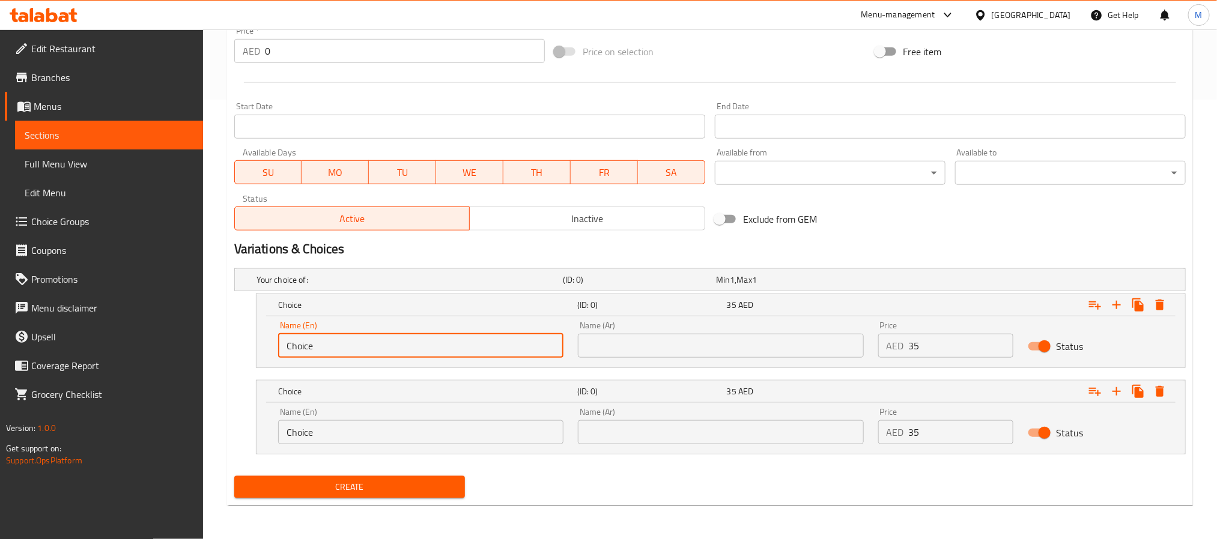
click at [431, 345] on input "Choice" at bounding box center [420, 346] width 285 height 24
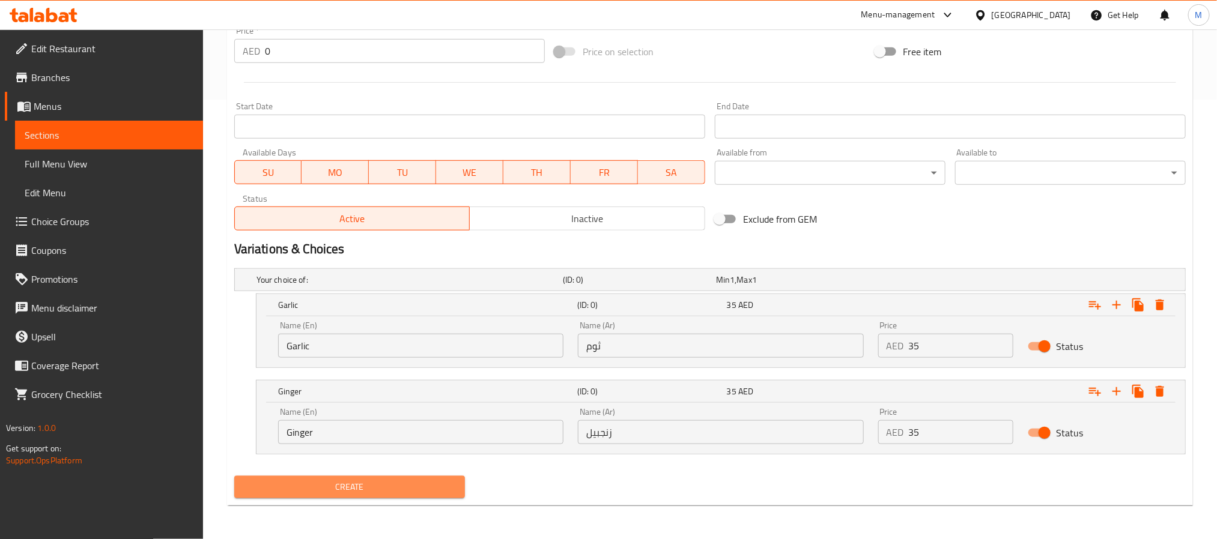
click at [366, 489] on span "Create" at bounding box center [349, 487] width 211 height 15
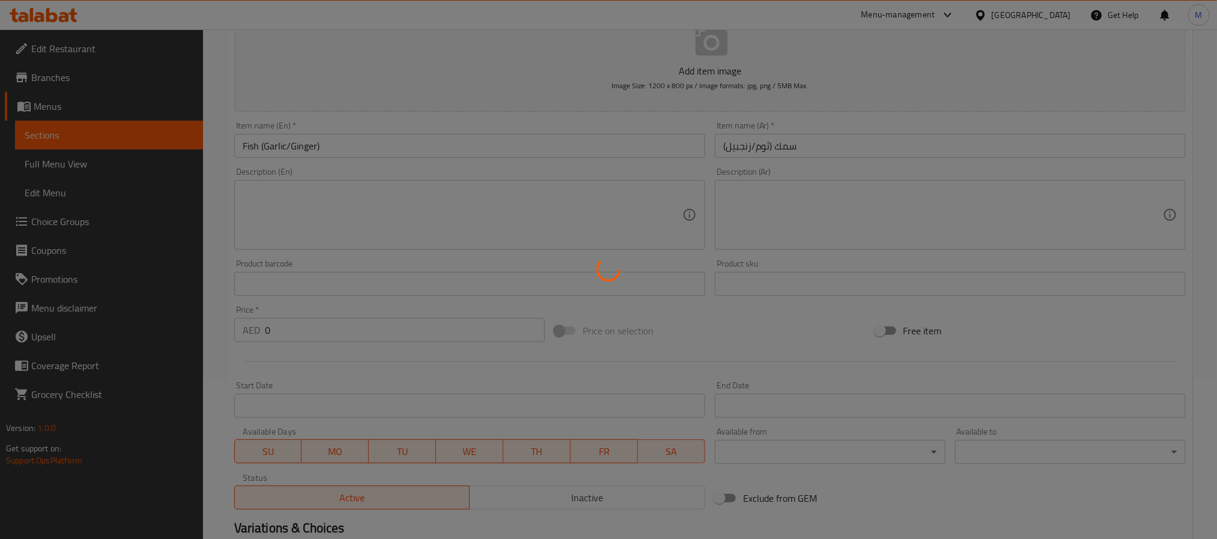
scroll to position [0, 0]
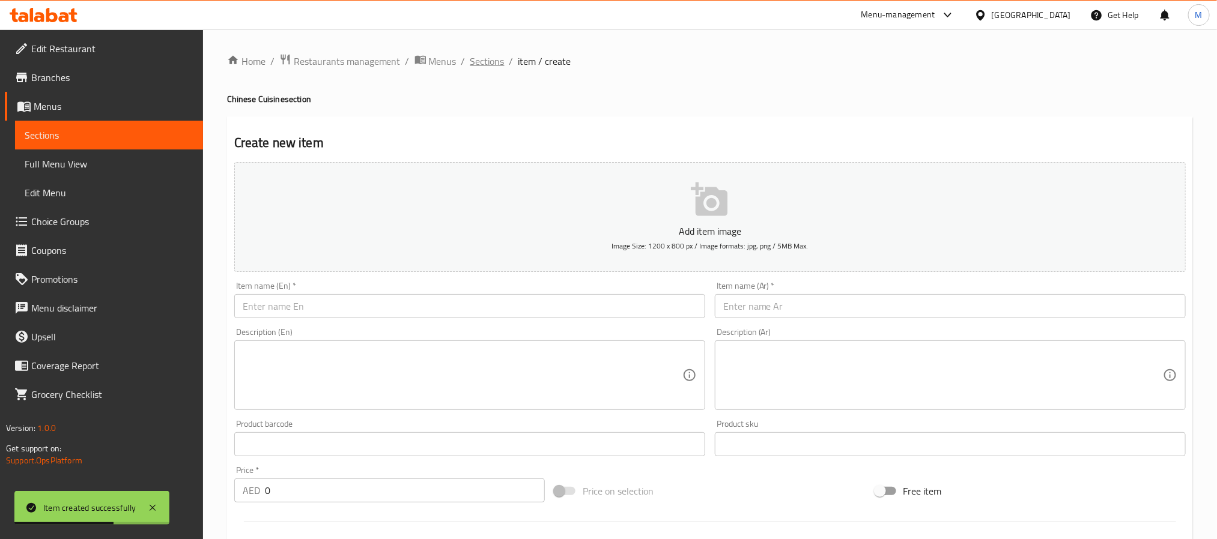
click at [487, 56] on span "Sections" at bounding box center [487, 61] width 34 height 14
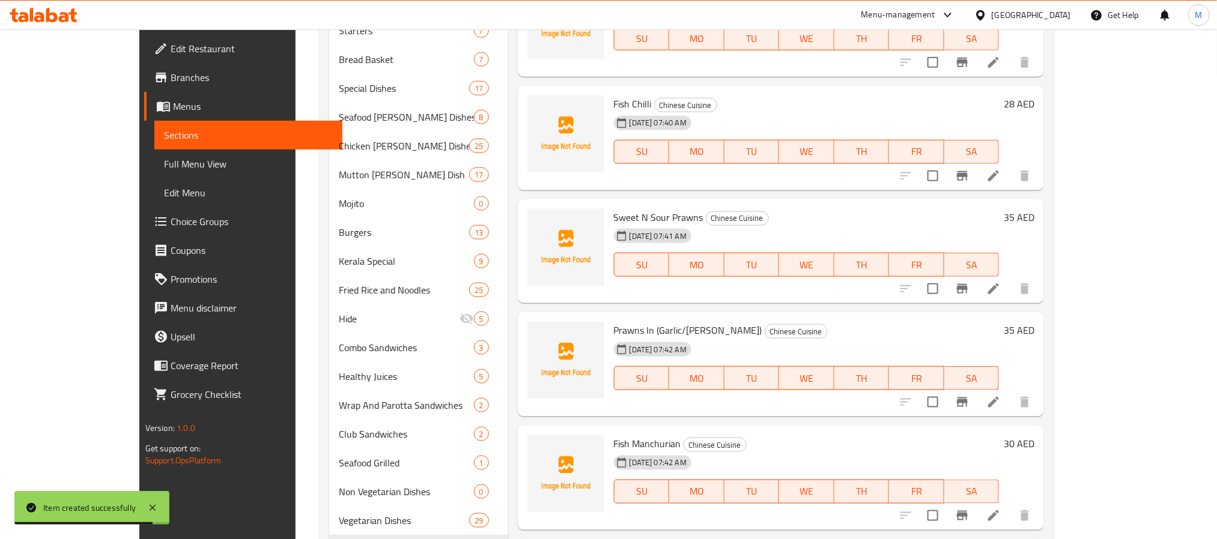
scroll to position [628, 0]
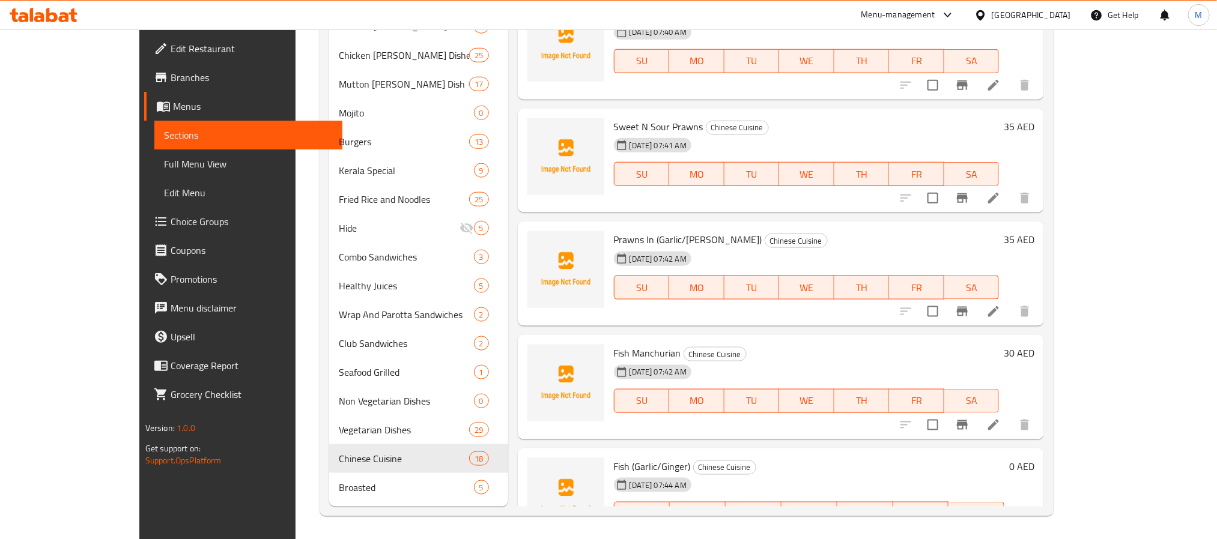
click at [1010, 301] on li at bounding box center [994, 312] width 34 height 22
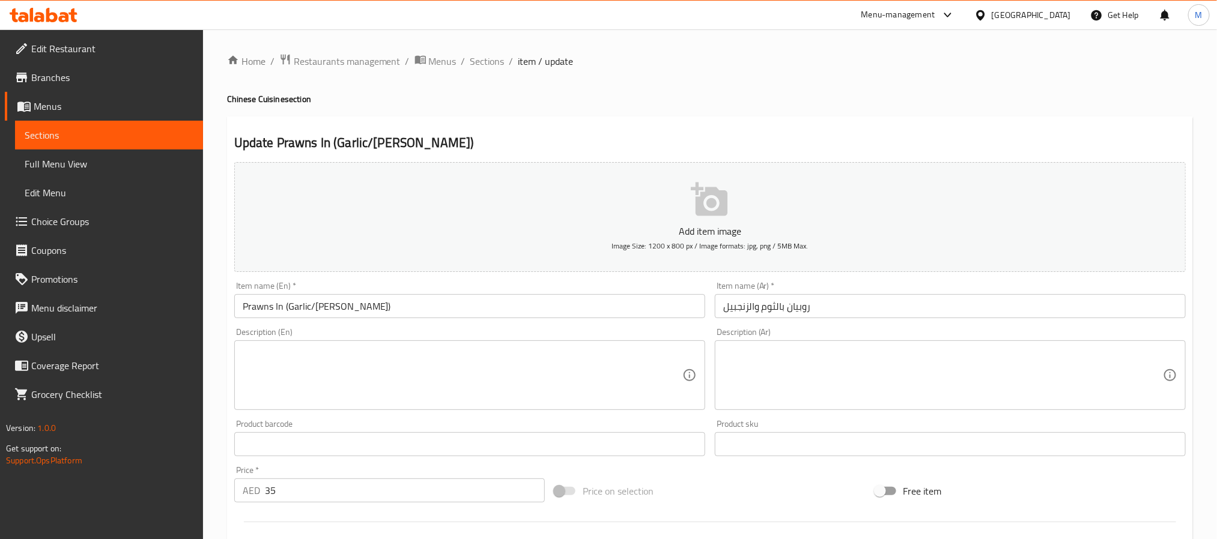
scroll to position [308, 0]
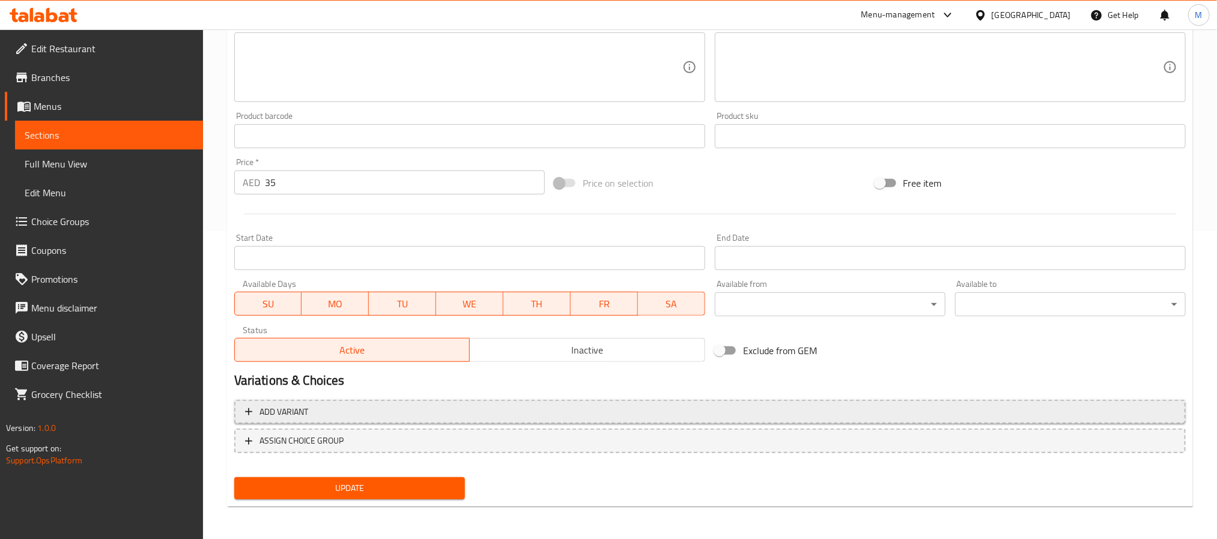
click at [723, 411] on span "Add variant" at bounding box center [710, 412] width 930 height 15
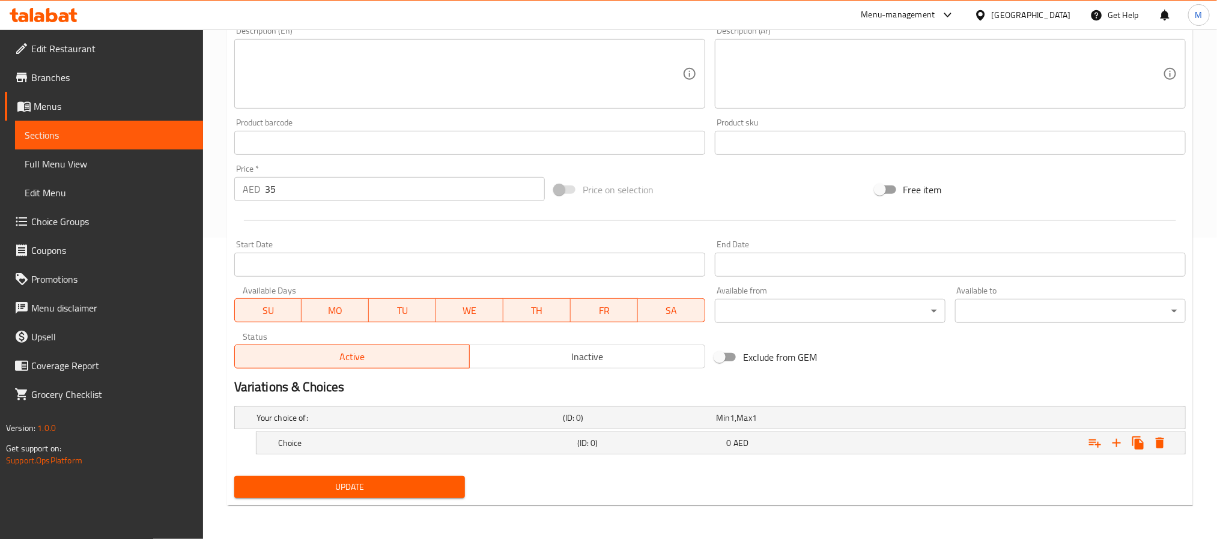
scroll to position [303, 0]
click at [1118, 440] on icon "Expand" at bounding box center [1117, 443] width 14 height 14
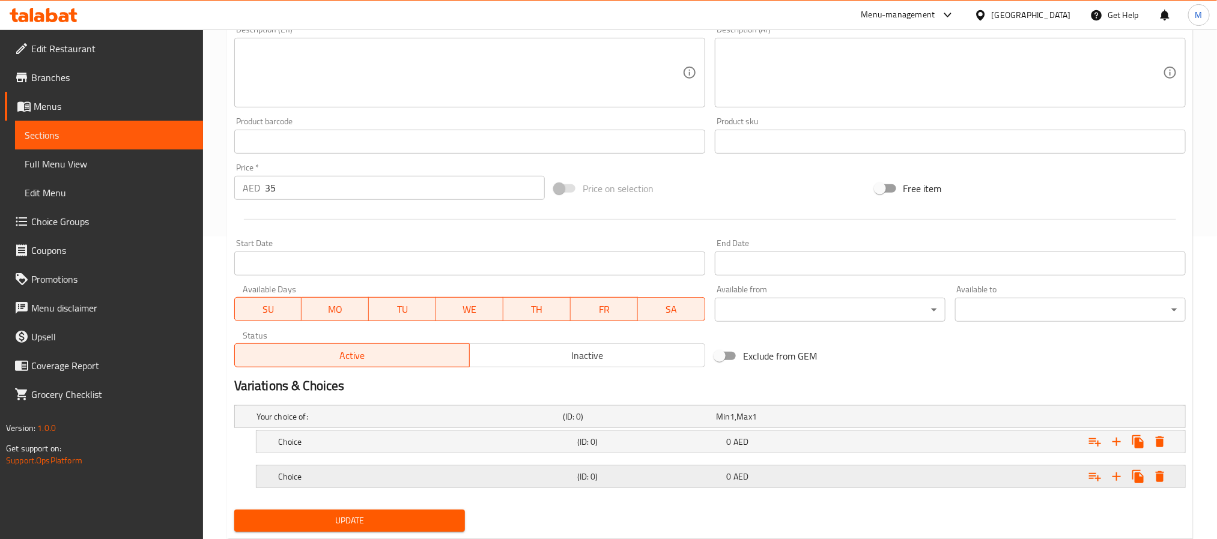
click at [694, 482] on h5 "(ID: 0)" at bounding box center [649, 477] width 145 height 12
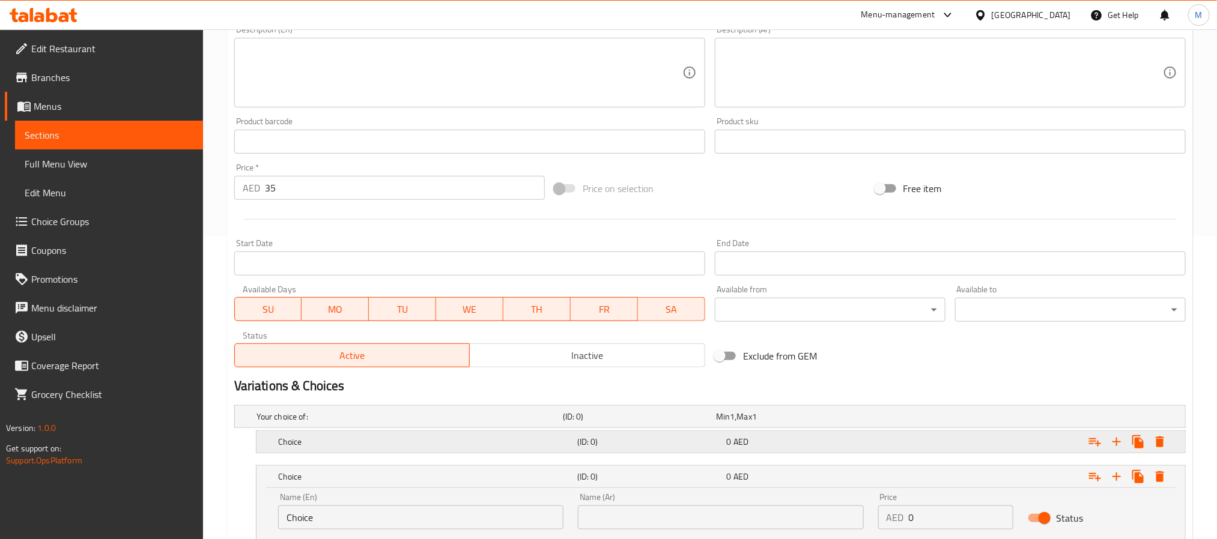
click at [718, 433] on div "Choice (ID: 0) 0 AED" at bounding box center [724, 442] width 897 height 26
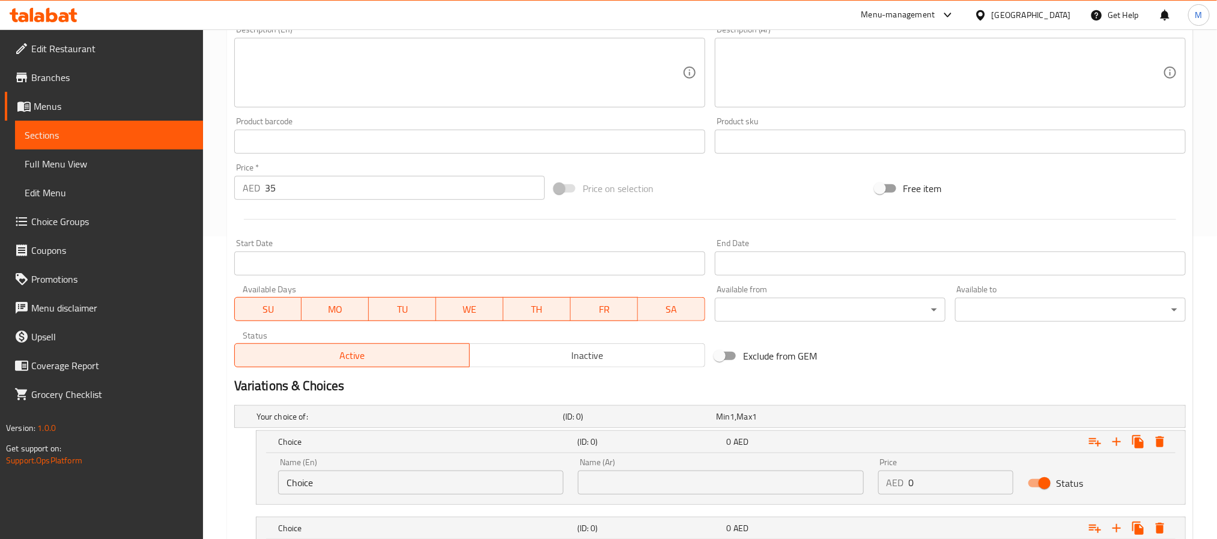
click at [279, 183] on input "35" at bounding box center [405, 188] width 280 height 24
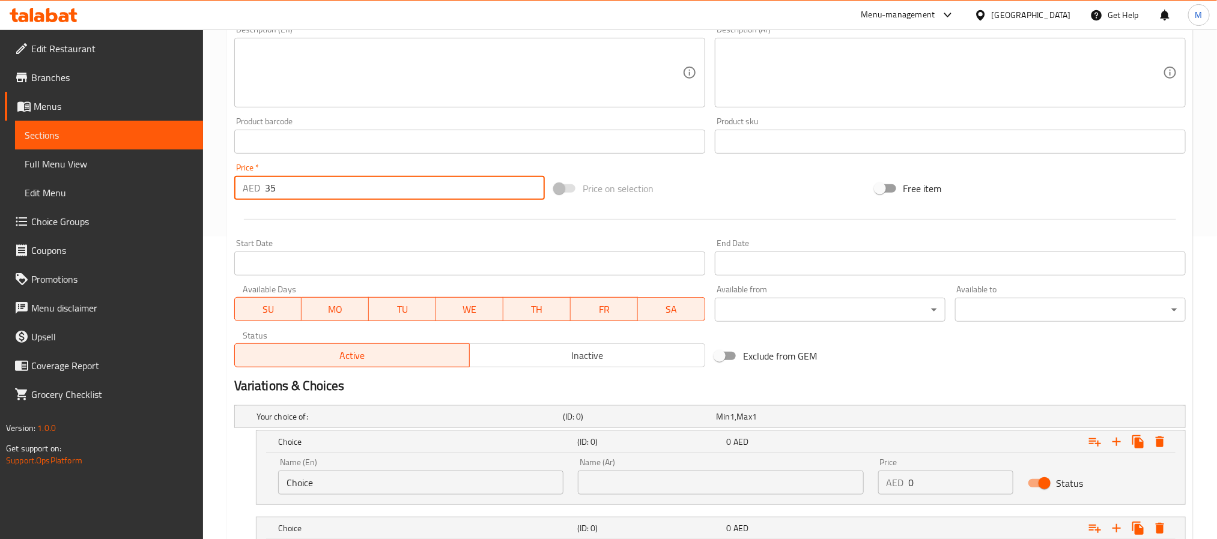
click at [279, 183] on input "35" at bounding box center [405, 188] width 280 height 24
click at [939, 491] on input "0" at bounding box center [961, 483] width 105 height 24
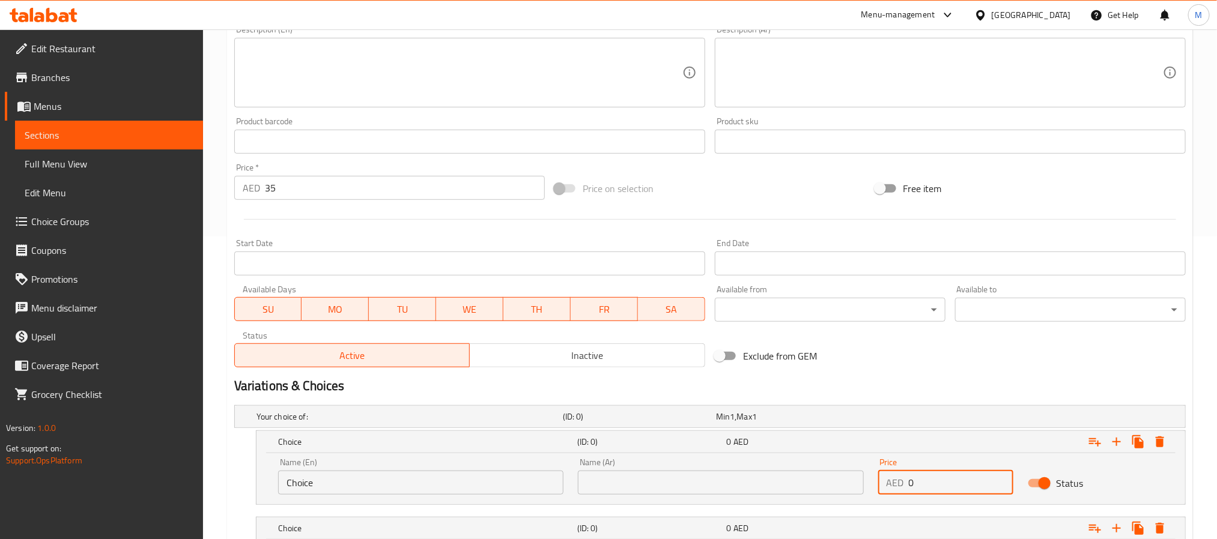
paste
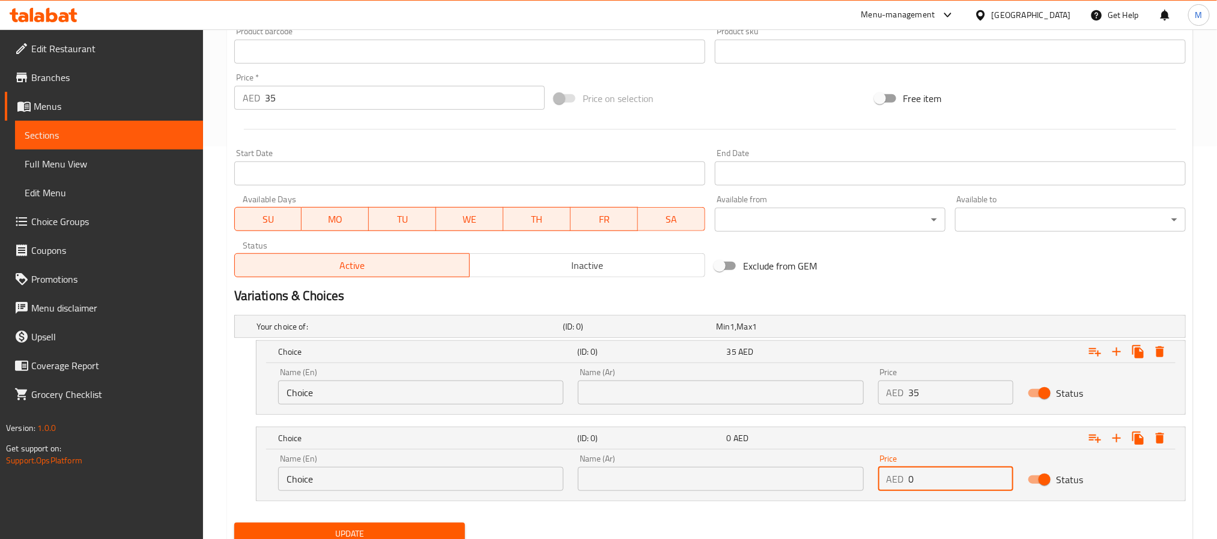
click at [927, 478] on input "0" at bounding box center [961, 479] width 105 height 24
click at [642, 475] on input "text" at bounding box center [720, 479] width 285 height 24
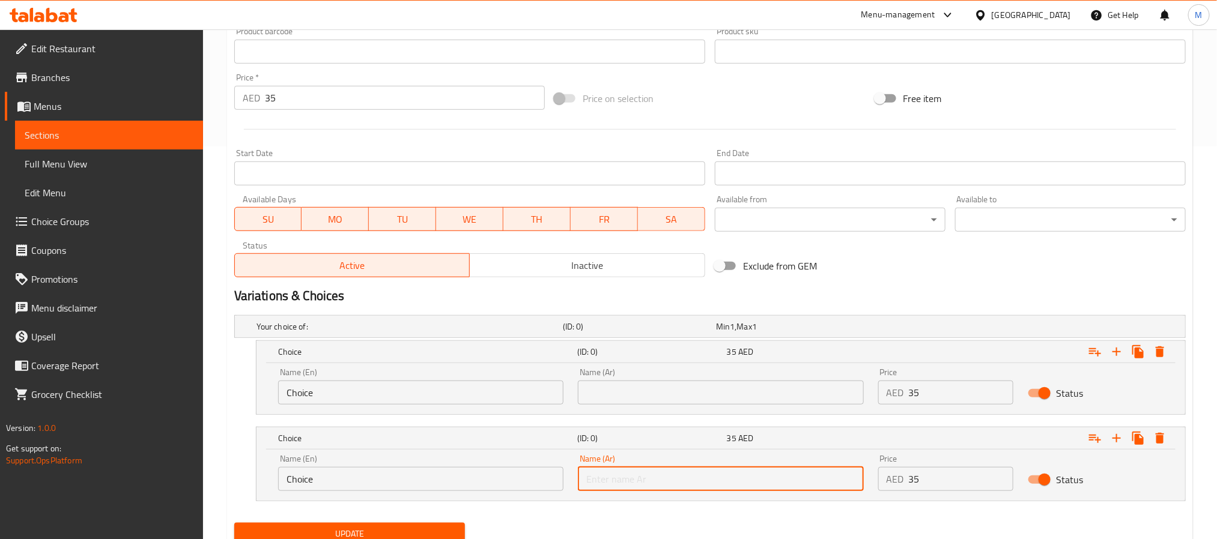
click at [642, 475] on input "text" at bounding box center [720, 479] width 285 height 24
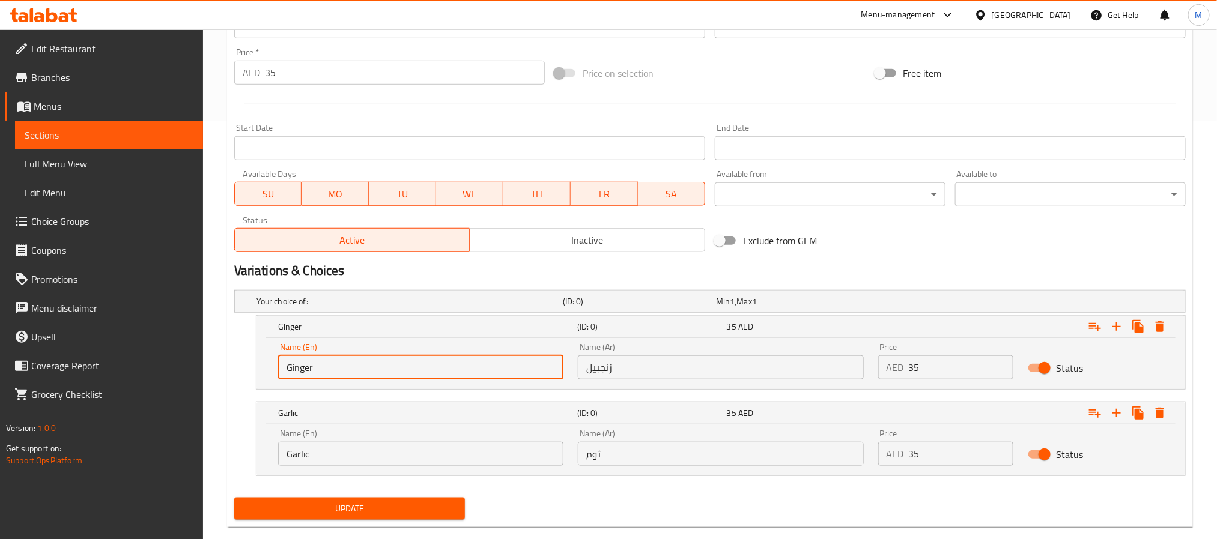
scroll to position [440, 0]
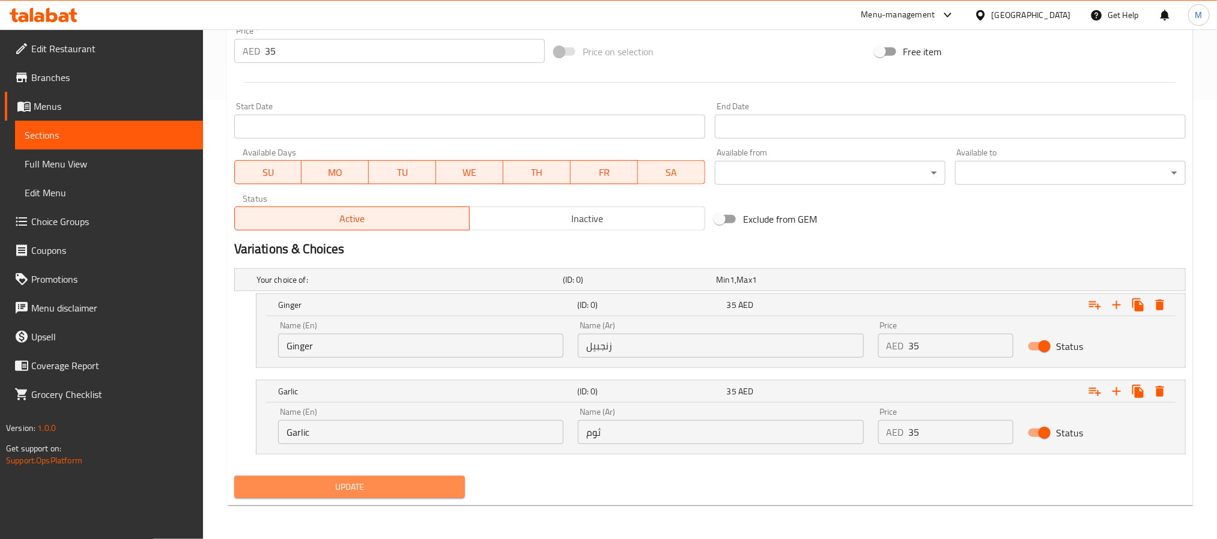
click at [361, 482] on span "Update" at bounding box center [349, 487] width 211 height 15
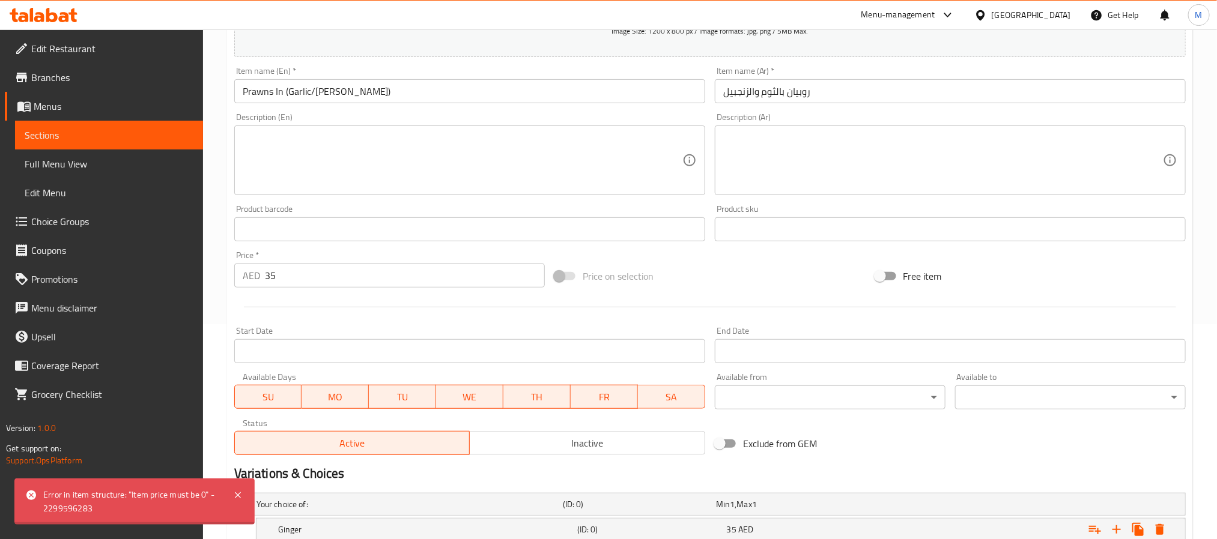
scroll to position [80, 0]
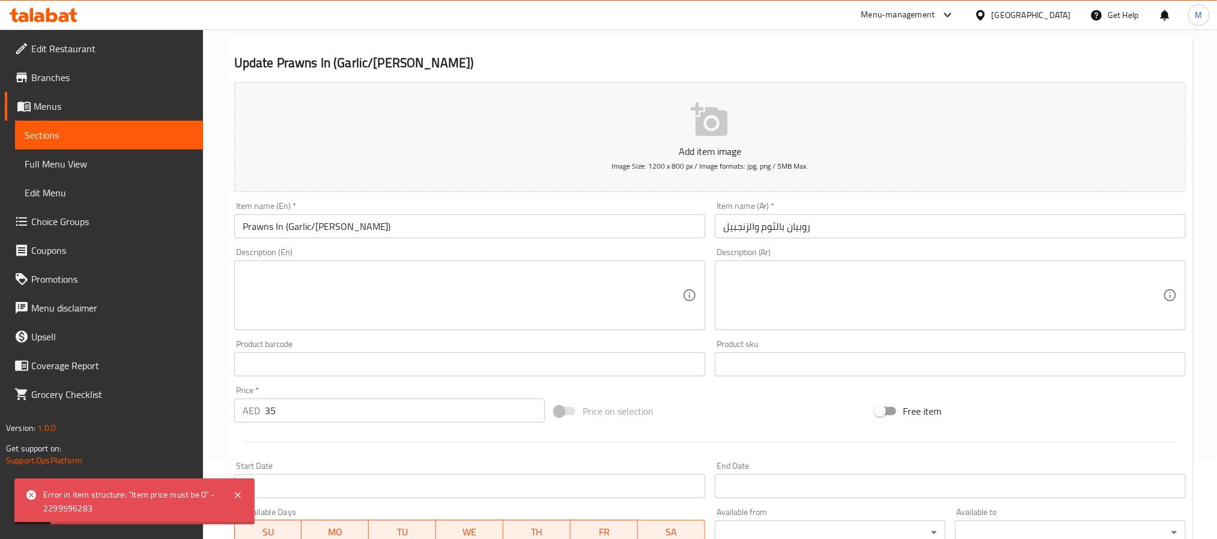
drag, startPoint x: 305, startPoint y: 411, endPoint x: -28, endPoint y: 390, distance: 333.5
click at [0, 390] on html "Error in item structure: "Item price must be 0" - 2299596283 ​ Menu-management …" at bounding box center [608, 189] width 1217 height 539
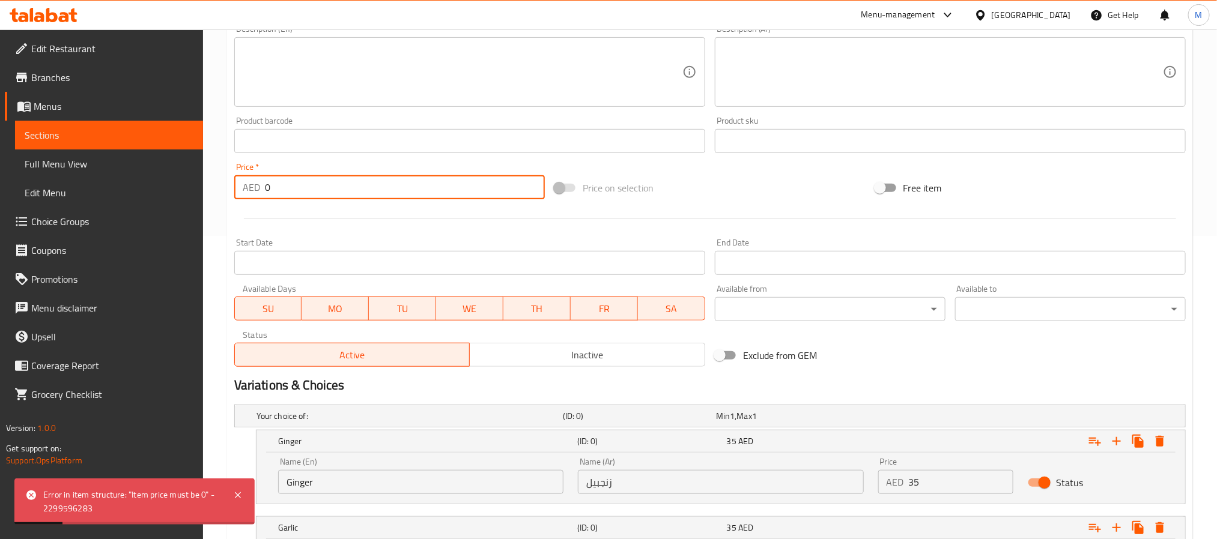
scroll to position [440, 0]
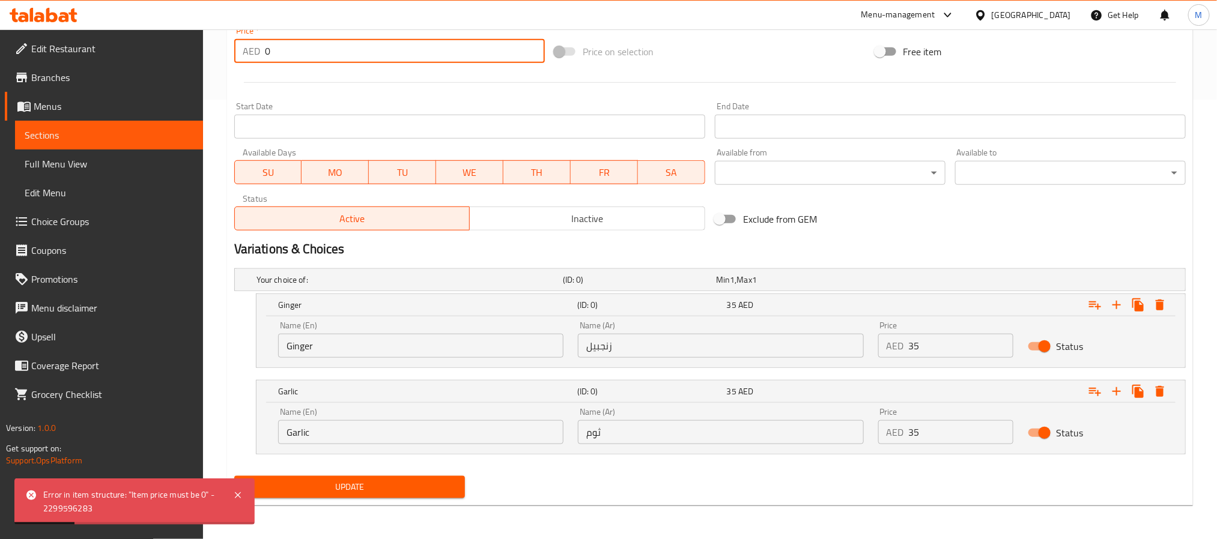
click at [419, 489] on span "Update" at bounding box center [349, 487] width 211 height 15
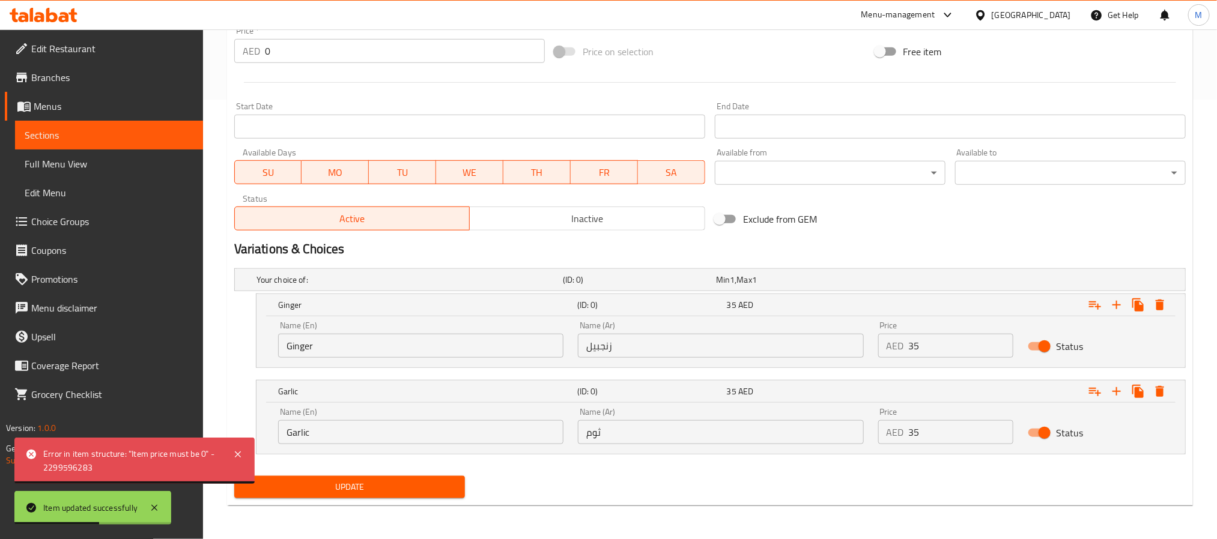
scroll to position [0, 0]
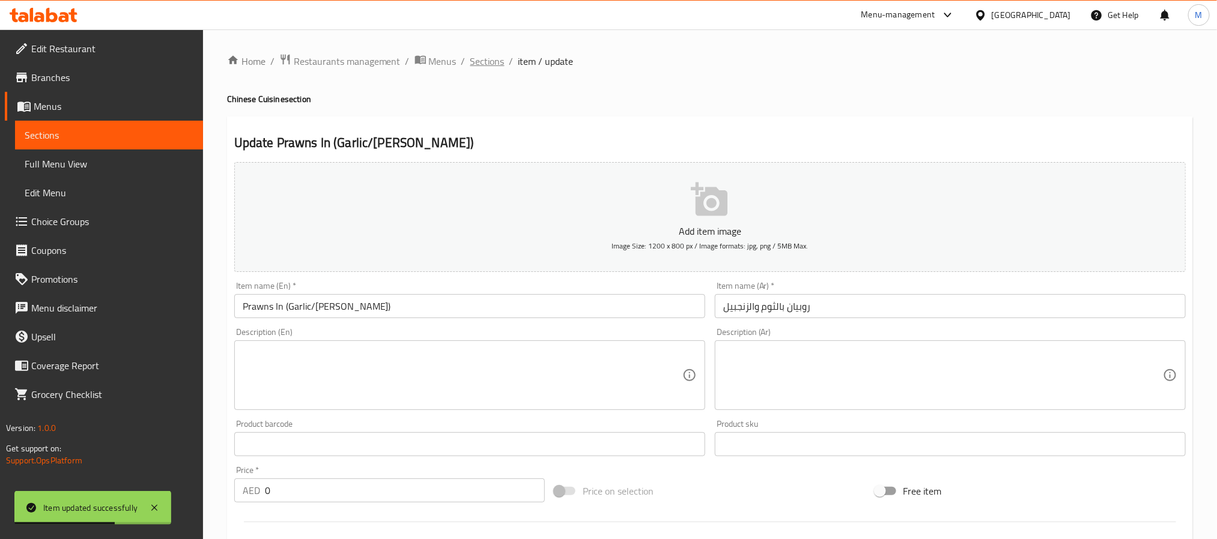
click at [500, 63] on span "Sections" at bounding box center [487, 61] width 34 height 14
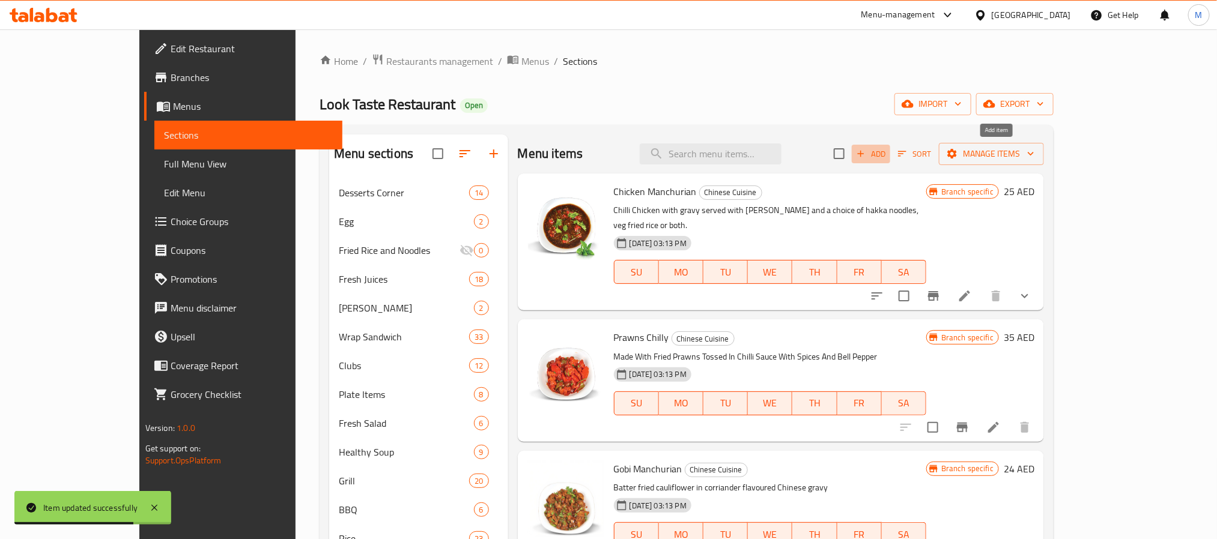
click at [887, 151] on span "Add" at bounding box center [871, 154] width 32 height 14
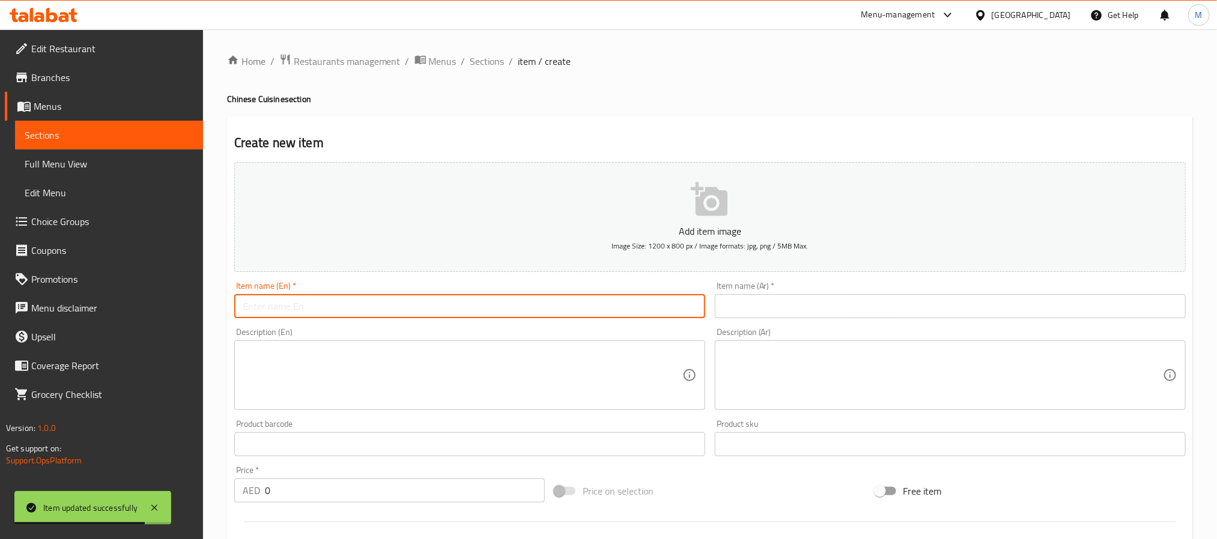
click at [470, 297] on input "text" at bounding box center [469, 306] width 471 height 24
click at [424, 302] on input "Dry Beef" at bounding box center [469, 306] width 471 height 24
click at [296, 303] on input "Dry Beef (garlic/pepper)" at bounding box center [469, 306] width 471 height 24
click at [318, 305] on input "Dry Beef (Garlic/pepper)" at bounding box center [469, 306] width 471 height 24
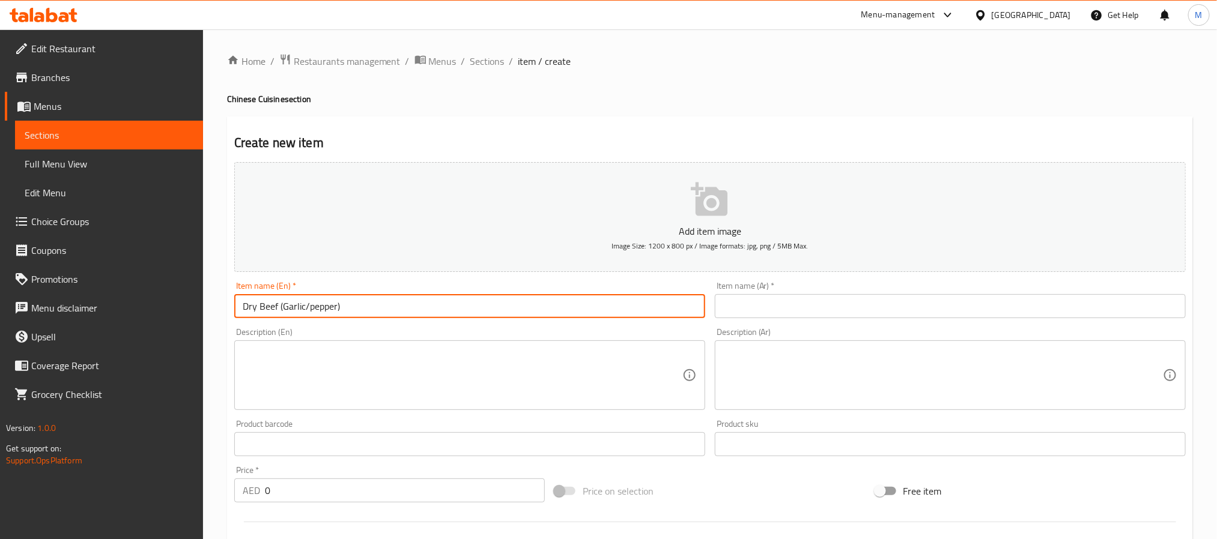
click at [318, 305] on input "Dry Beef (Garlic/pepper)" at bounding box center [469, 306] width 471 height 24
click at [790, 296] on input "text" at bounding box center [950, 306] width 471 height 24
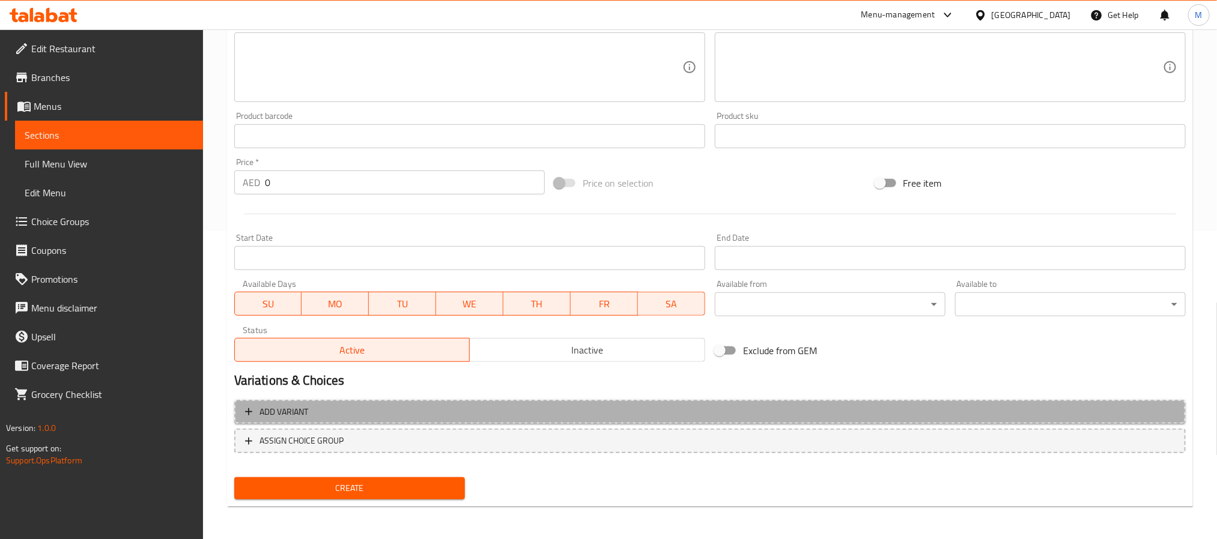
click at [413, 411] on span "Add variant" at bounding box center [710, 412] width 930 height 15
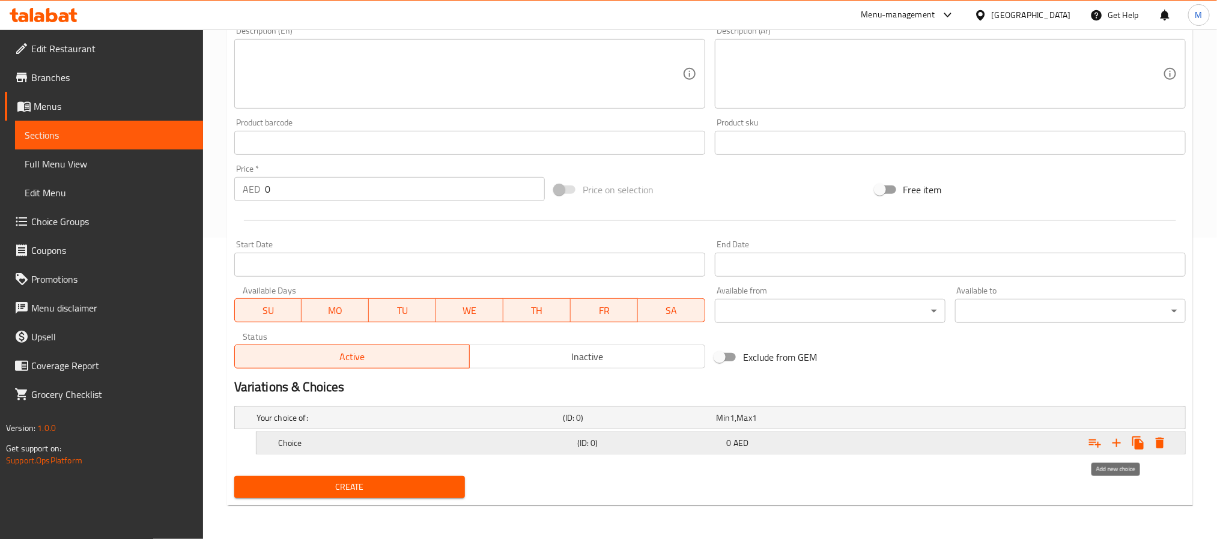
click at [1116, 439] on icon "Expand" at bounding box center [1117, 443] width 8 height 8
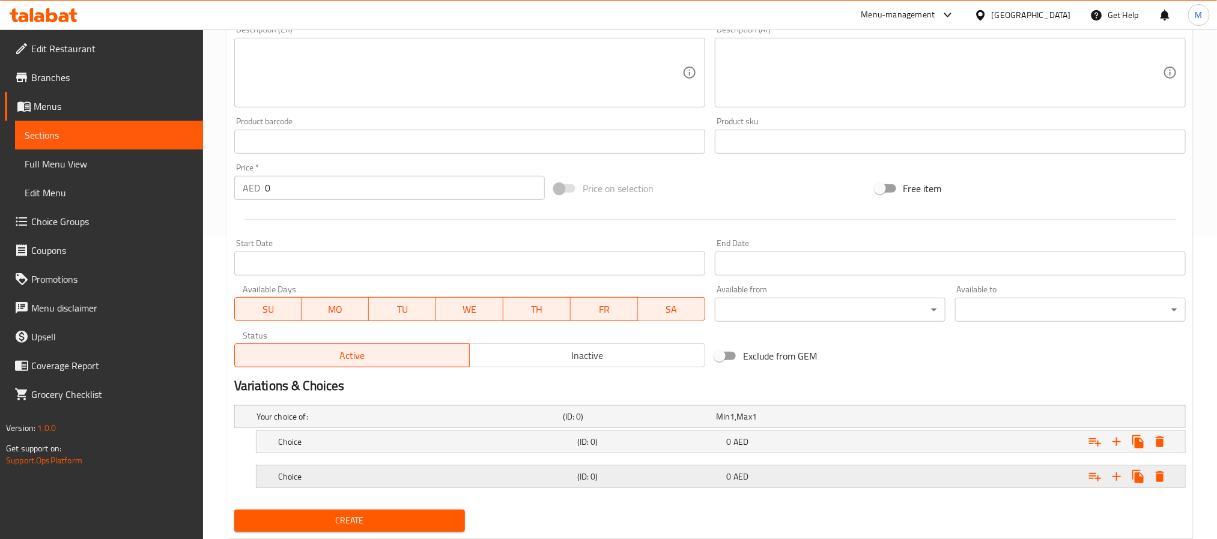
click at [410, 482] on h5 "Choice" at bounding box center [425, 477] width 294 height 12
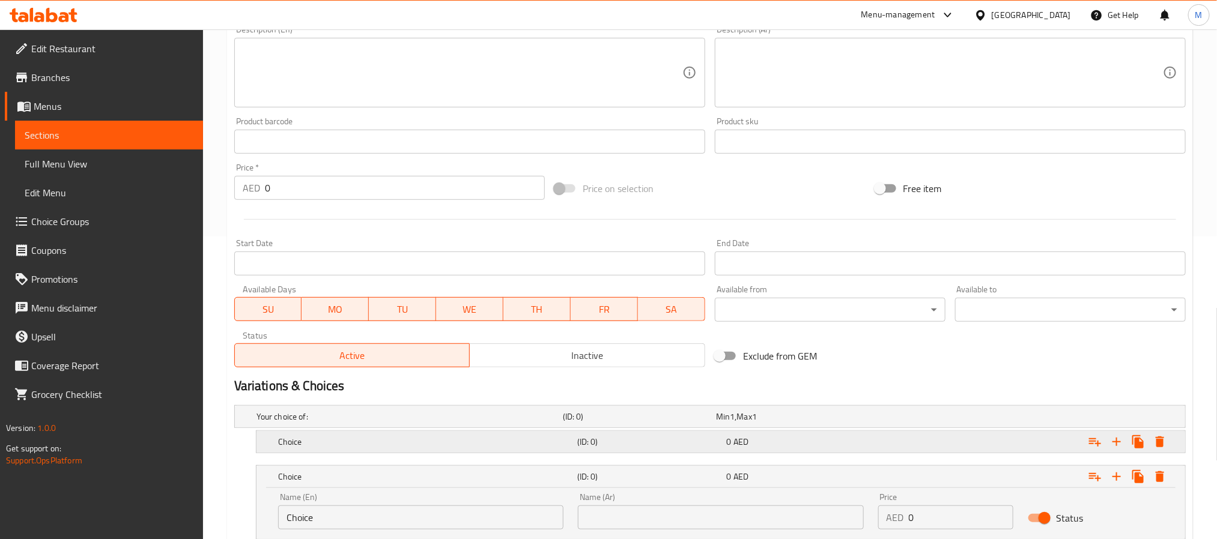
click at [402, 442] on h5 "Choice" at bounding box center [425, 442] width 294 height 12
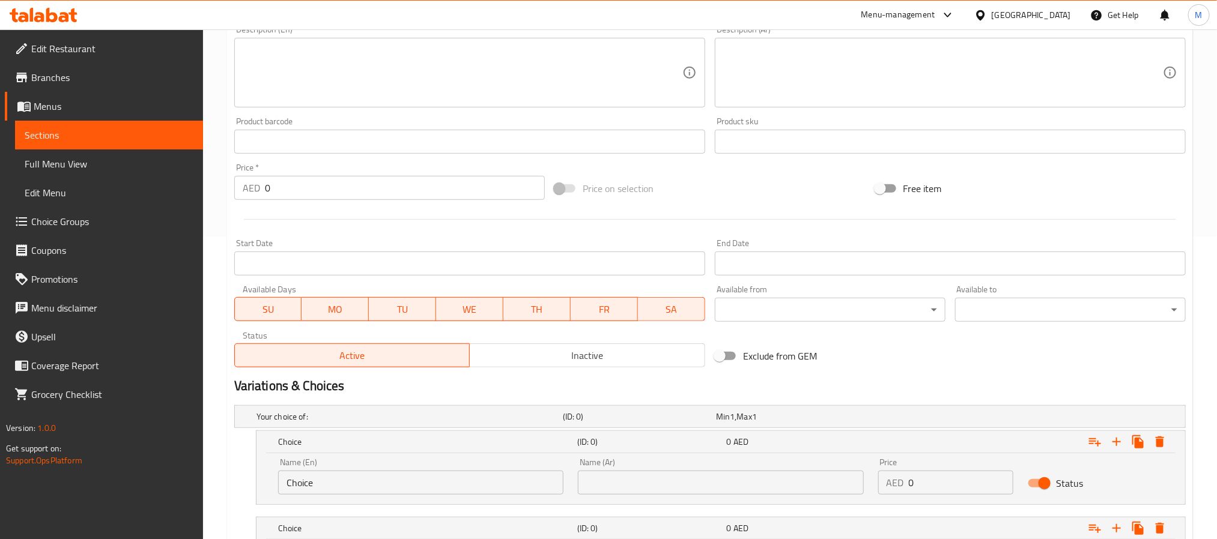
click at [323, 469] on div "Name (En) Choice Name (En)" at bounding box center [420, 476] width 285 height 37
click at [323, 482] on input "Choice" at bounding box center [420, 483] width 285 height 24
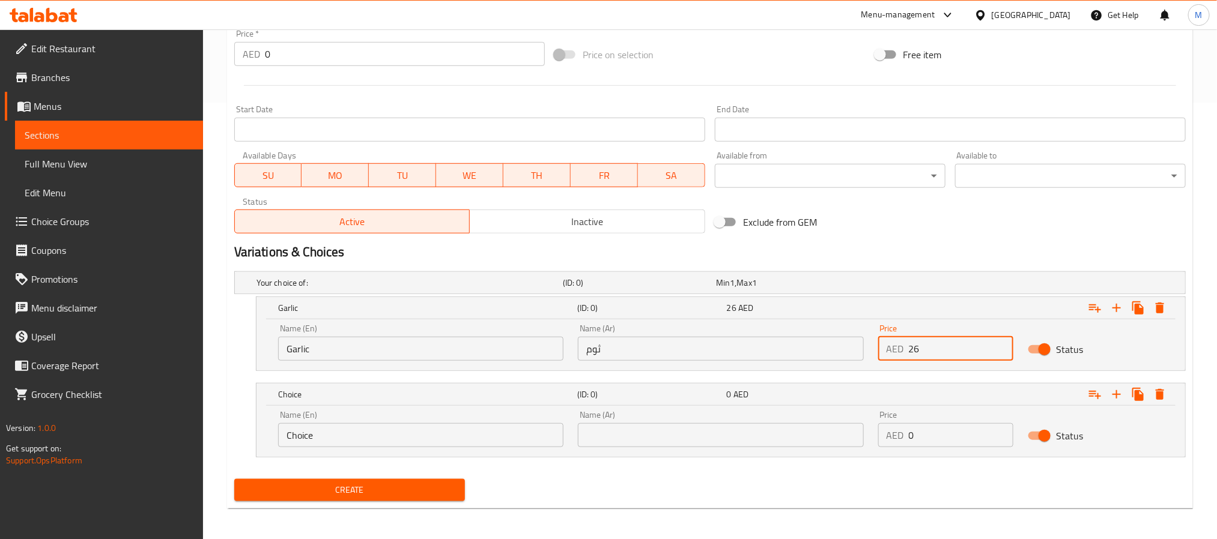
scroll to position [440, 0]
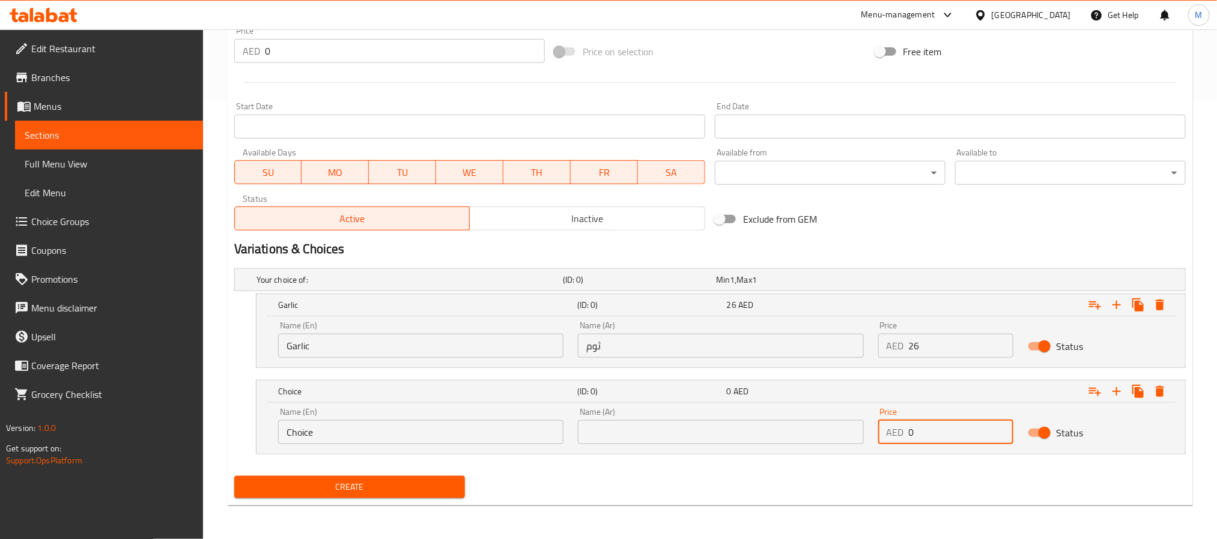
drag, startPoint x: 953, startPoint y: 436, endPoint x: 669, endPoint y: 420, distance: 284.6
click at [671, 420] on div "Name (En) Choice Name (En) Name (Ar) Name (Ar) Price AED 0 Price Status" at bounding box center [721, 426] width 900 height 51
click at [442, 424] on input "Choice" at bounding box center [420, 432] width 285 height 24
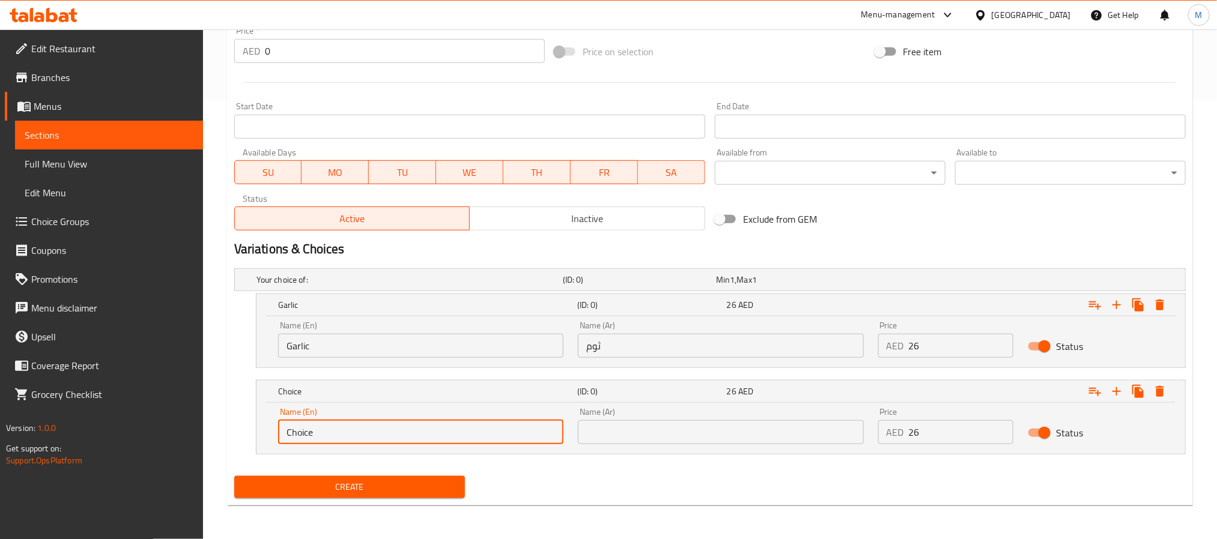
click at [442, 424] on input "Choice" at bounding box center [420, 432] width 285 height 24
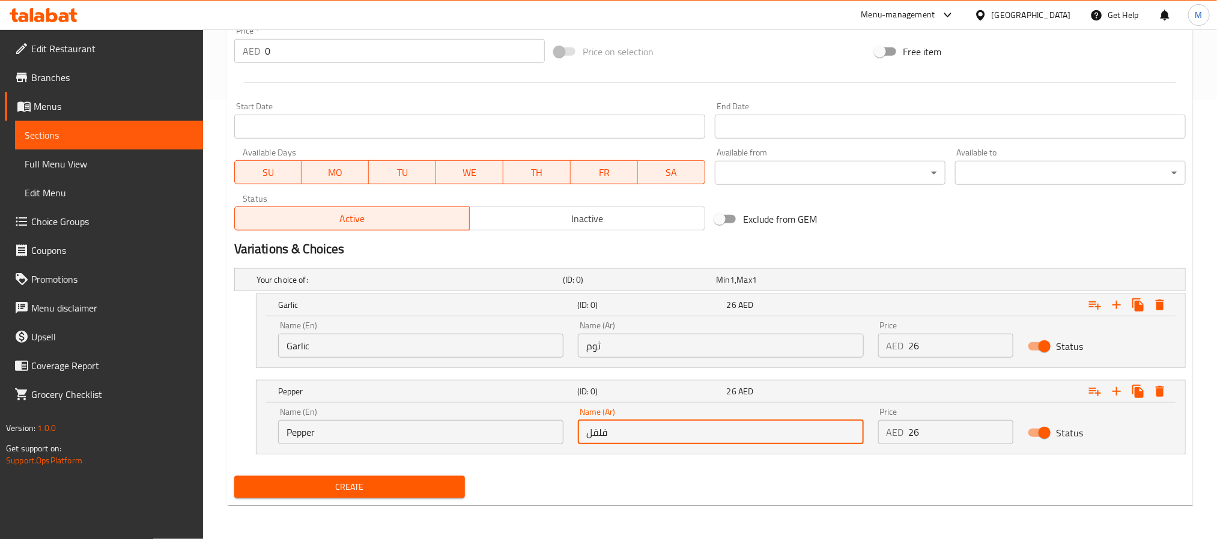
click at [339, 482] on span "Create" at bounding box center [349, 487] width 211 height 15
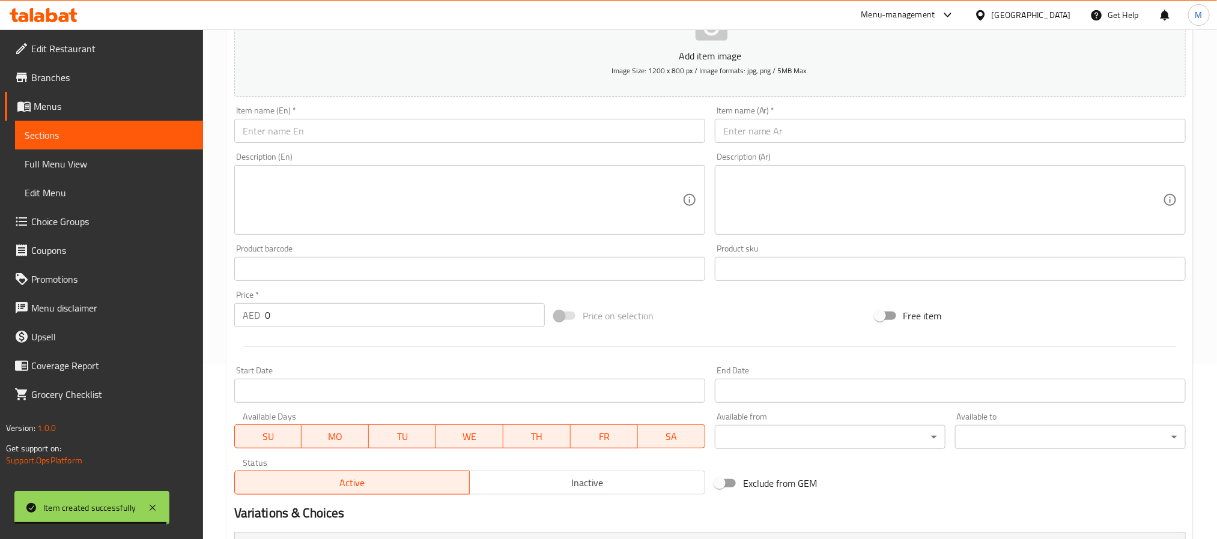
scroll to position [170, 0]
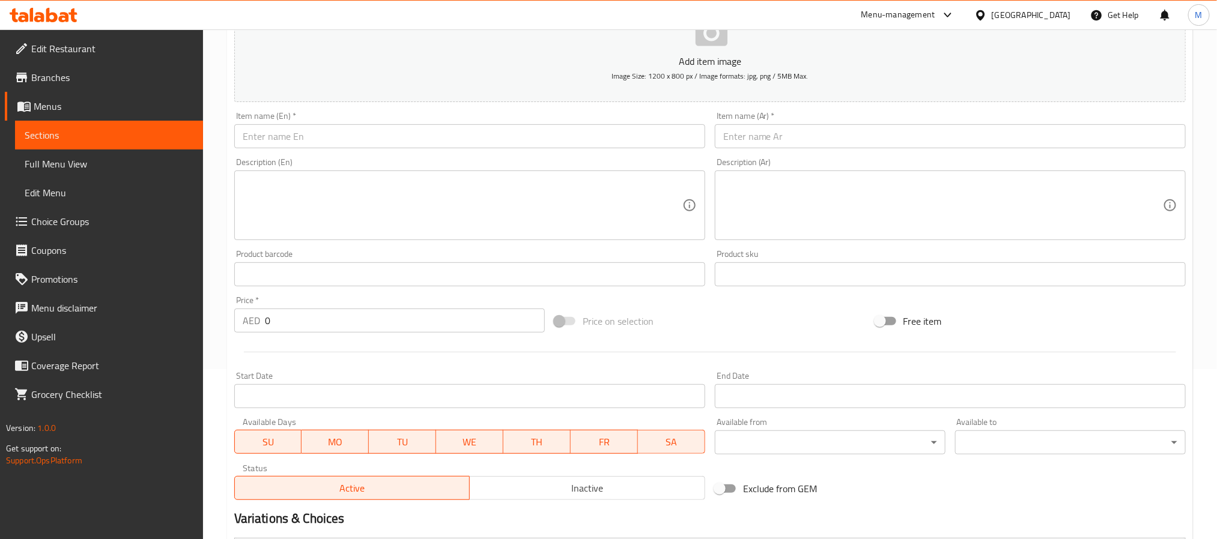
drag, startPoint x: 354, startPoint y: 119, endPoint x: 356, endPoint y: 125, distance: 6.3
click at [354, 119] on div "Item name (En)   * Item name (En) *" at bounding box center [469, 130] width 471 height 37
click at [359, 138] on input "BEEF MANCHURIAN(GRAVY/DRY)" at bounding box center [469, 136] width 471 height 24
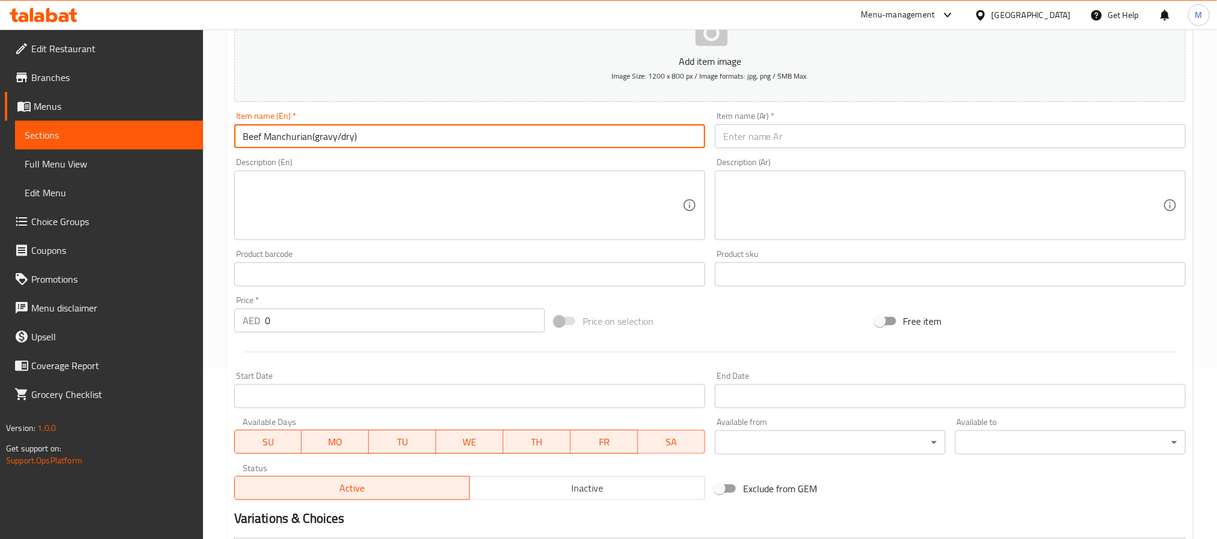
click at [312, 134] on input "Beef Manchurian(gravy/dry)" at bounding box center [469, 136] width 471 height 24
click at [308, 139] on input "Beef Manchurian(gravy/dry)" at bounding box center [469, 136] width 471 height 24
click at [311, 139] on input "Beef Manchurian(gravy/dry)" at bounding box center [469, 136] width 471 height 24
click at [326, 130] on input "Beef Manchurian (gravy/dry)" at bounding box center [469, 136] width 471 height 24
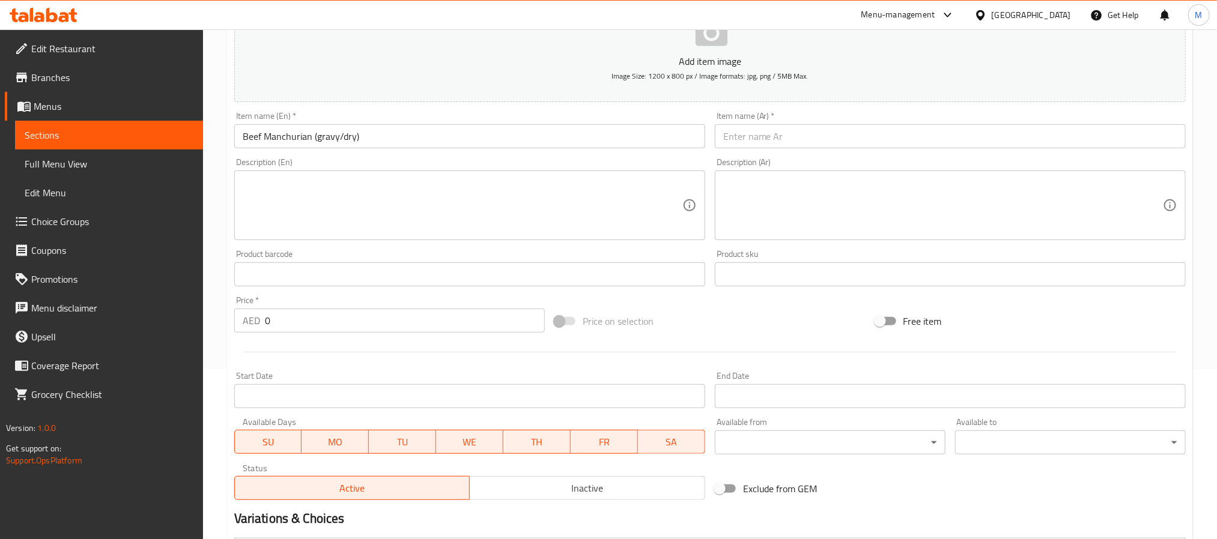
click at [348, 138] on input "Beef Manchurian (gravy/dry)" at bounding box center [469, 136] width 471 height 24
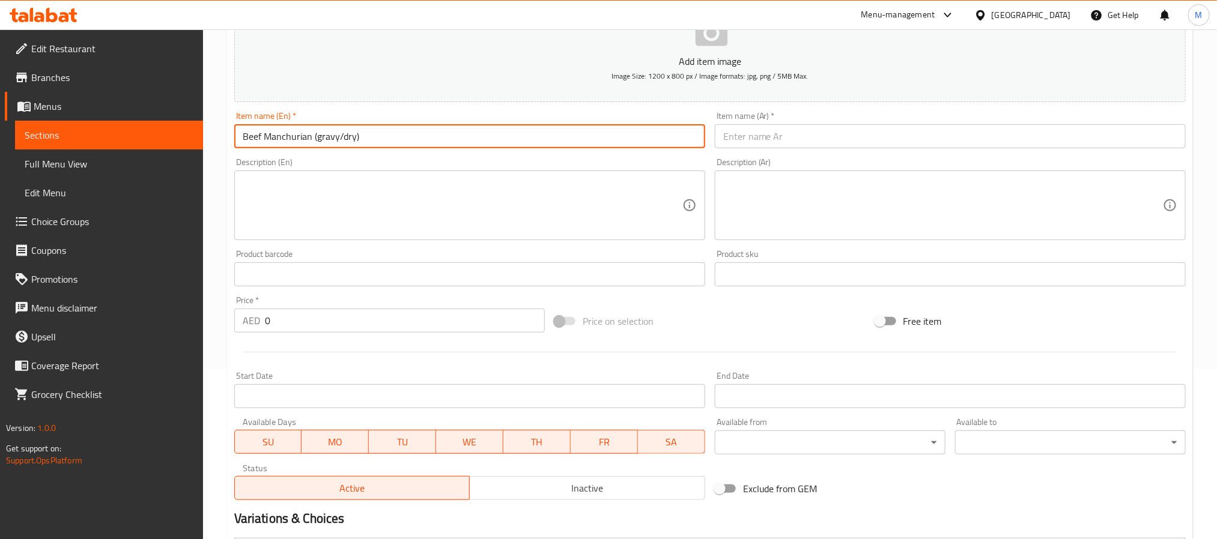
click at [330, 139] on input "Beef Manchurian (gravy/dry)" at bounding box center [469, 136] width 471 height 24
click at [348, 136] on input "Beef Manchurian (Gravy/dry)" at bounding box center [469, 136] width 471 height 24
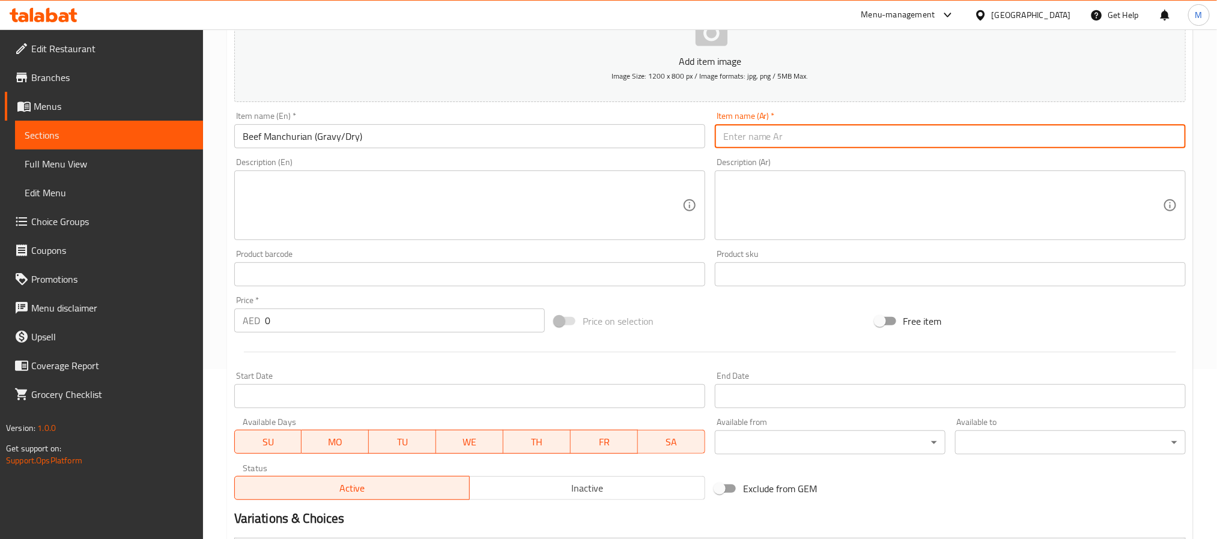
click at [820, 146] on input "text" at bounding box center [950, 136] width 471 height 24
click at [770, 132] on input "لحم بقري منشوريا (مرق/جاف)" at bounding box center [950, 136] width 471 height 24
click at [759, 136] on input "لحم بقري منشوريان (مرق/جاف)" at bounding box center [950, 136] width 471 height 24
click at [756, 137] on input "لحم بقري منشوريان (مرق/جاف)" at bounding box center [950, 136] width 471 height 24
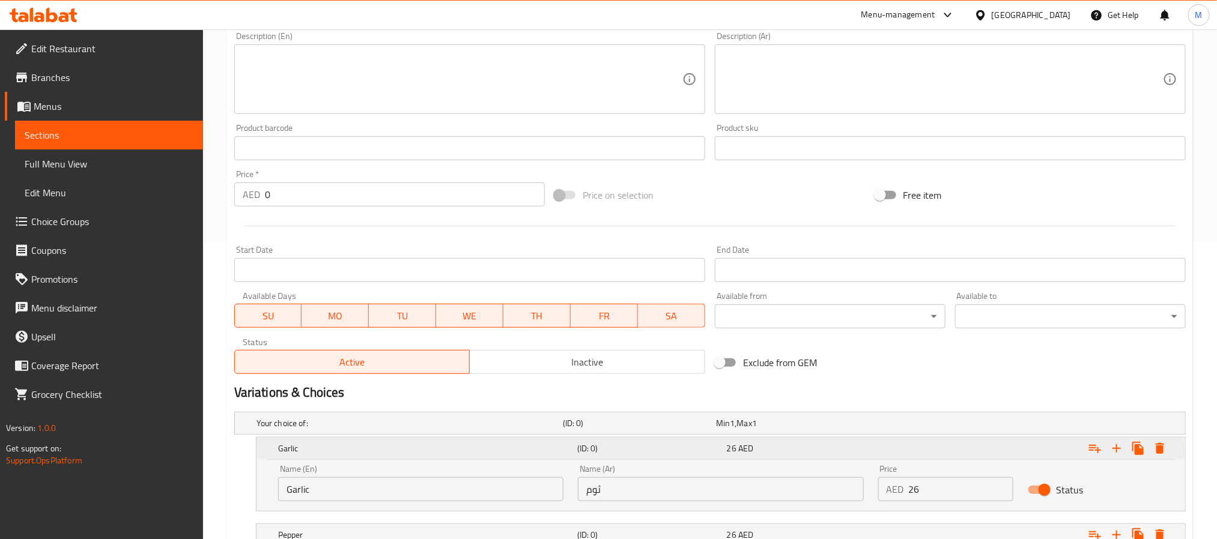
scroll to position [440, 0]
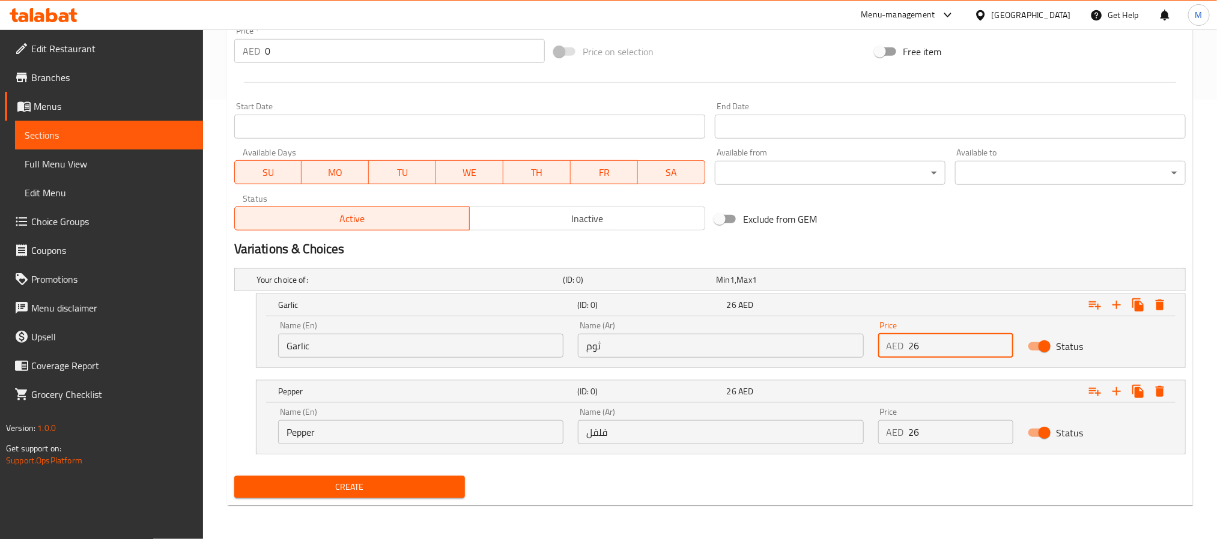
drag, startPoint x: 909, startPoint y: 345, endPoint x: 696, endPoint y: 334, distance: 212.9
click at [696, 334] on div "Name (En) Garlic Name (En) Name (Ar) ثوم Name (Ar) Price AED 26 Price Status" at bounding box center [721, 339] width 900 height 51
drag, startPoint x: 943, startPoint y: 429, endPoint x: 653, endPoint y: 413, distance: 290.0
click at [663, 413] on div "Name (En) Pepper Name (En) Name (Ar) فلفل Name (Ar) Price AED 26 Price Status" at bounding box center [721, 426] width 900 height 51
click at [411, 346] on input "Garlic" at bounding box center [420, 346] width 285 height 24
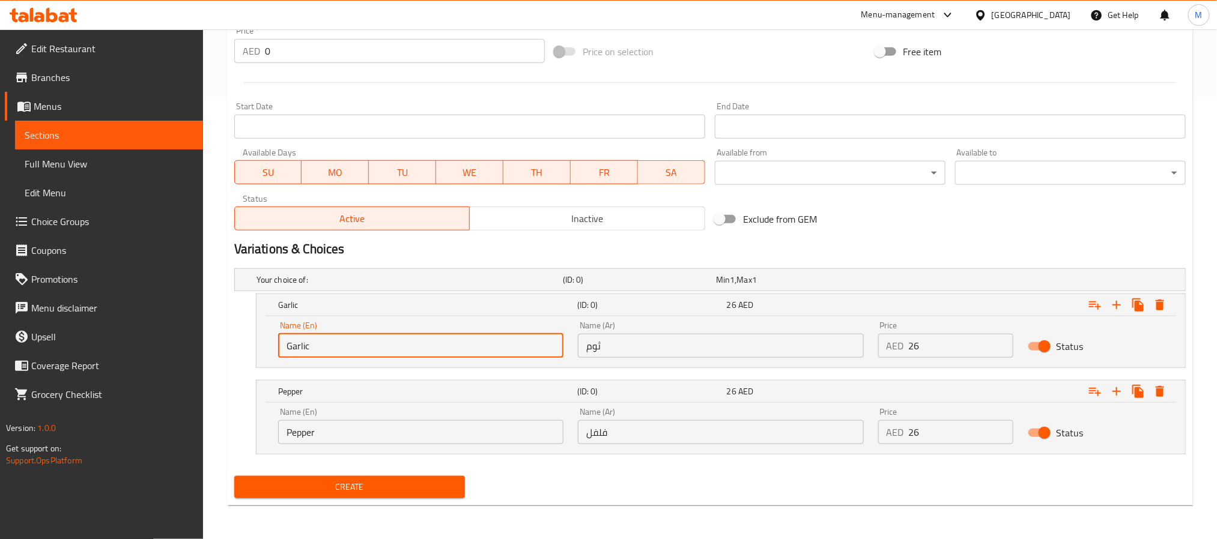
click at [411, 346] on input "Garlic" at bounding box center [420, 346] width 285 height 24
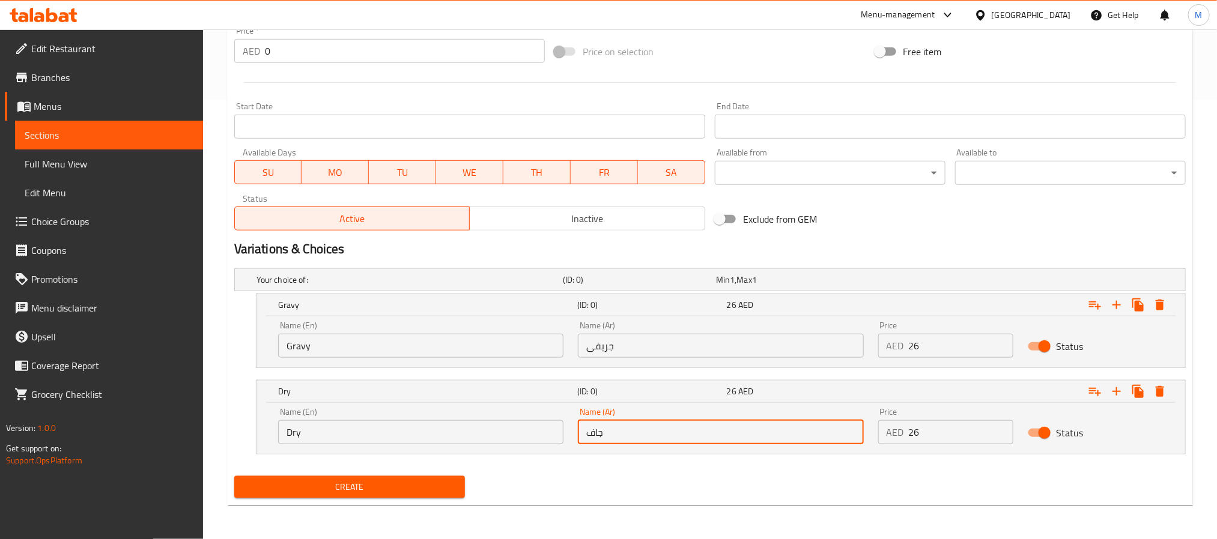
click at [350, 484] on span "Create" at bounding box center [349, 487] width 211 height 15
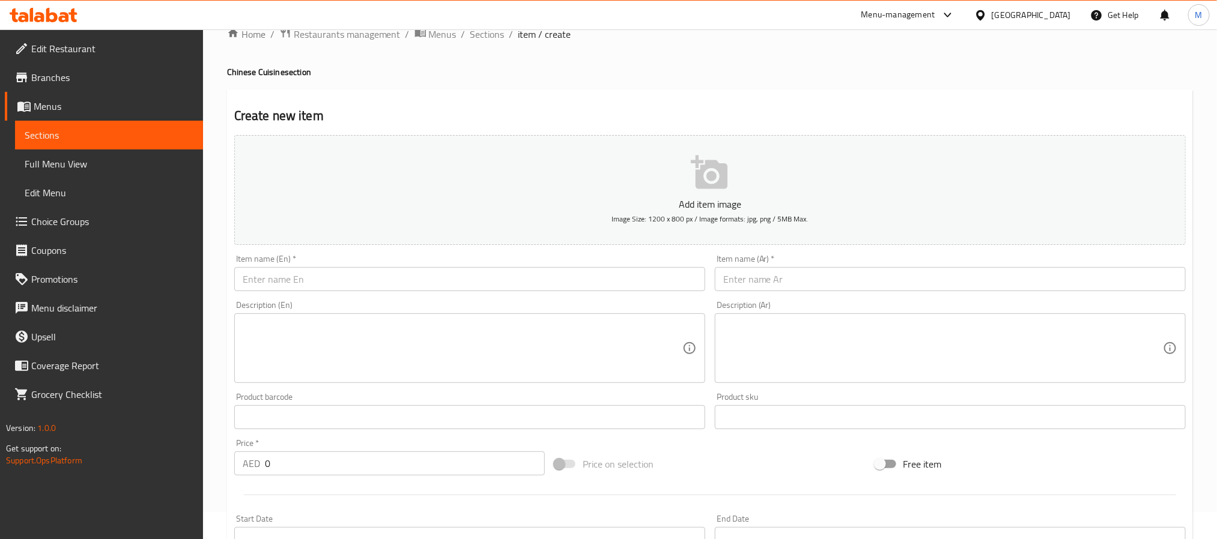
scroll to position [0, 0]
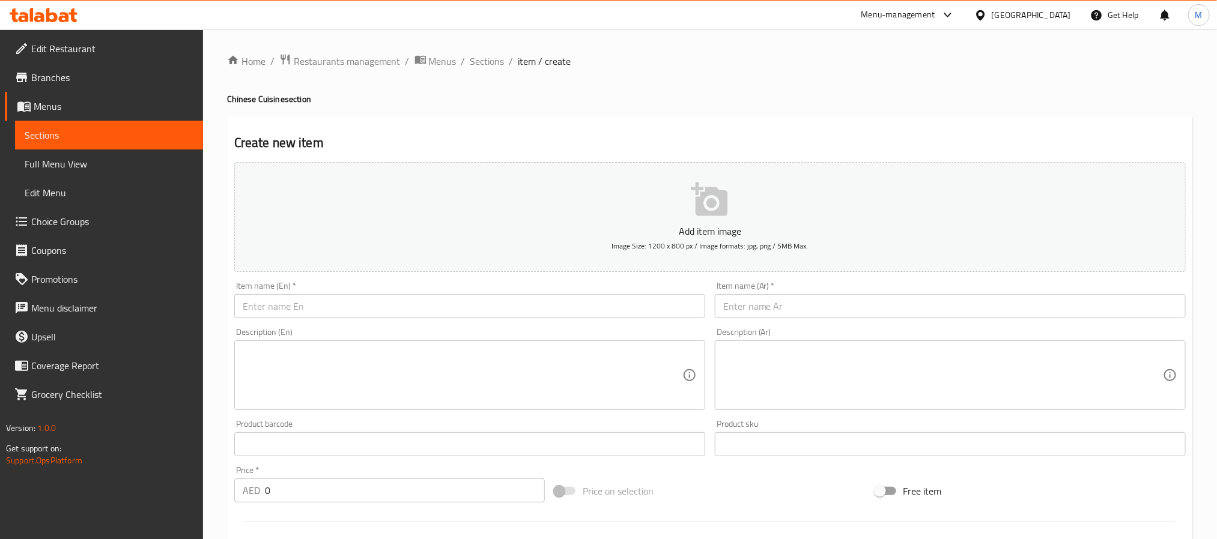
click at [341, 309] on input "text" at bounding box center [469, 306] width 471 height 24
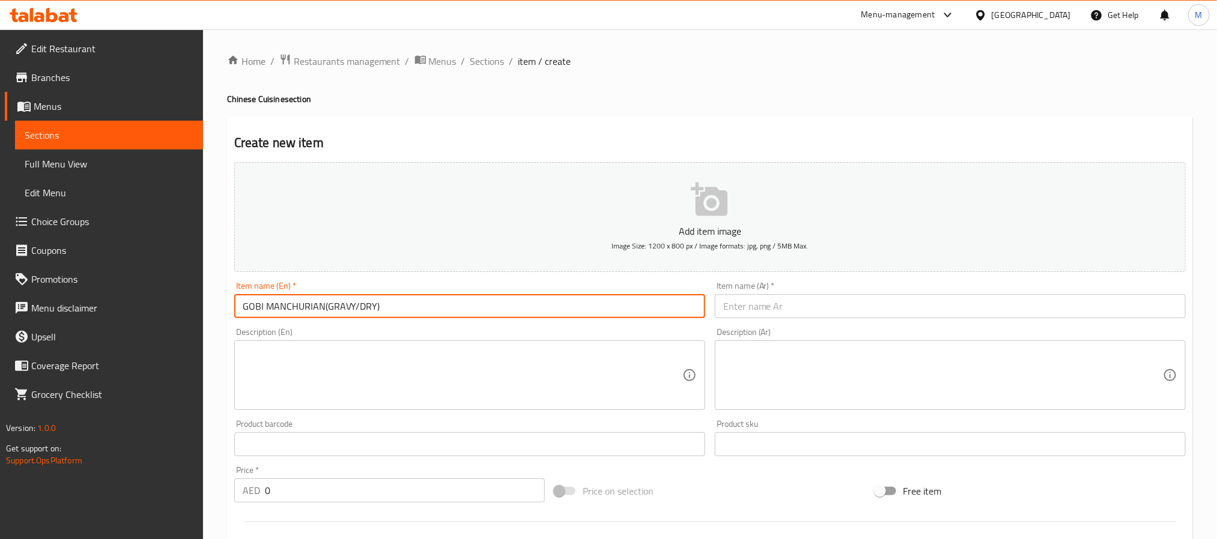
click at [359, 310] on input "GOBI MANCHURIAN(GRAVY/DRY)" at bounding box center [469, 306] width 471 height 24
click at [307, 308] on input "Gobi Manchurian(gravy/dry)" at bounding box center [469, 306] width 471 height 24
click at [312, 303] on input "Gobi Manchurian(gravy/dry)" at bounding box center [469, 306] width 471 height 24
click at [323, 307] on input "Gobi Manchurian (gravy/dry)" at bounding box center [469, 306] width 471 height 24
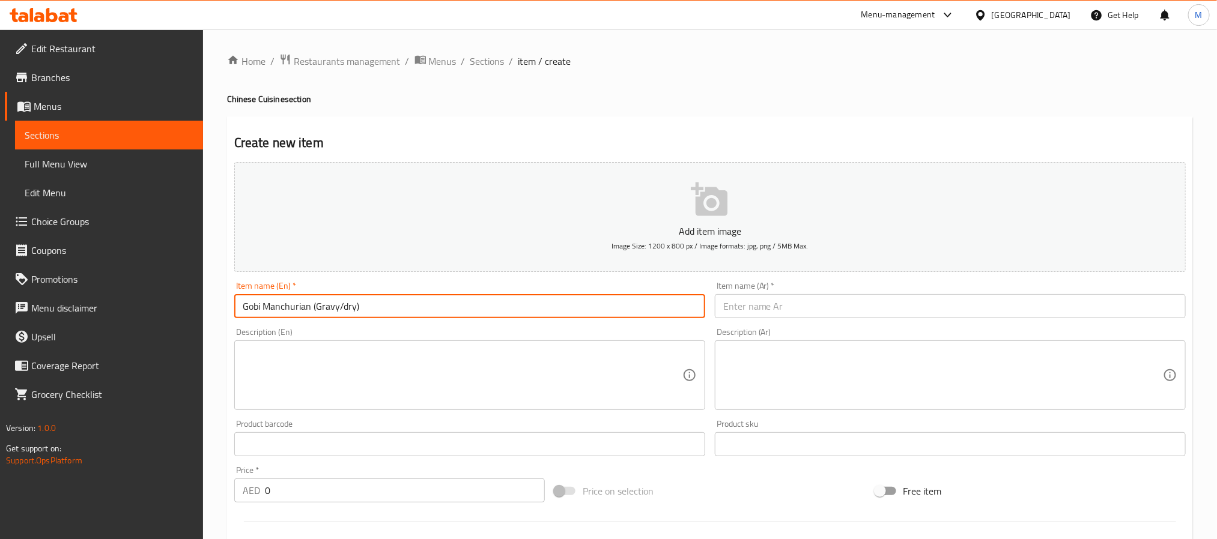
click at [346, 308] on input "Gobi Manchurian (Gravy/dry)" at bounding box center [469, 306] width 471 height 24
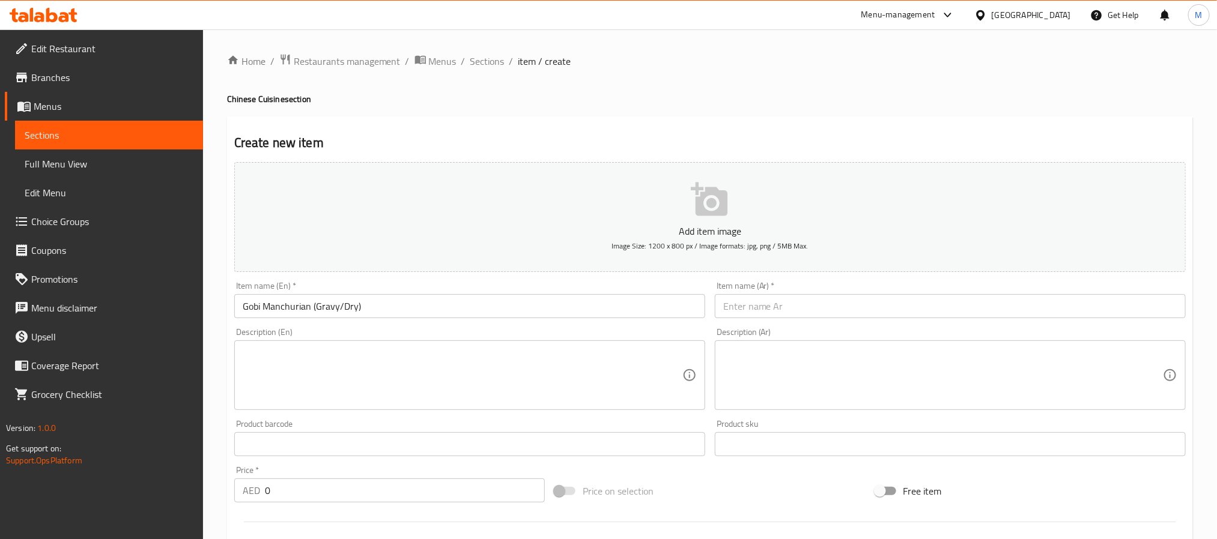
drag, startPoint x: 311, startPoint y: 498, endPoint x: -18, endPoint y: 470, distance: 329.7
click at [0, 470] on html "​ Menu-management United Arab Emirates Get Help M Edit Restaurant Branches Menu…" at bounding box center [608, 269] width 1217 height 539
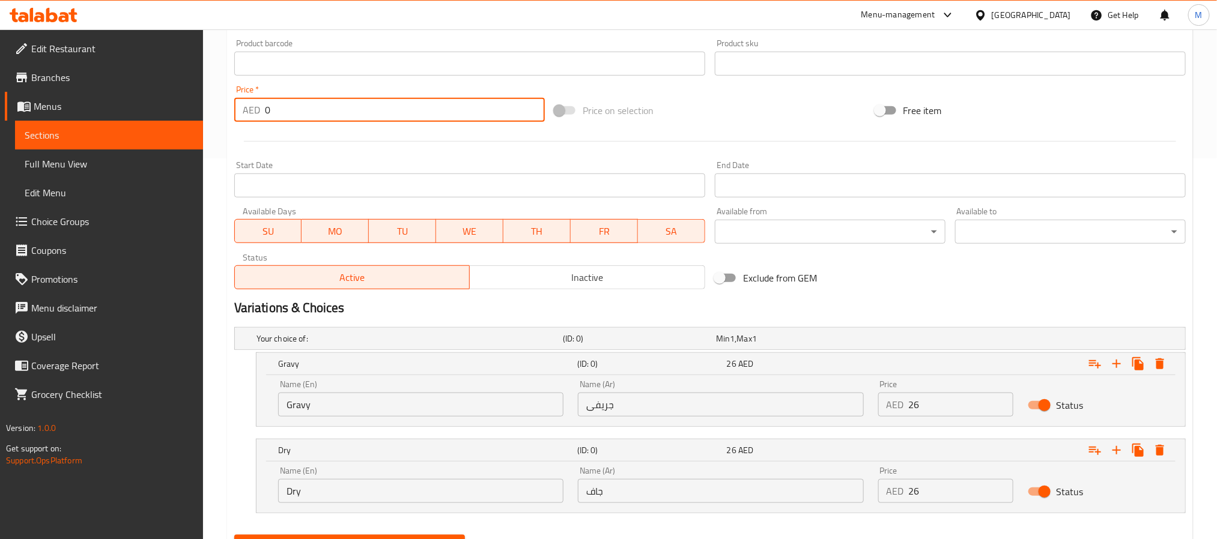
scroll to position [440, 0]
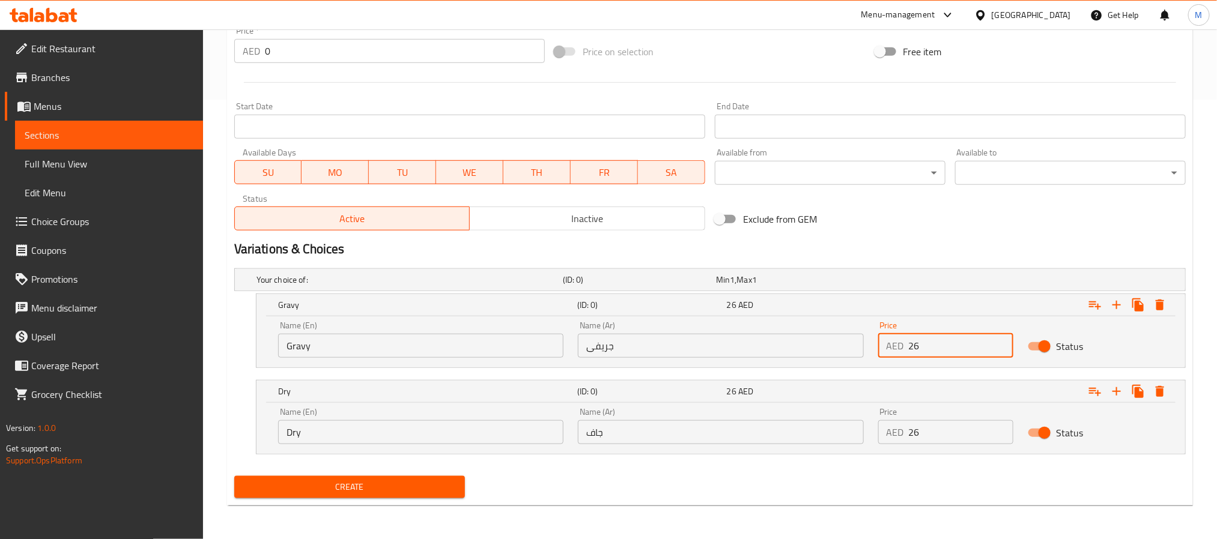
drag, startPoint x: 964, startPoint y: 342, endPoint x: 745, endPoint y: 344, distance: 219.3
click at [746, 344] on div "Name (En) Gravy Name (En) Name (Ar) جريفى Name (Ar) Price AED 26 Price Status" at bounding box center [721, 339] width 900 height 51
drag, startPoint x: 928, startPoint y: 418, endPoint x: 821, endPoint y: 429, distance: 108.1
click at [810, 429] on div "Name (En) Dry Name (En) Name (Ar) جاف Name (Ar) Price AED 26 Price Status" at bounding box center [721, 426] width 900 height 51
click at [961, 428] on input "26" at bounding box center [961, 432] width 105 height 24
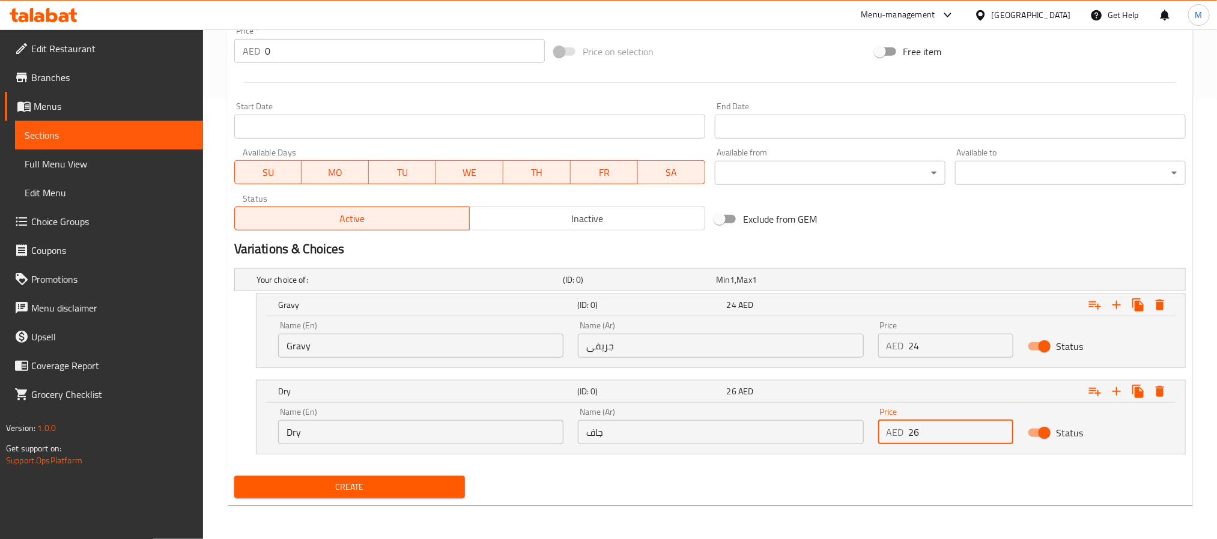
click at [961, 428] on input "26" at bounding box center [961, 432] width 105 height 24
click at [959, 428] on input "26" at bounding box center [961, 432] width 105 height 24
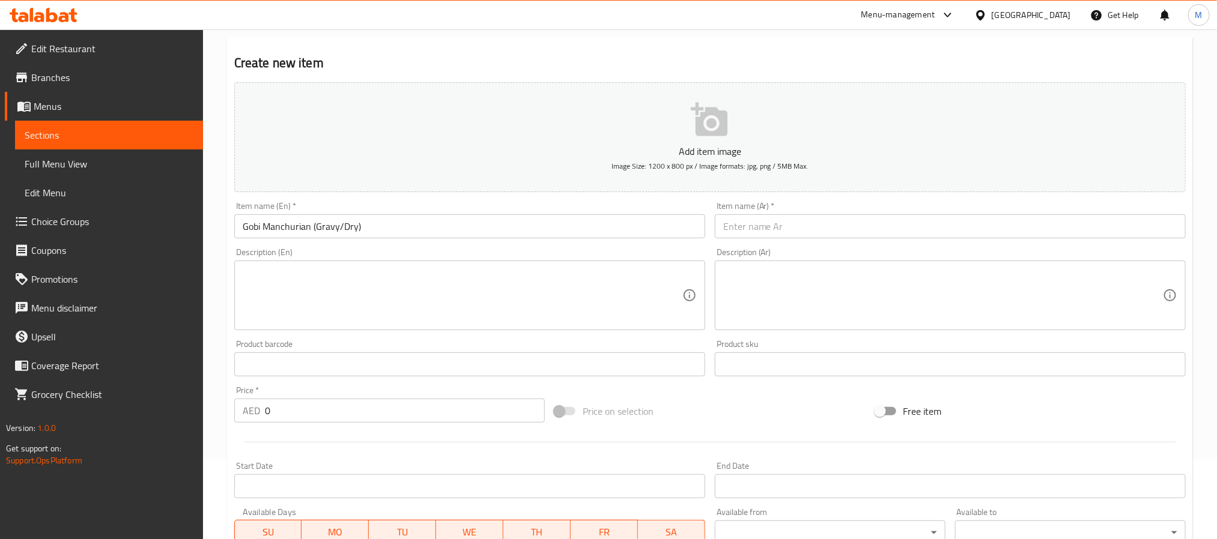
click at [387, 229] on input "Gobi Manchurian (Gravy/Dry)" at bounding box center [469, 226] width 471 height 24
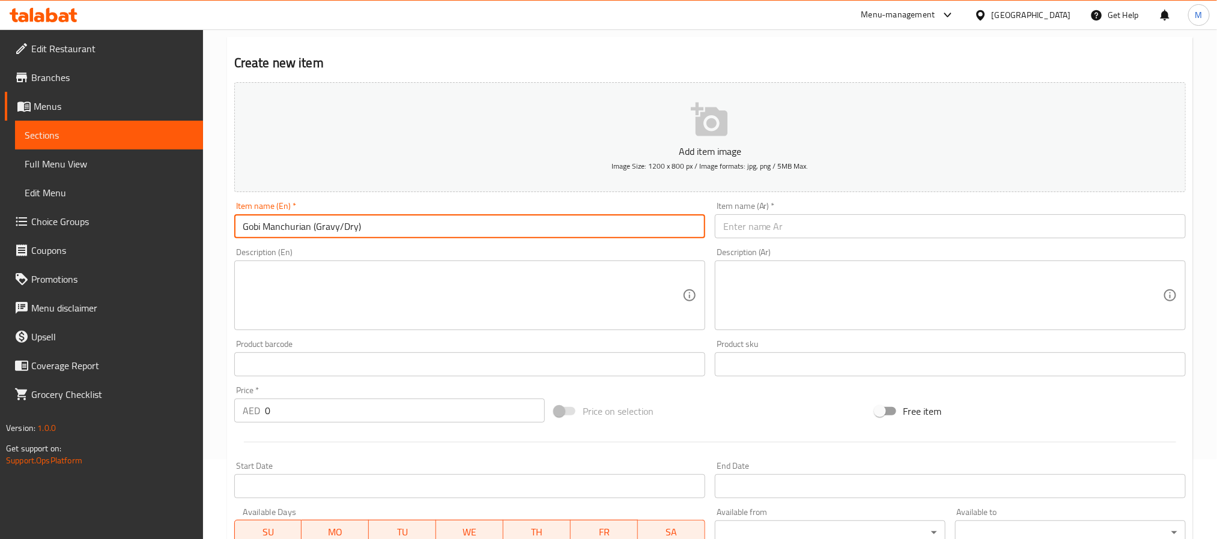
click at [793, 223] on input "text" at bounding box center [950, 226] width 471 height 24
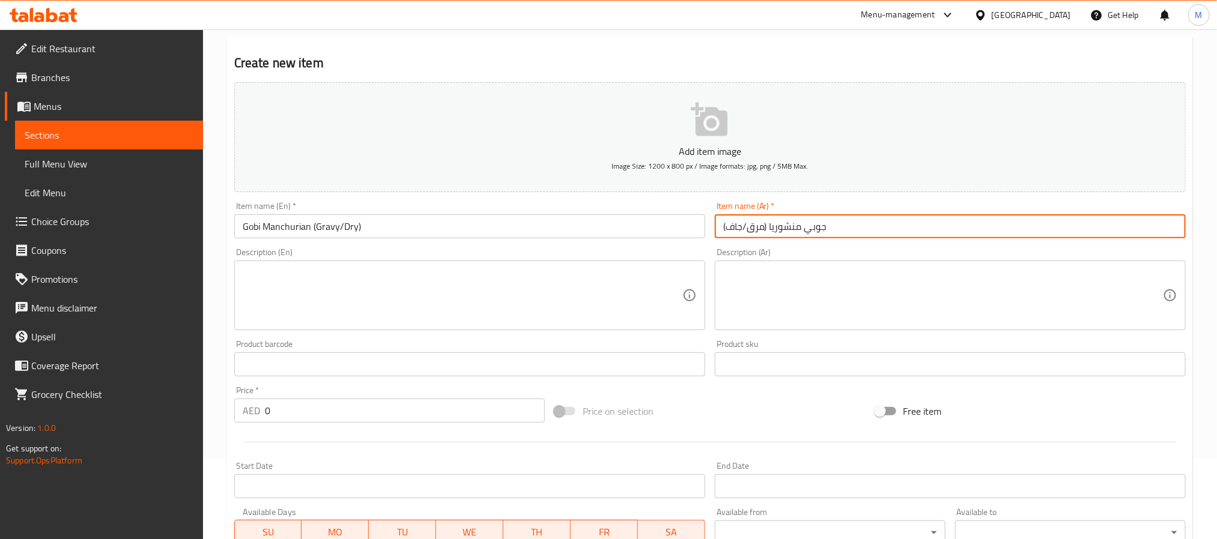
click at [770, 228] on input "جوبي منشوريا (مرق/جاف)" at bounding box center [950, 226] width 471 height 24
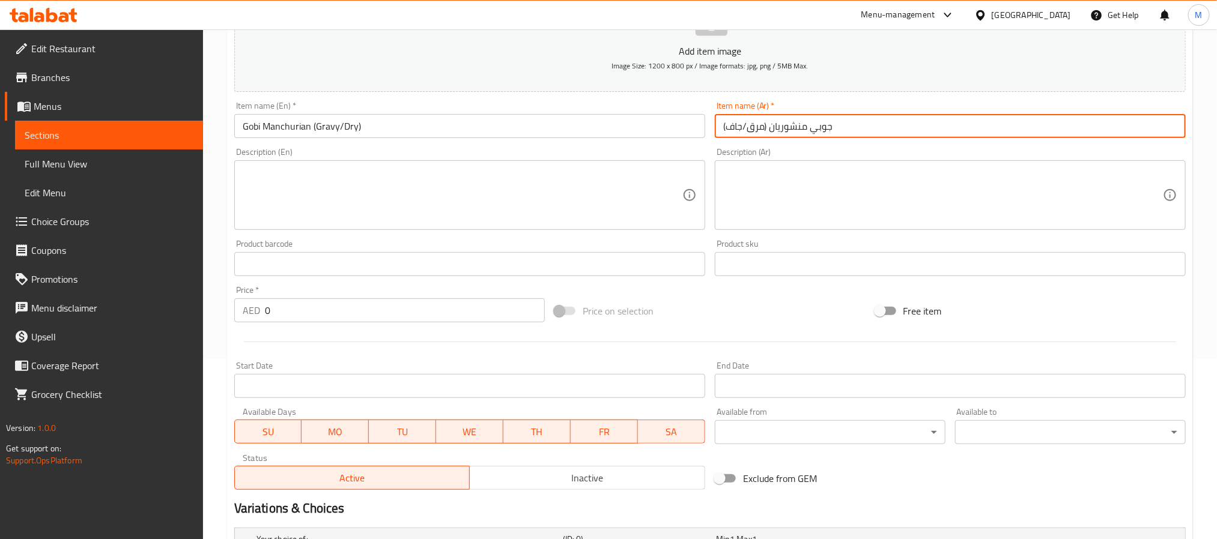
scroll to position [440, 0]
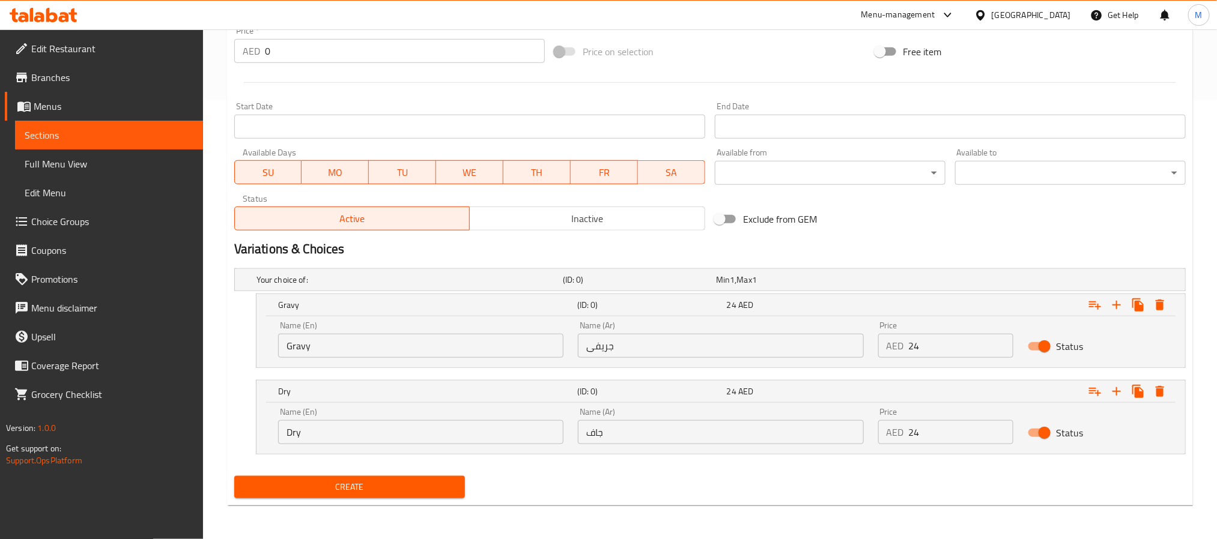
click at [373, 487] on span "Create" at bounding box center [349, 487] width 211 height 15
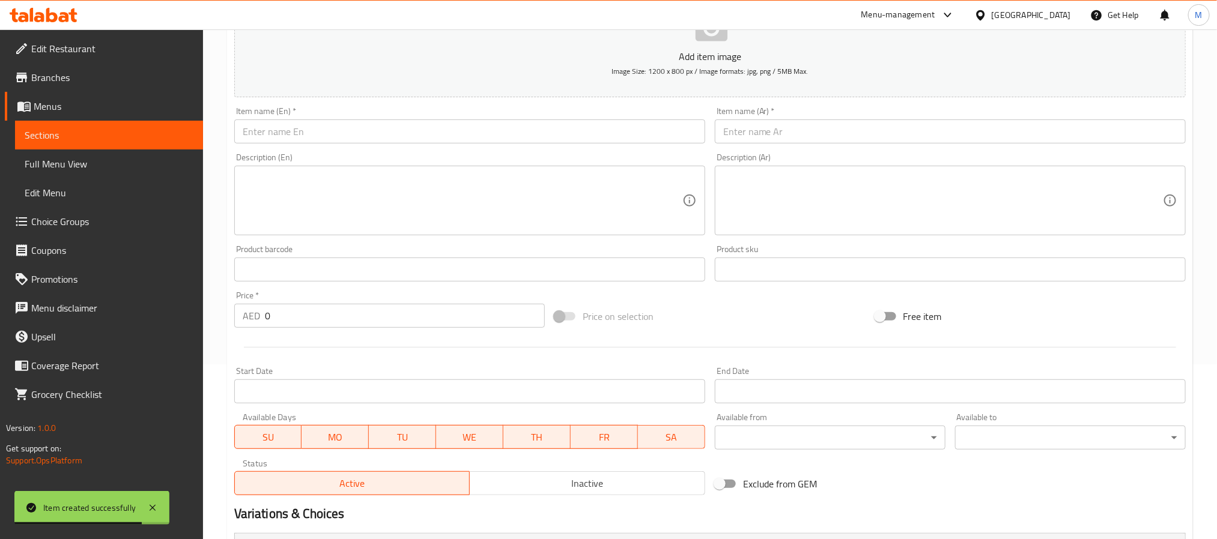
scroll to position [170, 0]
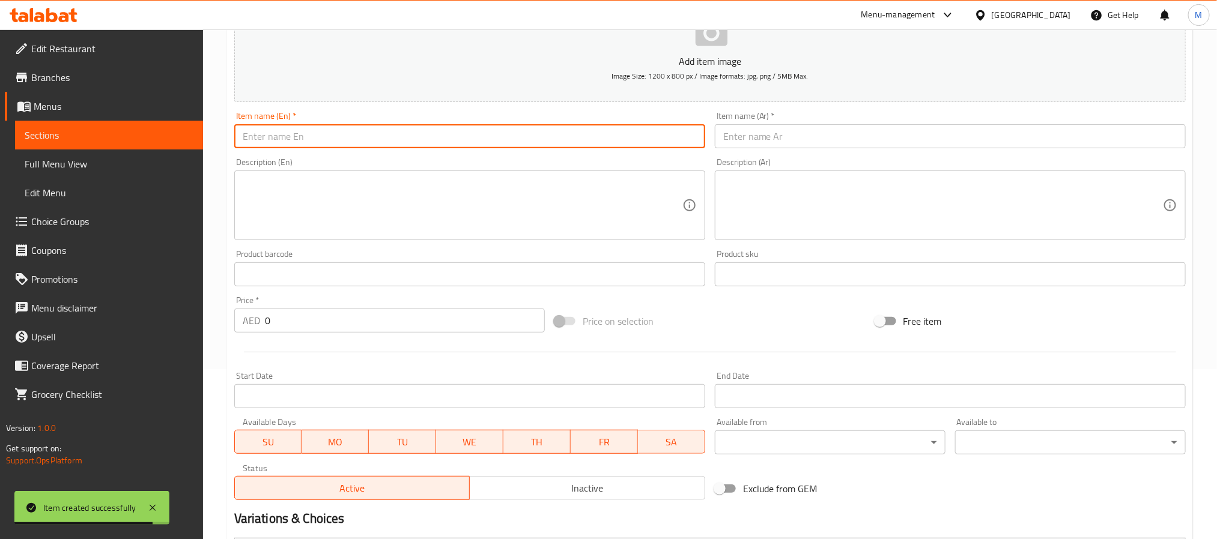
click at [344, 141] on input "text" at bounding box center [469, 136] width 471 height 24
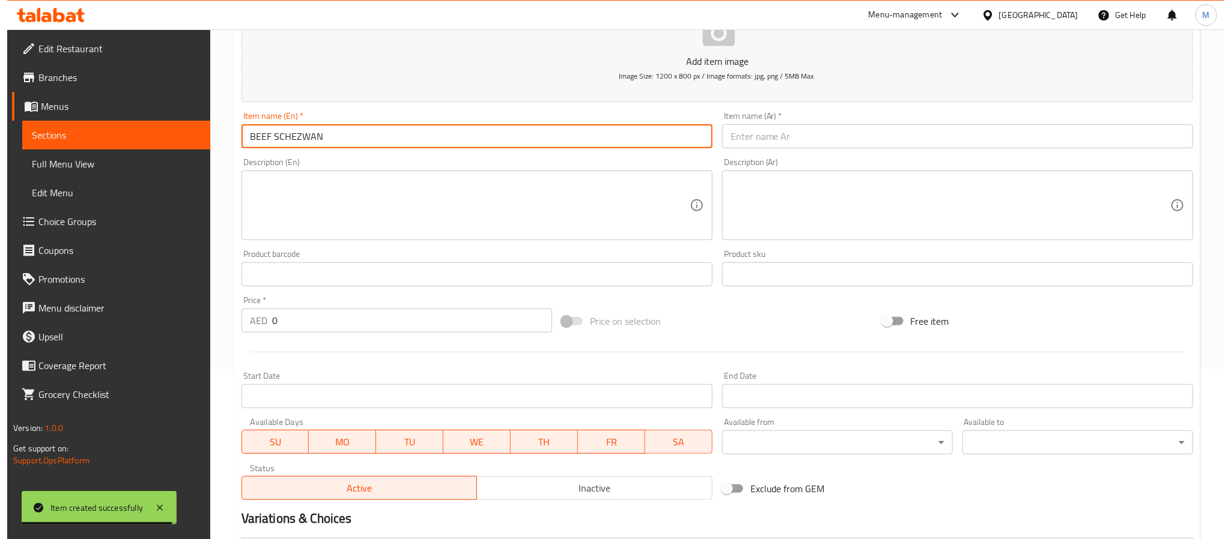
scroll to position [440, 0]
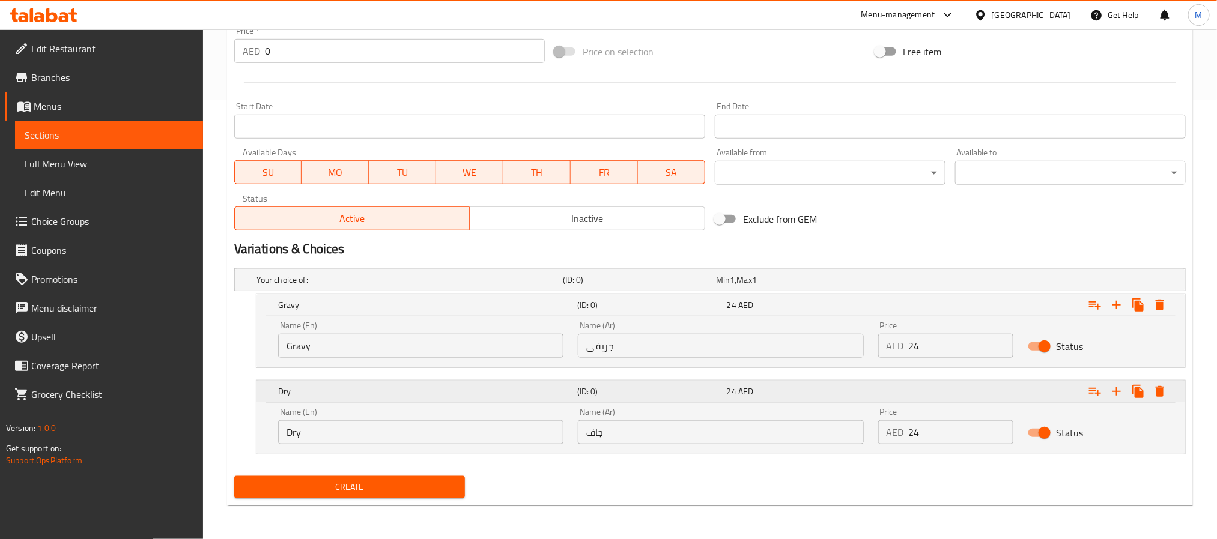
click at [1157, 392] on icon "Expand" at bounding box center [1160, 391] width 14 height 14
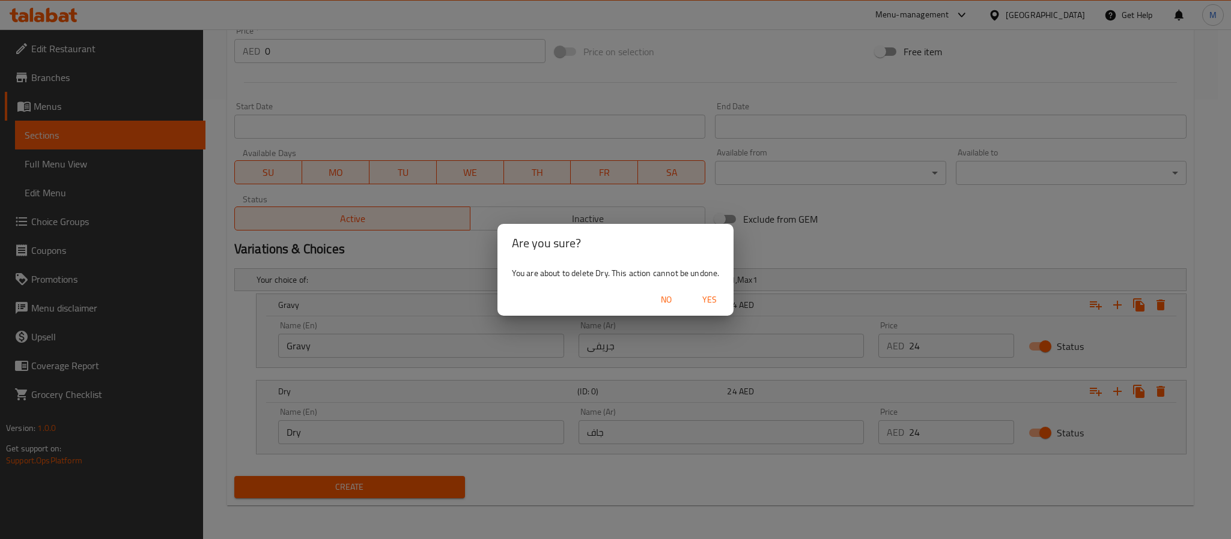
click at [705, 296] on span "Yes" at bounding box center [709, 300] width 29 height 15
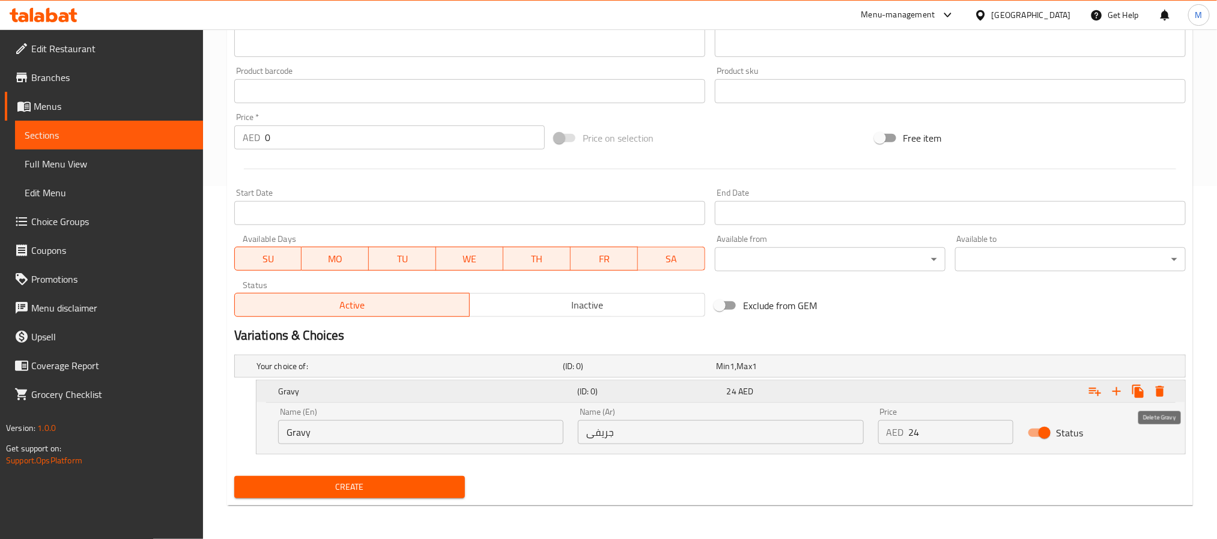
click at [1161, 395] on icon "Expand" at bounding box center [1160, 391] width 8 height 11
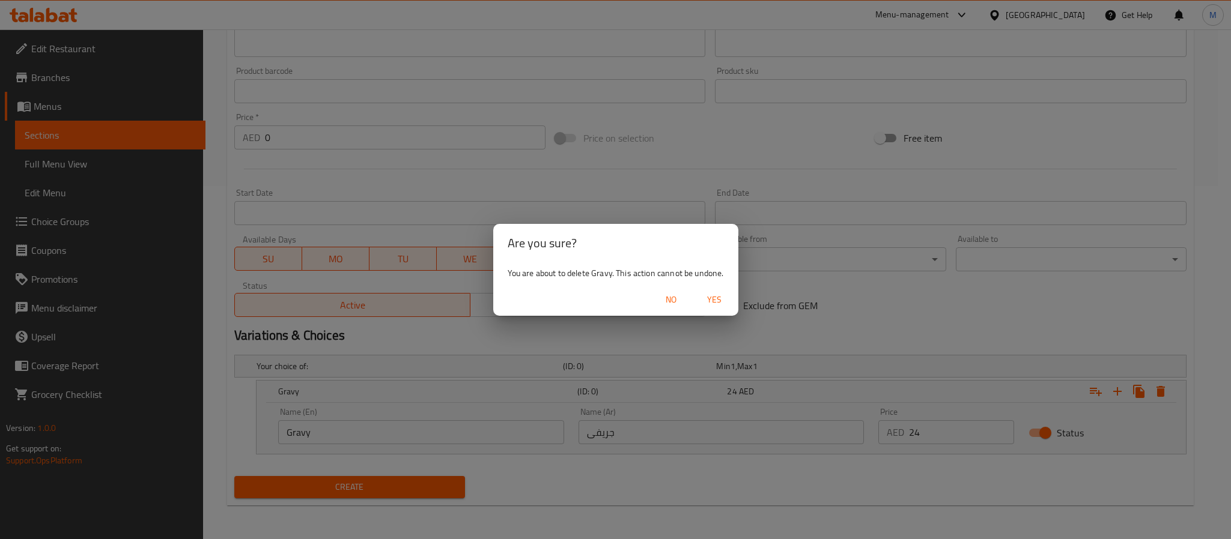
click at [712, 299] on span "Yes" at bounding box center [714, 300] width 29 height 15
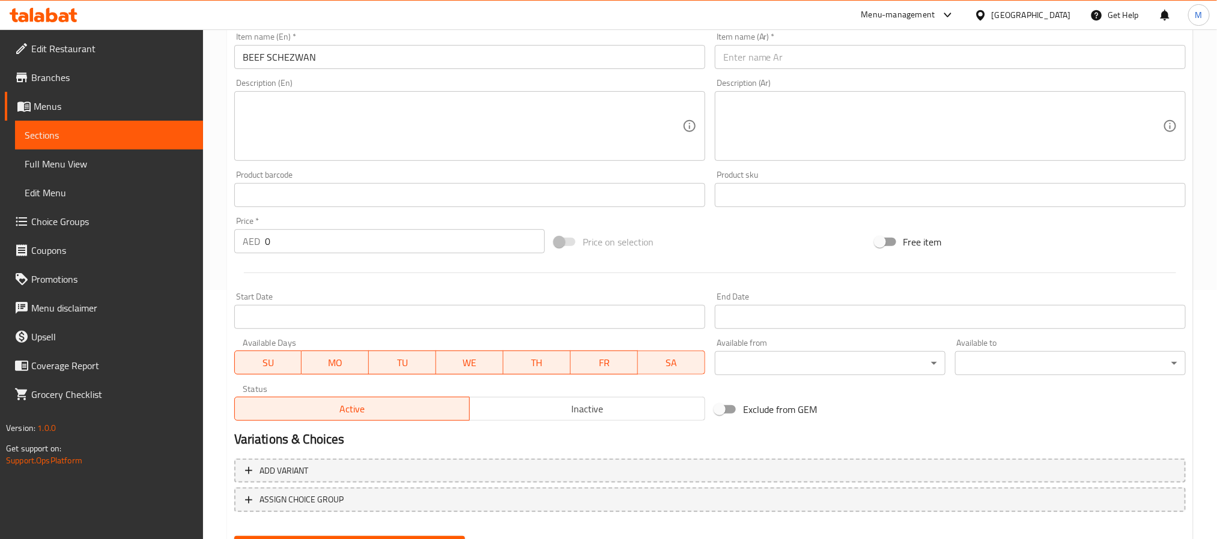
scroll to position [218, 0]
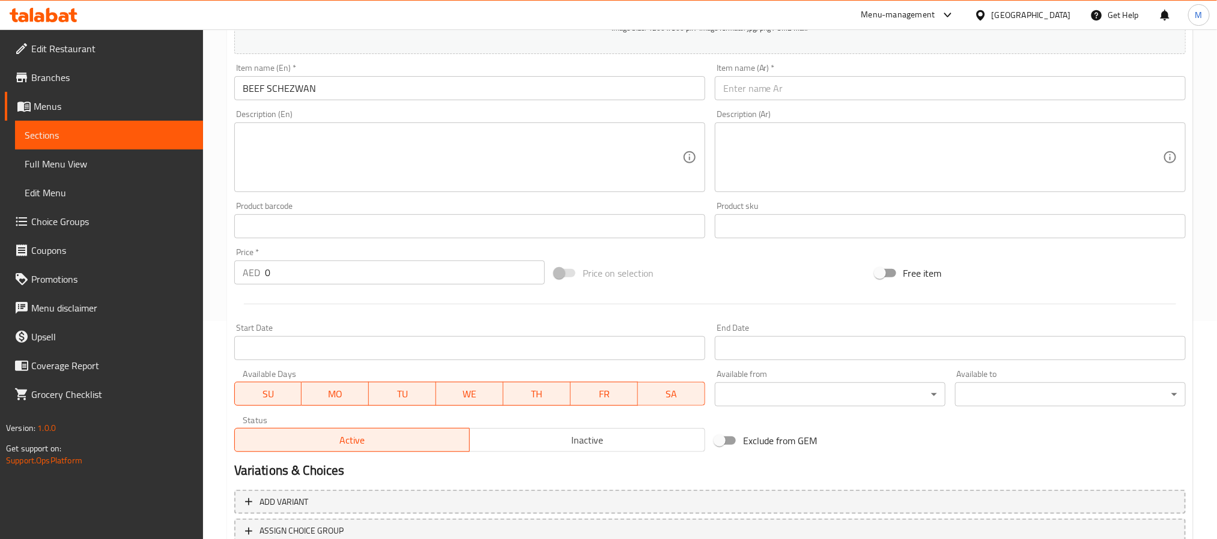
drag, startPoint x: 247, startPoint y: 266, endPoint x: -299, endPoint y: 229, distance: 547.8
click at [0, 229] on html "​ Menu-management United Arab Emirates Get Help M Edit Restaurant Branches Menu…" at bounding box center [608, 51] width 1217 height 539
click at [314, 97] on input "BEEF SCHEZWAN" at bounding box center [469, 88] width 471 height 24
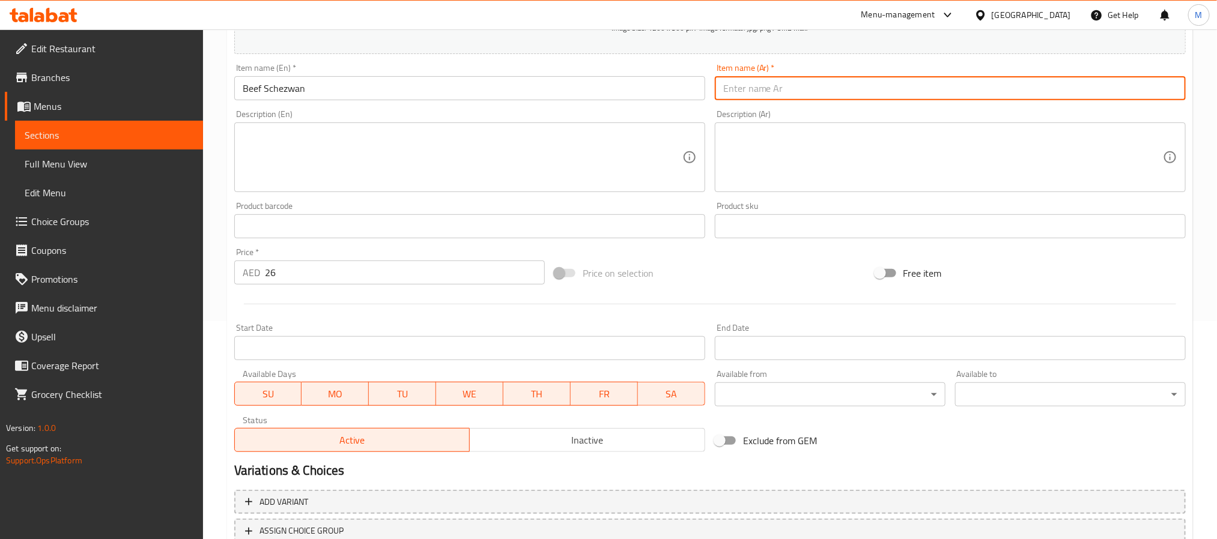
click at [786, 78] on input "text" at bounding box center [950, 88] width 471 height 24
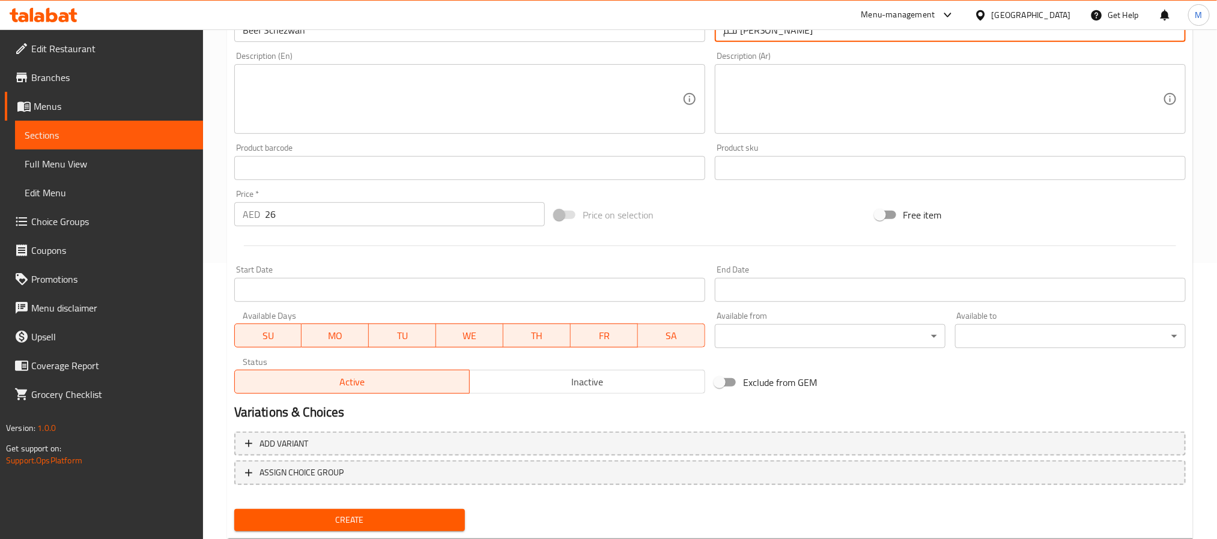
scroll to position [308, 0]
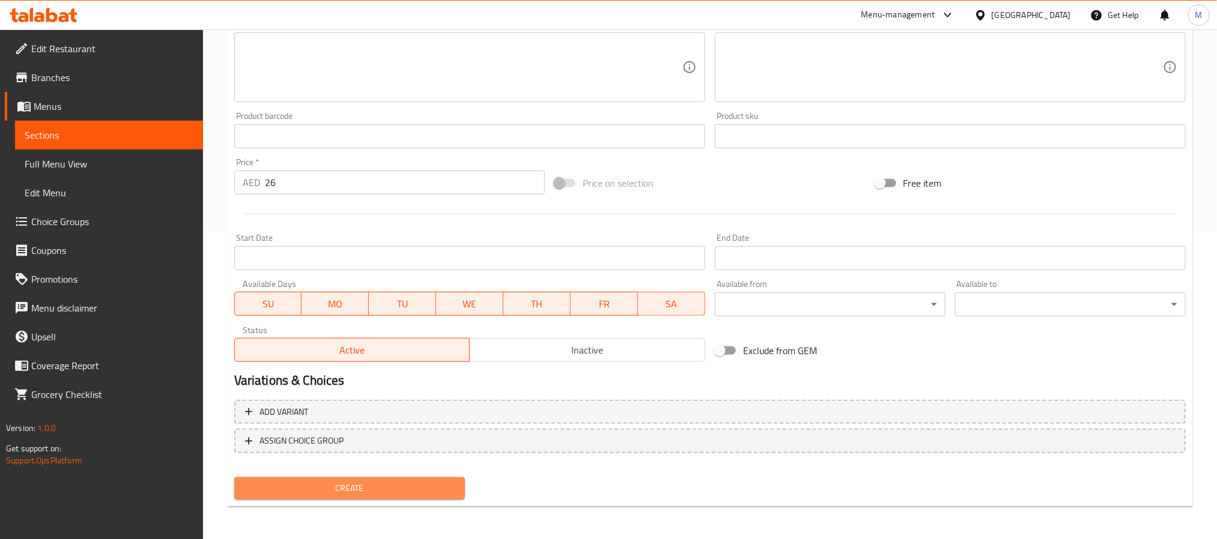
click at [329, 489] on span "Create" at bounding box center [349, 488] width 211 height 15
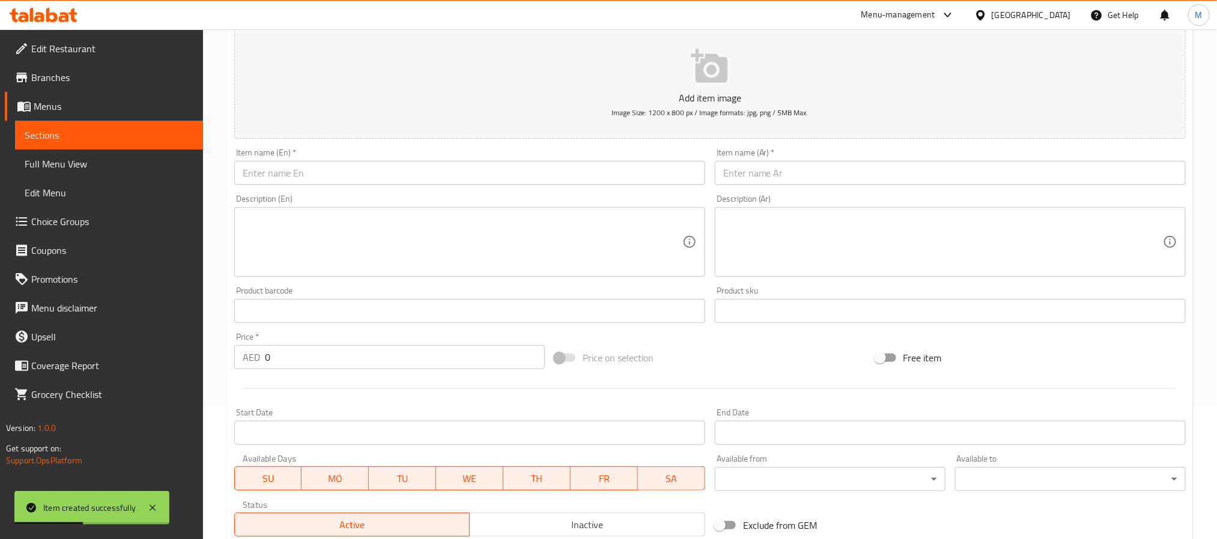
scroll to position [128, 0]
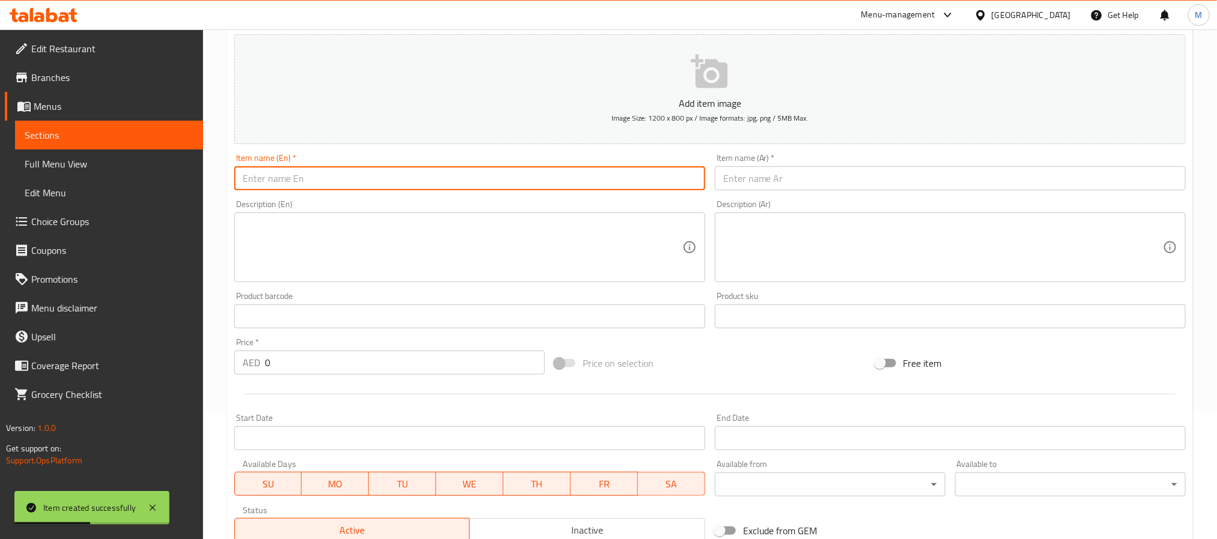
click at [329, 178] on input "text" at bounding box center [469, 178] width 471 height 24
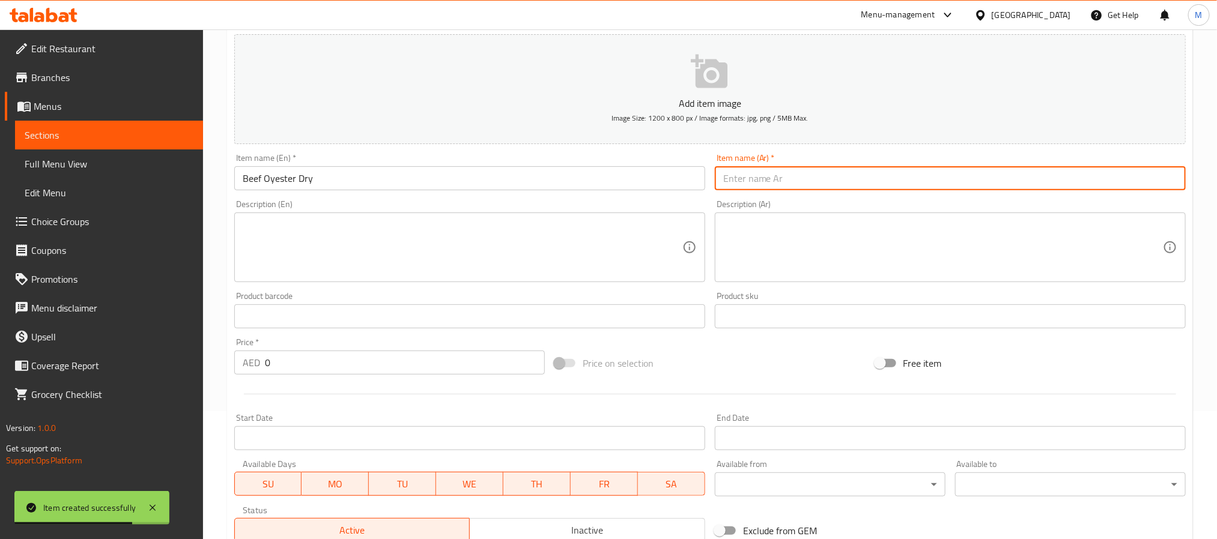
click at [788, 186] on input "text" at bounding box center [950, 178] width 471 height 24
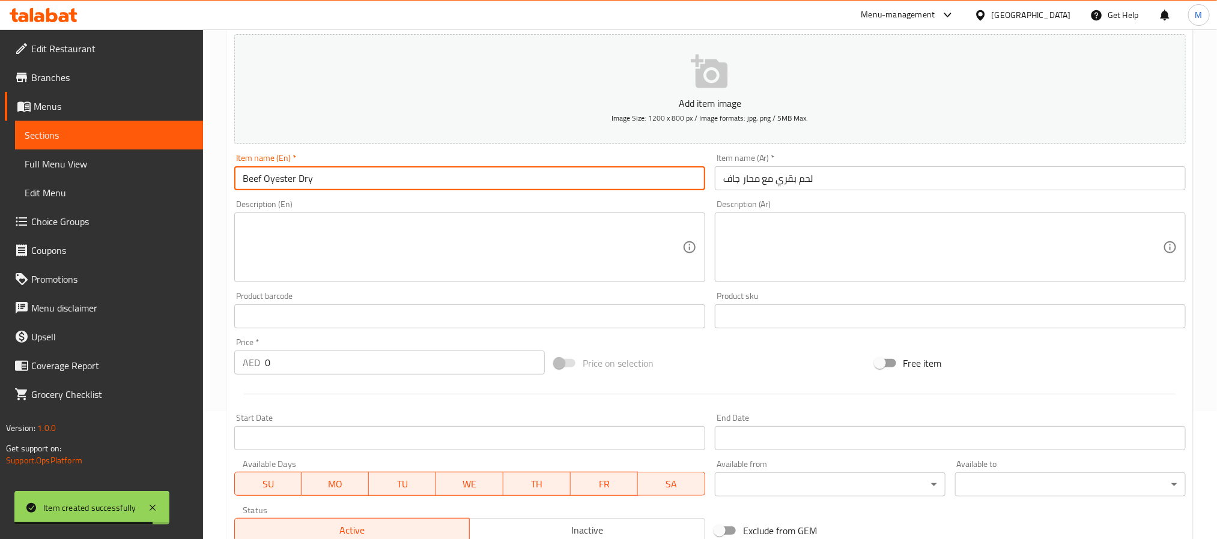
click at [284, 186] on input "Beef Oyester Dry" at bounding box center [469, 178] width 471 height 24
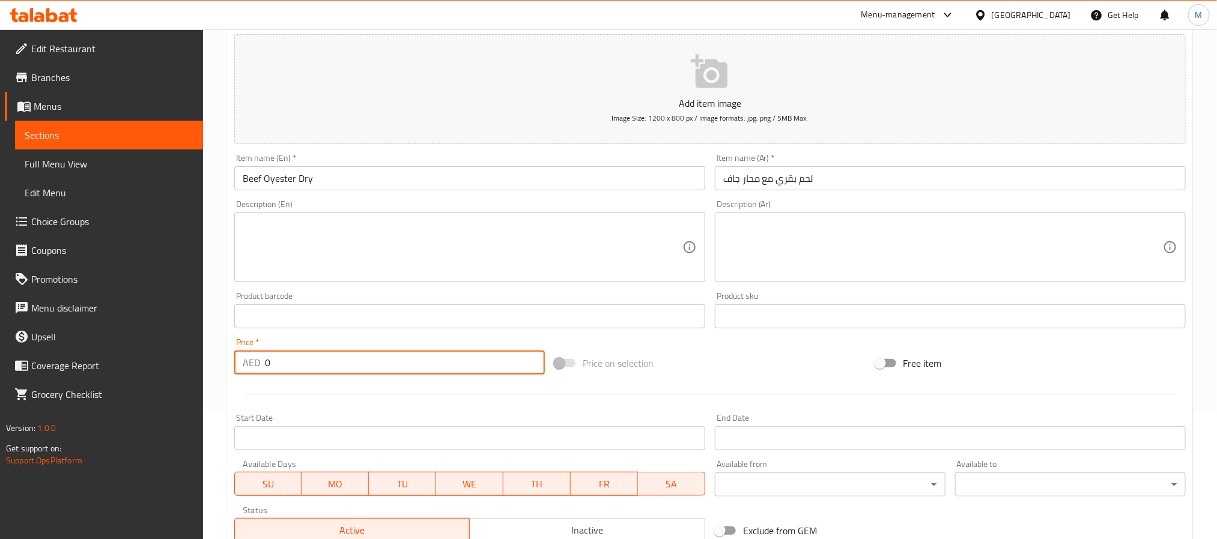
drag, startPoint x: 287, startPoint y: 350, endPoint x: 256, endPoint y: 361, distance: 33.1
click at [256, 361] on div "Price   * AED 0 Price *" at bounding box center [389, 356] width 311 height 37
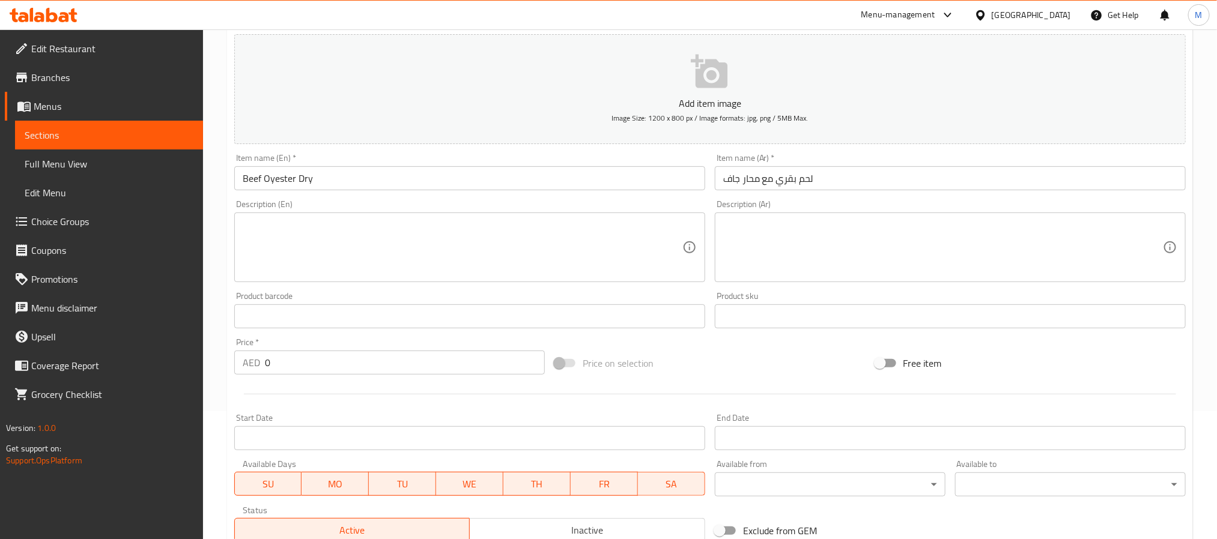
drag, startPoint x: 260, startPoint y: 361, endPoint x: 223, endPoint y: 363, distance: 36.7
click at [222, 363] on div "Home / Restaurants management / Menus / Sections / item / create Chinese Cuisin…" at bounding box center [710, 310] width 1014 height 819
click at [301, 366] on input "0" at bounding box center [405, 363] width 280 height 24
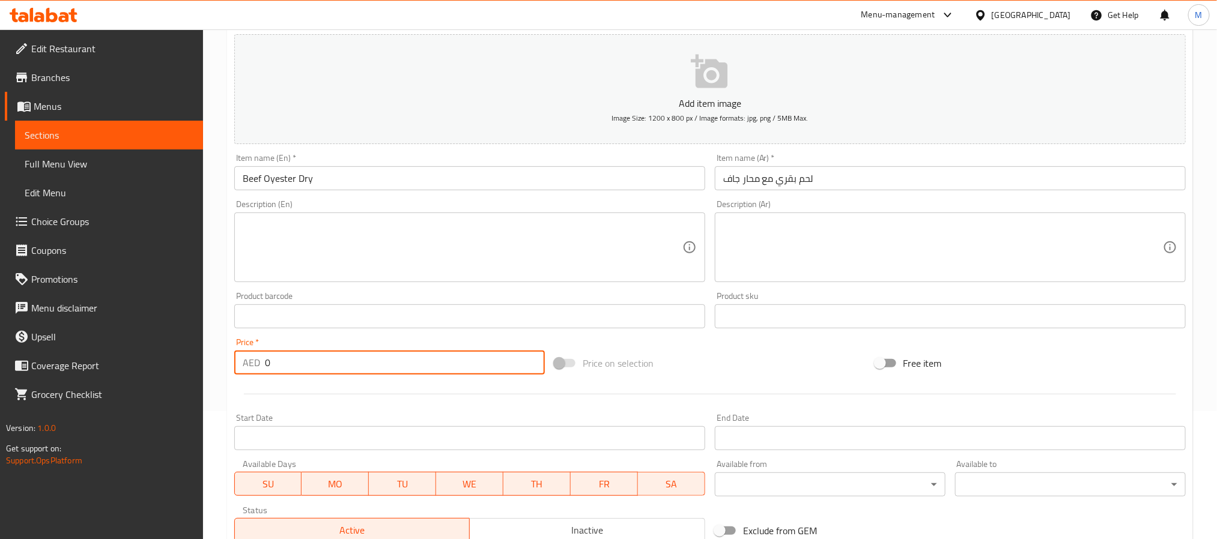
click at [177, 359] on div "Edit Restaurant Branches Menus Sections Full Menu View Edit Menu Choice Groups …" at bounding box center [608, 310] width 1217 height 819
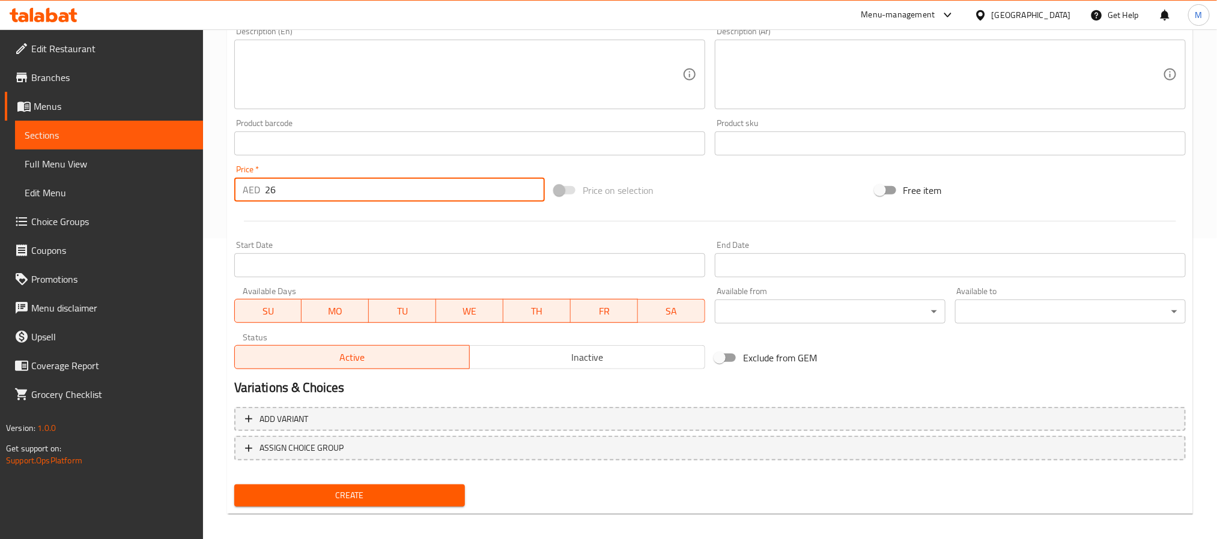
scroll to position [308, 0]
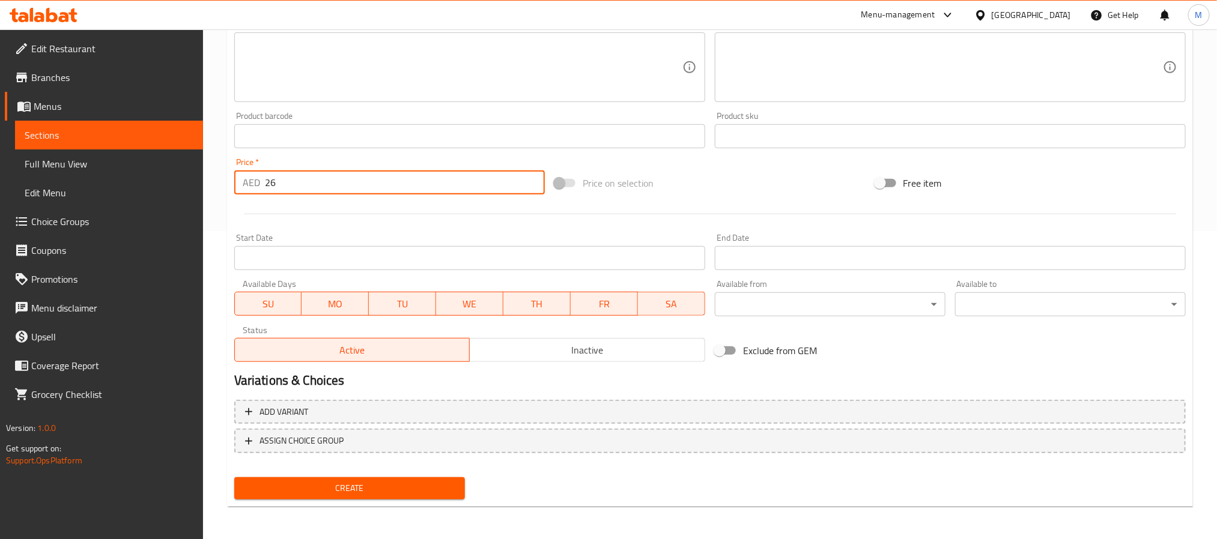
click at [372, 489] on span "Create" at bounding box center [349, 488] width 211 height 15
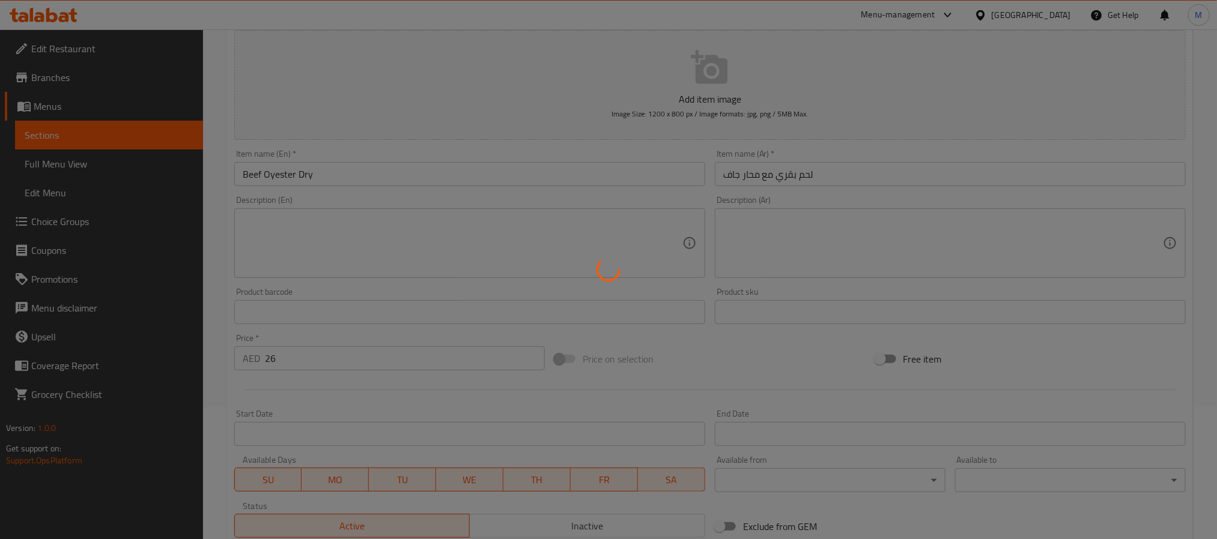
scroll to position [128, 0]
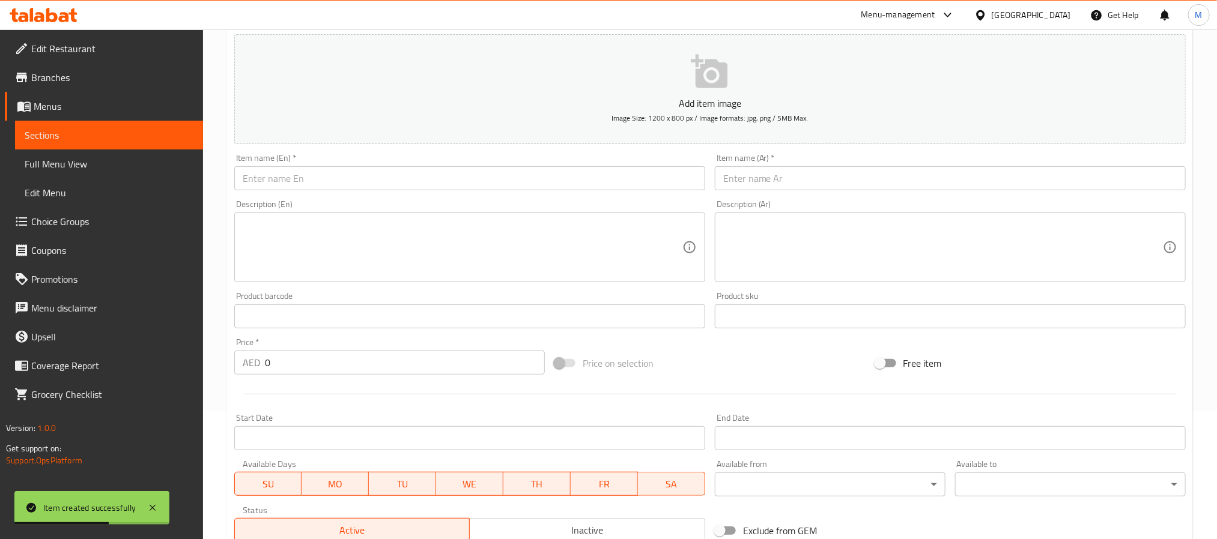
click at [456, 192] on div "Item name (En)   * Item name (En) *" at bounding box center [469, 172] width 481 height 46
click at [462, 178] on input "text" at bounding box center [469, 178] width 471 height 24
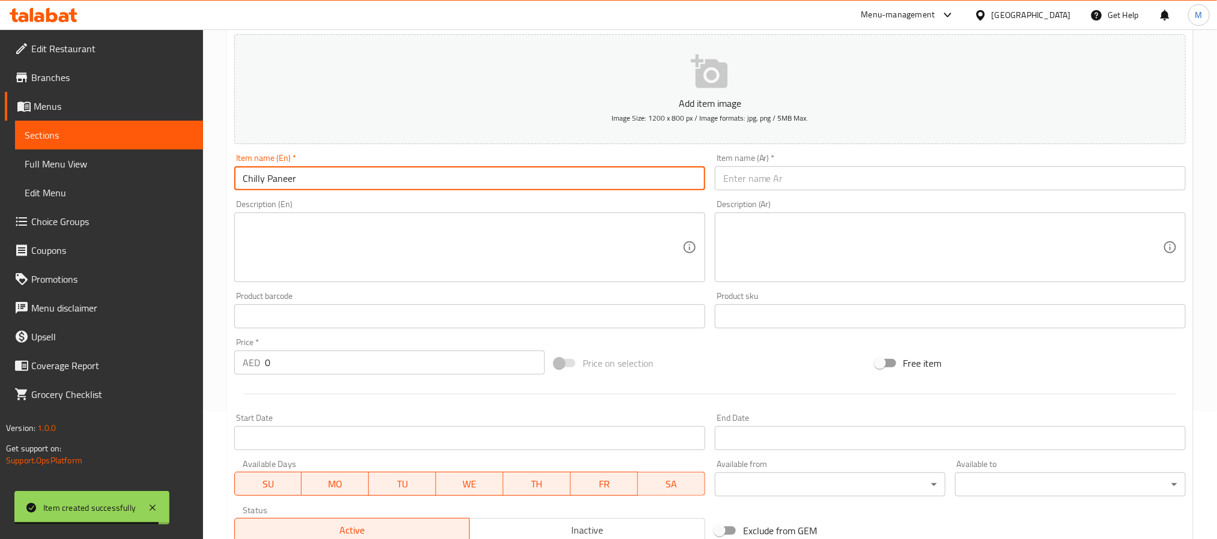
click at [831, 177] on input "text" at bounding box center [950, 178] width 471 height 24
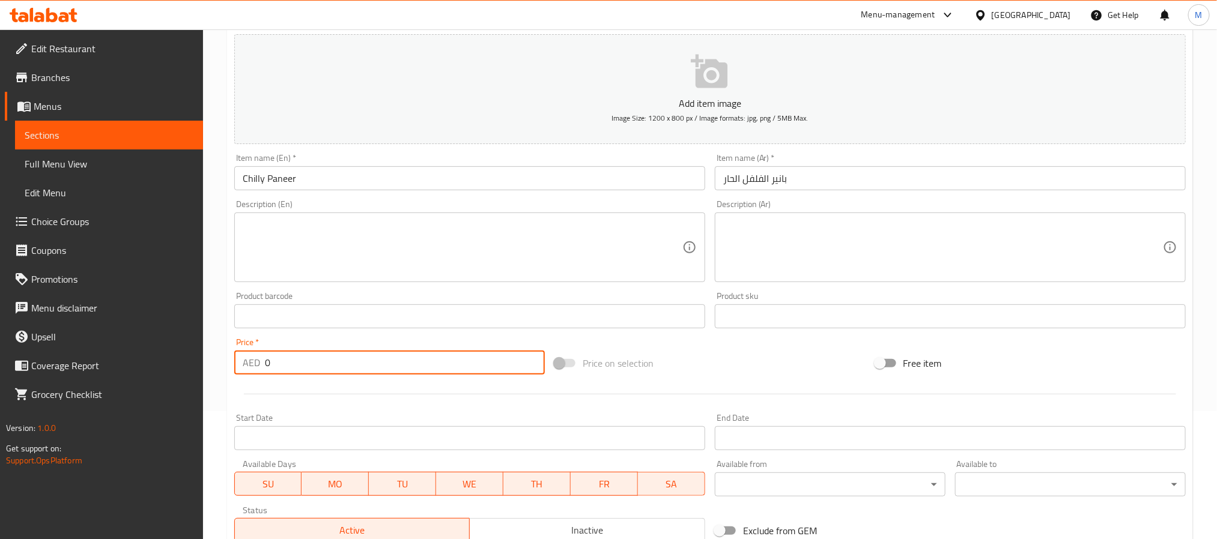
drag, startPoint x: 155, startPoint y: 344, endPoint x: 108, endPoint y: 364, distance: 50.9
click at [32, 346] on div "Edit Restaurant Branches Menus Sections Full Menu View Edit Menu Choice Groups …" at bounding box center [608, 310] width 1217 height 819
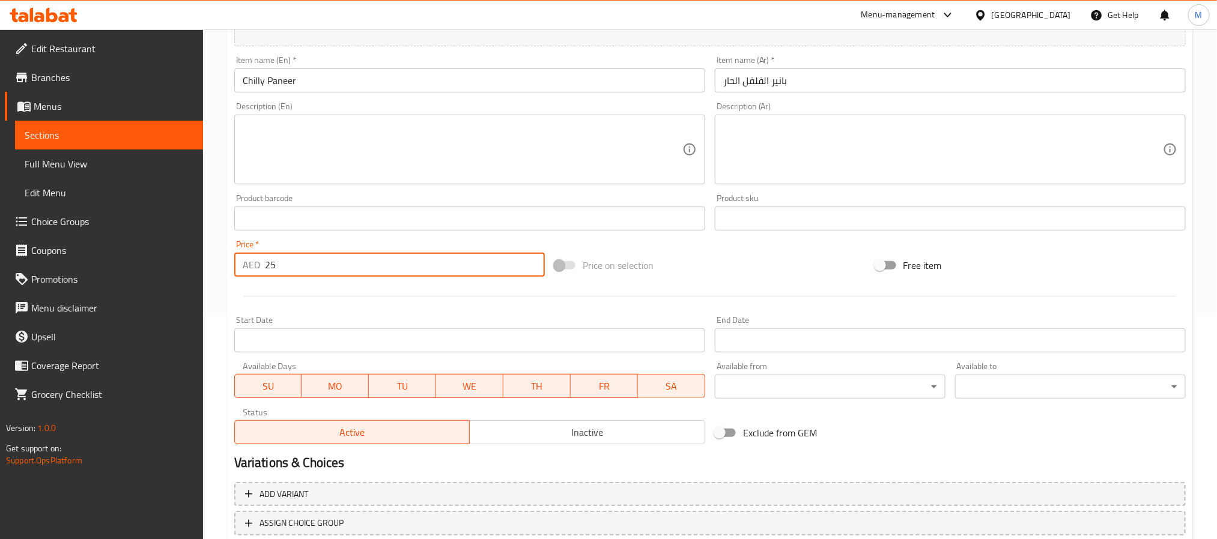
scroll to position [308, 0]
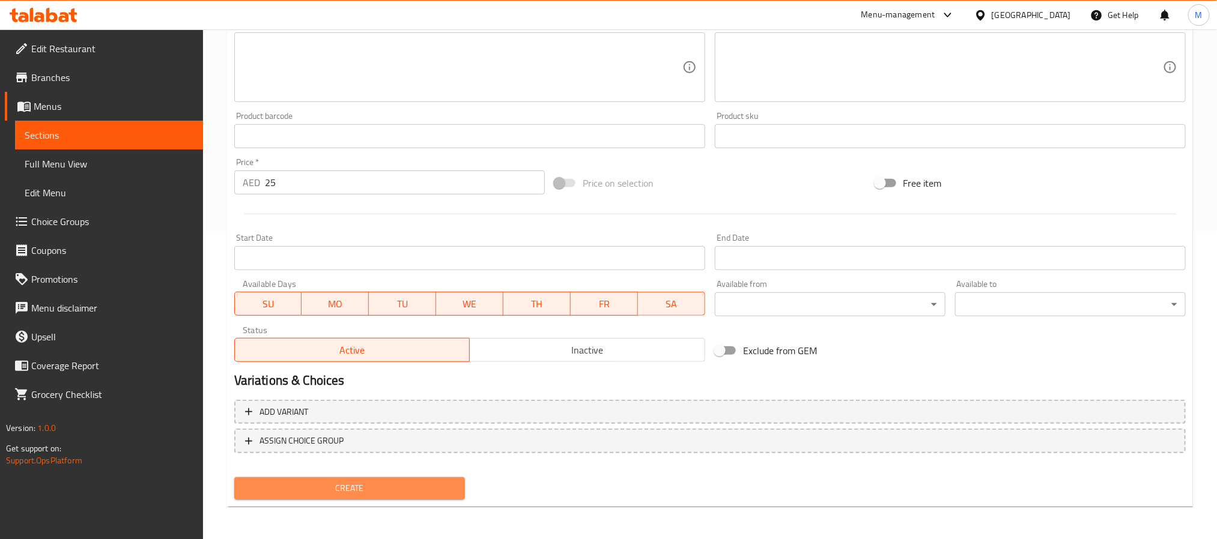
click at [439, 484] on span "Create" at bounding box center [349, 488] width 211 height 15
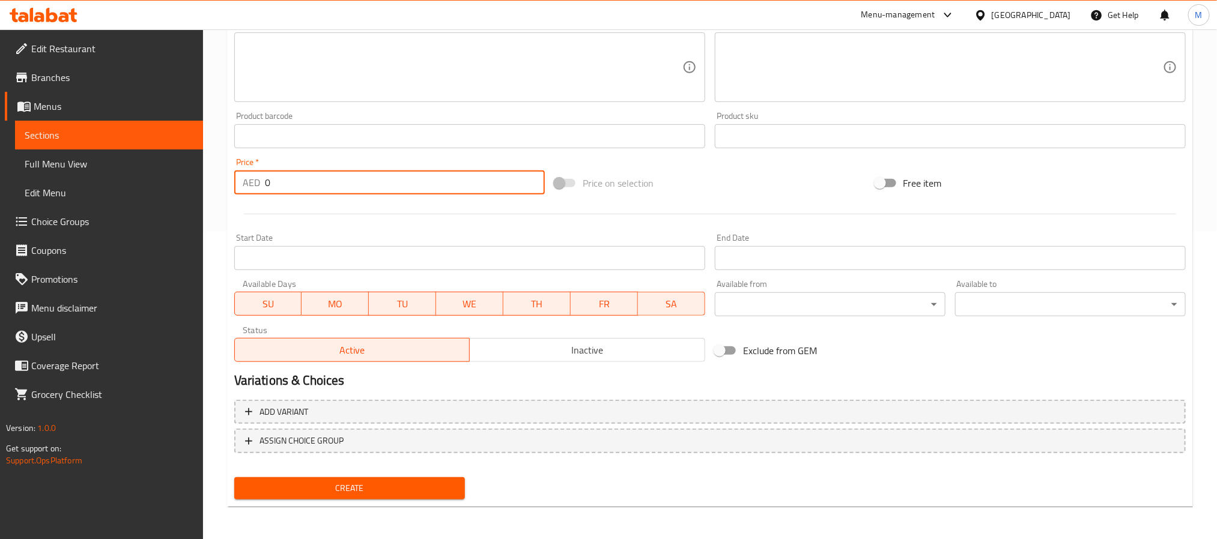
drag, startPoint x: 302, startPoint y: 193, endPoint x: 137, endPoint y: 181, distance: 165.0
click at [138, 181] on div "Edit Restaurant Branches Menus Sections Full Menu View Edit Menu Choice Groups …" at bounding box center [608, 130] width 1217 height 819
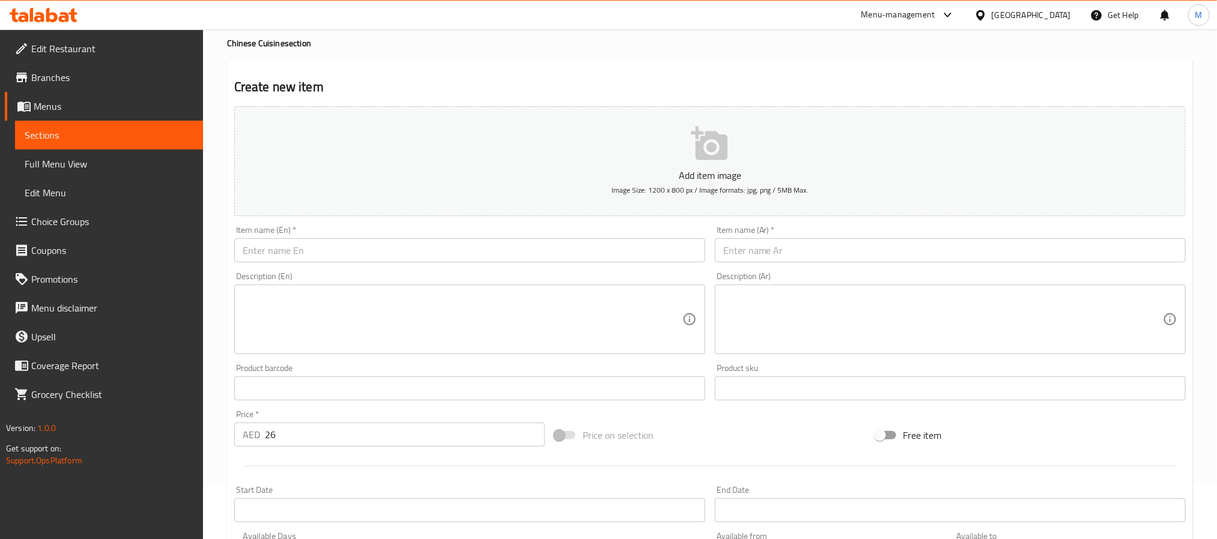
scroll to position [38, 0]
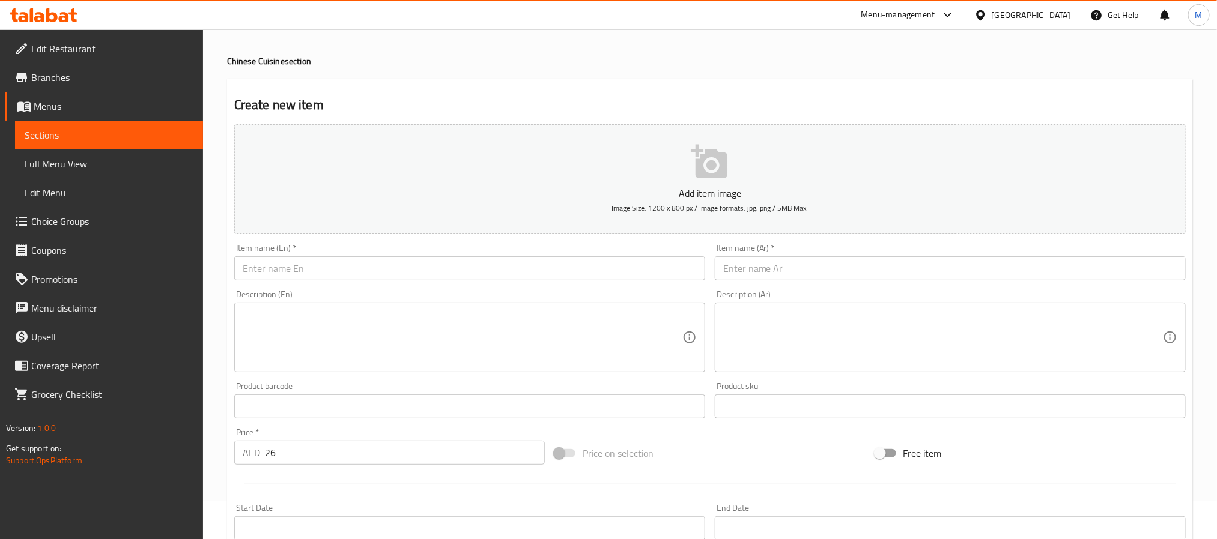
click at [302, 267] on input "text" at bounding box center [469, 269] width 471 height 24
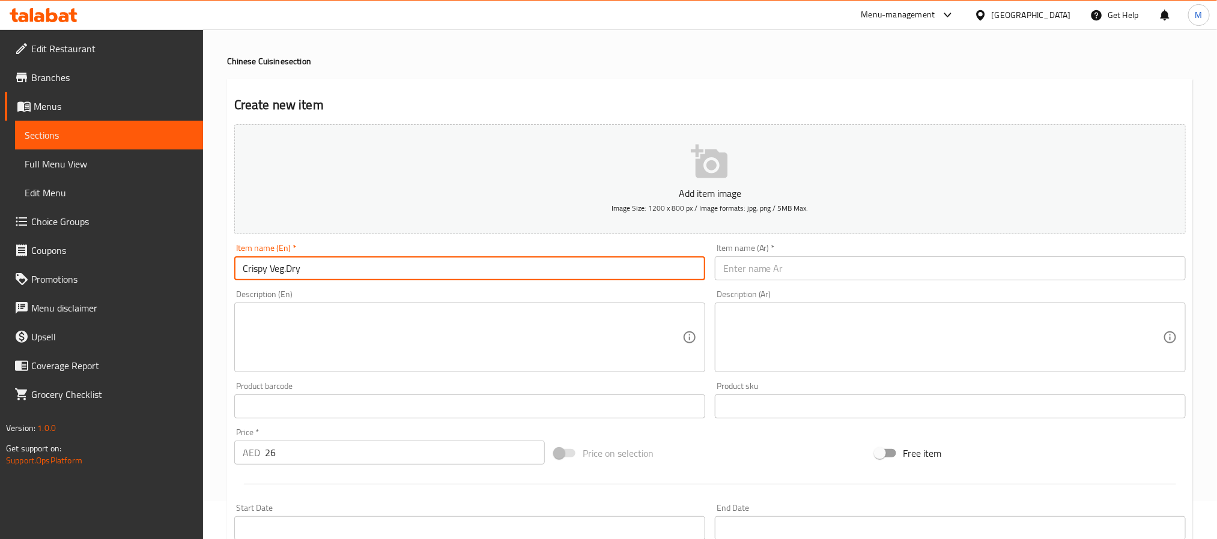
drag, startPoint x: 226, startPoint y: 235, endPoint x: 186, endPoint y: 226, distance: 40.7
click at [227, 235] on div "Create new item Add item image Image Size: 1200 x 800 px / Image formats: jpg, …" at bounding box center [710, 428] width 966 height 699
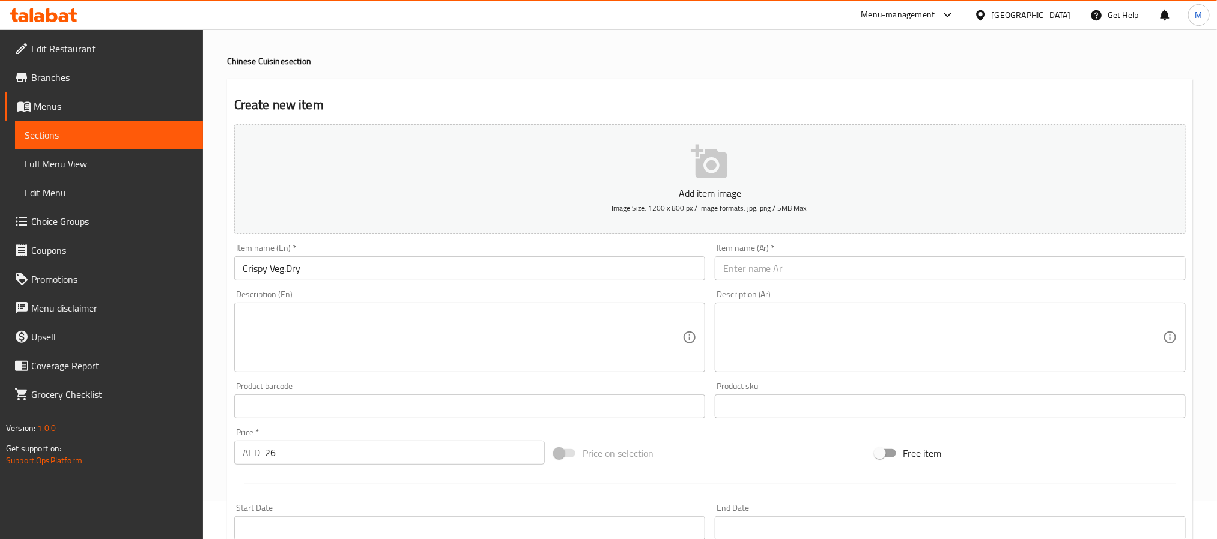
click at [842, 273] on input "text" at bounding box center [950, 269] width 471 height 24
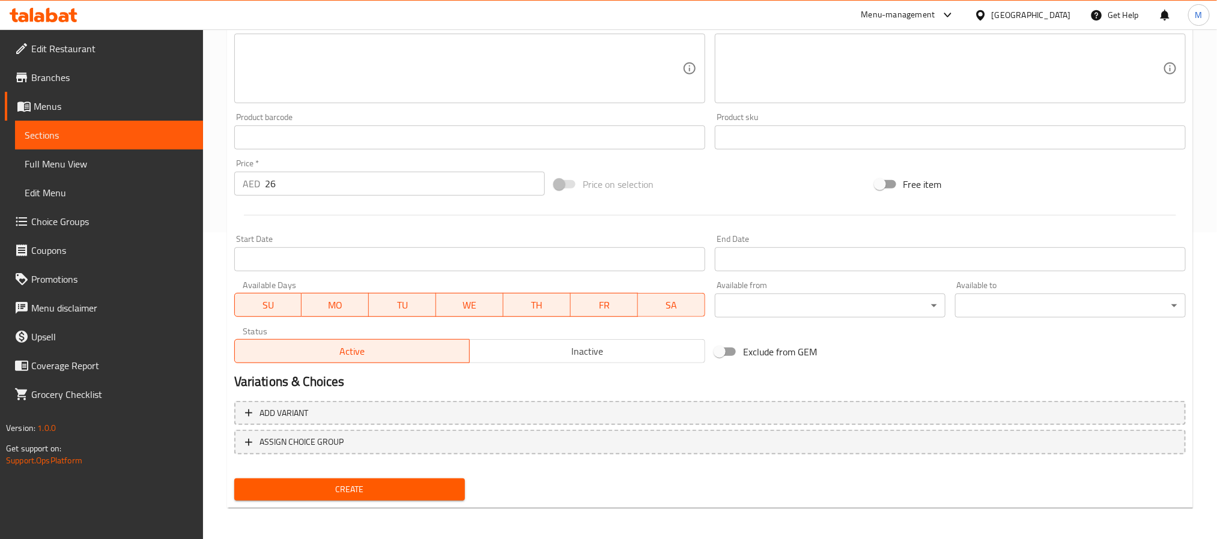
scroll to position [308, 0]
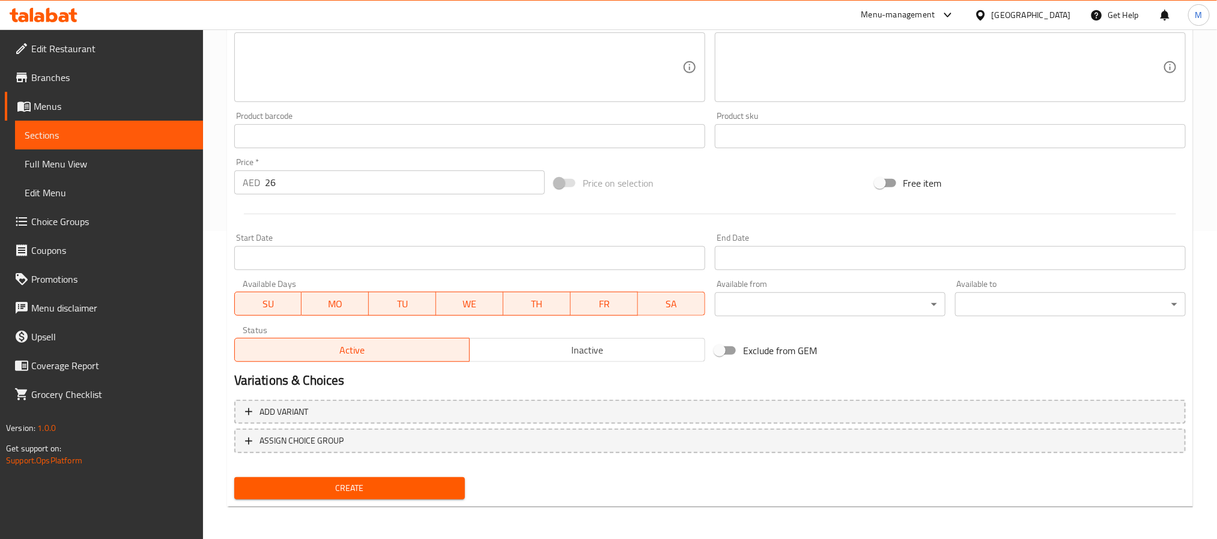
drag, startPoint x: 345, startPoint y: 493, endPoint x: 325, endPoint y: 433, distance: 62.7
click at [345, 493] on span "Create" at bounding box center [349, 488] width 211 height 15
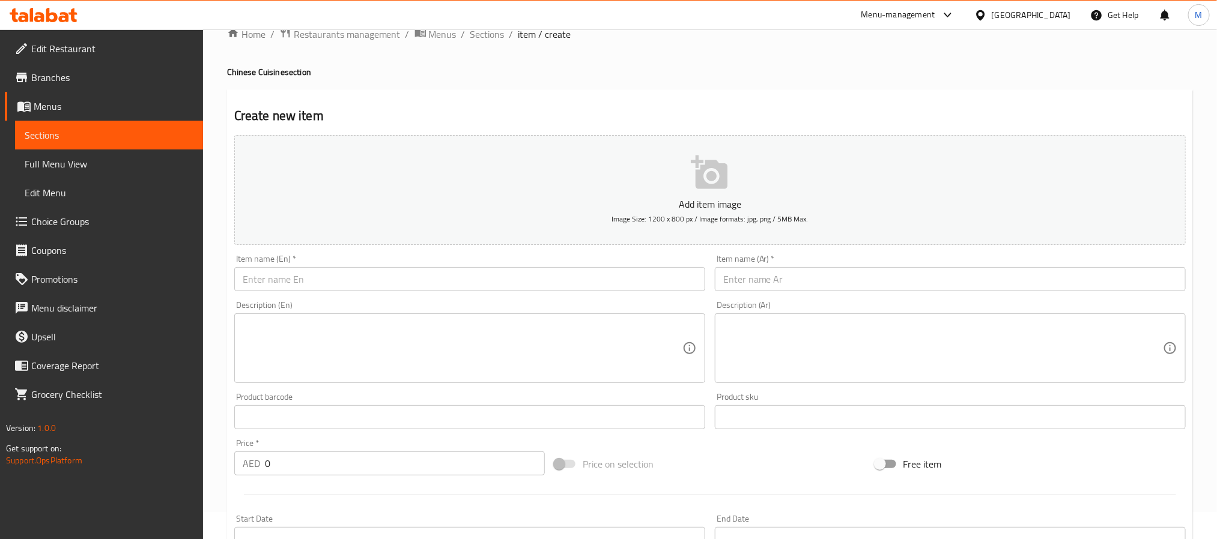
scroll to position [0, 0]
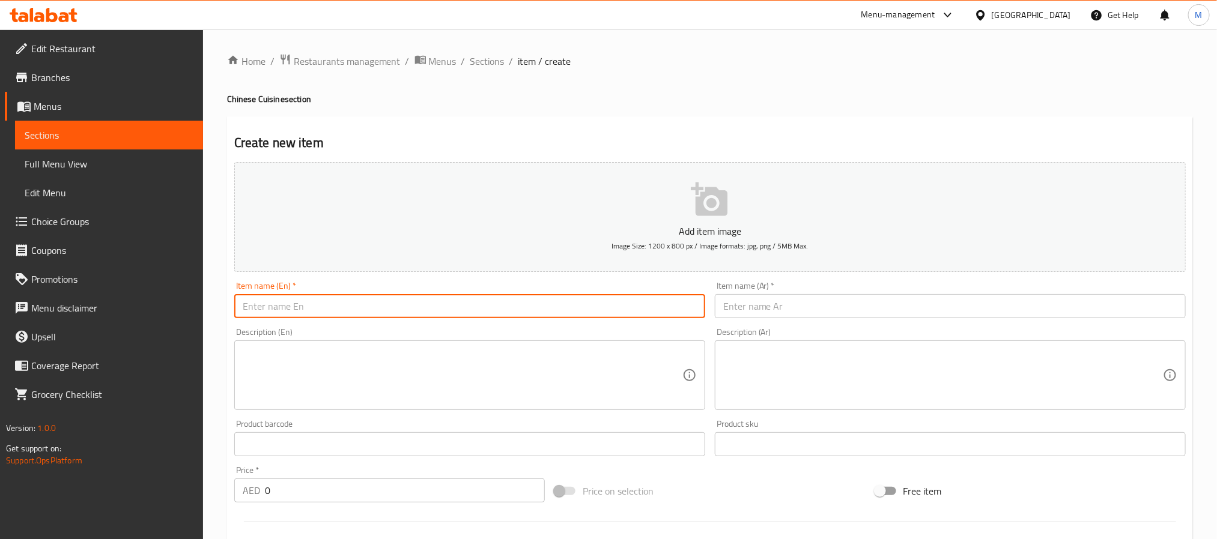
click at [267, 298] on input "text" at bounding box center [469, 306] width 471 height 24
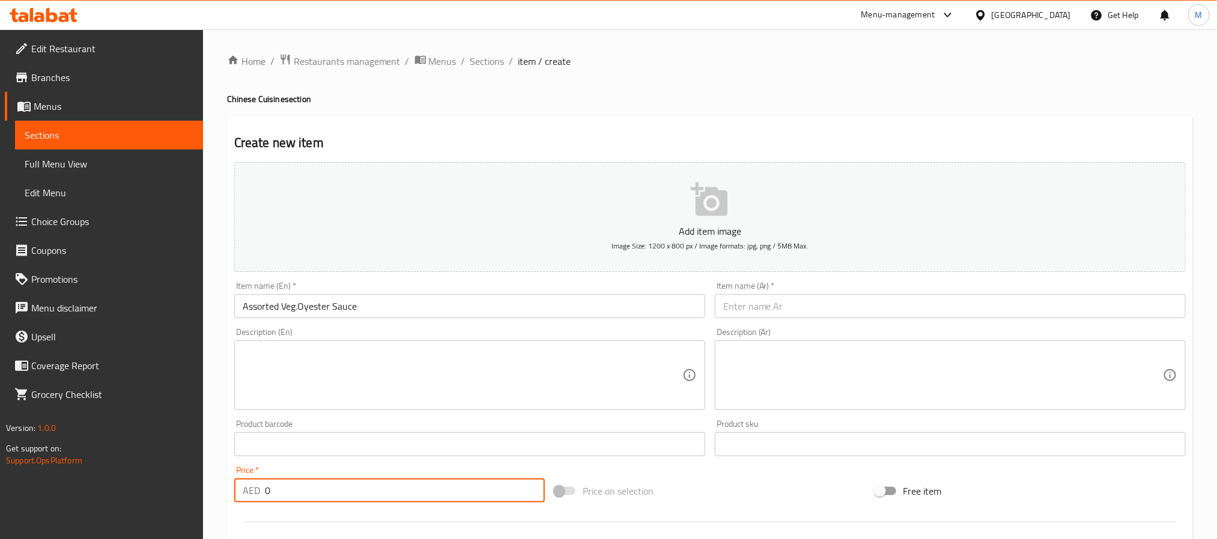
drag, startPoint x: 308, startPoint y: 481, endPoint x: -106, endPoint y: 440, distance: 416.0
click at [0, 440] on html "​ Menu-management United Arab Emirates Get Help M Edit Restaurant Branches Menu…" at bounding box center [608, 269] width 1217 height 539
click at [786, 297] on input "text" at bounding box center [950, 306] width 471 height 24
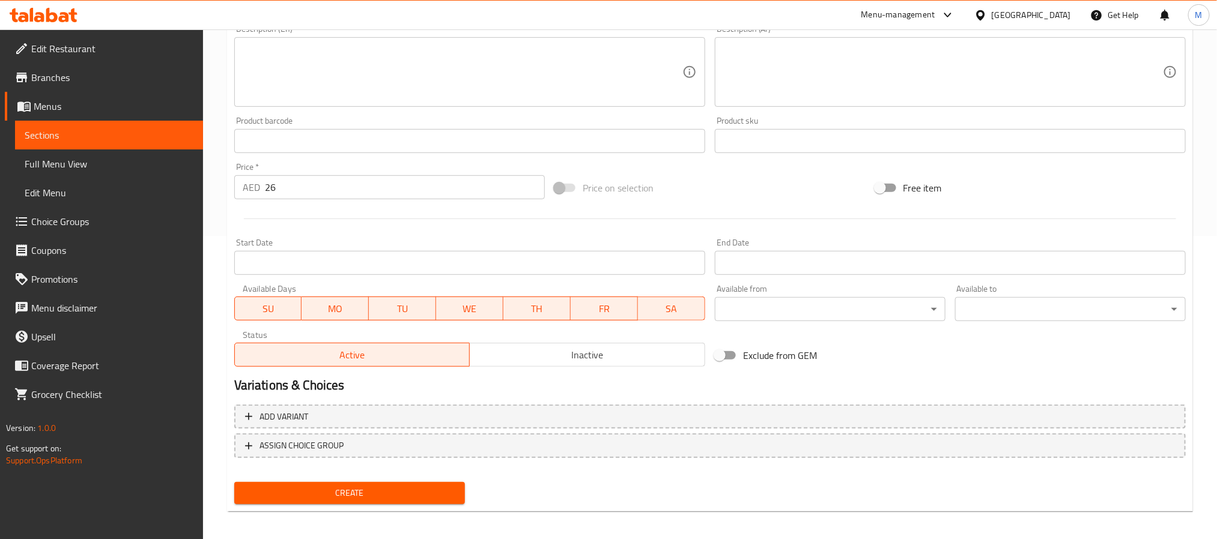
scroll to position [308, 0]
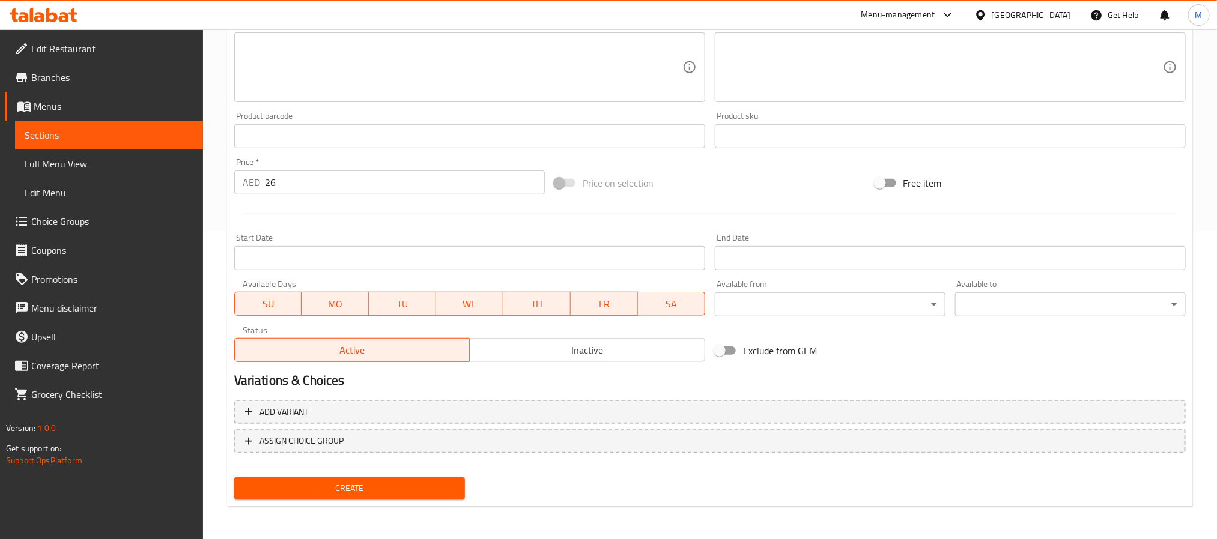
click at [341, 478] on button "Create" at bounding box center [349, 489] width 231 height 22
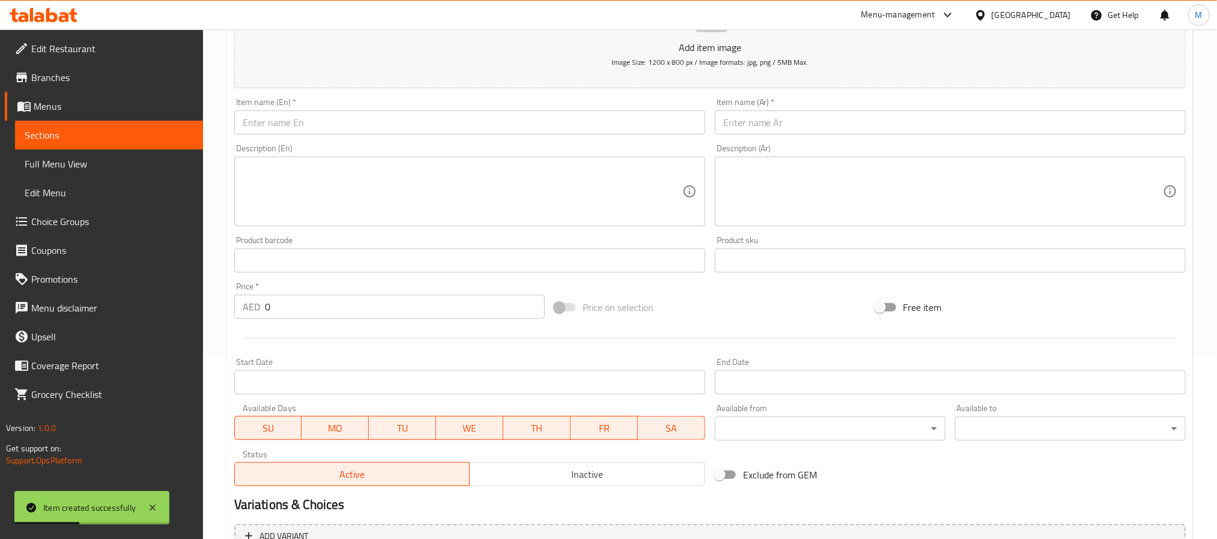
scroll to position [0, 0]
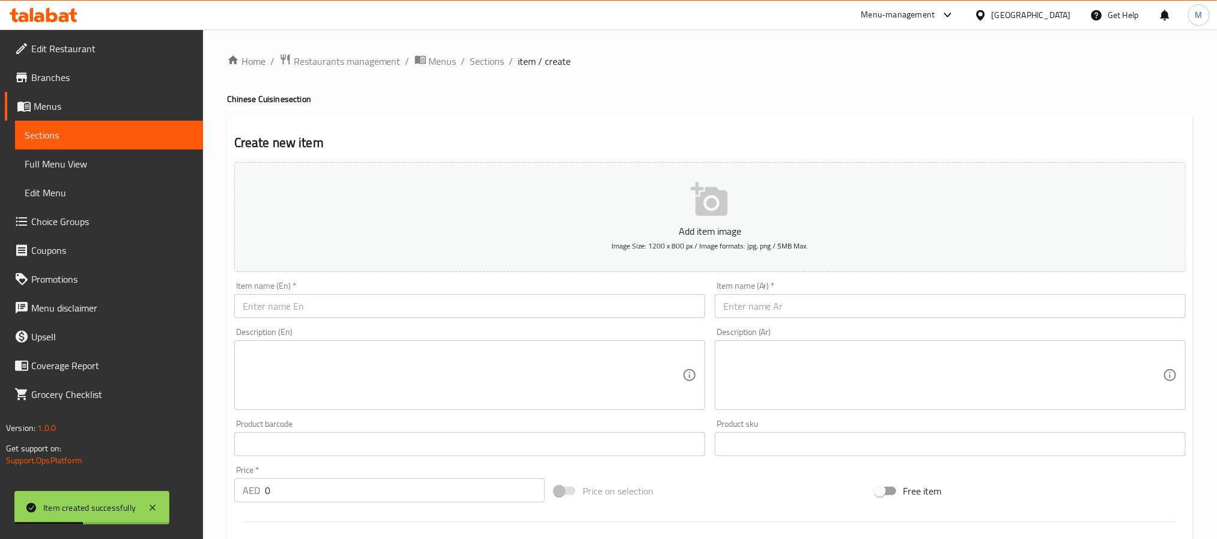
click at [315, 299] on input "text" at bounding box center [469, 306] width 471 height 24
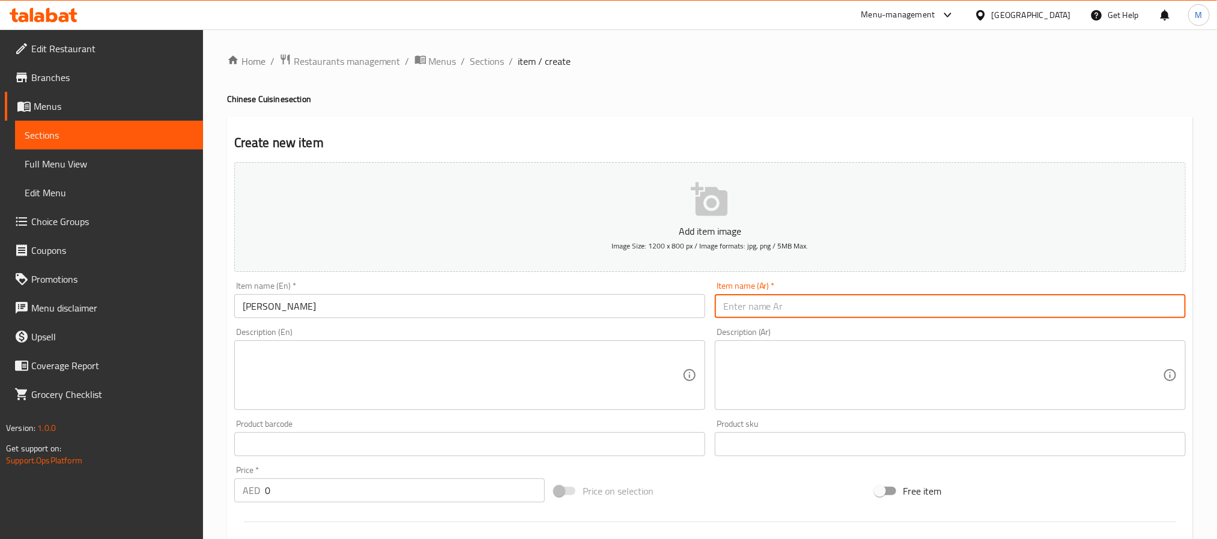
click at [860, 298] on input "text" at bounding box center [950, 306] width 471 height 24
click at [764, 306] on input "تشيلي جوبي" at bounding box center [950, 306] width 471 height 24
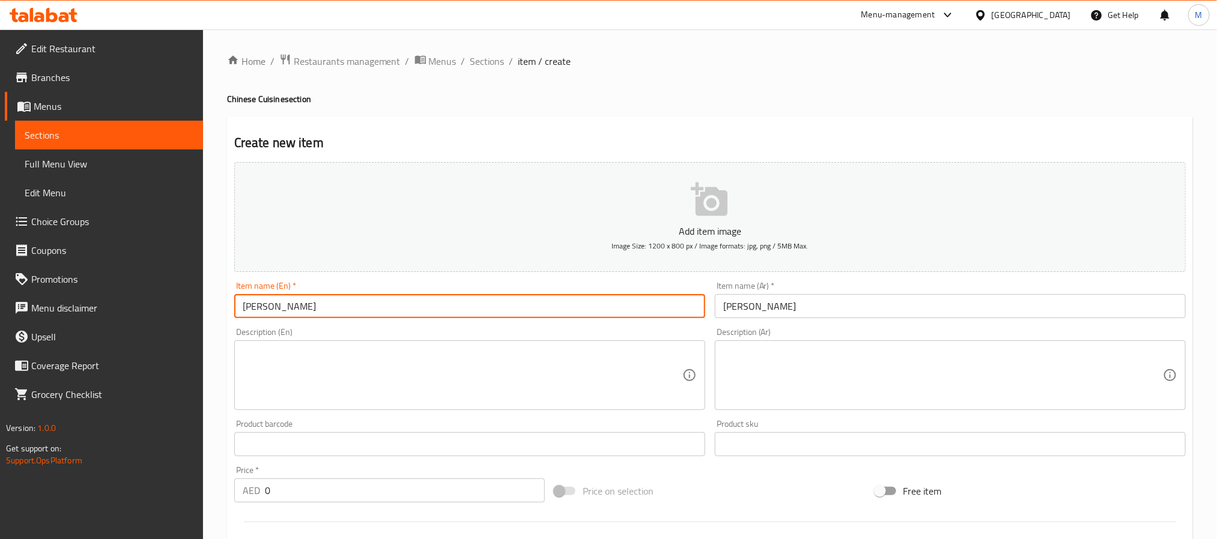
click at [250, 303] on input "[PERSON_NAME]" at bounding box center [469, 306] width 471 height 24
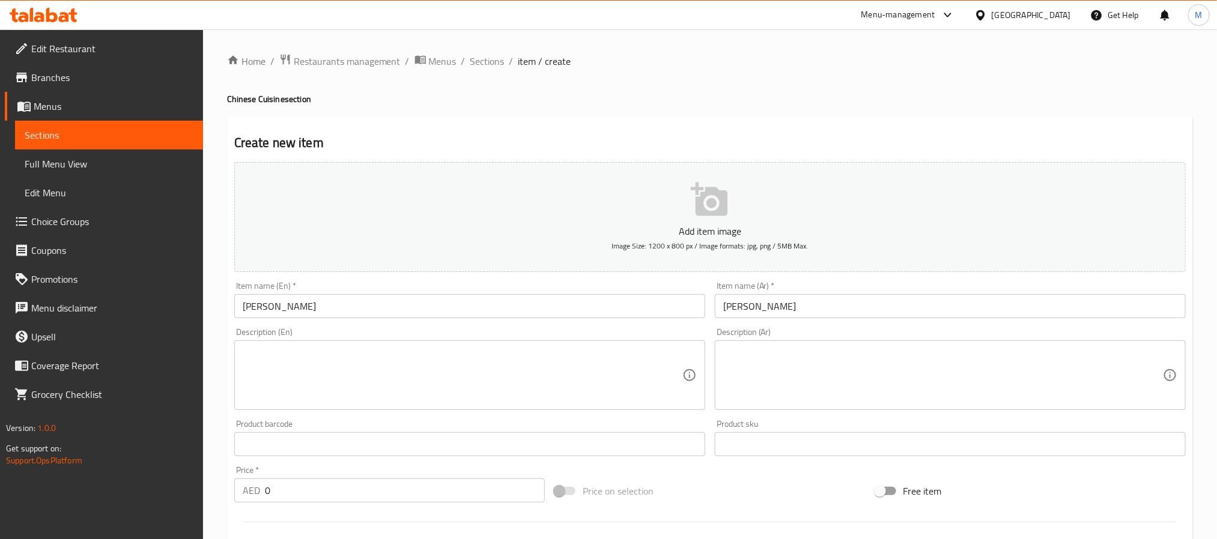
click at [766, 303] on input "تشيلي جوبي" at bounding box center [950, 306] width 471 height 24
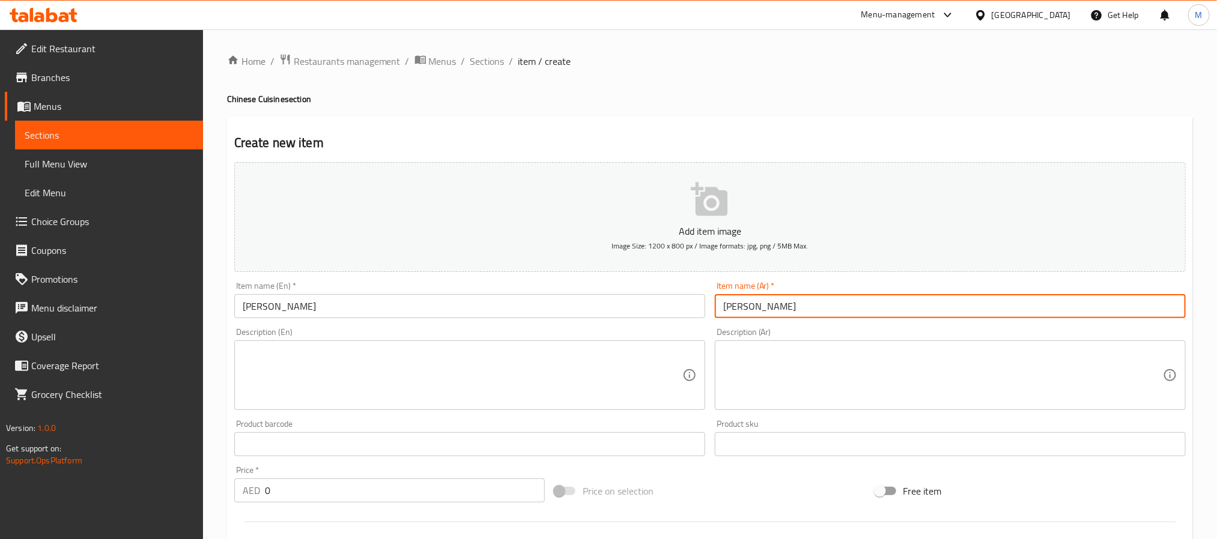
click at [766, 303] on input "تشيلي جوبي" at bounding box center [950, 306] width 471 height 24
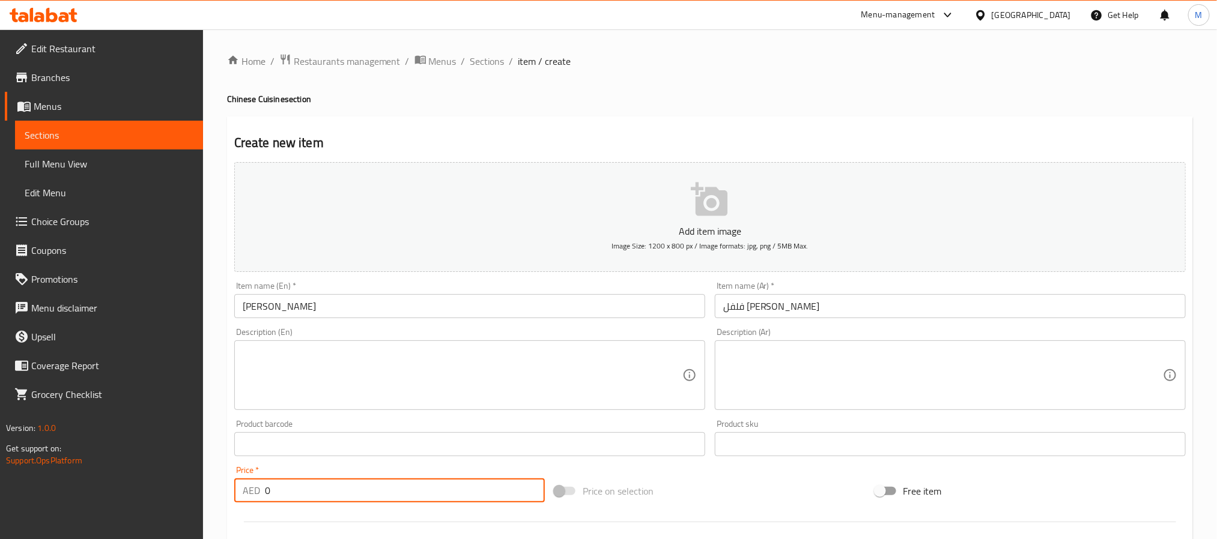
drag, startPoint x: 296, startPoint y: 494, endPoint x: -41, endPoint y: 449, distance: 340.0
click at [0, 449] on html "​ Menu-management United Arab Emirates Get Help M Edit Restaurant Branches Menu…" at bounding box center [608, 269] width 1217 height 539
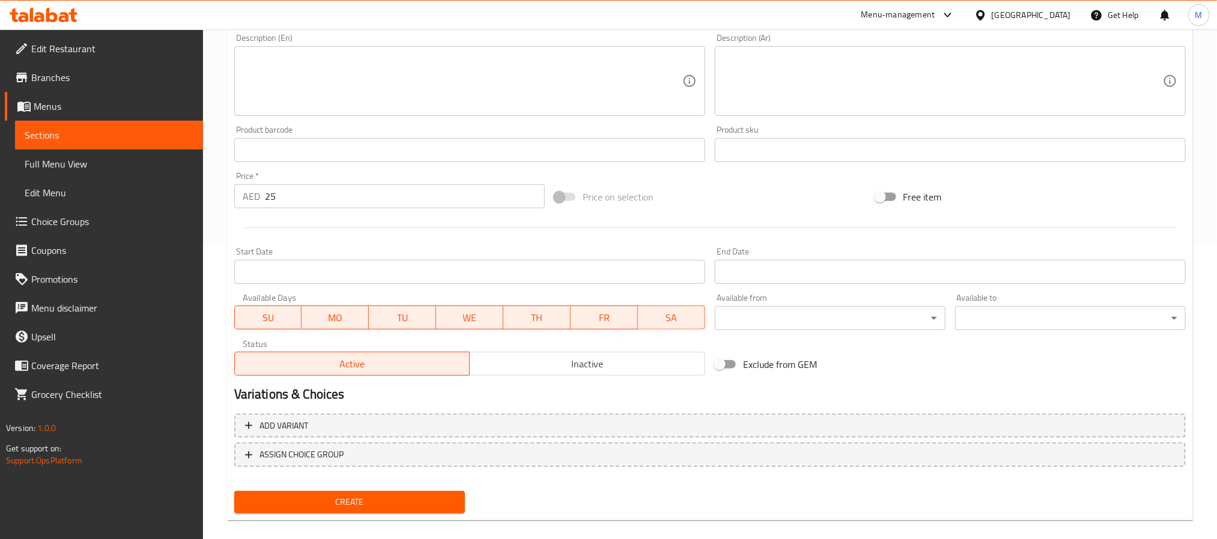
scroll to position [308, 0]
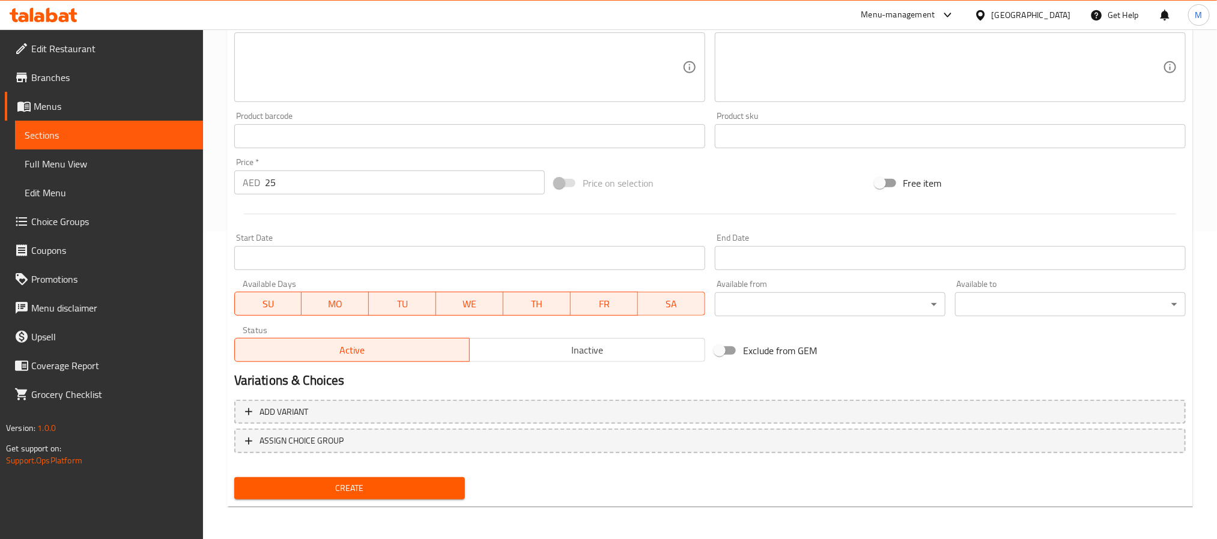
click at [321, 491] on span "Create" at bounding box center [349, 488] width 211 height 15
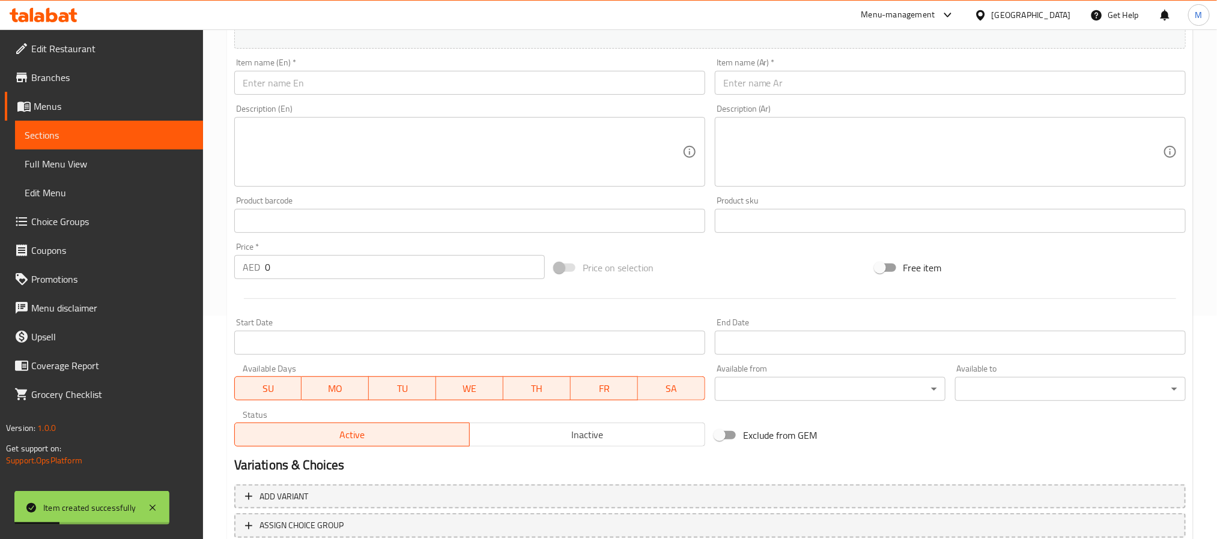
scroll to position [38, 0]
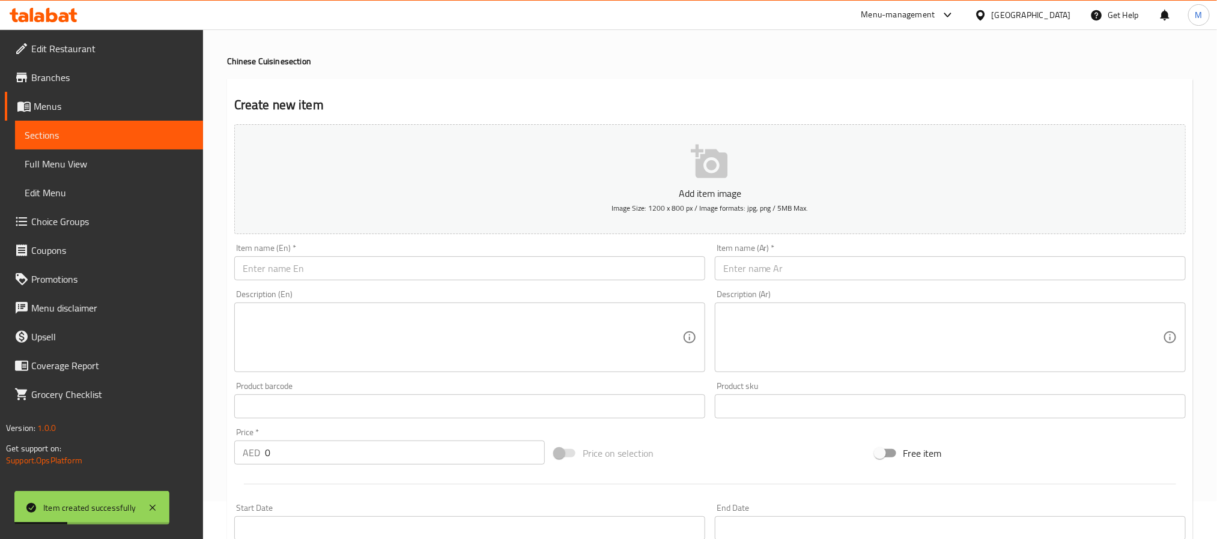
click at [448, 287] on div "Description (En) Description (En)" at bounding box center [469, 331] width 481 height 92
click at [456, 280] on input "text" at bounding box center [469, 269] width 471 height 24
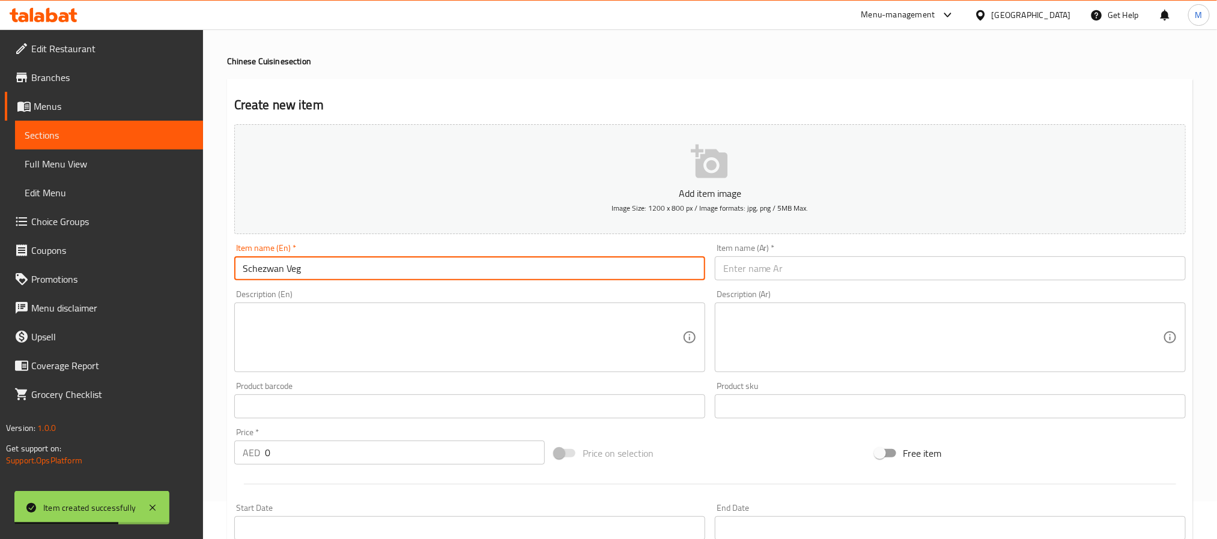
drag, startPoint x: 800, startPoint y: 285, endPoint x: 800, endPoint y: 276, distance: 9.0
click at [800, 283] on div "Item name (Ar)   * Item name (Ar) *" at bounding box center [950, 262] width 481 height 46
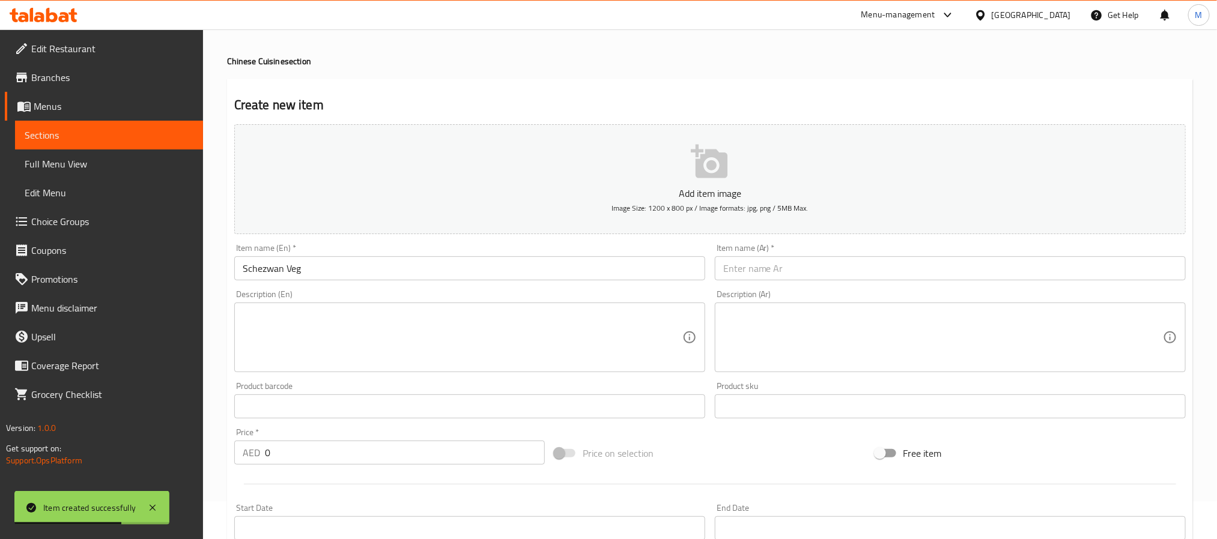
drag, startPoint x: 800, startPoint y: 276, endPoint x: 782, endPoint y: 269, distance: 19.2
click at [800, 276] on input "text" at bounding box center [950, 269] width 471 height 24
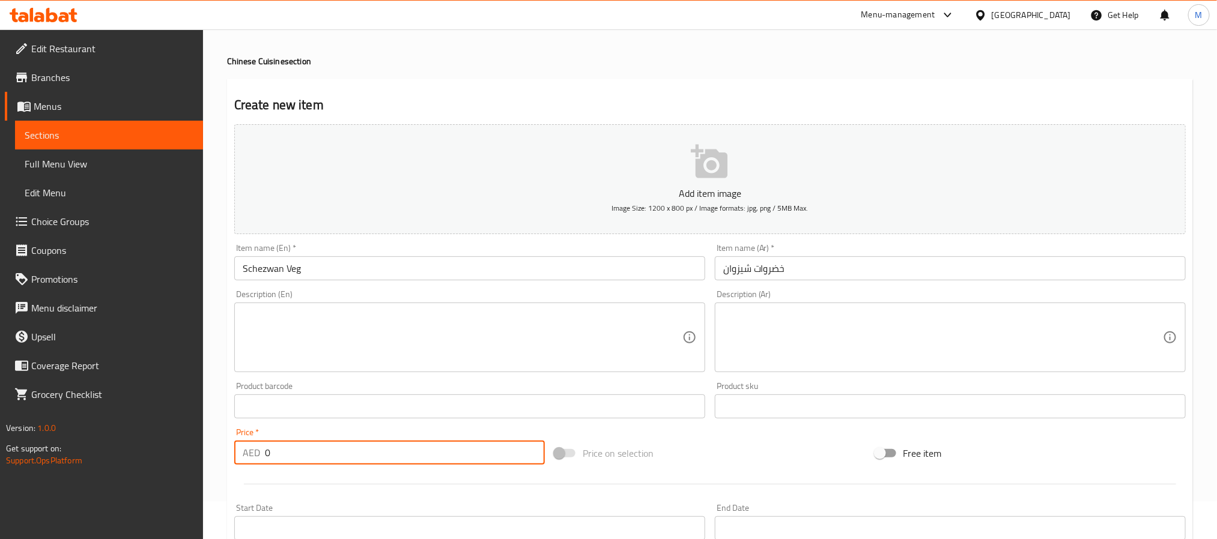
drag, startPoint x: 361, startPoint y: 456, endPoint x: 99, endPoint y: 454, distance: 261.9
click at [73, 452] on div "Edit Restaurant Branches Menus Sections Full Menu View Edit Menu Choice Groups …" at bounding box center [608, 401] width 1217 height 819
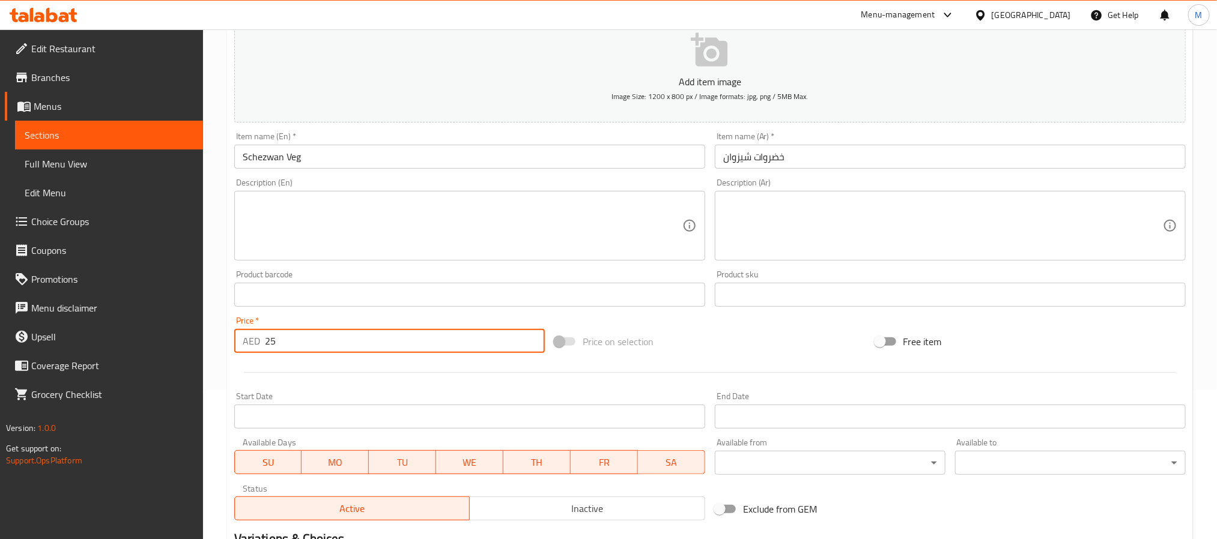
scroll to position [308, 0]
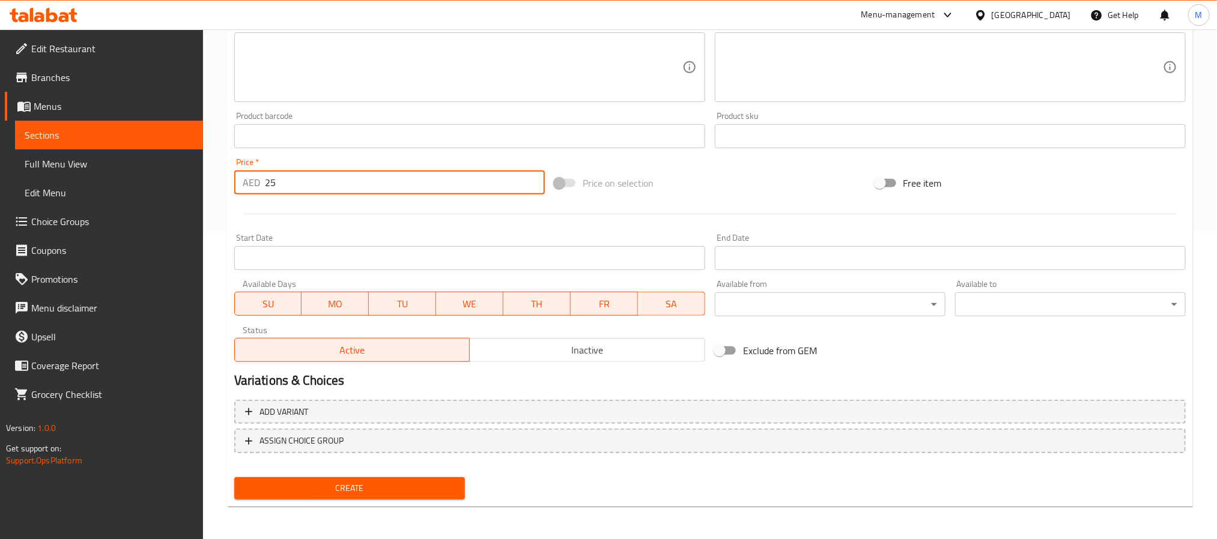
click at [413, 473] on div "Create" at bounding box center [349, 489] width 240 height 32
click at [409, 489] on span "Create" at bounding box center [349, 488] width 211 height 15
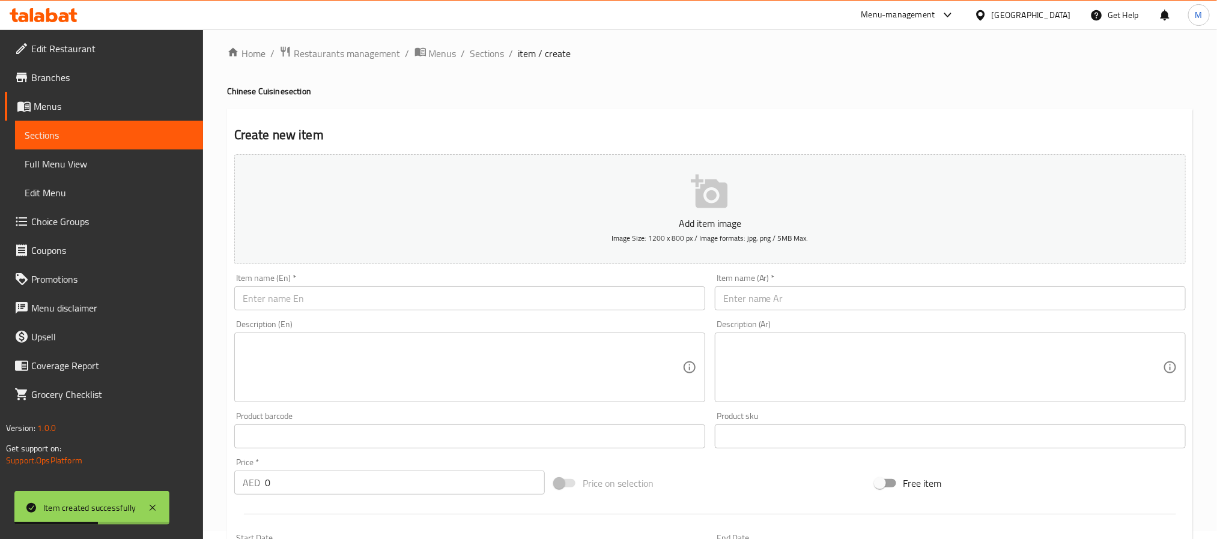
scroll to position [0, 0]
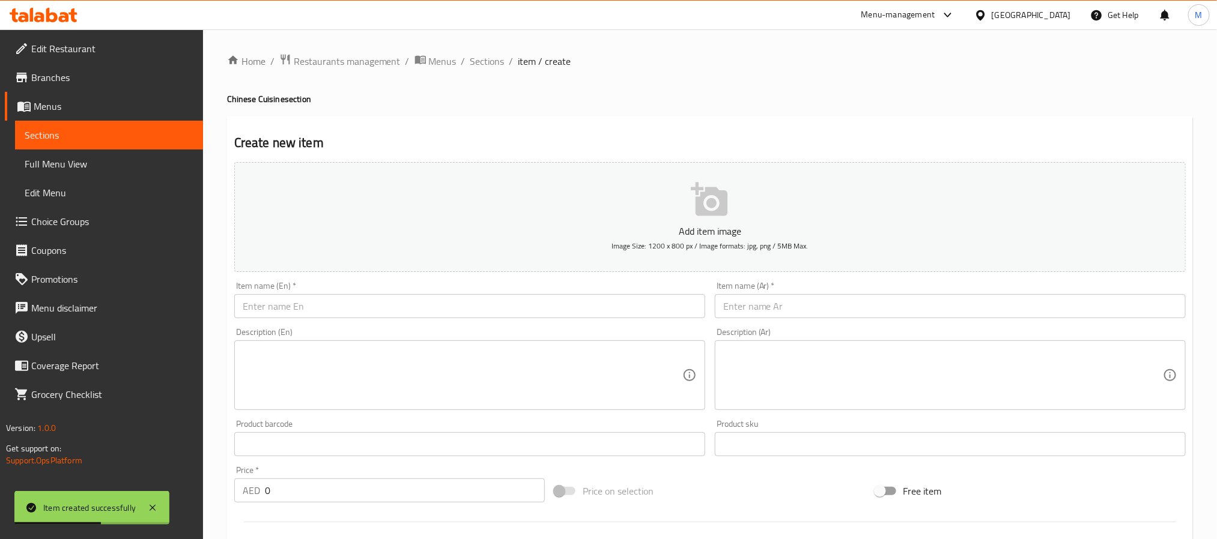
drag, startPoint x: 406, startPoint y: 296, endPoint x: 408, endPoint y: 303, distance: 6.8
click at [406, 296] on input "text" at bounding box center [469, 306] width 471 height 24
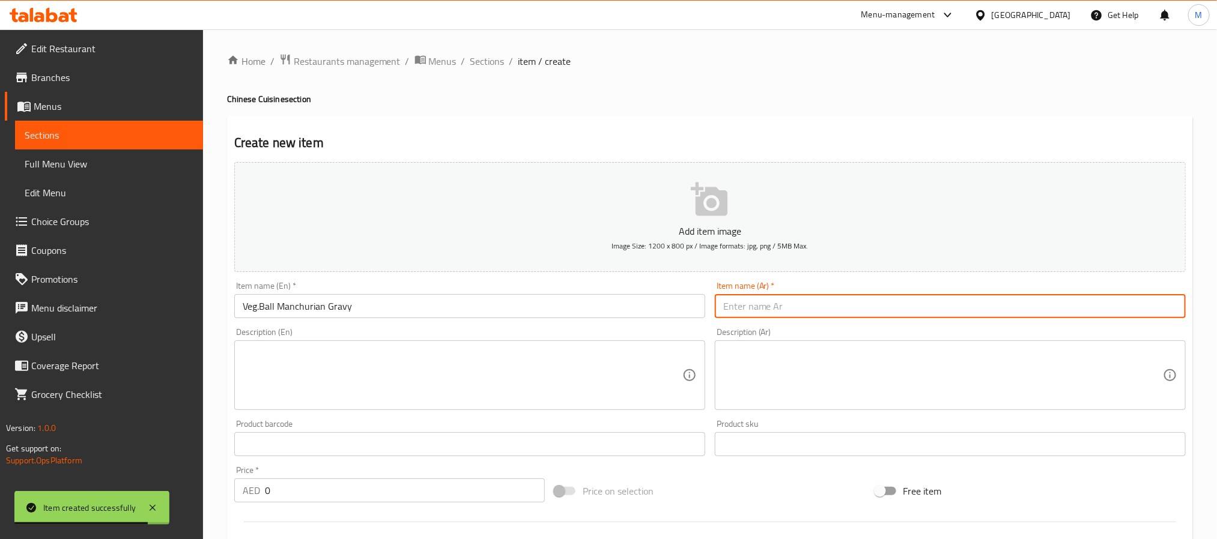
click at [786, 300] on input "text" at bounding box center [950, 306] width 471 height 24
click at [840, 309] on input "مرق نباتي على طريقة منشوريا" at bounding box center [950, 306] width 471 height 24
click at [723, 305] on input "جريفى نباتي على طريقة منشوريا" at bounding box center [950, 306] width 471 height 24
click at [896, 306] on input "جريفى نباتي على طريقة منشوريا" at bounding box center [950, 306] width 471 height 24
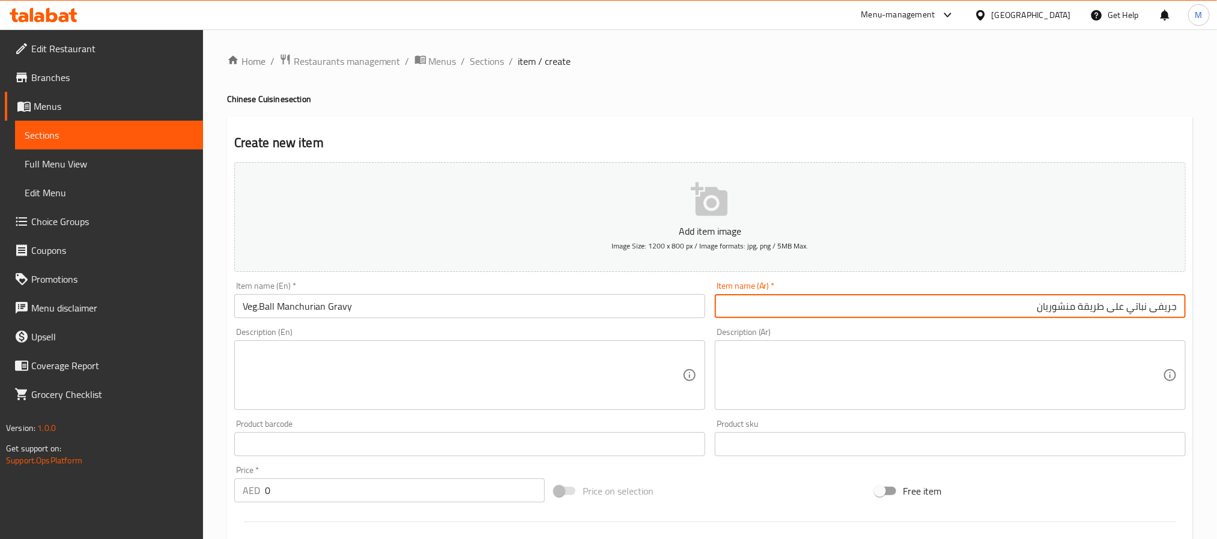
drag, startPoint x: 276, startPoint y: 487, endPoint x: 164, endPoint y: 417, distance: 132.2
click at [133, 462] on div "Edit Restaurant Branches Menus Sections Full Menu View Edit Menu Choice Groups …" at bounding box center [608, 438] width 1217 height 819
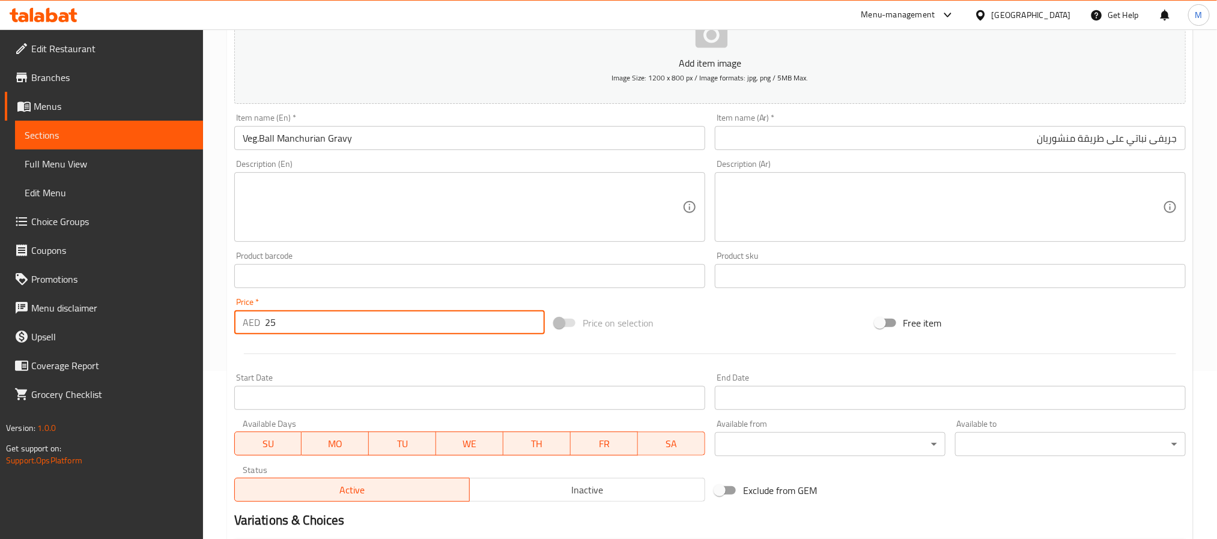
scroll to position [308, 0]
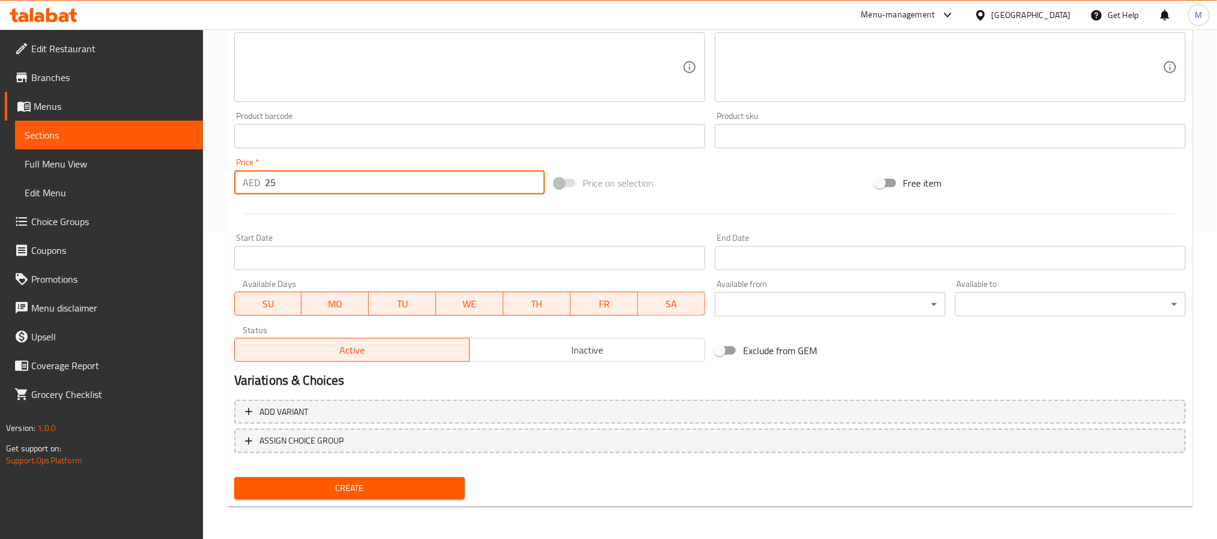
click at [381, 497] on button "Create" at bounding box center [349, 489] width 231 height 22
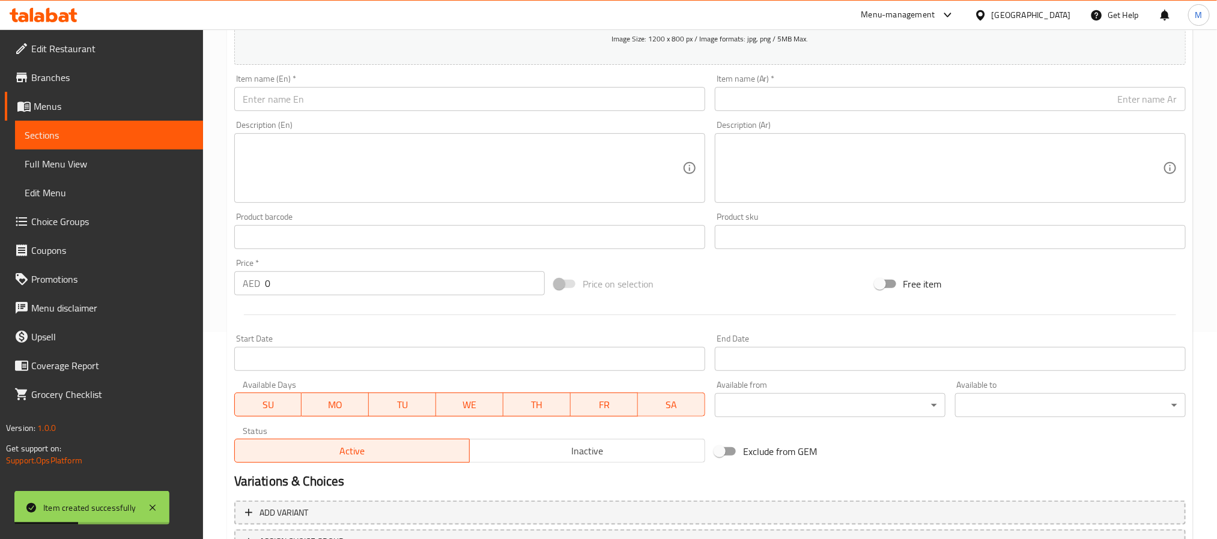
scroll to position [38, 0]
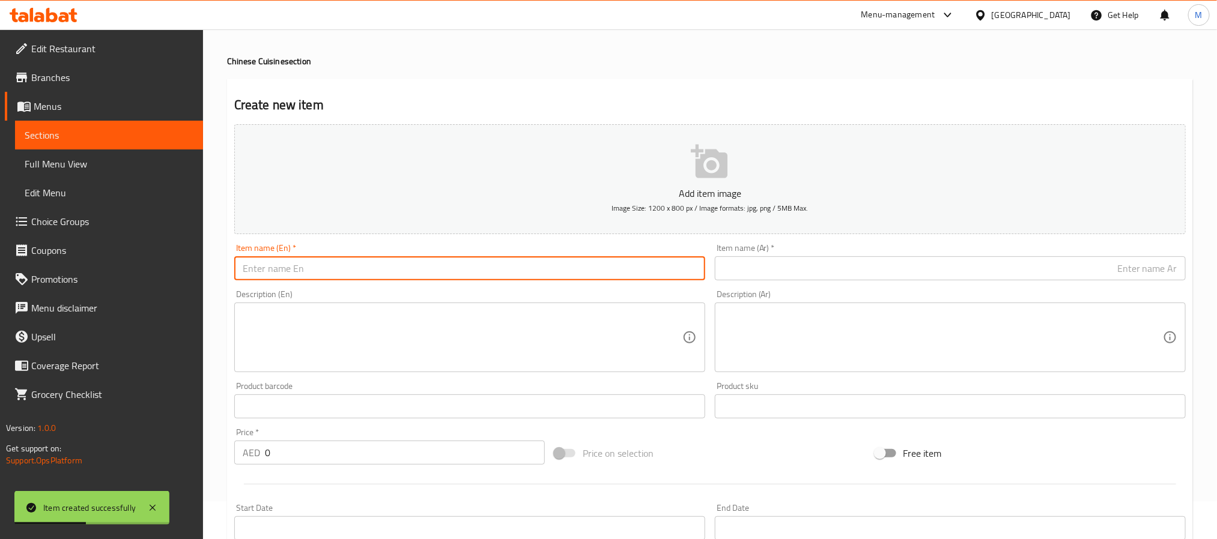
click at [350, 267] on input "text" at bounding box center [469, 269] width 471 height 24
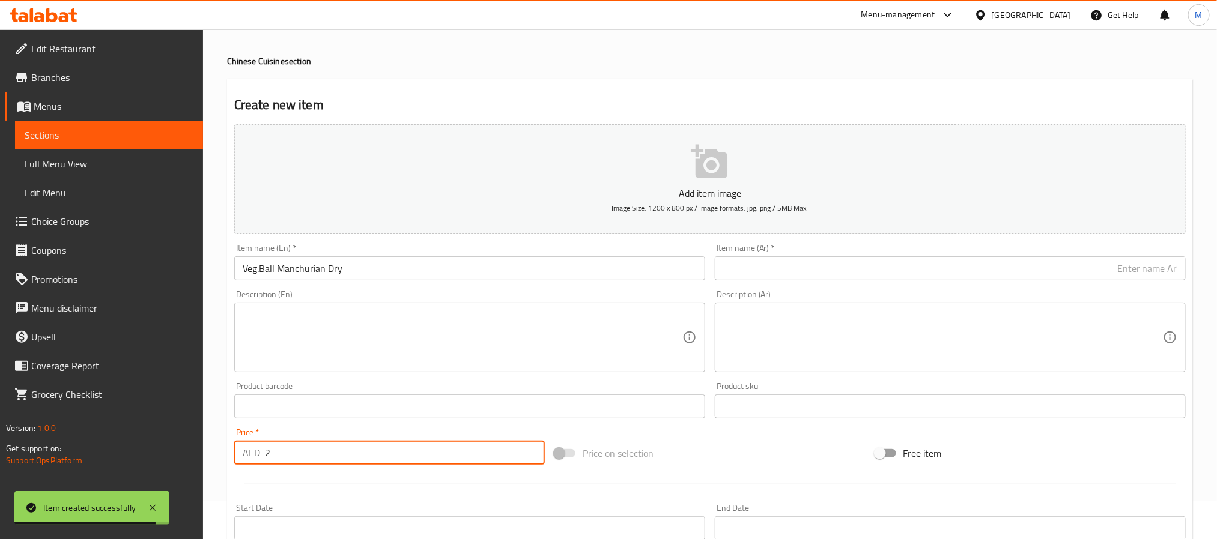
drag, startPoint x: 310, startPoint y: 458, endPoint x: -20, endPoint y: 395, distance: 335.7
click at [0, 395] on html "Item created successfully ​ Menu-management United Arab Emirates Get Help M Edi…" at bounding box center [608, 231] width 1217 height 539
drag, startPoint x: 320, startPoint y: 454, endPoint x: -79, endPoint y: 440, distance: 398.5
click at [0, 440] on html "Item created successfully ​ Menu-management United Arab Emirates Get Help M Edi…" at bounding box center [608, 231] width 1217 height 539
click at [921, 274] on input "text" at bounding box center [950, 269] width 471 height 24
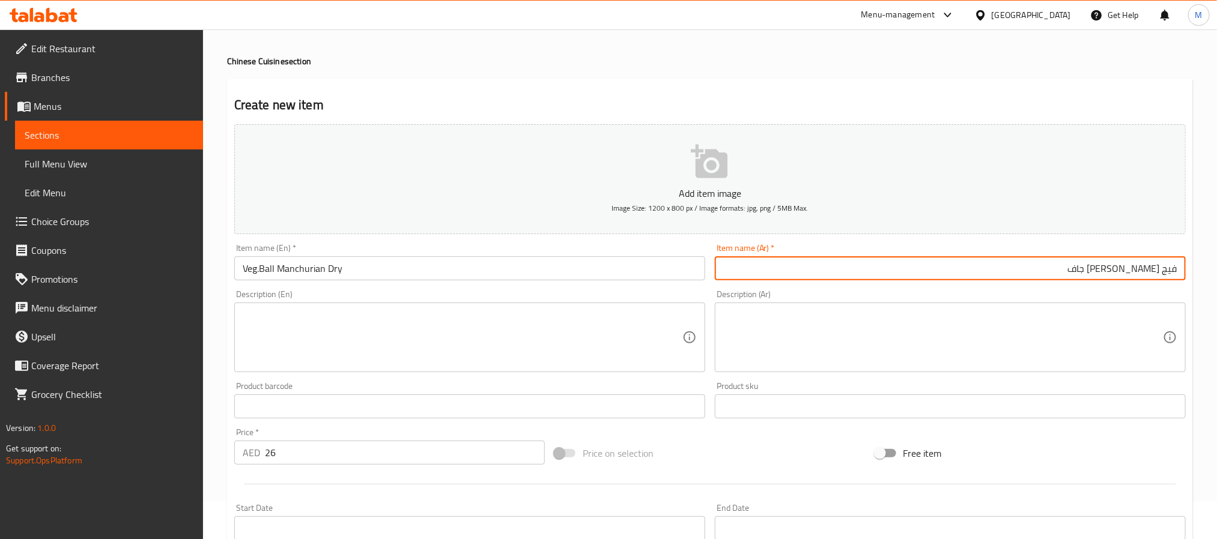
click at [1177, 271] on input "فيج بول مانشوريان جاف" at bounding box center [950, 269] width 471 height 24
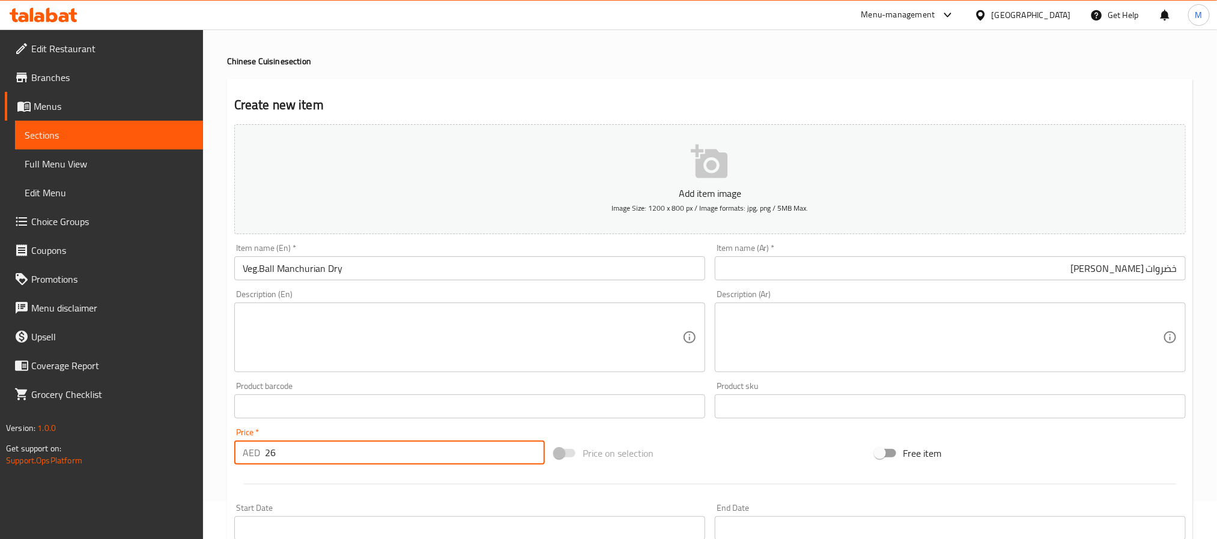
drag, startPoint x: 346, startPoint y: 458, endPoint x: 114, endPoint y: 424, distance: 234.4
click at [118, 424] on div "Edit Restaurant Branches Menus Sections Full Menu View Edit Menu Choice Groups …" at bounding box center [608, 401] width 1217 height 819
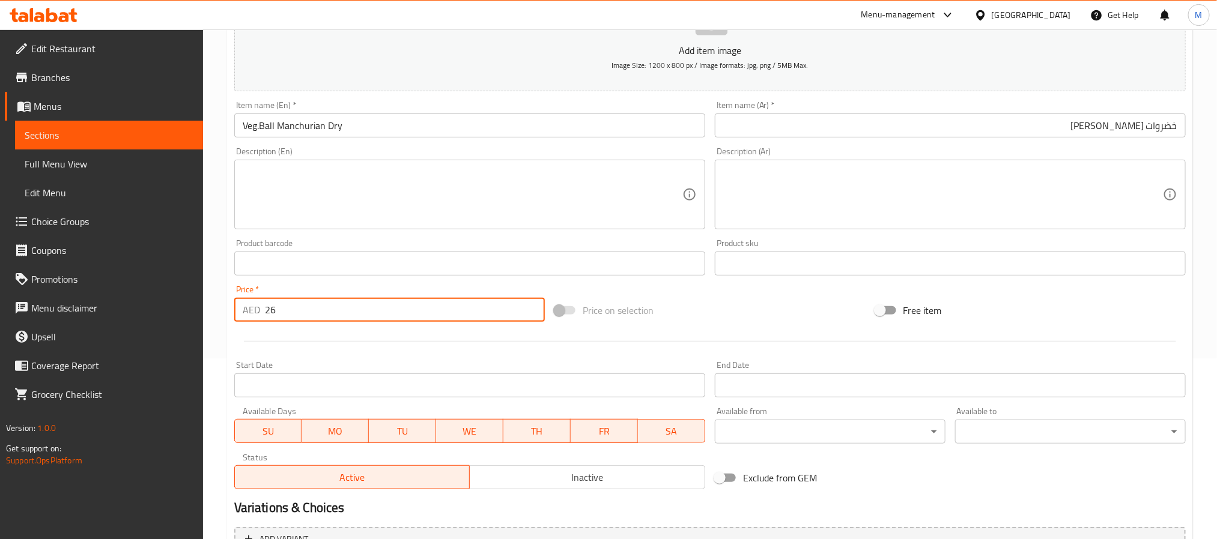
scroll to position [308, 0]
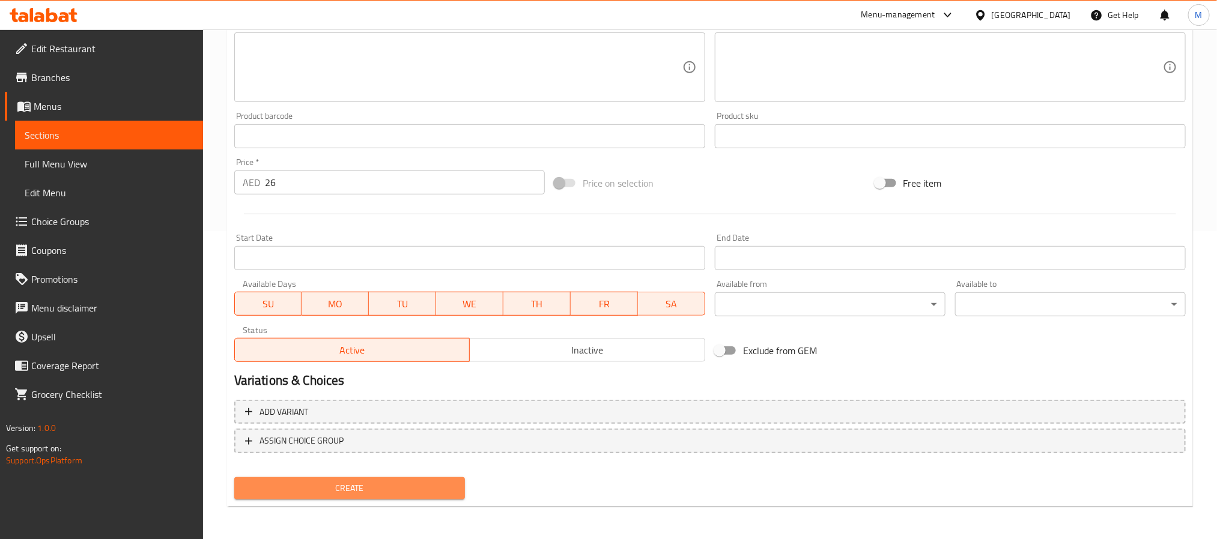
click at [386, 496] on button "Create" at bounding box center [349, 489] width 231 height 22
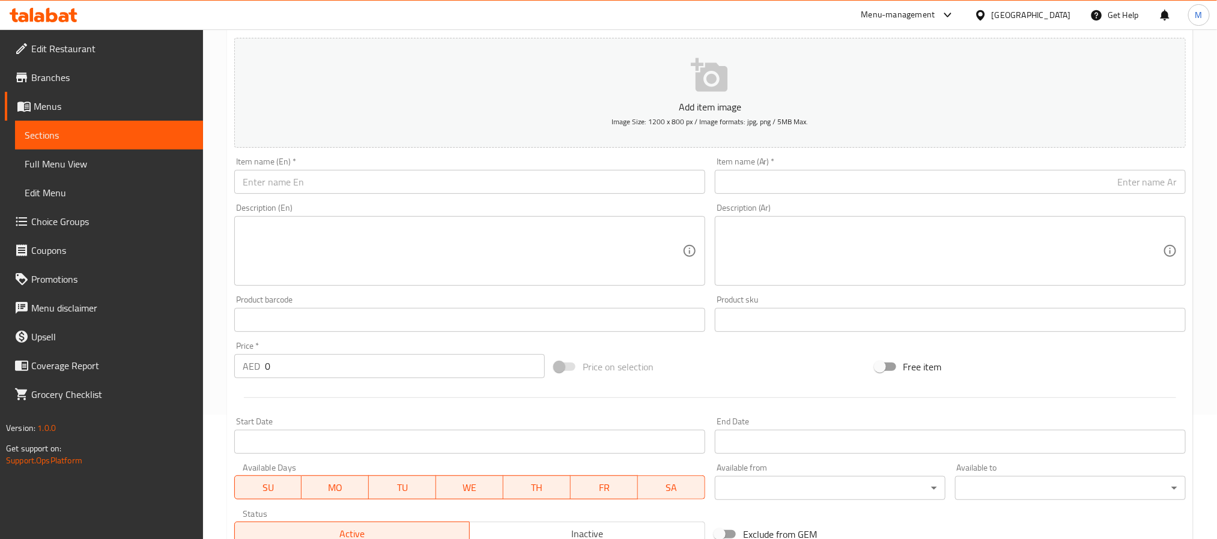
scroll to position [0, 0]
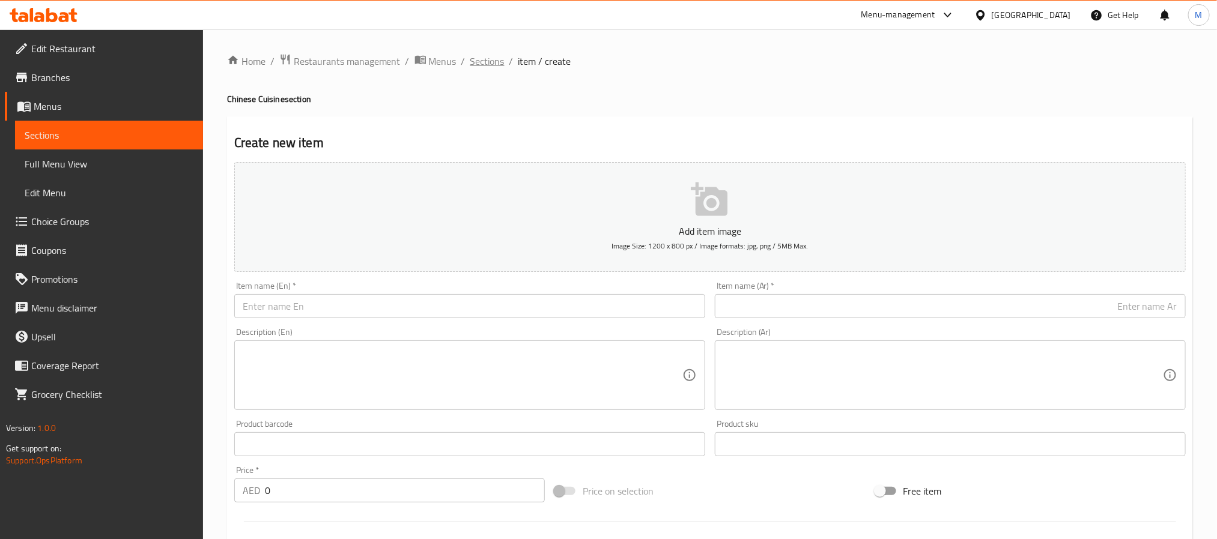
click at [491, 67] on span "Sections" at bounding box center [487, 61] width 34 height 14
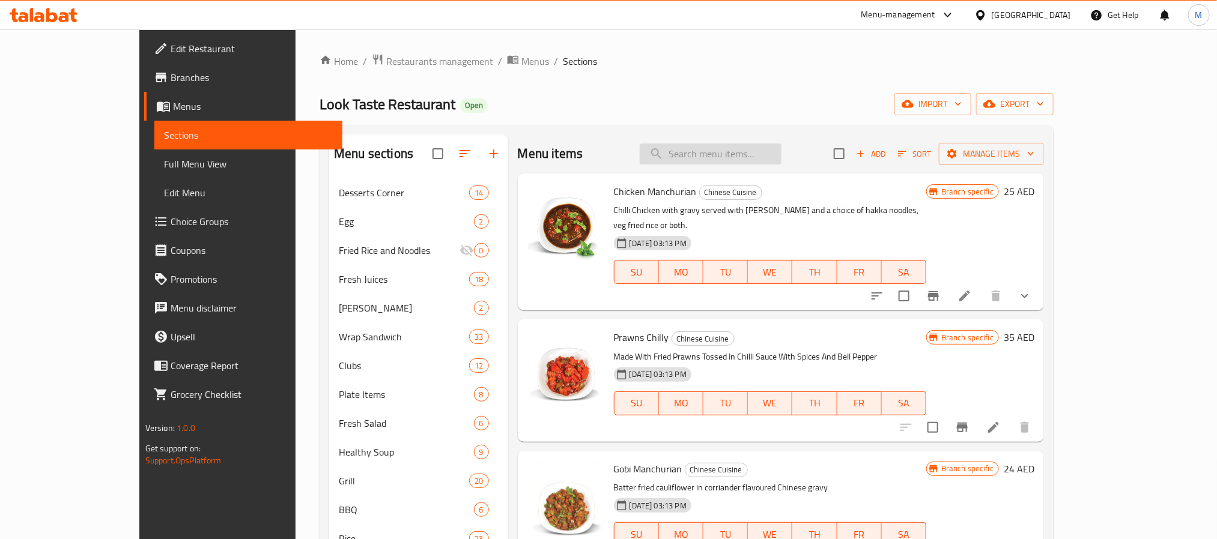
click at [756, 156] on input "search" at bounding box center [711, 154] width 142 height 21
click at [890, 155] on button "Add" at bounding box center [871, 154] width 38 height 19
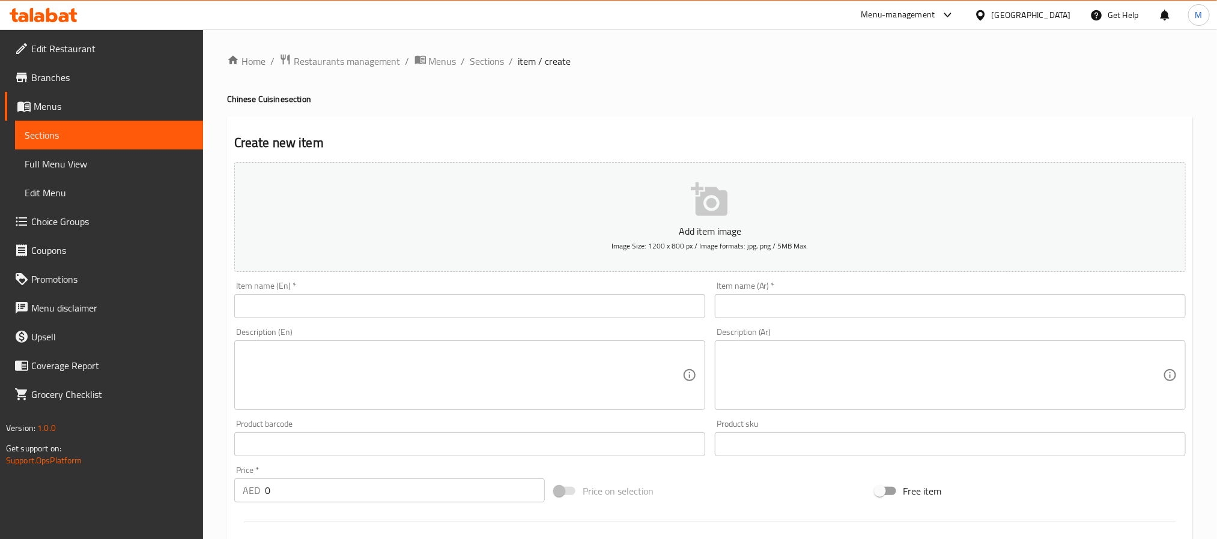
click at [389, 315] on input "text" at bounding box center [469, 306] width 471 height 24
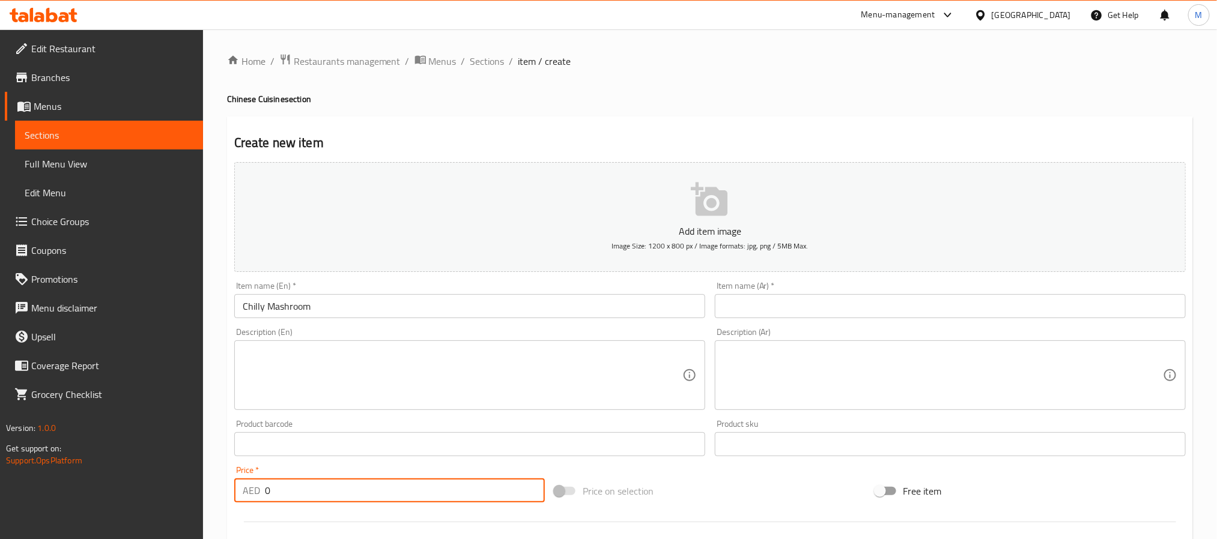
drag, startPoint x: 296, startPoint y: 485, endPoint x: 121, endPoint y: 478, distance: 175.6
click at [121, 478] on div "Edit Restaurant Branches Menus Sections Full Menu View Edit Menu Choice Groups …" at bounding box center [608, 438] width 1217 height 819
drag, startPoint x: 768, startPoint y: 298, endPoint x: 804, endPoint y: 318, distance: 40.6
click at [770, 298] on input "text" at bounding box center [950, 306] width 471 height 24
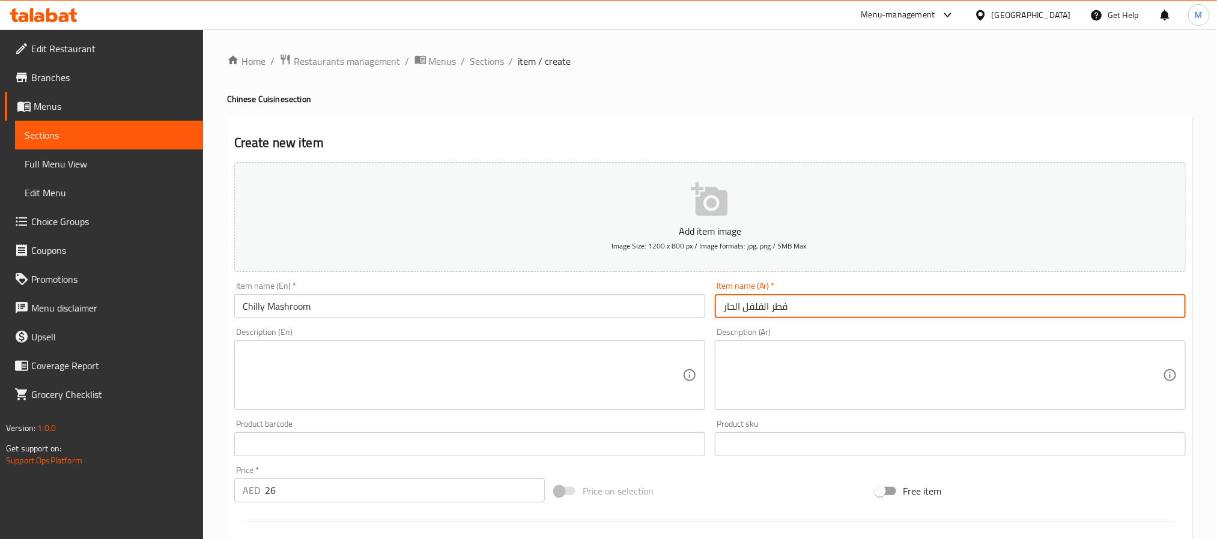
click at [772, 316] on input "فطر الفلفل الحار" at bounding box center [950, 306] width 471 height 24
click at [780, 316] on input "فطر الفلفل الحار" at bounding box center [950, 306] width 471 height 24
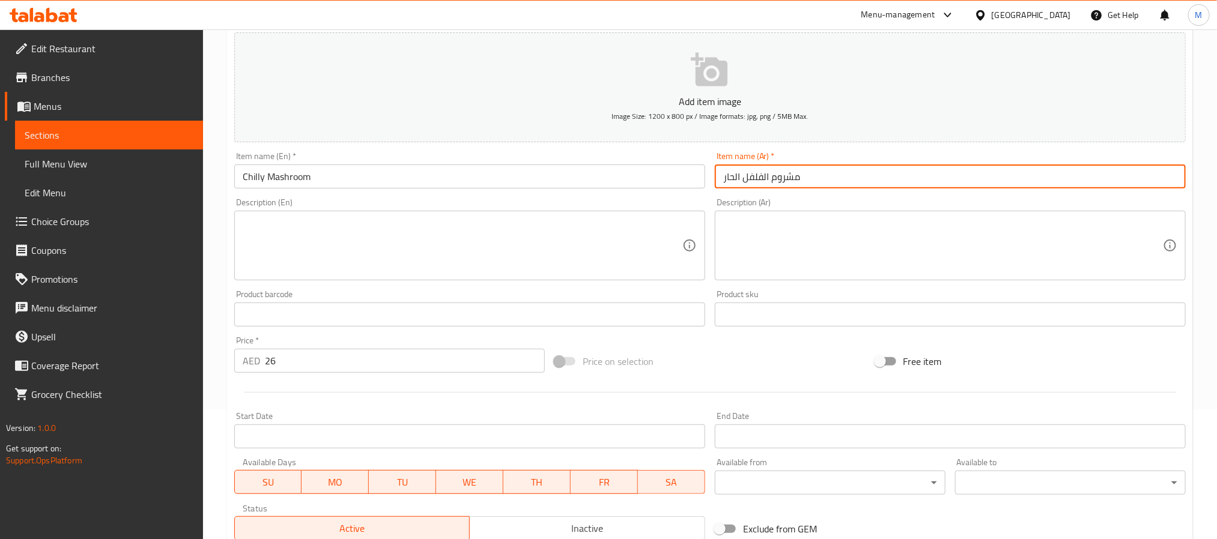
scroll to position [308, 0]
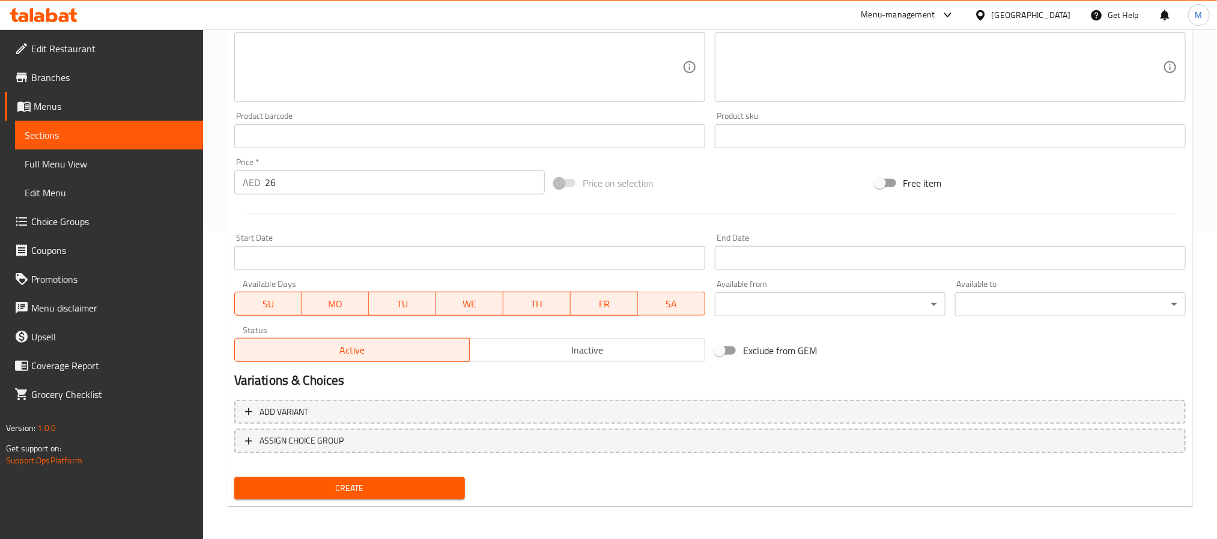
click at [300, 484] on span "Create" at bounding box center [349, 488] width 211 height 15
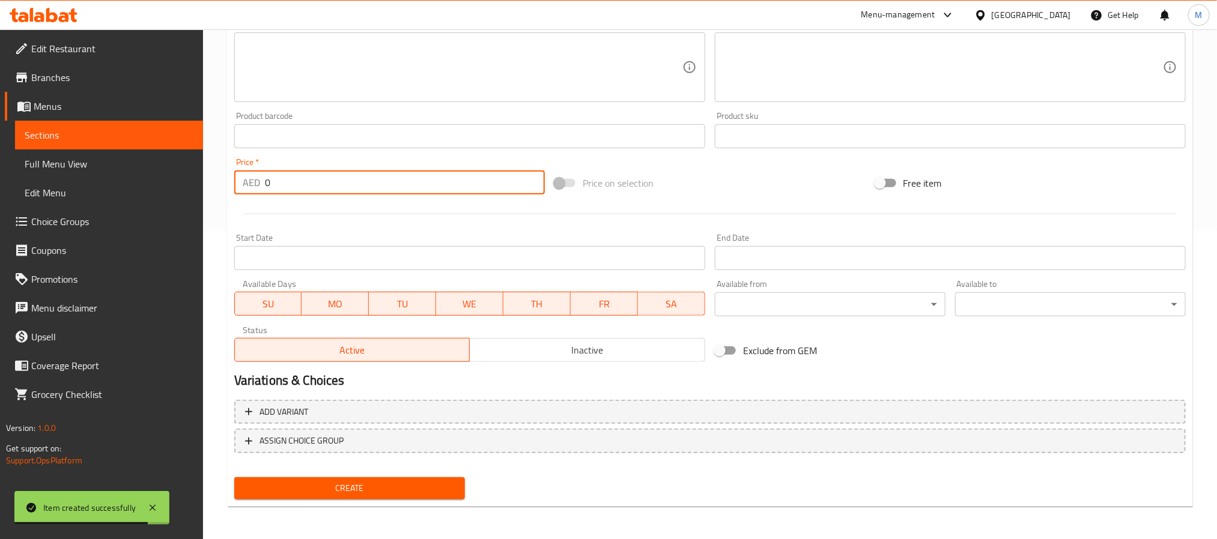
drag, startPoint x: 299, startPoint y: 195, endPoint x: 102, endPoint y: 164, distance: 200.0
click at [102, 164] on div "Edit Restaurant Branches Menus Sections Full Menu View Edit Menu Choice Groups …" at bounding box center [608, 130] width 1217 height 819
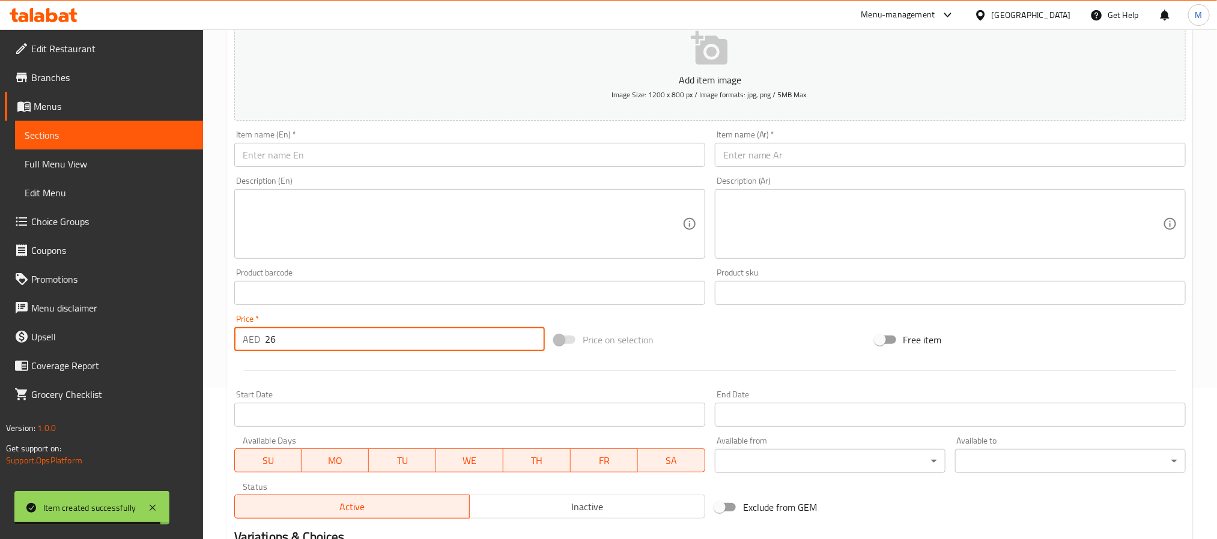
scroll to position [38, 0]
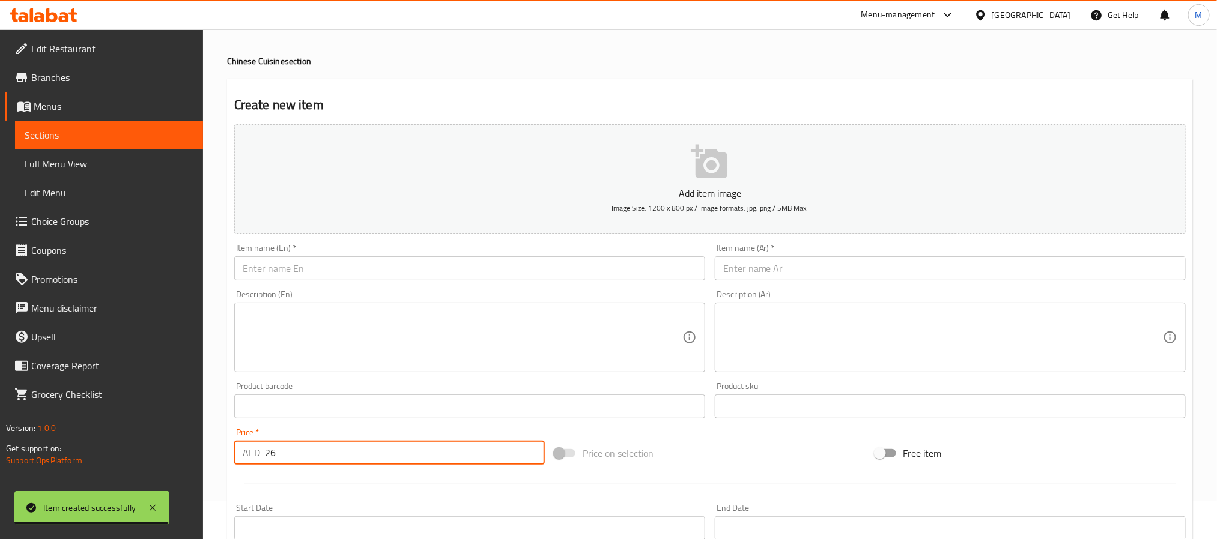
click at [285, 276] on input "text" at bounding box center [469, 269] width 471 height 24
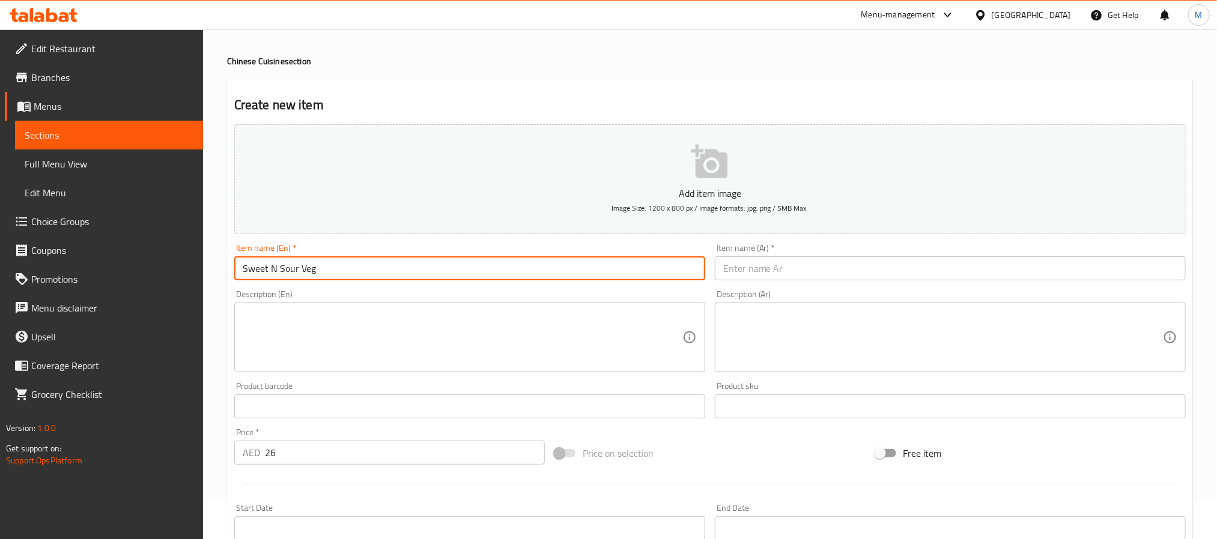
click at [761, 257] on input "text" at bounding box center [950, 269] width 471 height 24
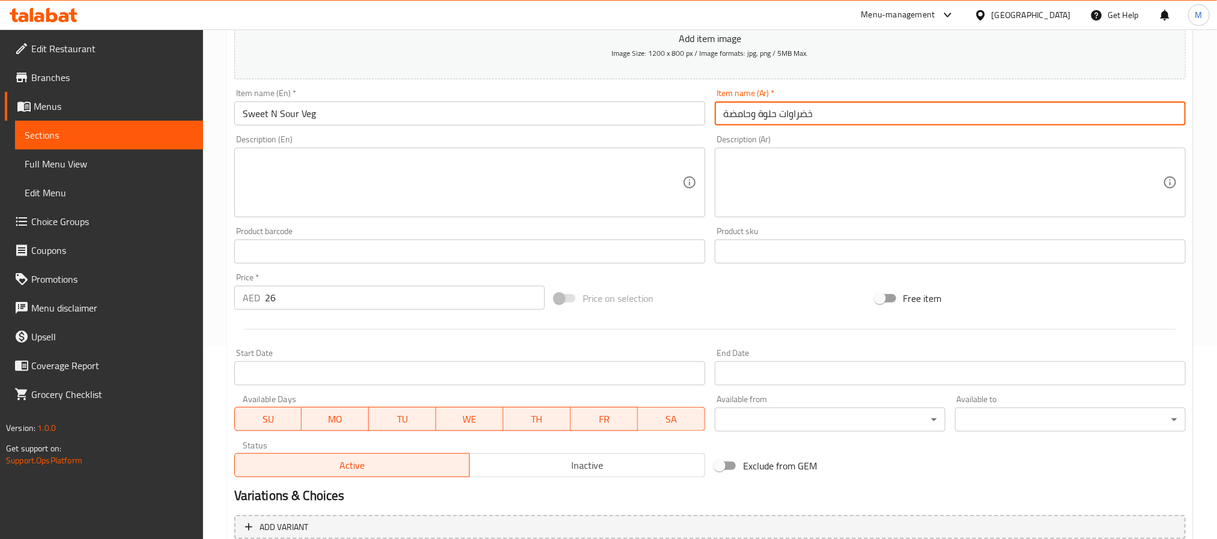
scroll to position [308, 0]
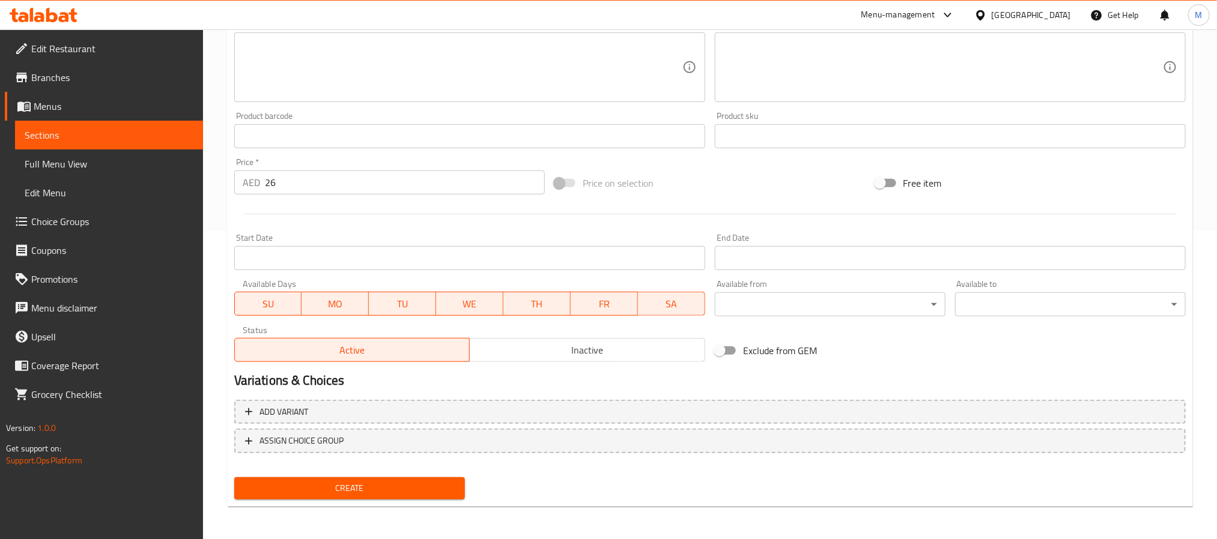
click at [377, 487] on span "Create" at bounding box center [349, 488] width 211 height 15
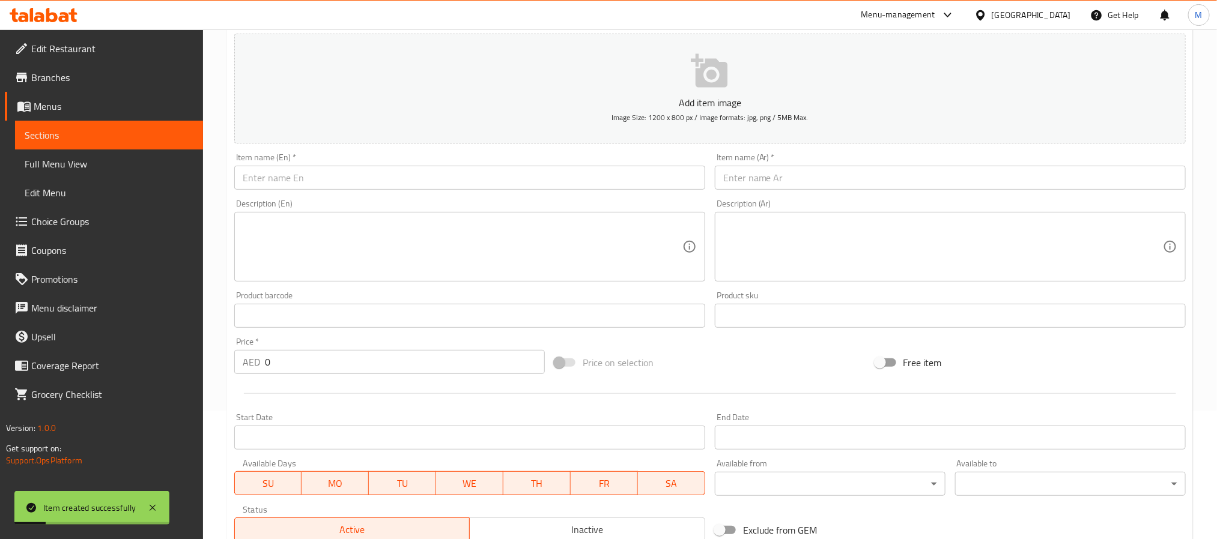
scroll to position [0, 0]
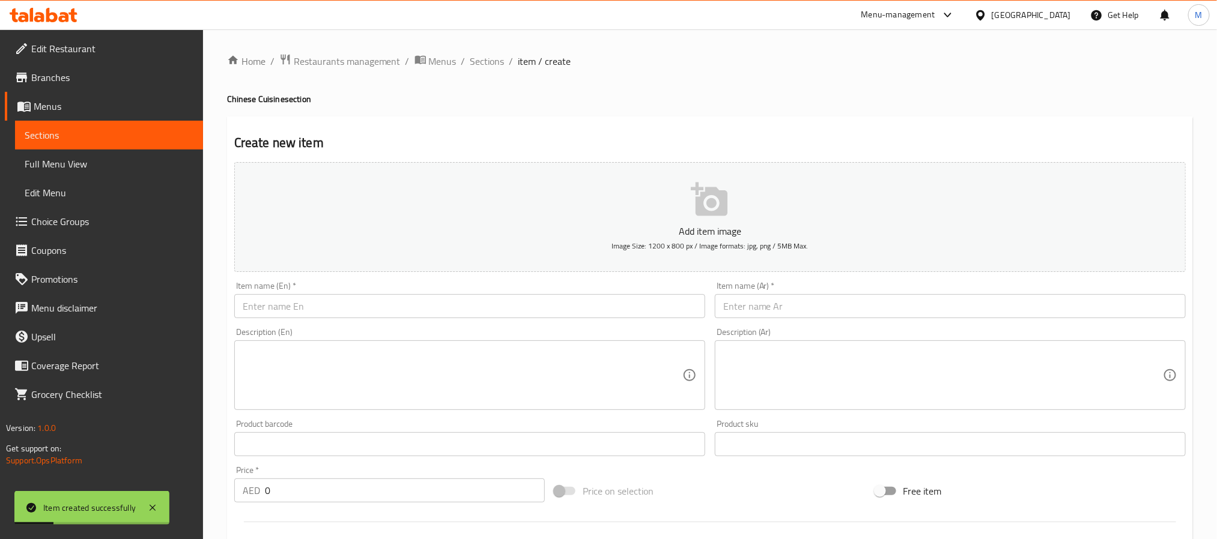
click at [430, 299] on input "text" at bounding box center [469, 306] width 471 height 24
click at [602, 306] on input "Mushroom Manchurian" at bounding box center [469, 306] width 471 height 24
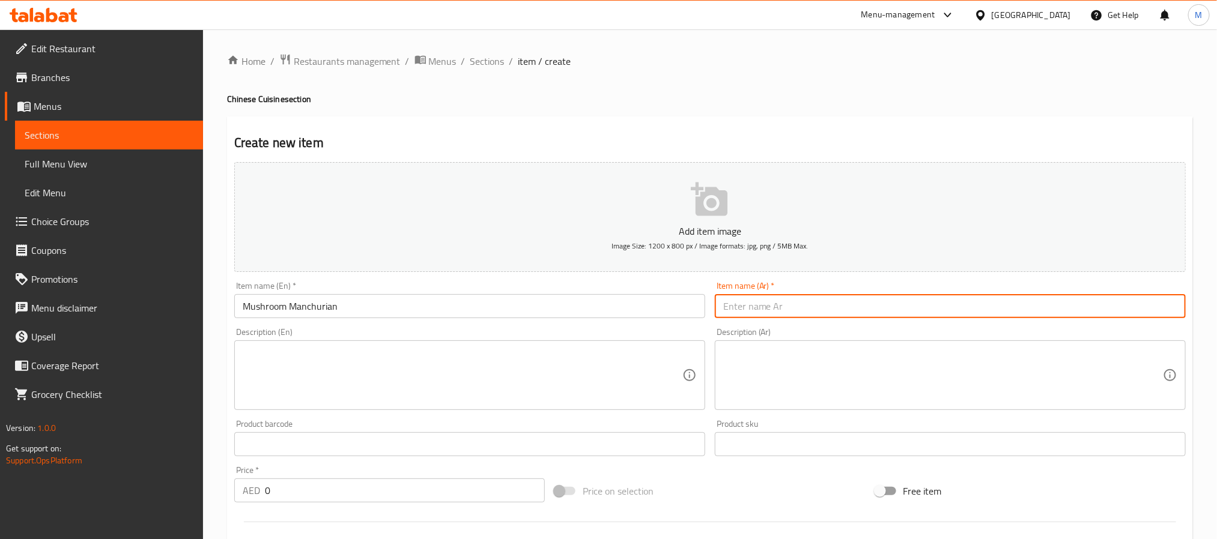
click at [771, 302] on input "text" at bounding box center [950, 306] width 471 height 24
click at [757, 303] on input "فطر منشوريا" at bounding box center [950, 306] width 471 height 24
drag, startPoint x: 368, startPoint y: 489, endPoint x: -115, endPoint y: 469, distance: 484.0
click at [0, 469] on html "​ Menu-management United Arab Emirates Get Help M Edit Restaurant Branches Menu…" at bounding box center [608, 269] width 1217 height 539
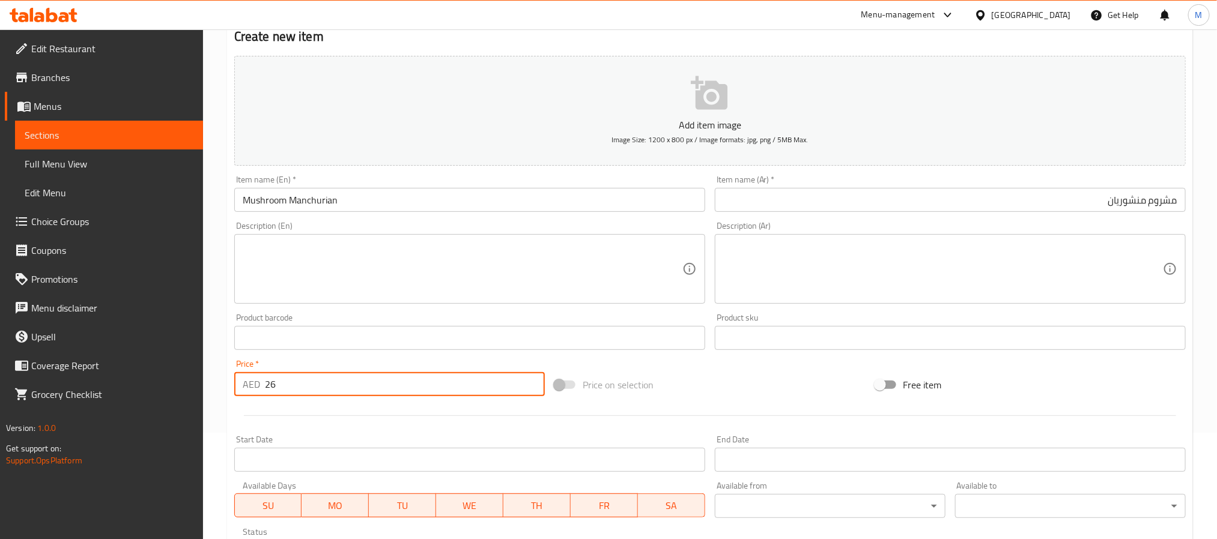
scroll to position [308, 0]
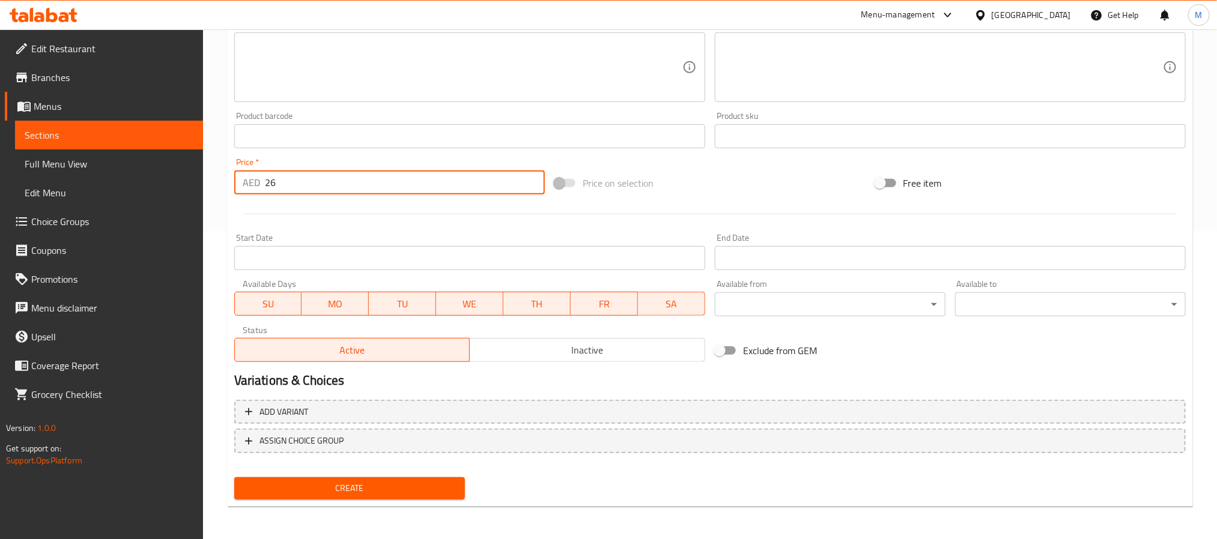
click at [380, 497] on button "Create" at bounding box center [349, 489] width 231 height 22
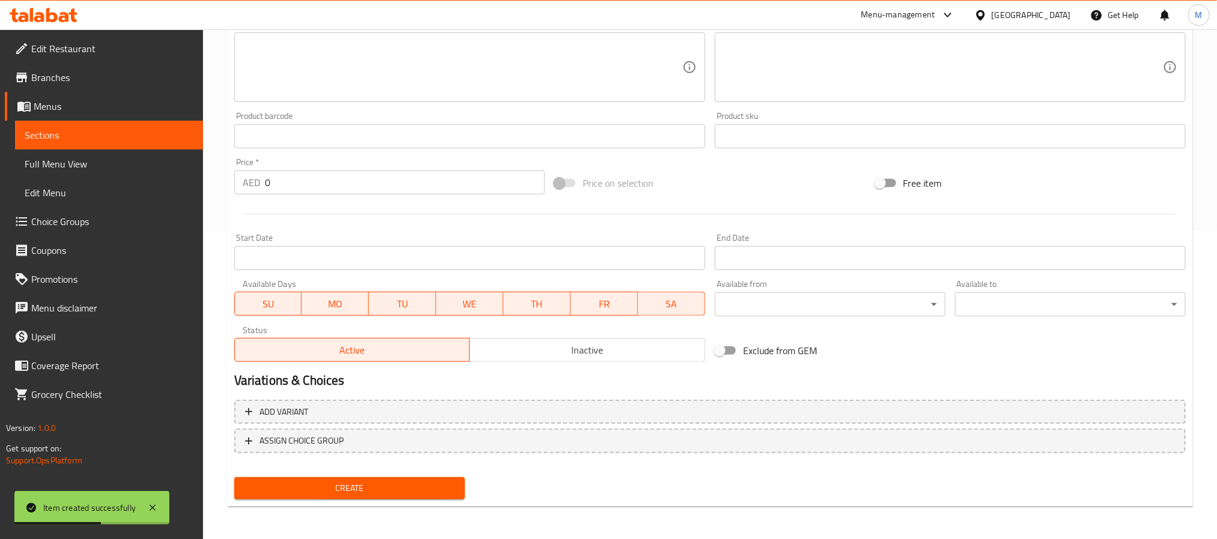
scroll to position [0, 0]
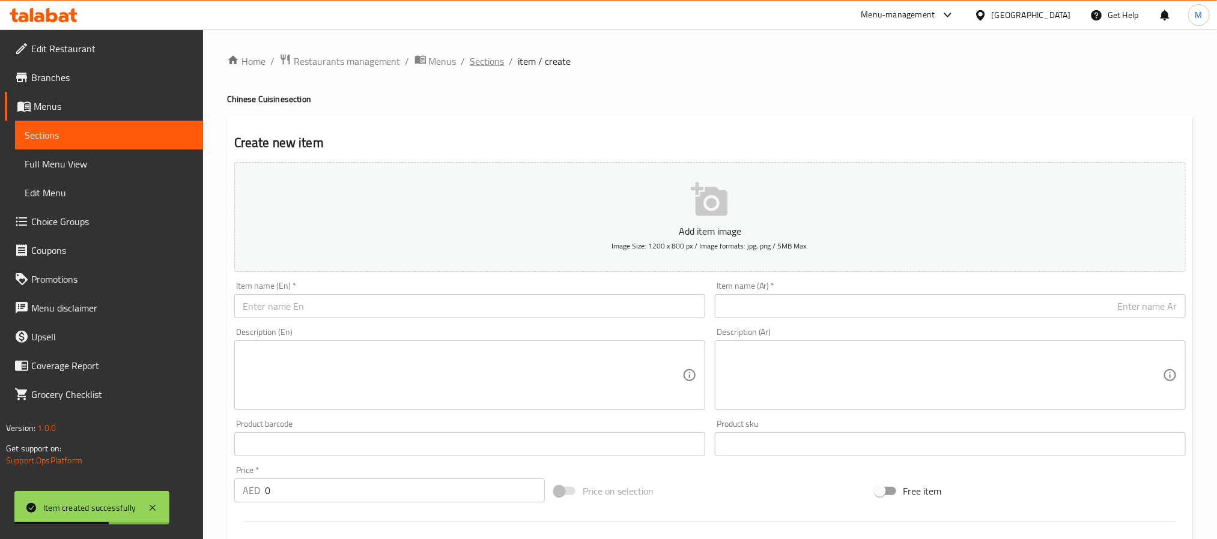
click at [481, 60] on span "Sections" at bounding box center [487, 61] width 34 height 14
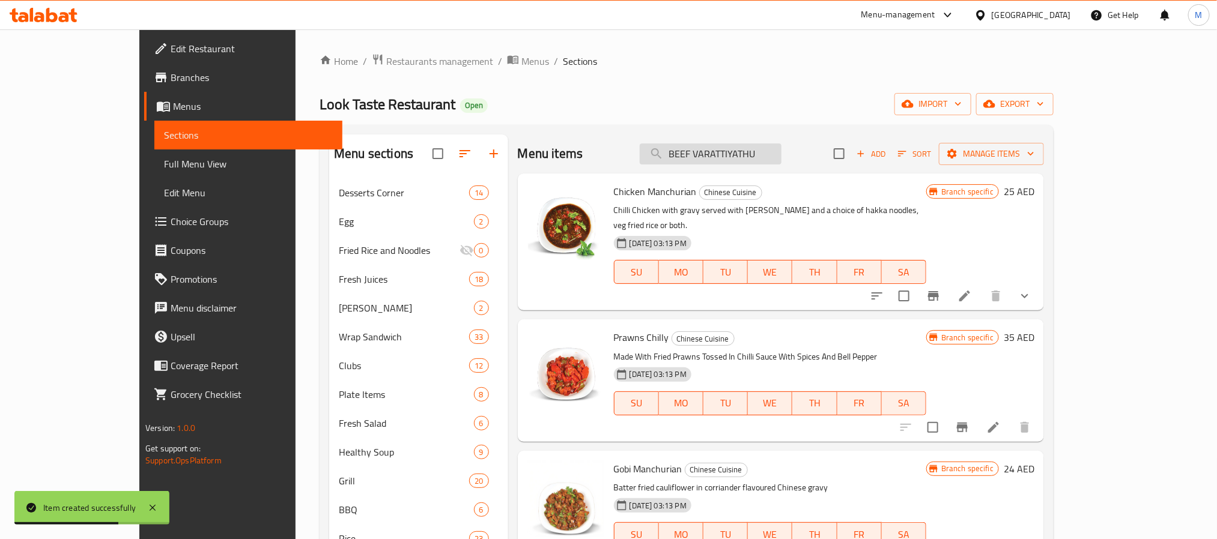
click at [751, 145] on input "BEEF VARATTIYATHU" at bounding box center [711, 154] width 142 height 21
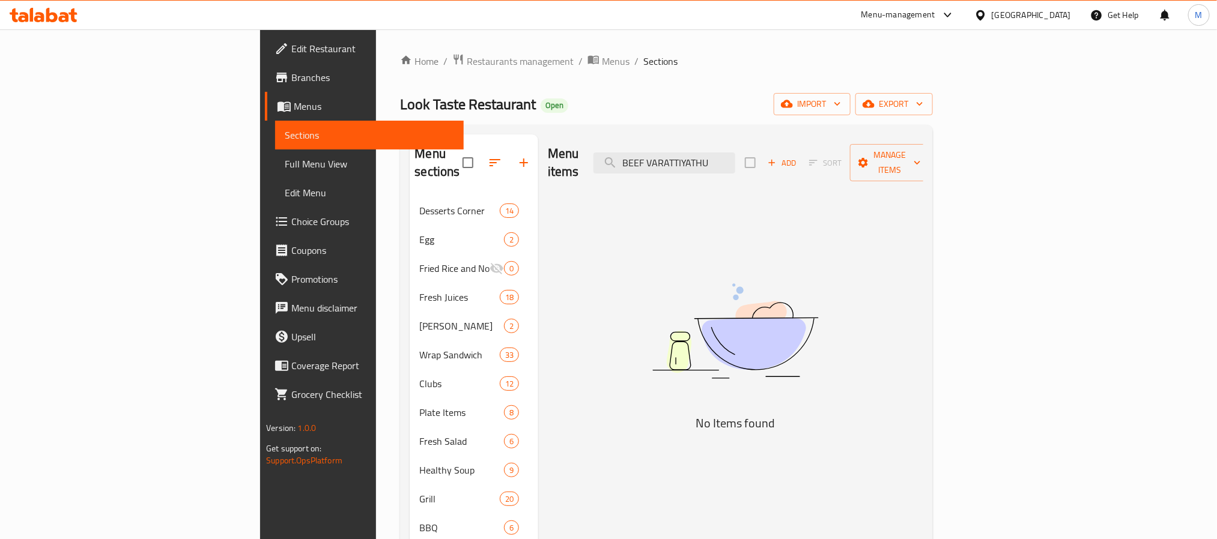
click at [509, 150] on button "button" at bounding box center [523, 162] width 29 height 29
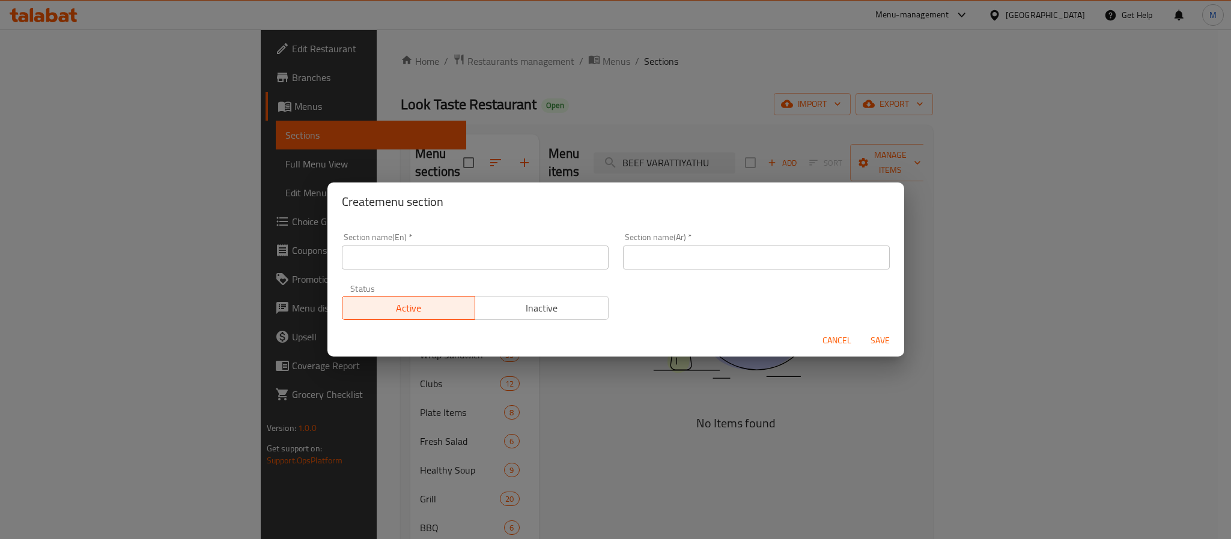
click at [485, 252] on input "text" at bounding box center [475, 258] width 267 height 24
click at [710, 269] on input "text" at bounding box center [756, 258] width 267 height 24
click at [368, 251] on div "Section name(En)   * Malabar Section name(En) *" at bounding box center [475, 251] width 267 height 37
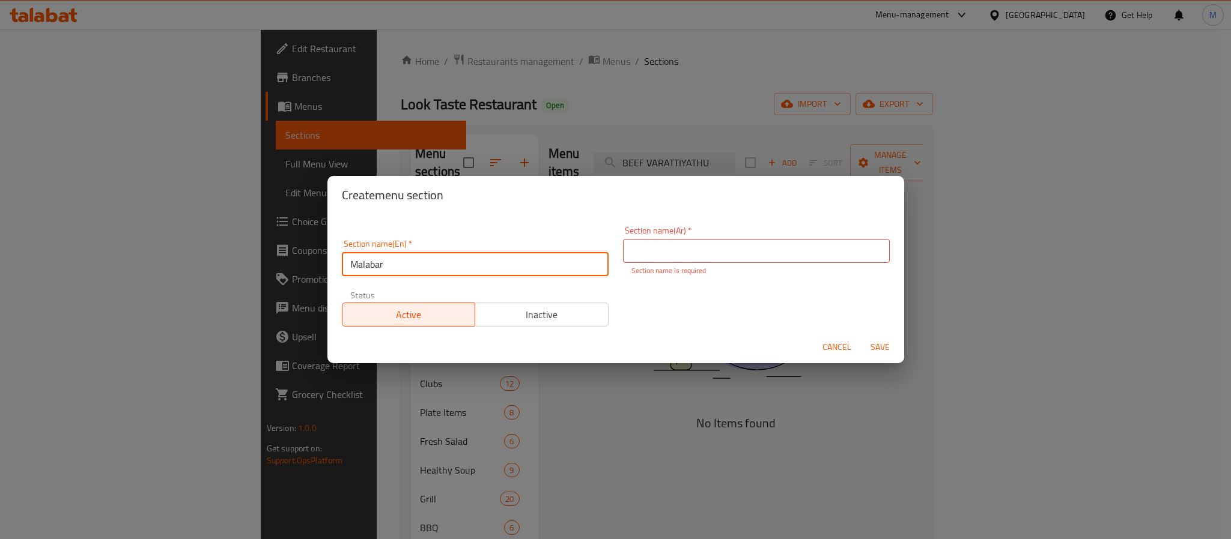
click at [678, 245] on input "text" at bounding box center [756, 251] width 267 height 24
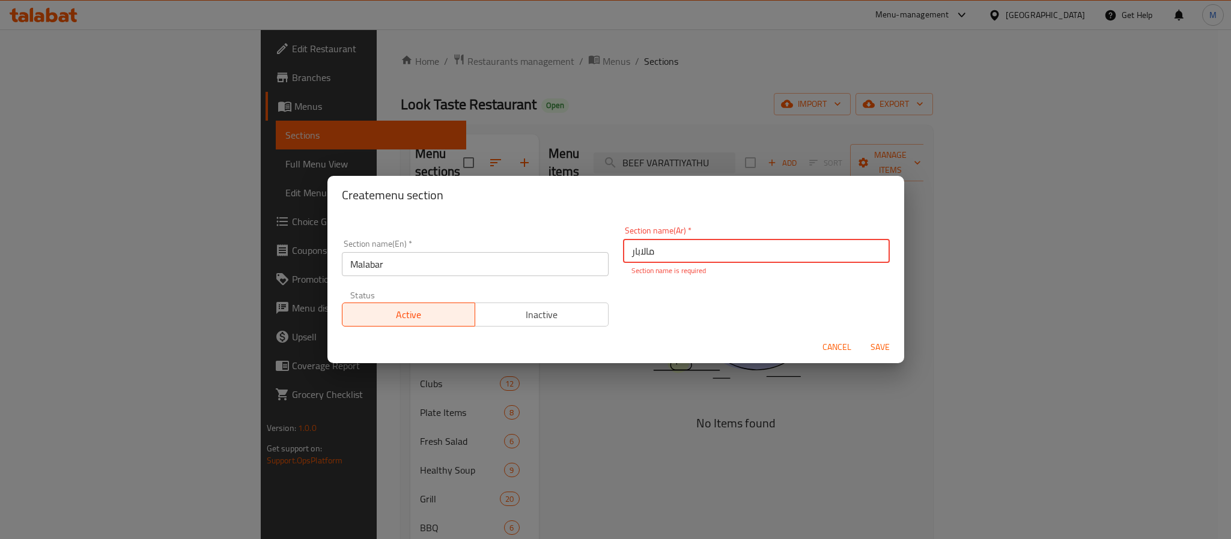
click at [700, 334] on div "Cancel Save" at bounding box center [615, 348] width 577 height 32
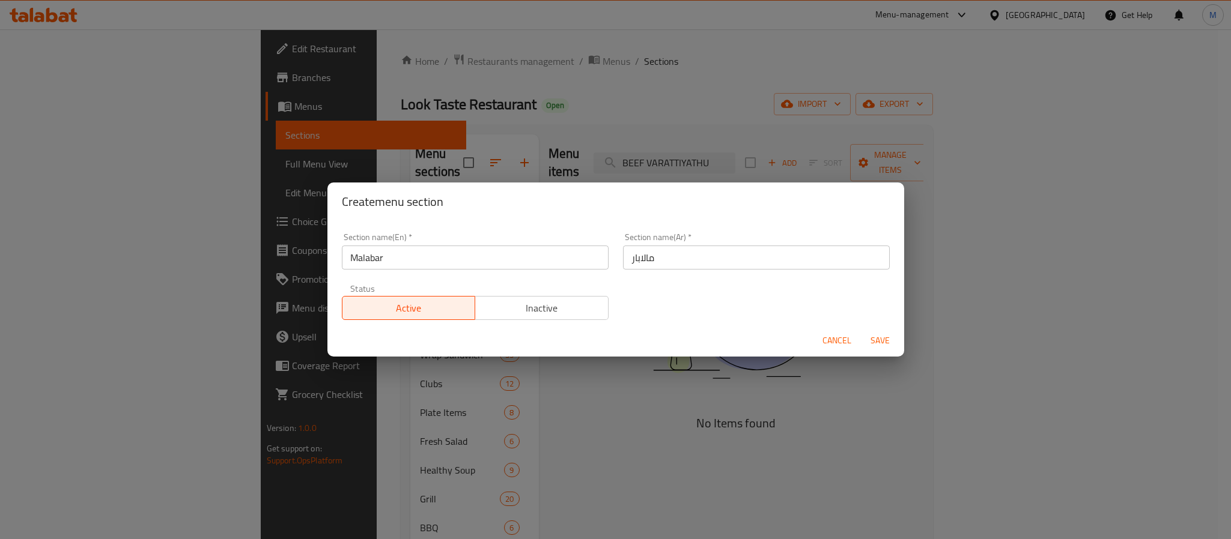
click at [878, 347] on span "Save" at bounding box center [880, 340] width 29 height 15
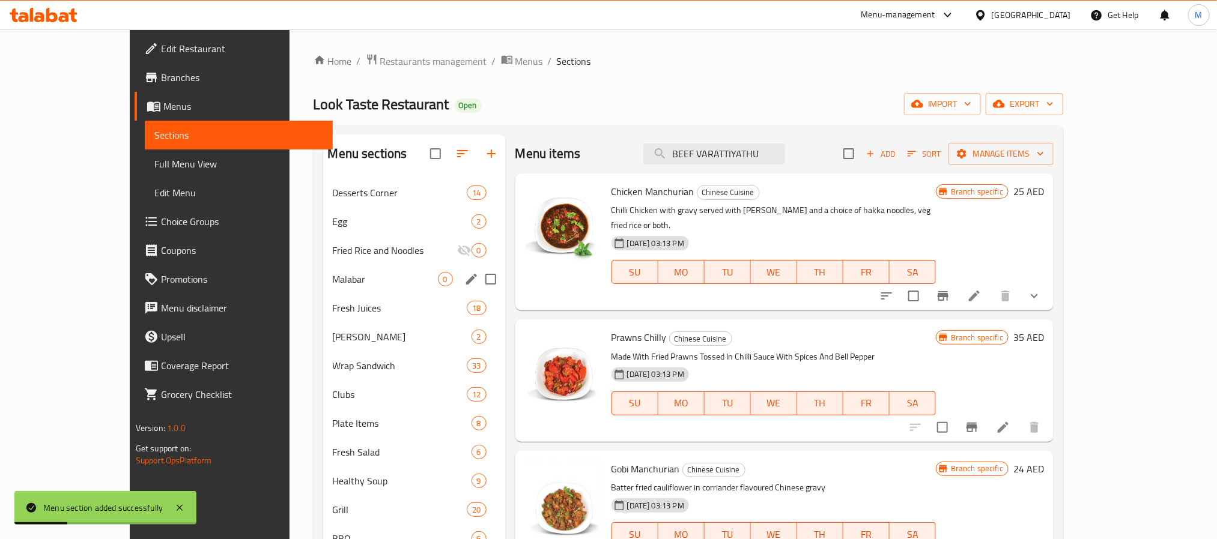
click at [333, 285] on span "Malabar" at bounding box center [385, 279] width 105 height 14
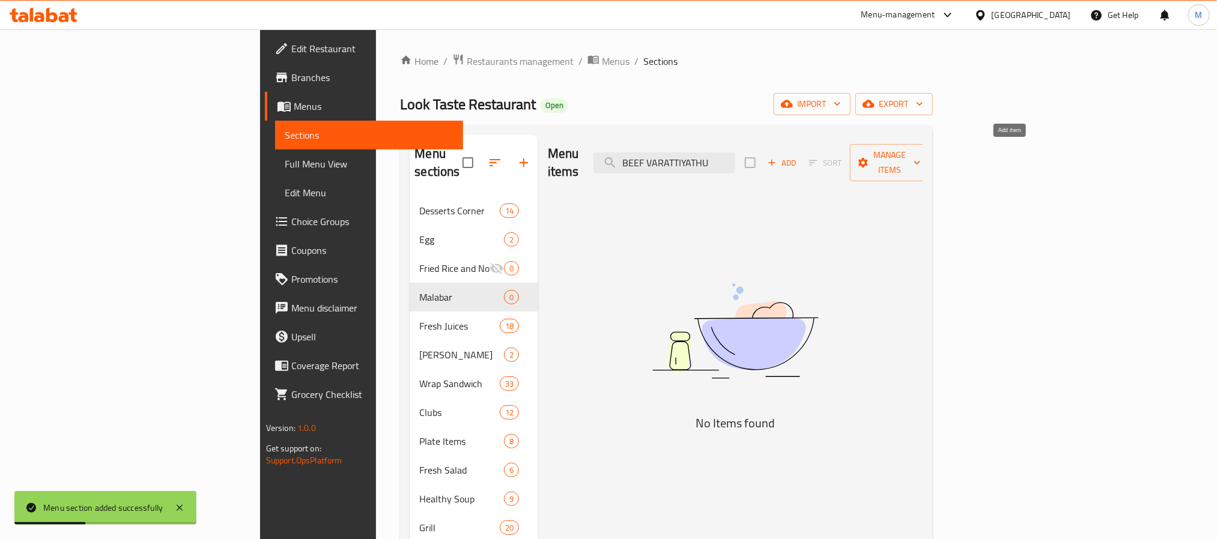
click at [798, 156] on span "Add" at bounding box center [782, 163] width 32 height 14
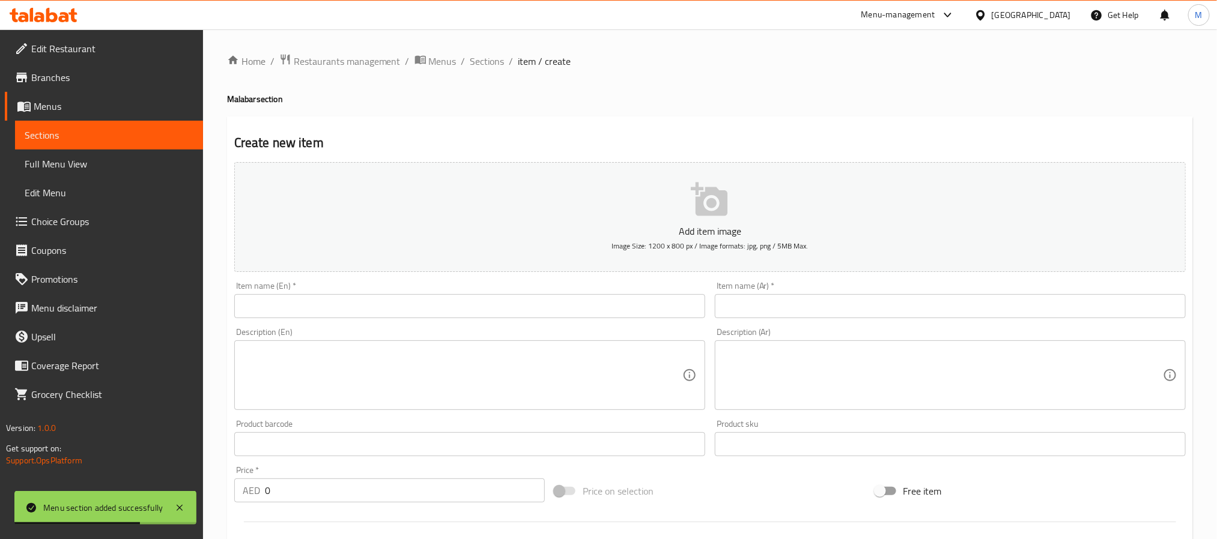
click at [296, 314] on input "text" at bounding box center [469, 306] width 471 height 24
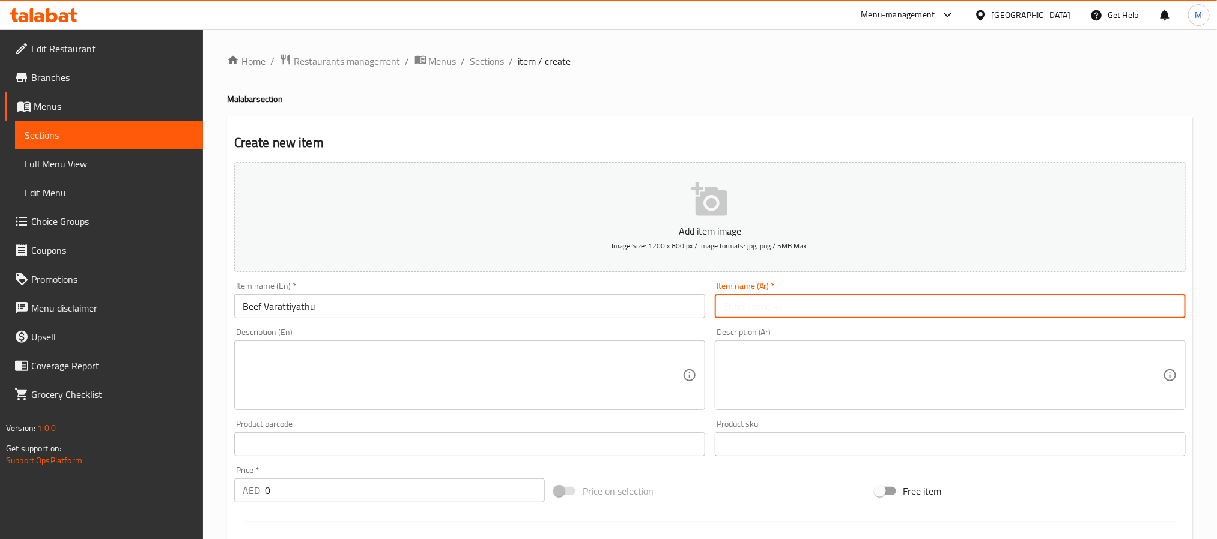
click at [790, 300] on input "text" at bounding box center [950, 306] width 471 height 24
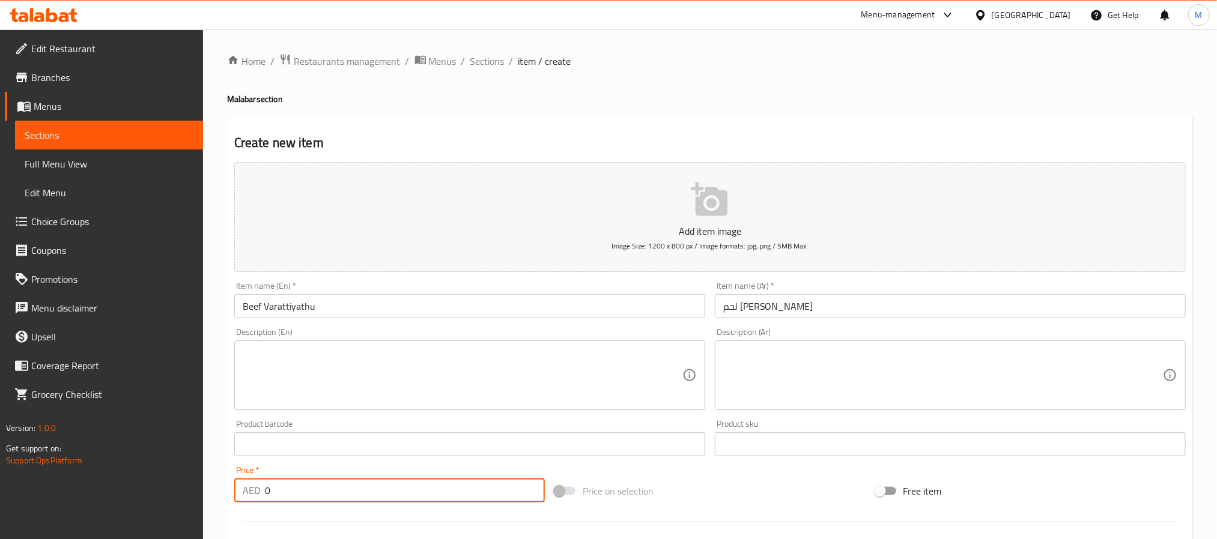
drag, startPoint x: 238, startPoint y: 482, endPoint x: -54, endPoint y: 480, distance: 292.5
click at [0, 480] on html "​ Menu-management United Arab Emirates Get Help M Edit Restaurant Branches Menu…" at bounding box center [608, 269] width 1217 height 539
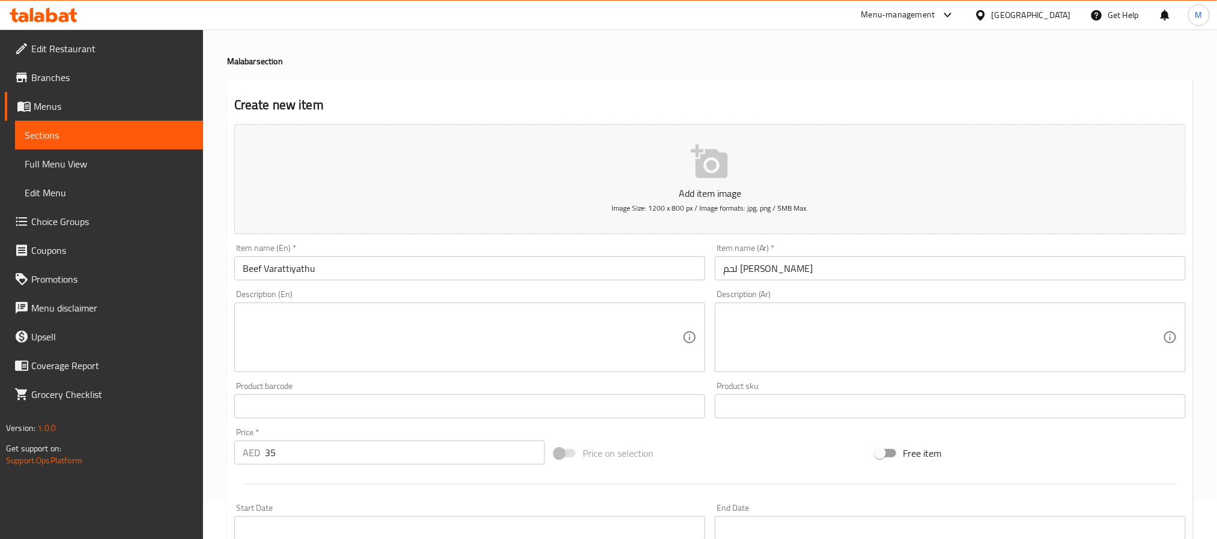
scroll to position [308, 0]
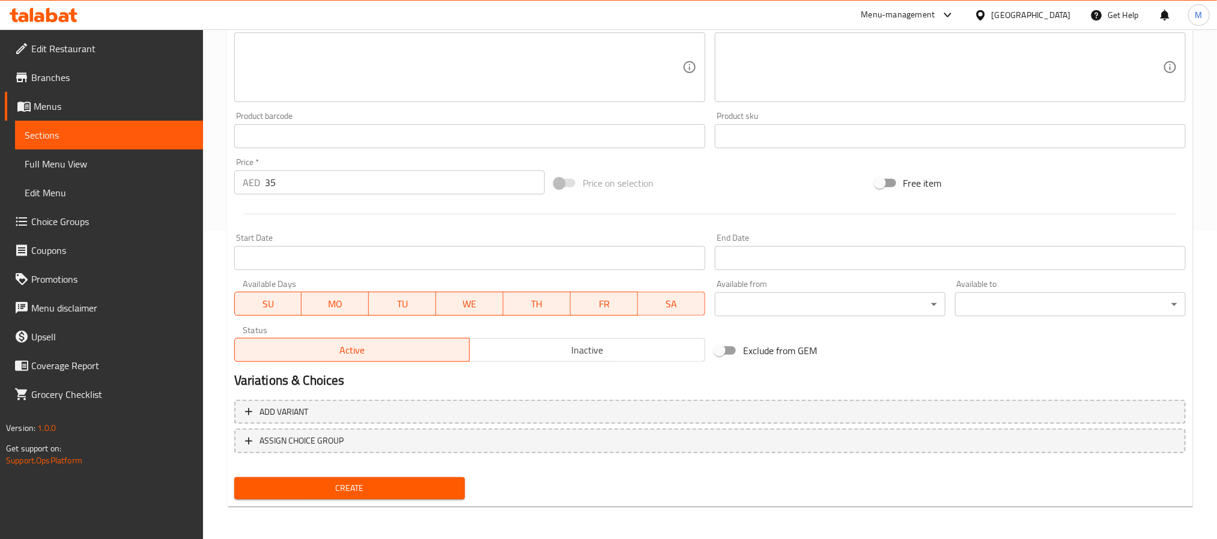
click at [355, 482] on span "Create" at bounding box center [349, 488] width 211 height 15
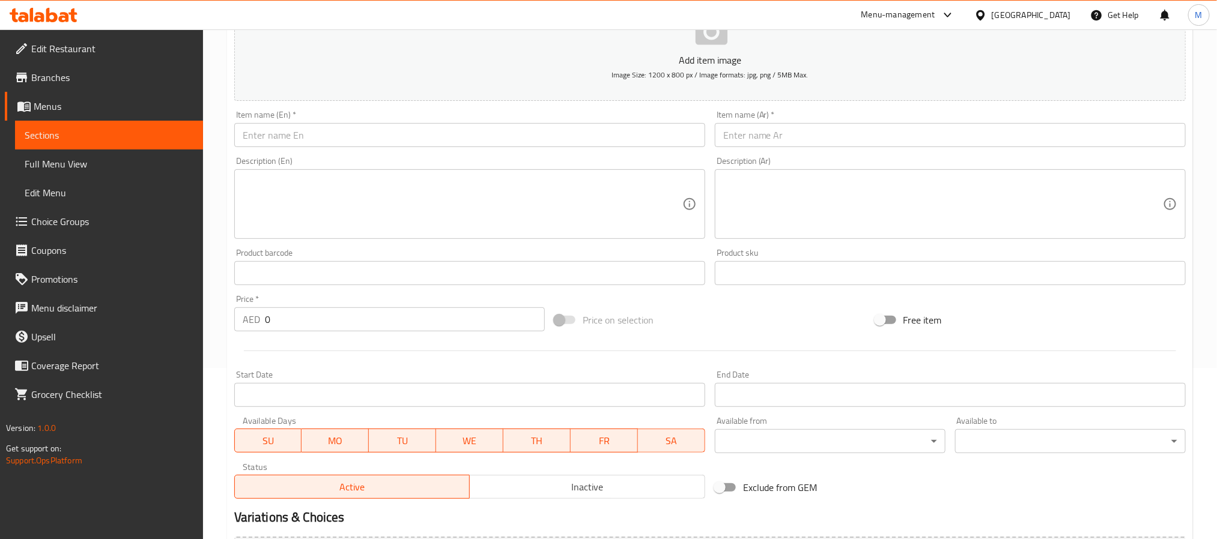
scroll to position [0, 0]
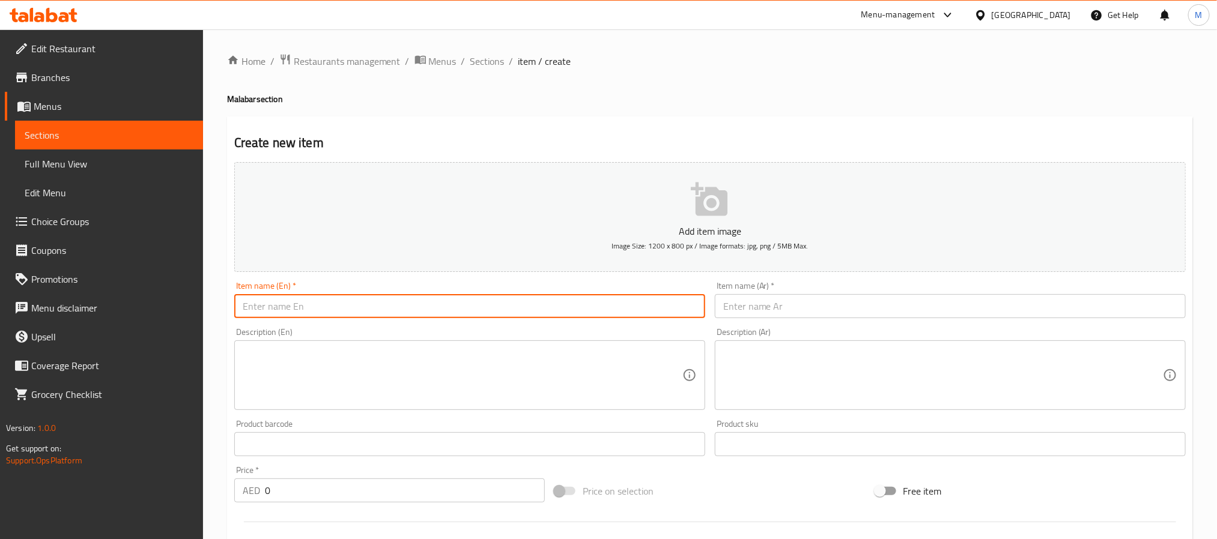
click at [334, 307] on input "text" at bounding box center [469, 306] width 471 height 24
click at [831, 305] on input "text" at bounding box center [950, 306] width 471 height 24
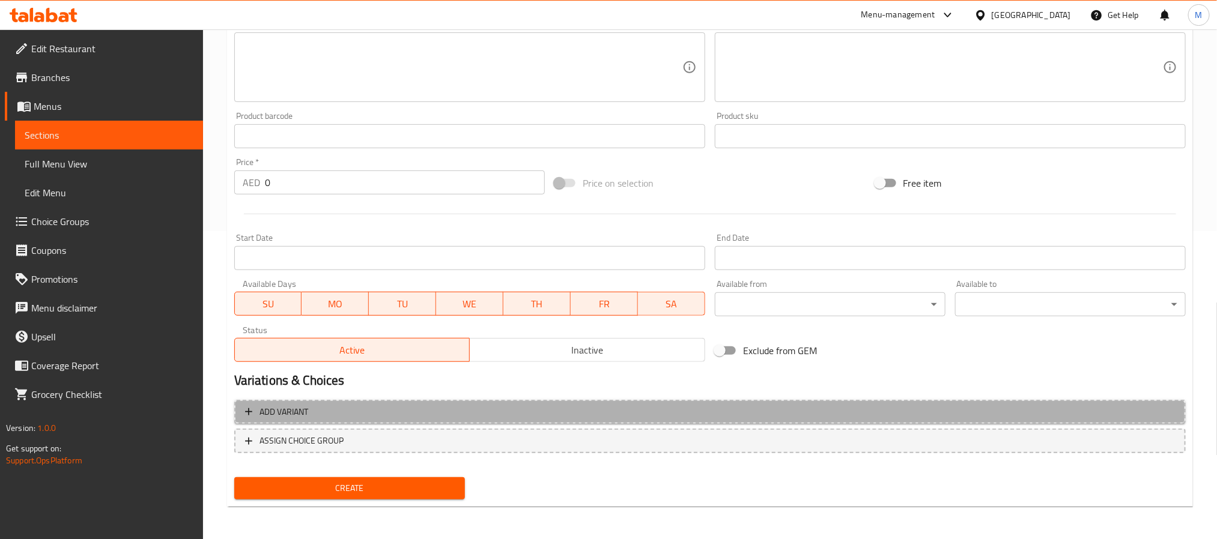
click at [501, 406] on span "Add variant" at bounding box center [710, 412] width 930 height 15
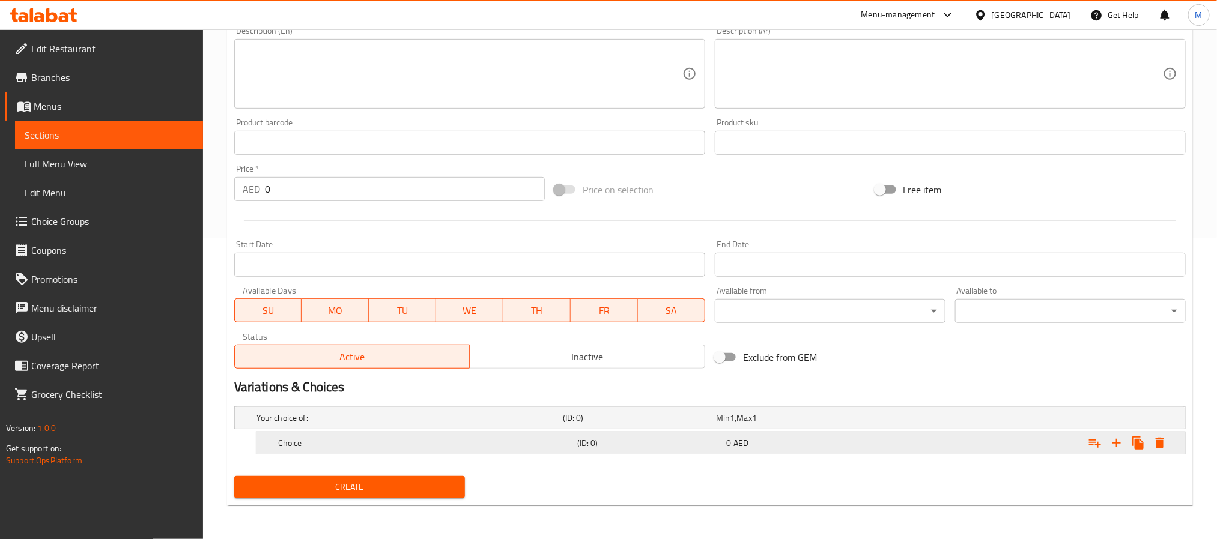
click at [1121, 444] on icon "Expand" at bounding box center [1117, 443] width 14 height 14
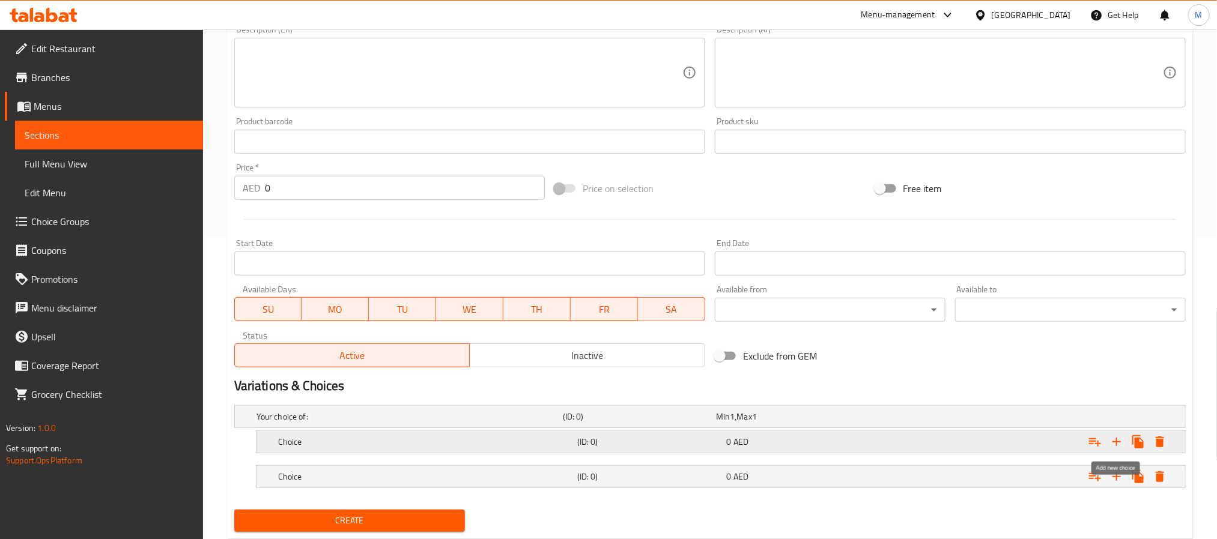
click at [1121, 444] on icon "Expand" at bounding box center [1117, 442] width 14 height 14
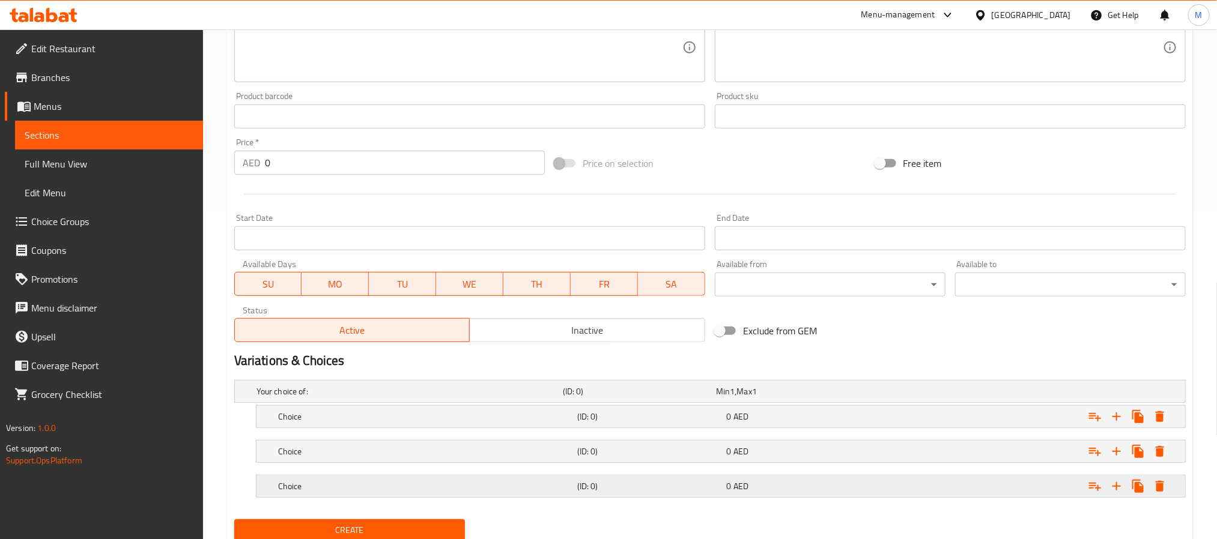
scroll to position [373, 0]
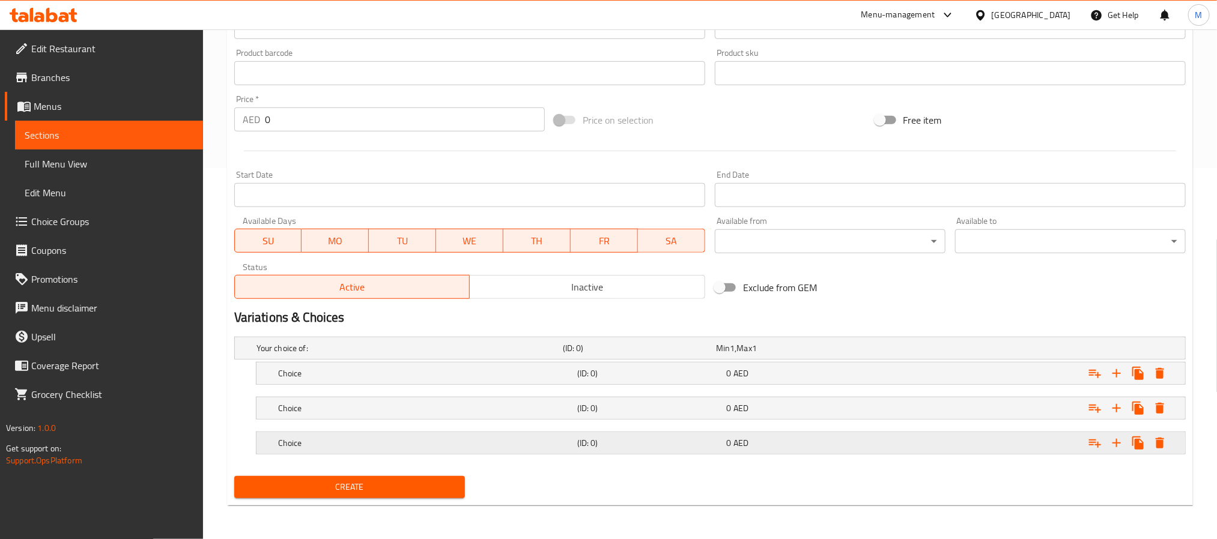
click at [433, 449] on div "Choice" at bounding box center [425, 443] width 299 height 17
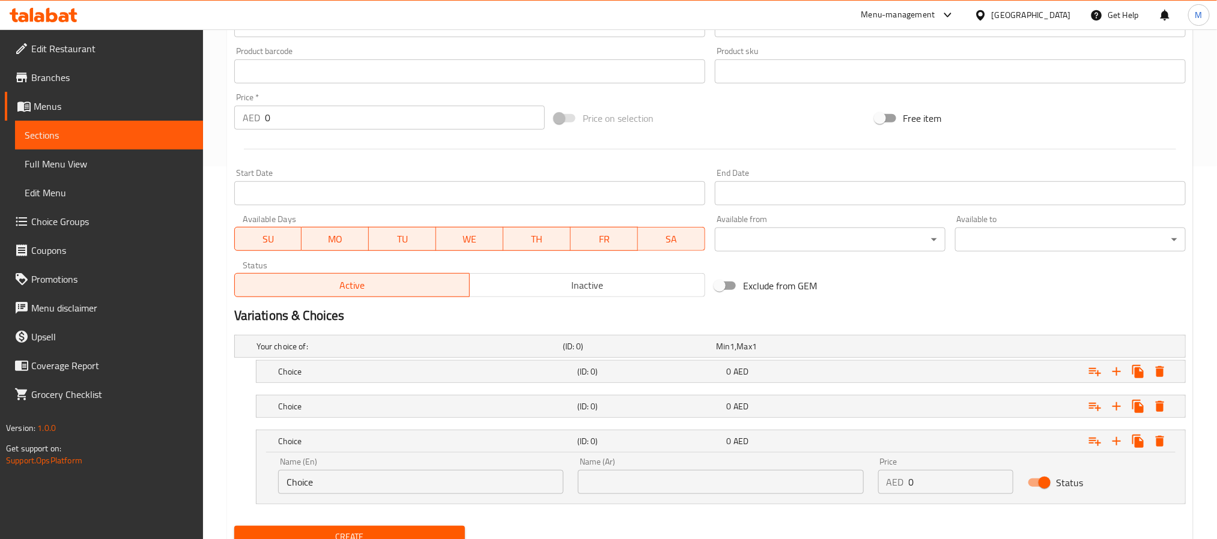
click at [452, 393] on nav at bounding box center [710, 391] width 952 height 10
click at [451, 409] on h5 "Choice" at bounding box center [425, 407] width 294 height 12
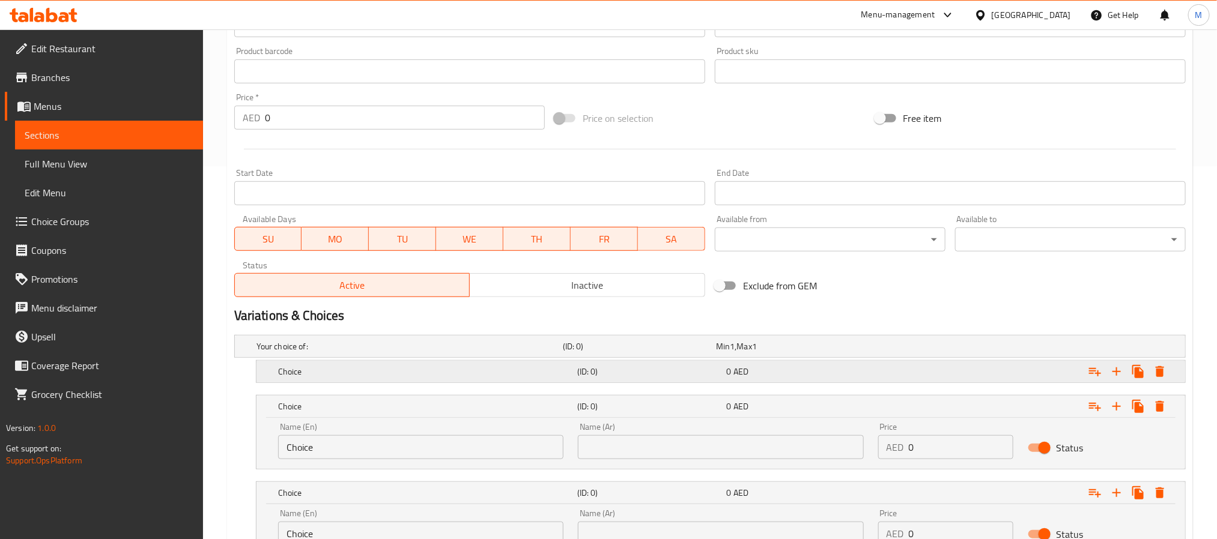
click at [453, 380] on div "Choice" at bounding box center [425, 371] width 299 height 17
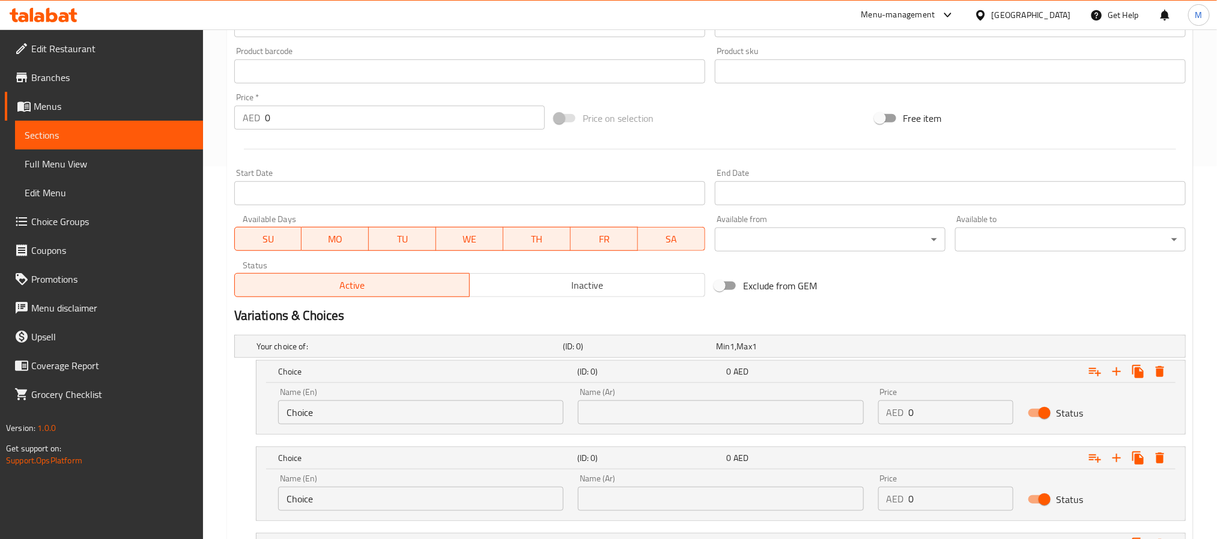
click at [375, 427] on div "Name (En) Choice Name (En)" at bounding box center [421, 406] width 300 height 51
click at [382, 411] on input "Choice" at bounding box center [420, 413] width 285 height 24
click at [328, 419] on input "Prawns" at bounding box center [420, 413] width 285 height 24
drag, startPoint x: 706, startPoint y: 418, endPoint x: 701, endPoint y: 413, distance: 7.6
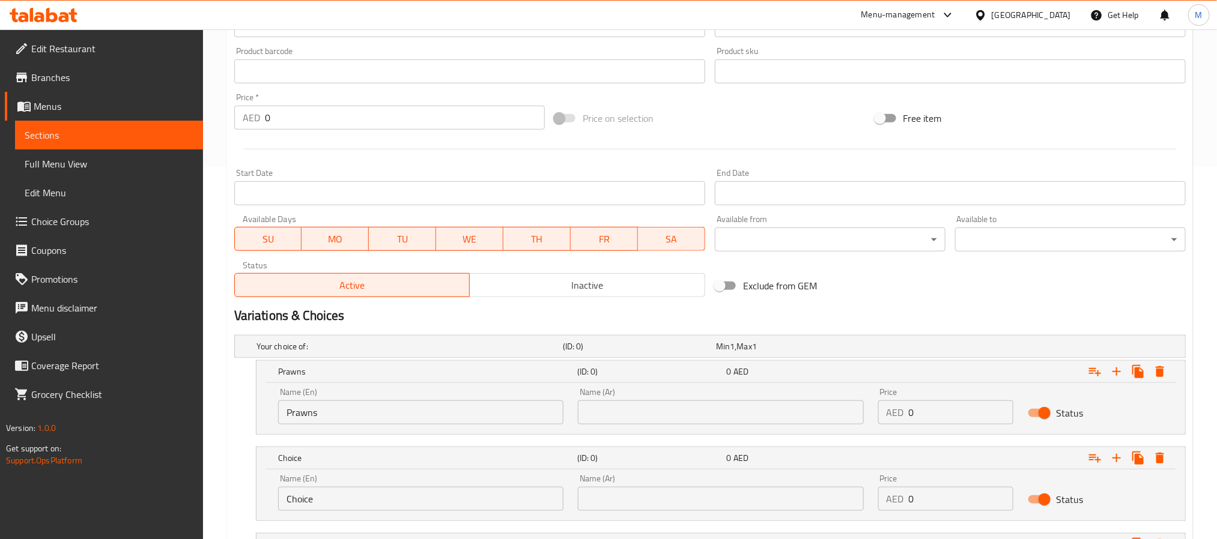
click at [706, 418] on input "text" at bounding box center [720, 413] width 285 height 24
drag, startPoint x: 911, startPoint y: 420, endPoint x: 916, endPoint y: 431, distance: 12.1
click at [911, 420] on input "0" at bounding box center [961, 413] width 105 height 24
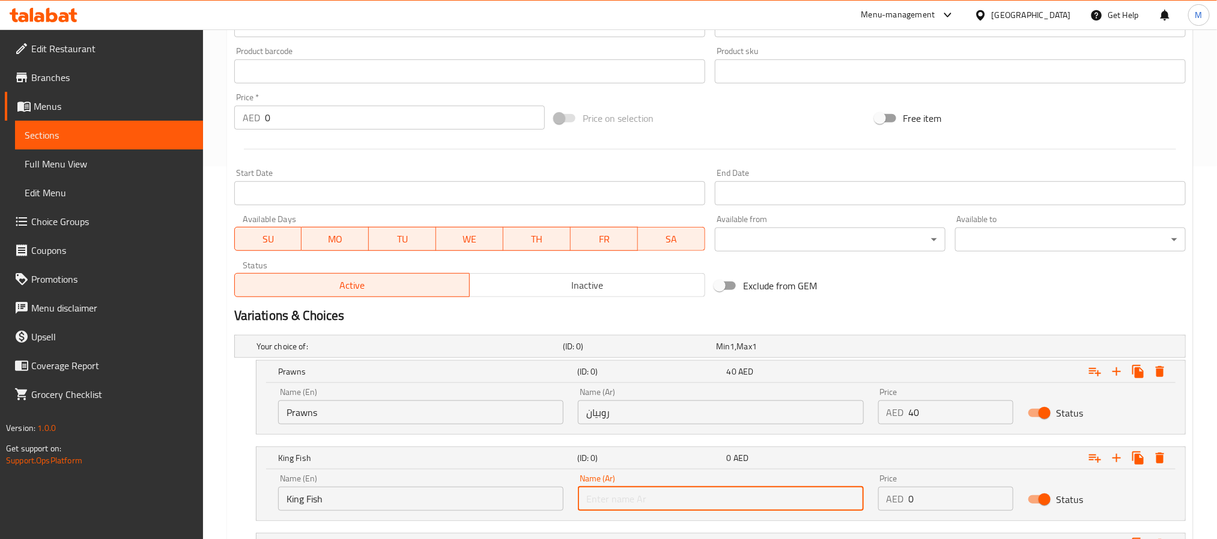
click at [741, 491] on input "text" at bounding box center [720, 499] width 285 height 24
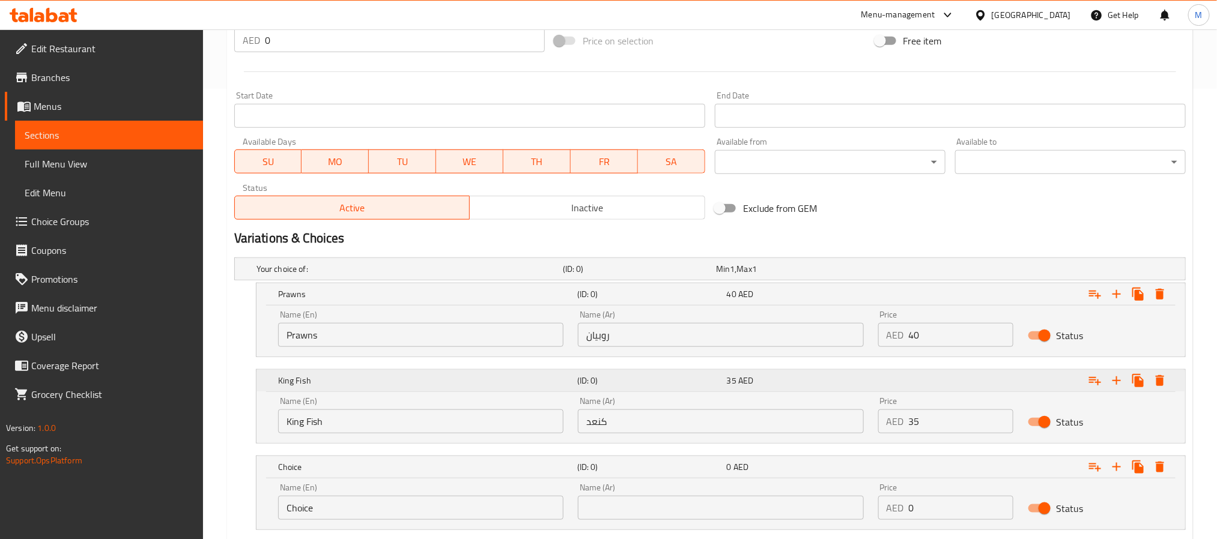
scroll to position [528, 0]
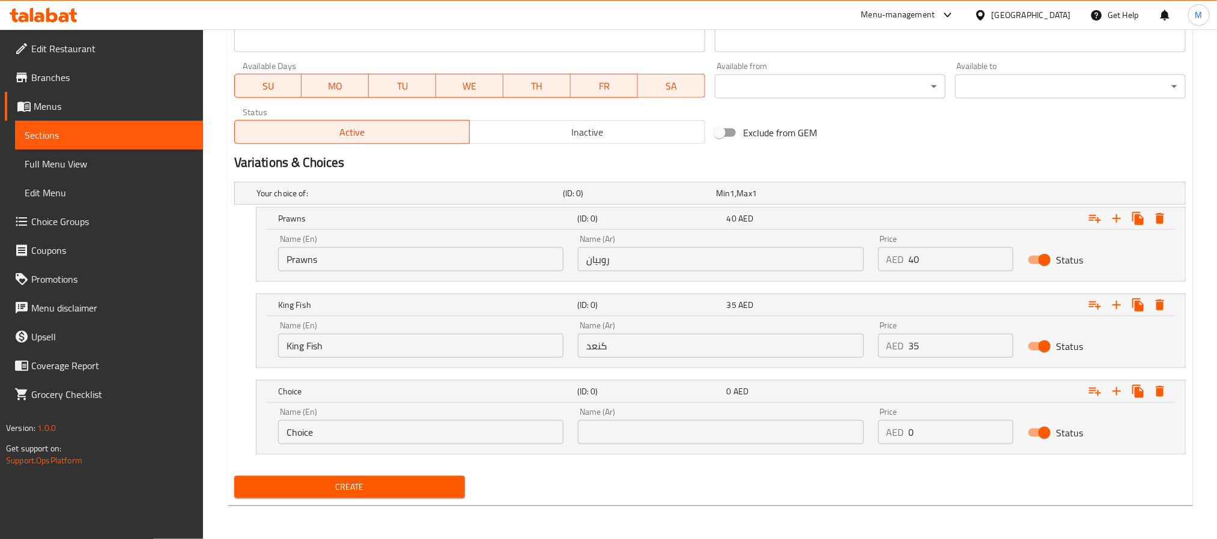
click at [314, 445] on div "Name (En) Choice Name (En)" at bounding box center [421, 426] width 300 height 51
click at [321, 439] on input "Choice" at bounding box center [420, 432] width 285 height 24
click at [700, 429] on input "text" at bounding box center [720, 432] width 285 height 24
click at [328, 458] on nav at bounding box center [710, 462] width 952 height 10
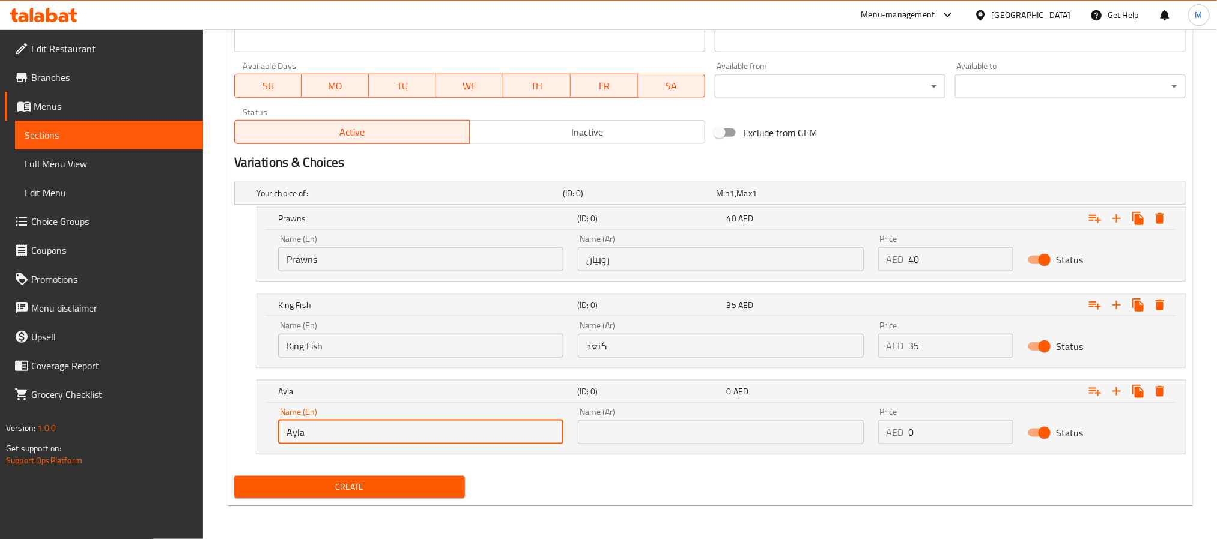
click at [350, 430] on input "Ayla" at bounding box center [420, 432] width 285 height 24
click at [642, 423] on input "text" at bounding box center [720, 432] width 285 height 24
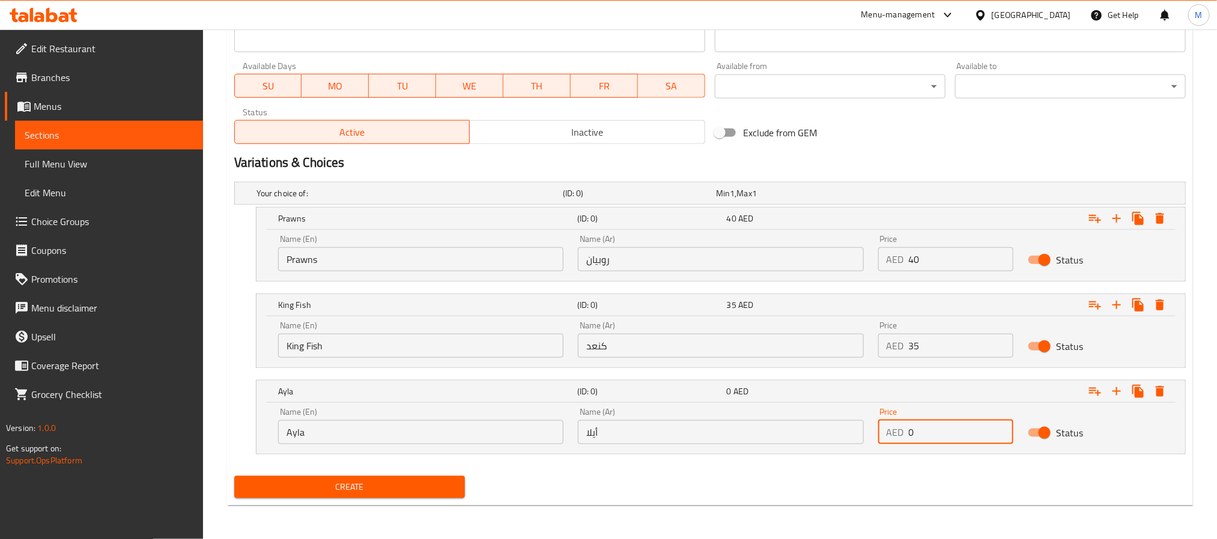
click at [910, 435] on input "0" at bounding box center [961, 432] width 105 height 24
click at [350, 485] on span "Create" at bounding box center [349, 487] width 211 height 15
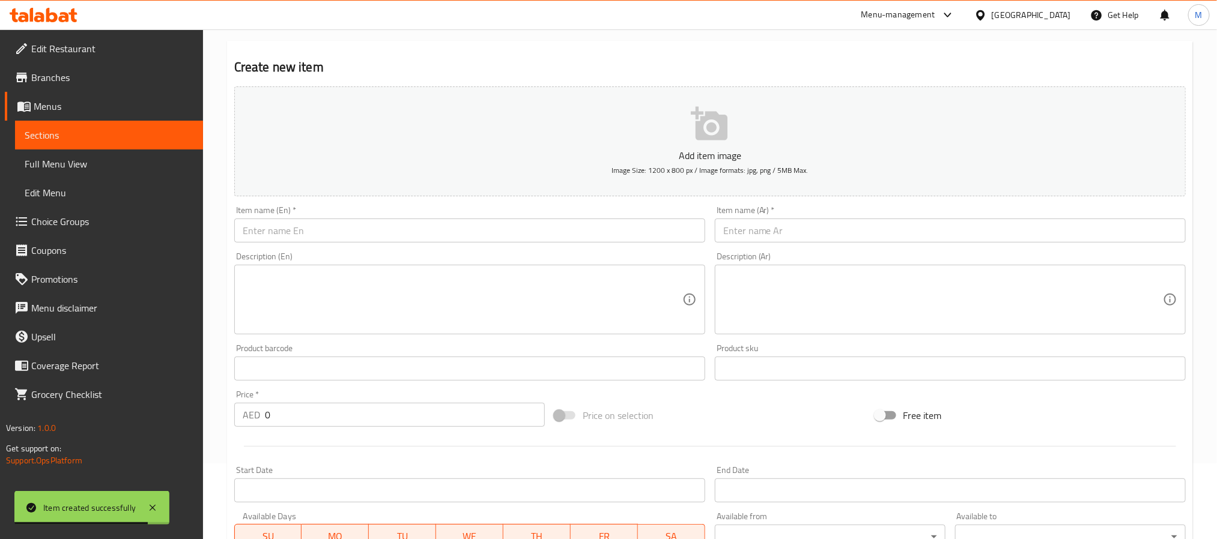
scroll to position [0, 0]
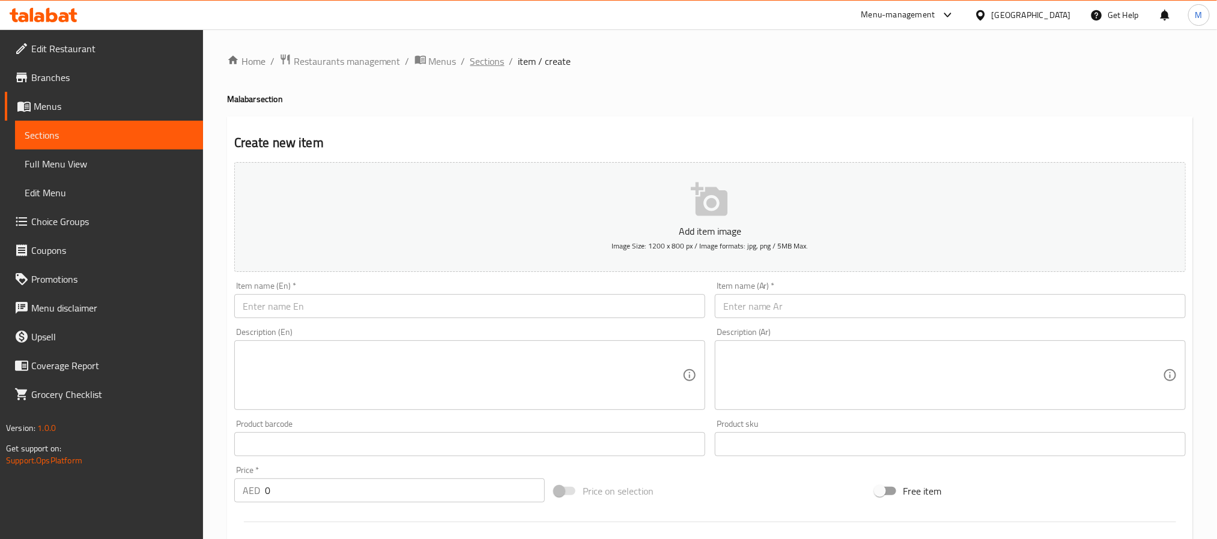
click at [478, 64] on span "Sections" at bounding box center [487, 61] width 34 height 14
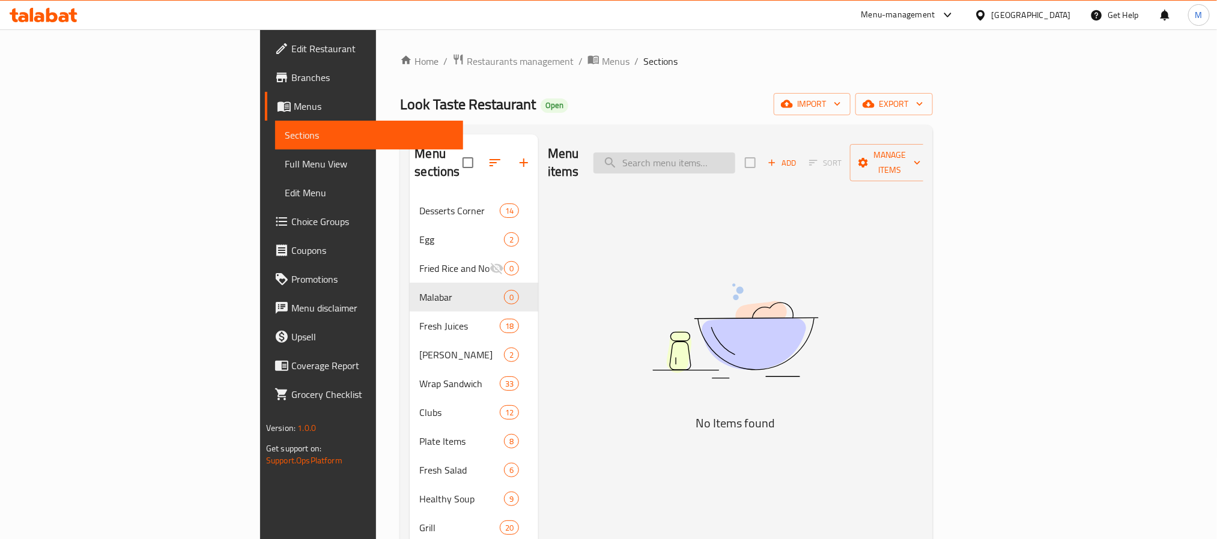
click at [735, 153] on input "search" at bounding box center [664, 163] width 142 height 21
click at [735, 153] on input "CHICKEN CHUTTY CURRY" at bounding box center [664, 163] width 142 height 21
drag, startPoint x: 759, startPoint y: 154, endPoint x: 439, endPoint y: 151, distance: 320.2
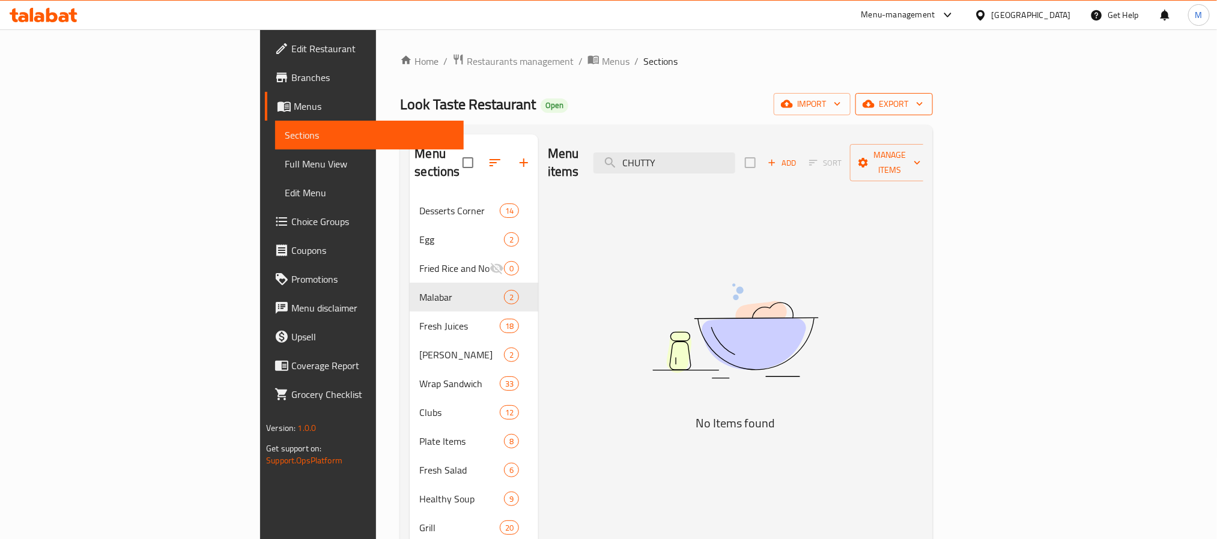
click at [923, 106] on span "export" at bounding box center [894, 104] width 58 height 15
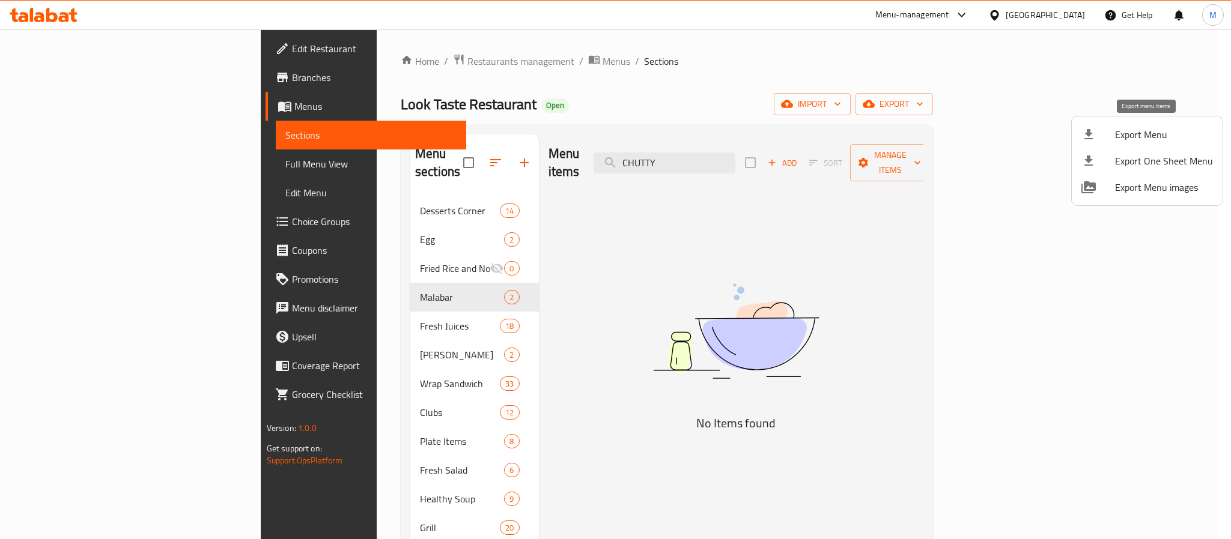
click at [1164, 132] on span "Export Menu" at bounding box center [1164, 134] width 98 height 14
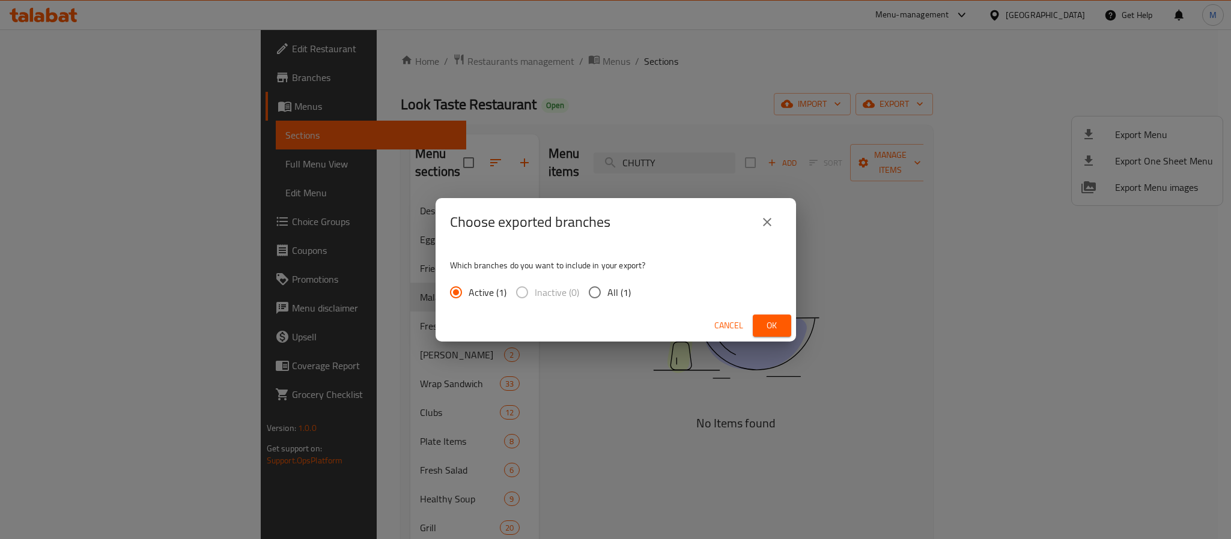
click at [600, 285] on input "All (1)" at bounding box center [594, 292] width 25 height 25
click at [766, 318] on span "Ok" at bounding box center [771, 325] width 19 height 15
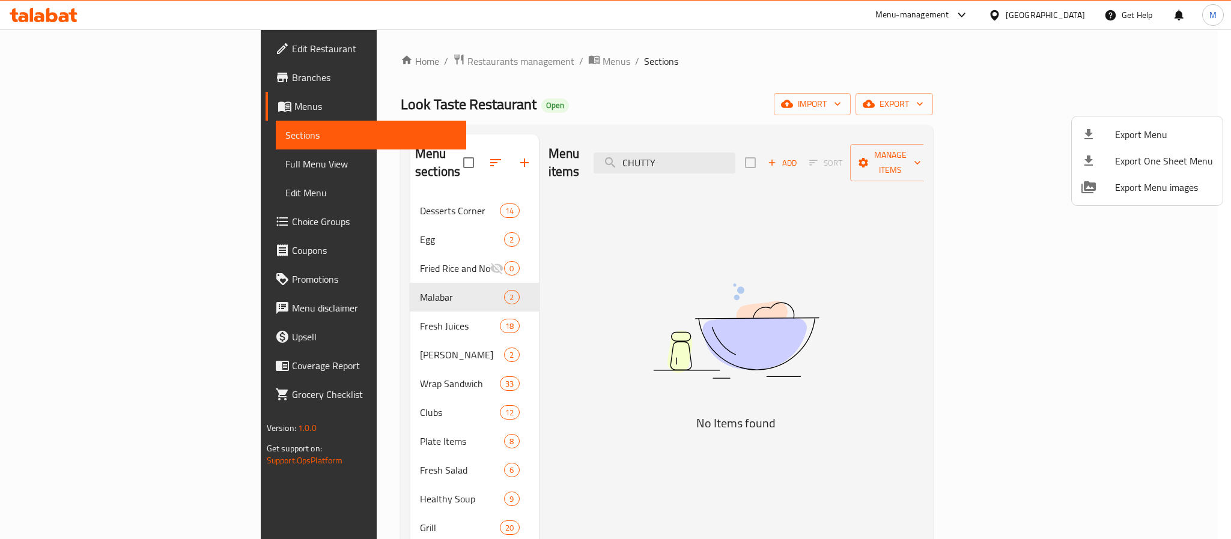
click at [672, 253] on div at bounding box center [615, 269] width 1231 height 539
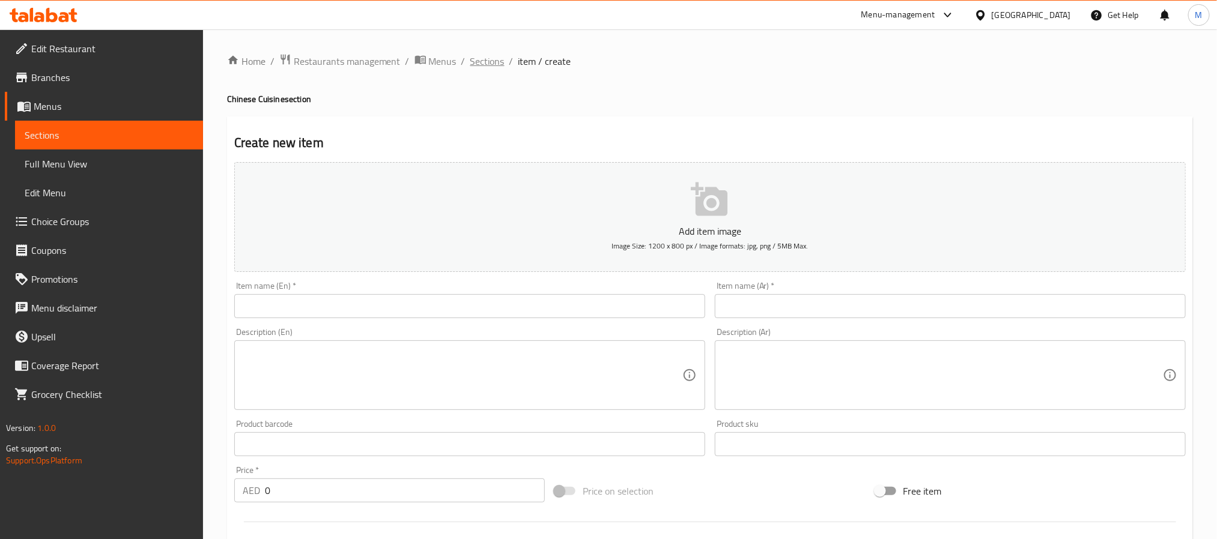
click at [484, 59] on span "Sections" at bounding box center [487, 61] width 34 height 14
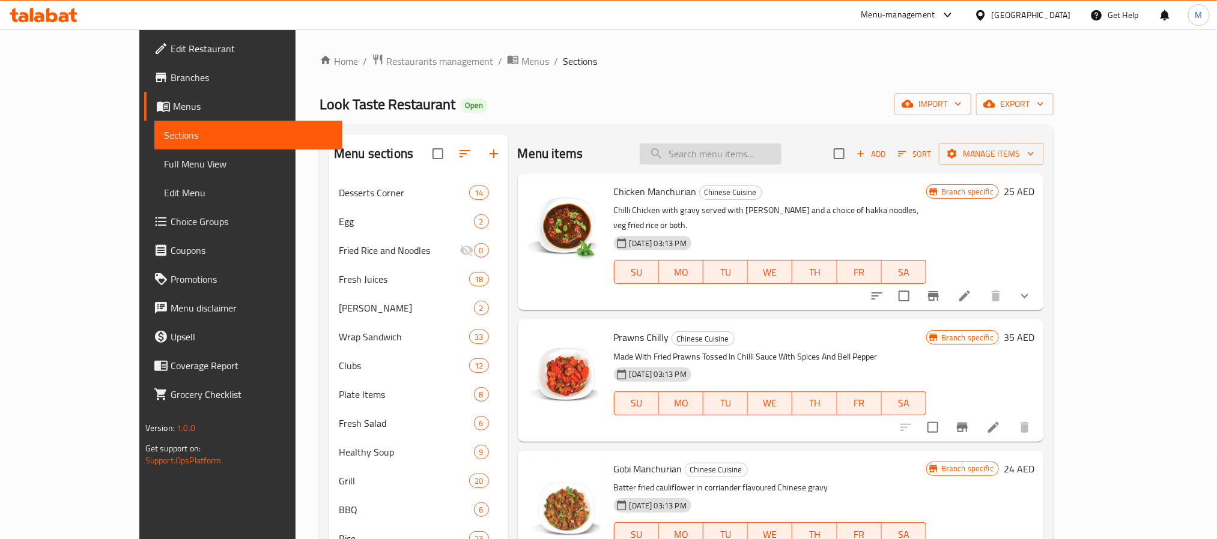
click at [757, 148] on input "search" at bounding box center [711, 154] width 142 height 21
paste input "GOBI MANCHURIAN"
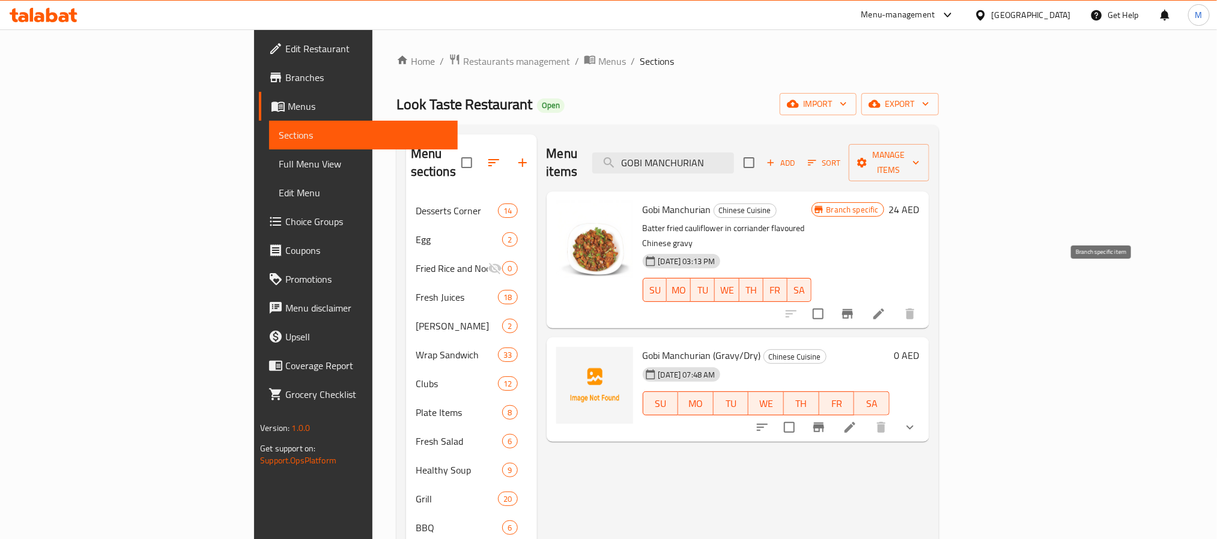
type input "GOBI MANCHURIAN"
click at [862, 300] on button "Branch-specific-item" at bounding box center [847, 314] width 29 height 29
click at [924, 413] on button "show more" at bounding box center [910, 427] width 29 height 29
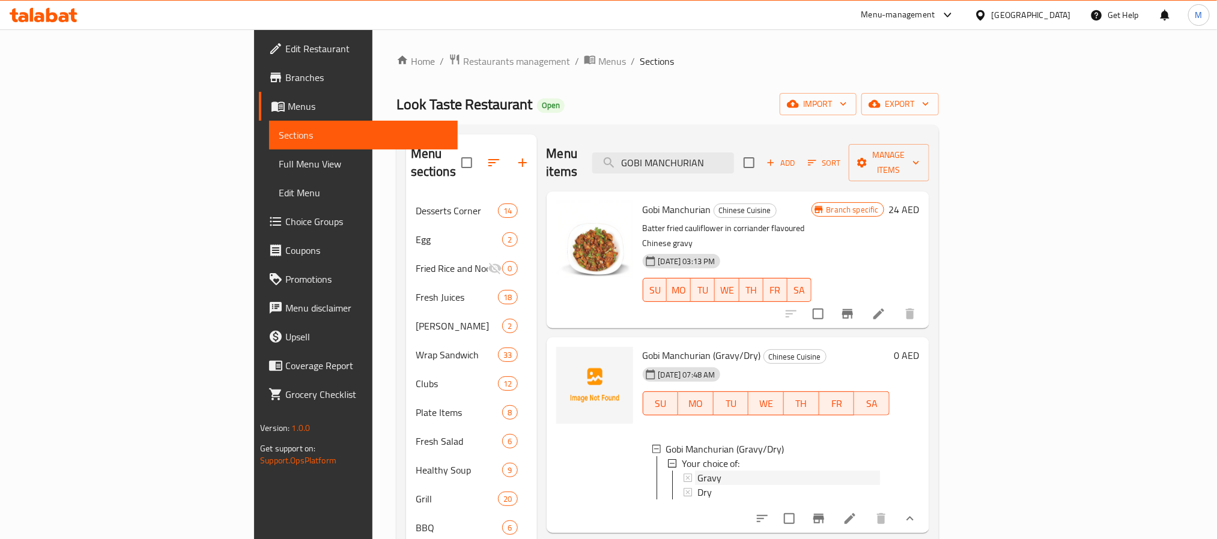
click at [697, 471] on div "Gravy" at bounding box center [788, 478] width 183 height 14
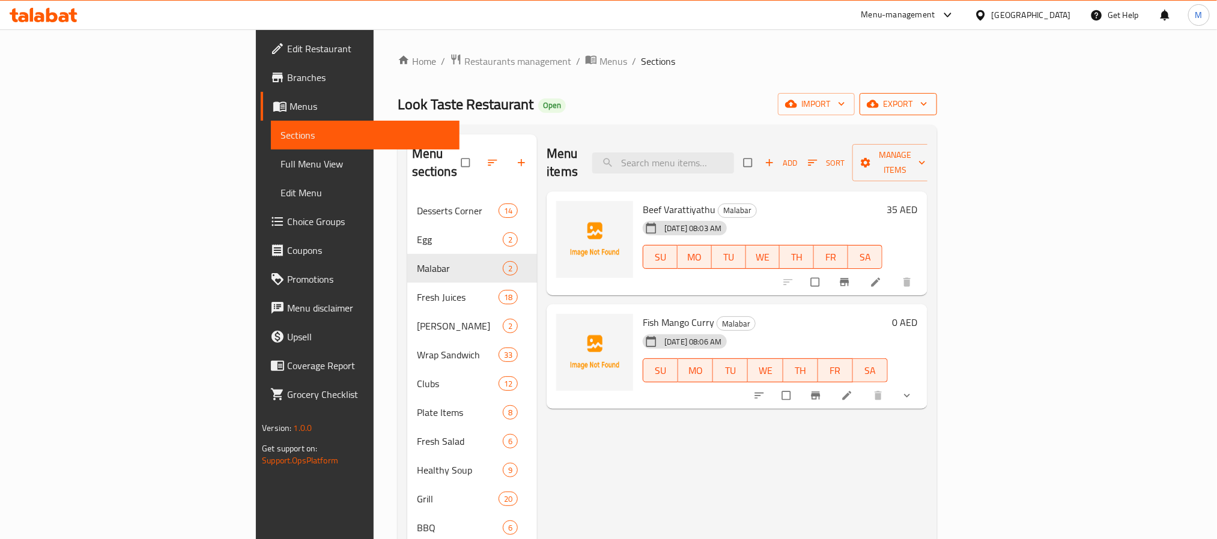
click at [927, 102] on span "export" at bounding box center [898, 104] width 58 height 15
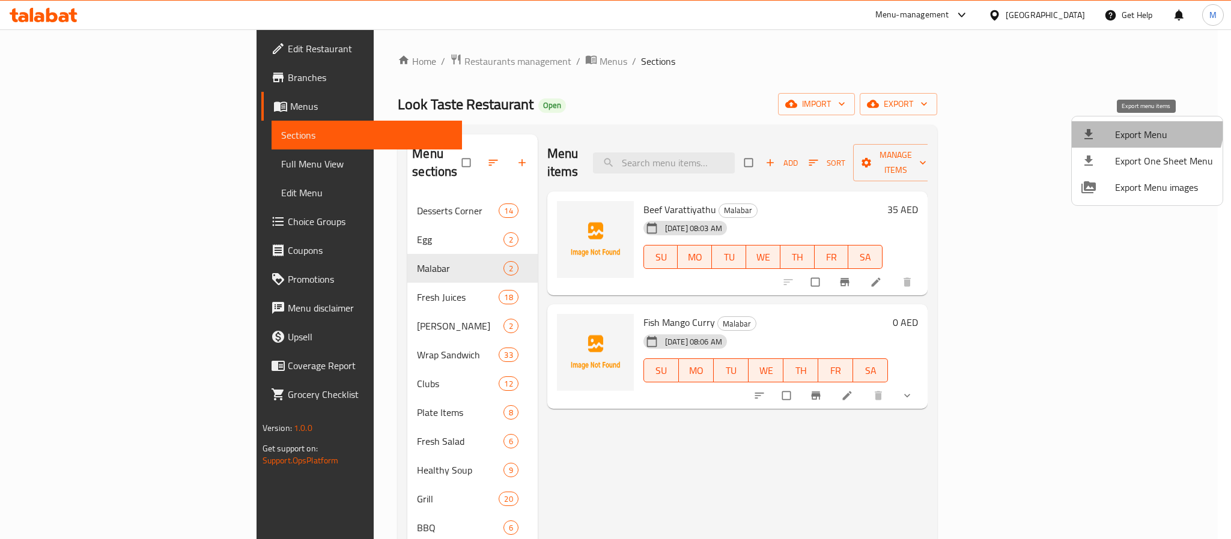
click at [1144, 127] on span "Export Menu" at bounding box center [1164, 134] width 98 height 14
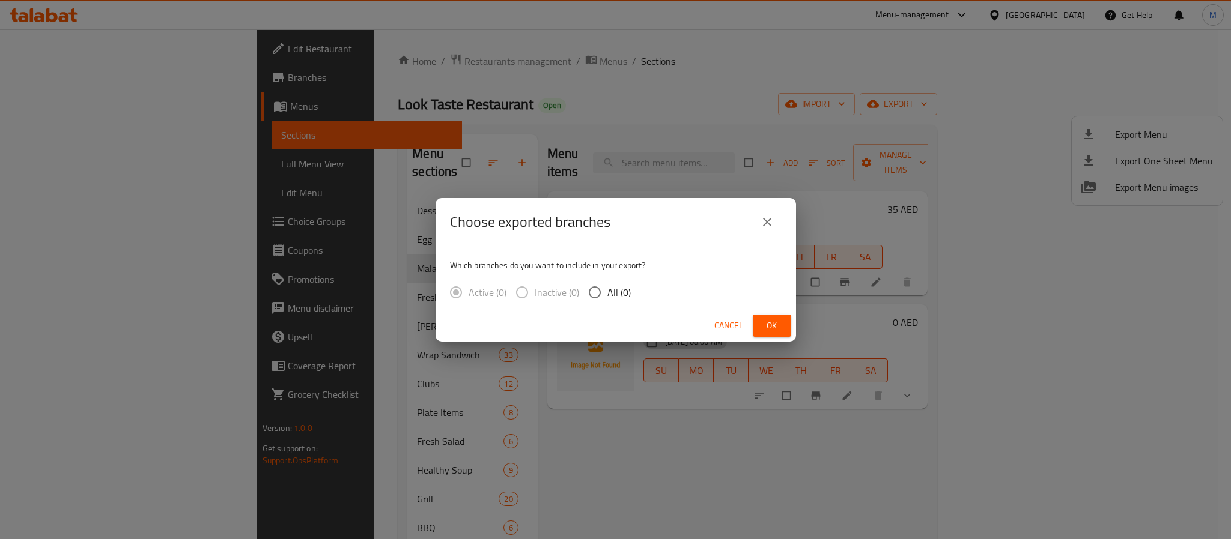
click at [613, 285] on span "All (0)" at bounding box center [618, 292] width 23 height 14
click at [607, 285] on input "All (0)" at bounding box center [594, 292] width 25 height 25
radio input "true"
click at [775, 321] on span "Ok" at bounding box center [771, 325] width 19 height 15
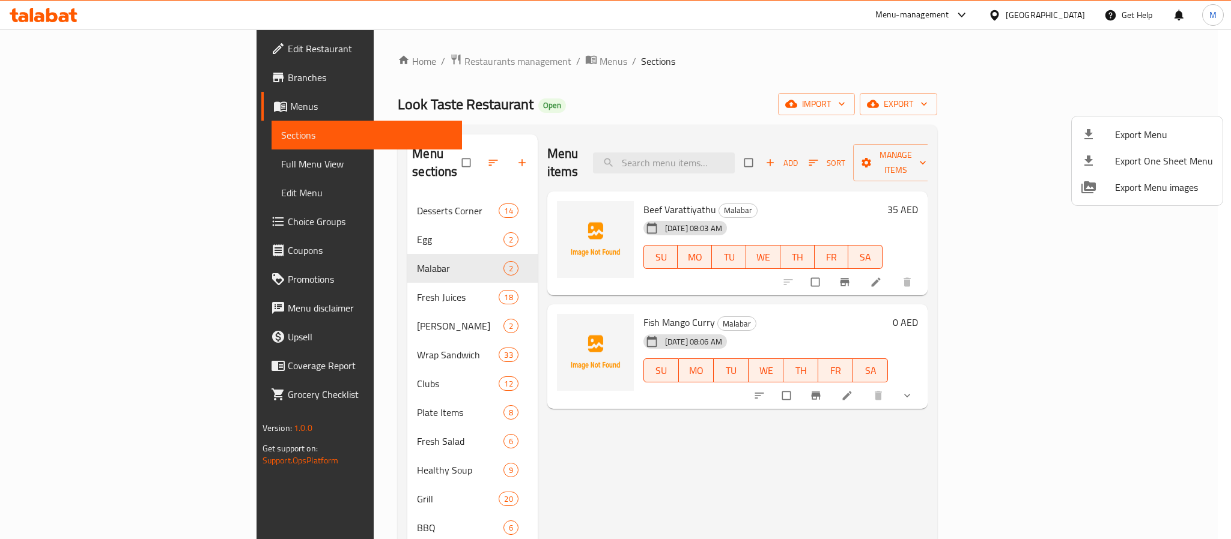
click at [73, 168] on div at bounding box center [615, 269] width 1231 height 539
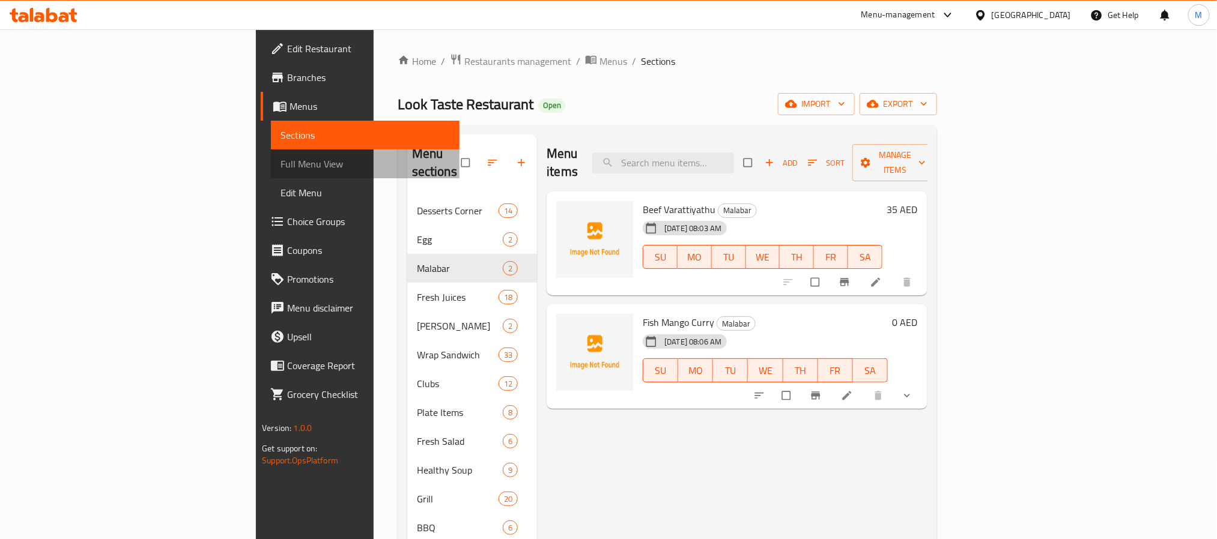
click at [281, 168] on span "Full Menu View" at bounding box center [365, 164] width 169 height 14
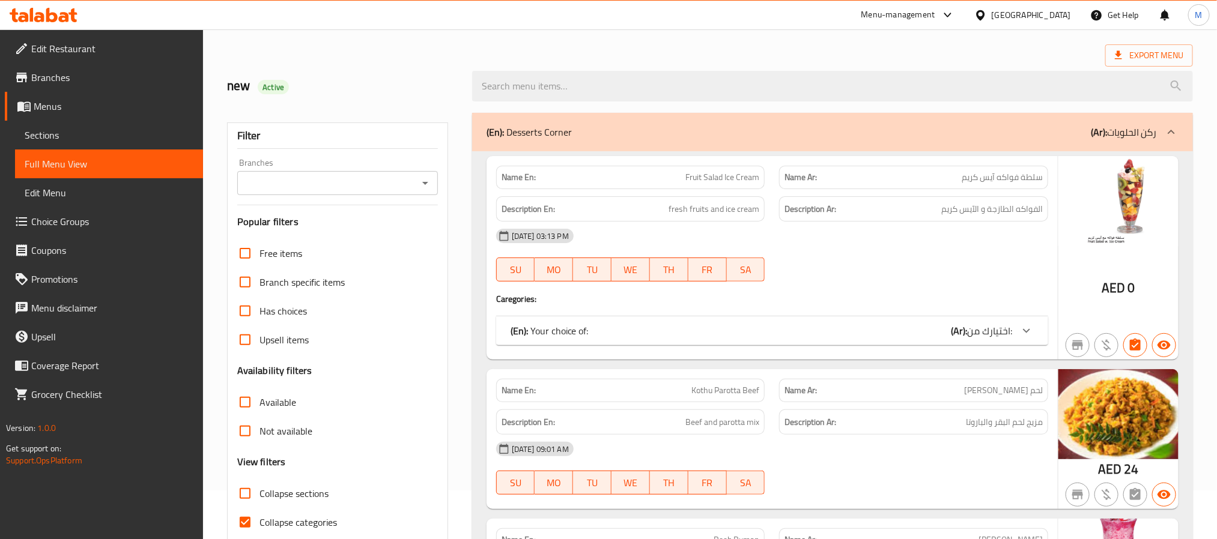
scroll to position [270, 0]
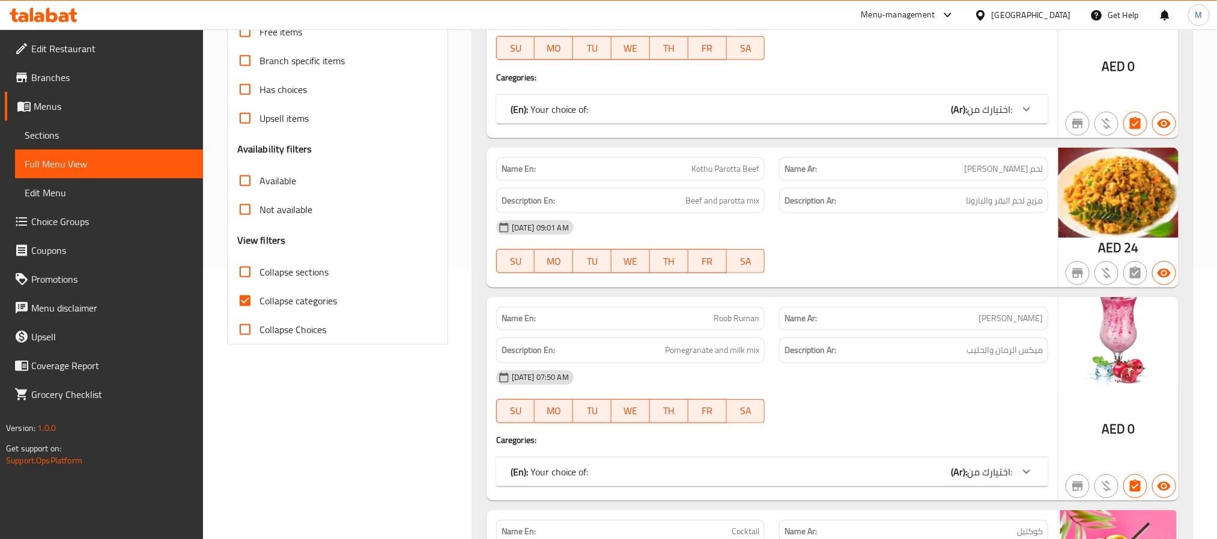
click at [249, 300] on input "Collapse categories" at bounding box center [245, 301] width 29 height 29
checkbox input "false"
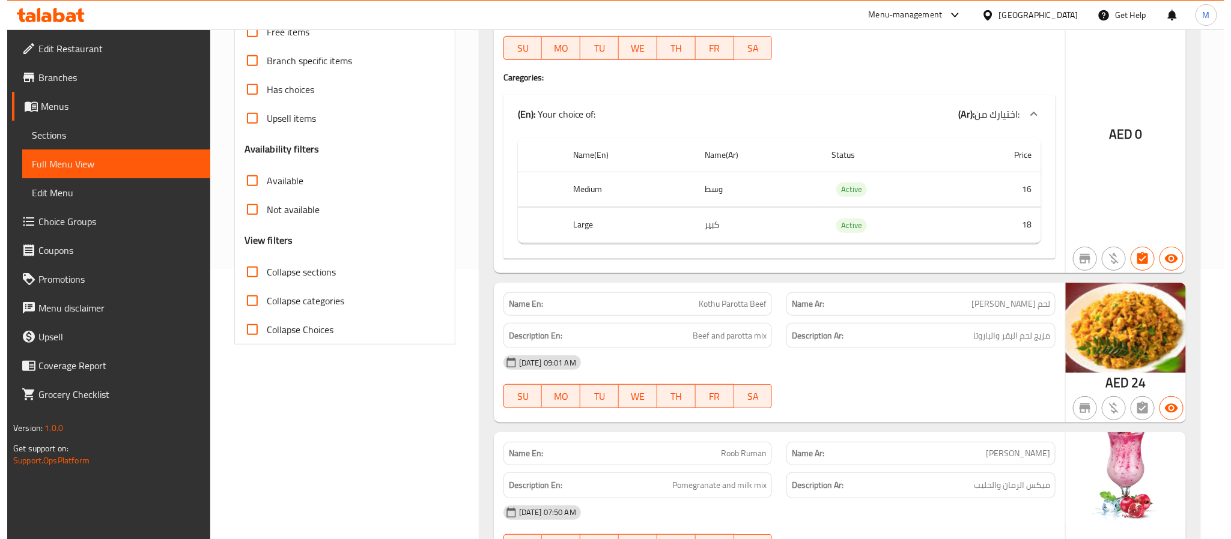
scroll to position [0, 0]
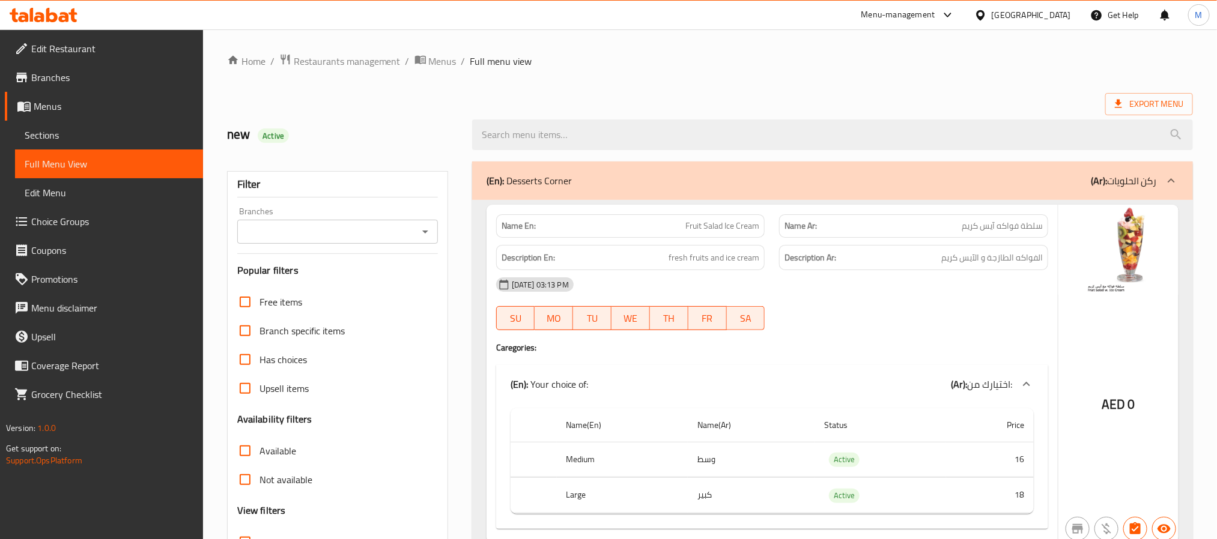
click at [420, 233] on icon "Open" at bounding box center [425, 232] width 14 height 14
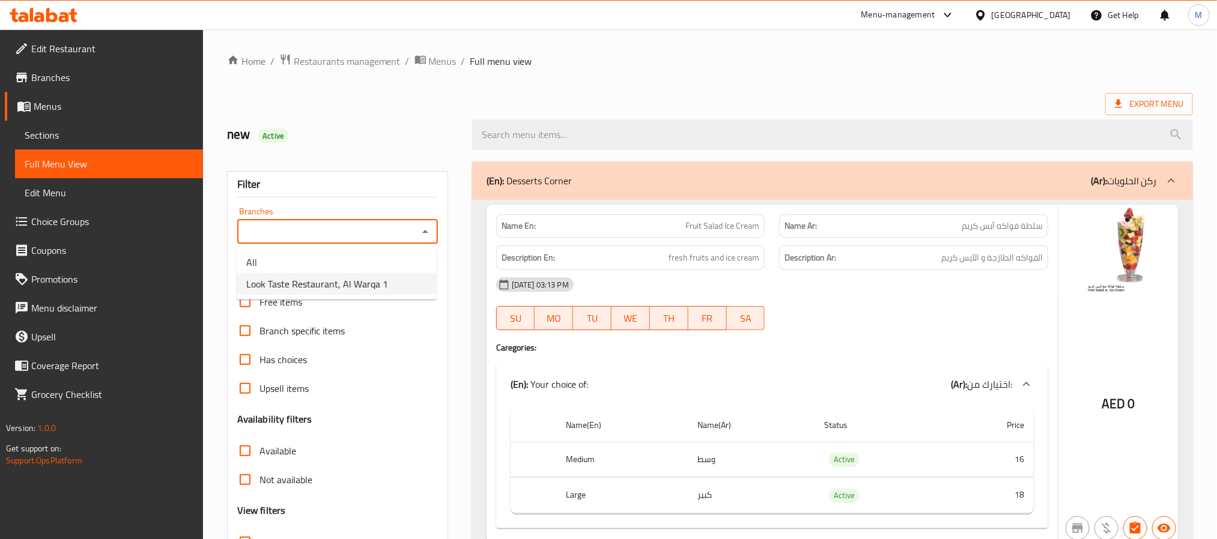
click at [323, 287] on span "Look Taste Restaurant, Al Warqa 1" at bounding box center [317, 284] width 142 height 14
type input "Look Taste Restaurant, Al Warqa 1"
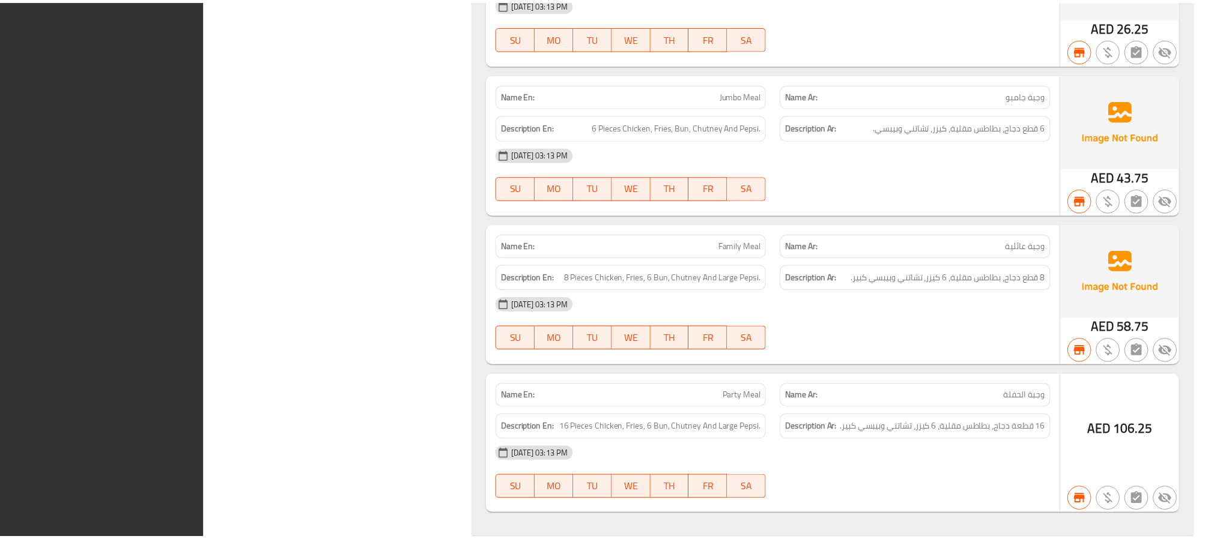
scroll to position [70598, 0]
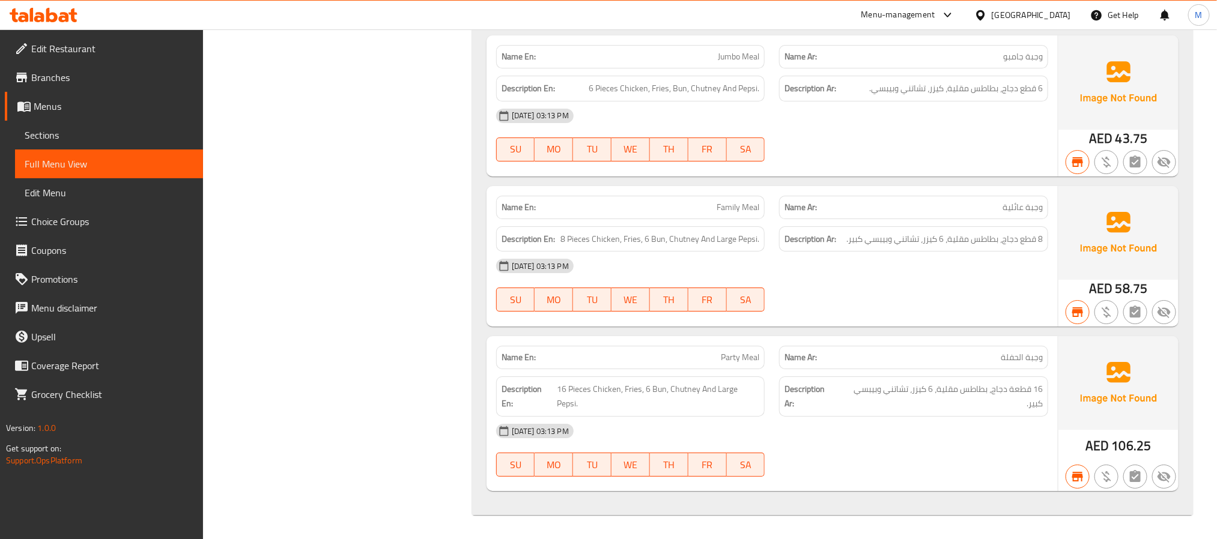
click at [79, 103] on span "Menus" at bounding box center [114, 106] width 160 height 14
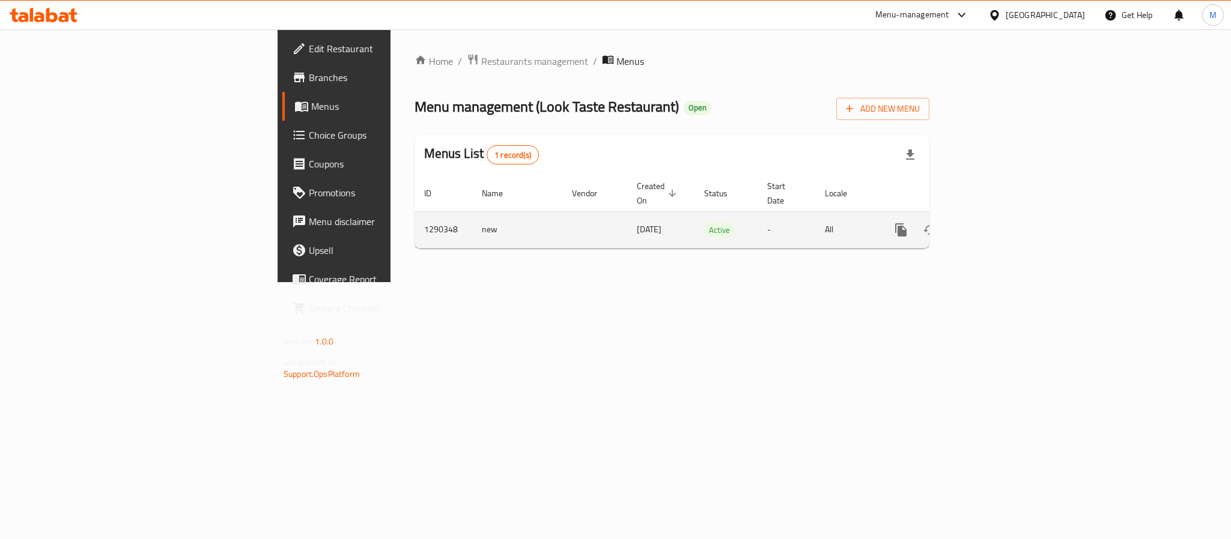
click at [1002, 216] on link "enhanced table" at bounding box center [987, 230] width 29 height 29
